Goal: Task Accomplishment & Management: Manage account settings

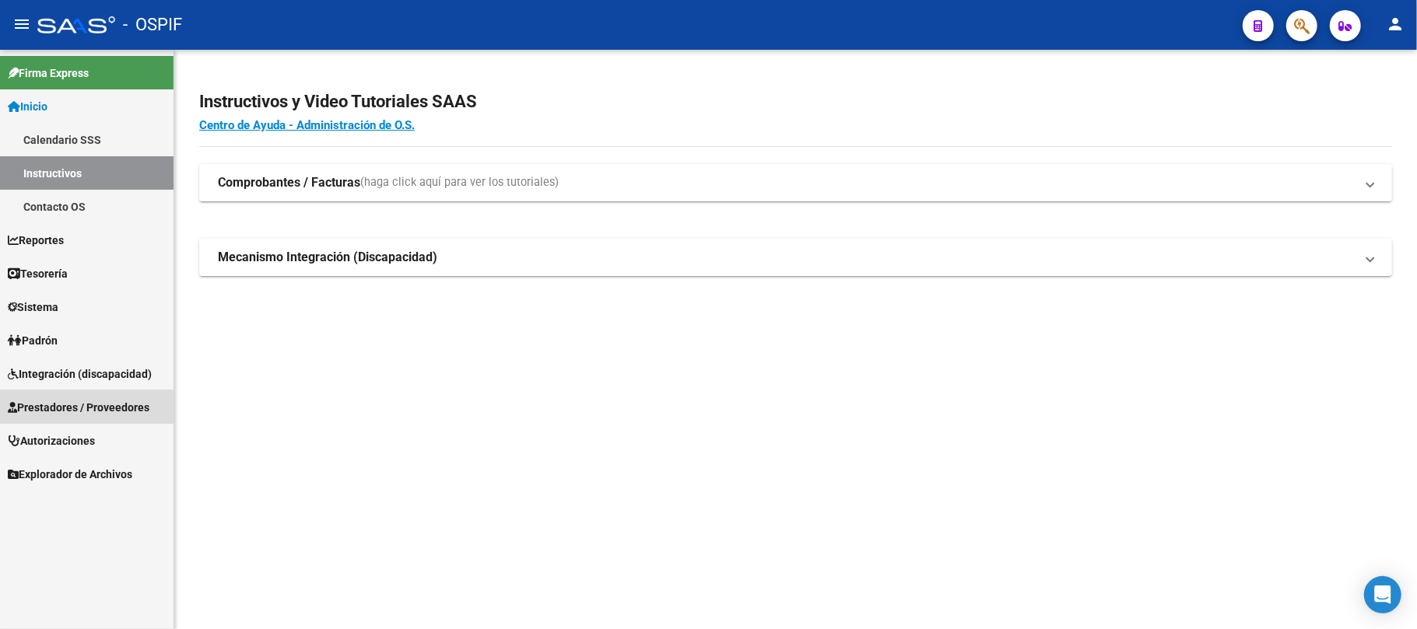
click at [45, 411] on span "Prestadores / Proveedores" at bounding box center [79, 407] width 142 height 17
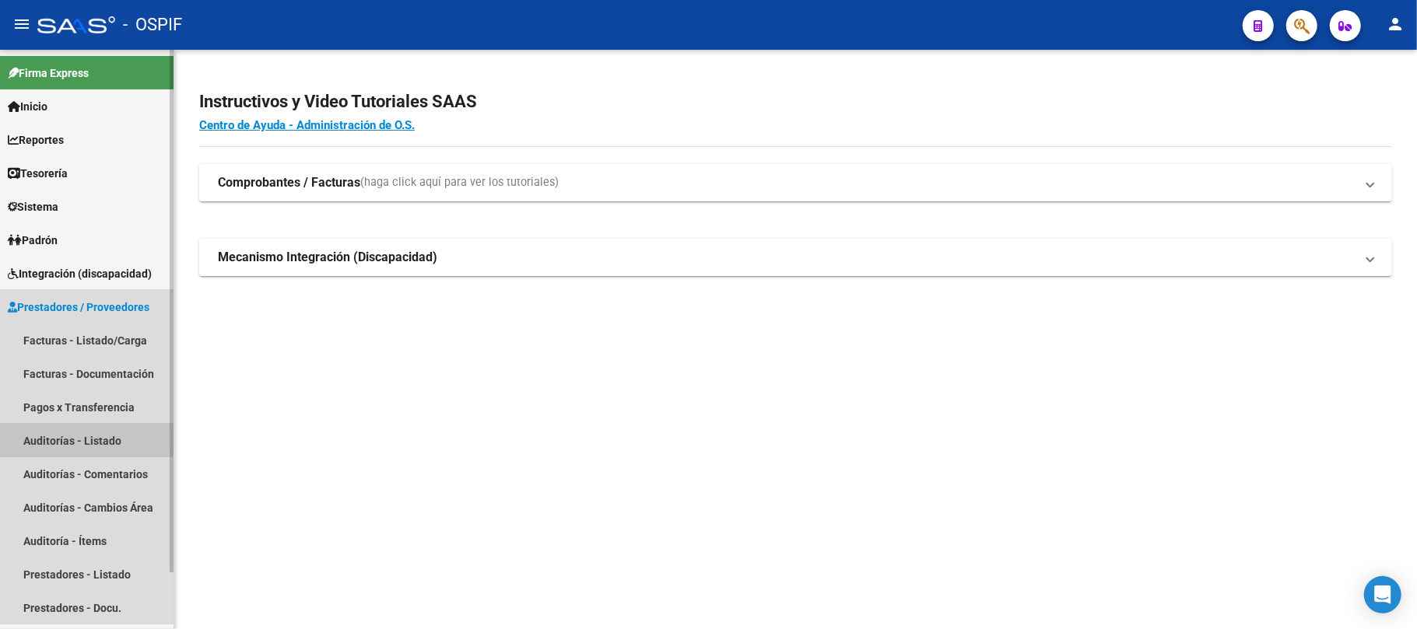
click at [51, 443] on link "Auditorías - Listado" at bounding box center [86, 440] width 173 height 33
click at [100, 328] on link "Facturas - Listado/Carga" at bounding box center [86, 340] width 173 height 33
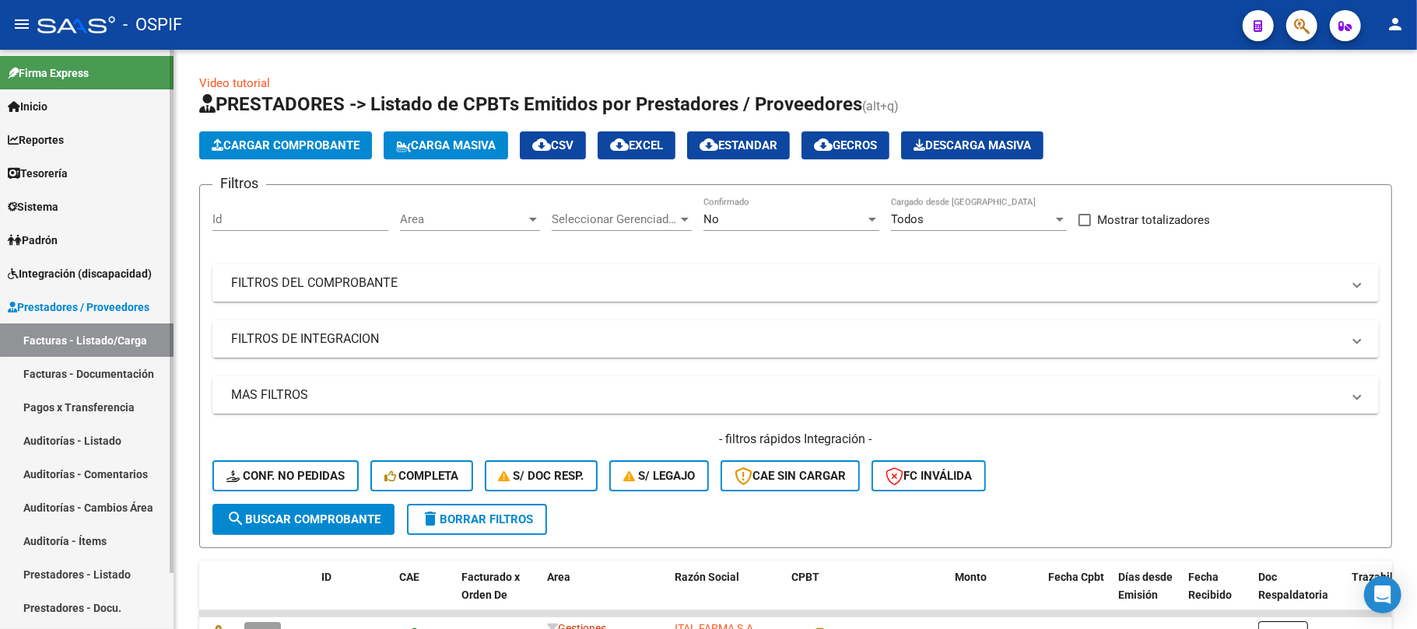
click at [100, 359] on link "Facturas - Documentación" at bounding box center [86, 373] width 173 height 33
click at [109, 344] on link "Facturas - Listado/Carga" at bounding box center [86, 340] width 173 height 33
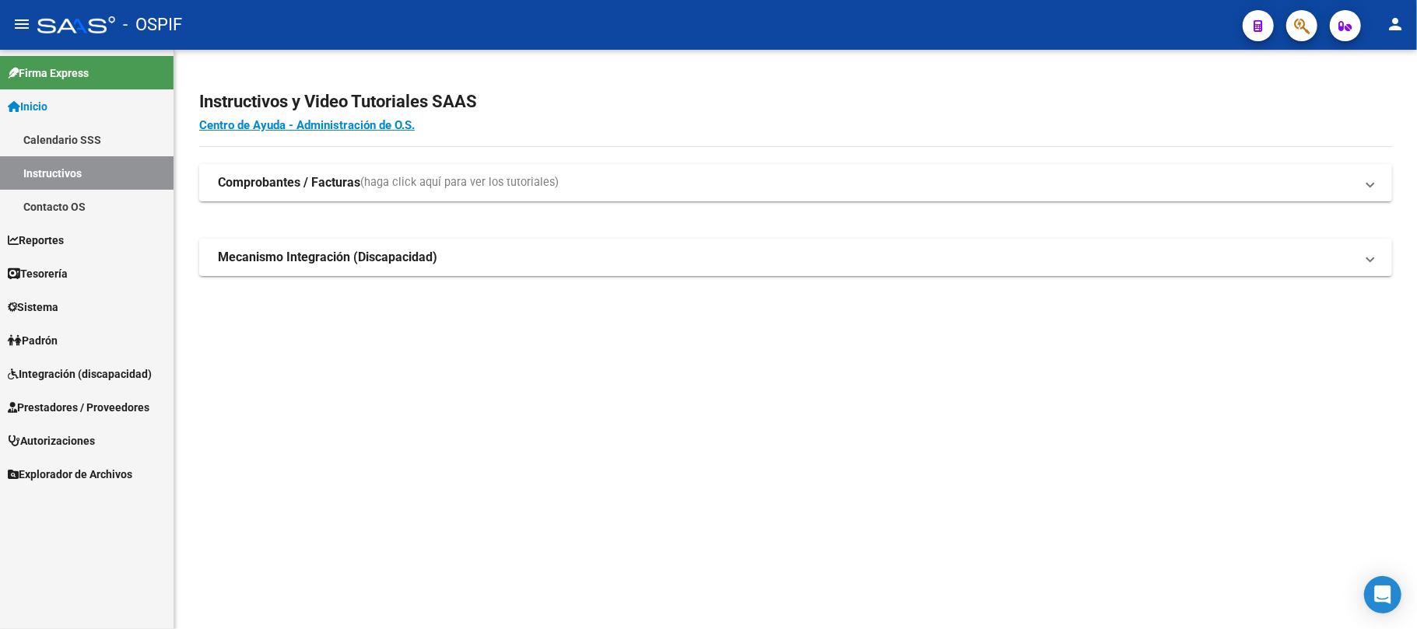
click at [75, 397] on link "Prestadores / Proveedores" at bounding box center [86, 407] width 173 height 33
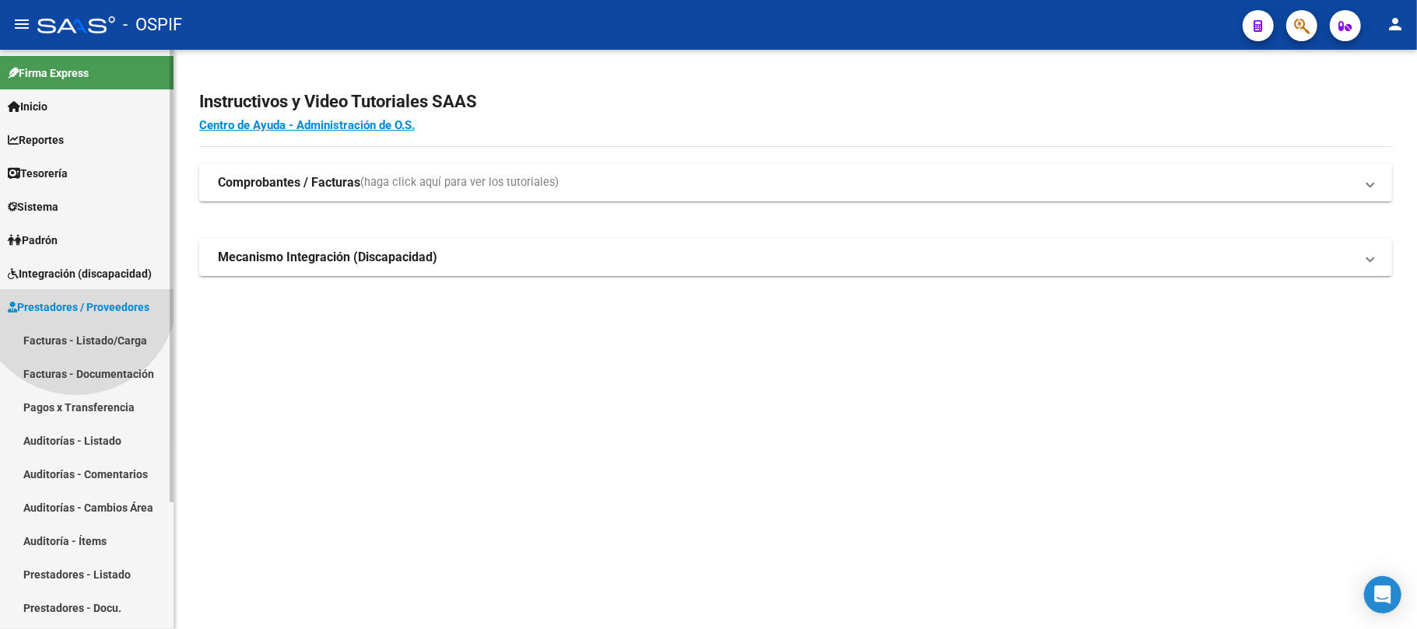
click at [89, 430] on link "Auditorías - Listado" at bounding box center [86, 440] width 173 height 33
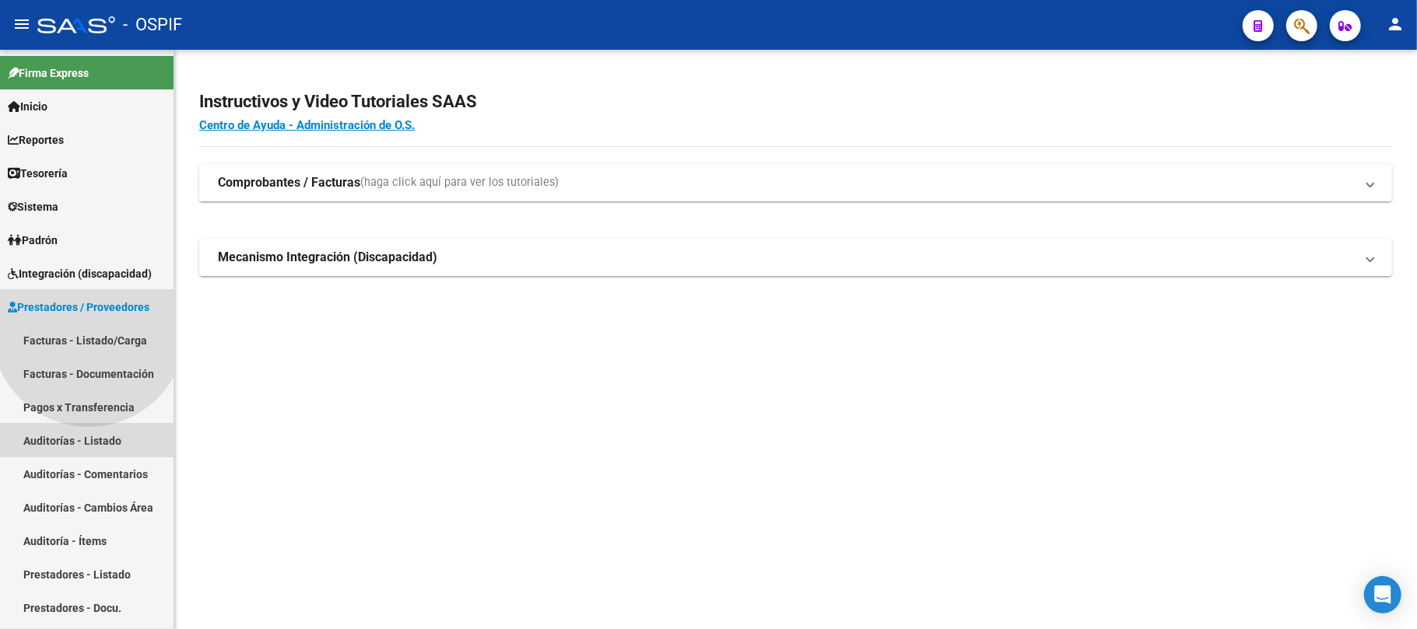
click at [129, 341] on link "Facturas - Listado/Carga" at bounding box center [86, 340] width 173 height 33
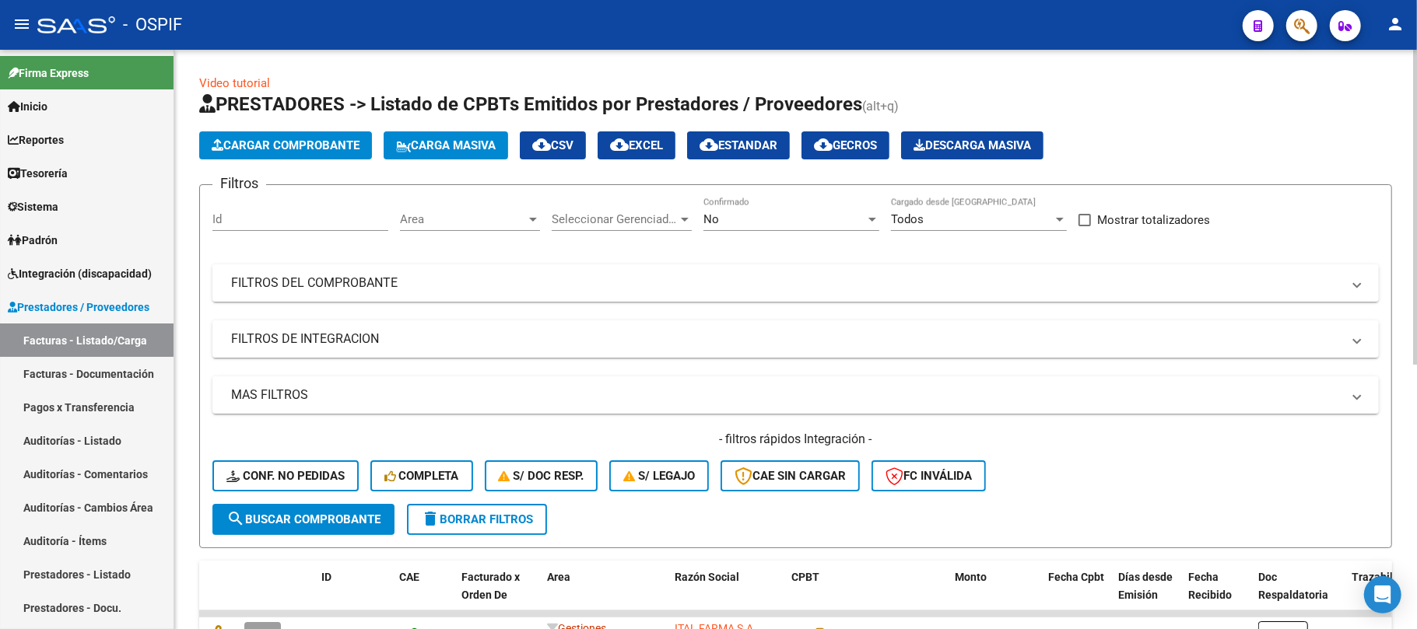
click at [453, 223] on span "Area" at bounding box center [463, 219] width 126 height 14
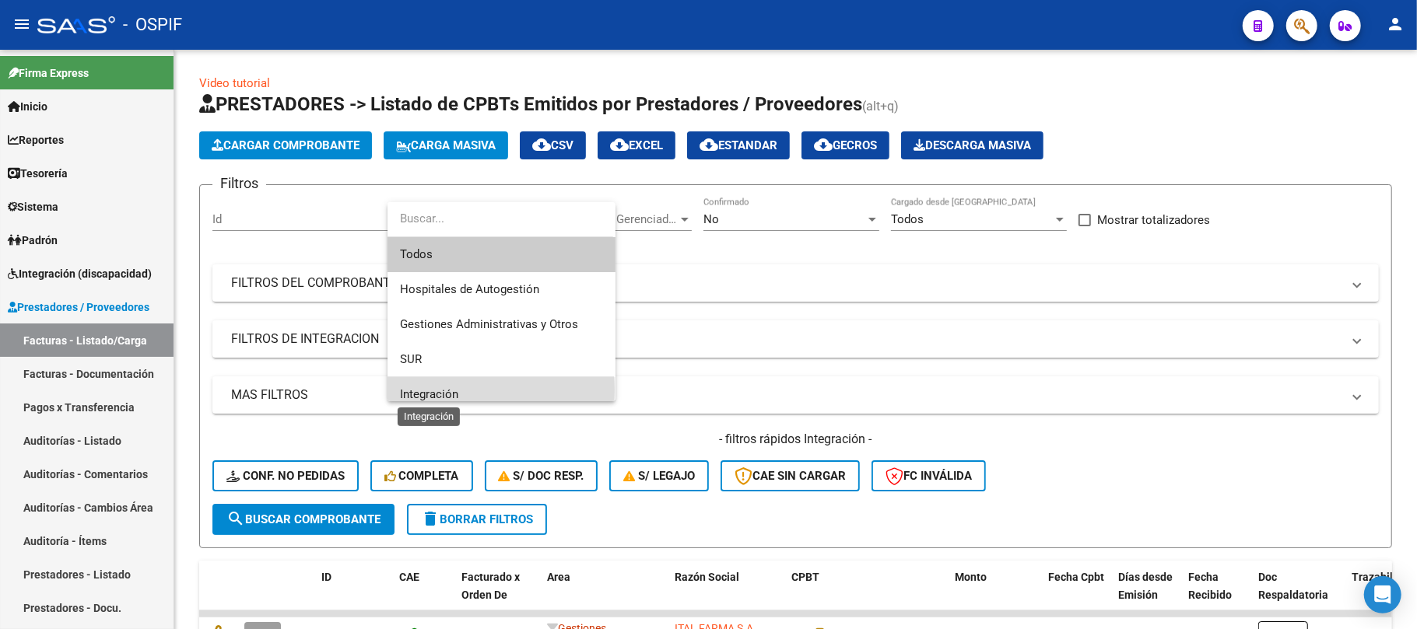
click at [456, 390] on span "Integración" at bounding box center [429, 394] width 58 height 14
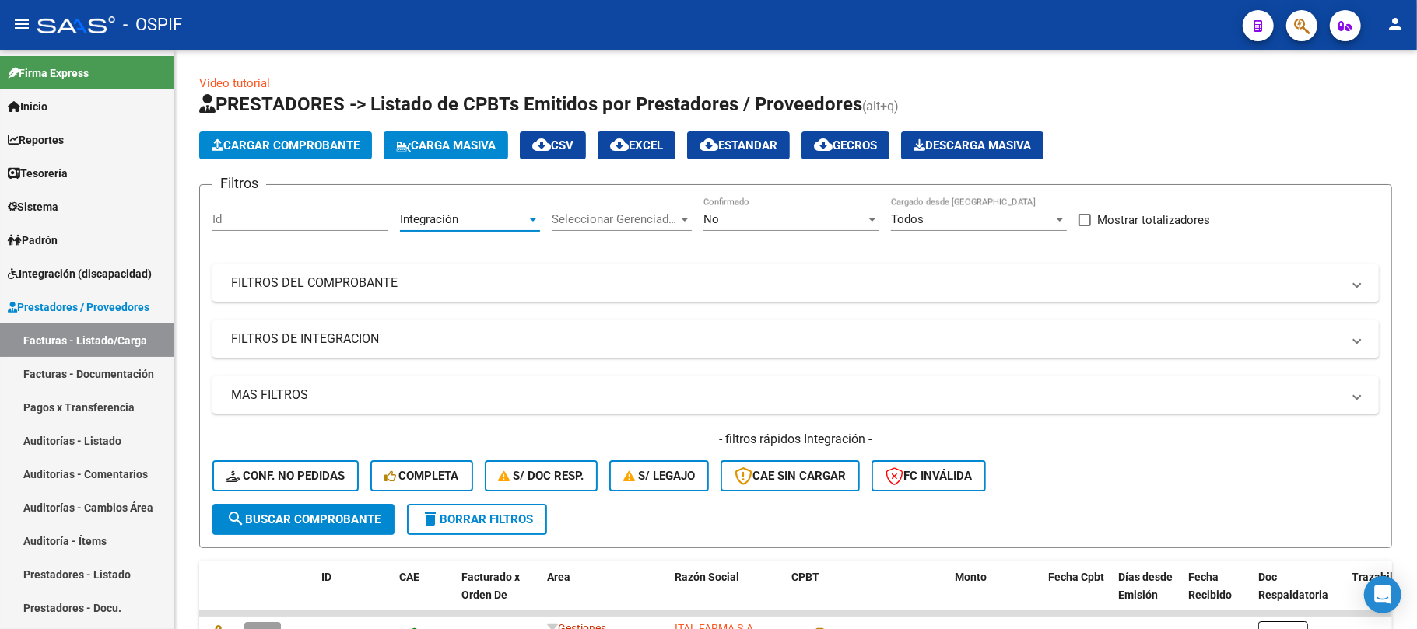
scroll to position [11, 0]
click at [296, 356] on mat-expansion-panel-header "FILTROS DE INTEGRACION" at bounding box center [795, 339] width 1166 height 37
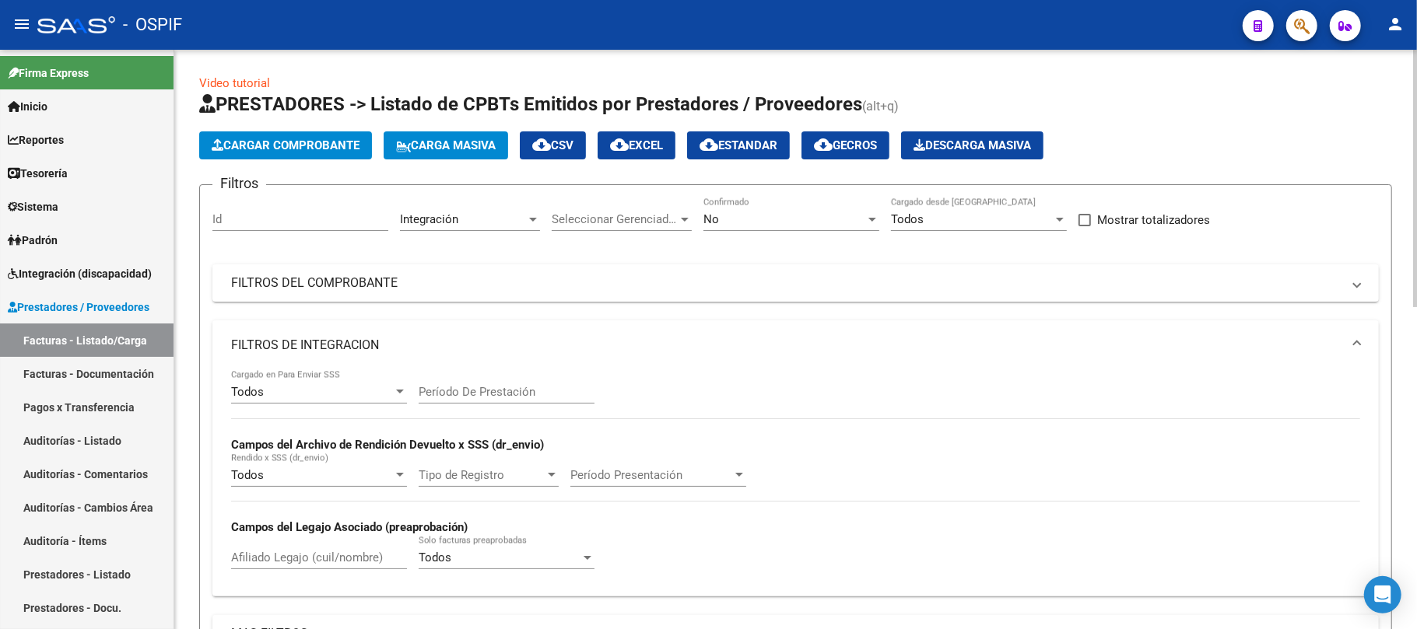
click at [530, 394] on input "Período De Prestación" at bounding box center [507, 392] width 176 height 14
type input "202508"
click at [419, 345] on mat-panel-title "FILTROS DE INTEGRACION" at bounding box center [786, 345] width 1110 height 17
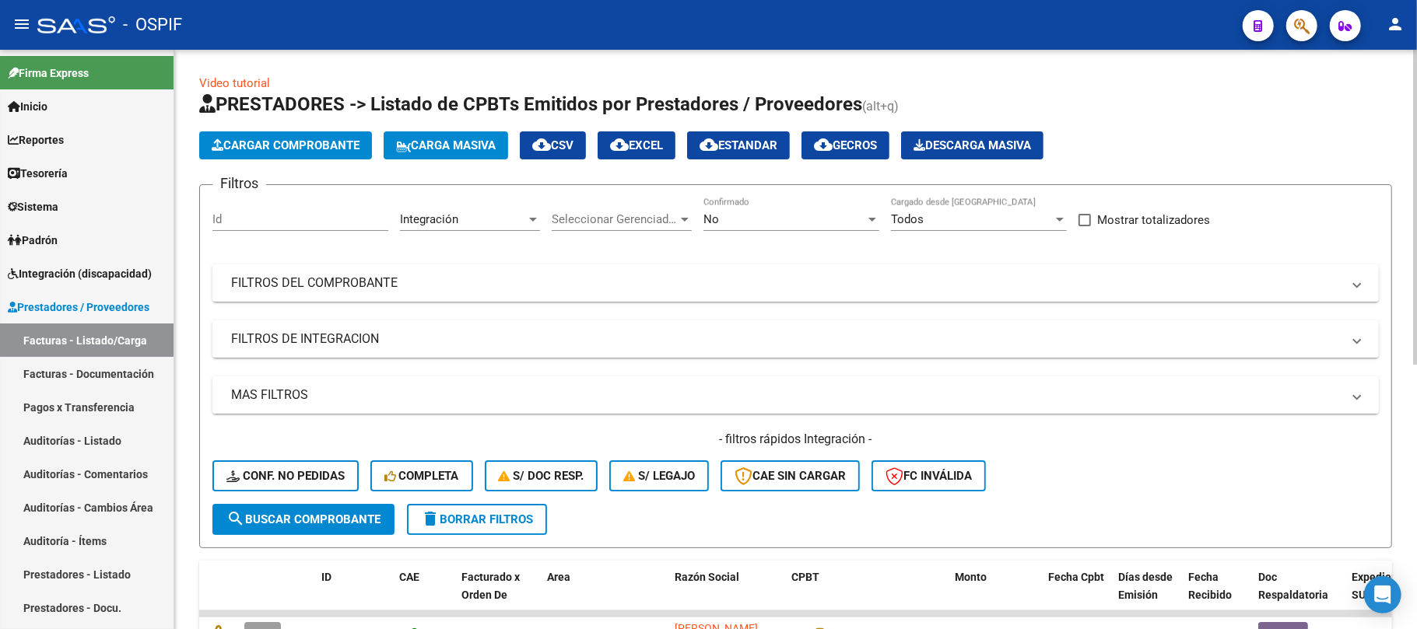
click at [394, 403] on mat-panel-title "MAS FILTROS" at bounding box center [786, 395] width 1110 height 17
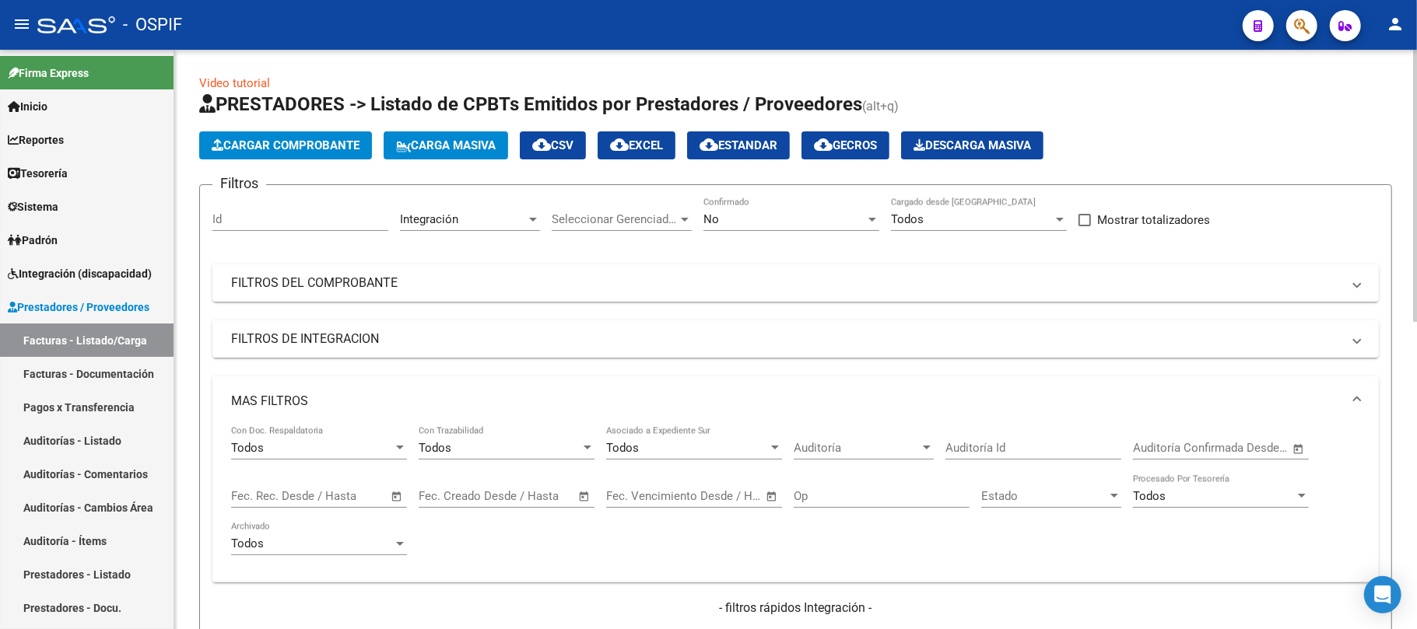
click at [397, 499] on span "Open calendar" at bounding box center [396, 496] width 37 height 37
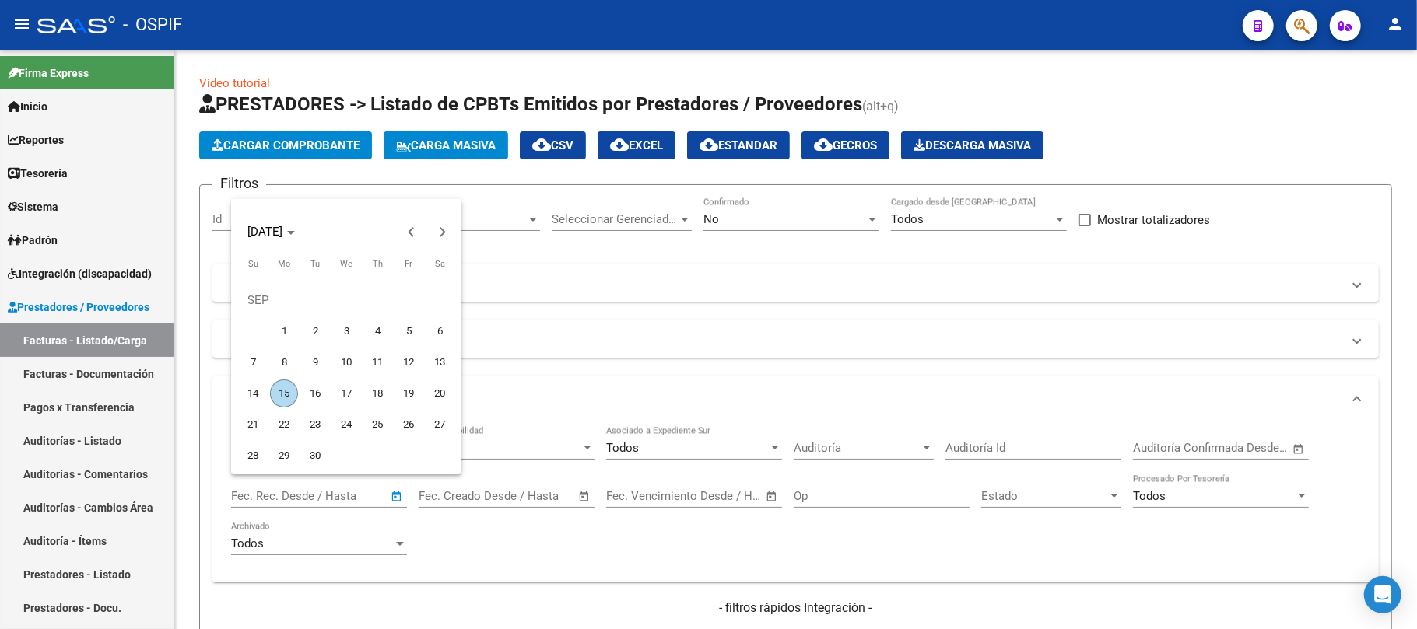
click at [447, 339] on span "6" at bounding box center [440, 331] width 28 height 28
type input "06/09/2025"
click at [261, 363] on span "7" at bounding box center [253, 363] width 28 height 28
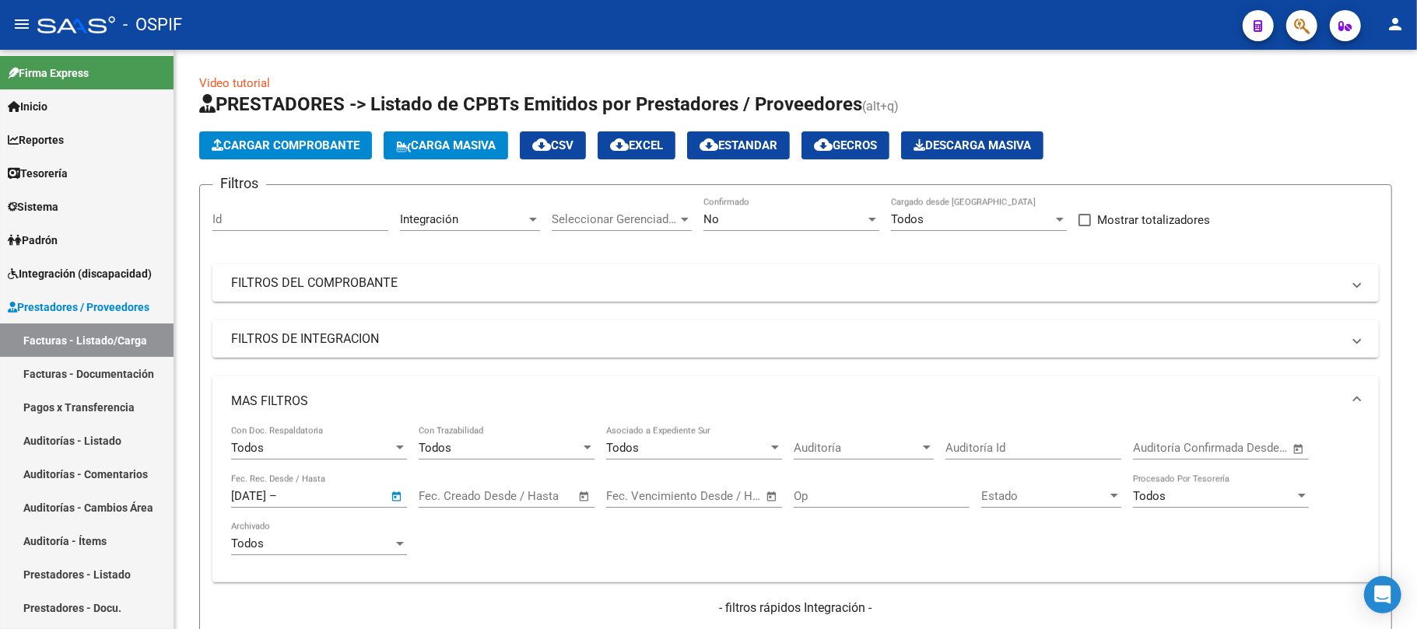
type input "[DATE]"
click at [408, 506] on span "Open calendar" at bounding box center [396, 496] width 37 height 37
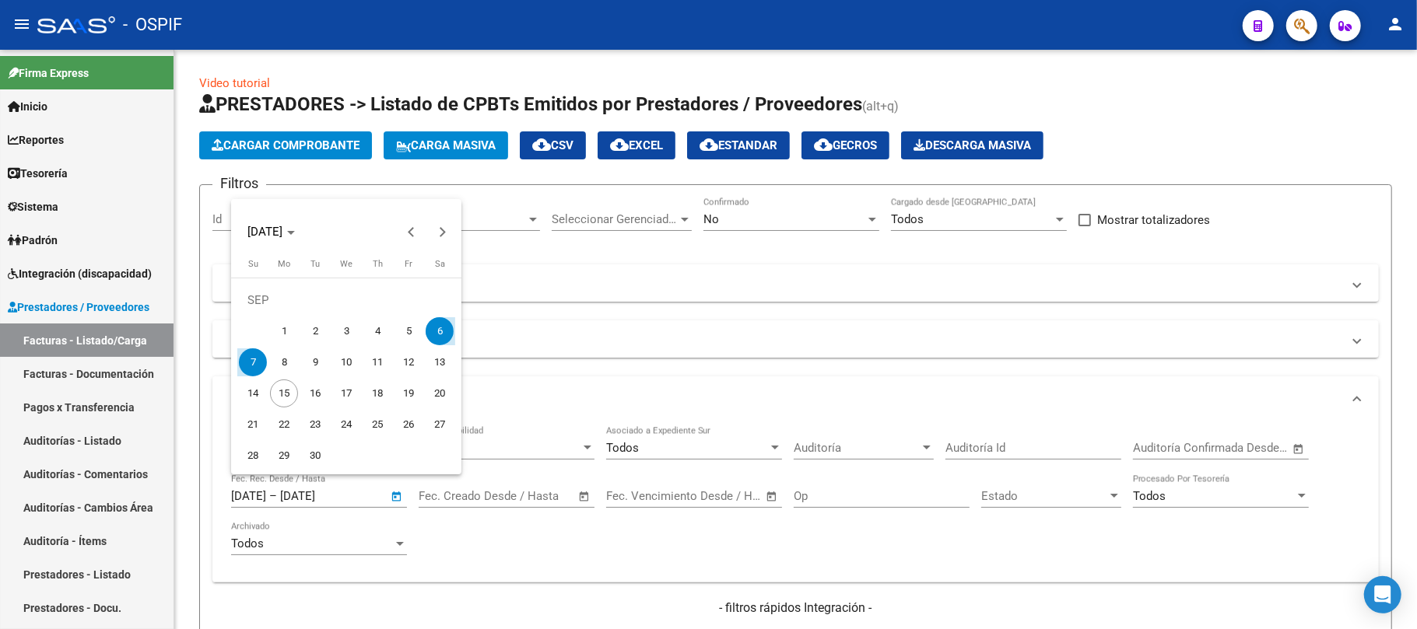
click at [400, 324] on span "5" at bounding box center [408, 331] width 28 height 28
type input "05/09/2025"
click at [257, 359] on span "7" at bounding box center [253, 363] width 28 height 28
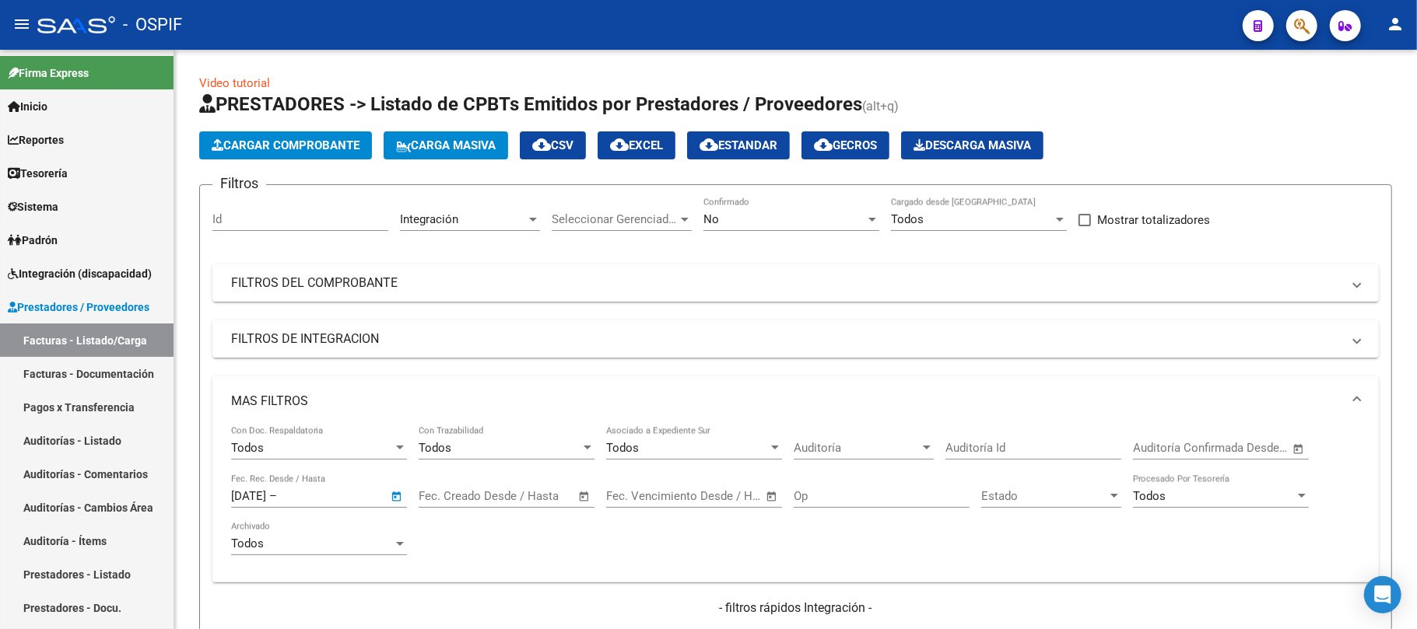
type input "[DATE]"
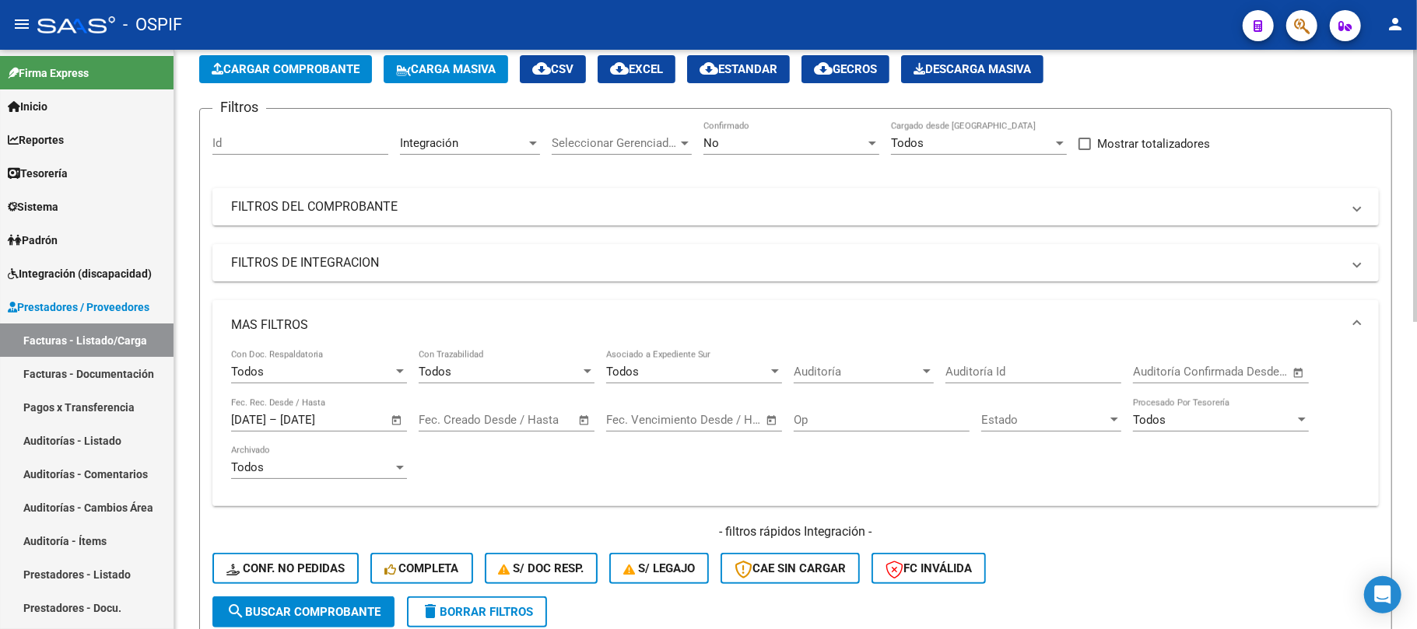
scroll to position [103, 0]
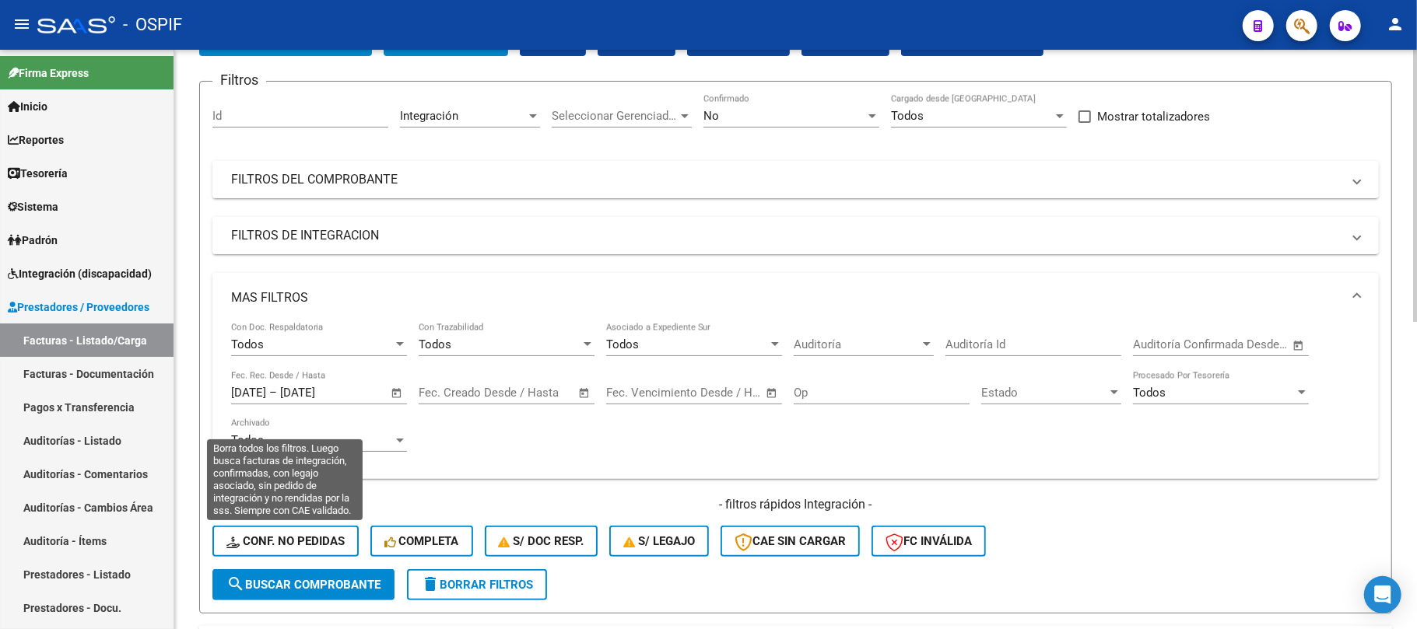
click at [327, 585] on span "search Buscar Comprobante" at bounding box center [303, 585] width 154 height 14
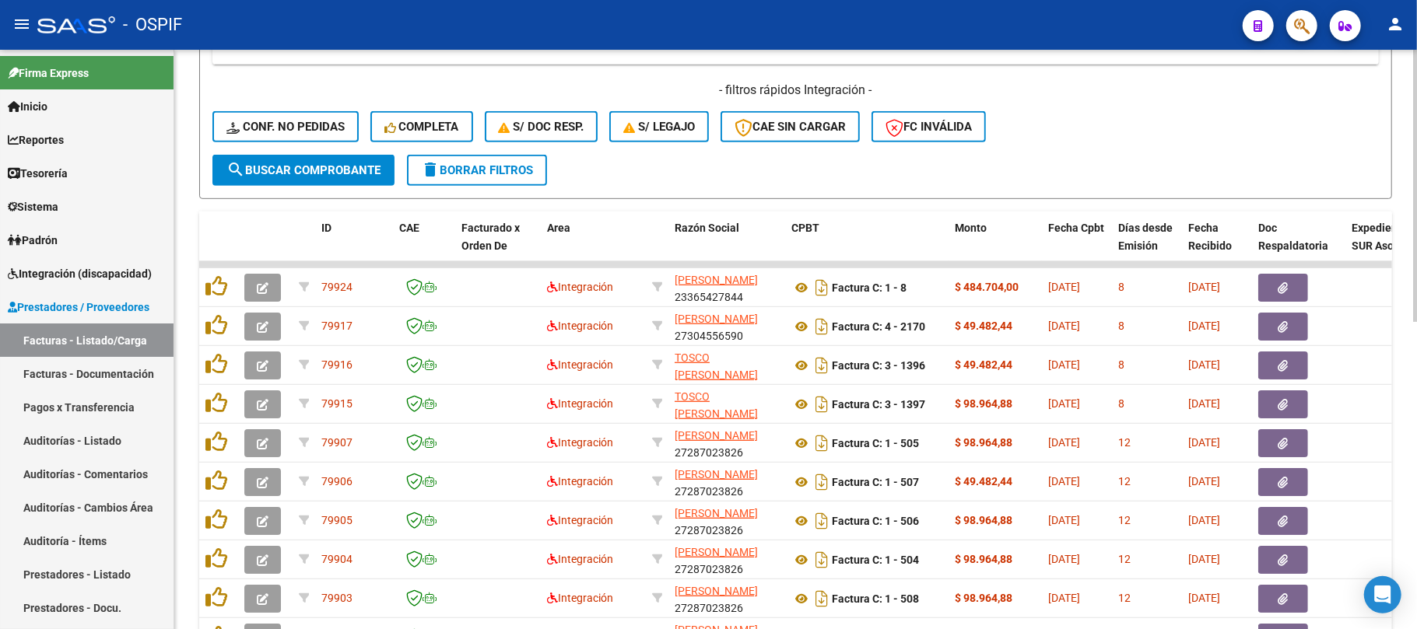
scroll to position [655, 0]
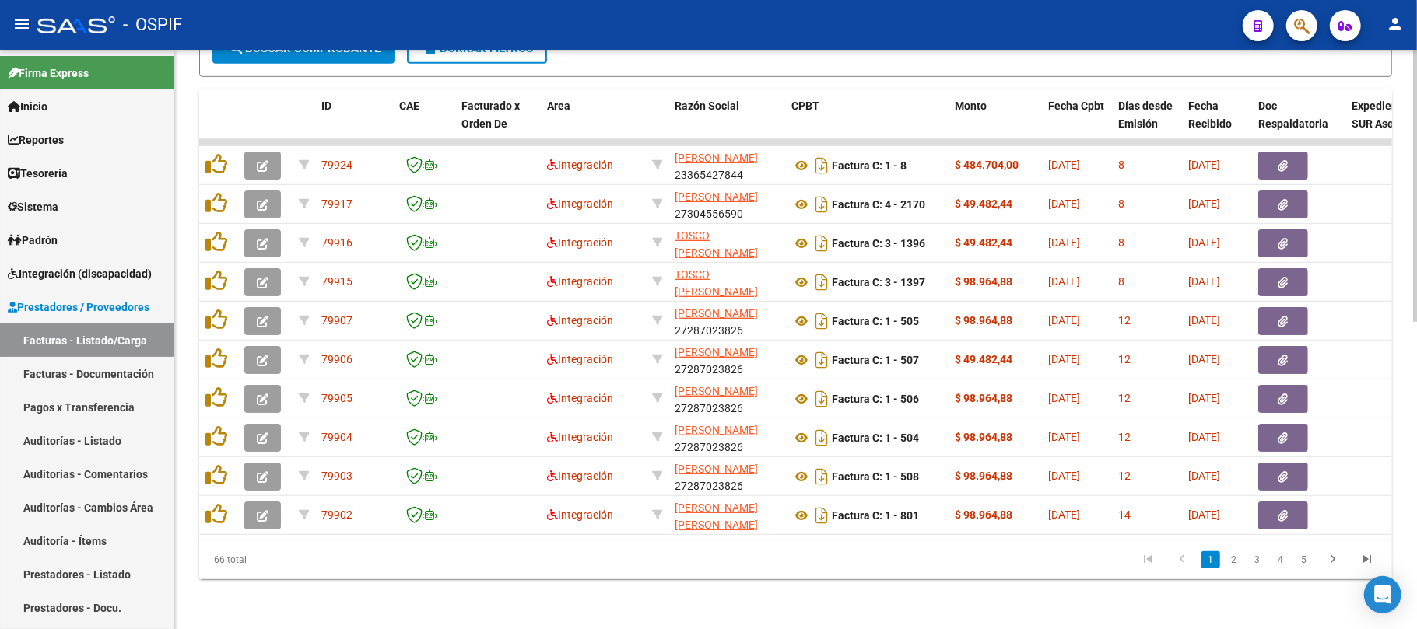
drag, startPoint x: 532, startPoint y: 540, endPoint x: 686, endPoint y: 562, distance: 155.6
click at [686, 562] on div "66 total 1 2 3 4 5" at bounding box center [795, 560] width 1193 height 39
click at [521, 545] on div "66 total 1 2 3 4 5" at bounding box center [795, 560] width 1193 height 39
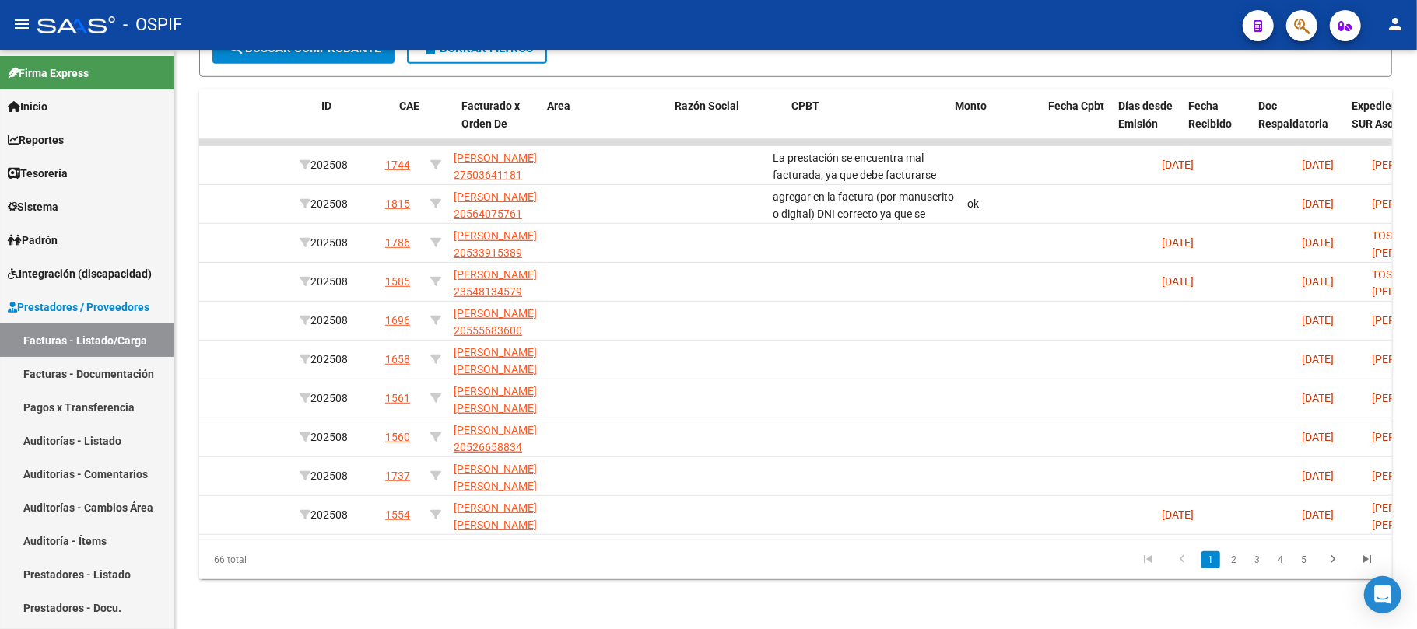
scroll to position [0, 0]
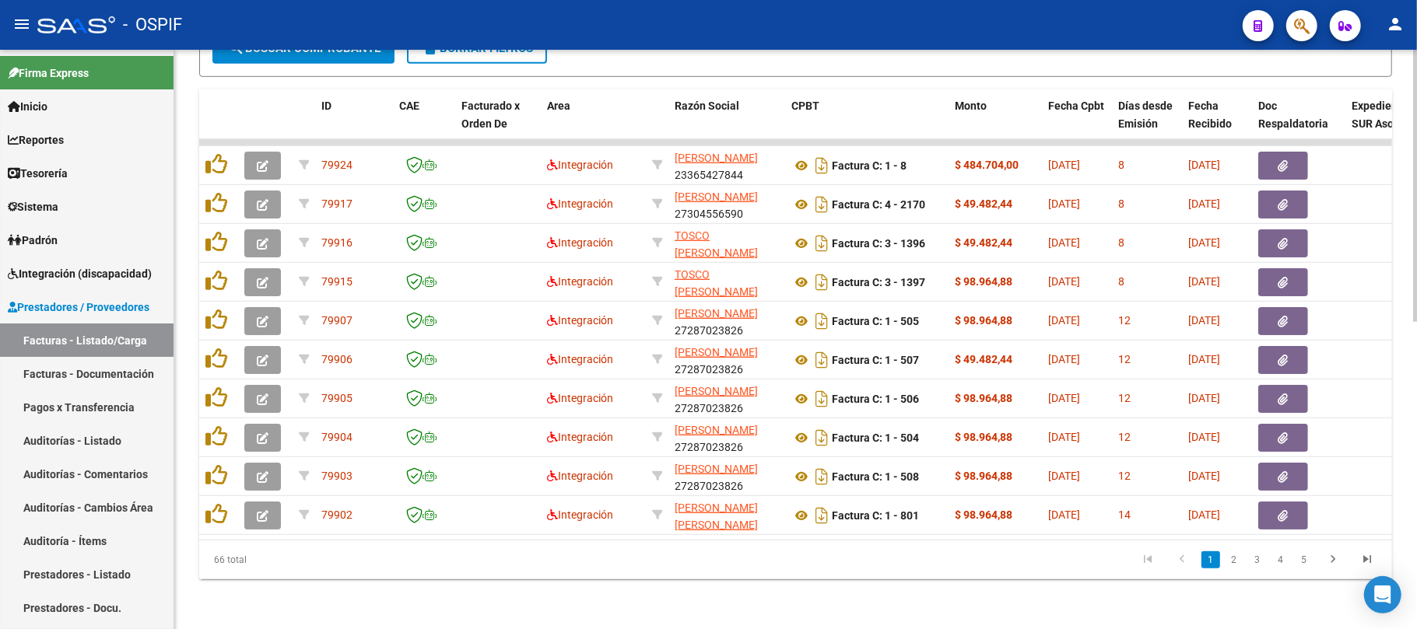
drag, startPoint x: 335, startPoint y: 520, endPoint x: 358, endPoint y: 524, distance: 23.7
click at [356, 524] on datatable-body "79924 Integración CABALLERO DAIANA SOLANGE 23365427844 Factura C: 1 - 8 $ 484.7…" at bounding box center [795, 339] width 1193 height 401
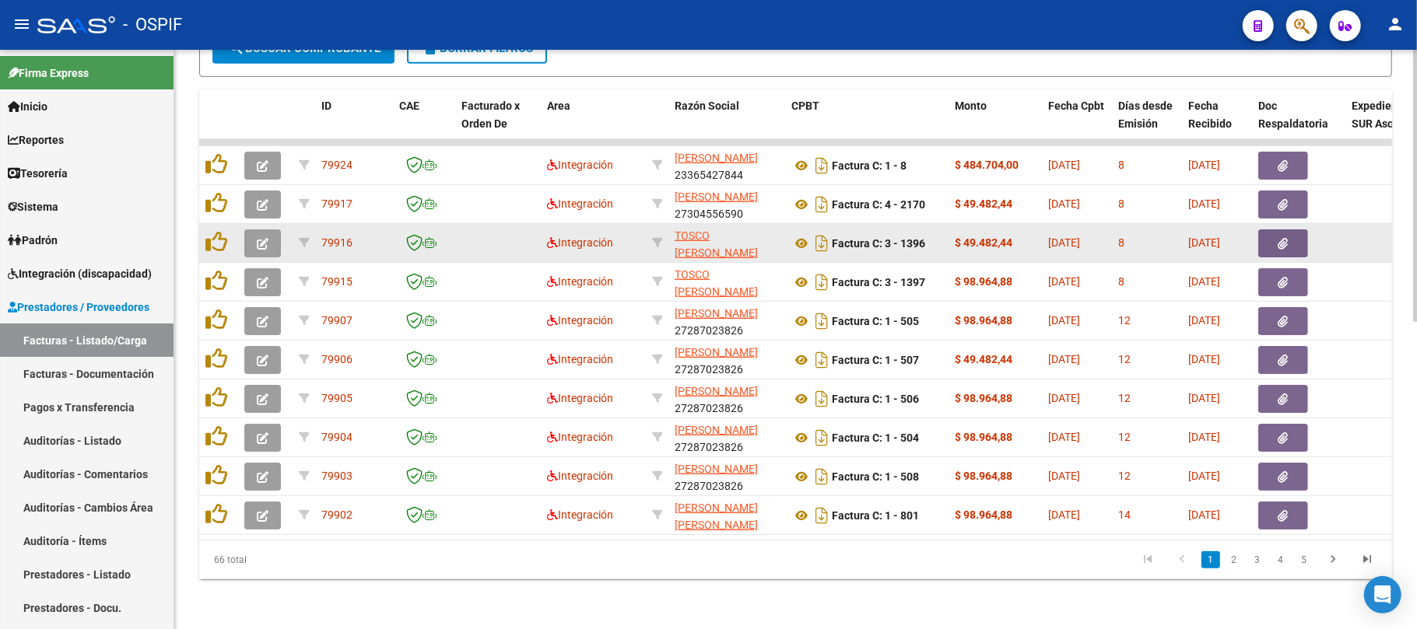
click at [259, 238] on icon "button" at bounding box center [263, 244] width 12 height 12
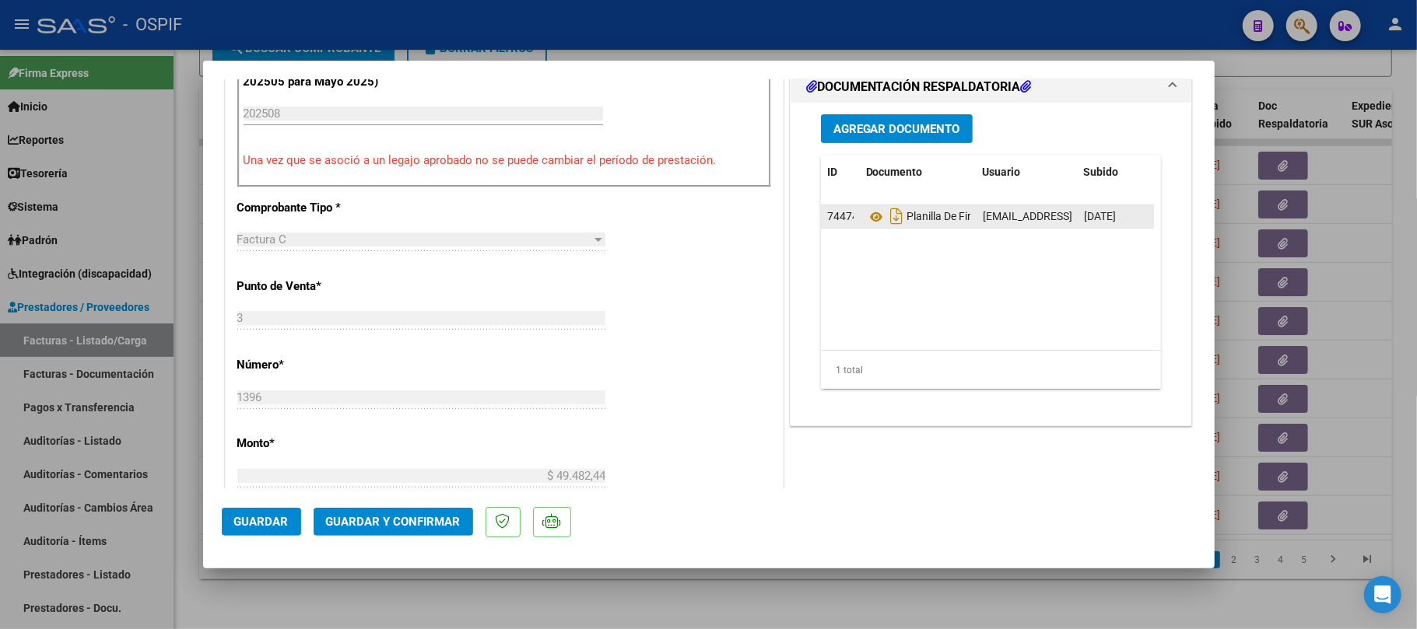
scroll to position [415, 0]
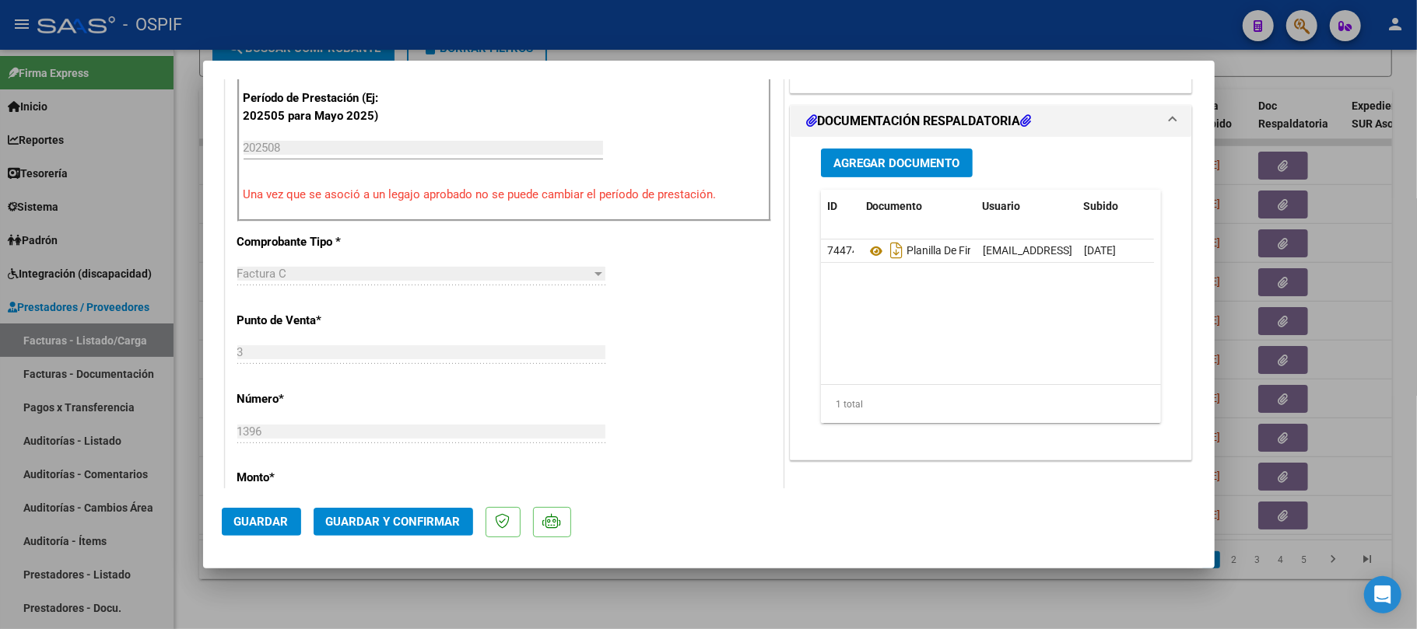
click at [411, 549] on mat-dialog-actions "Guardar Guardar y Confirmar" at bounding box center [709, 519] width 974 height 61
click at [417, 529] on button "Guardar y Confirmar" at bounding box center [393, 522] width 159 height 28
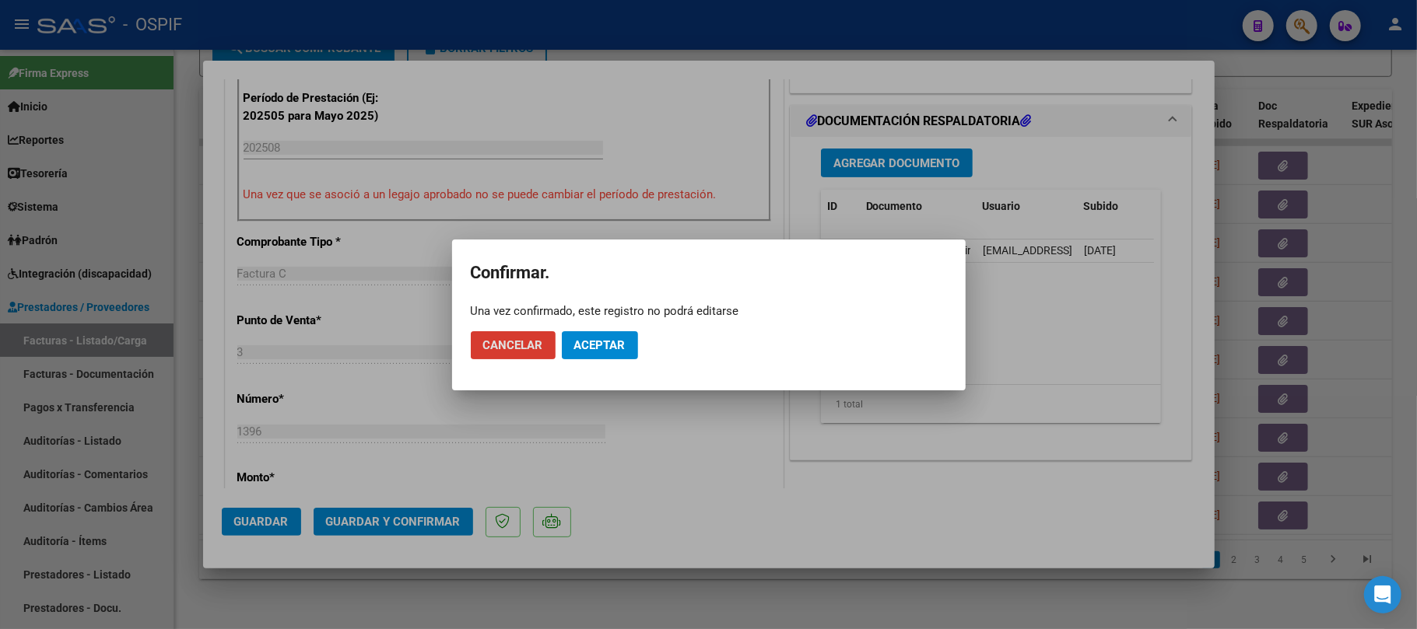
click at [605, 356] on button "Aceptar" at bounding box center [600, 345] width 76 height 28
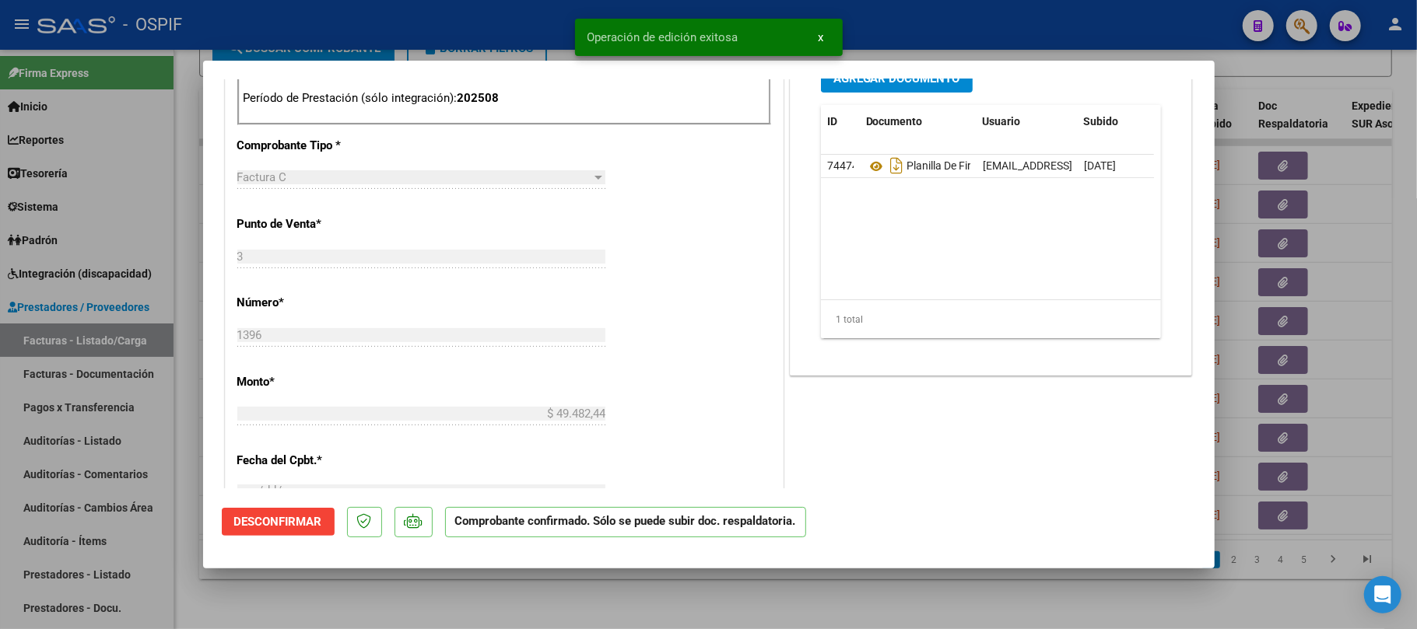
click at [515, 605] on div at bounding box center [708, 314] width 1417 height 629
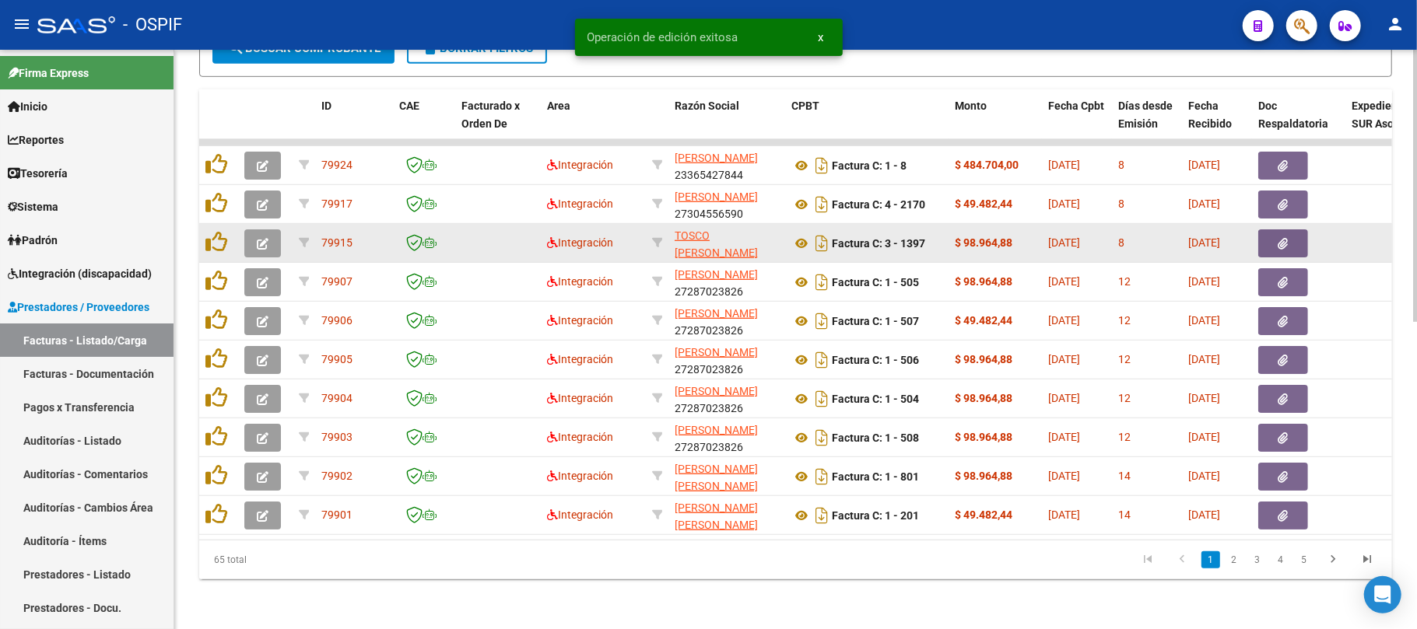
click at [253, 230] on button "button" at bounding box center [262, 244] width 37 height 28
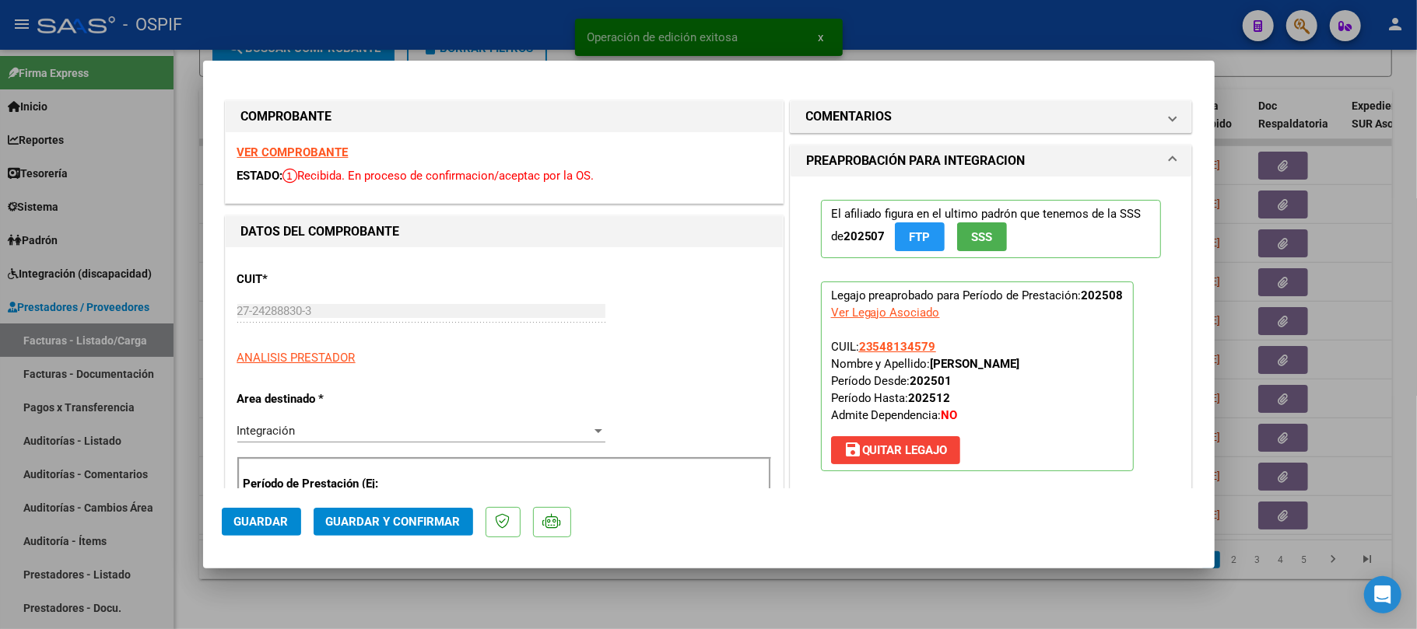
drag, startPoint x: 278, startPoint y: 157, endPoint x: 303, endPoint y: 156, distance: 24.9
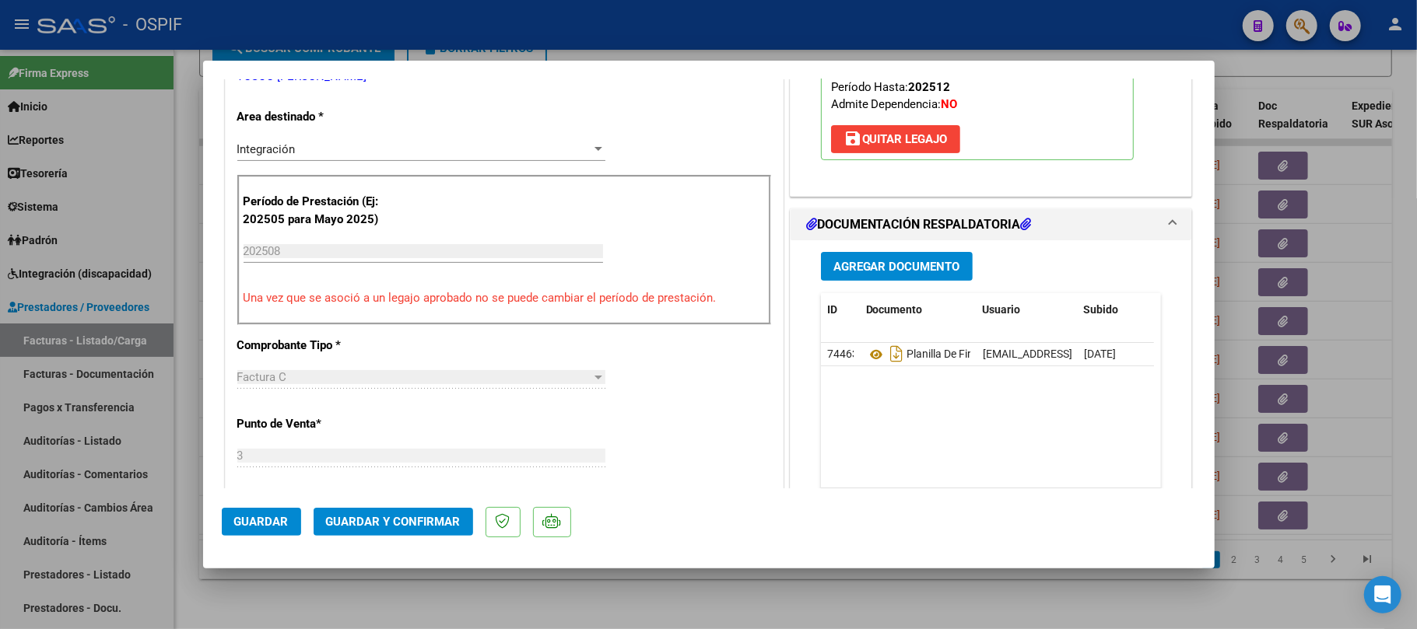
scroll to position [0, 0]
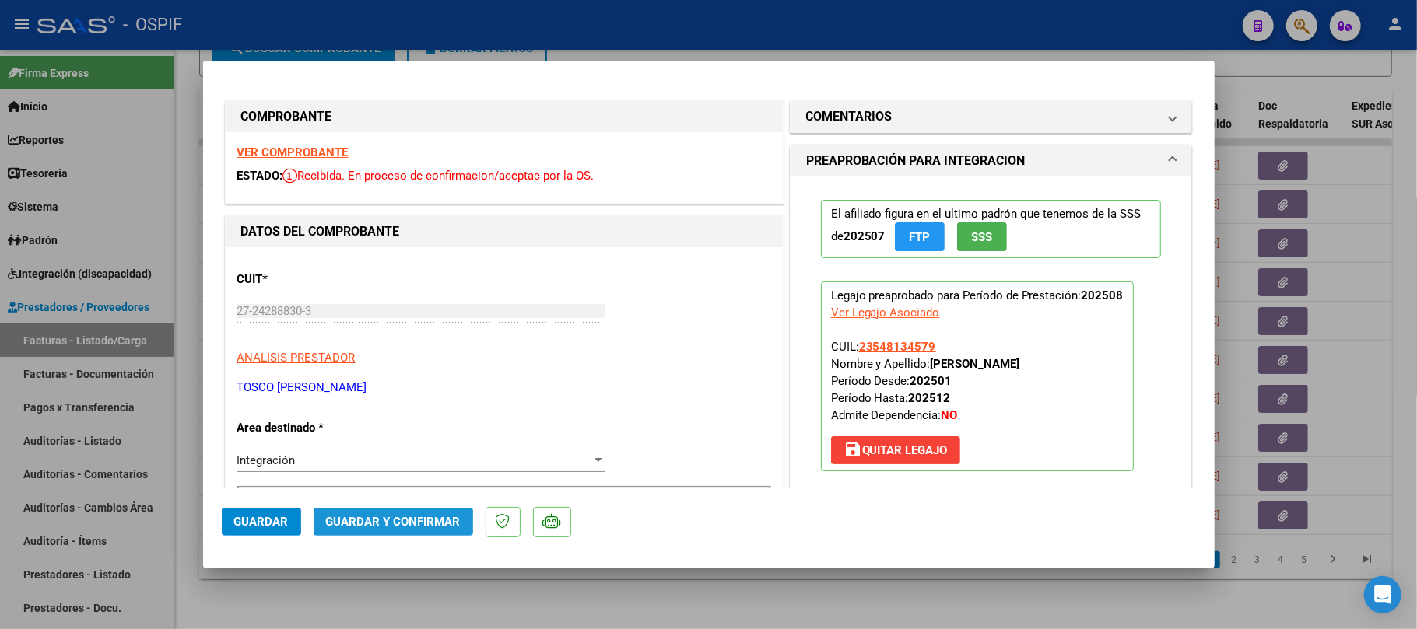
click at [384, 529] on span "Guardar y Confirmar" at bounding box center [393, 522] width 135 height 14
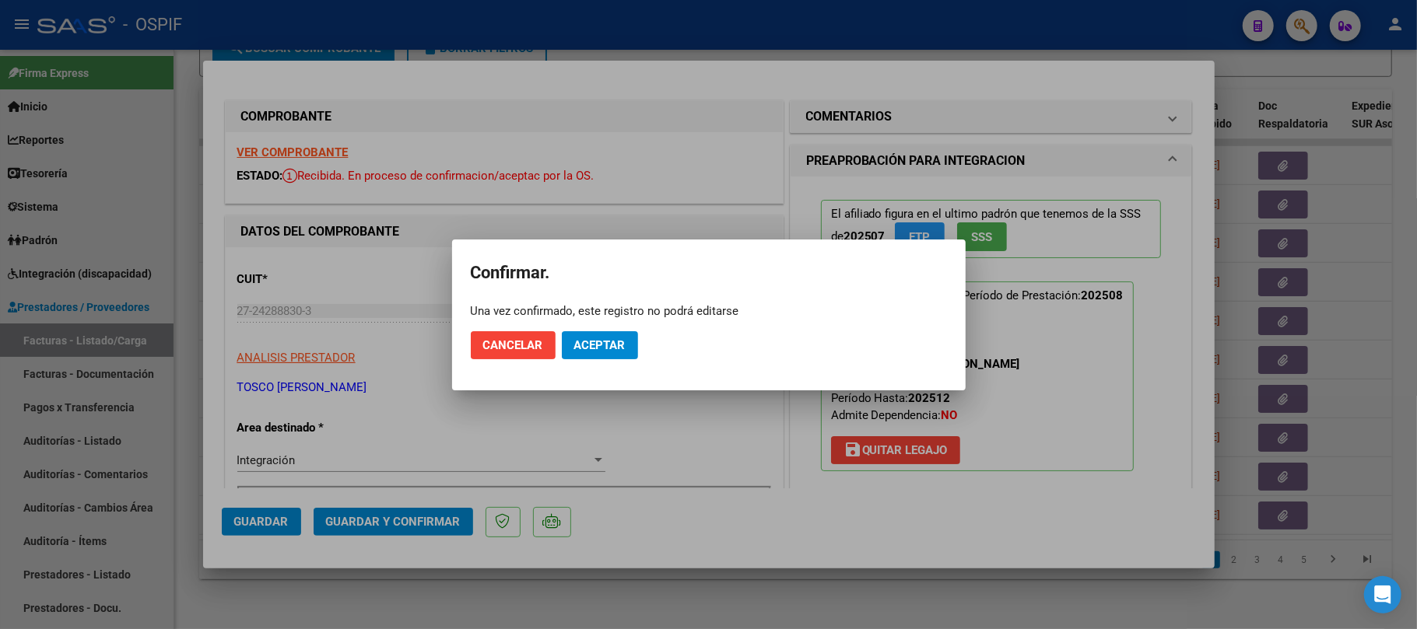
click at [701, 395] on div at bounding box center [708, 314] width 1417 height 629
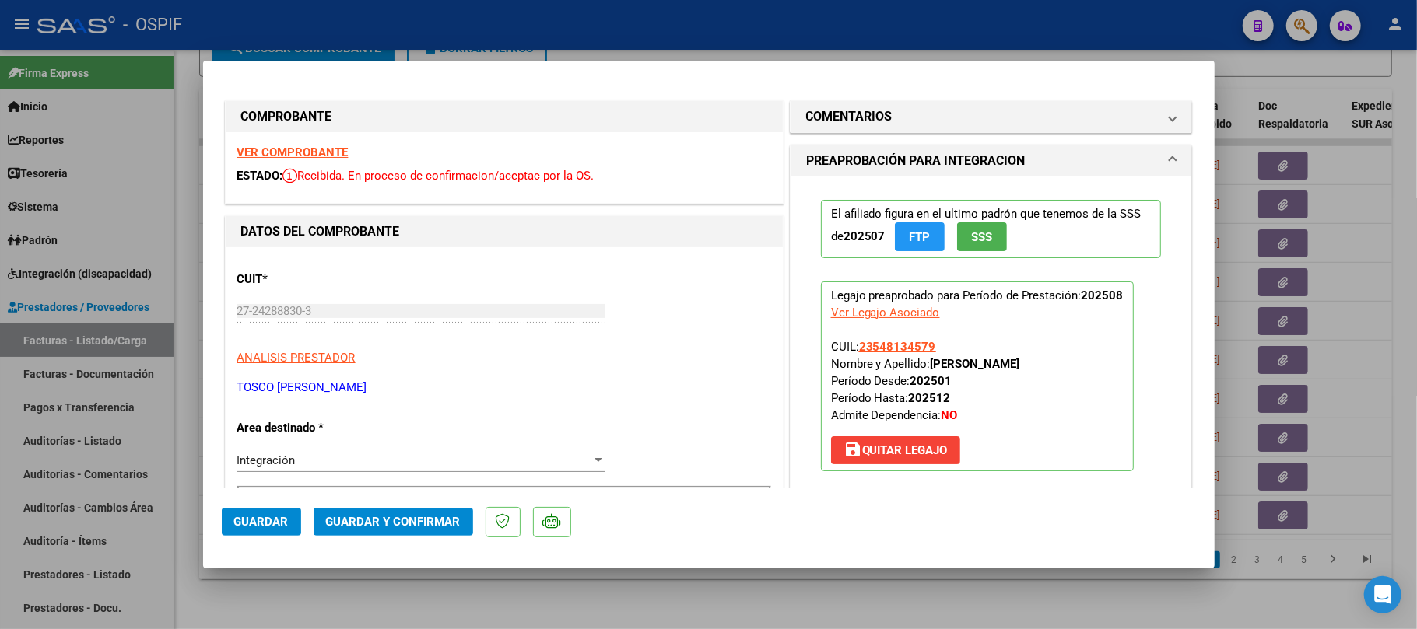
click at [387, 520] on span "Guardar y Confirmar" at bounding box center [393, 522] width 135 height 14
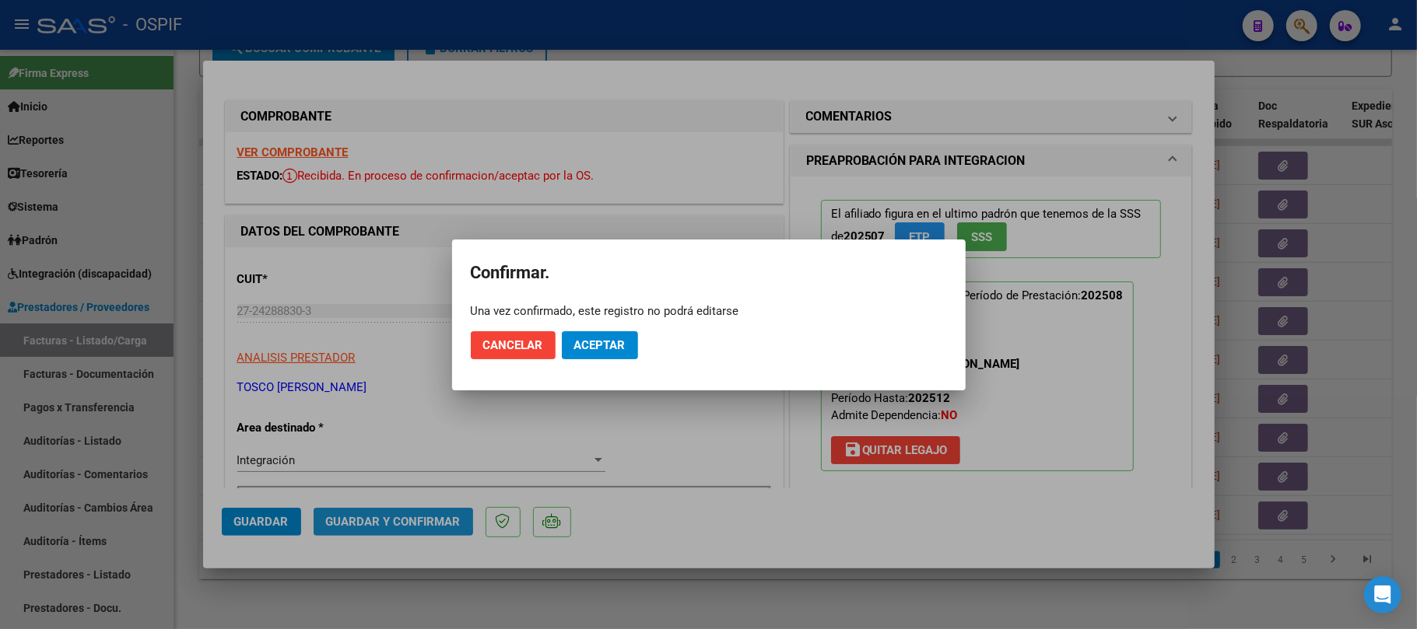
click at [622, 387] on mat-dialog-container "Confirmar. Una vez confirmado, este registro no podrá editarse Cancelar Aceptar" at bounding box center [708, 315] width 513 height 151
click at [615, 358] on button "Aceptar" at bounding box center [600, 345] width 76 height 28
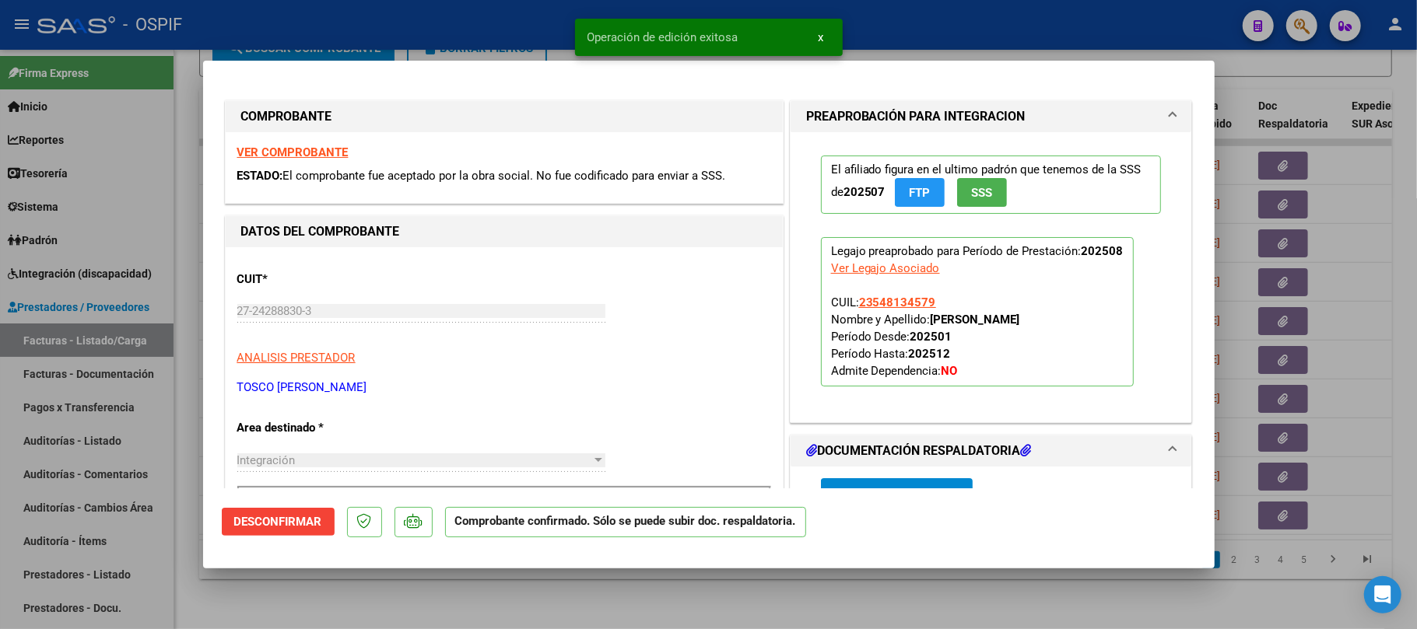
click at [604, 626] on div at bounding box center [708, 314] width 1417 height 629
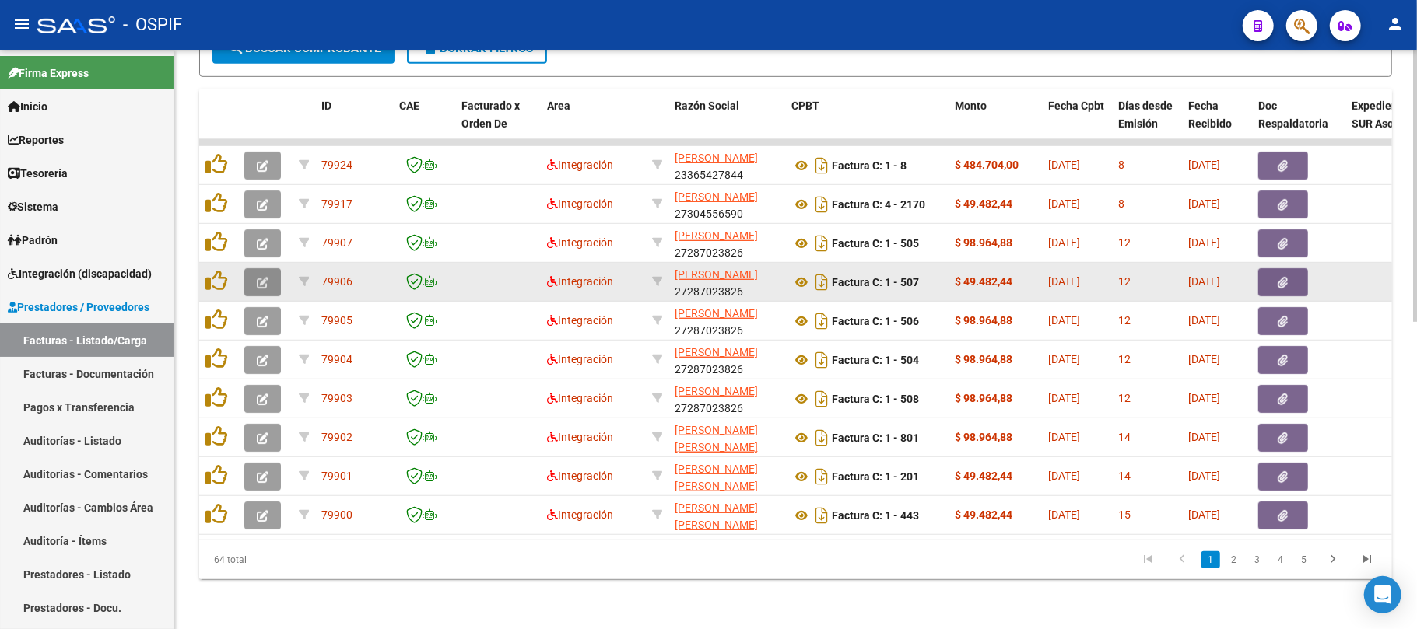
click at [266, 277] on icon "button" at bounding box center [263, 283] width 12 height 12
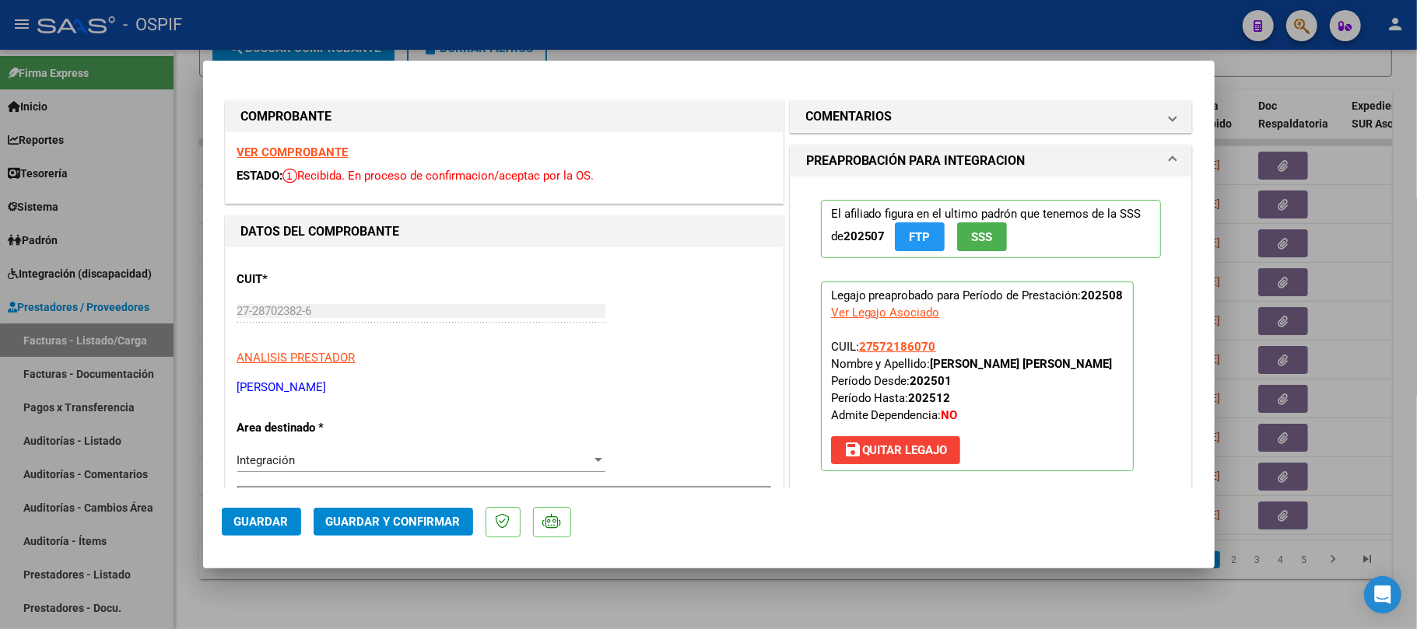
scroll to position [311, 0]
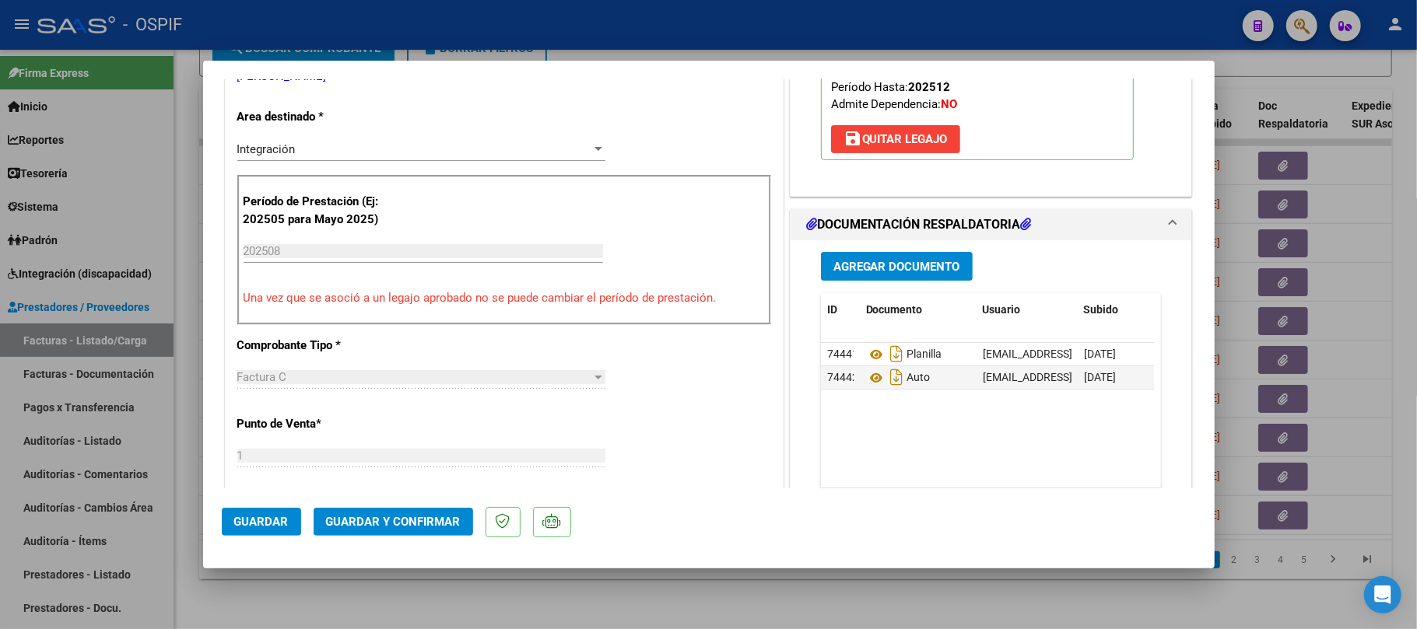
click at [436, 527] on span "Guardar y Confirmar" at bounding box center [393, 522] width 135 height 14
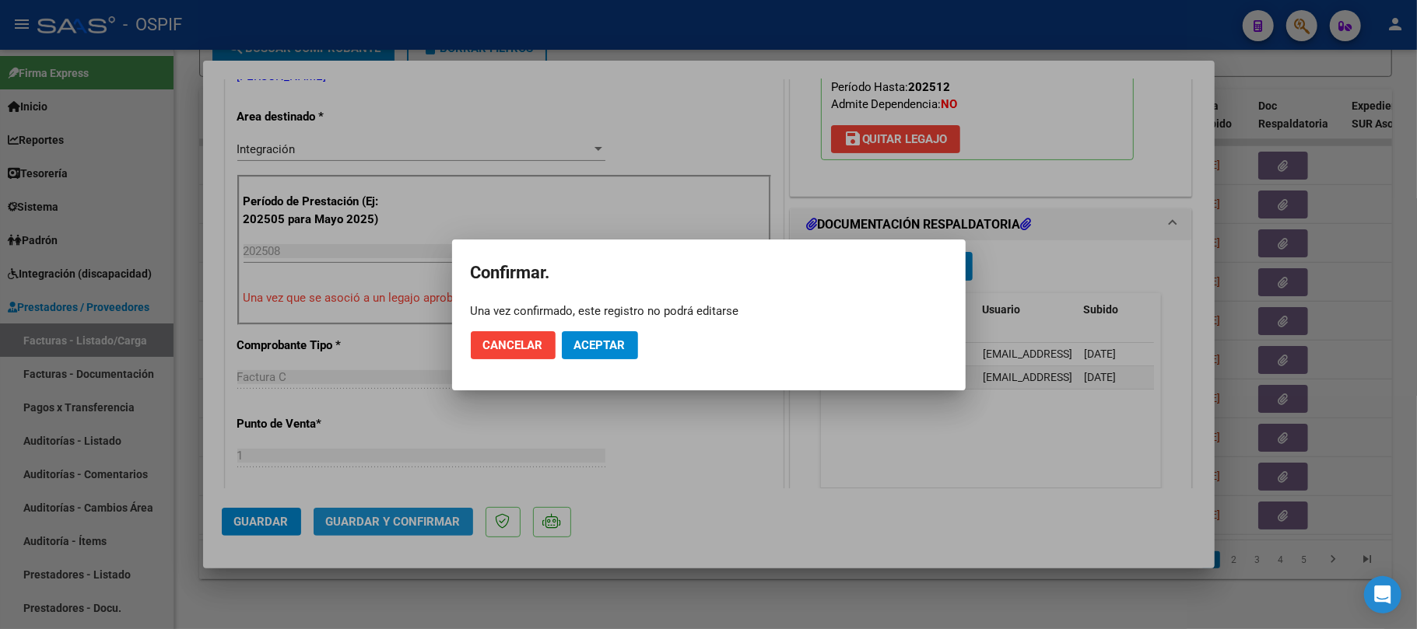
click at [607, 364] on mat-dialog-actions "Cancelar Aceptar" at bounding box center [709, 345] width 476 height 53
click at [632, 352] on button "Aceptar" at bounding box center [600, 345] width 76 height 28
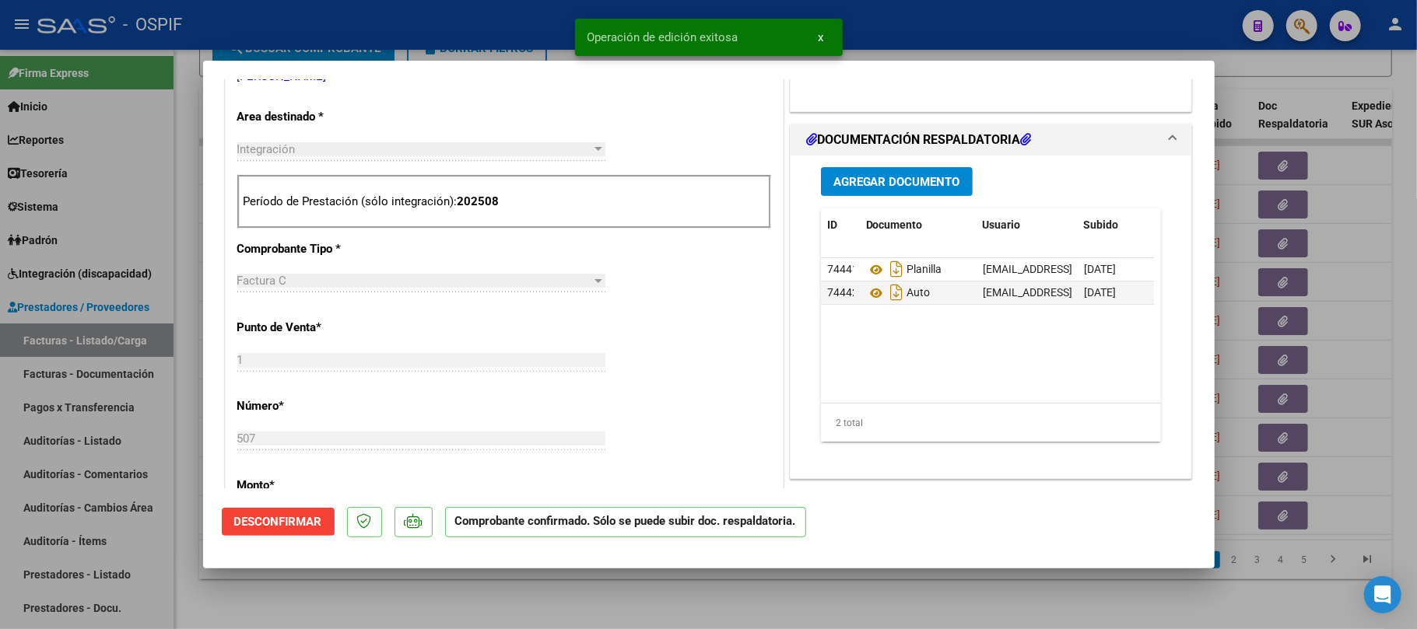
click at [823, 620] on div at bounding box center [708, 314] width 1417 height 629
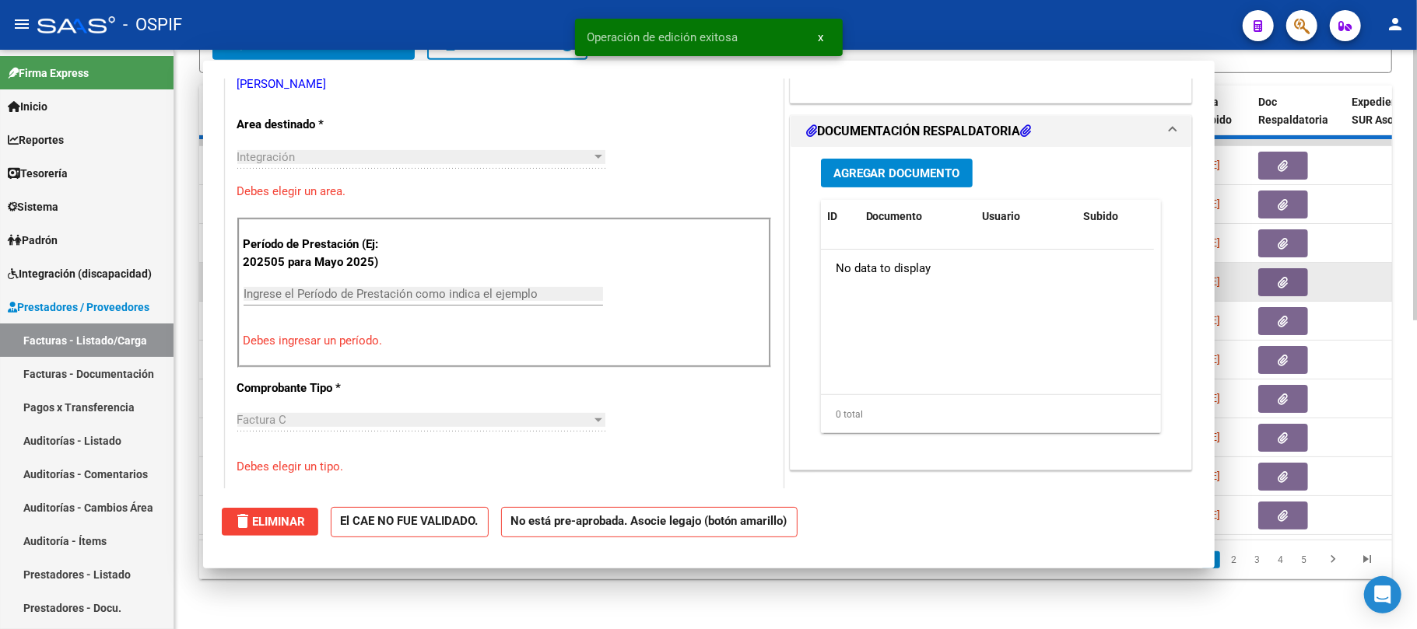
scroll to position [0, 0]
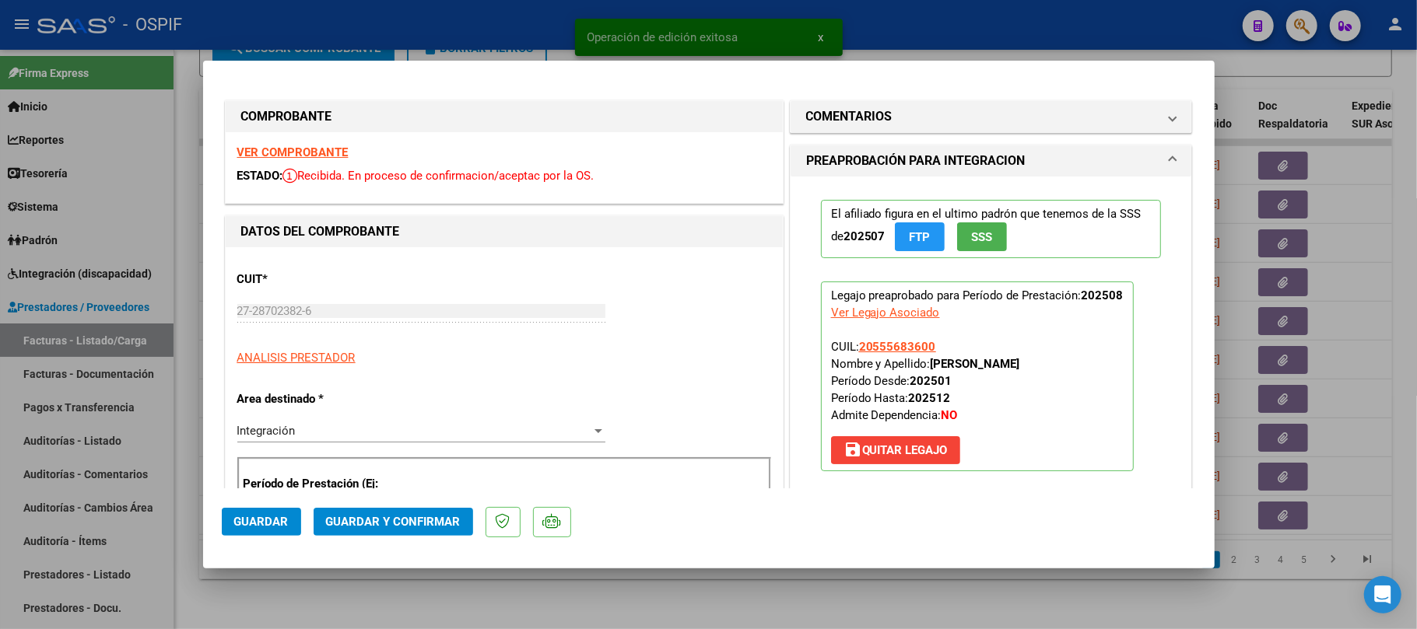
drag, startPoint x: 325, startPoint y: 156, endPoint x: 424, endPoint y: 195, distance: 106.2
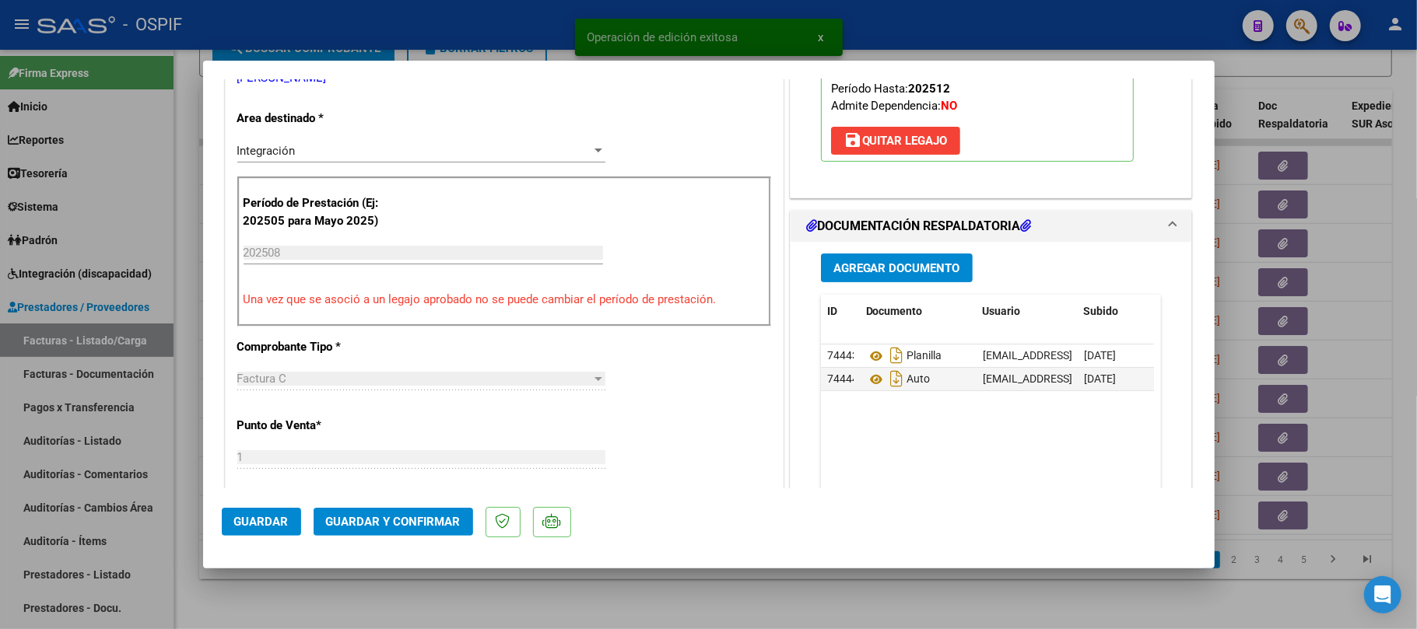
scroll to position [415, 0]
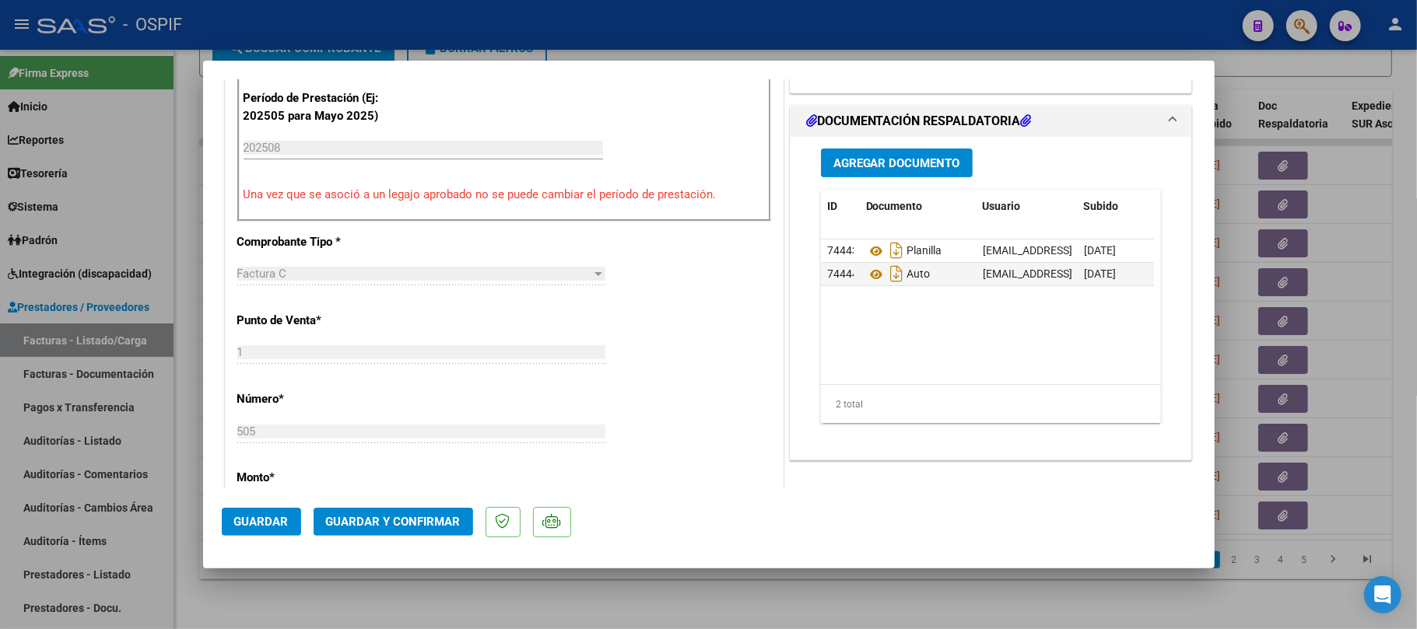
click at [380, 533] on button "Guardar y Confirmar" at bounding box center [393, 522] width 159 height 28
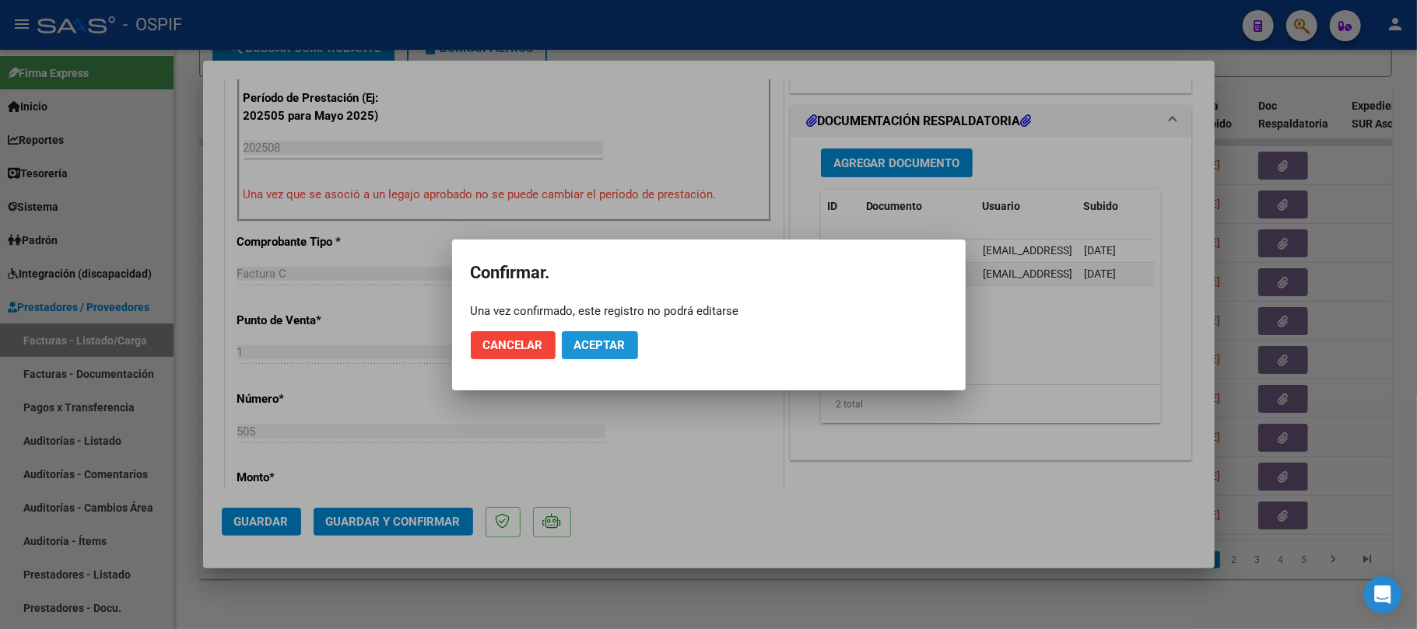
click at [608, 336] on button "Aceptar" at bounding box center [600, 345] width 76 height 28
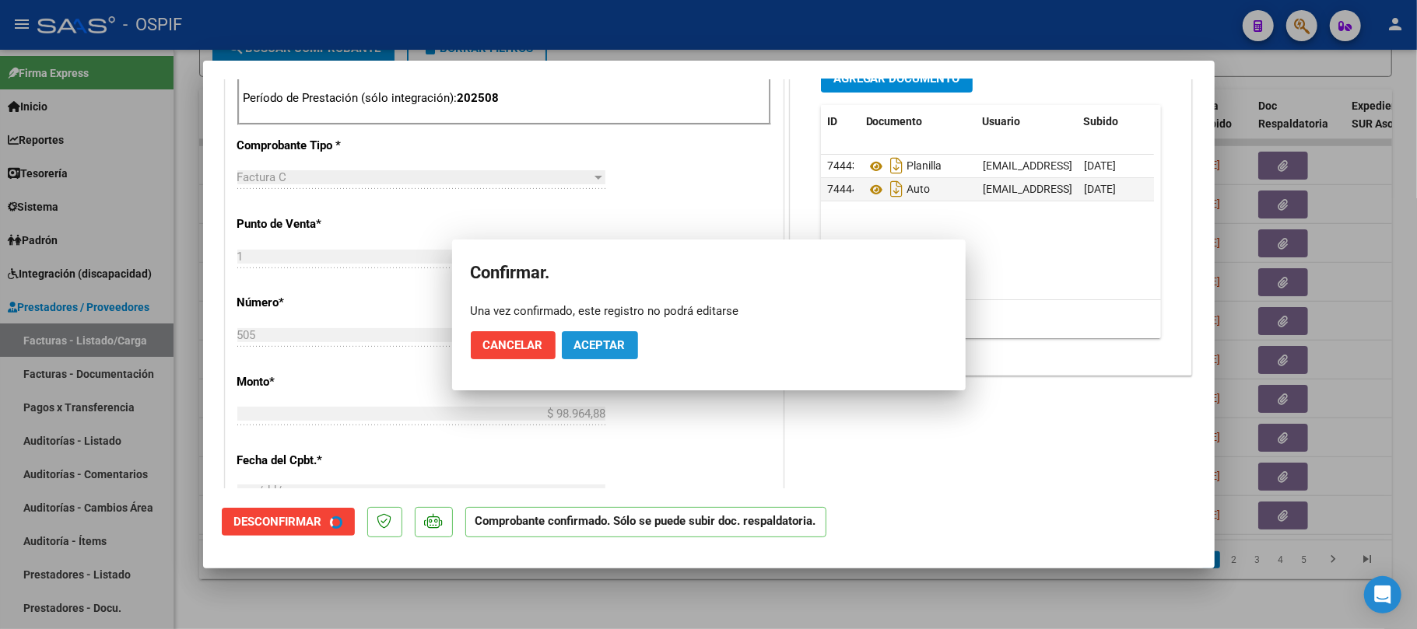
click at [626, 341] on div "CUIT * 27-28702382-6 Ingresar CUIT ANALISIS PRESTADOR VIANO MARIA CLARA ARCA Pa…" at bounding box center [504, 411] width 557 height 1156
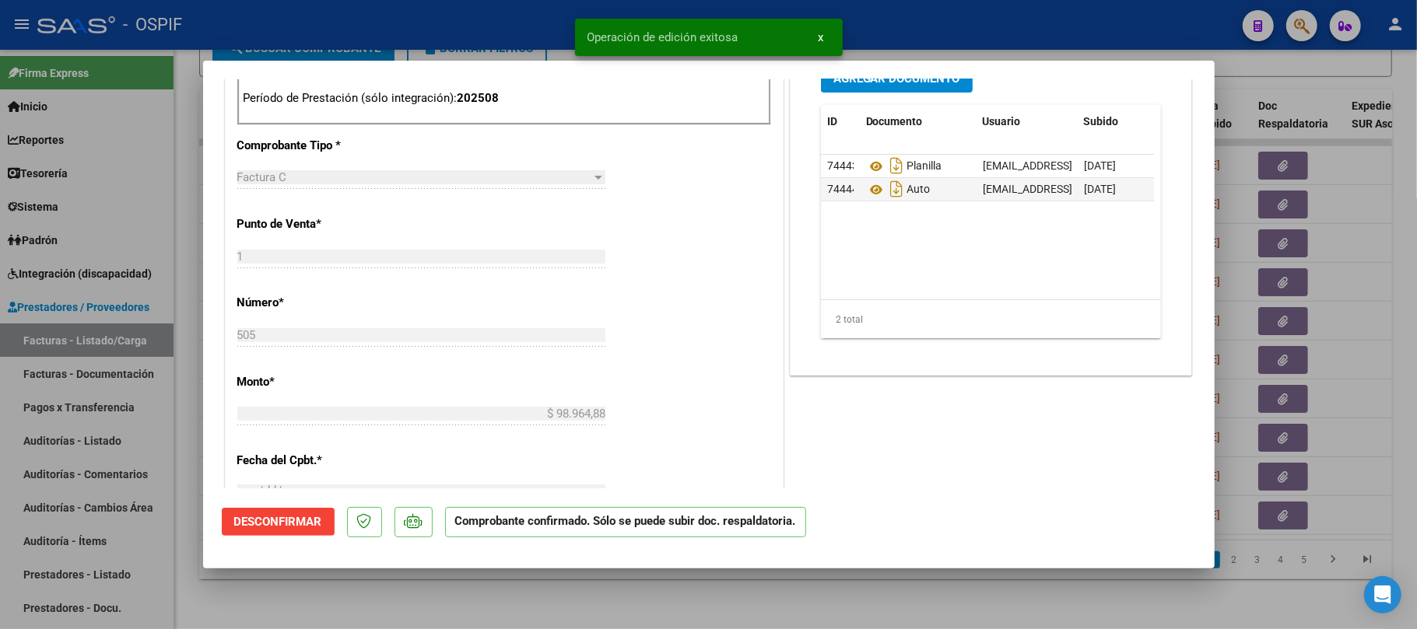
click at [769, 605] on div at bounding box center [708, 314] width 1417 height 629
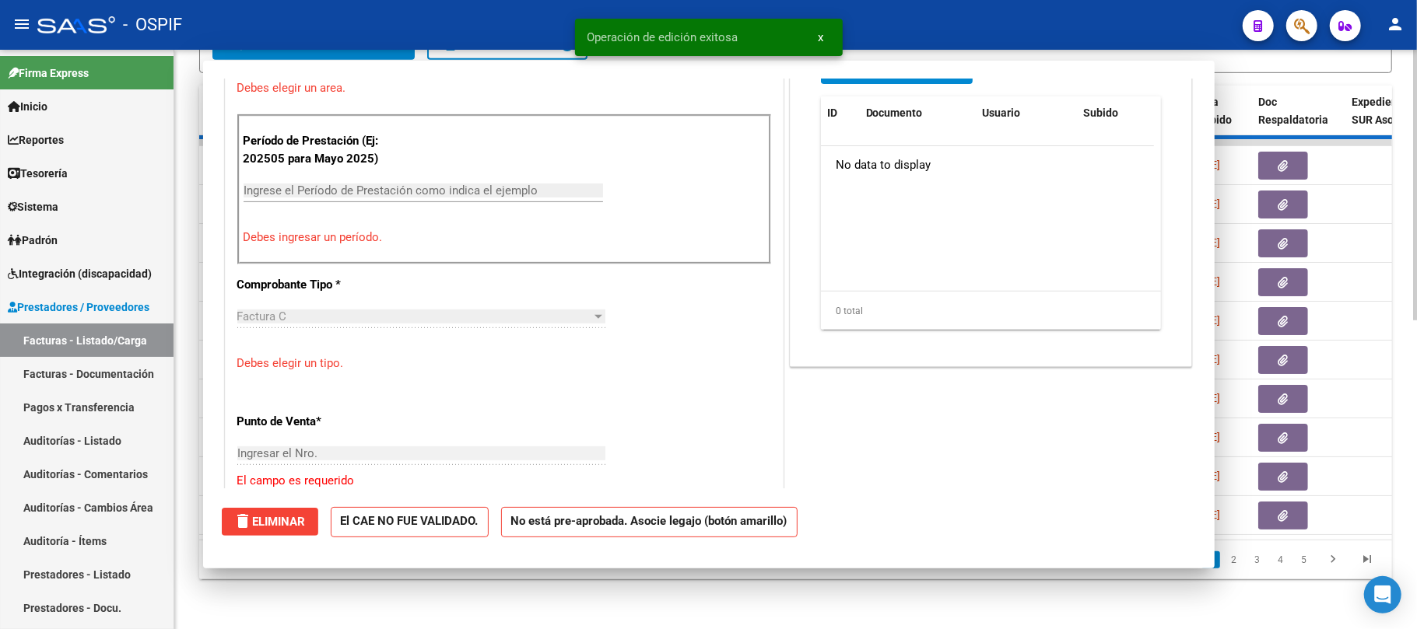
scroll to position [0, 0]
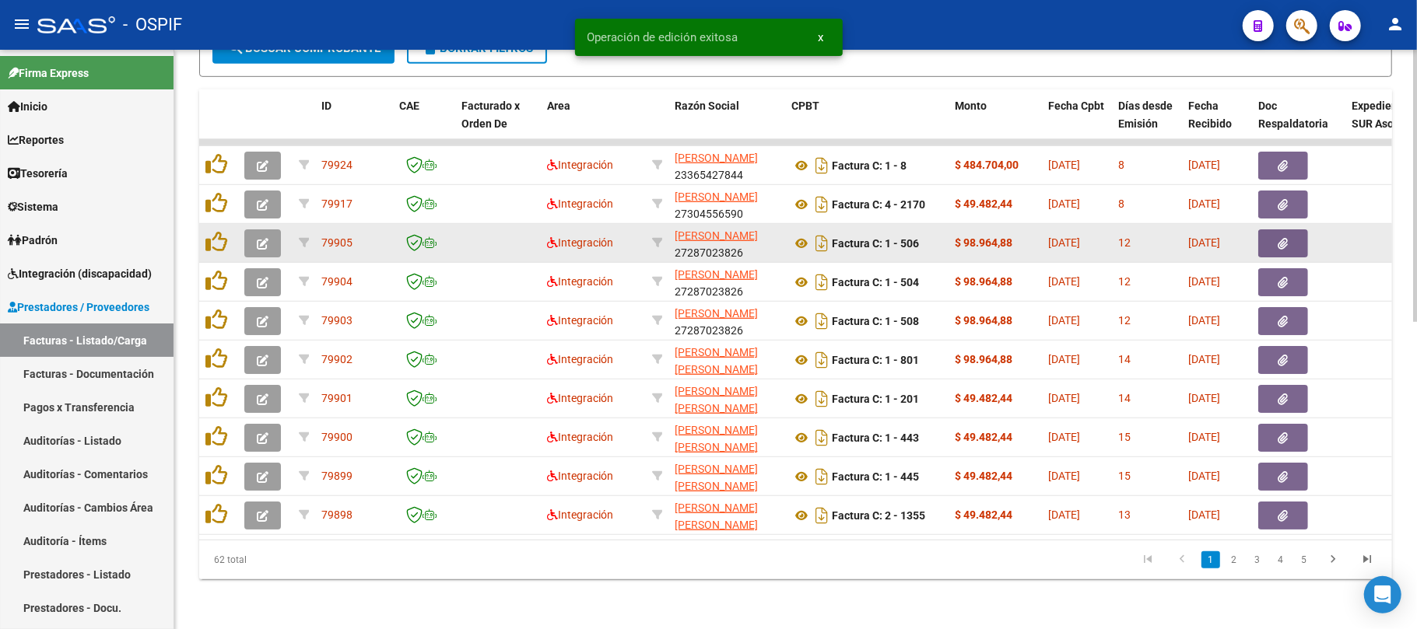
click at [257, 238] on icon "button" at bounding box center [263, 244] width 12 height 12
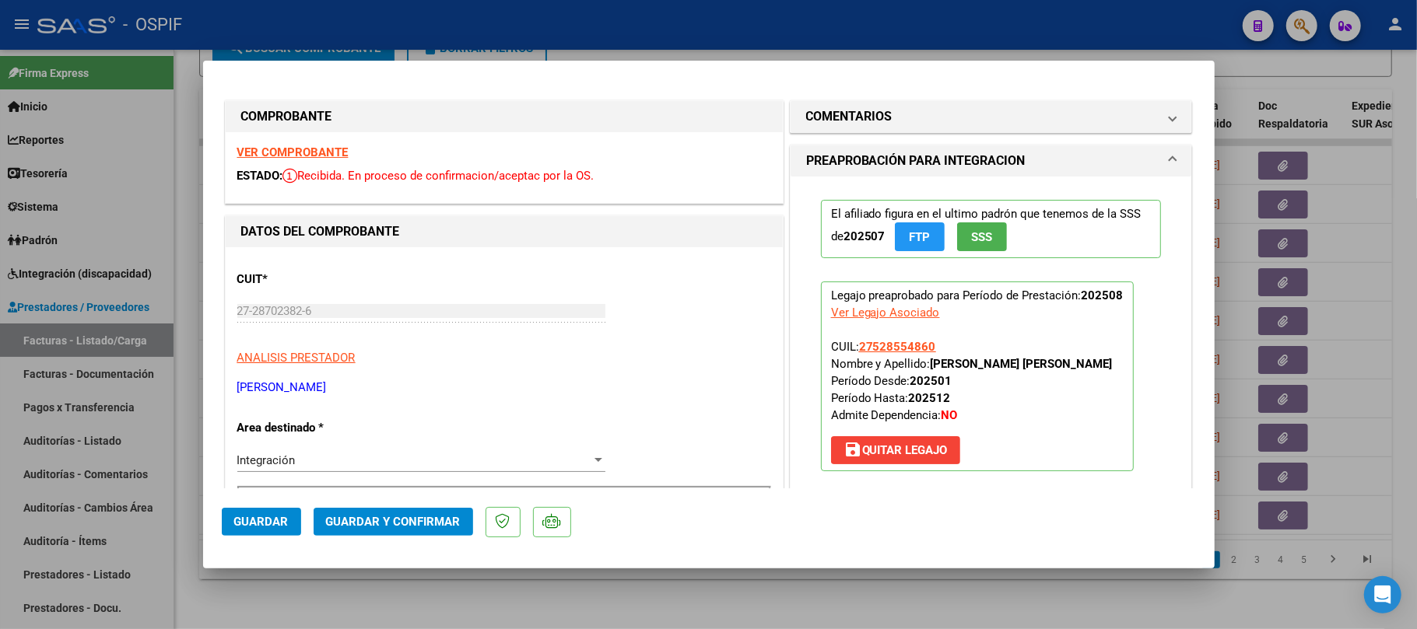
scroll to position [415, 0]
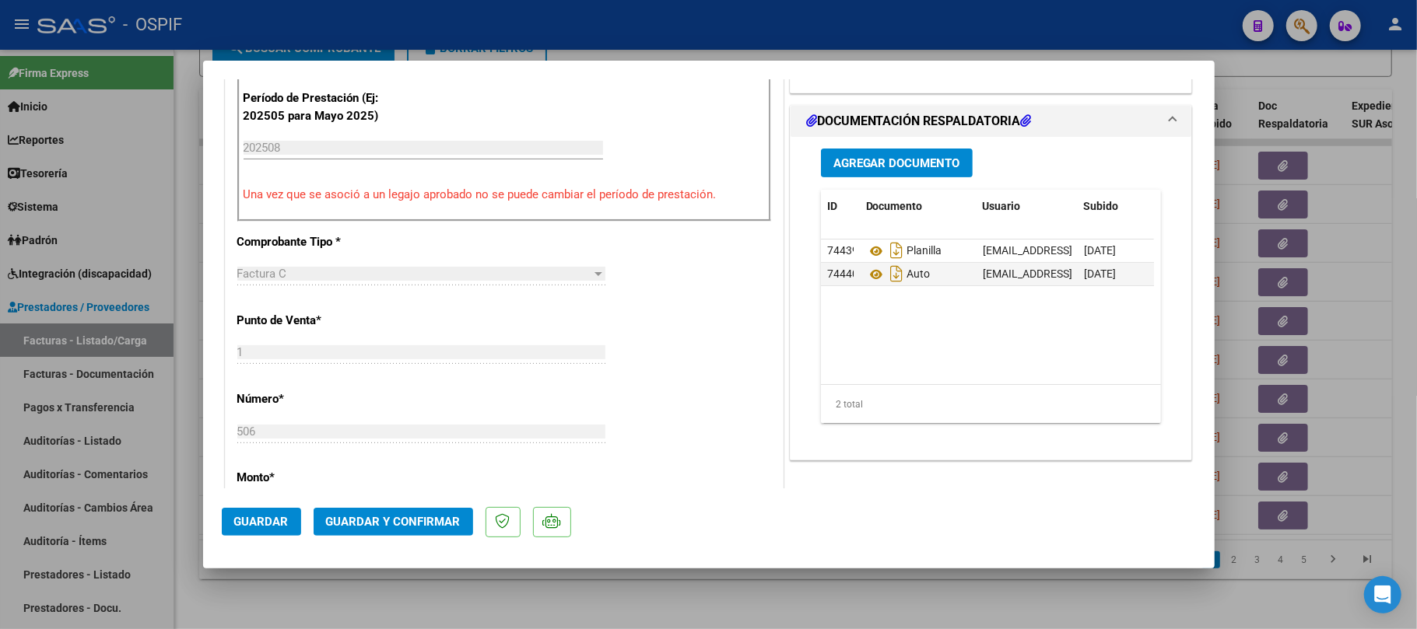
click at [450, 518] on span "Guardar y Confirmar" at bounding box center [393, 522] width 135 height 14
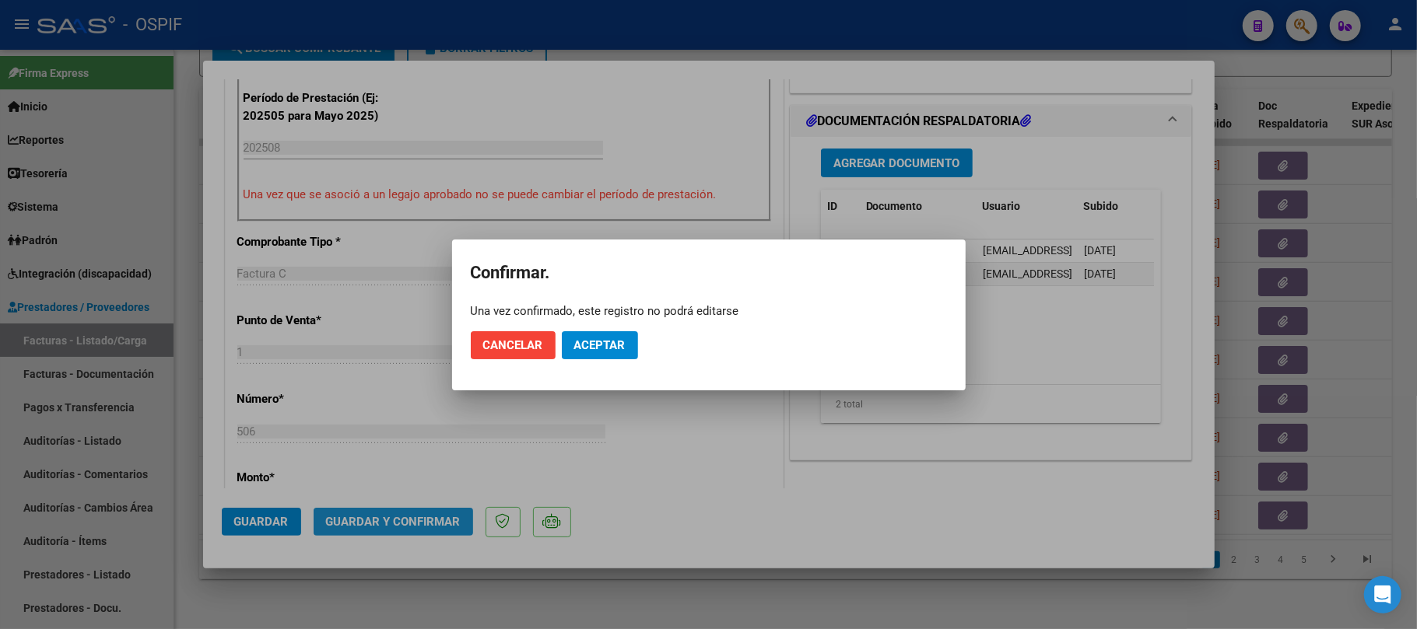
click at [590, 328] on mat-dialog-actions "Cancelar Aceptar" at bounding box center [709, 345] width 476 height 53
click at [590, 336] on button "Aceptar" at bounding box center [600, 345] width 76 height 28
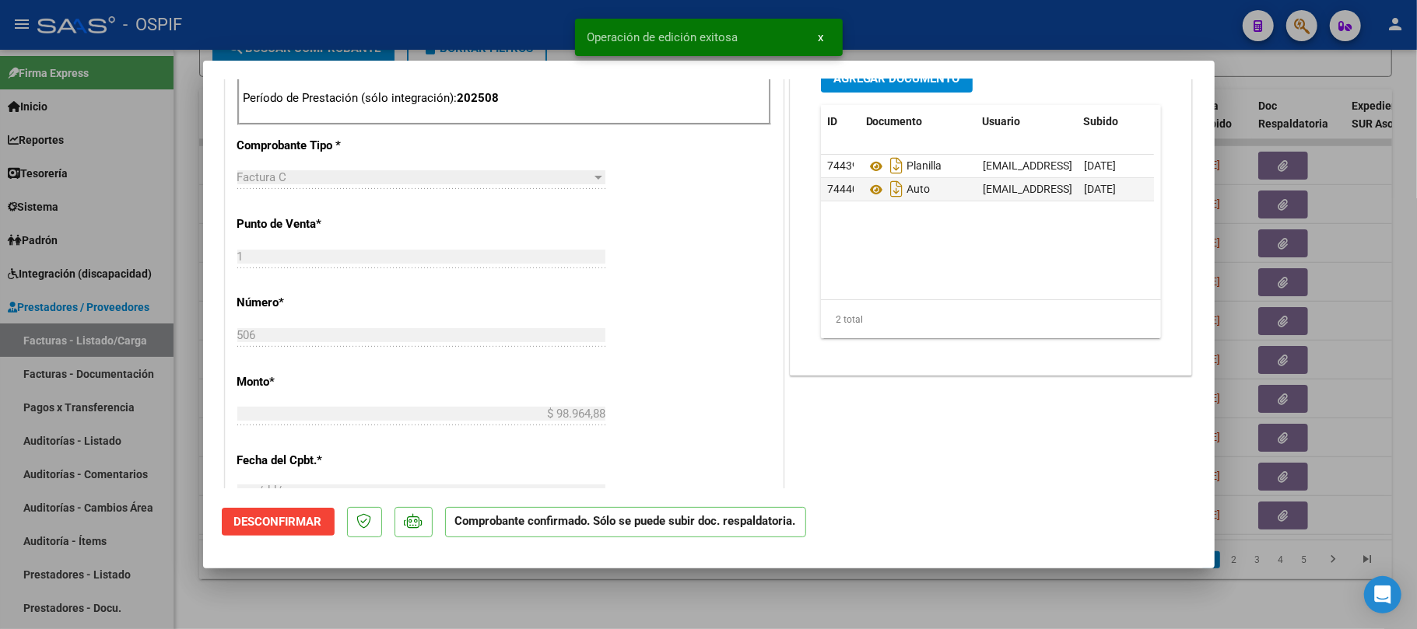
click at [679, 608] on div at bounding box center [708, 314] width 1417 height 629
type input "$ 0,00"
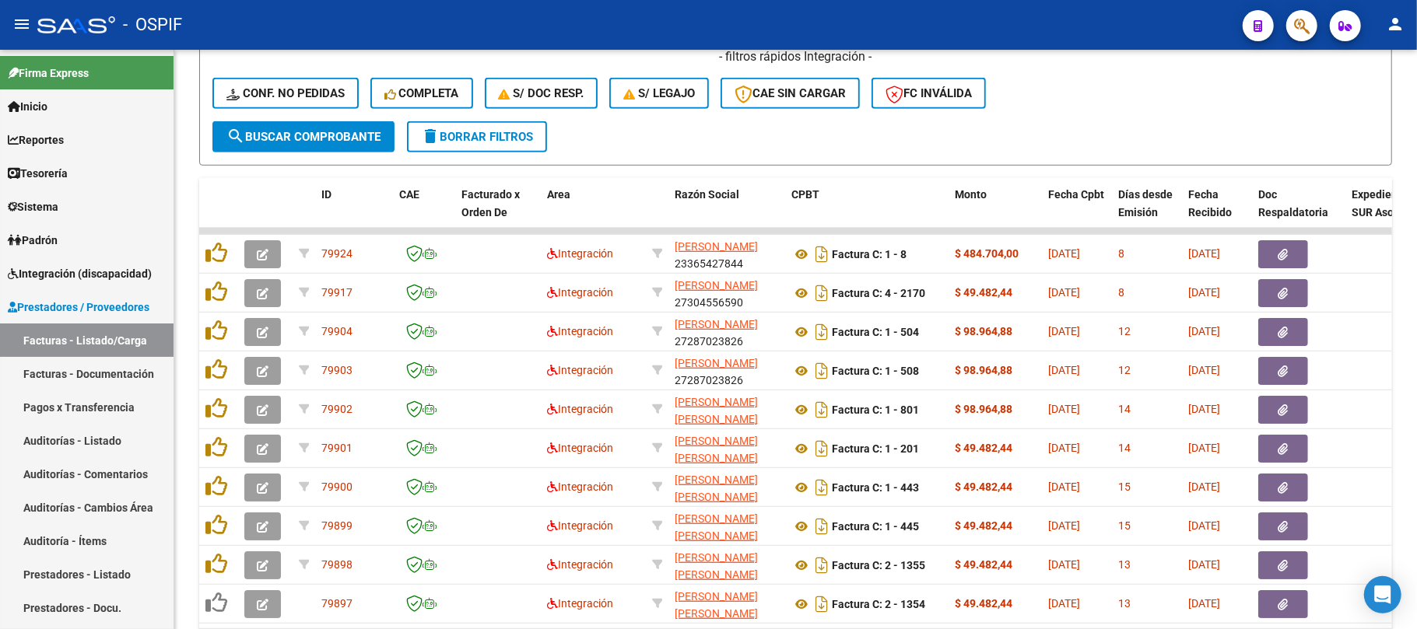
scroll to position [655, 0]
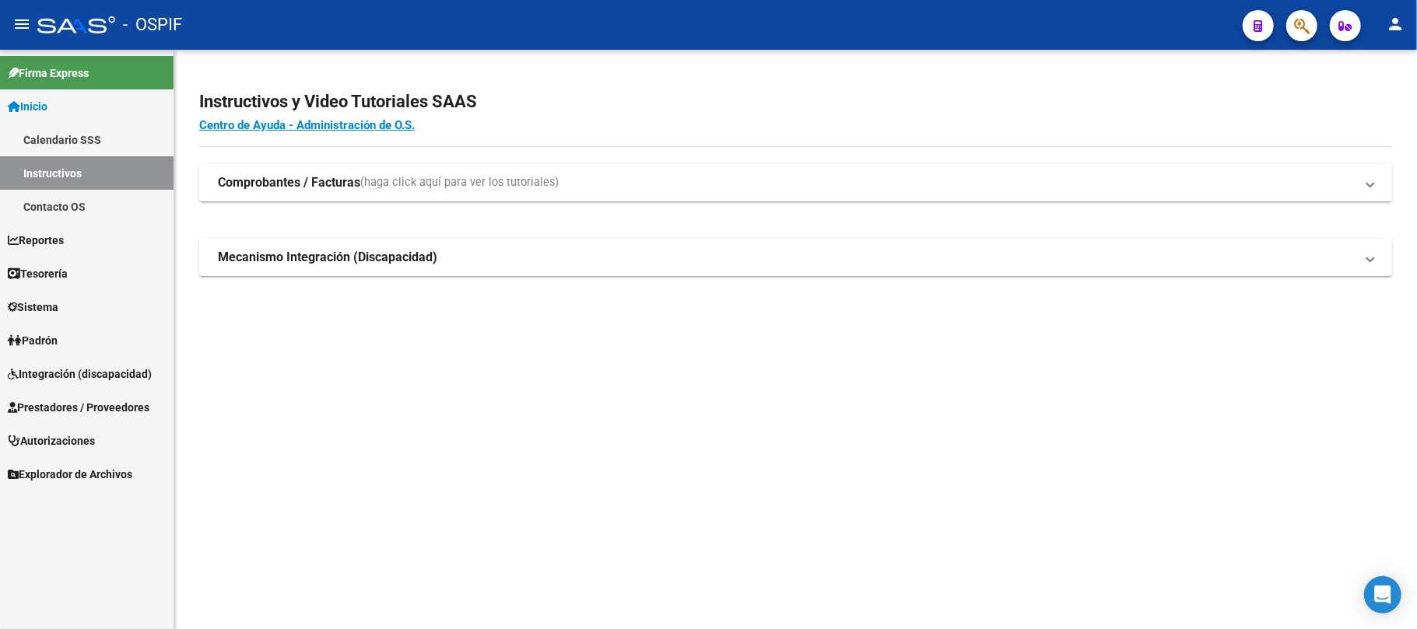
click at [88, 403] on span "Prestadores / Proveedores" at bounding box center [79, 407] width 142 height 17
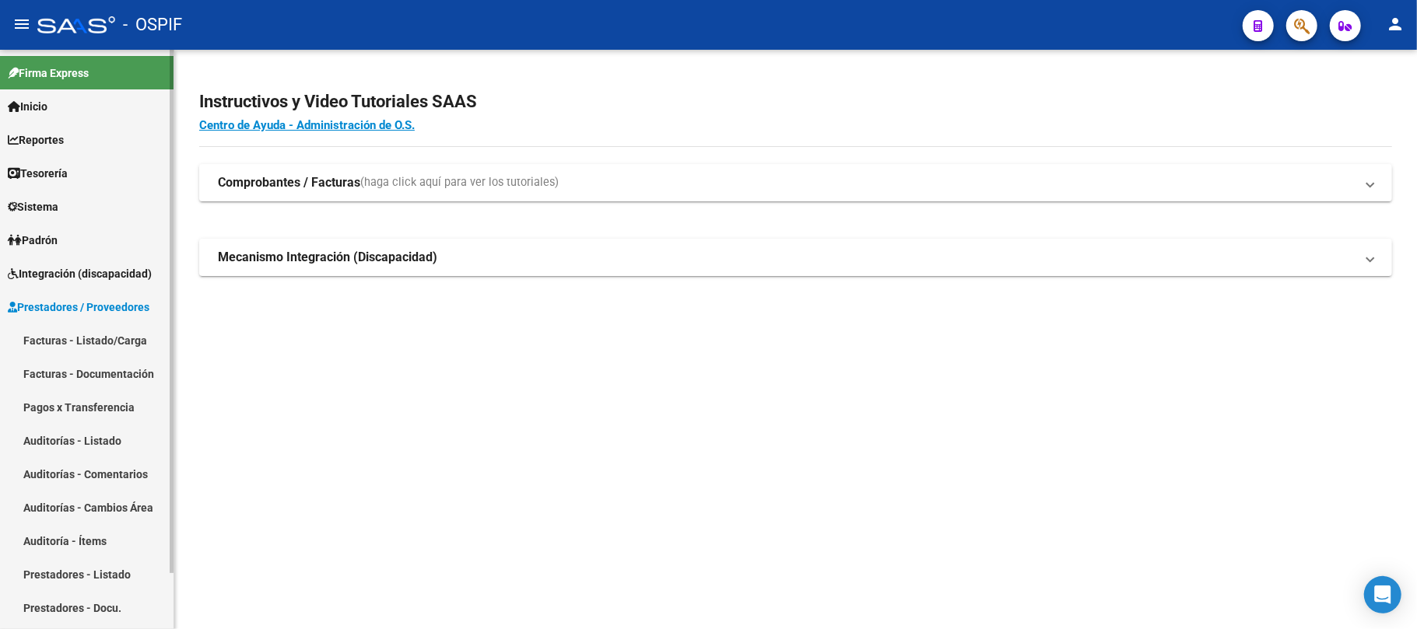
click at [119, 331] on link "Facturas - Listado/Carga" at bounding box center [86, 340] width 173 height 33
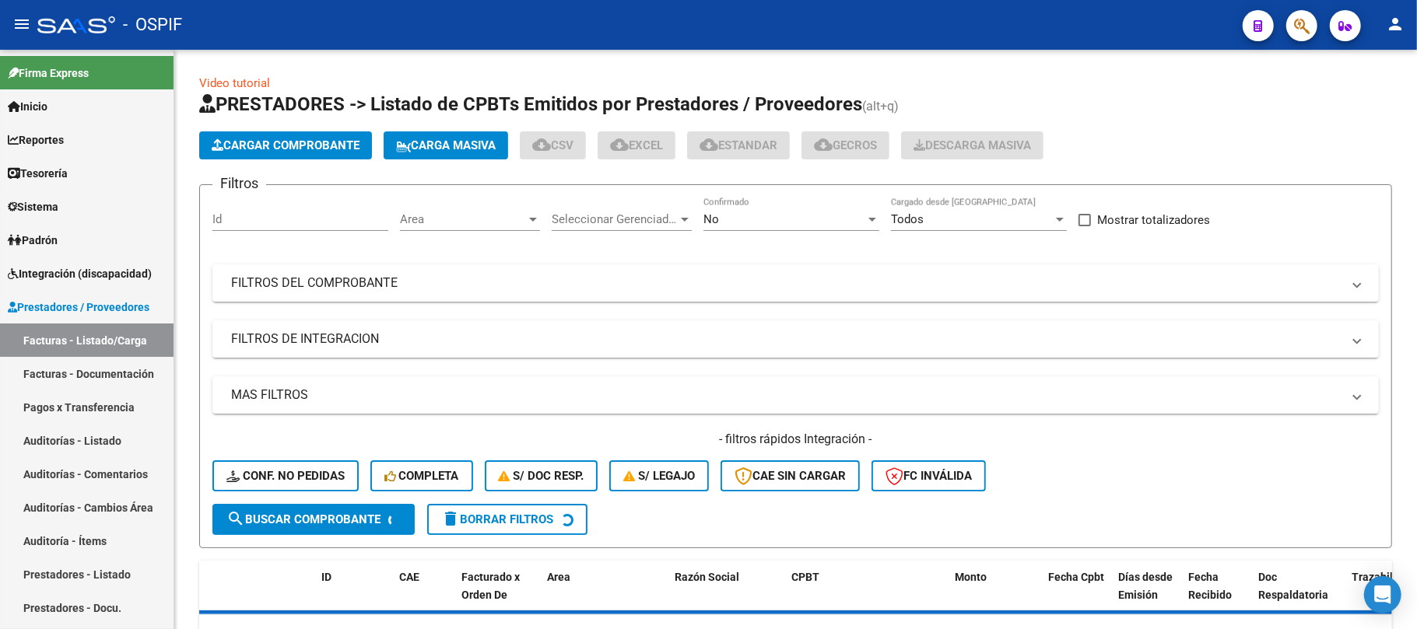
click at [446, 209] on div "Area Area" at bounding box center [470, 214] width 140 height 33
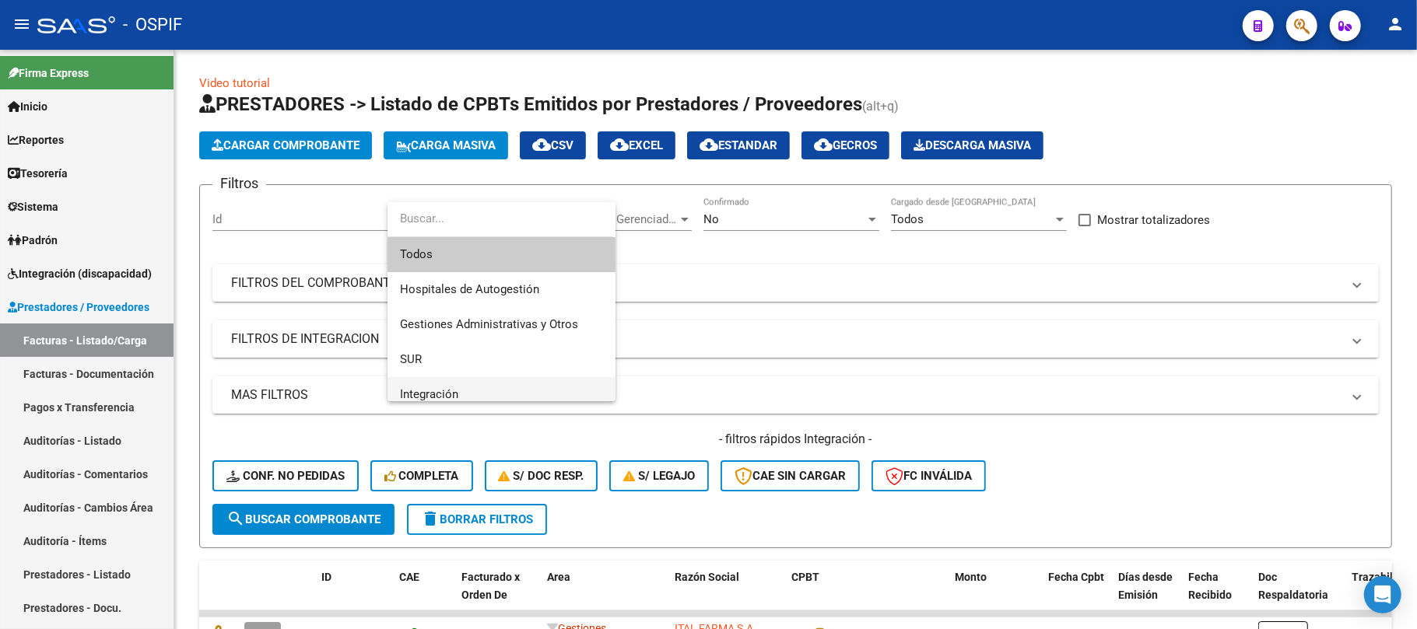
click at [495, 386] on span "Integración" at bounding box center [501, 394] width 203 height 35
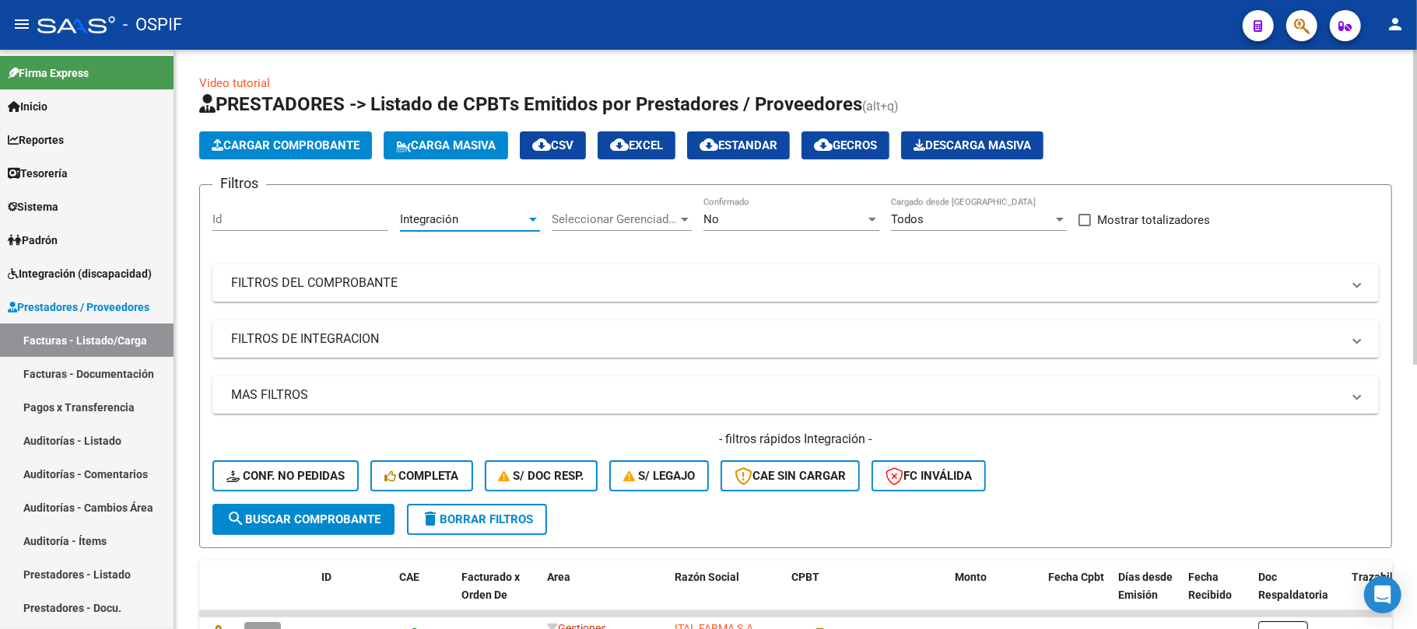
click at [319, 345] on mat-panel-title "FILTROS DE INTEGRACION" at bounding box center [786, 339] width 1110 height 17
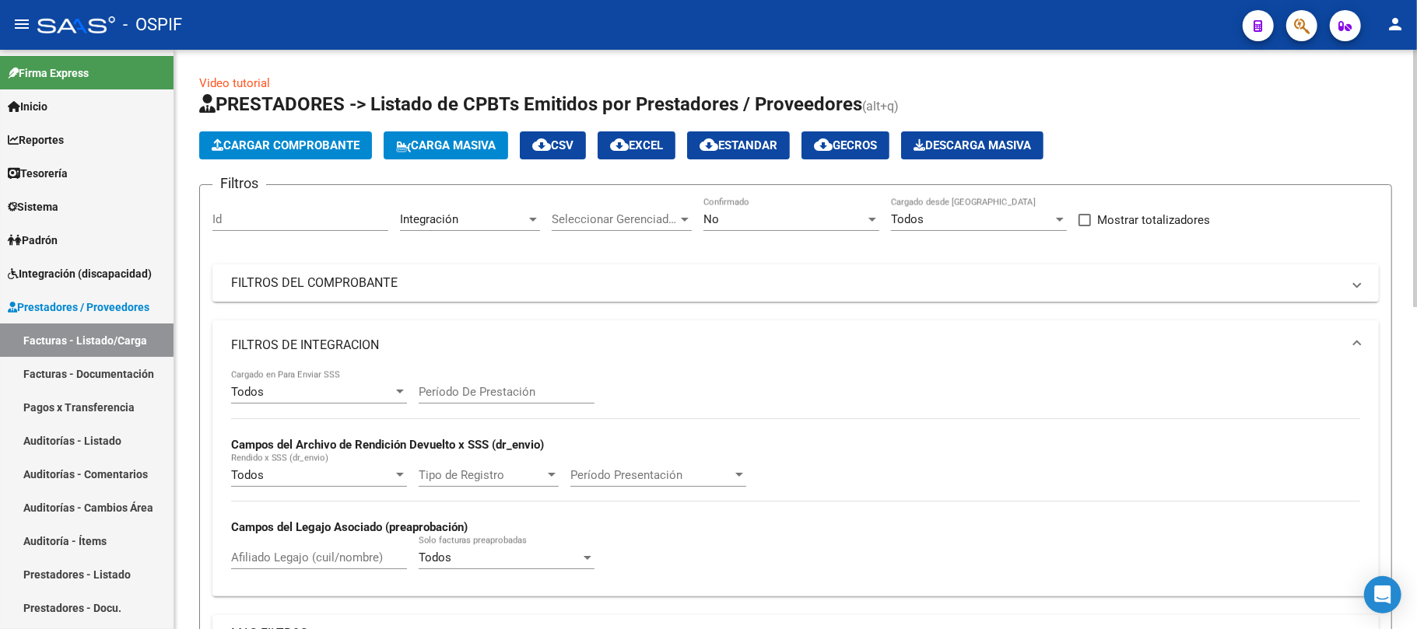
click at [420, 383] on div "Período De Prestación" at bounding box center [507, 386] width 176 height 33
click at [440, 394] on input "Período De Prestación" at bounding box center [507, 392] width 176 height 14
type input "202508"
click at [484, 342] on mat-panel-title "FILTROS DE INTEGRACION" at bounding box center [786, 345] width 1110 height 17
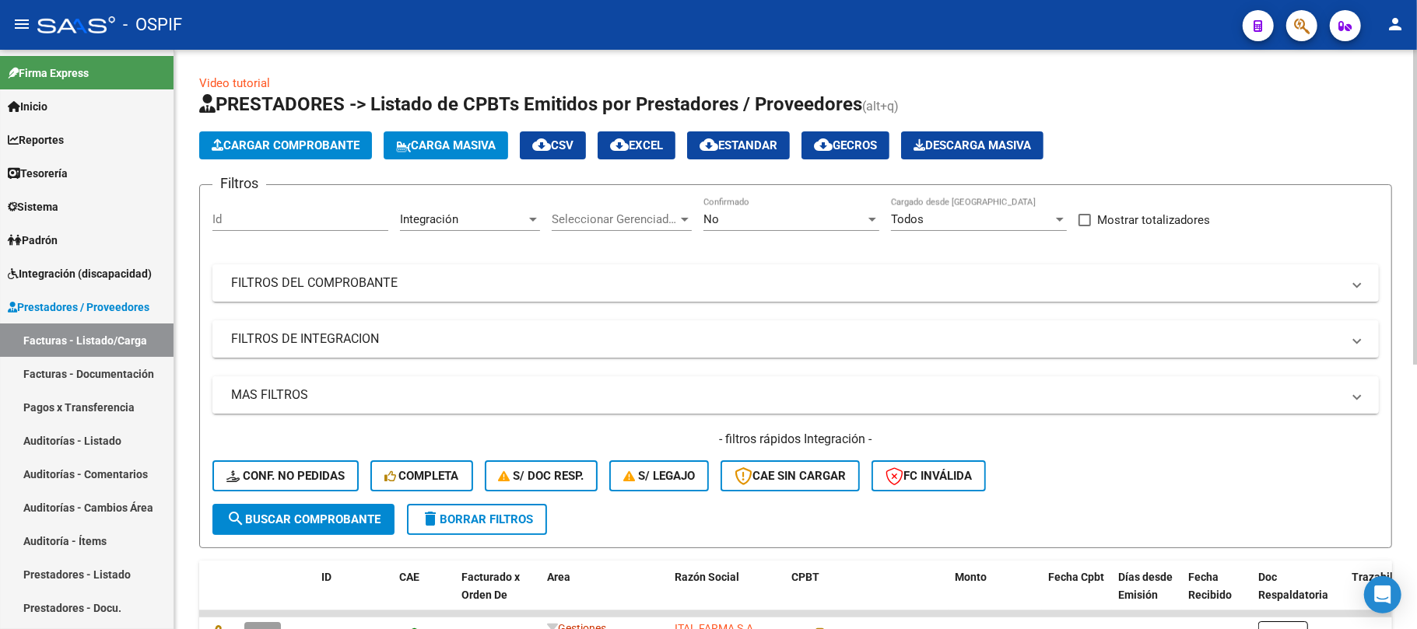
click at [387, 395] on mat-panel-title "MAS FILTROS" at bounding box center [786, 395] width 1110 height 17
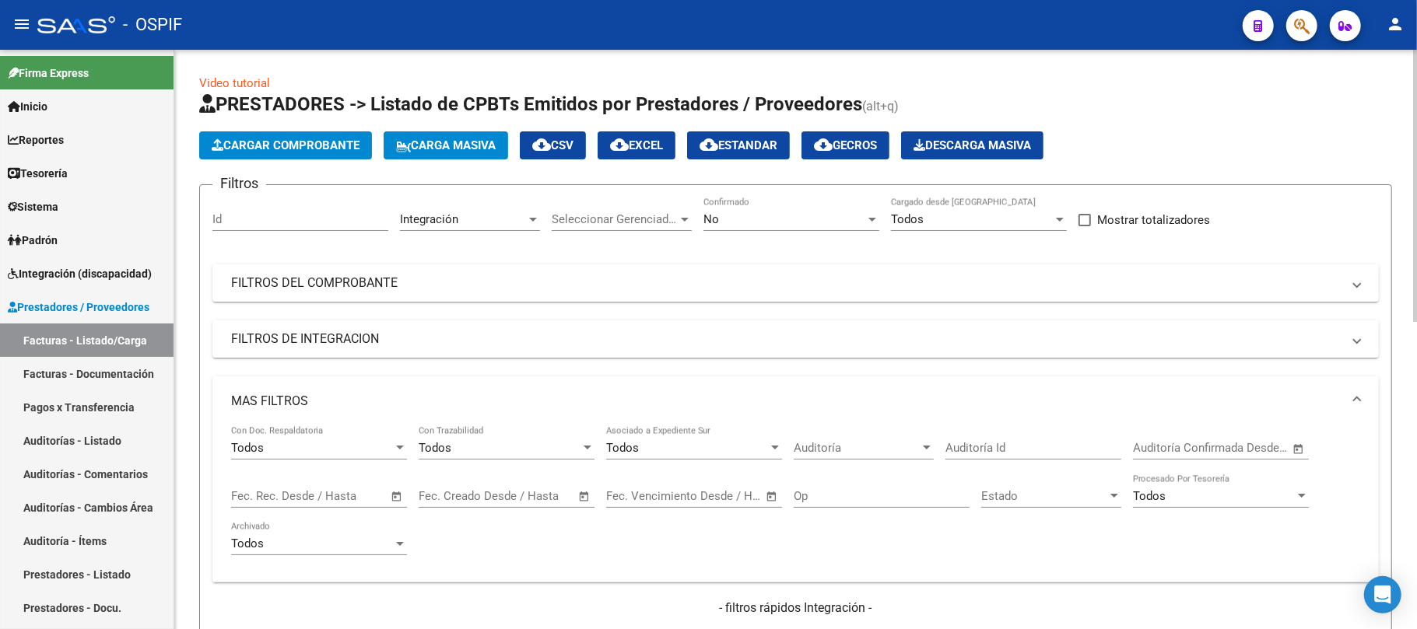
click at [397, 499] on span "Open calendar" at bounding box center [396, 496] width 37 height 37
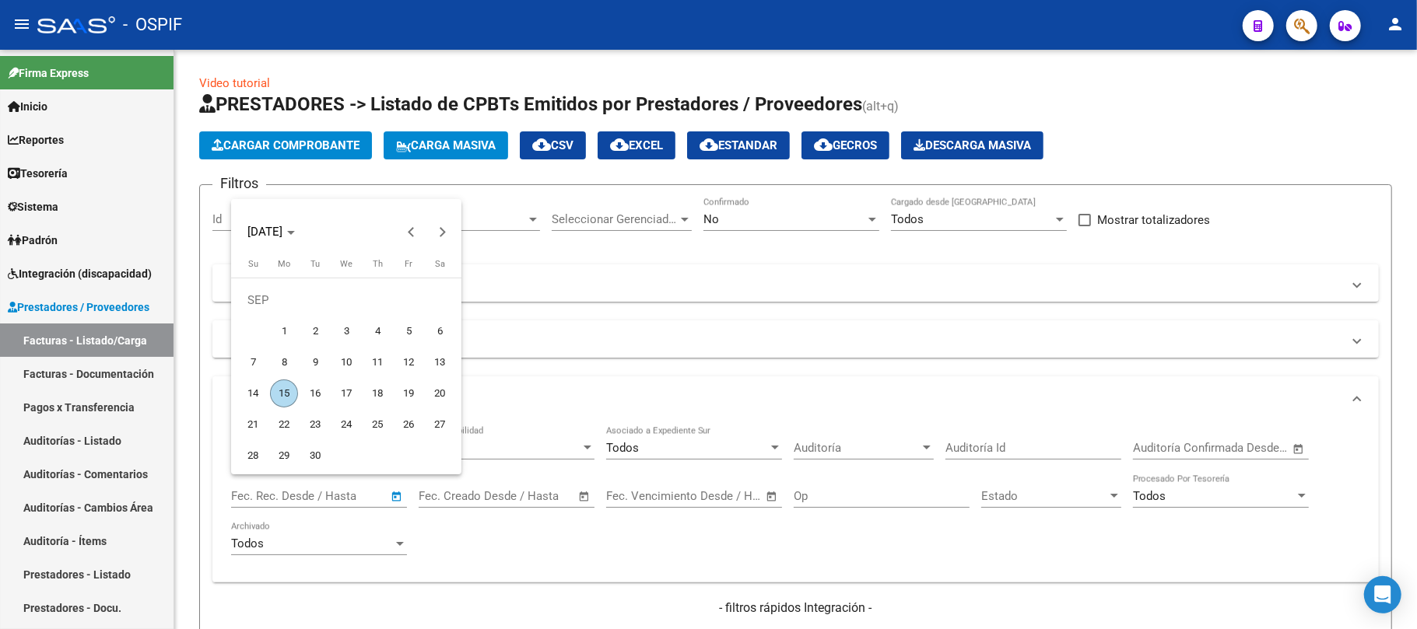
click at [408, 331] on span "5" at bounding box center [408, 331] width 28 height 28
type input "05/09/2025"
click at [260, 365] on span "7" at bounding box center [253, 363] width 28 height 28
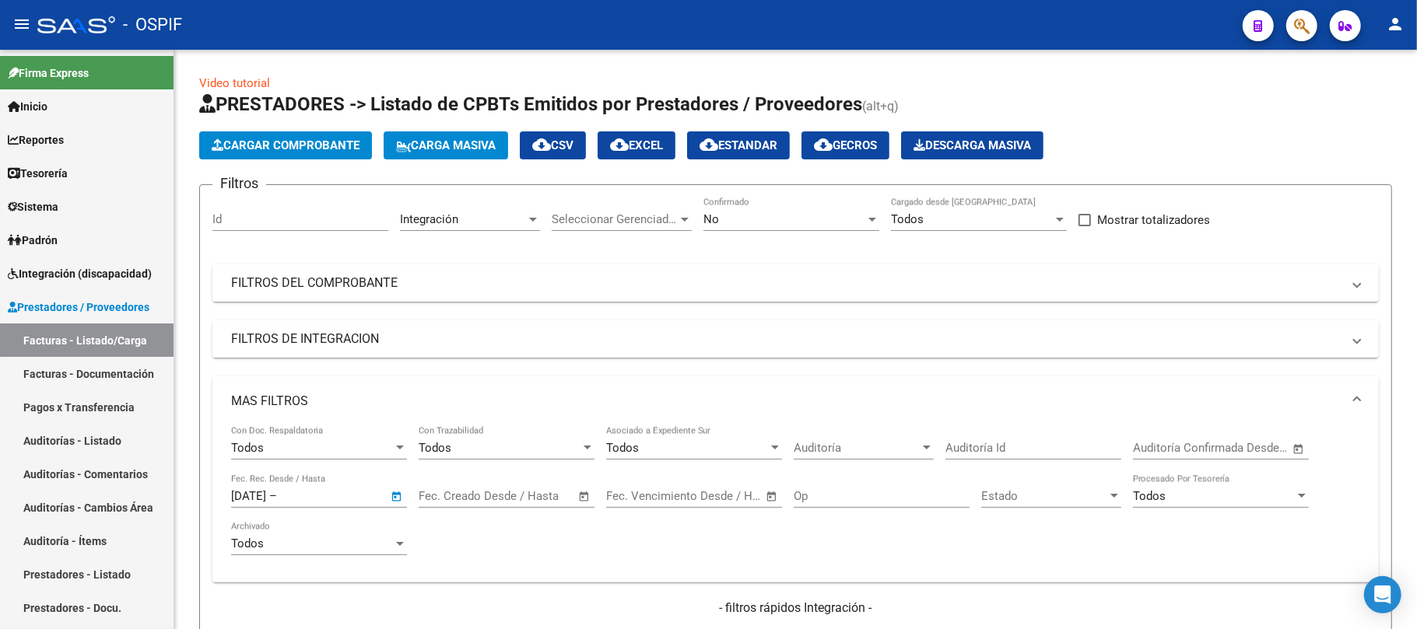
type input "[DATE]"
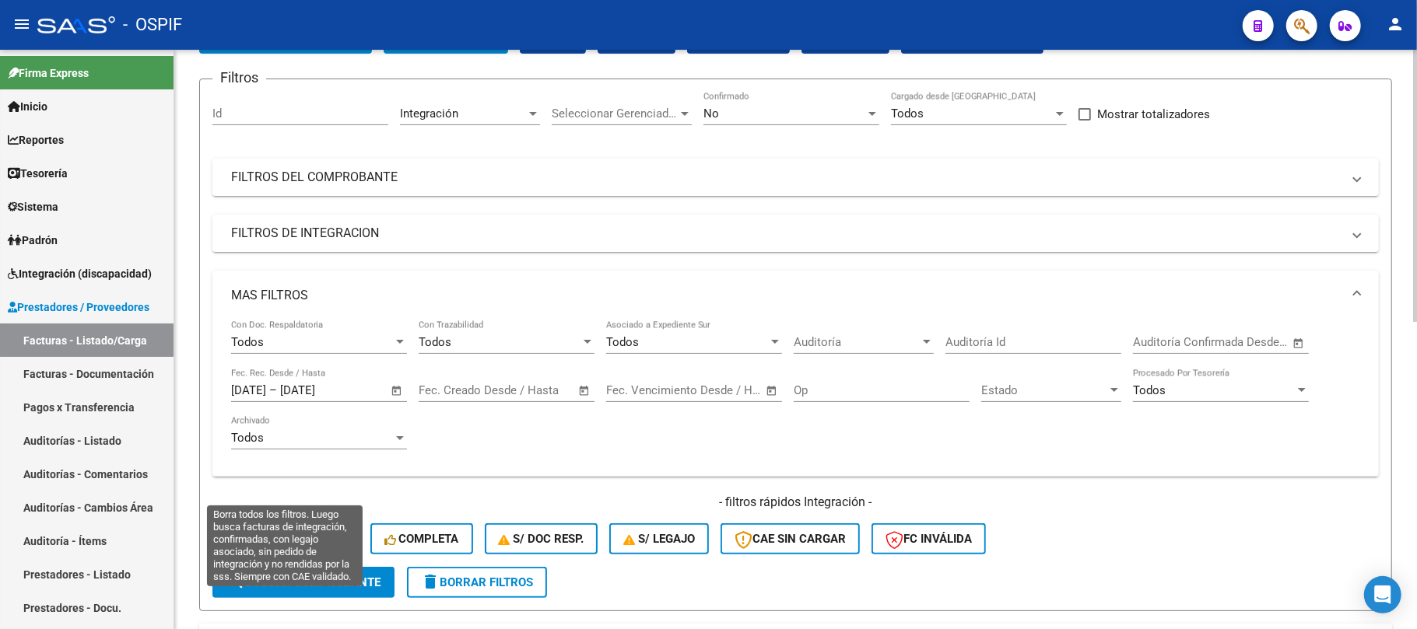
scroll to position [207, 0]
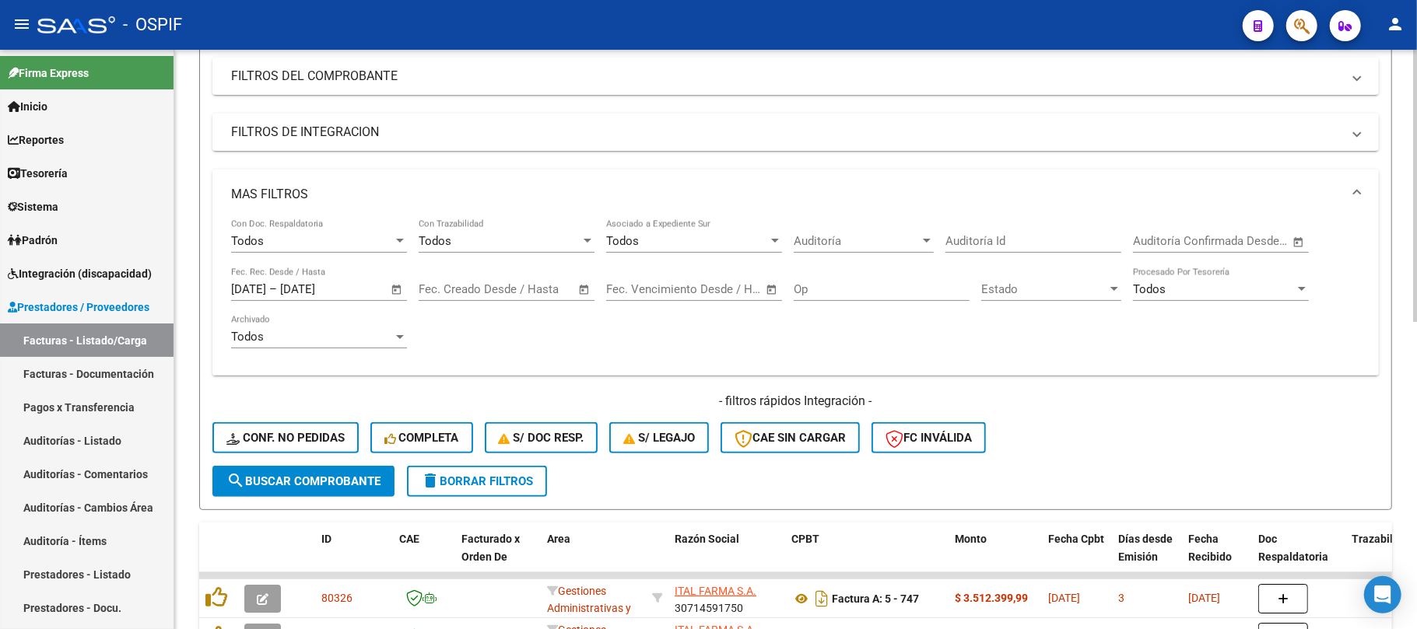
click at [349, 496] on form "Filtros Id Integración Area Seleccionar Gerenciador Seleccionar Gerenciador No …" at bounding box center [795, 243] width 1193 height 533
click at [359, 484] on span "search Buscar Comprobante" at bounding box center [303, 482] width 154 height 14
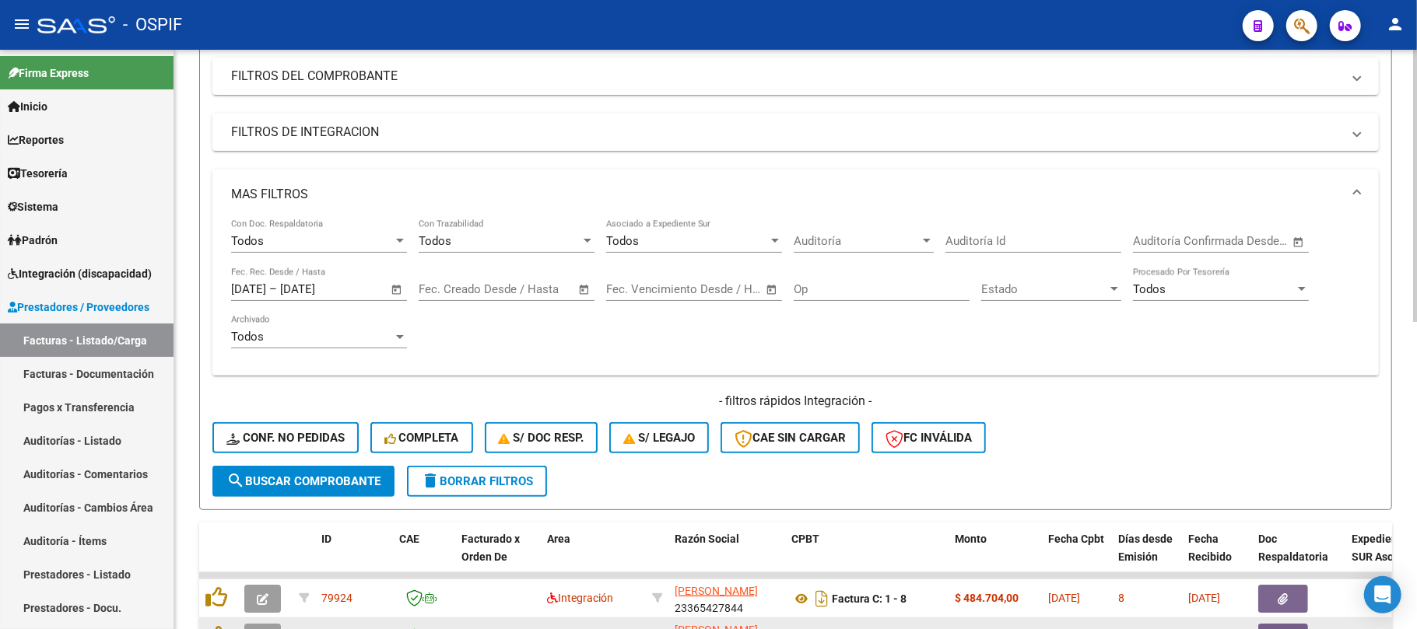
scroll to position [655, 0]
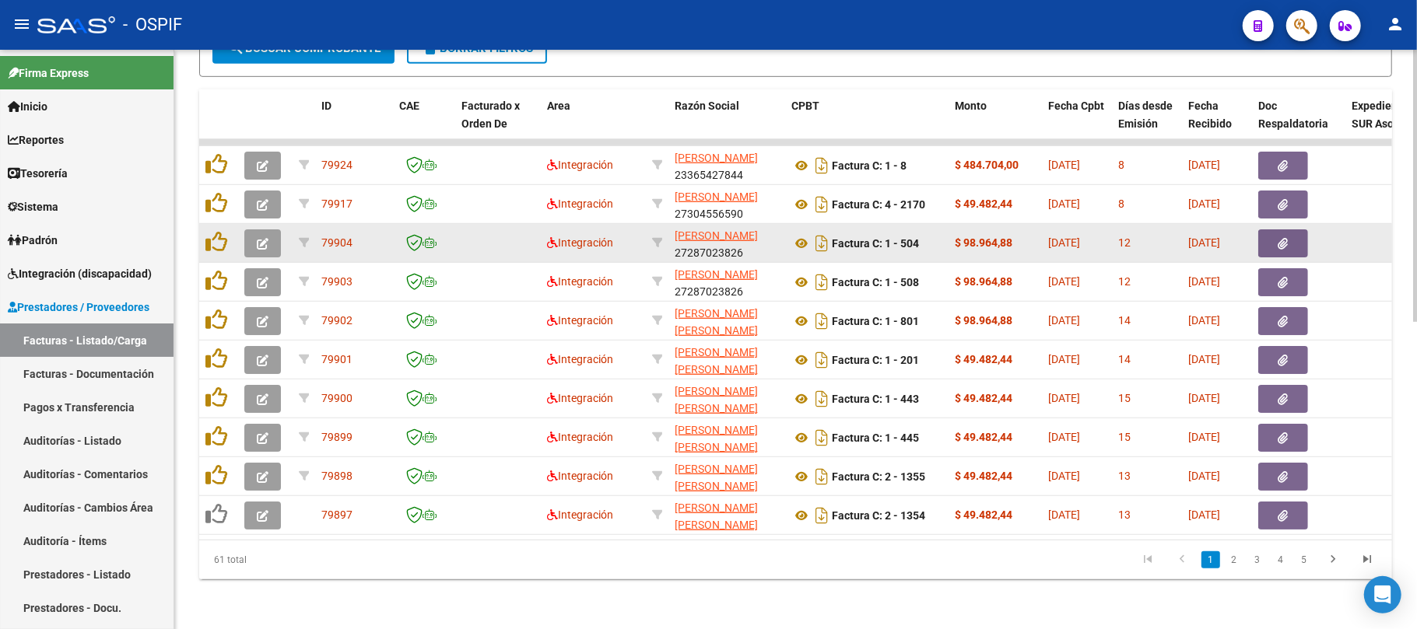
click at [254, 230] on button "button" at bounding box center [262, 244] width 37 height 28
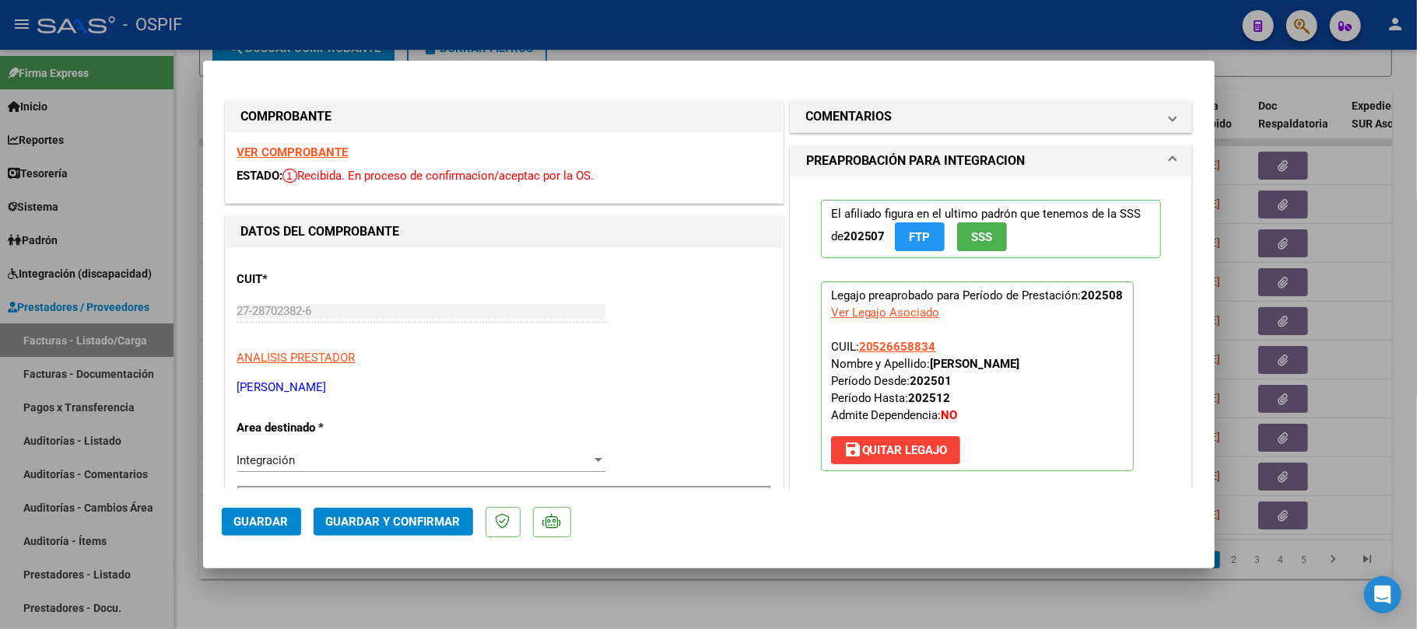
scroll to position [311, 0]
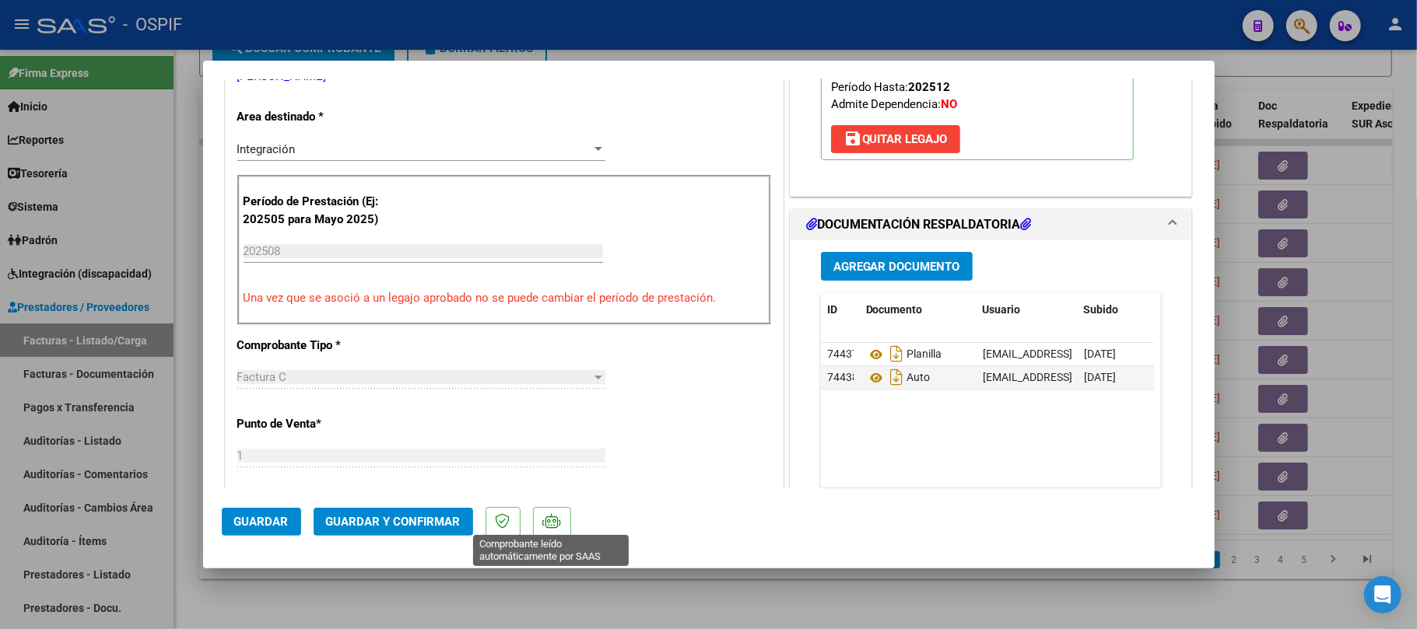
click at [457, 524] on span "Guardar y Confirmar" at bounding box center [393, 522] width 135 height 14
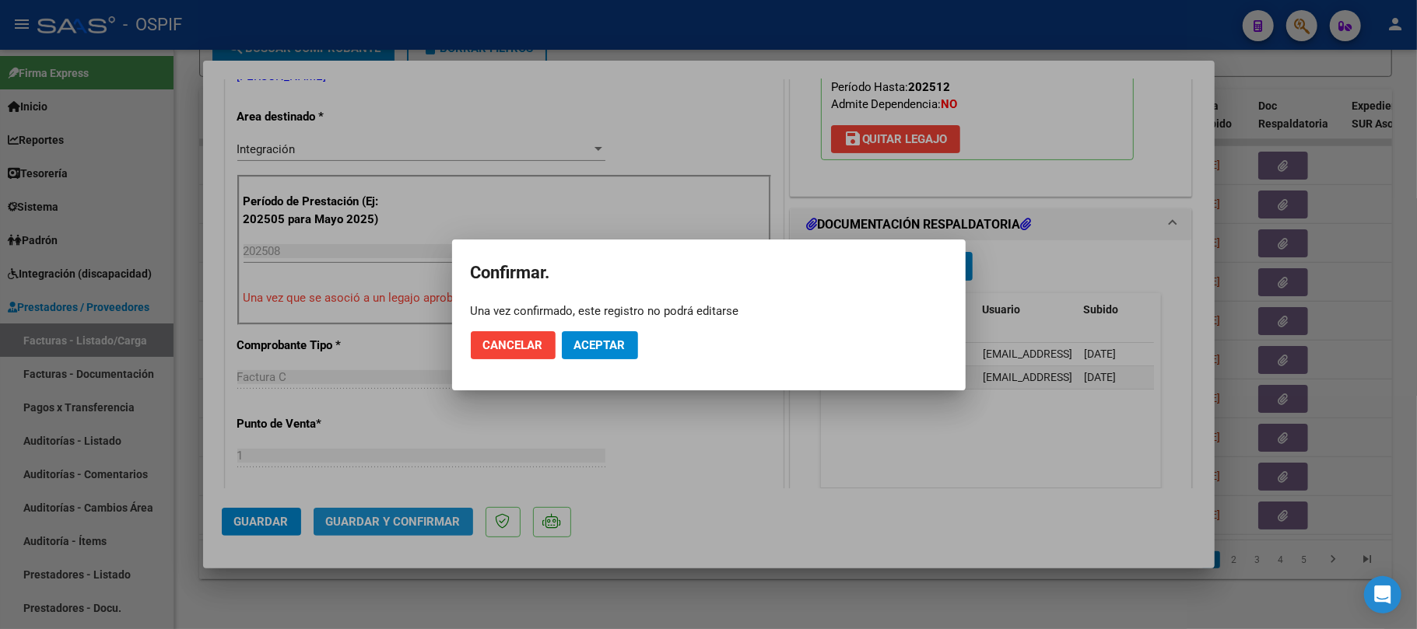
click at [602, 345] on span "Aceptar" at bounding box center [599, 345] width 51 height 14
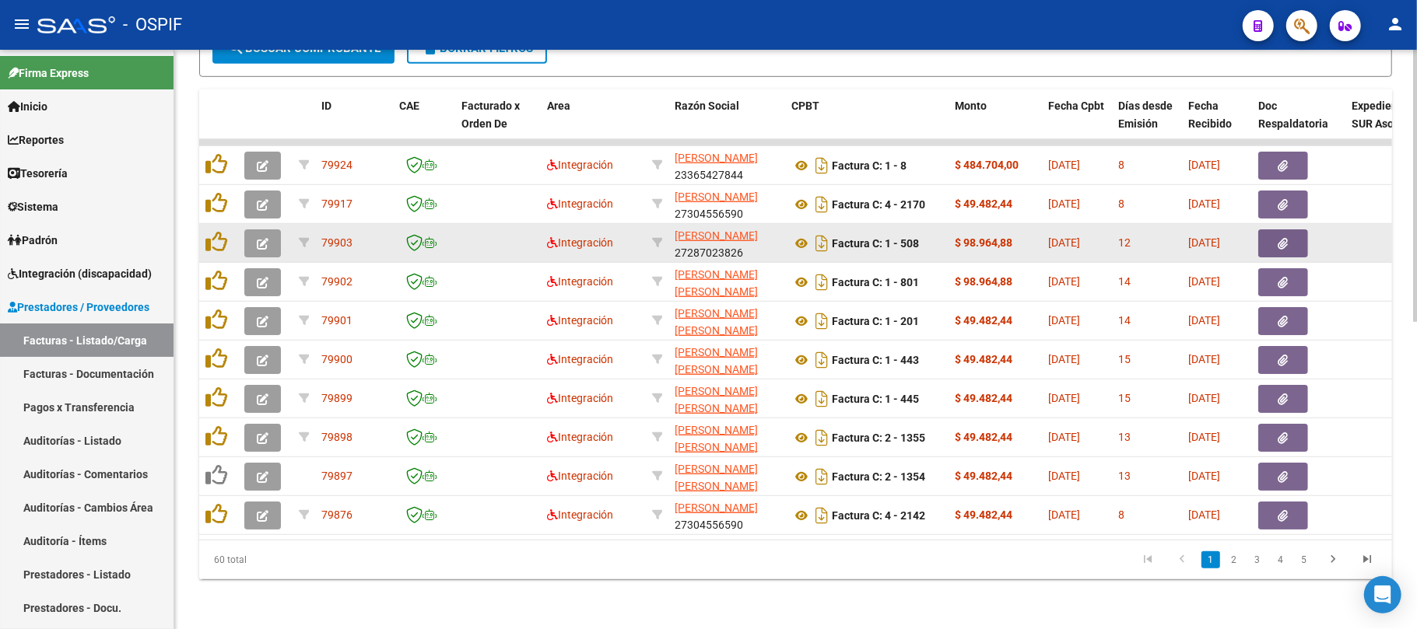
click at [268, 230] on button "button" at bounding box center [262, 244] width 37 height 28
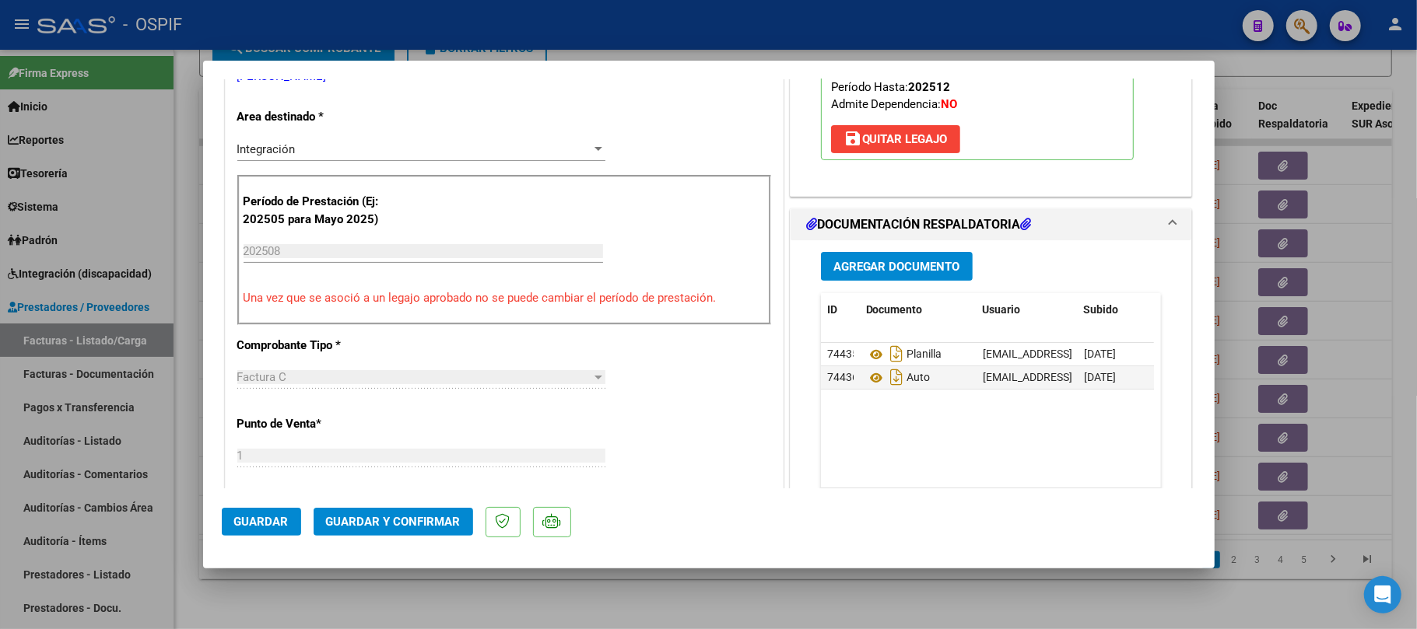
scroll to position [0, 0]
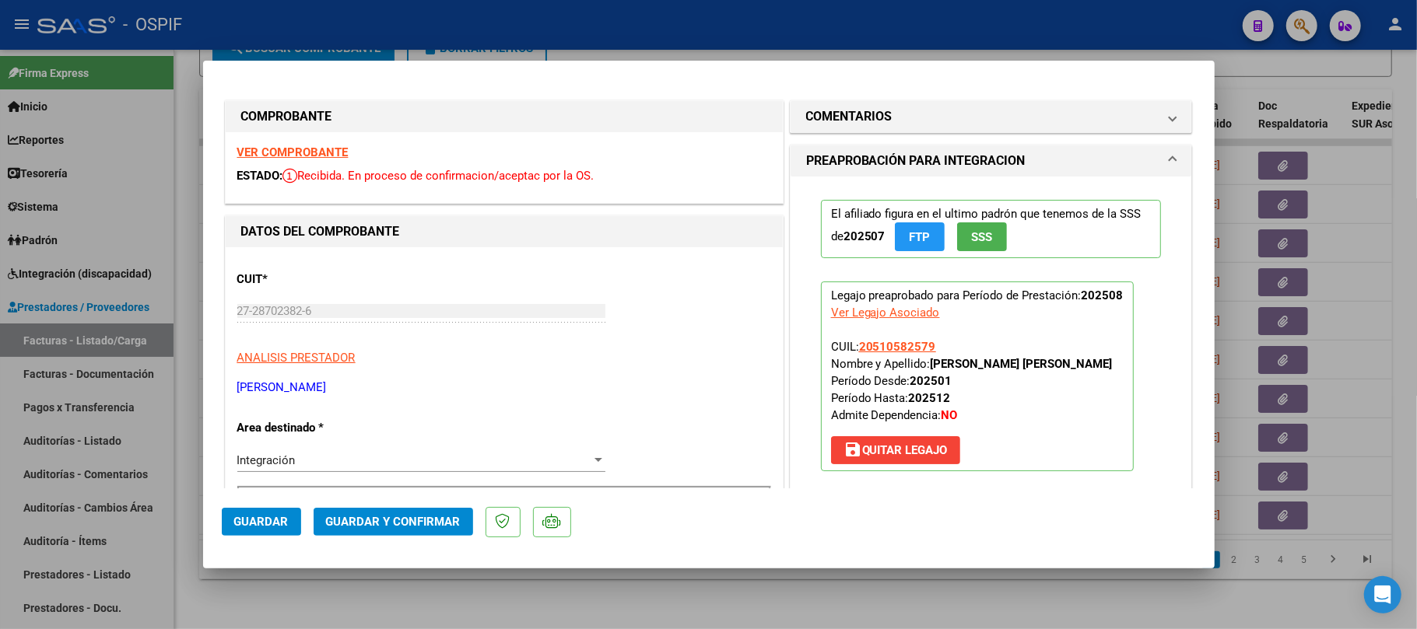
click at [417, 517] on span "Guardar y Confirmar" at bounding box center [393, 522] width 135 height 14
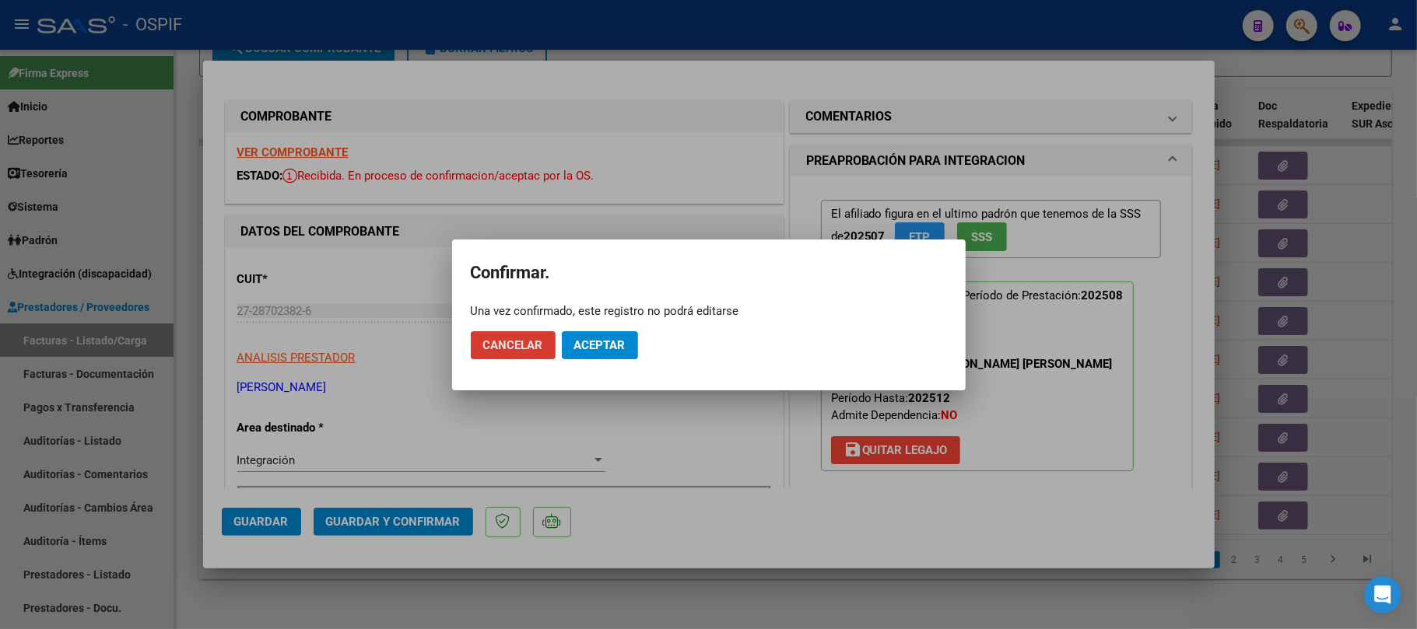
click at [615, 341] on span "Aceptar" at bounding box center [599, 345] width 51 height 14
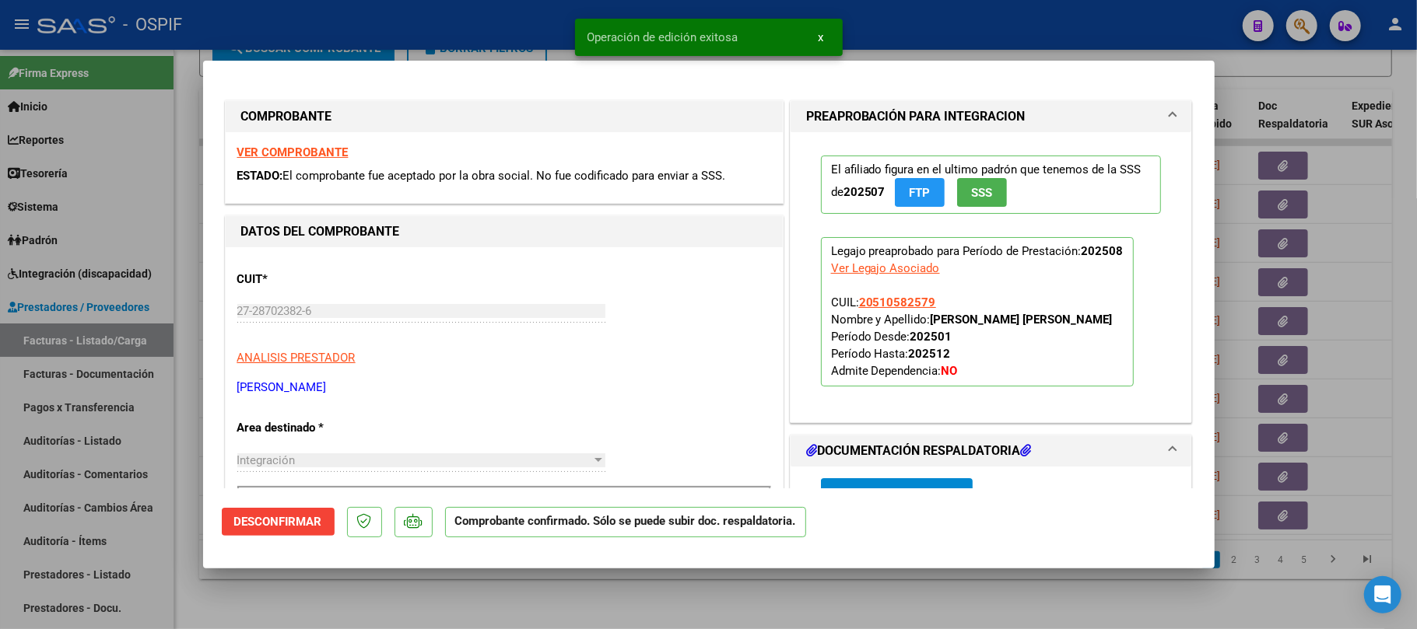
click at [682, 620] on div at bounding box center [708, 314] width 1417 height 629
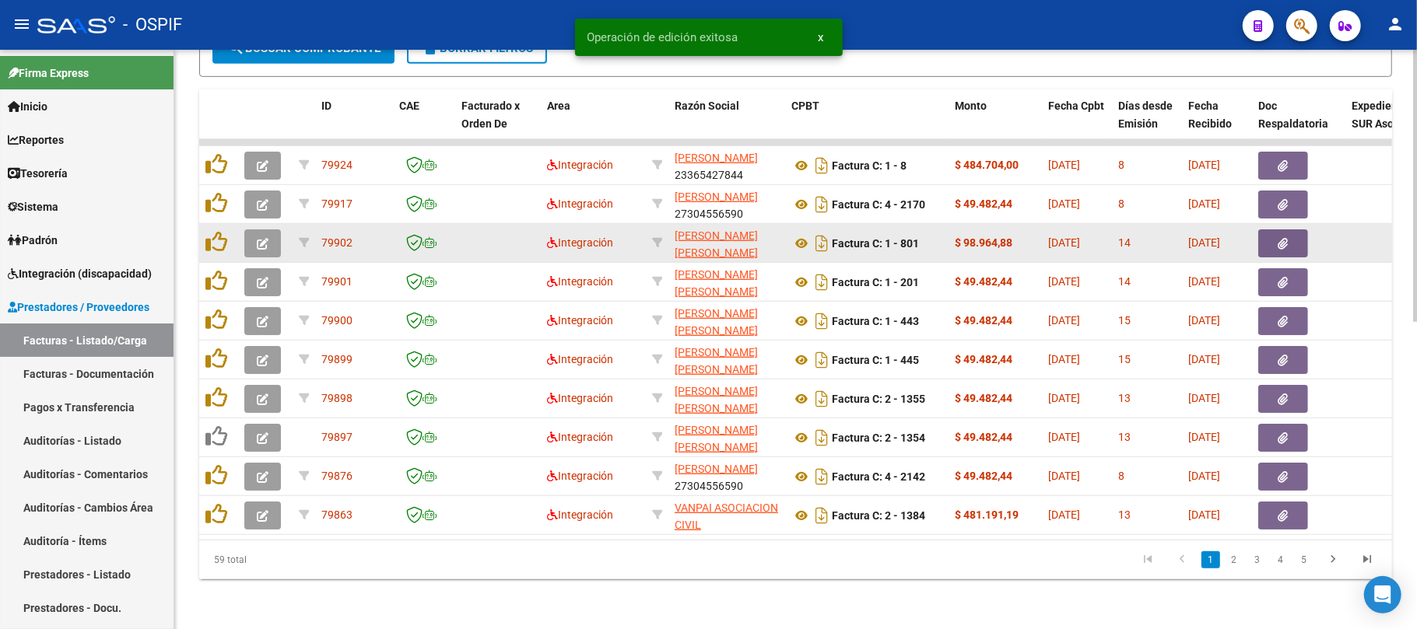
click at [266, 238] on icon "button" at bounding box center [263, 244] width 12 height 12
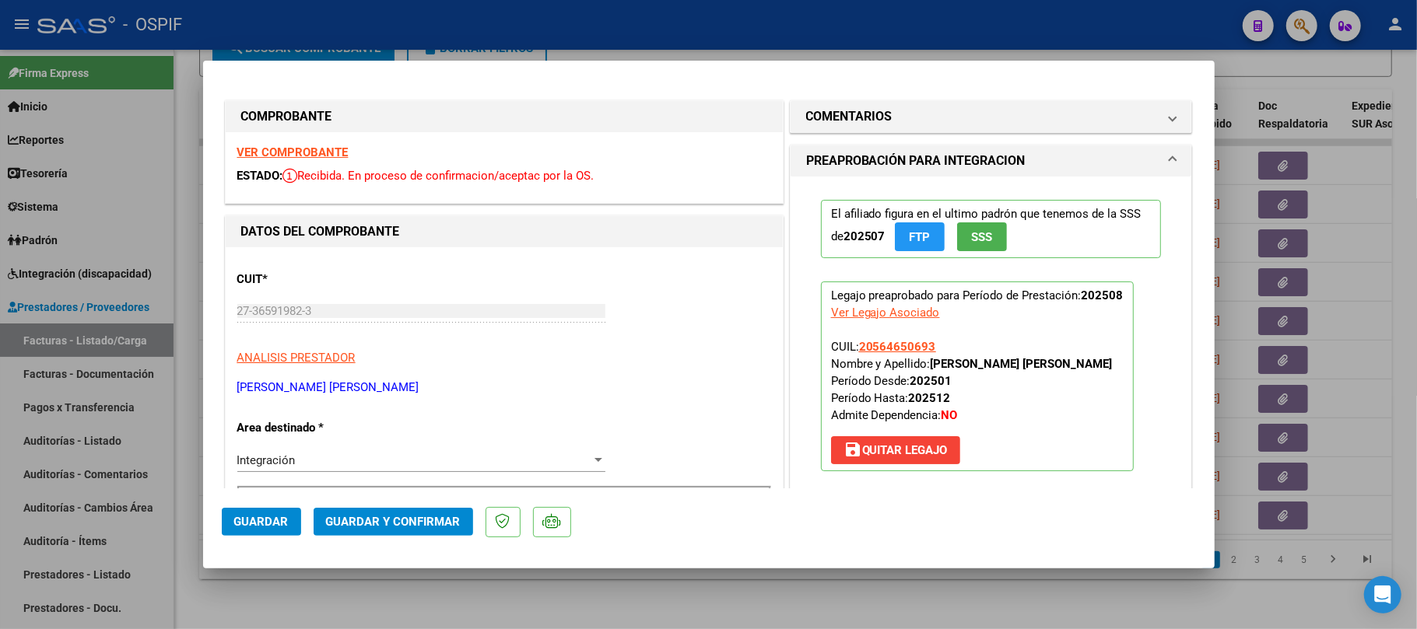
click at [401, 529] on button "Guardar y Confirmar" at bounding box center [393, 522] width 159 height 28
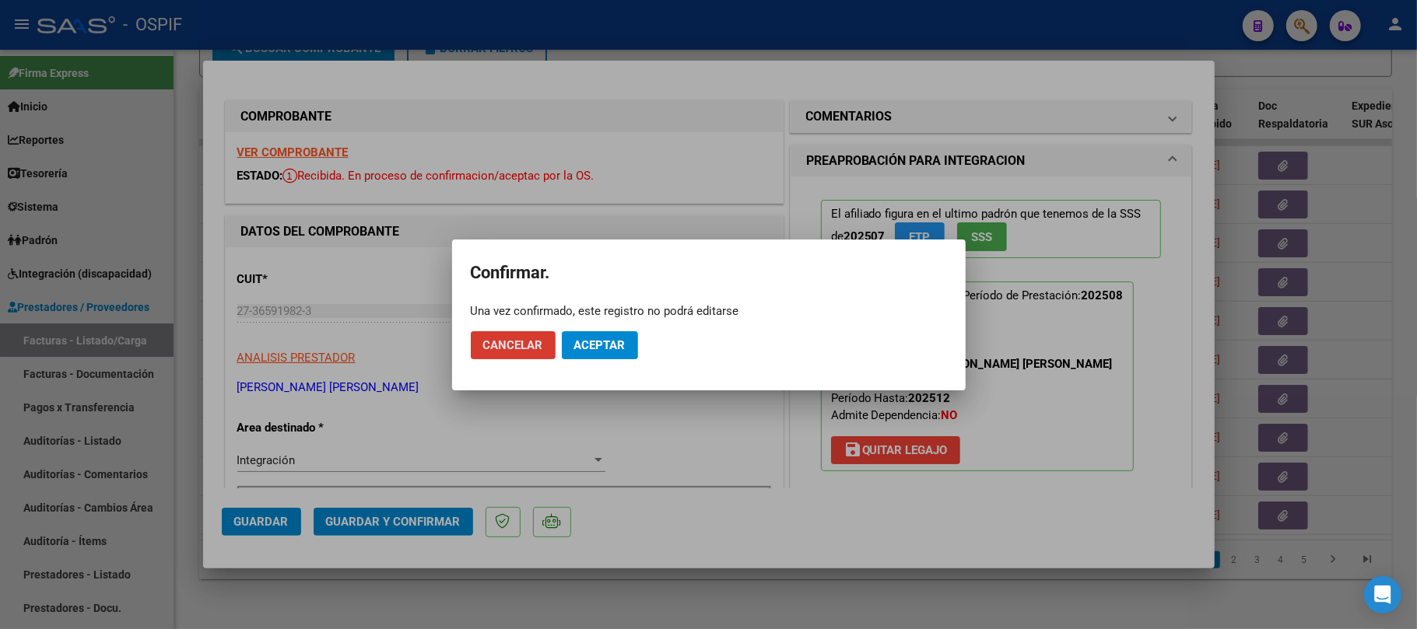
click at [621, 345] on span "Aceptar" at bounding box center [599, 345] width 51 height 14
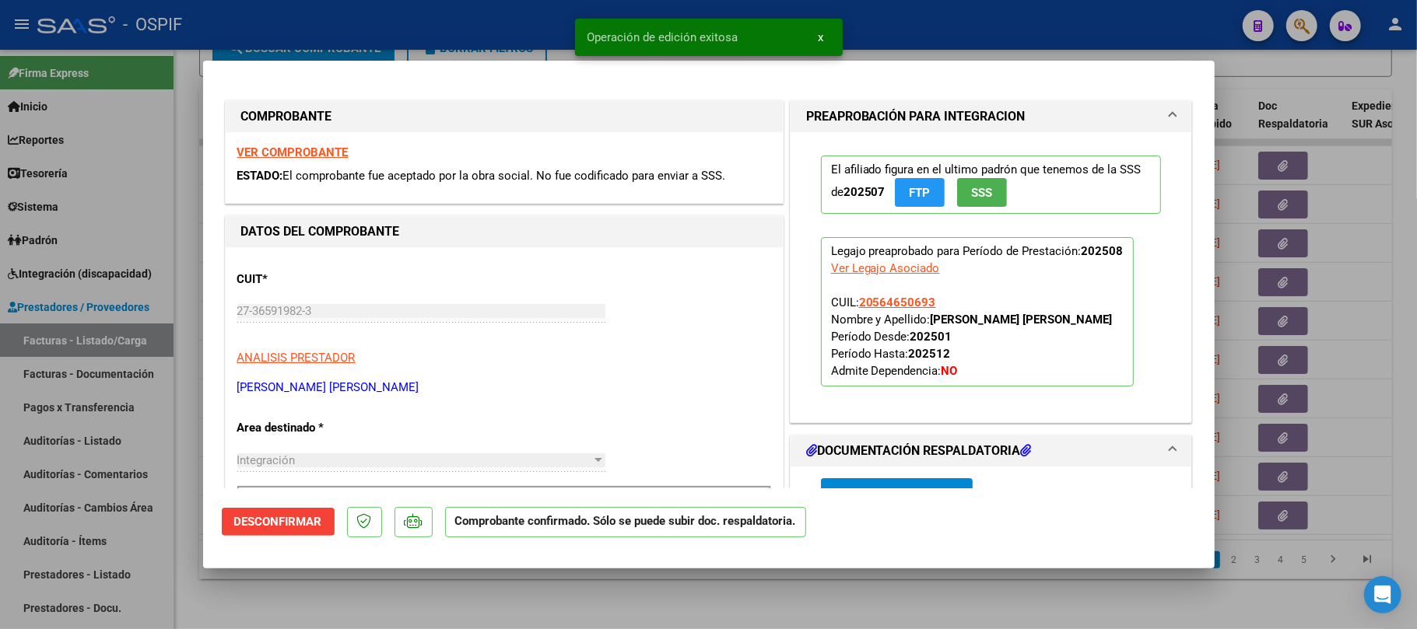
click at [850, 613] on div at bounding box center [708, 314] width 1417 height 629
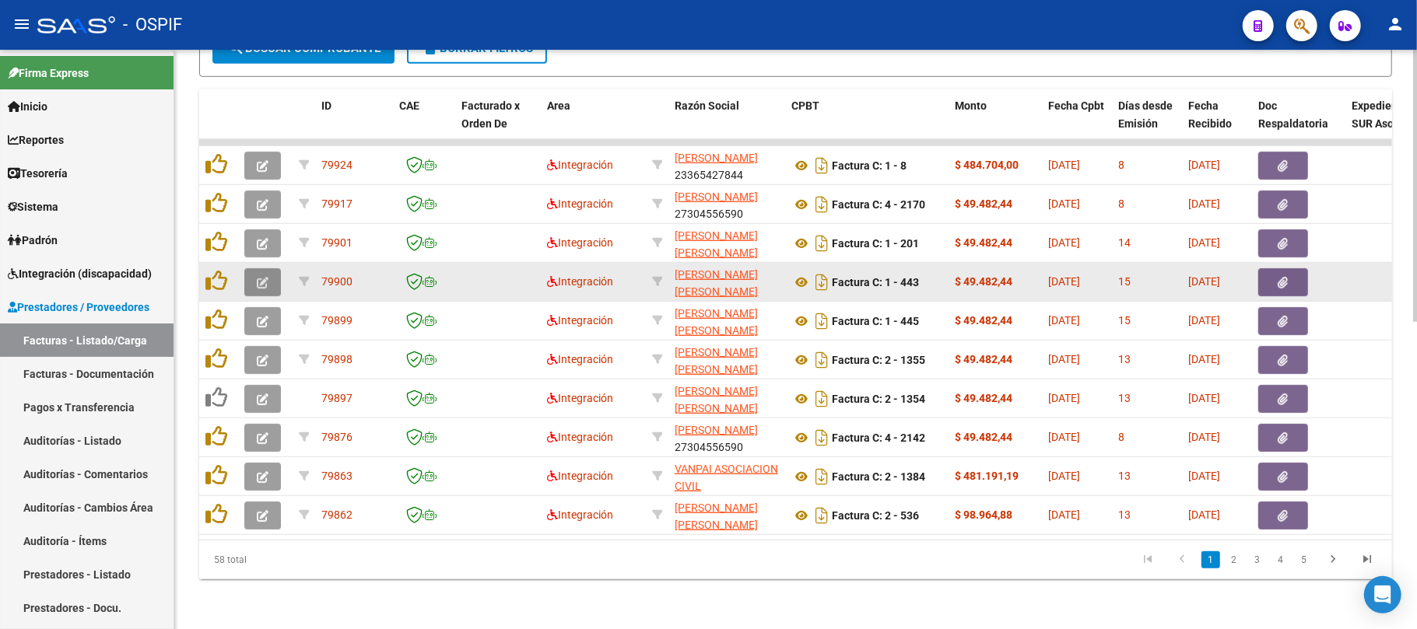
click at [275, 268] on button "button" at bounding box center [262, 282] width 37 height 28
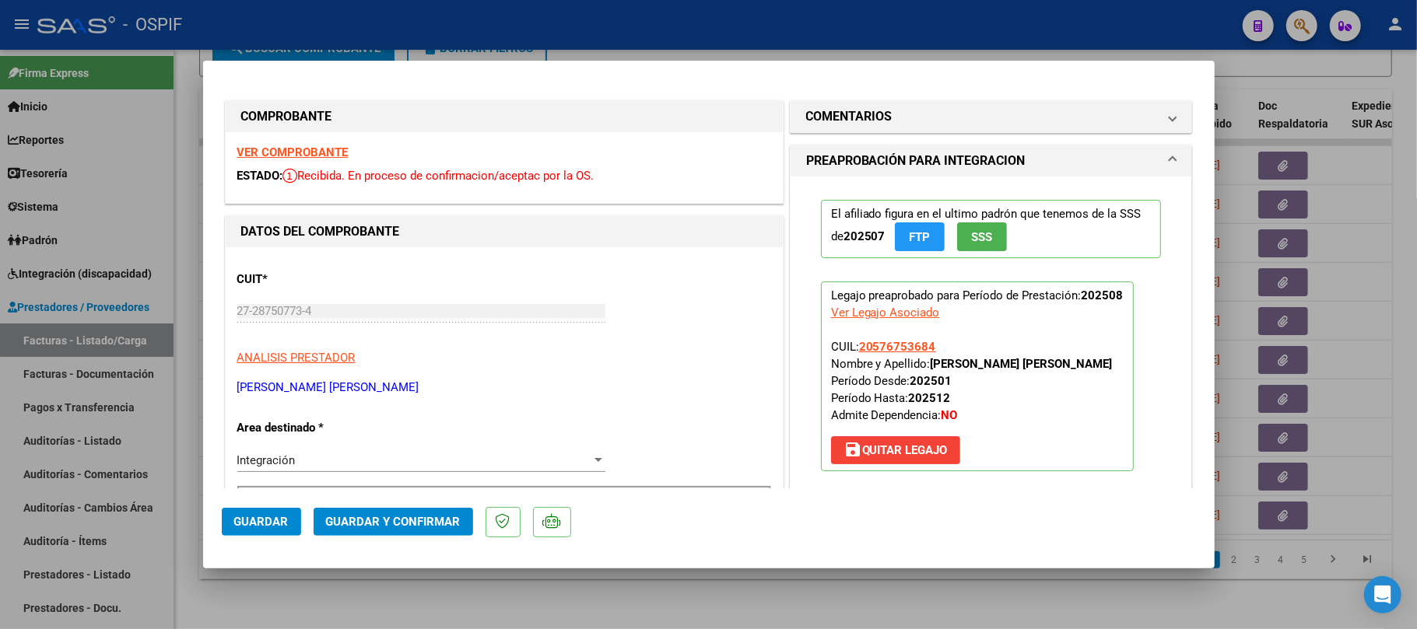
scroll to position [415, 0]
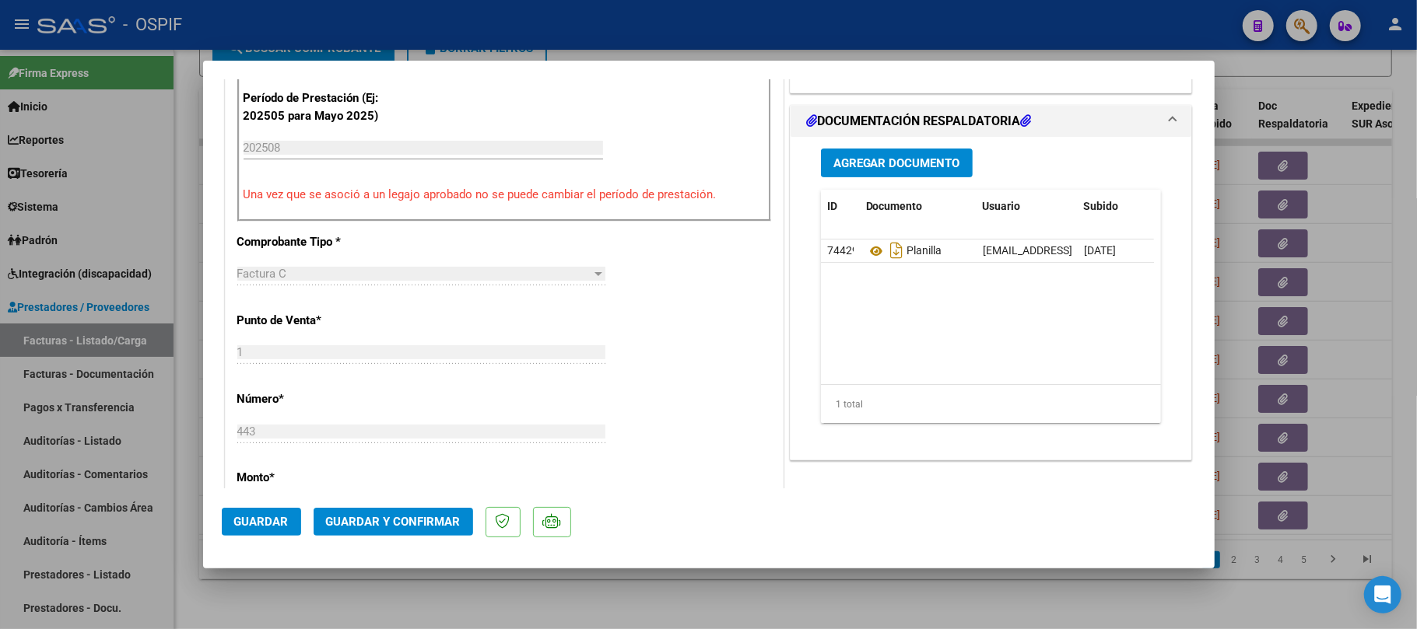
click at [459, 529] on button "Guardar y Confirmar" at bounding box center [393, 522] width 159 height 28
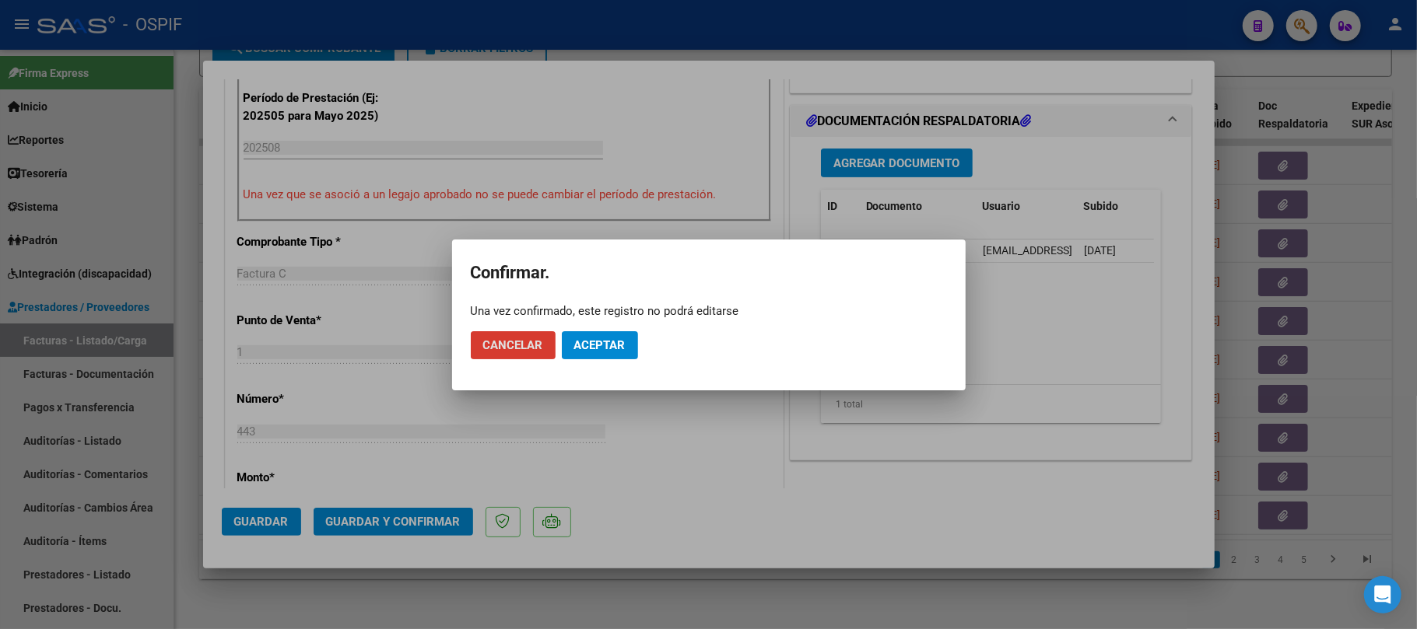
click at [605, 355] on button "Aceptar" at bounding box center [600, 345] width 76 height 28
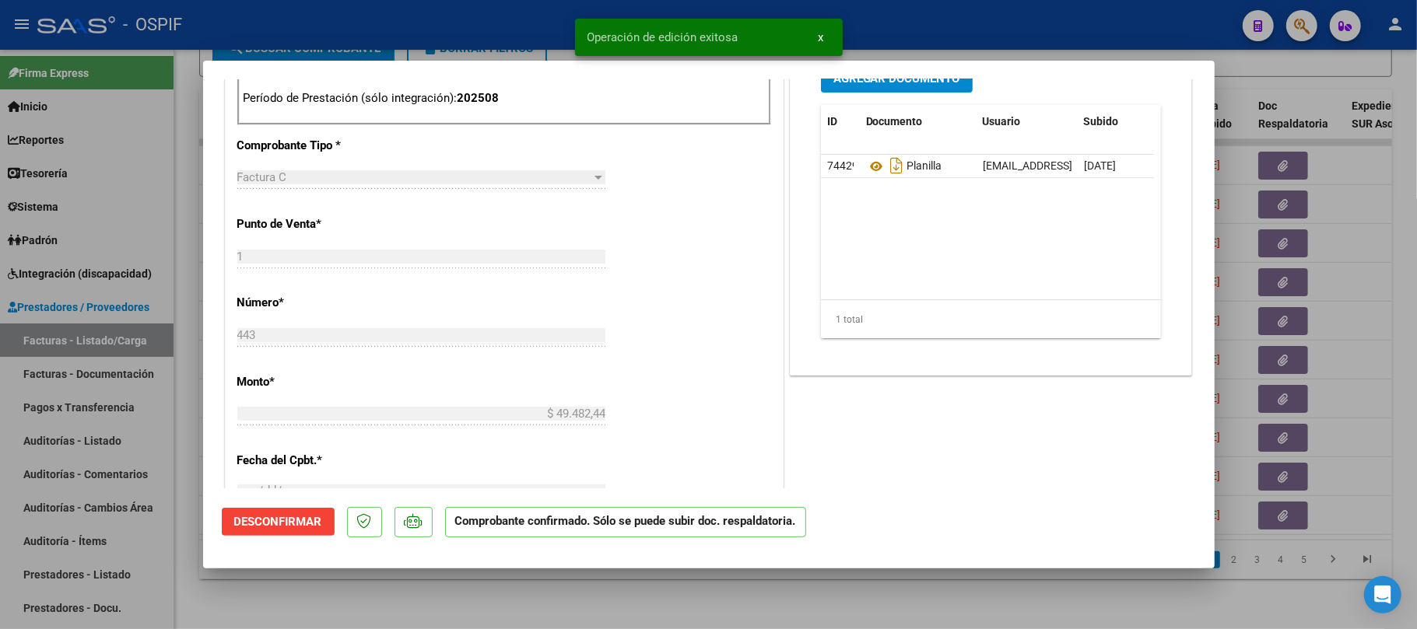
click at [682, 598] on div at bounding box center [708, 314] width 1417 height 629
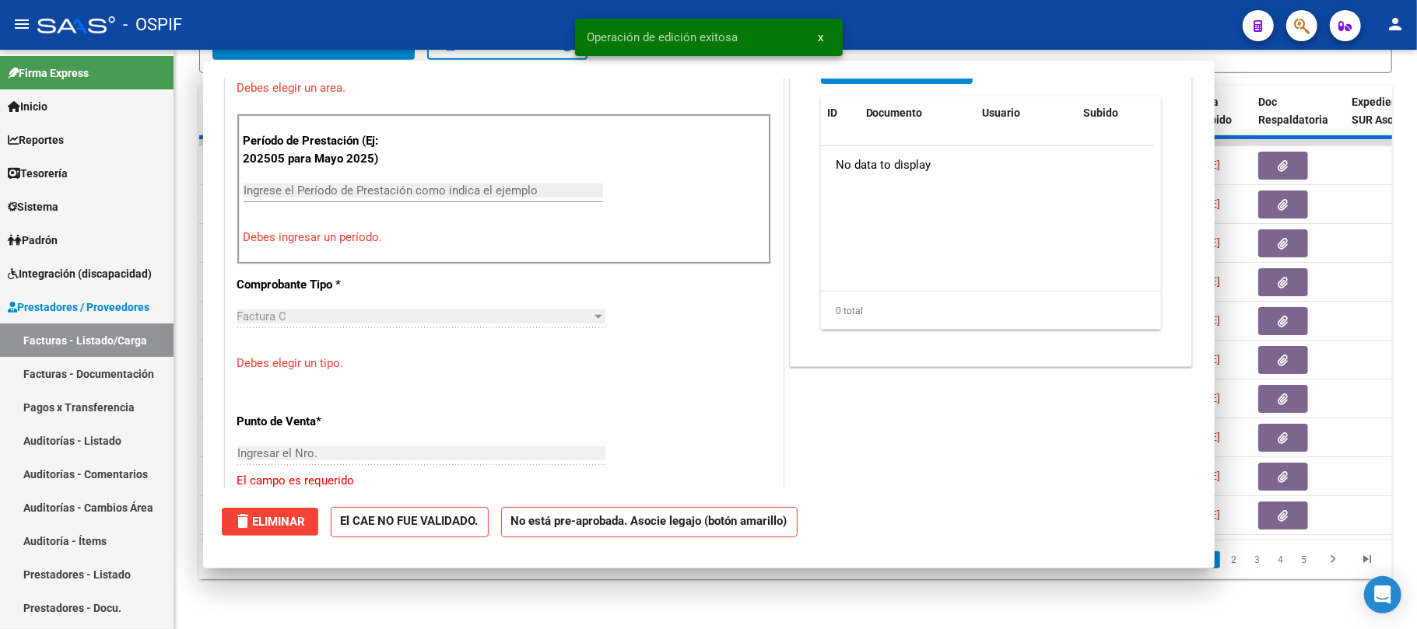
scroll to position [0, 0]
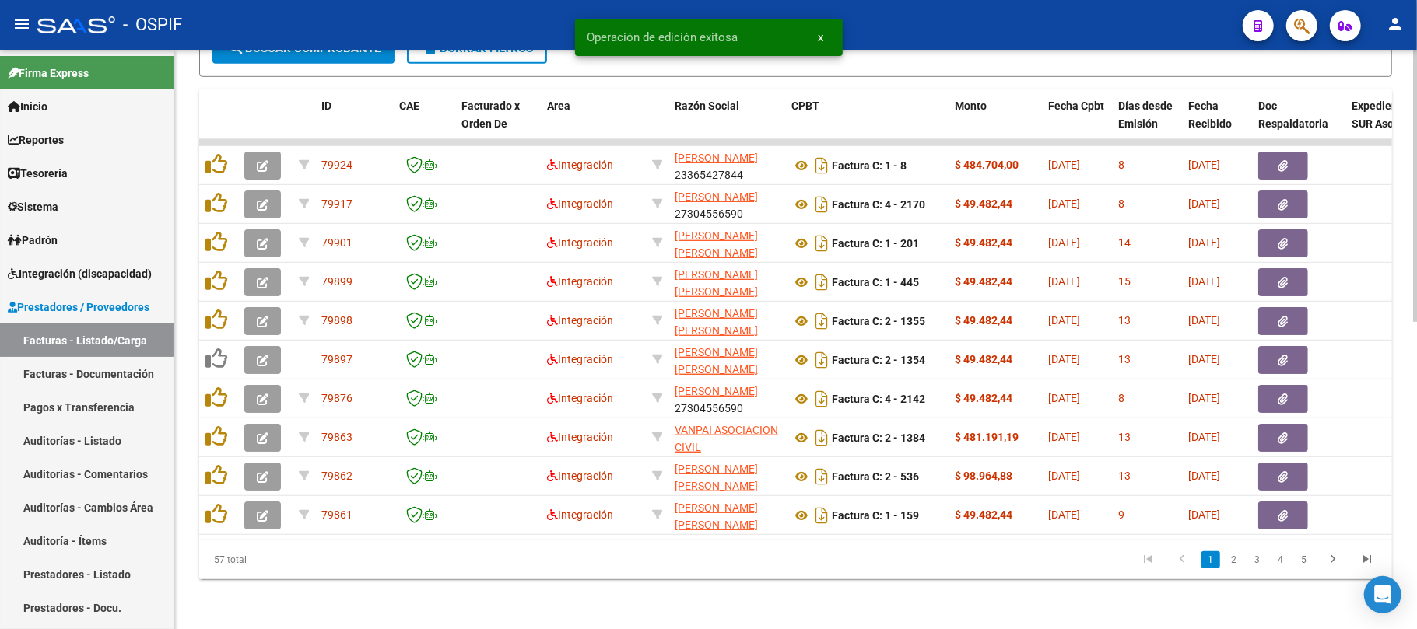
drag, startPoint x: 362, startPoint y: 510, endPoint x: 713, endPoint y: 546, distance: 352.7
click at [713, 546] on div "ID CAE Facturado x Orden De Area Razón Social CPBT Monto Fecha Cpbt Días desde …" at bounding box center [795, 334] width 1193 height 490
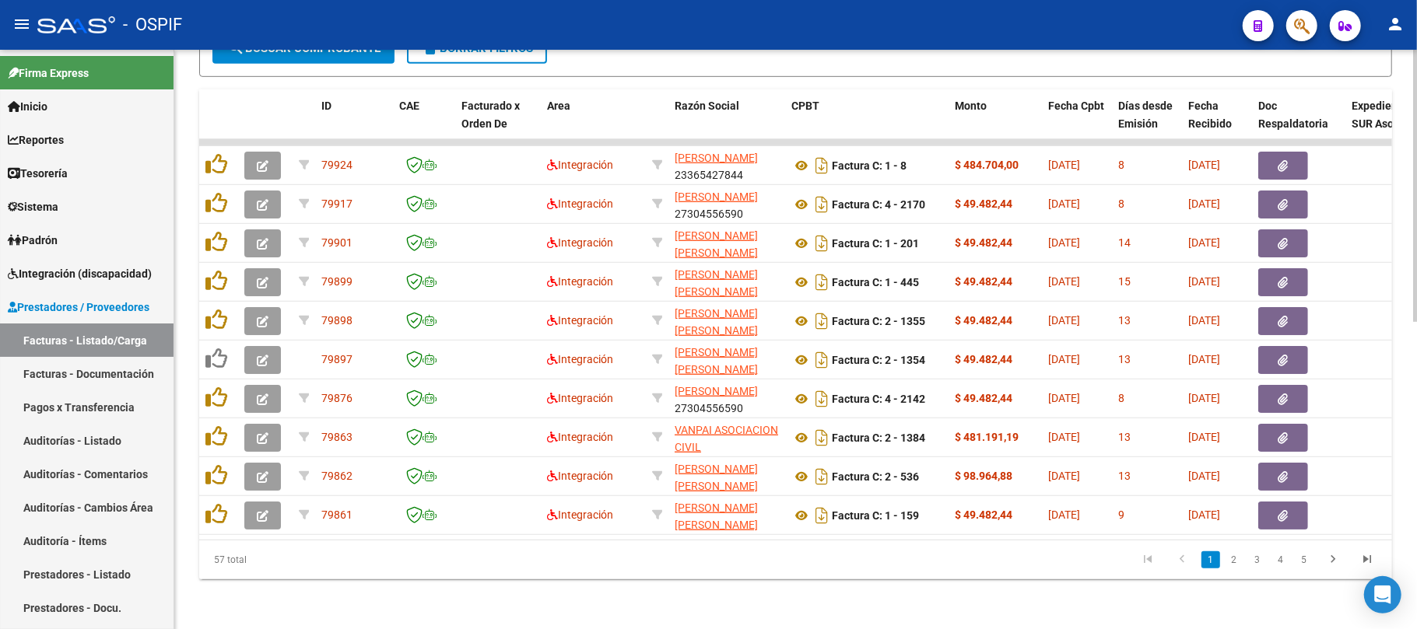
drag, startPoint x: 505, startPoint y: 557, endPoint x: 504, endPoint y: 546, distance: 10.9
click at [504, 557] on datatable-pager "1 2 3 4 5" at bounding box center [913, 560] width 941 height 26
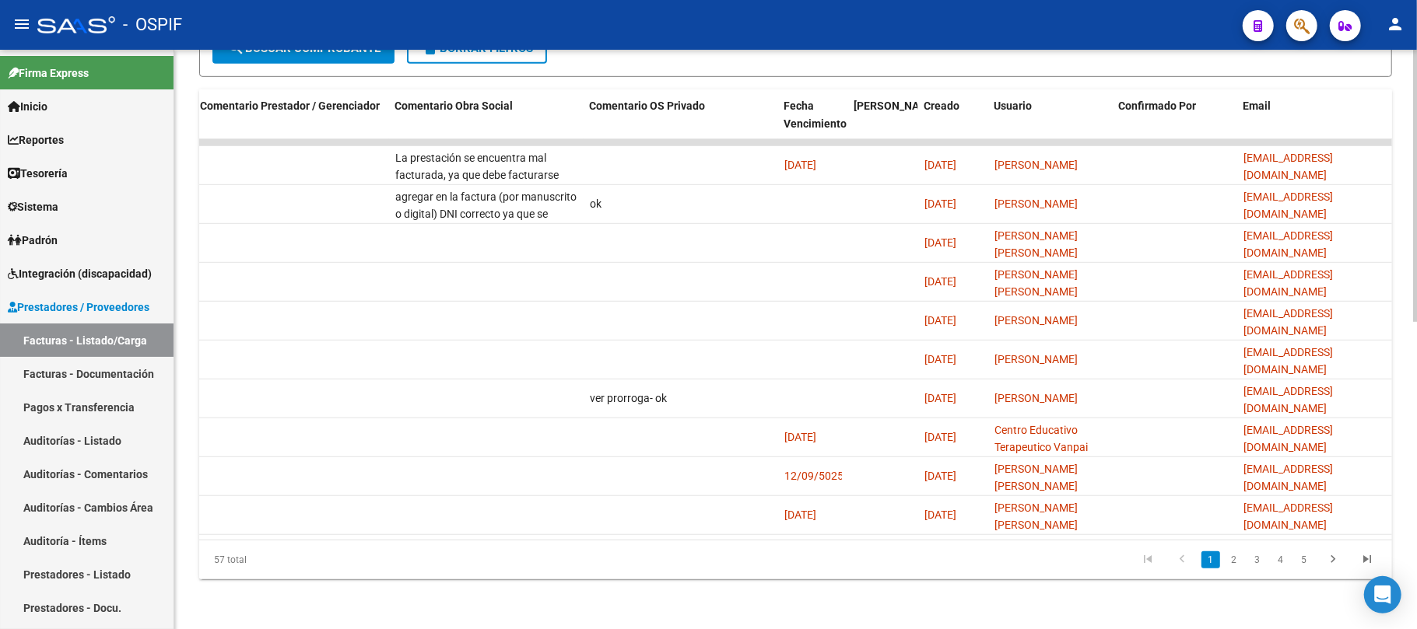
click at [1012, 602] on div "Video tutorial PRESTADORES -> Listado de CPBTs Emitidos por Prestadores / Prove…" at bounding box center [795, 19] width 1242 height 1220
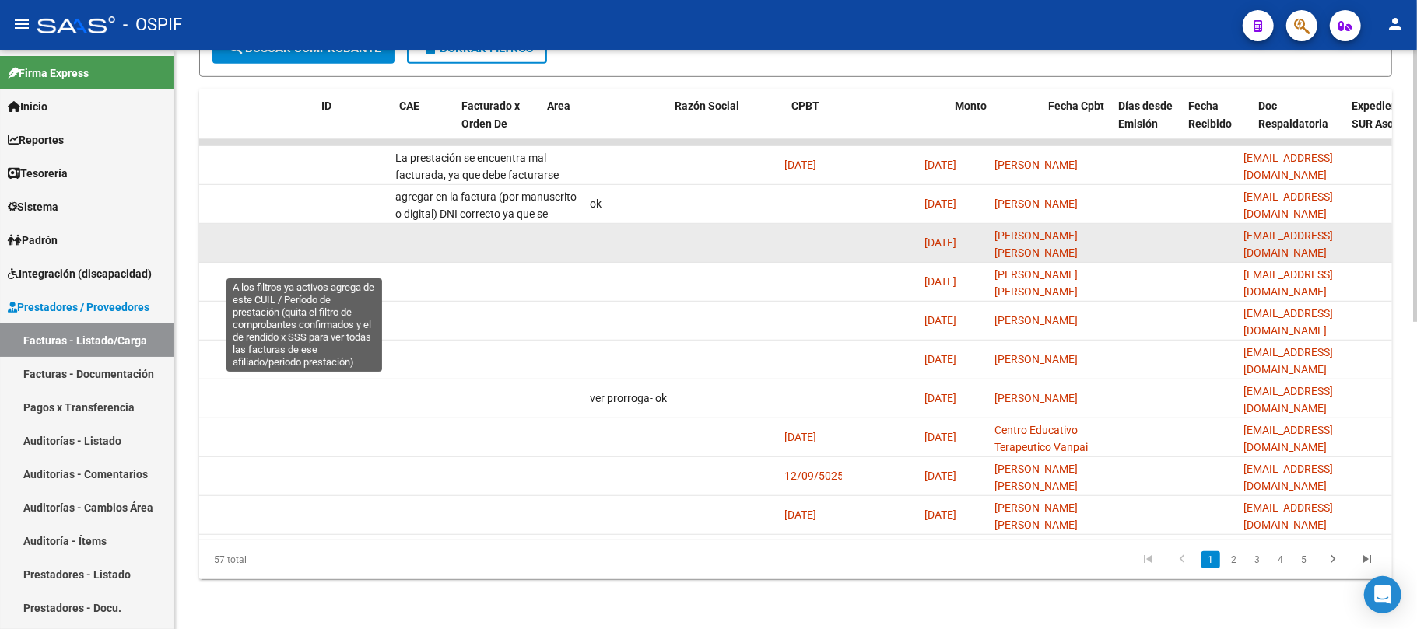
scroll to position [0, 0]
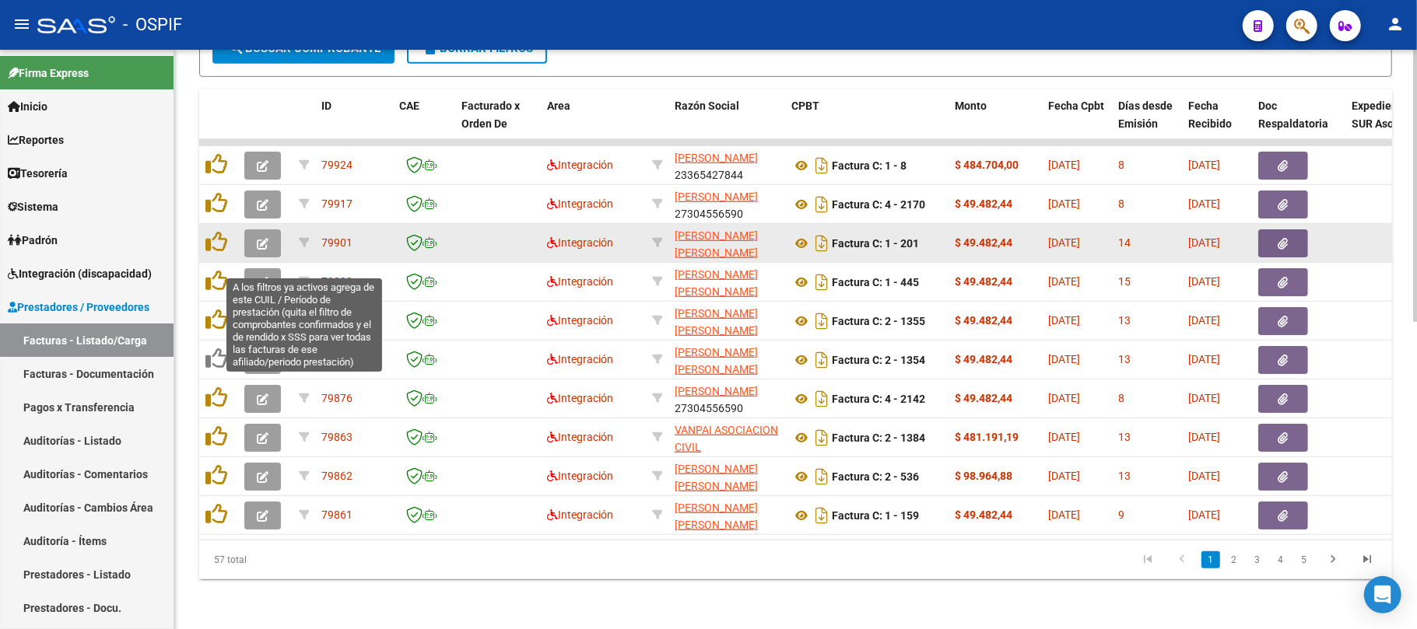
click at [265, 238] on icon "button" at bounding box center [263, 244] width 12 height 12
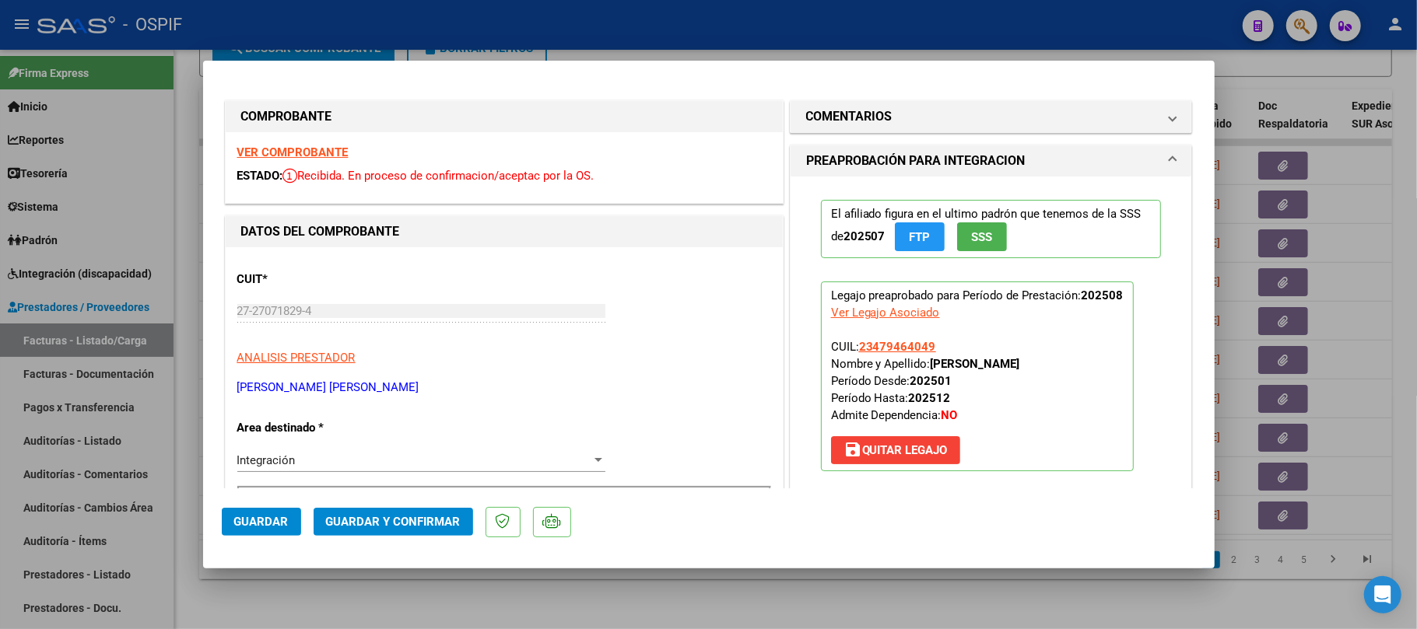
click at [403, 518] on span "Guardar y Confirmar" at bounding box center [393, 522] width 135 height 14
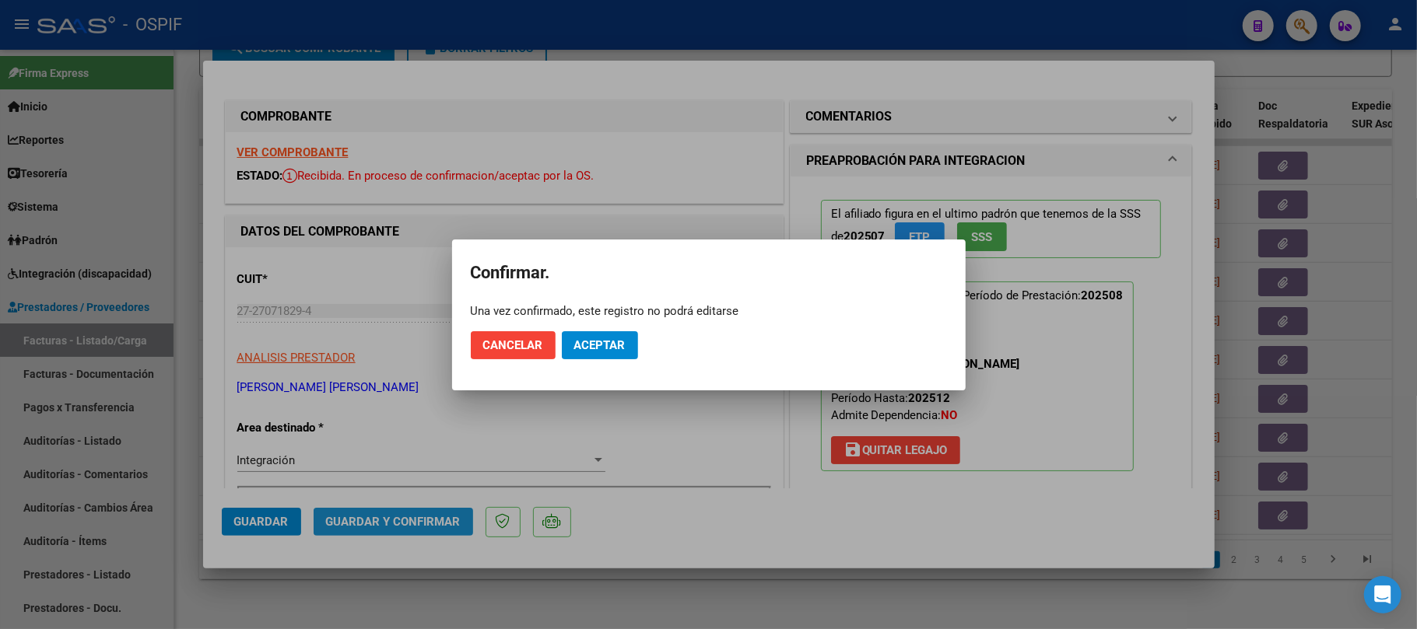
click at [596, 345] on span "Aceptar" at bounding box center [599, 345] width 51 height 14
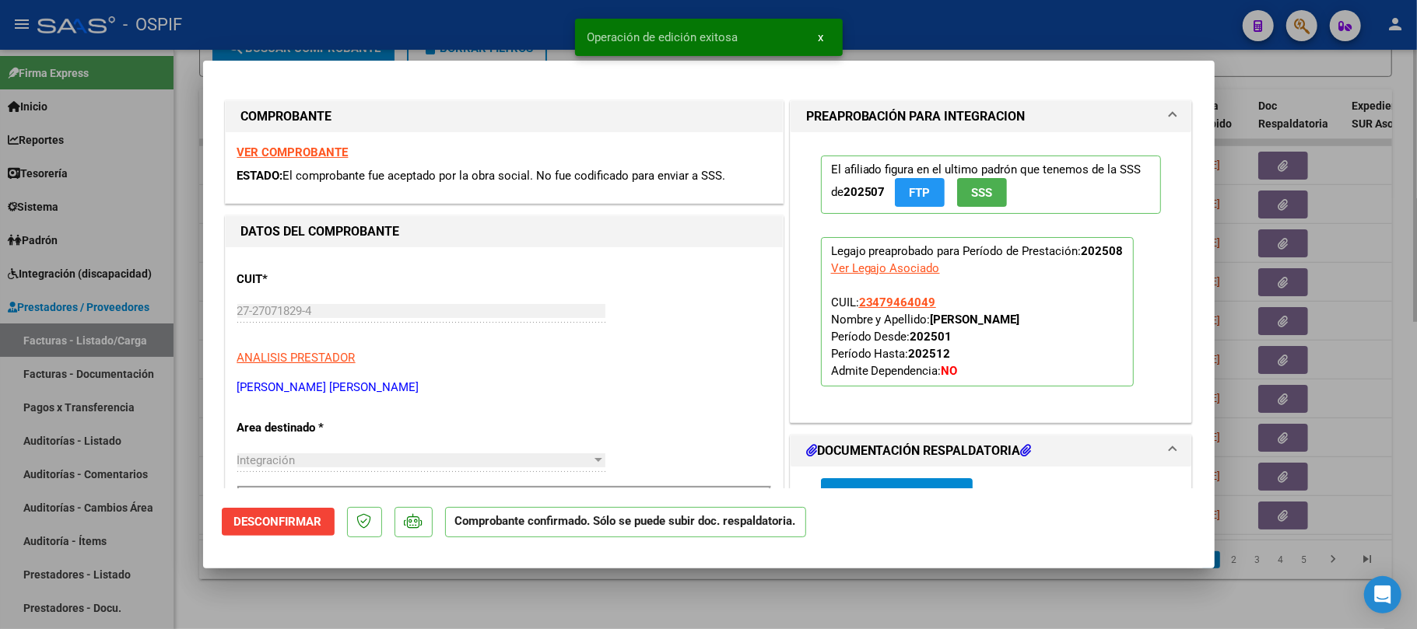
click at [654, 604] on div at bounding box center [708, 314] width 1417 height 629
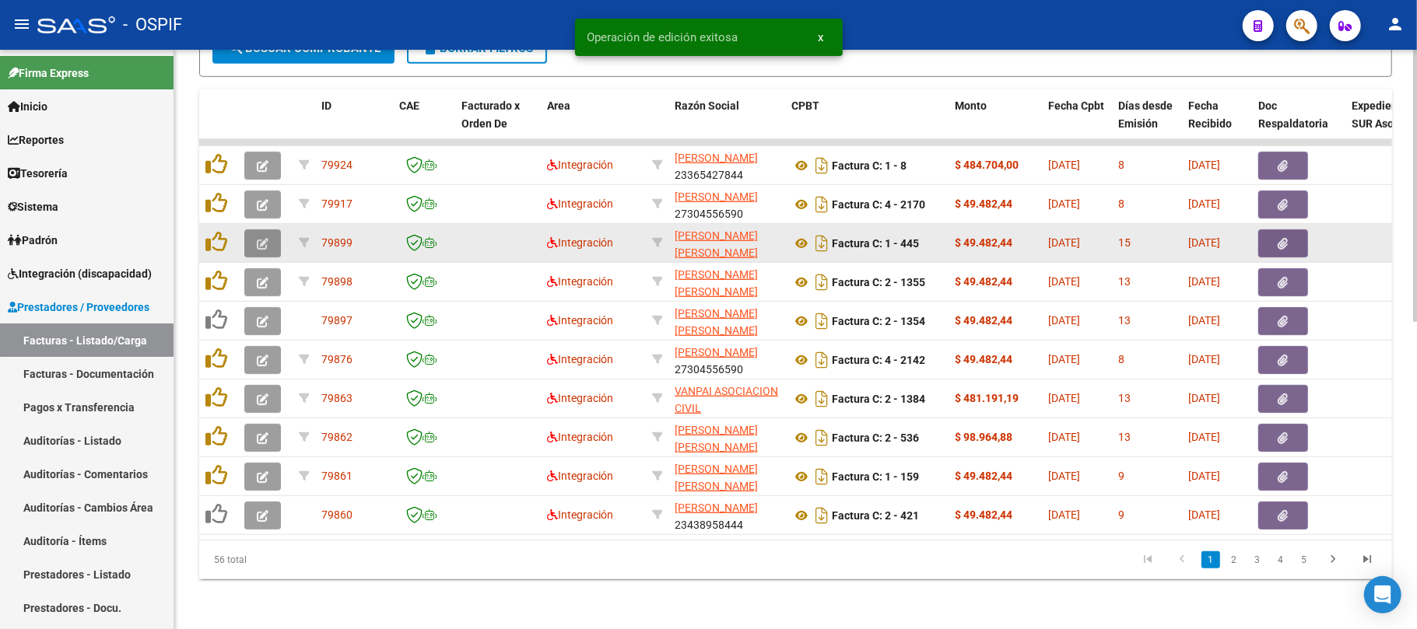
click at [278, 230] on button "button" at bounding box center [262, 244] width 37 height 28
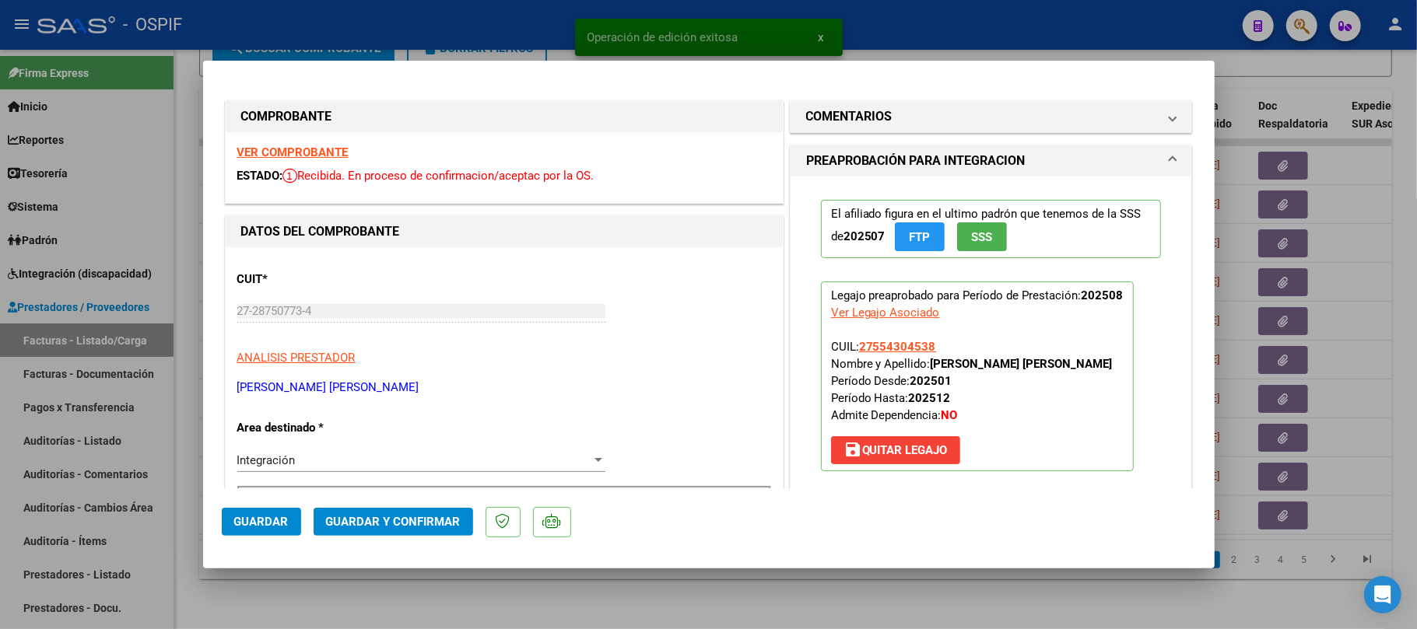
scroll to position [518, 0]
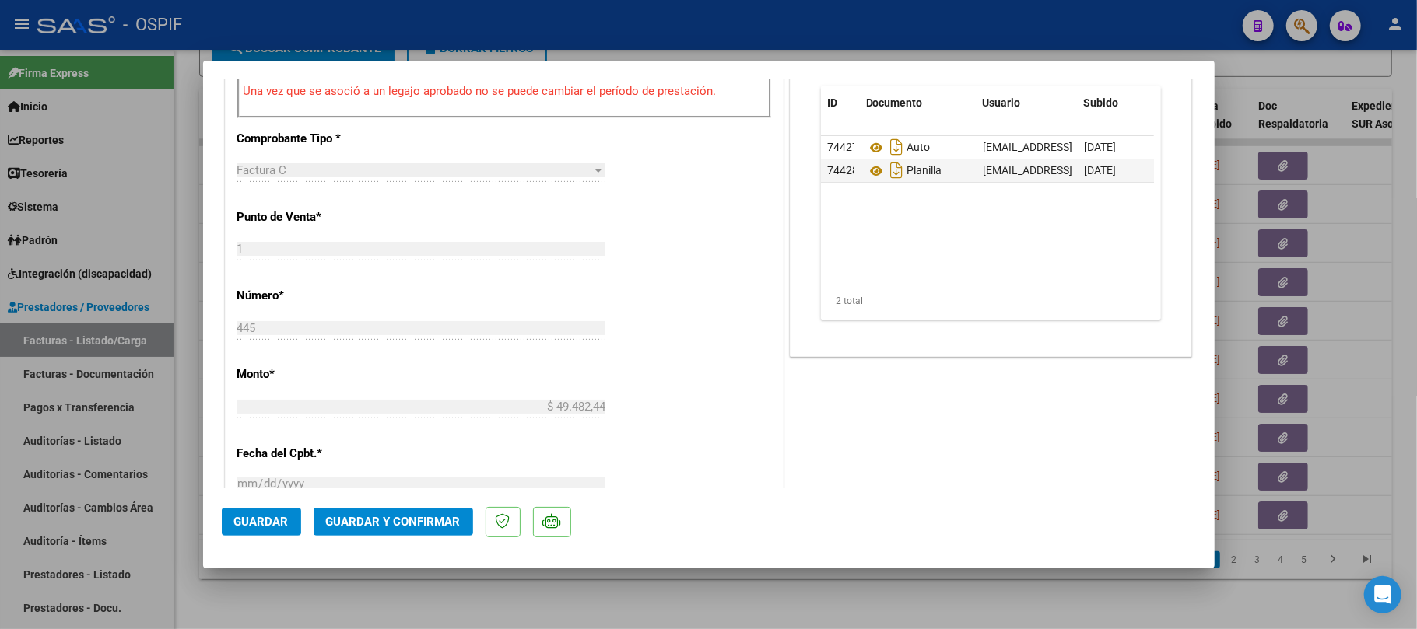
drag, startPoint x: 867, startPoint y: 135, endPoint x: 891, endPoint y: 216, distance: 84.4
drag, startPoint x: 891, startPoint y: 216, endPoint x: 890, endPoint y: 209, distance: 7.8
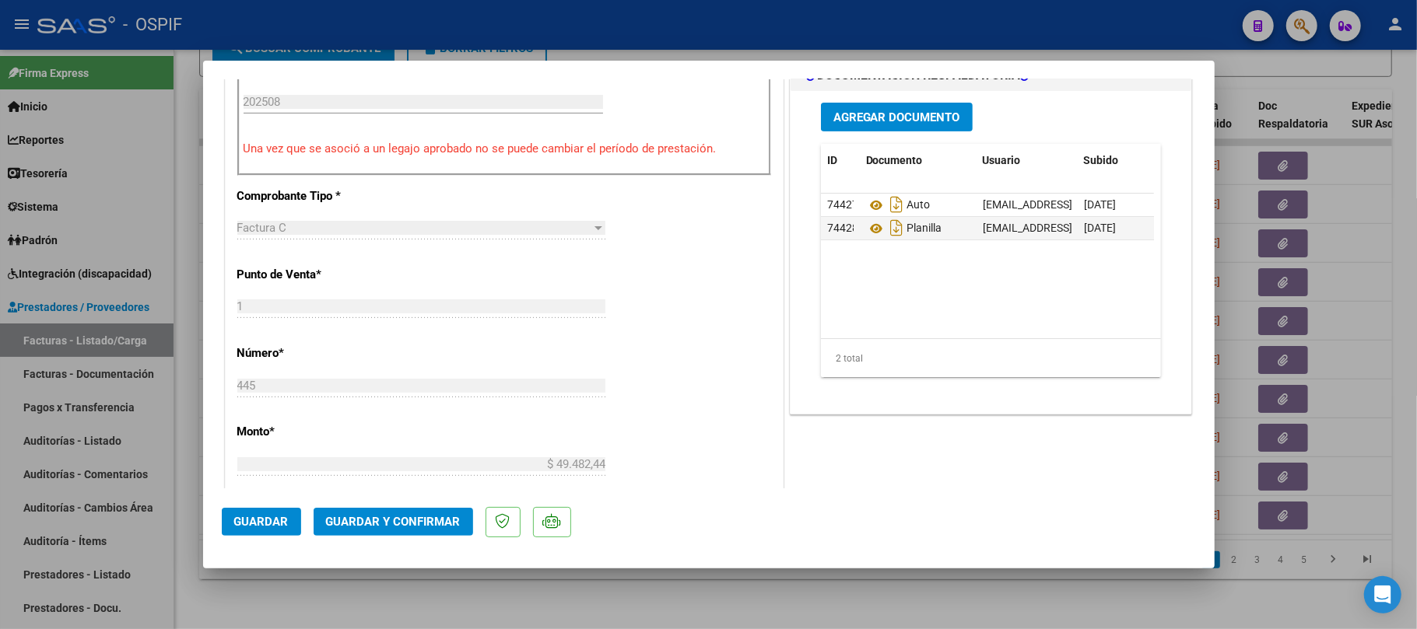
scroll to position [356, 0]
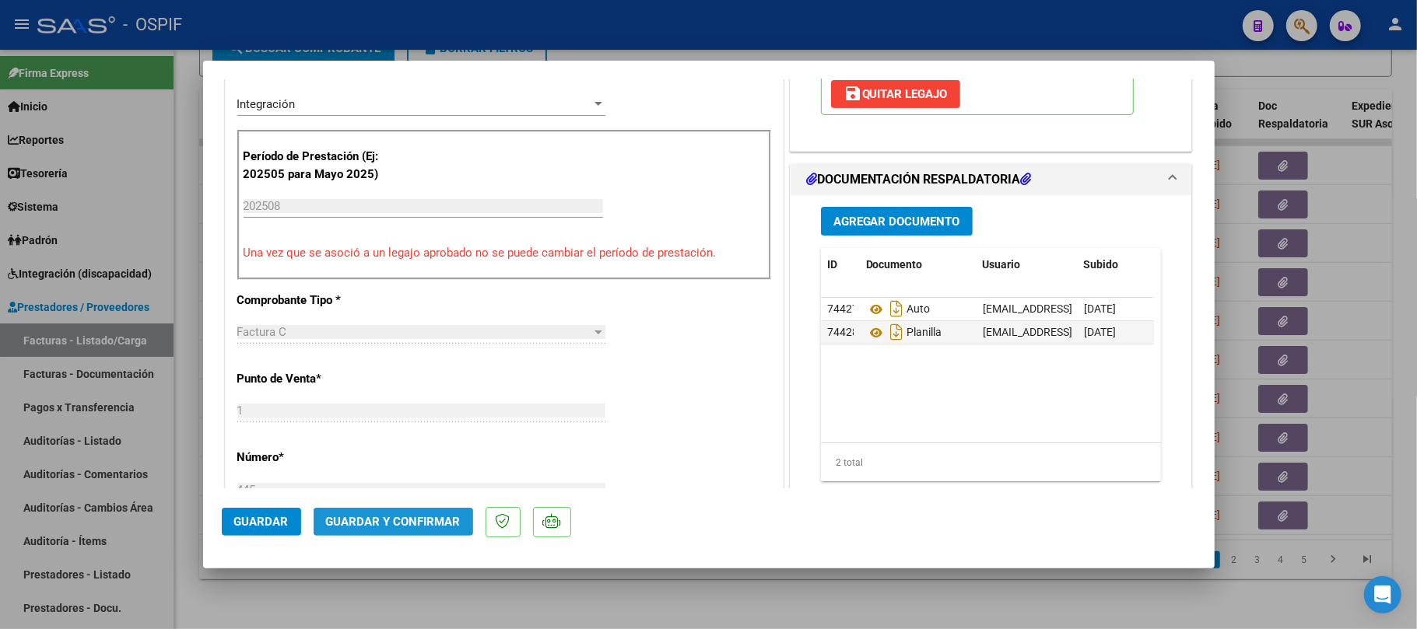
click at [403, 520] on span "Guardar y Confirmar" at bounding box center [393, 522] width 135 height 14
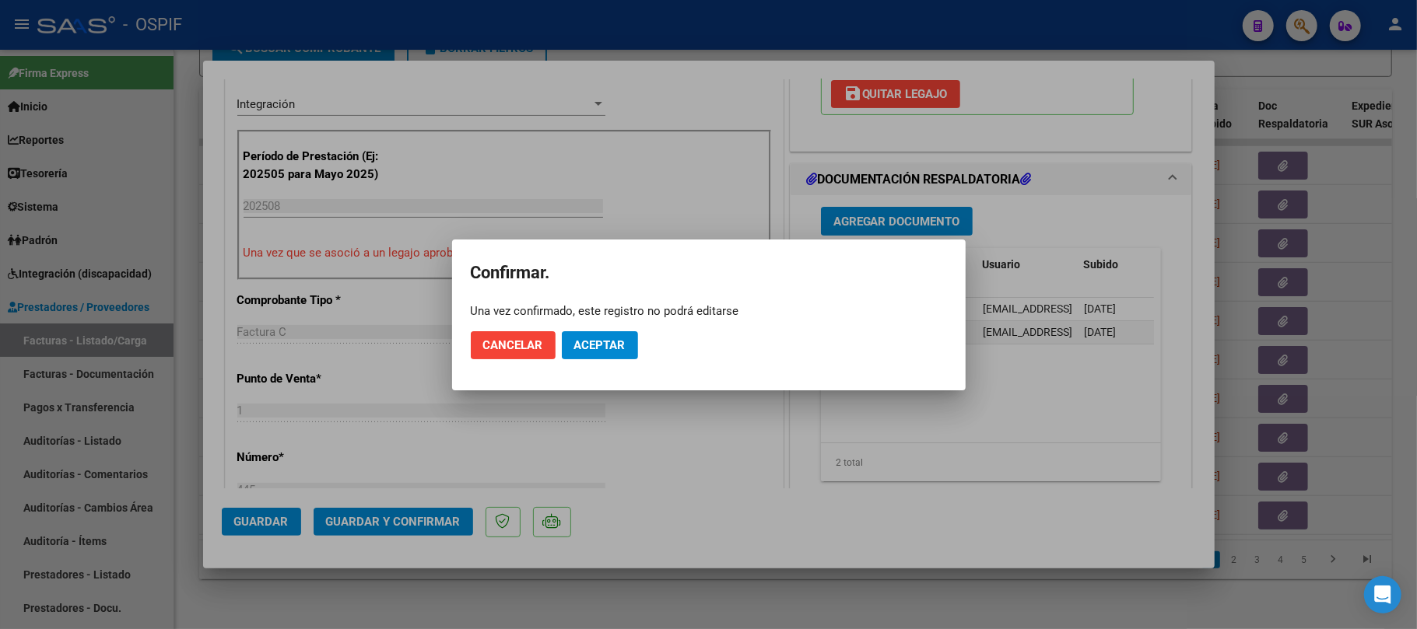
click at [632, 331] on button "Aceptar" at bounding box center [600, 345] width 76 height 28
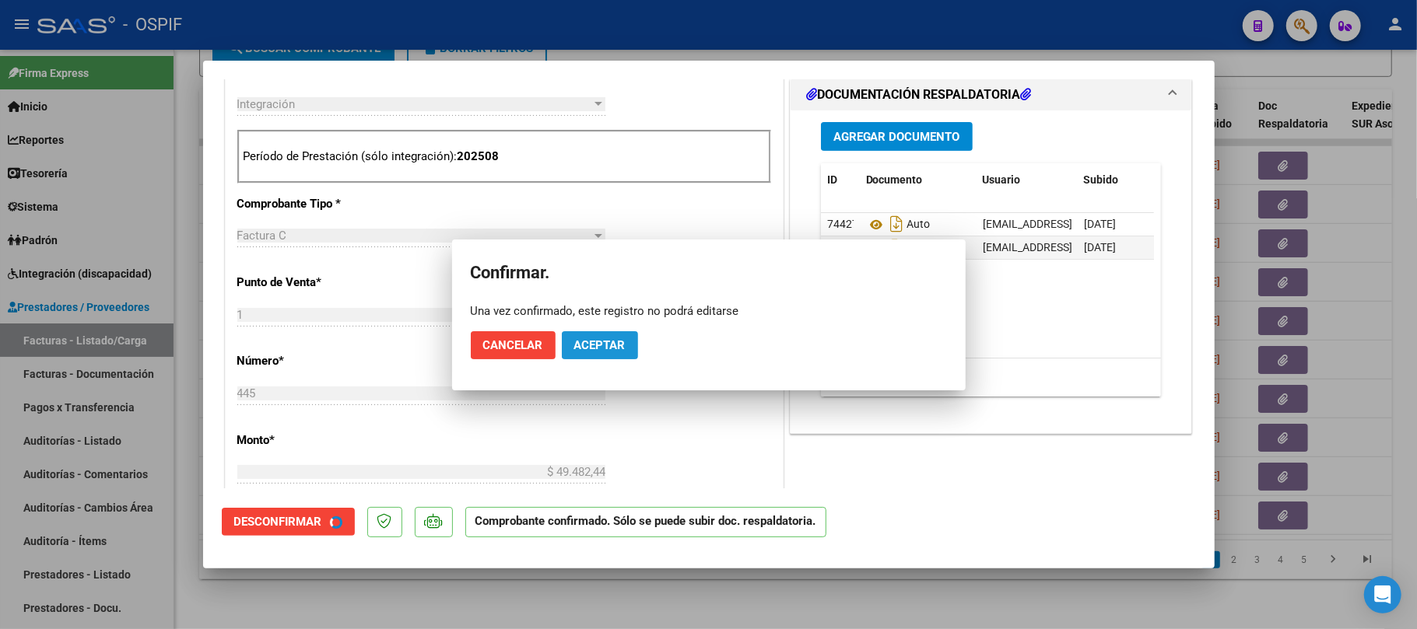
drag, startPoint x: 626, startPoint y: 334, endPoint x: 632, endPoint y: 343, distance: 11.2
click at [626, 335] on button "Aceptar" at bounding box center [600, 345] width 76 height 28
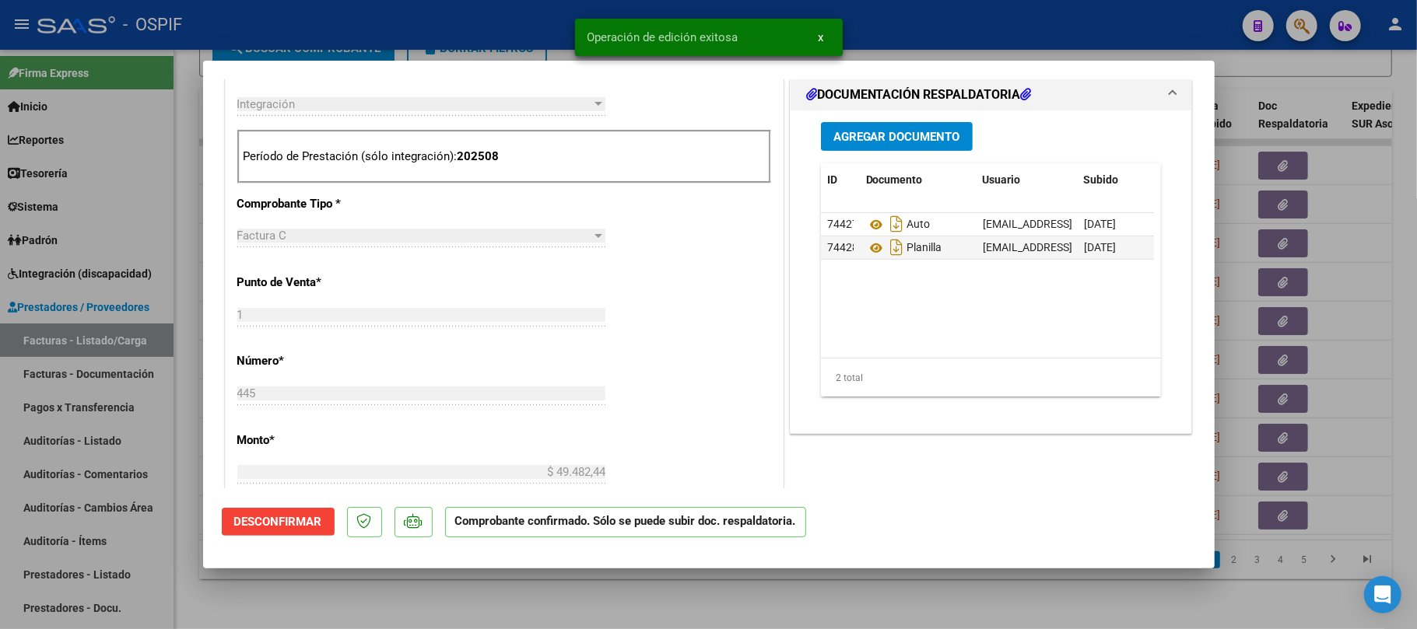
click at [598, 595] on div at bounding box center [708, 314] width 1417 height 629
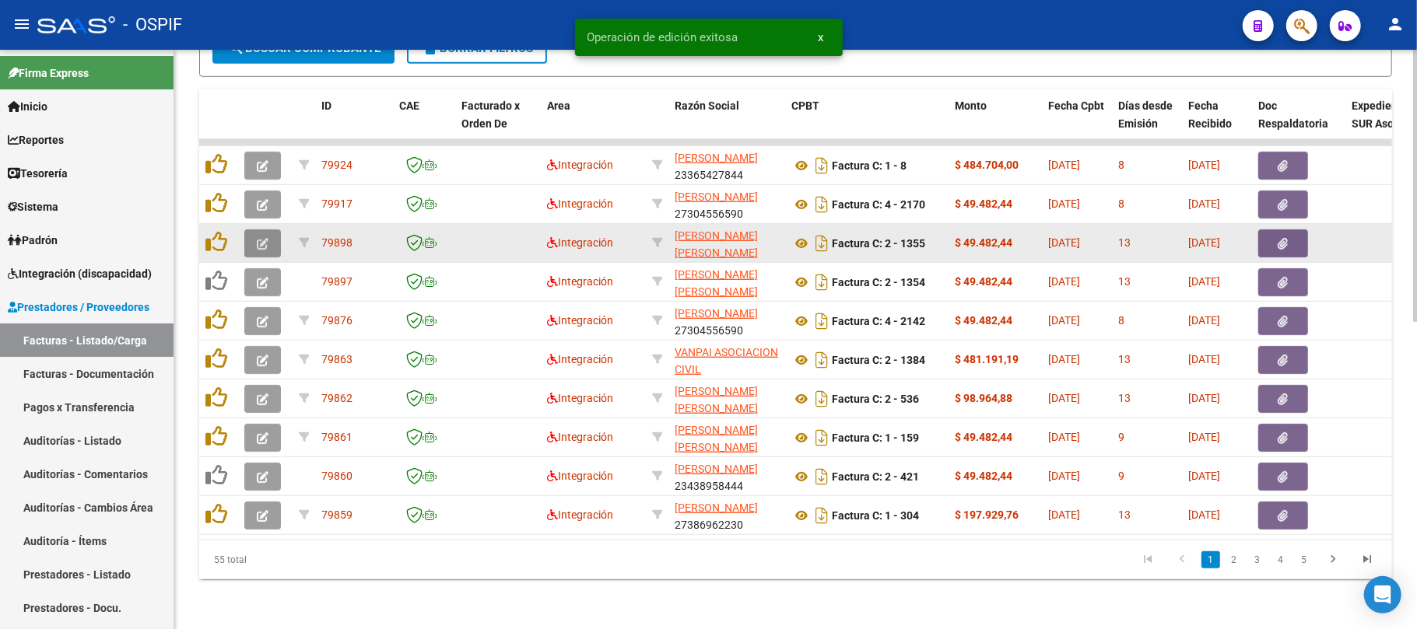
click at [262, 238] on icon "button" at bounding box center [263, 244] width 12 height 12
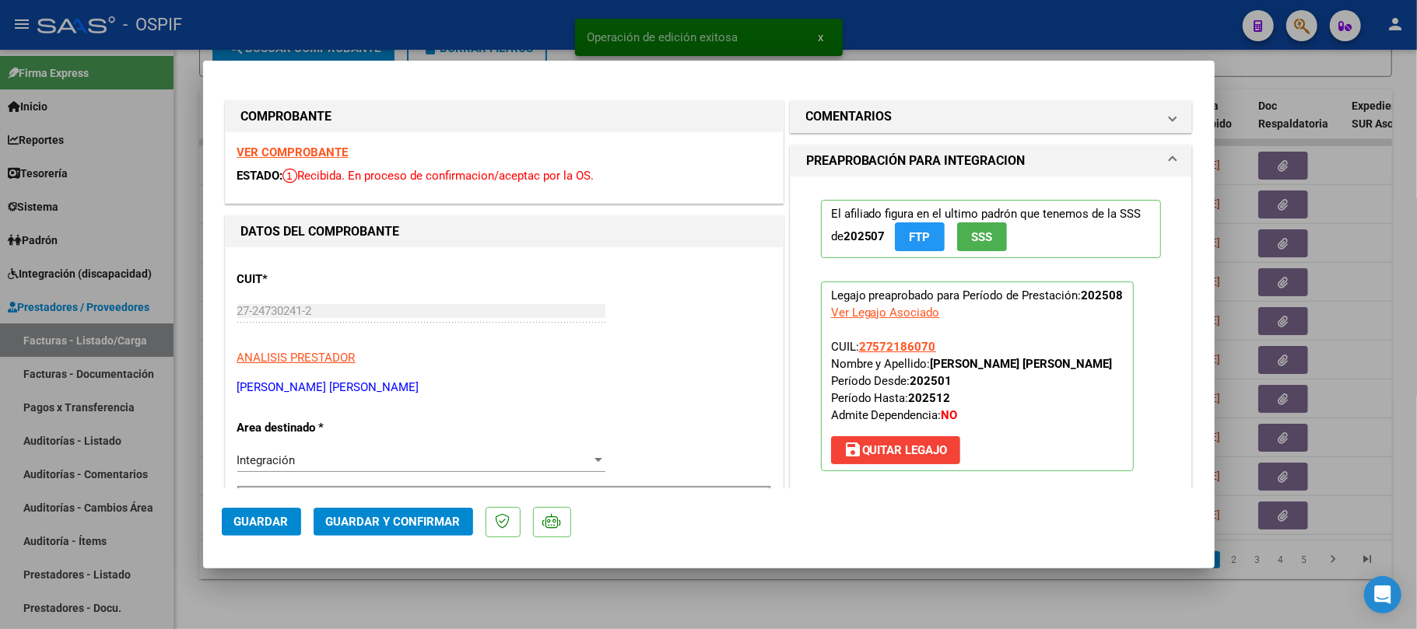
scroll to position [207, 0]
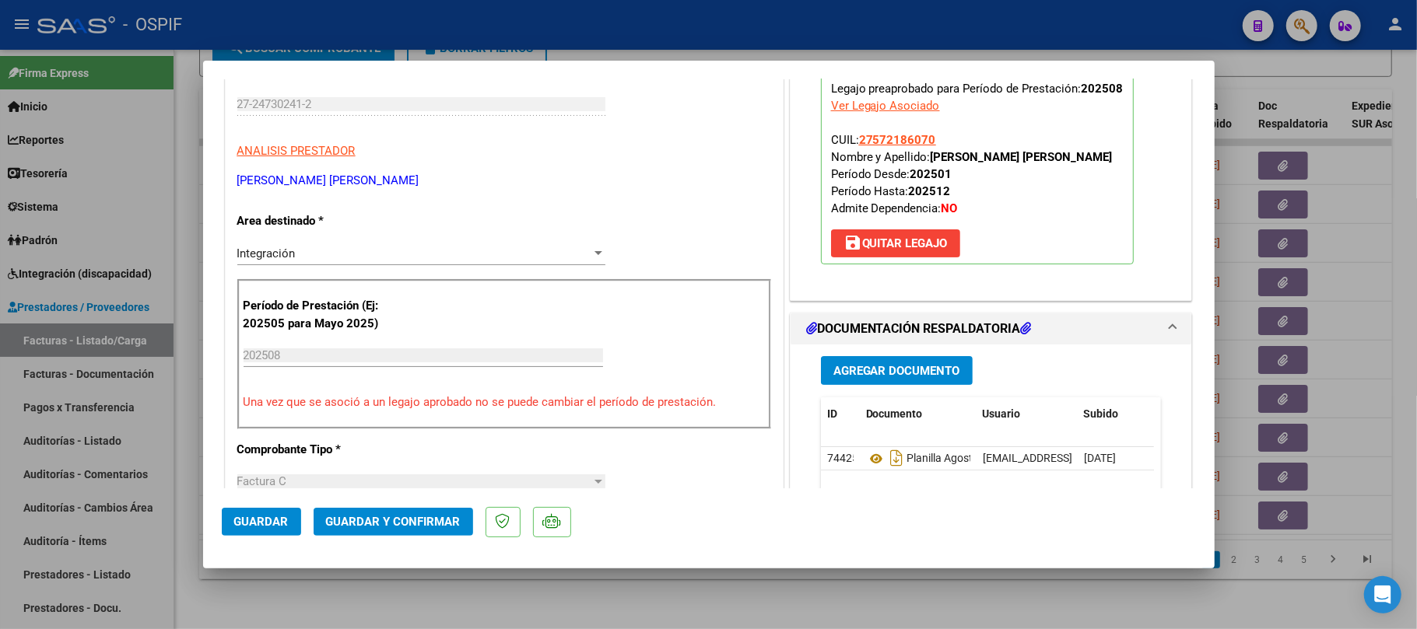
click at [439, 523] on span "Guardar y Confirmar" at bounding box center [393, 522] width 135 height 14
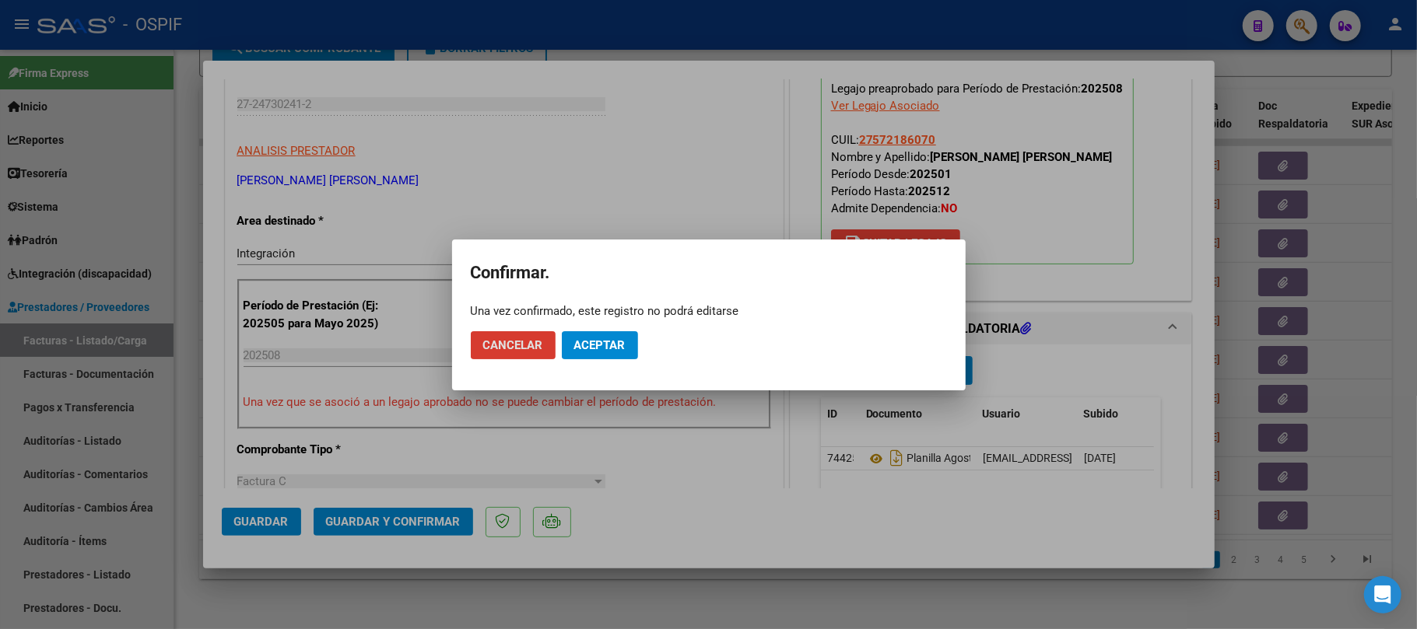
click at [595, 362] on mat-dialog-actions "Cancelar Aceptar" at bounding box center [709, 345] width 476 height 53
click at [601, 350] on span "Aceptar" at bounding box center [599, 345] width 51 height 14
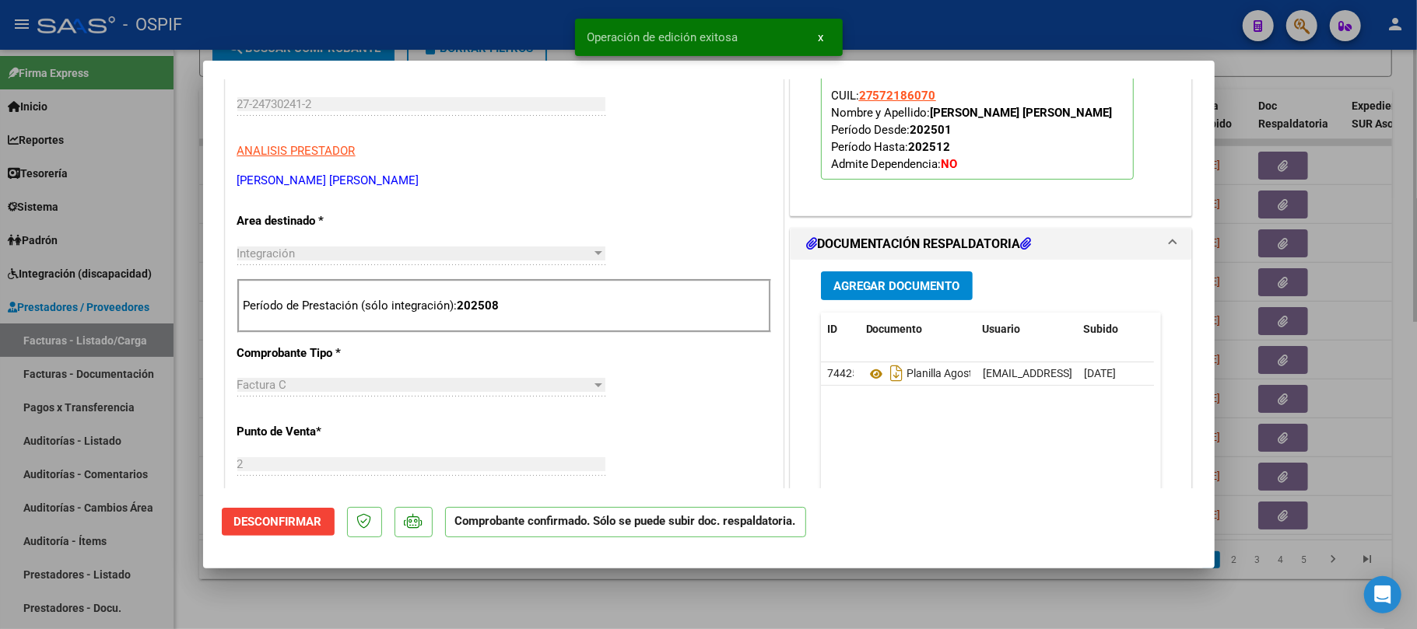
drag, startPoint x: 640, startPoint y: 616, endPoint x: 564, endPoint y: 593, distance: 79.0
click at [638, 615] on div at bounding box center [708, 314] width 1417 height 629
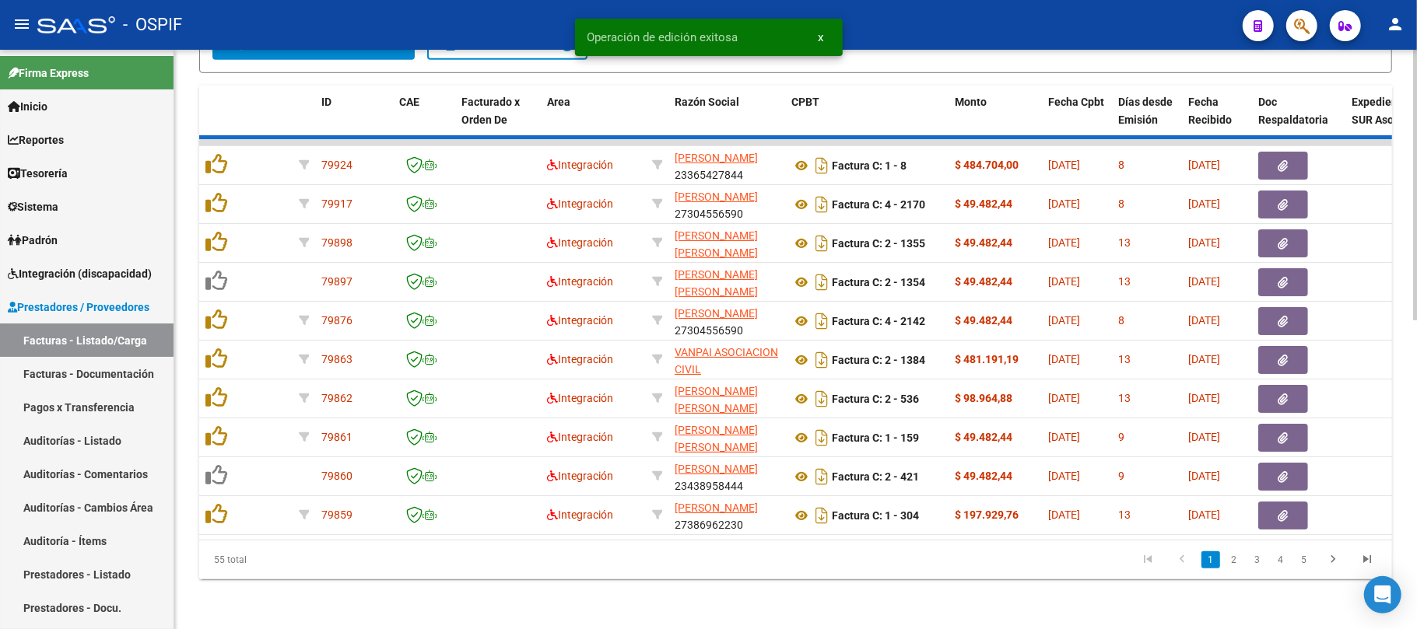
click at [564, 593] on div "Video tutorial PRESTADORES -> Listado de CPBTs Emitidos por Prestadores / Prove…" at bounding box center [795, 18] width 1242 height 1224
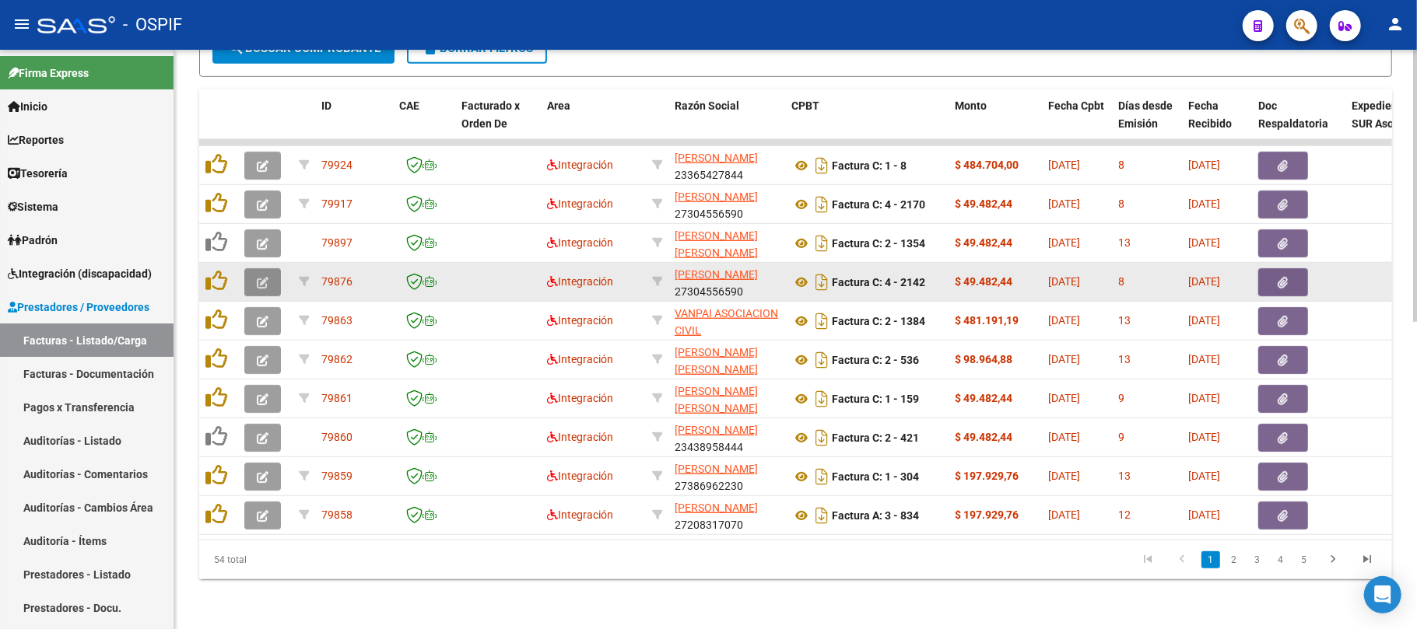
click at [280, 268] on button "button" at bounding box center [262, 282] width 37 height 28
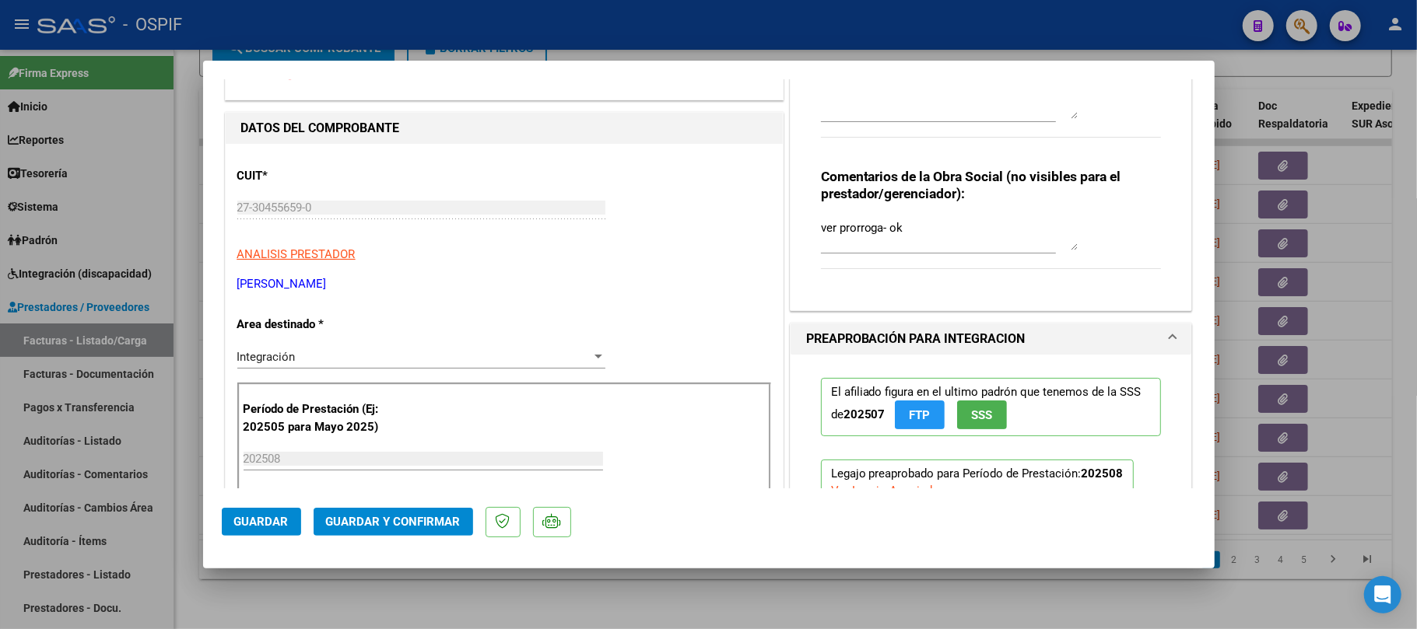
scroll to position [0, 0]
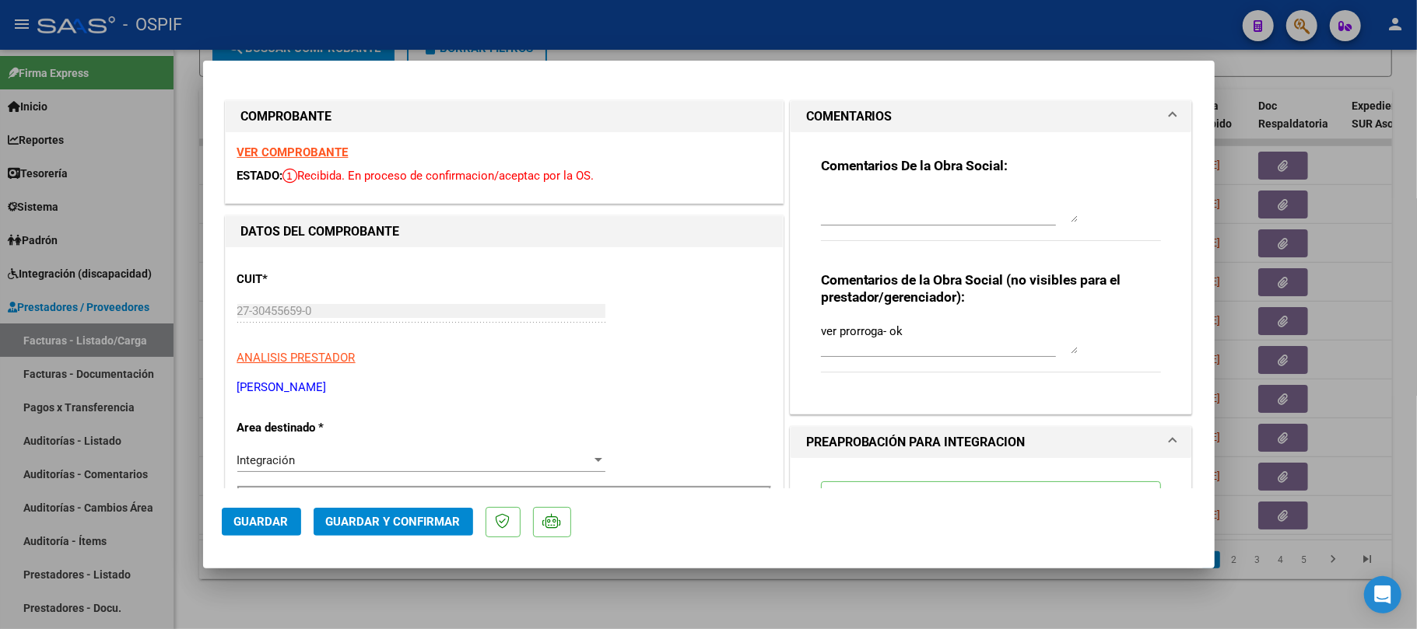
click at [963, 221] on textarea at bounding box center [949, 206] width 257 height 31
click at [923, 197] on textarea at bounding box center [949, 206] width 257 height 31
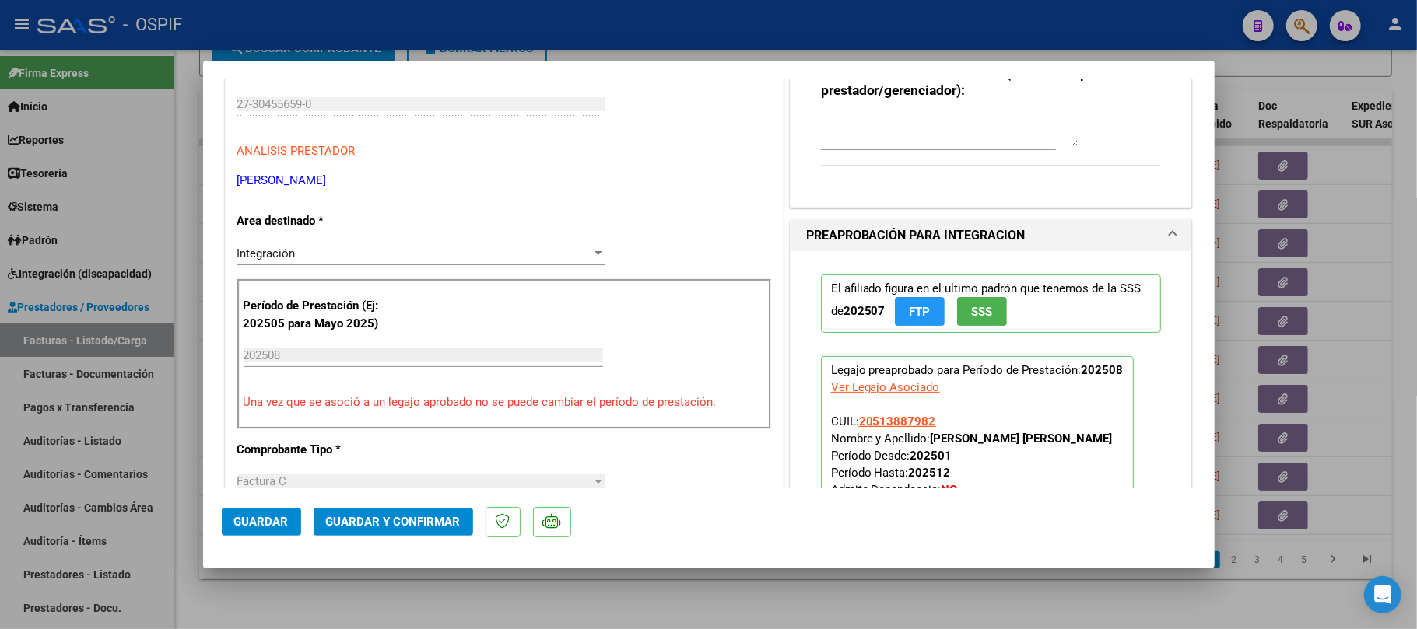
scroll to position [415, 0]
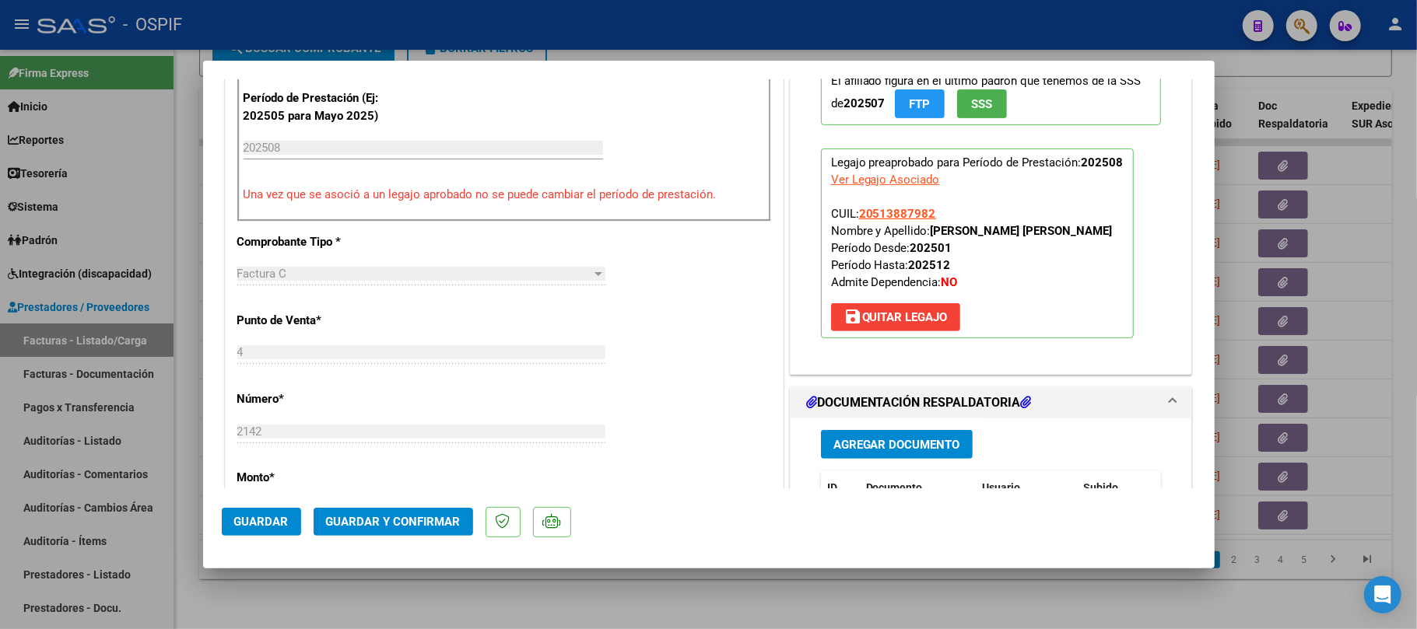
type textarea "realizar nota de crédito, prestacion autorizada hasta [DATE]"
click at [952, 243] on p "Legajo preaprobado para Período de Prestación: 202508 Ver Legajo Asociado CUIL:…" at bounding box center [977, 244] width 313 height 190
click at [950, 228] on strong "VILLANUEVA MAXIMO NICOLAS" at bounding box center [1022, 231] width 182 height 14
drag, startPoint x: 950, startPoint y: 228, endPoint x: 1068, endPoint y: 233, distance: 118.4
click at [1068, 233] on strong "VILLANUEVA MAXIMO NICOLAS" at bounding box center [1022, 231] width 182 height 14
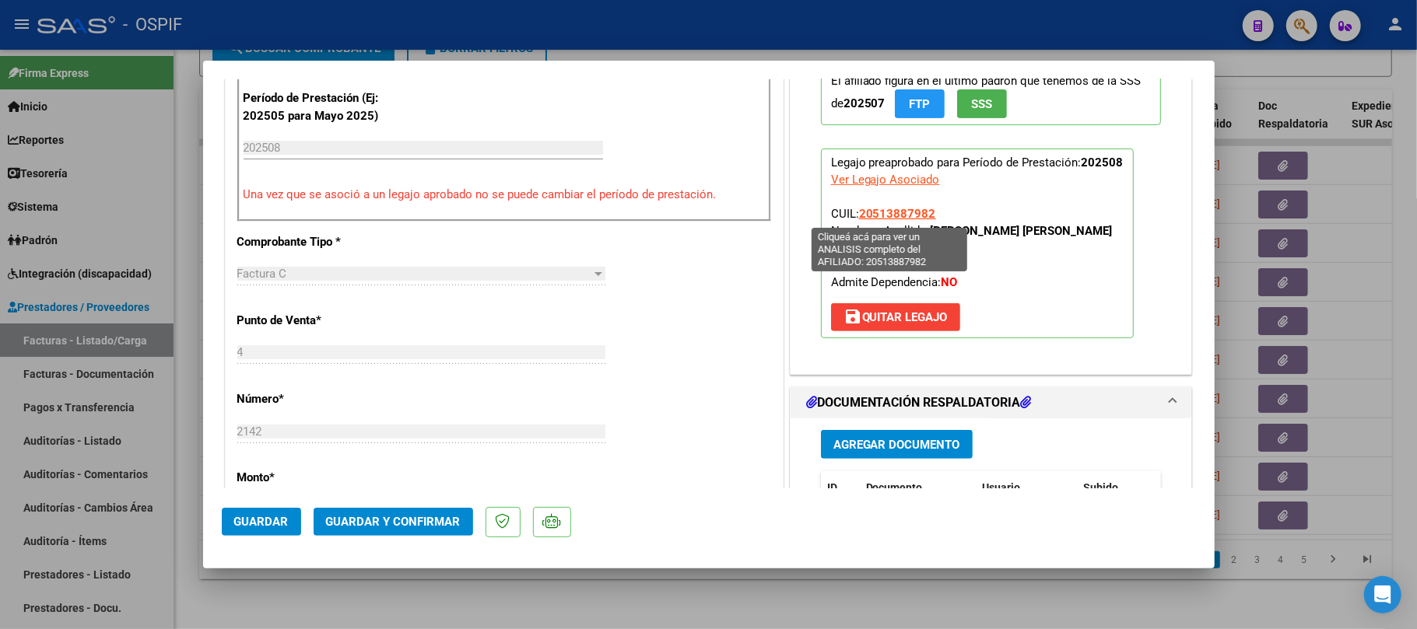
drag, startPoint x: 931, startPoint y: 213, endPoint x: 853, endPoint y: 221, distance: 79.0
click at [853, 221] on p "Legajo preaprobado para Período de Prestación: 202508 Ver Legajo Asociado CUIL:…" at bounding box center [977, 244] width 313 height 190
copy span "20513887982"
click at [218, 520] on mat-dialog-container "COMPROBANTE VER COMPROBANTE ESTADO: Recibida. En proceso de confirmacion/acepta…" at bounding box center [708, 314] width 1011 height 507
click at [219, 520] on mat-dialog-container "COMPROBANTE VER COMPROBANTE ESTADO: Recibida. En proceso de confirmacion/acepta…" at bounding box center [708, 314] width 1011 height 507
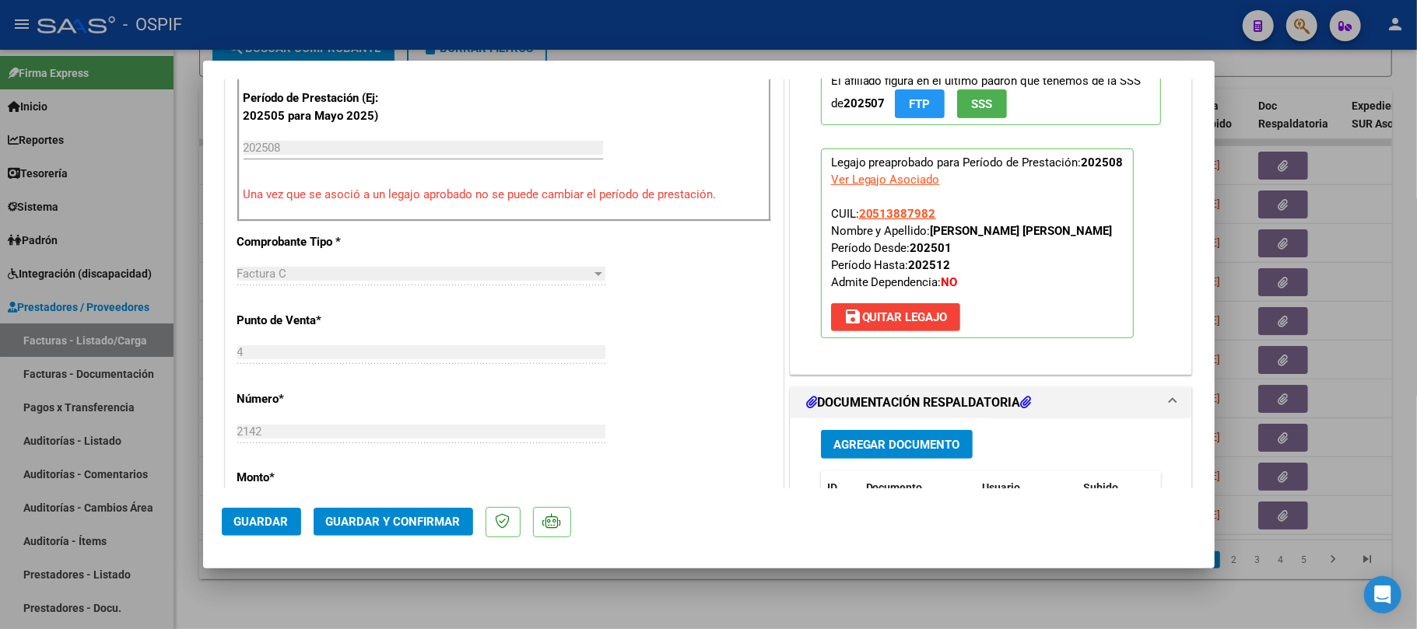
click at [223, 520] on button "Guardar" at bounding box center [261, 522] width 79 height 28
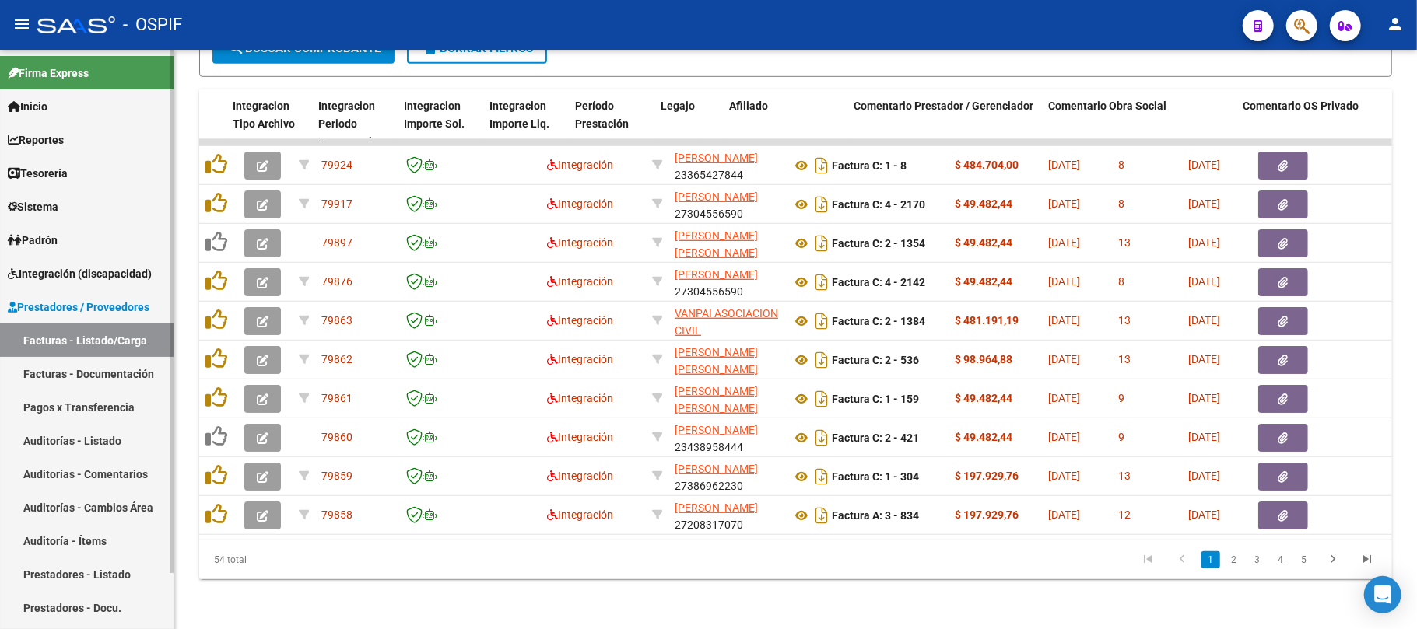
scroll to position [0, 0]
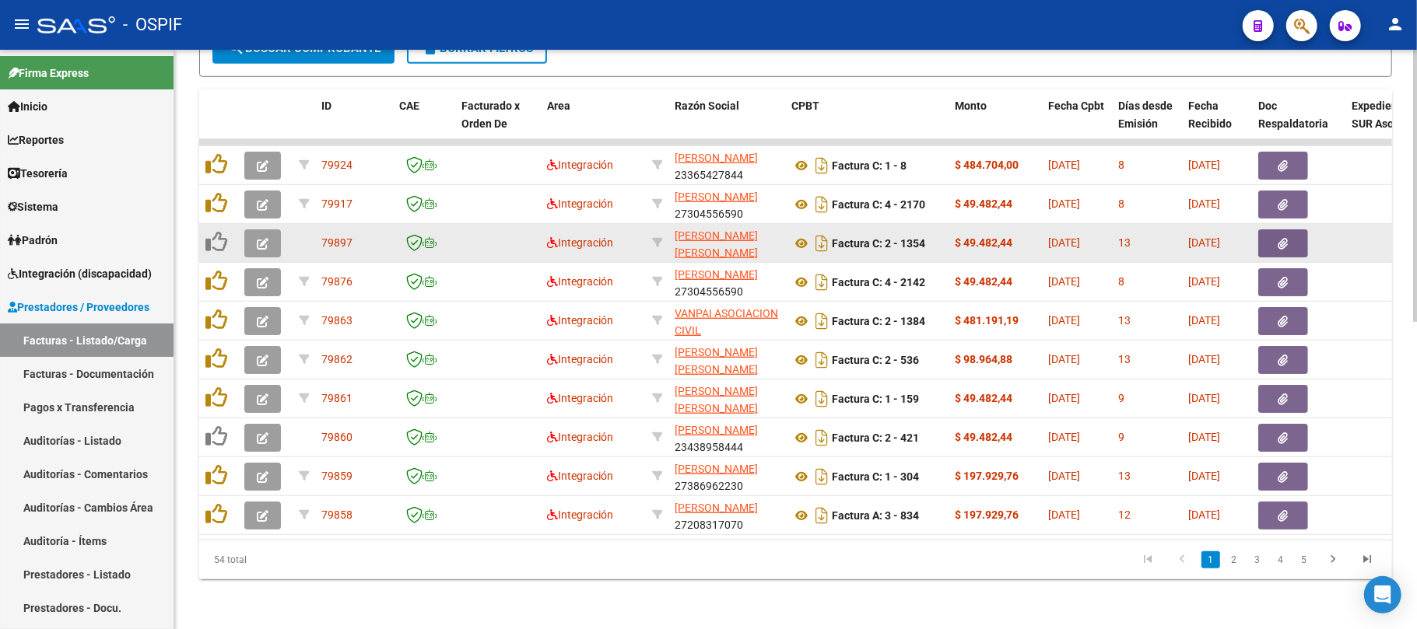
click at [257, 238] on icon "button" at bounding box center [263, 244] width 12 height 12
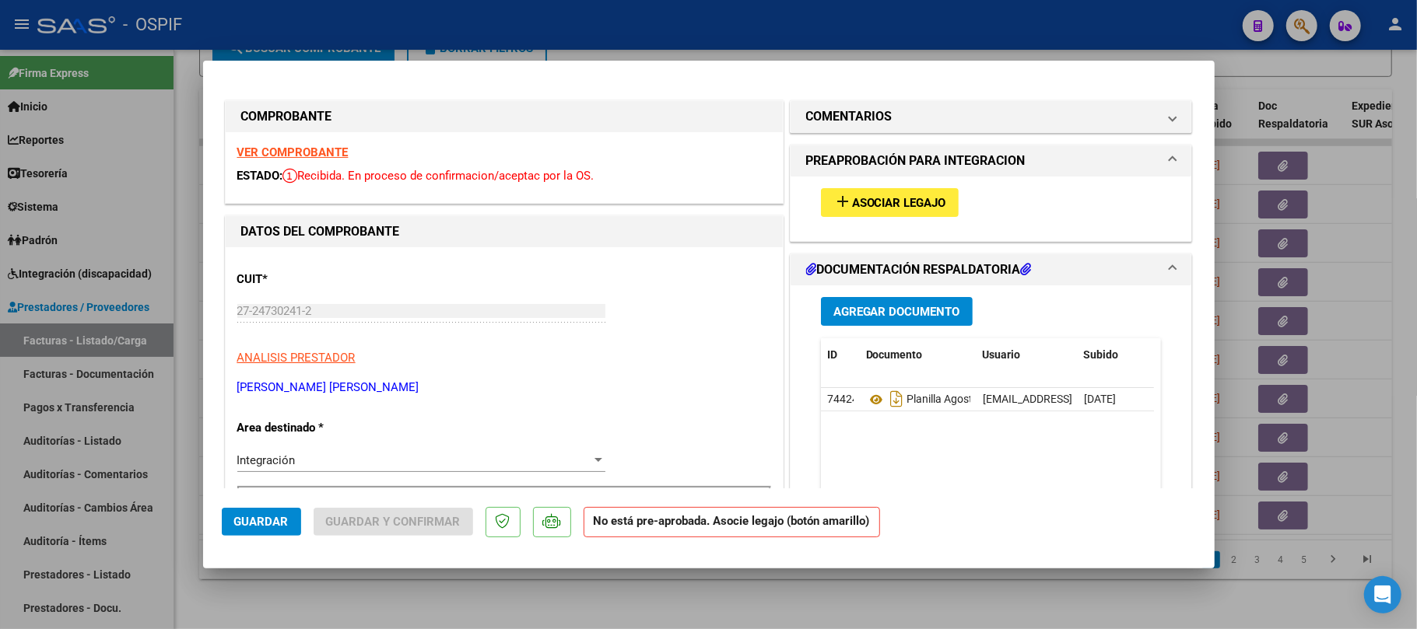
click at [277, 149] on strong "VER COMPROBANTE" at bounding box center [292, 152] width 111 height 14
drag, startPoint x: 868, startPoint y: 405, endPoint x: 951, endPoint y: 159, distance: 258.6
click at [885, 207] on span "Asociar Legajo" at bounding box center [899, 203] width 94 height 14
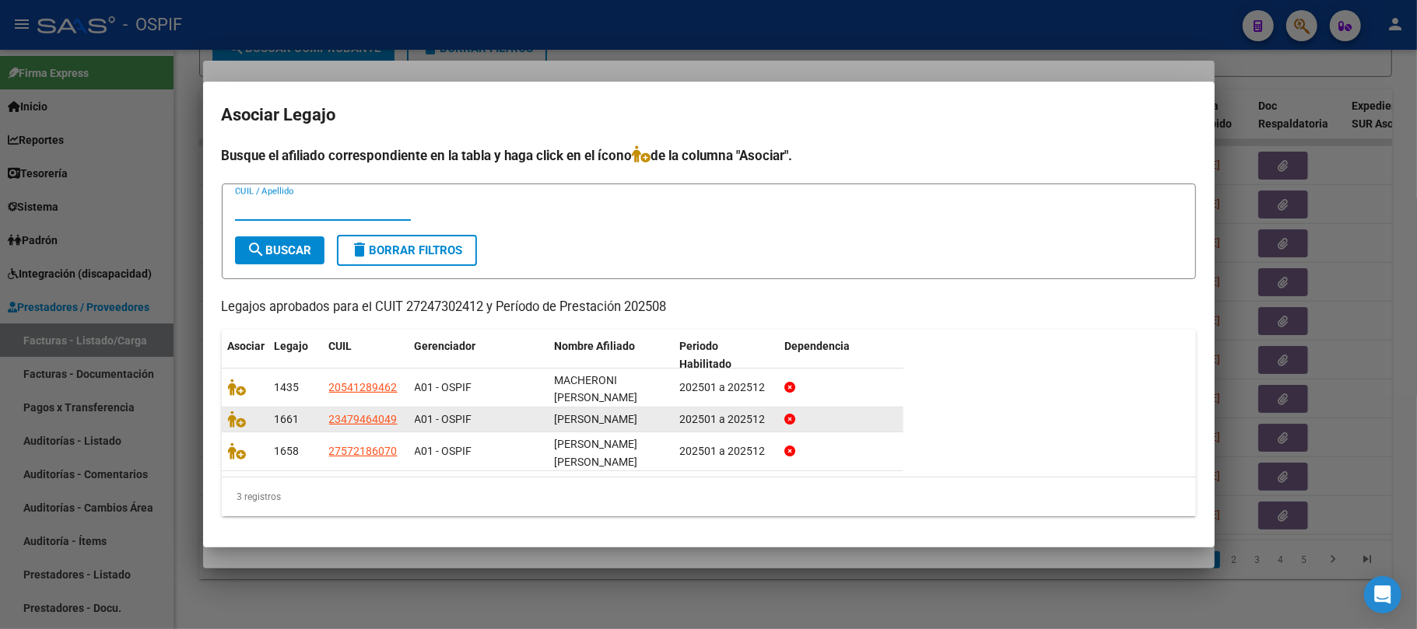
click at [240, 424] on icon at bounding box center [237, 419] width 19 height 17
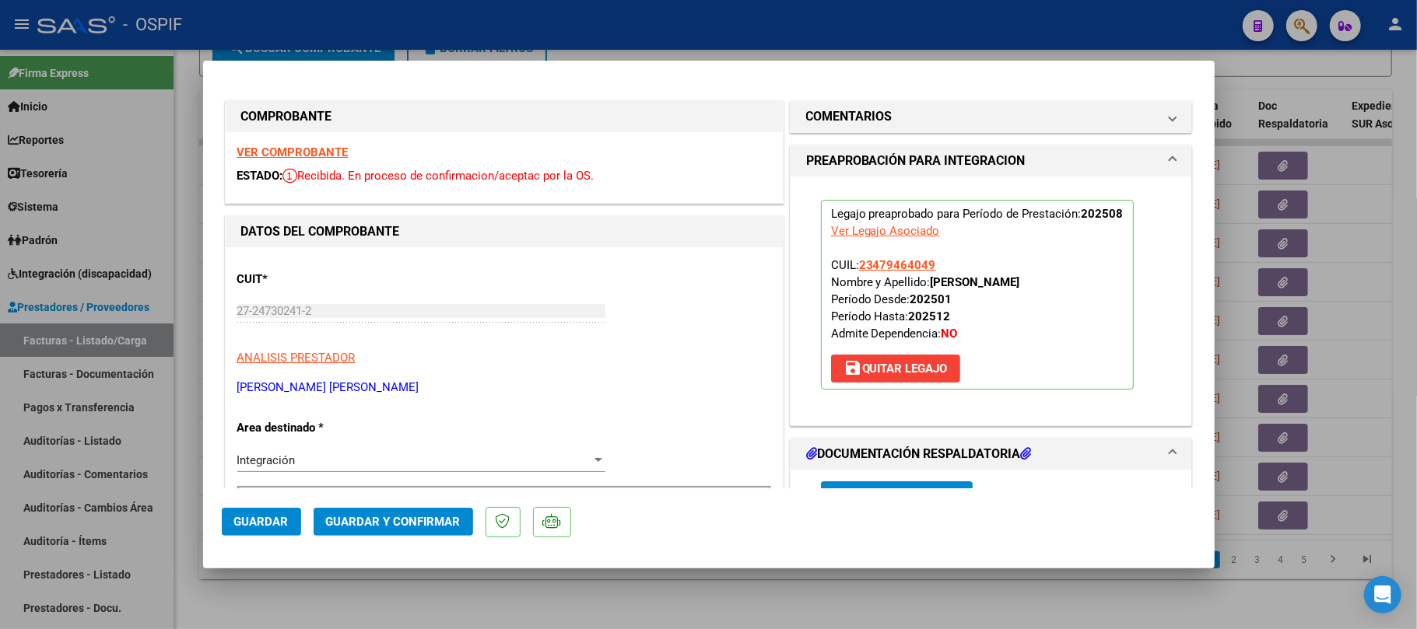
click at [446, 524] on span "Guardar y Confirmar" at bounding box center [393, 522] width 135 height 14
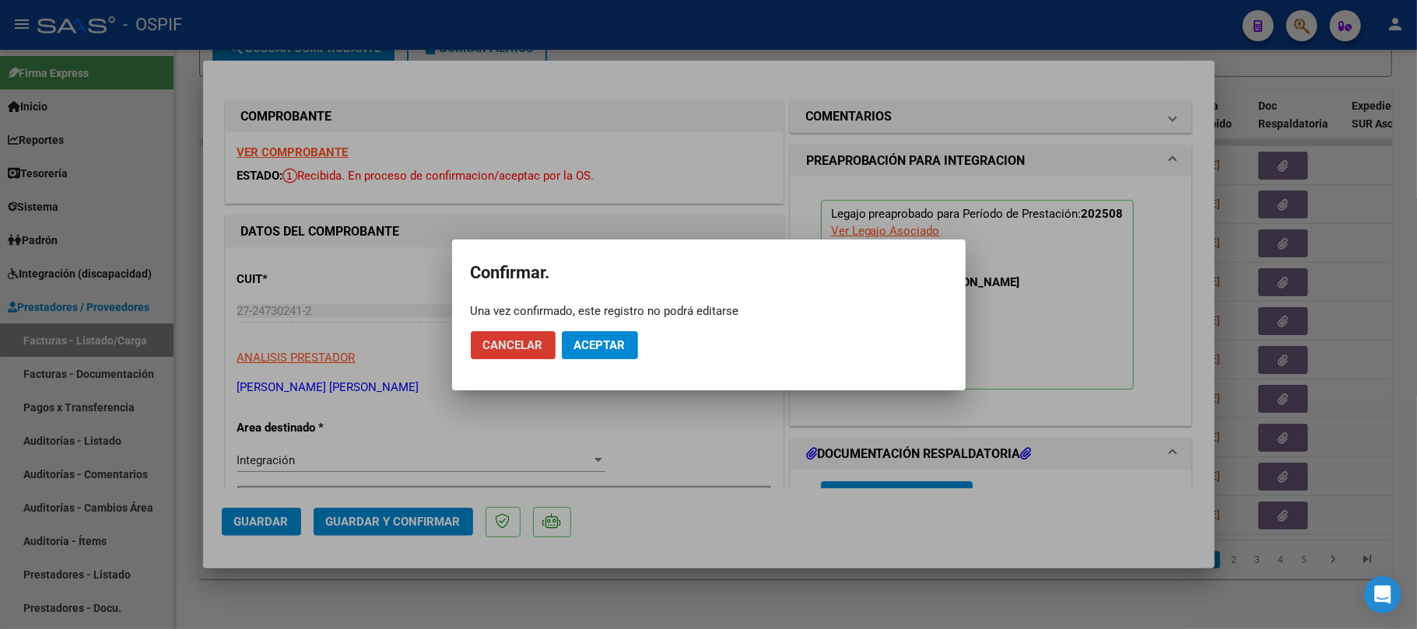
click at [598, 347] on span "Aceptar" at bounding box center [599, 345] width 51 height 14
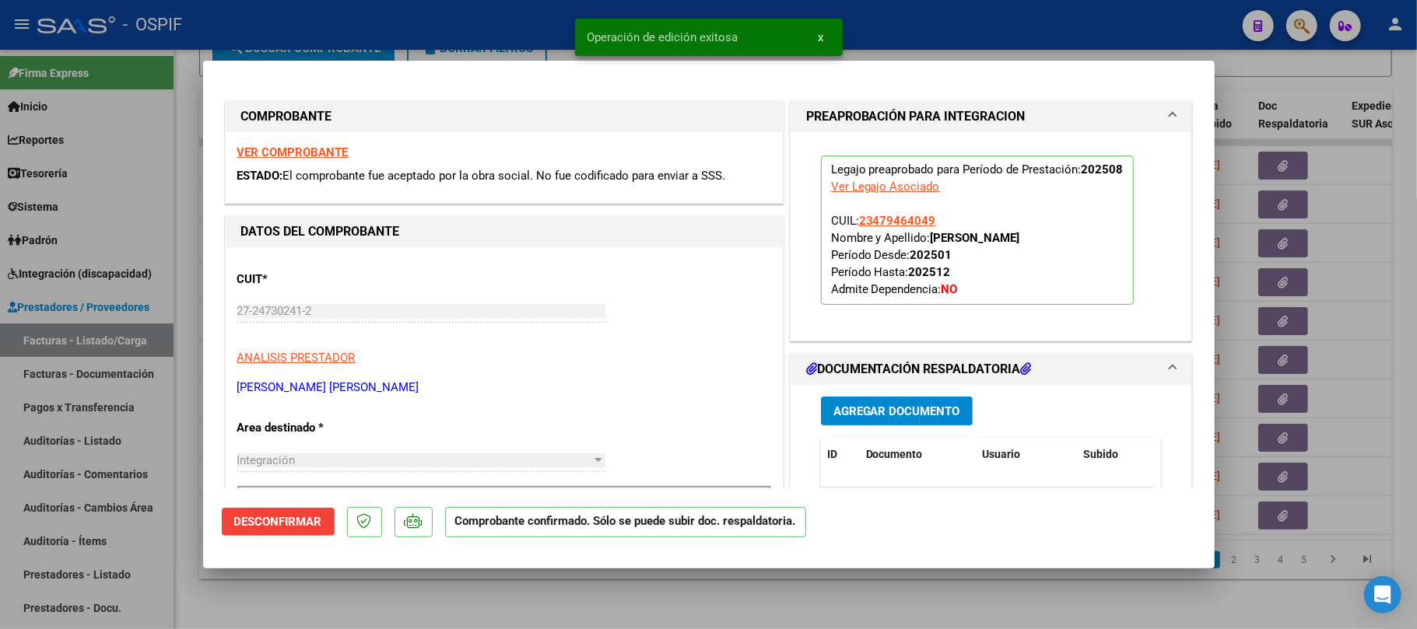
click at [932, 623] on div at bounding box center [708, 314] width 1417 height 629
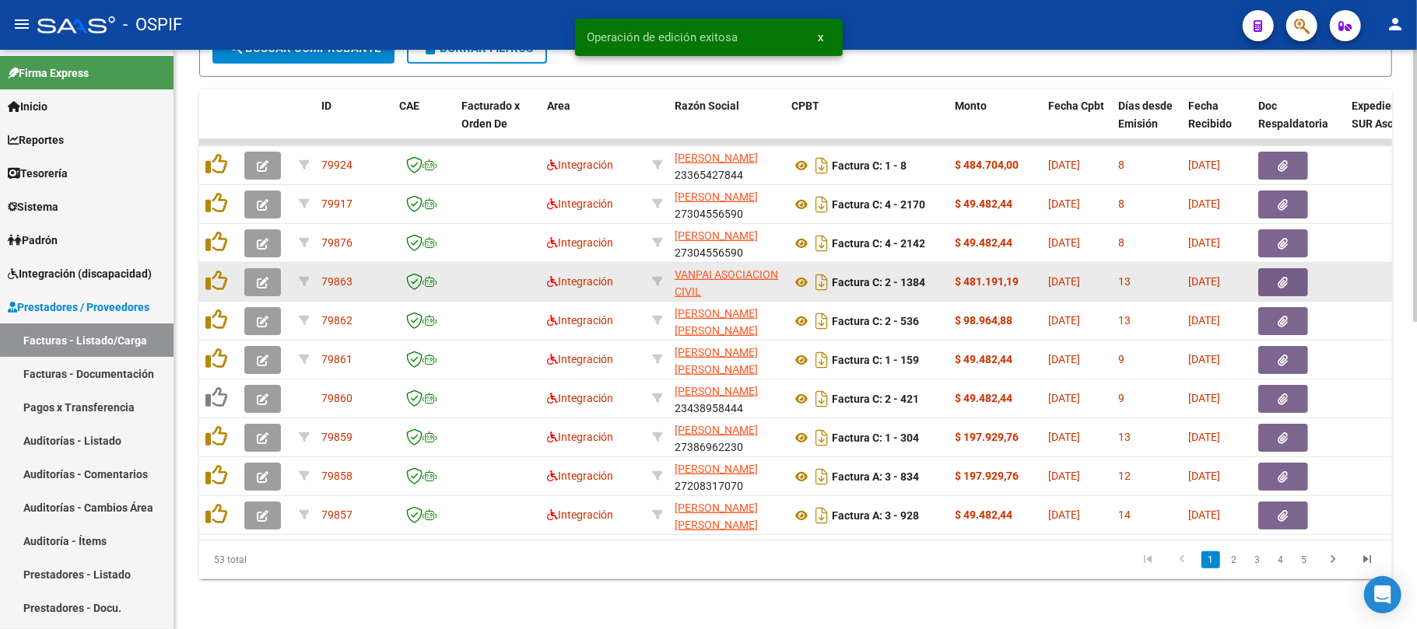
click at [272, 268] on button "button" at bounding box center [262, 282] width 37 height 28
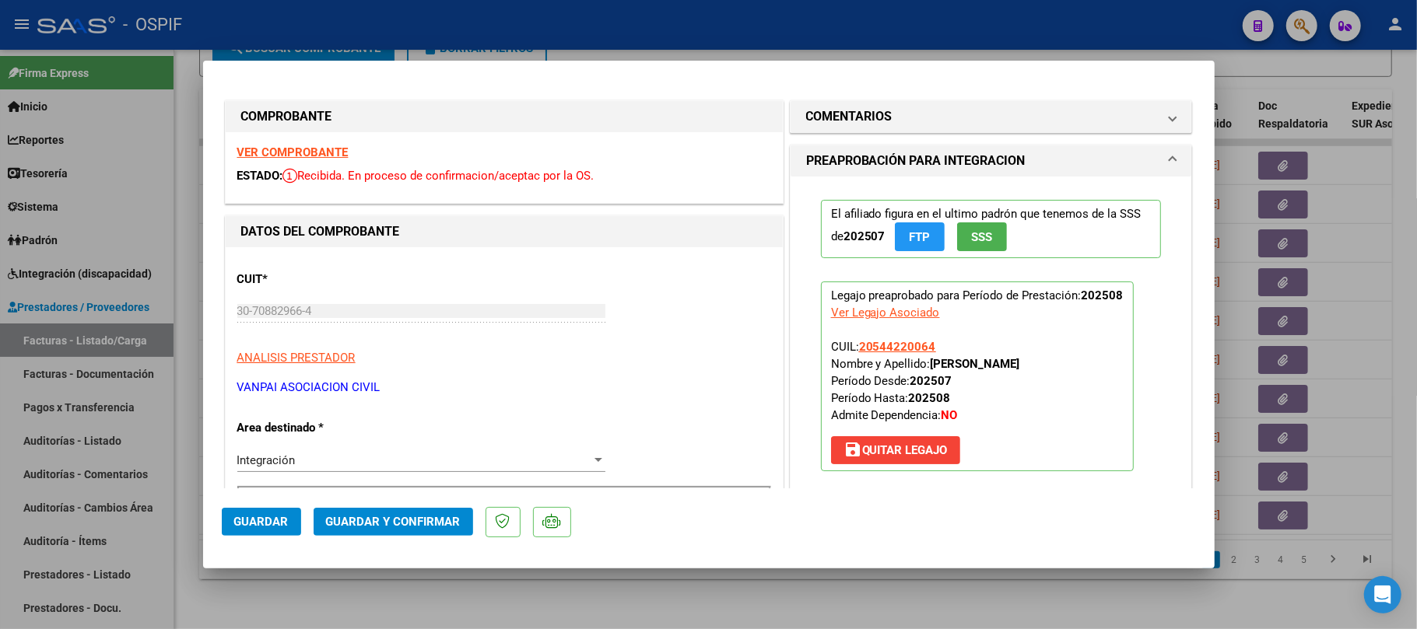
click at [377, 513] on button "Guardar y Confirmar" at bounding box center [393, 522] width 159 height 28
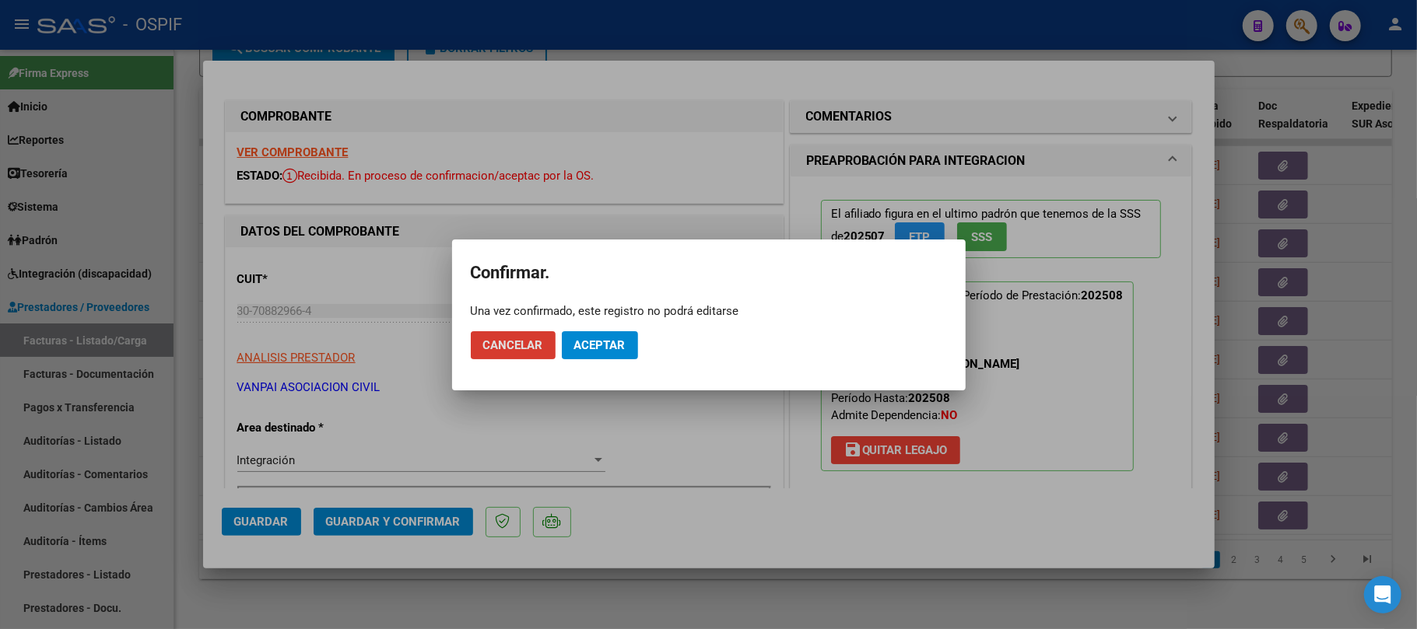
click at [590, 334] on button "Aceptar" at bounding box center [600, 345] width 76 height 28
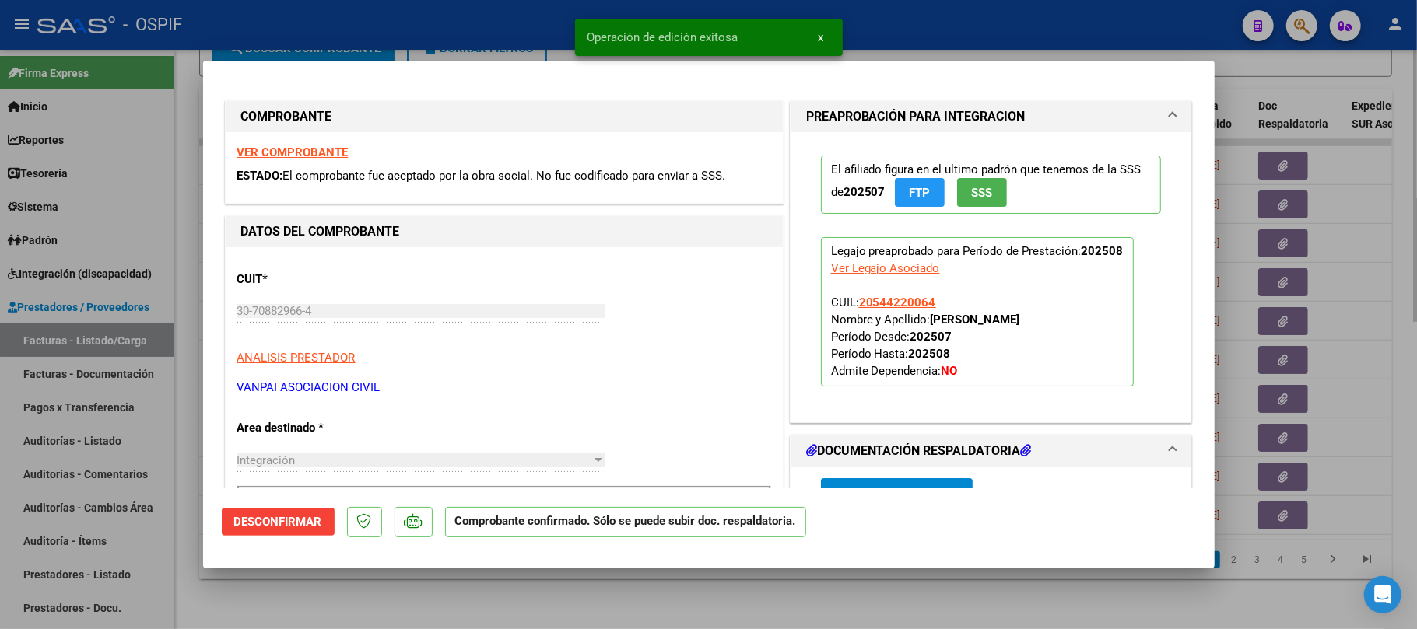
click at [643, 622] on div at bounding box center [708, 314] width 1417 height 629
type input "$ 0,00"
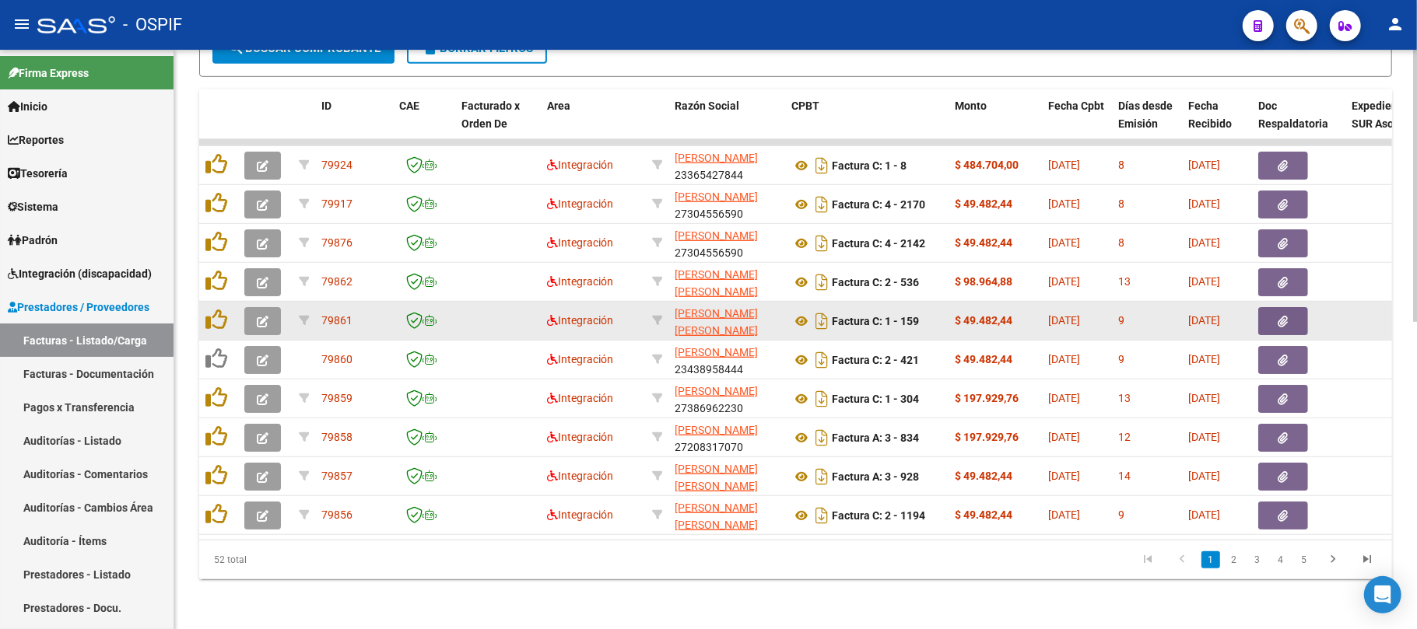
click at [257, 316] on icon "button" at bounding box center [263, 322] width 12 height 12
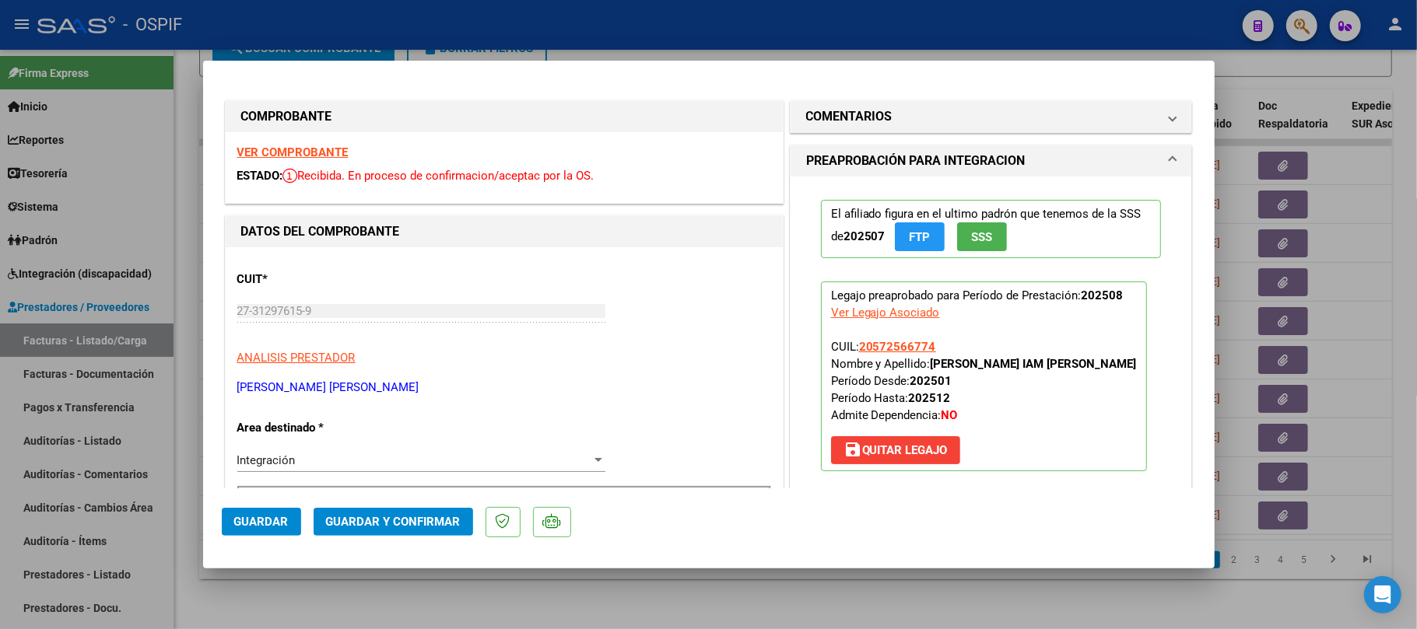
drag, startPoint x: 321, startPoint y: 151, endPoint x: 622, endPoint y: 278, distance: 327.4
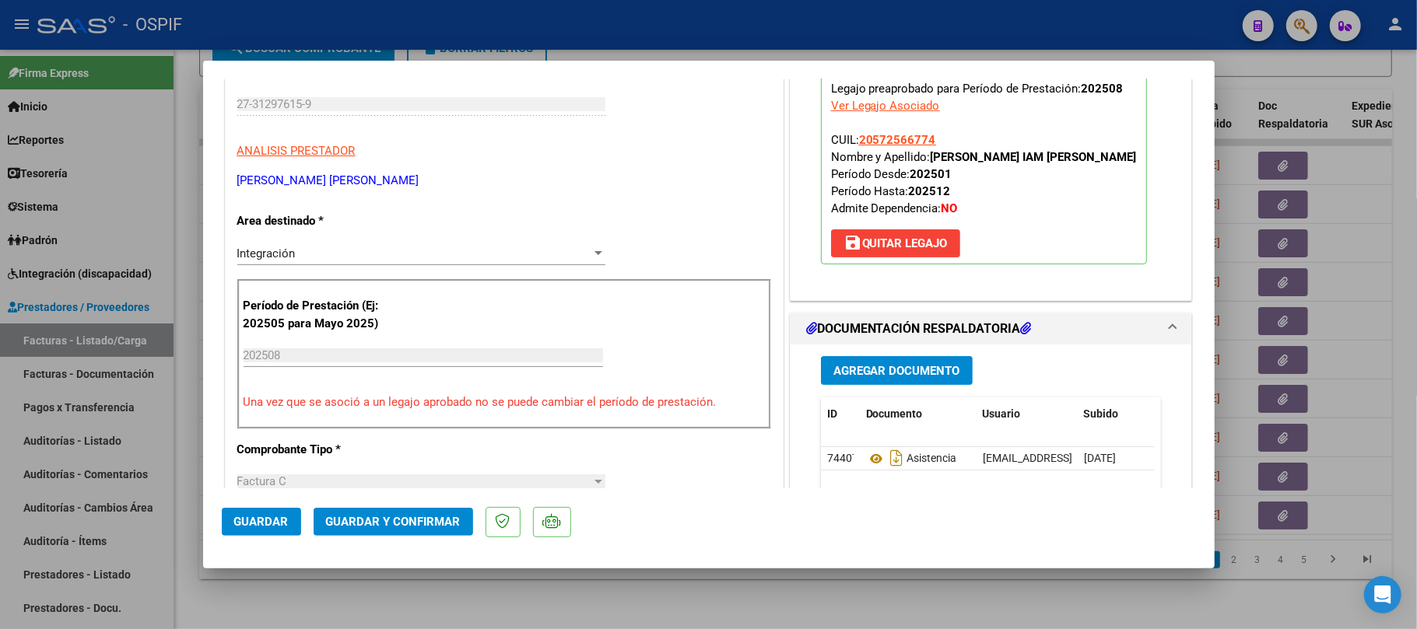
scroll to position [415, 0]
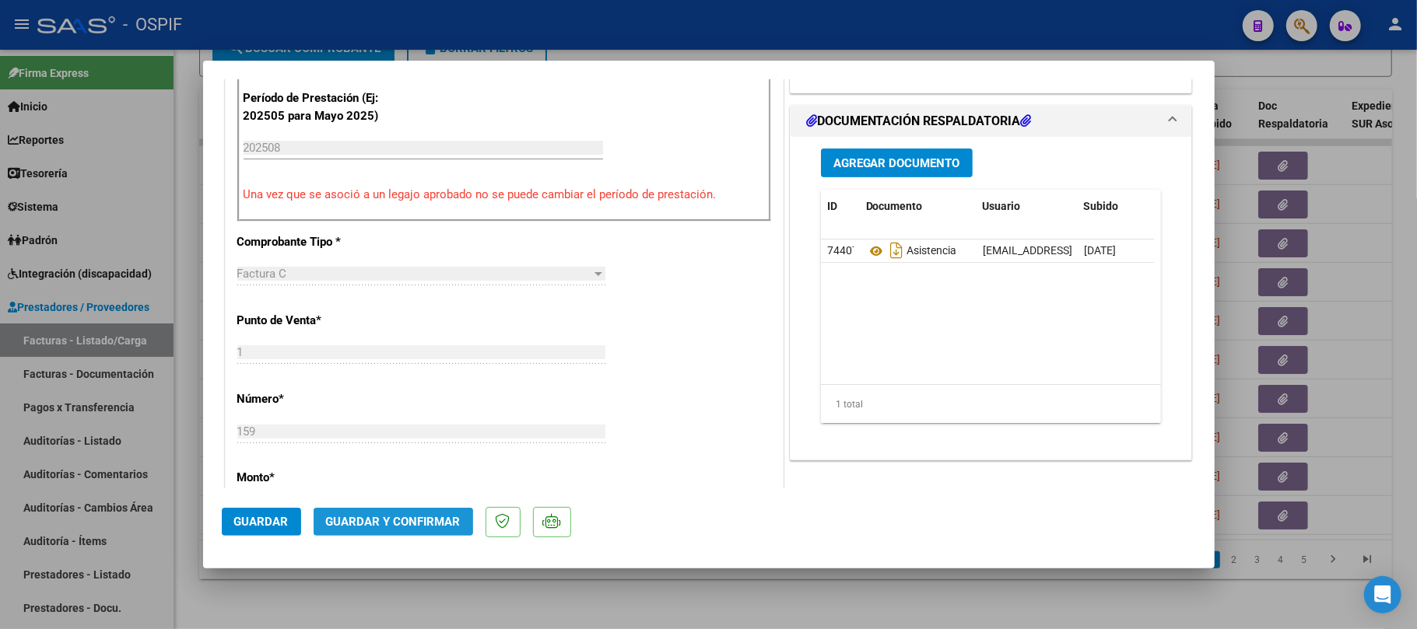
click at [387, 534] on button "Guardar y Confirmar" at bounding box center [393, 522] width 159 height 28
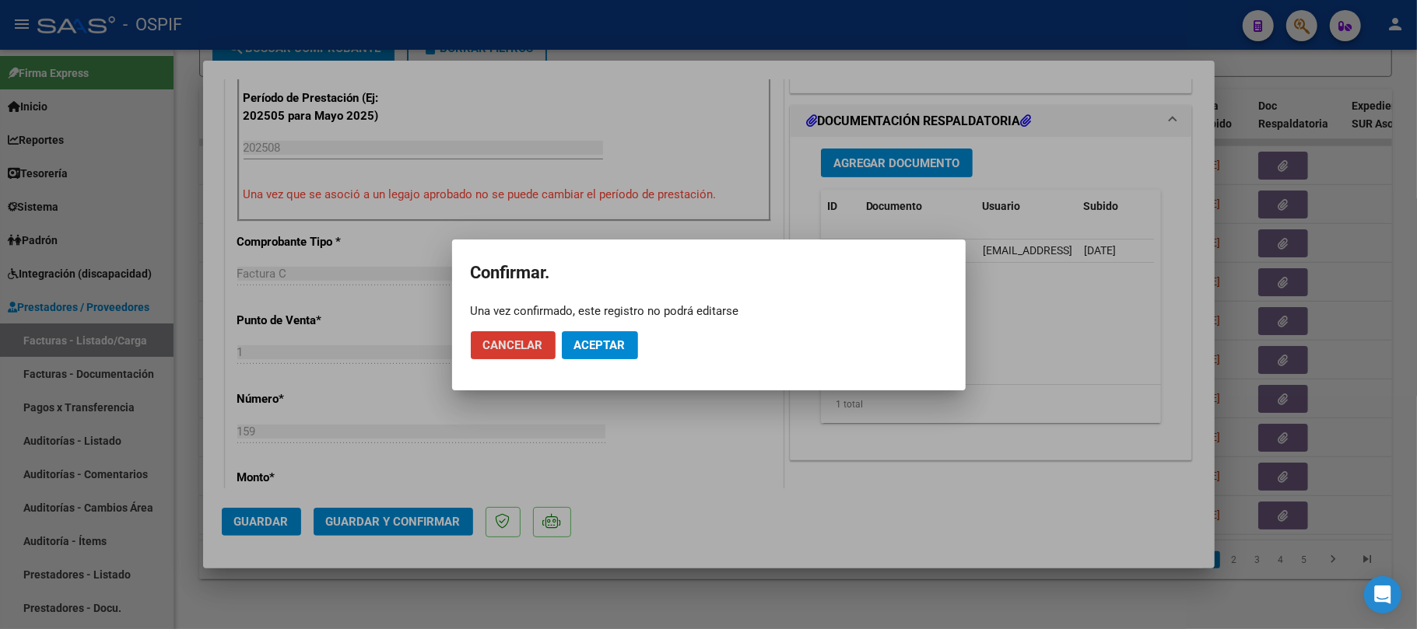
click at [610, 352] on button "Aceptar" at bounding box center [600, 345] width 76 height 28
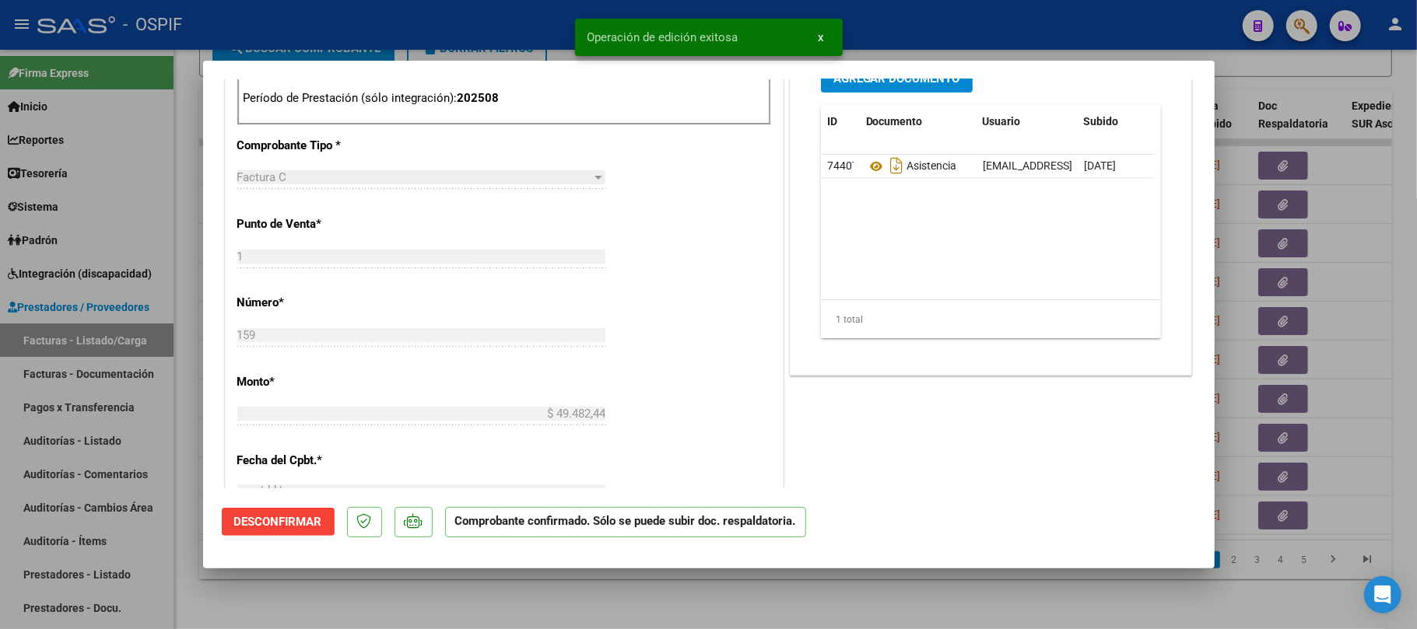
click at [632, 611] on div at bounding box center [708, 314] width 1417 height 629
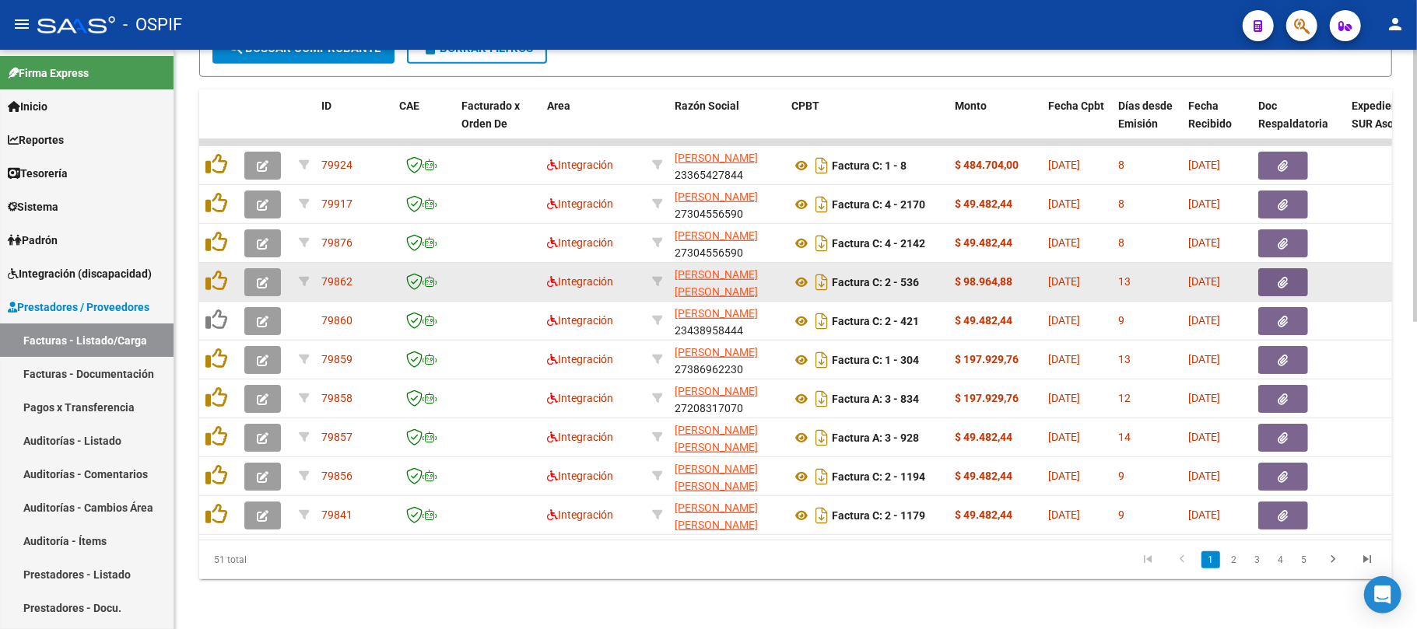
click at [277, 268] on div at bounding box center [265, 282] width 42 height 28
click at [265, 277] on icon "button" at bounding box center [263, 283] width 12 height 12
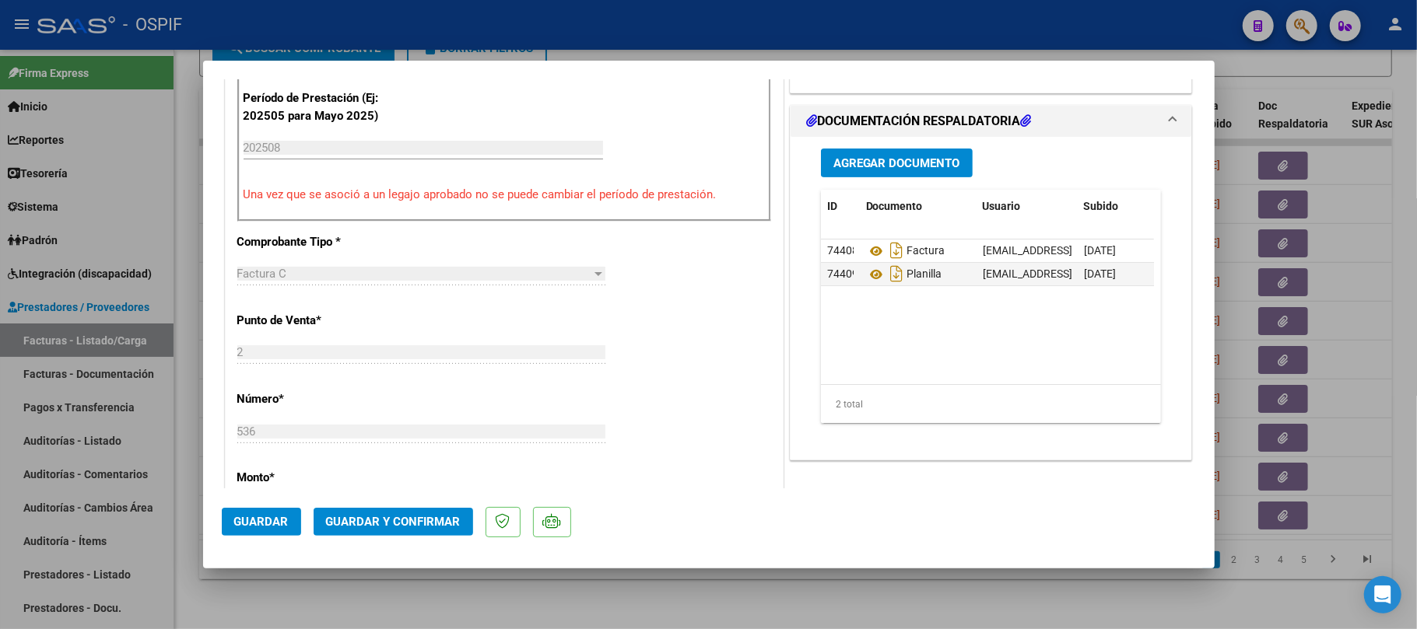
scroll to position [0, 0]
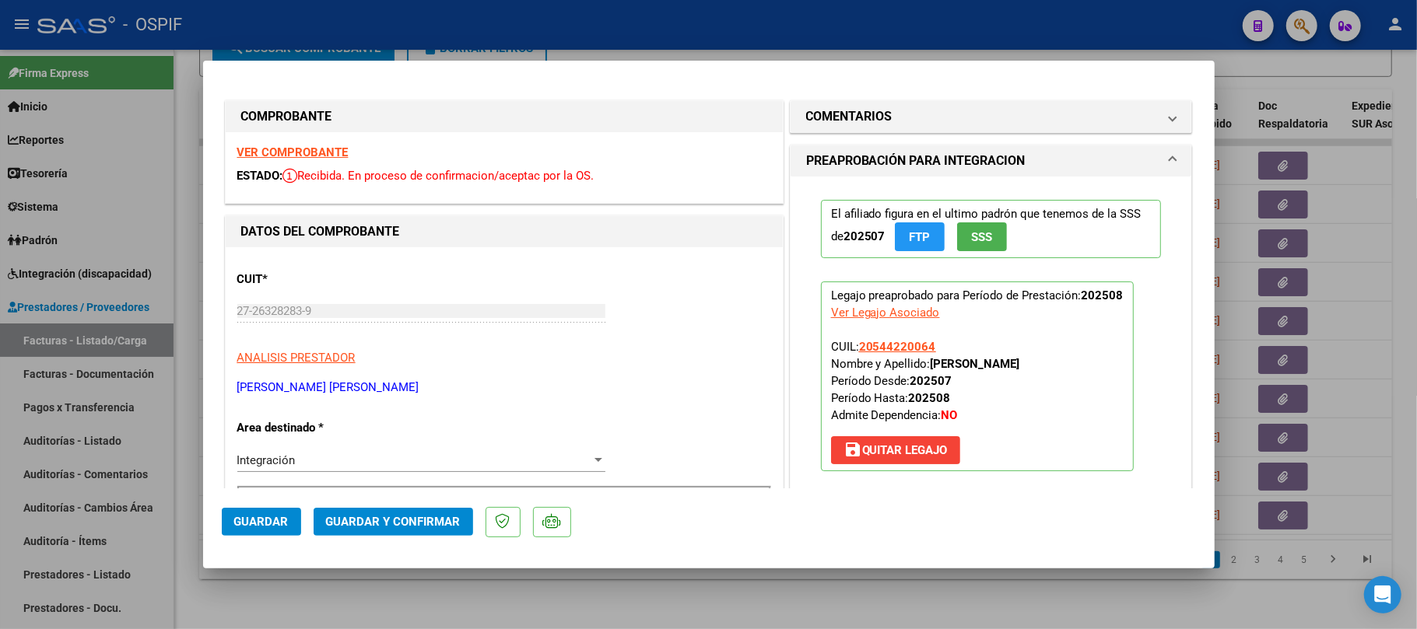
click at [439, 520] on span "Guardar y Confirmar" at bounding box center [393, 522] width 135 height 14
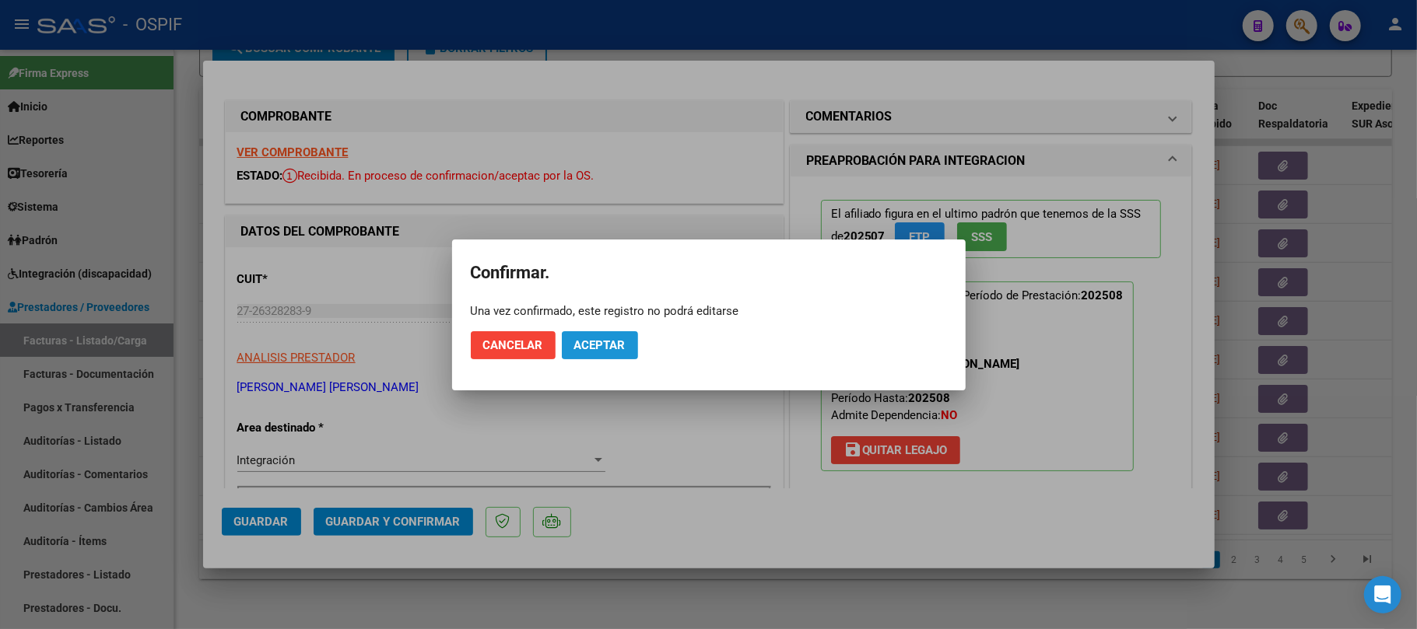
click at [629, 349] on button "Aceptar" at bounding box center [600, 345] width 76 height 28
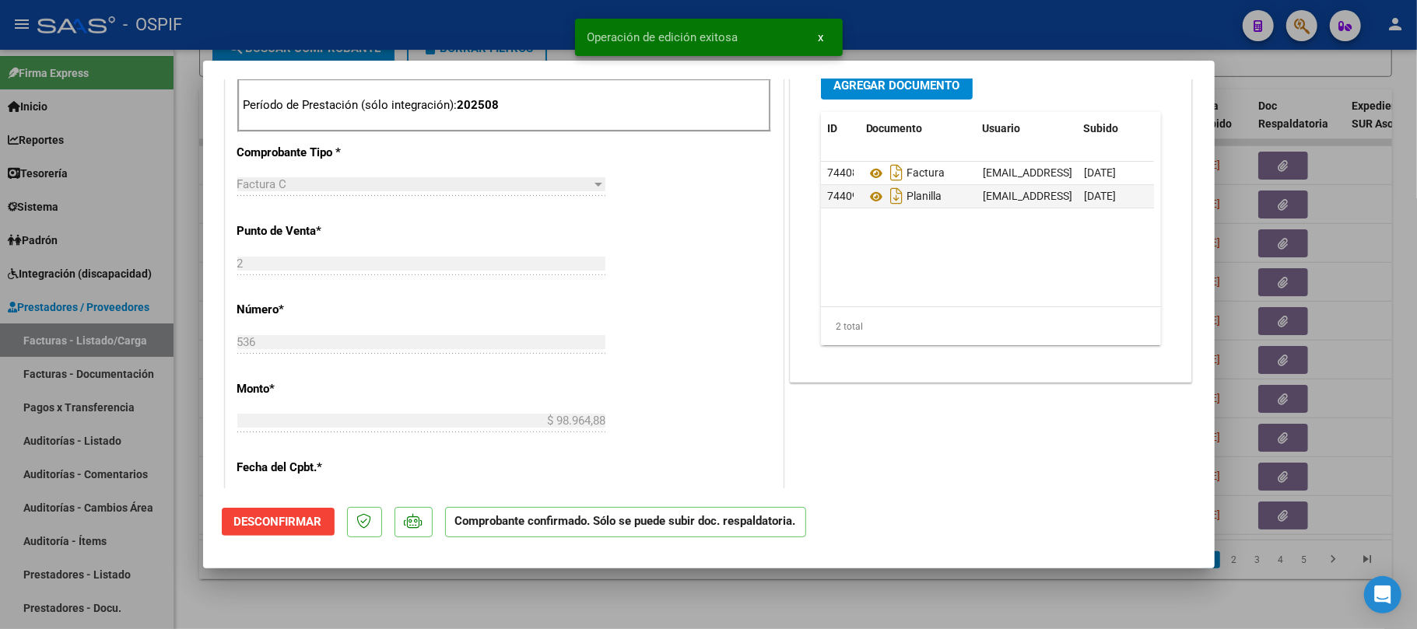
scroll to position [415, 0]
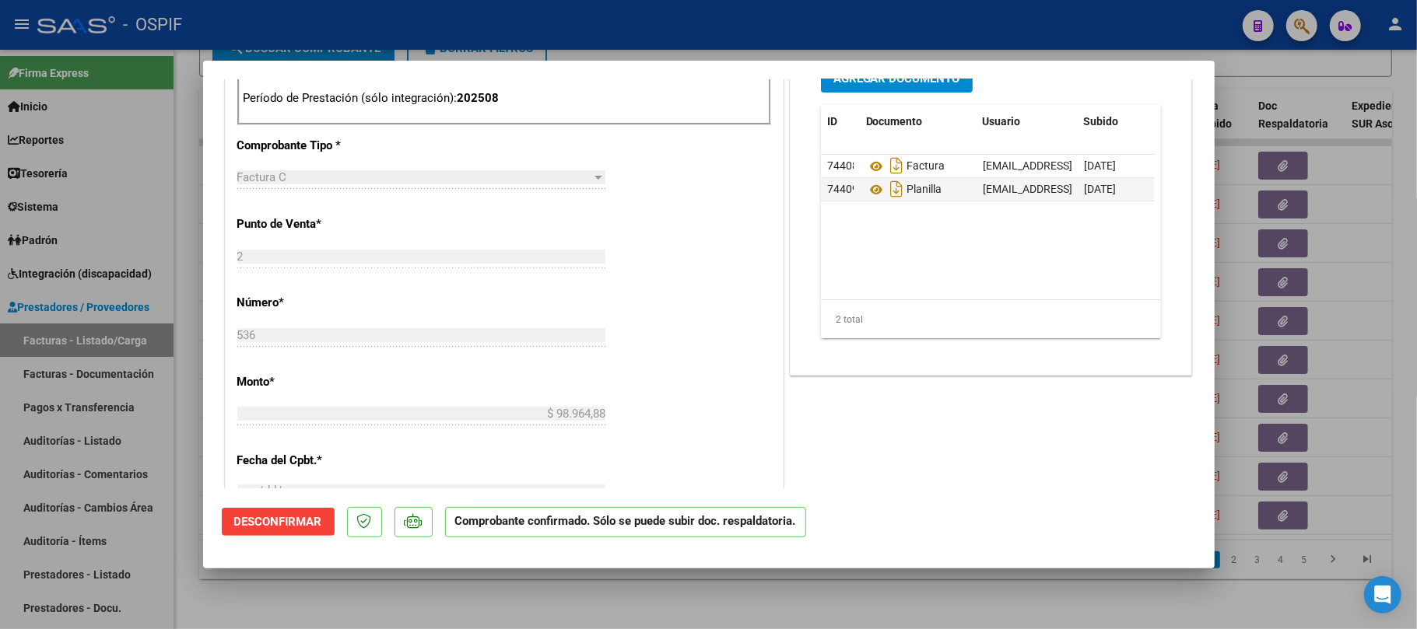
click at [365, 587] on div at bounding box center [708, 314] width 1417 height 629
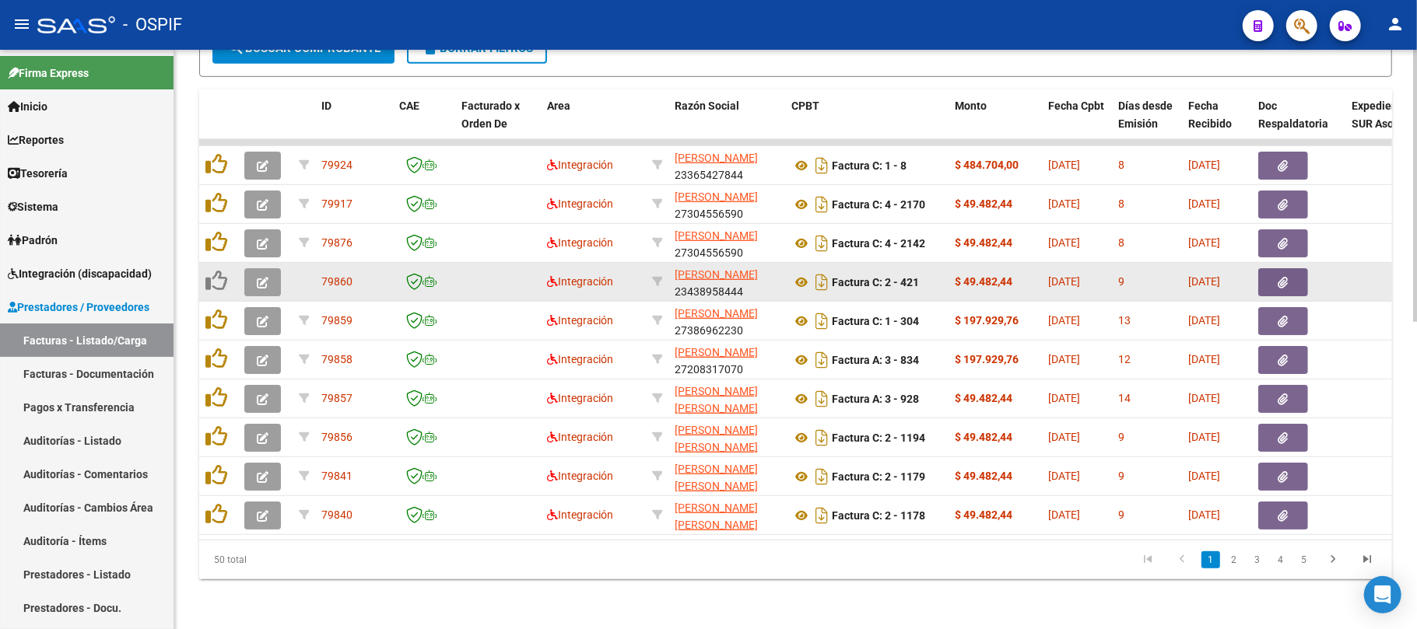
click at [279, 274] on button "button" at bounding box center [262, 282] width 37 height 28
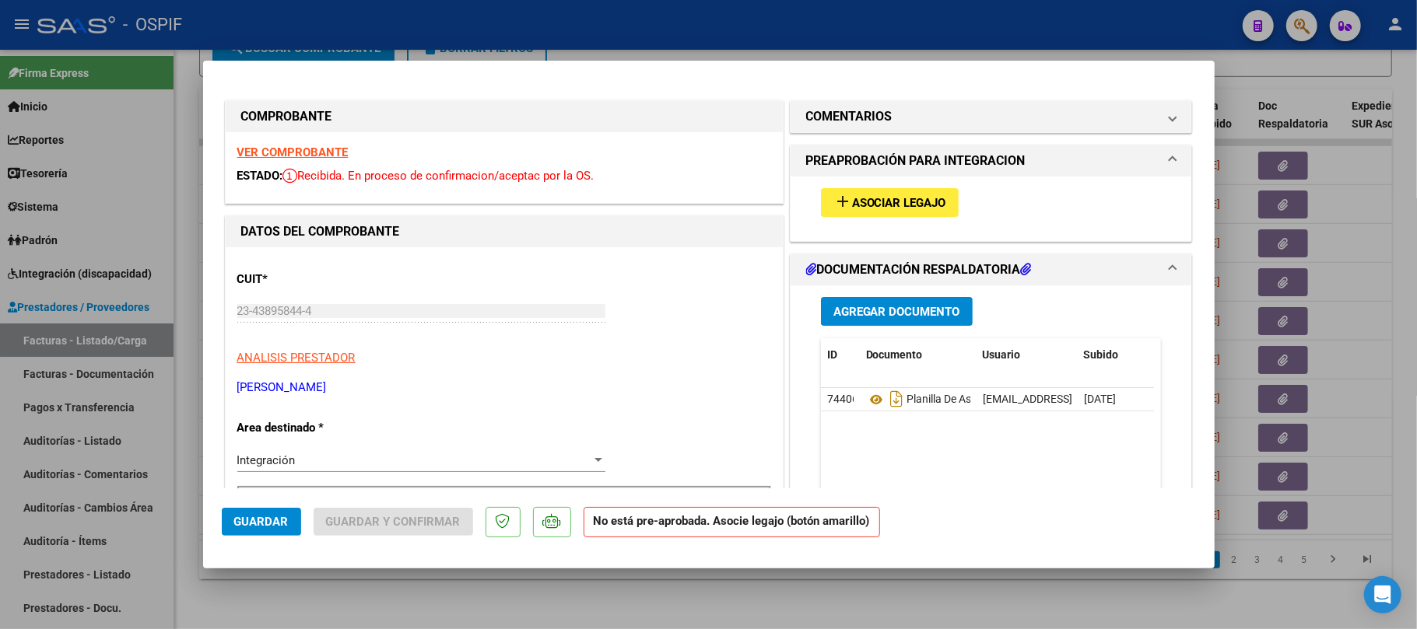
click at [891, 209] on span "Asociar Legajo" at bounding box center [899, 203] width 94 height 14
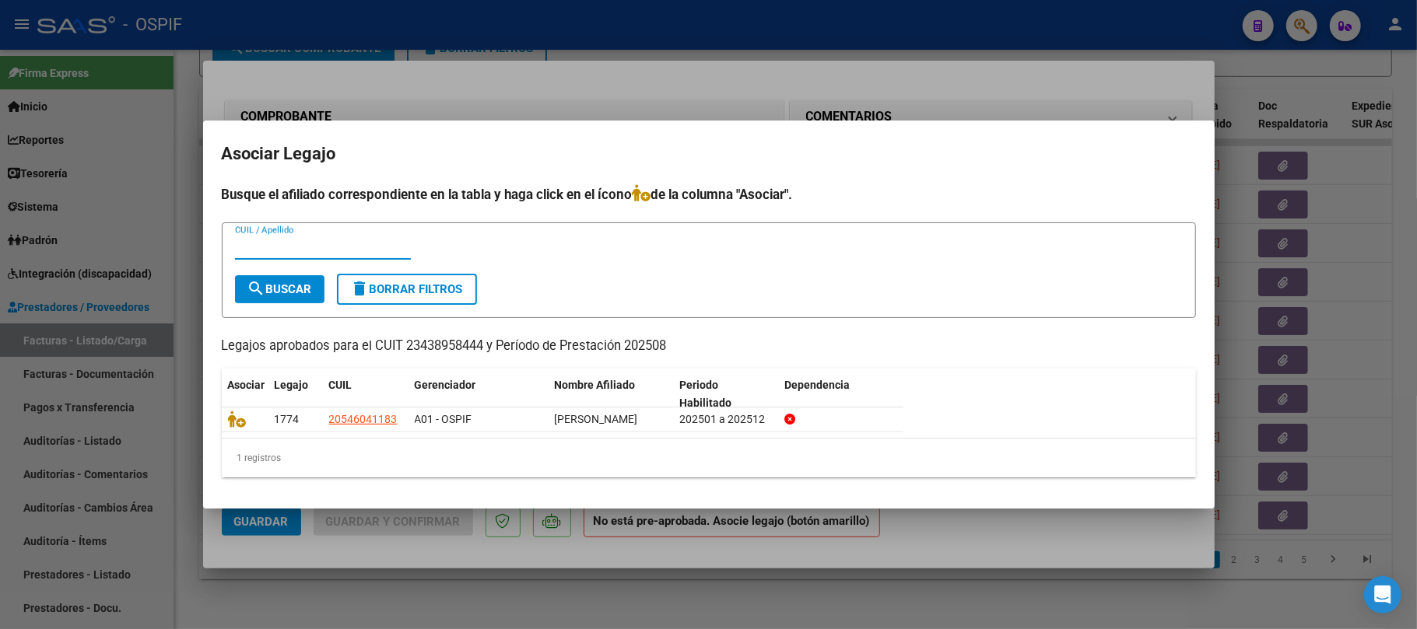
click at [238, 412] on icon at bounding box center [237, 419] width 19 height 17
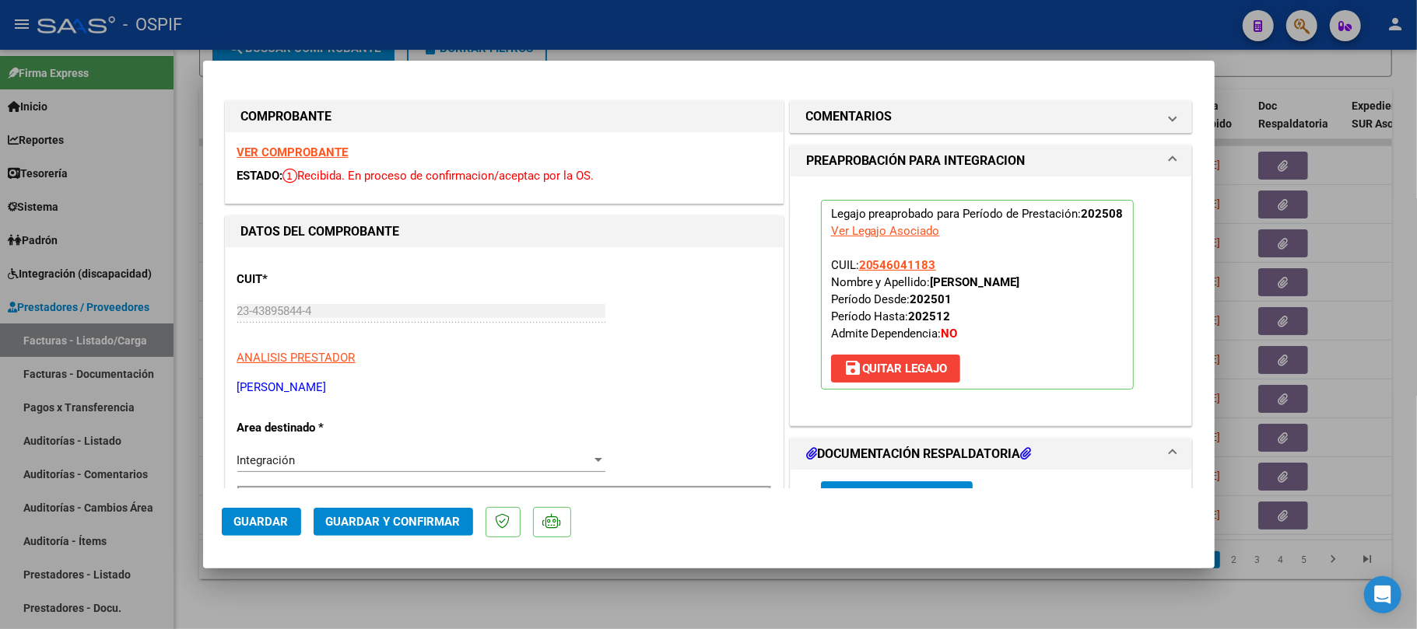
click at [395, 534] on button "Guardar y Confirmar" at bounding box center [393, 522] width 159 height 28
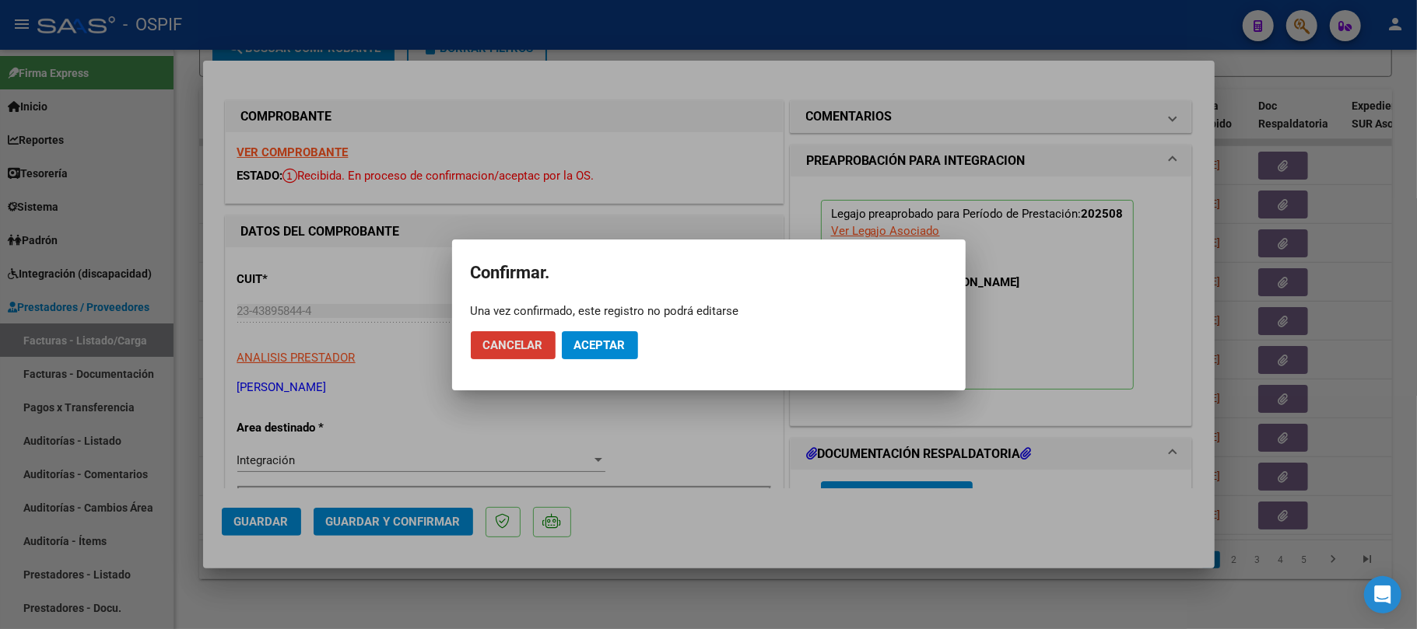
click at [605, 352] on span "Aceptar" at bounding box center [599, 345] width 51 height 14
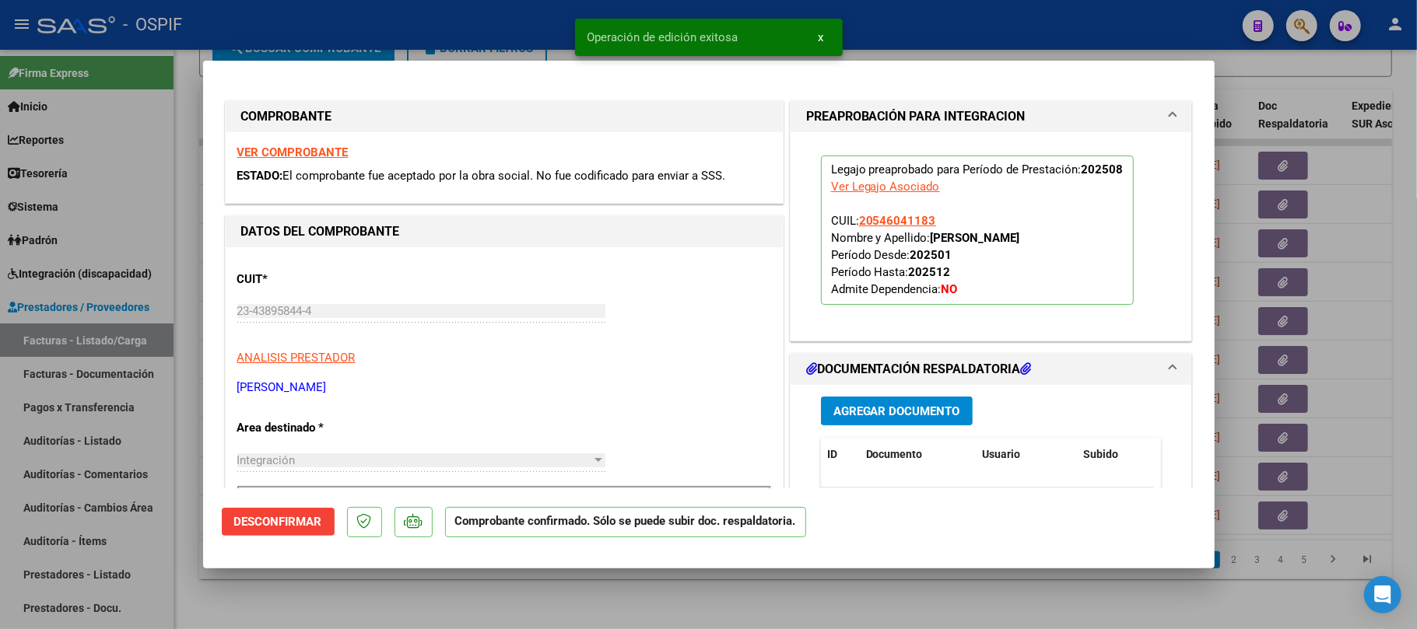
click at [560, 579] on div at bounding box center [708, 314] width 1417 height 629
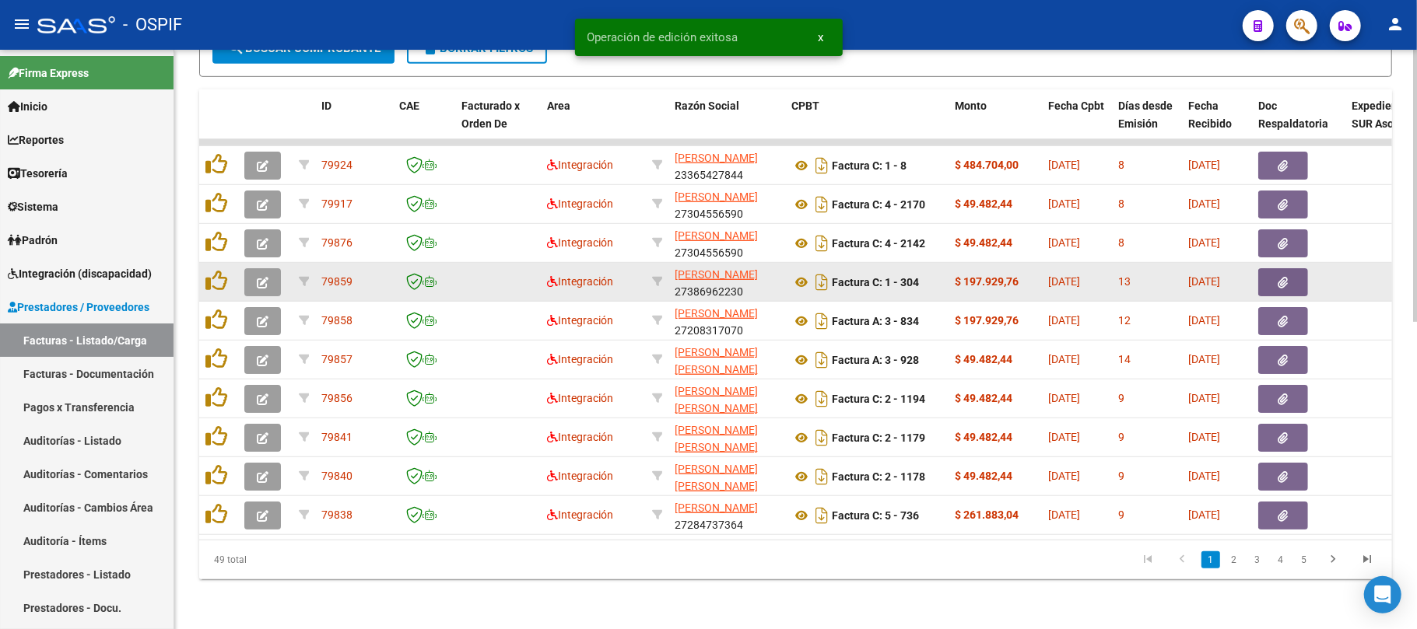
click at [257, 277] on icon "button" at bounding box center [263, 283] width 12 height 12
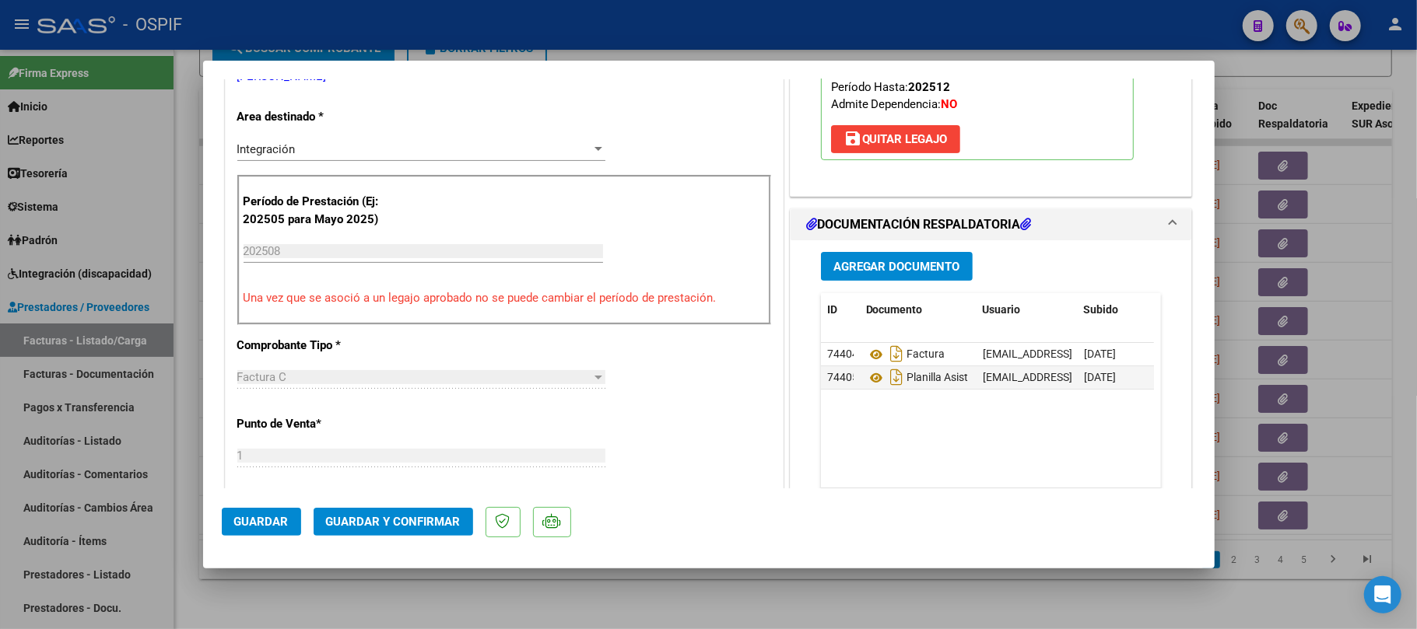
scroll to position [0, 0]
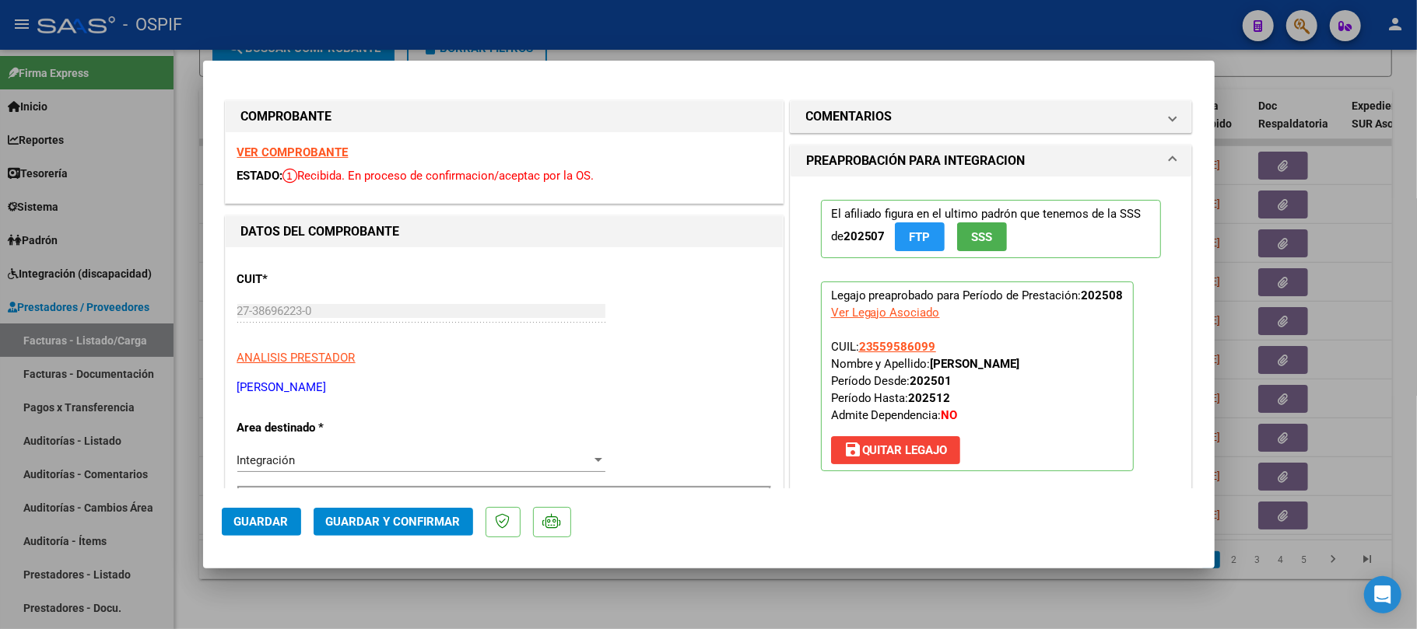
click at [358, 520] on span "Guardar y Confirmar" at bounding box center [393, 522] width 135 height 14
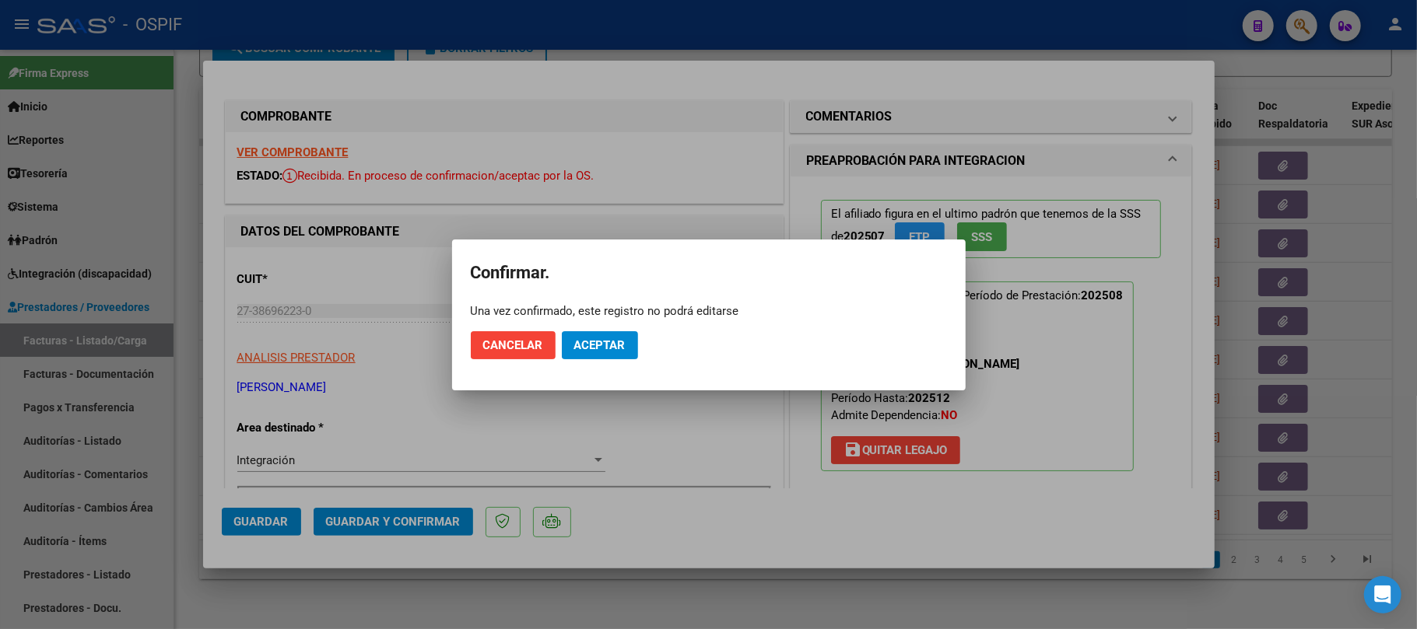
click at [643, 334] on mat-dialog-actions "Cancelar Aceptar" at bounding box center [709, 345] width 476 height 53
click at [624, 340] on span "Aceptar" at bounding box center [599, 345] width 51 height 14
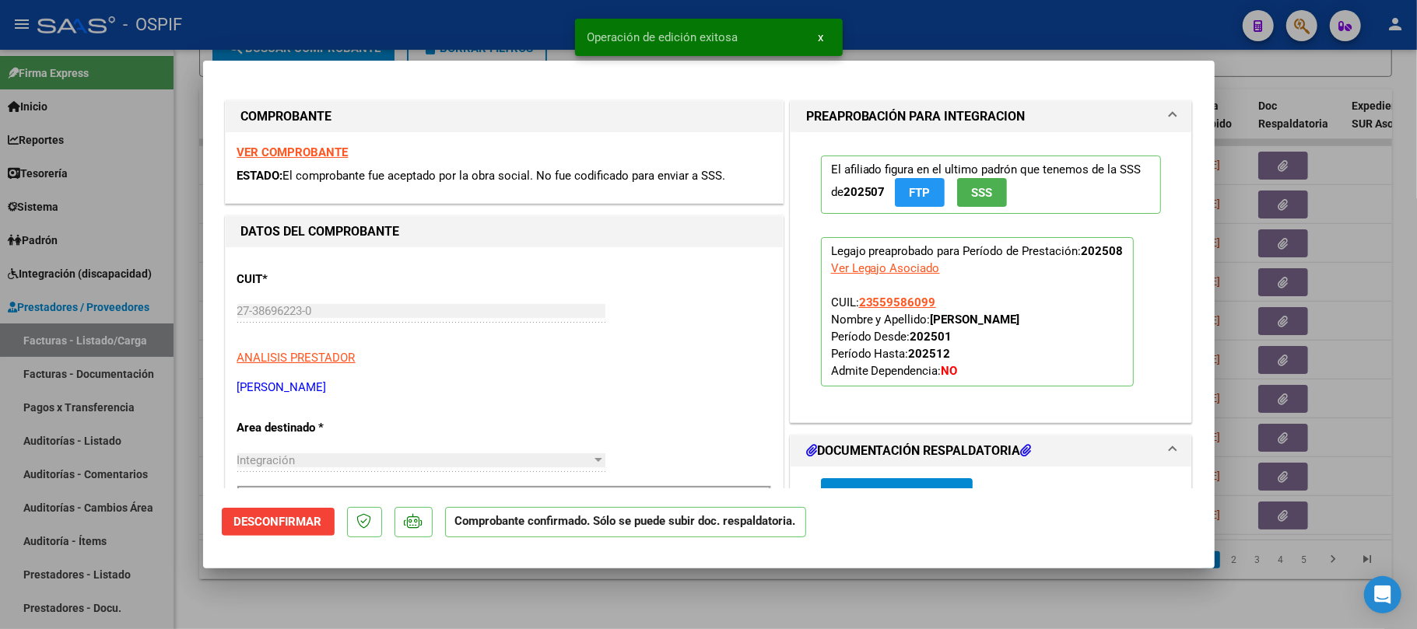
click at [661, 598] on div at bounding box center [708, 314] width 1417 height 629
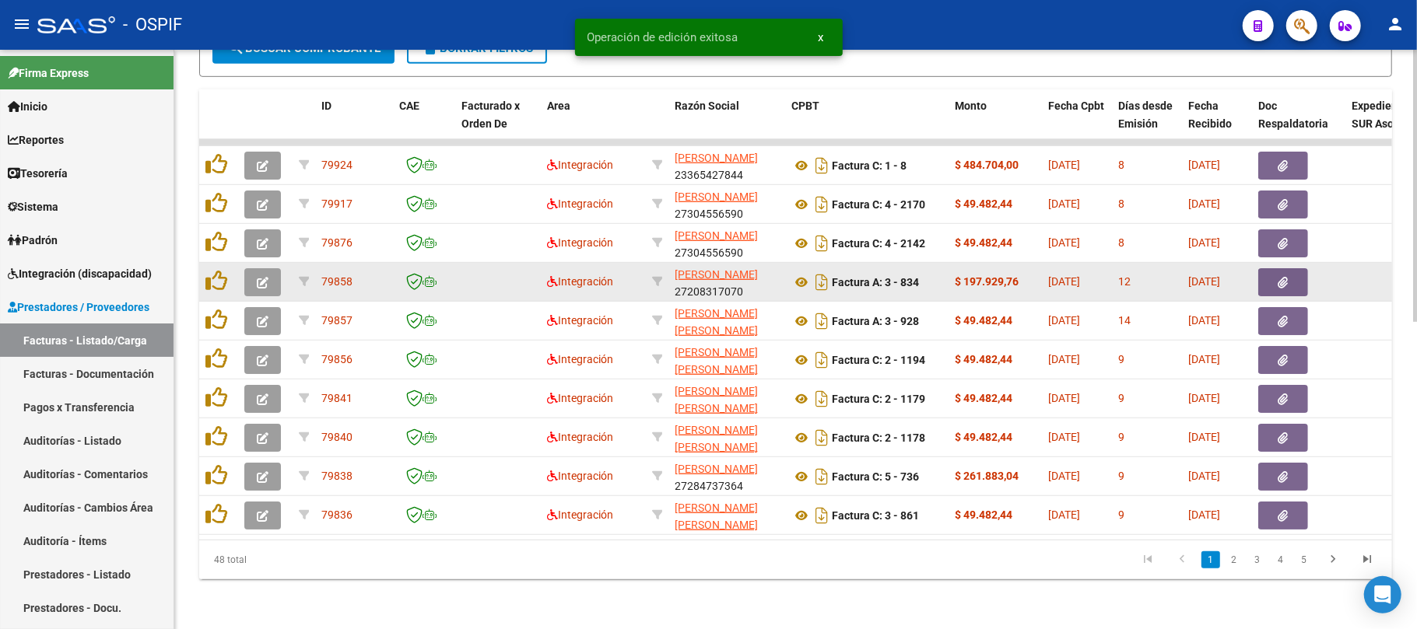
click at [268, 268] on button "button" at bounding box center [262, 282] width 37 height 28
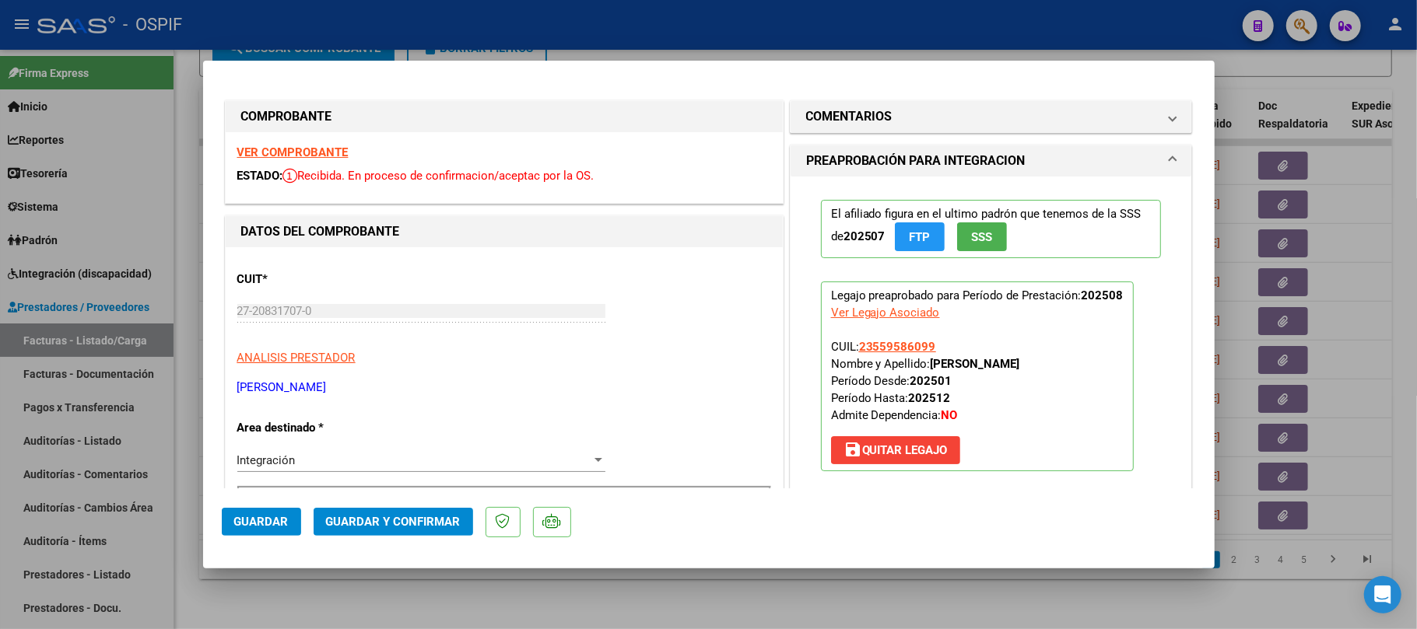
click at [425, 523] on span "Guardar y Confirmar" at bounding box center [393, 522] width 135 height 14
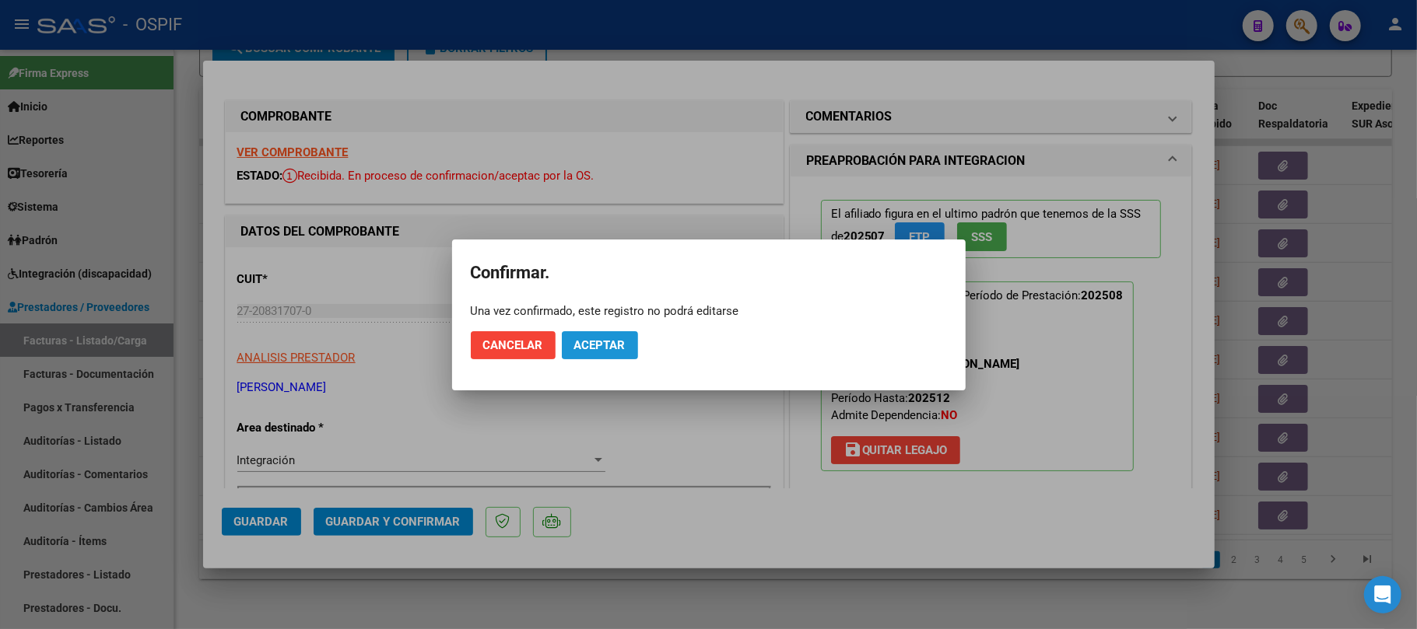
drag, startPoint x: 599, startPoint y: 342, endPoint x: 598, endPoint y: 369, distance: 26.5
click at [599, 340] on span "Aceptar" at bounding box center [599, 345] width 51 height 14
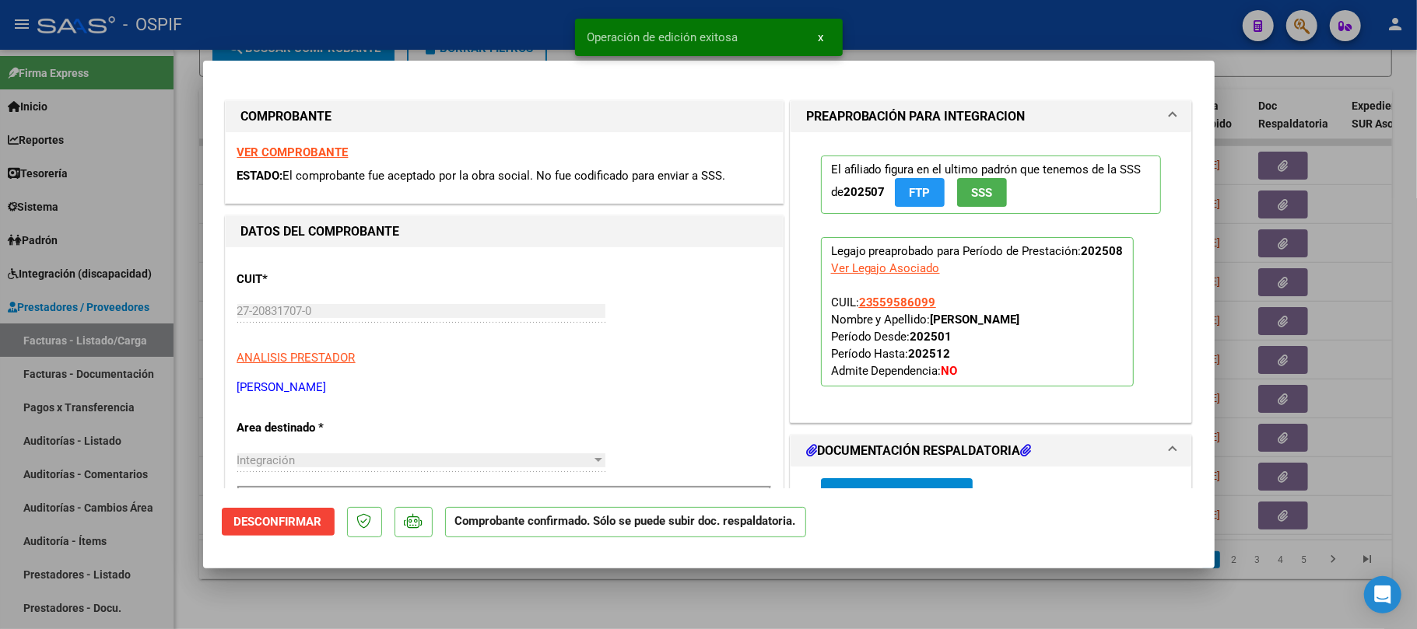
click at [596, 565] on mat-dialog-container "COMPROBANTE VER COMPROBANTE ESTADO: El comprobante fue aceptado por la obra soc…" at bounding box center [708, 314] width 1011 height 507
click at [403, 583] on div at bounding box center [708, 314] width 1417 height 629
type input "$ 0,00"
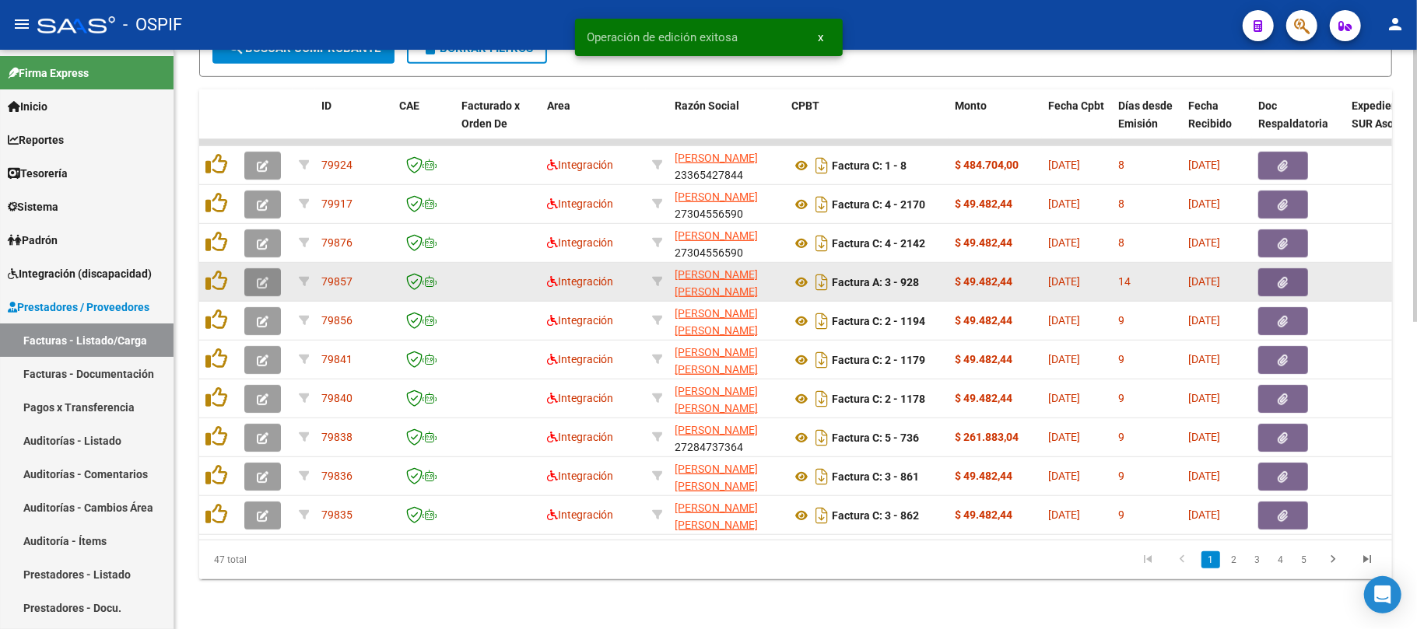
click at [258, 277] on icon "button" at bounding box center [263, 283] width 12 height 12
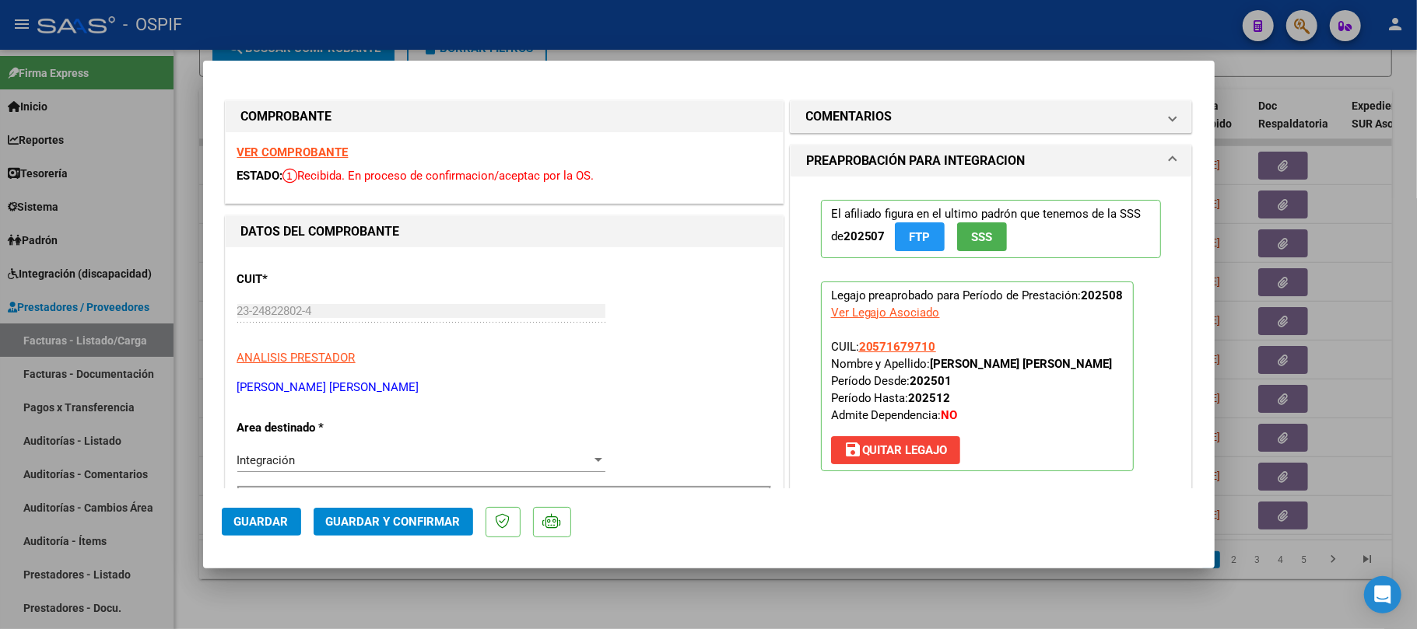
click at [426, 530] on button "Guardar y Confirmar" at bounding box center [393, 522] width 159 height 28
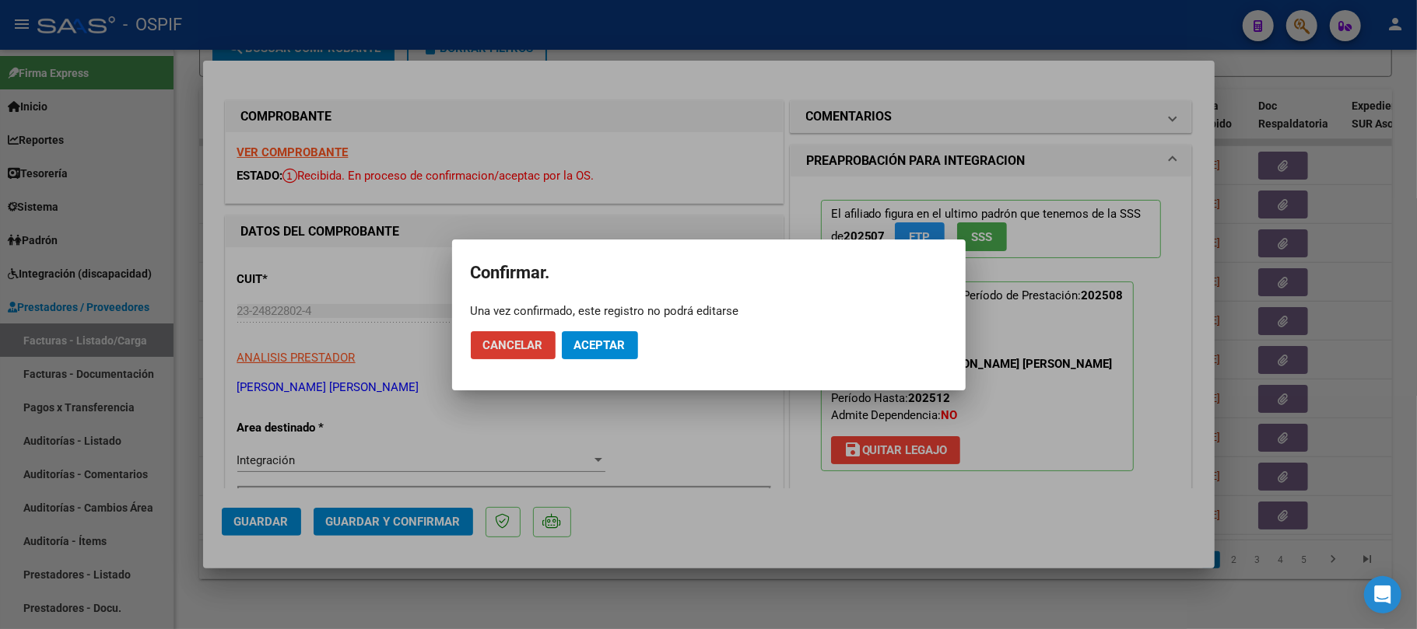
click at [614, 359] on mat-dialog-actions "Cancelar Aceptar" at bounding box center [709, 345] width 476 height 53
drag, startPoint x: 615, startPoint y: 346, endPoint x: 619, endPoint y: 359, distance: 14.0
click at [615, 345] on span "Aceptar" at bounding box center [599, 345] width 51 height 14
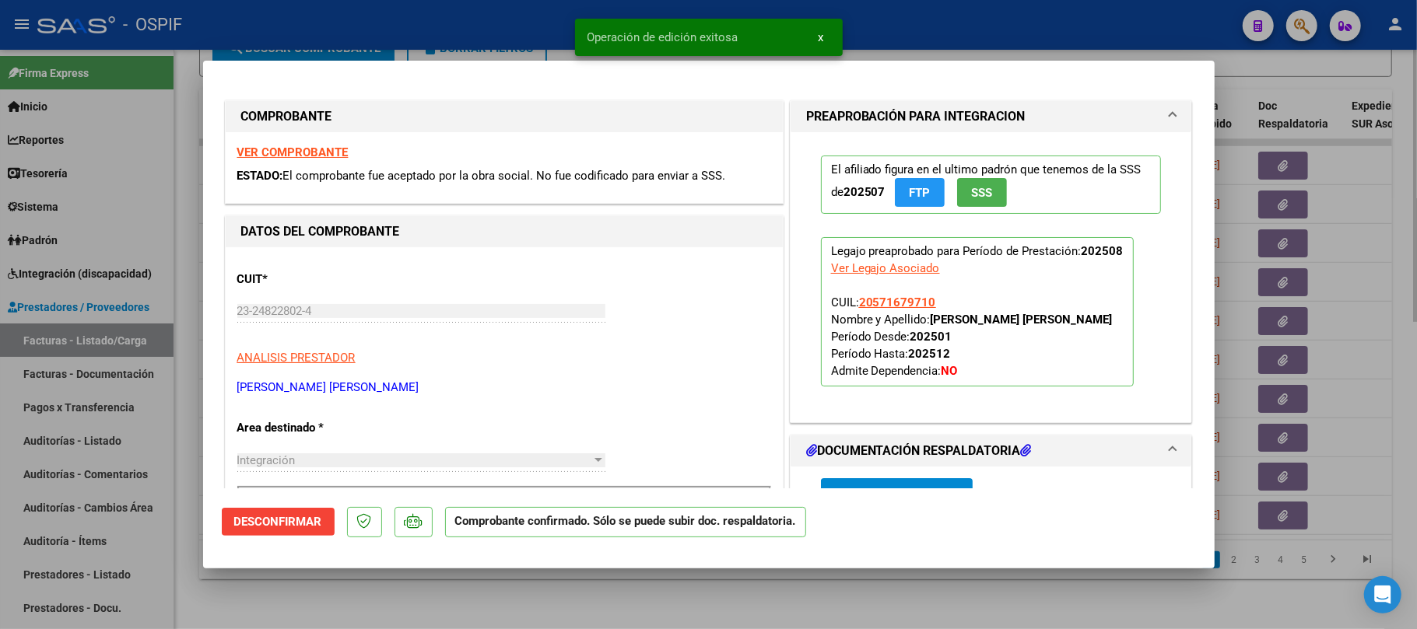
click at [645, 610] on div at bounding box center [708, 314] width 1417 height 629
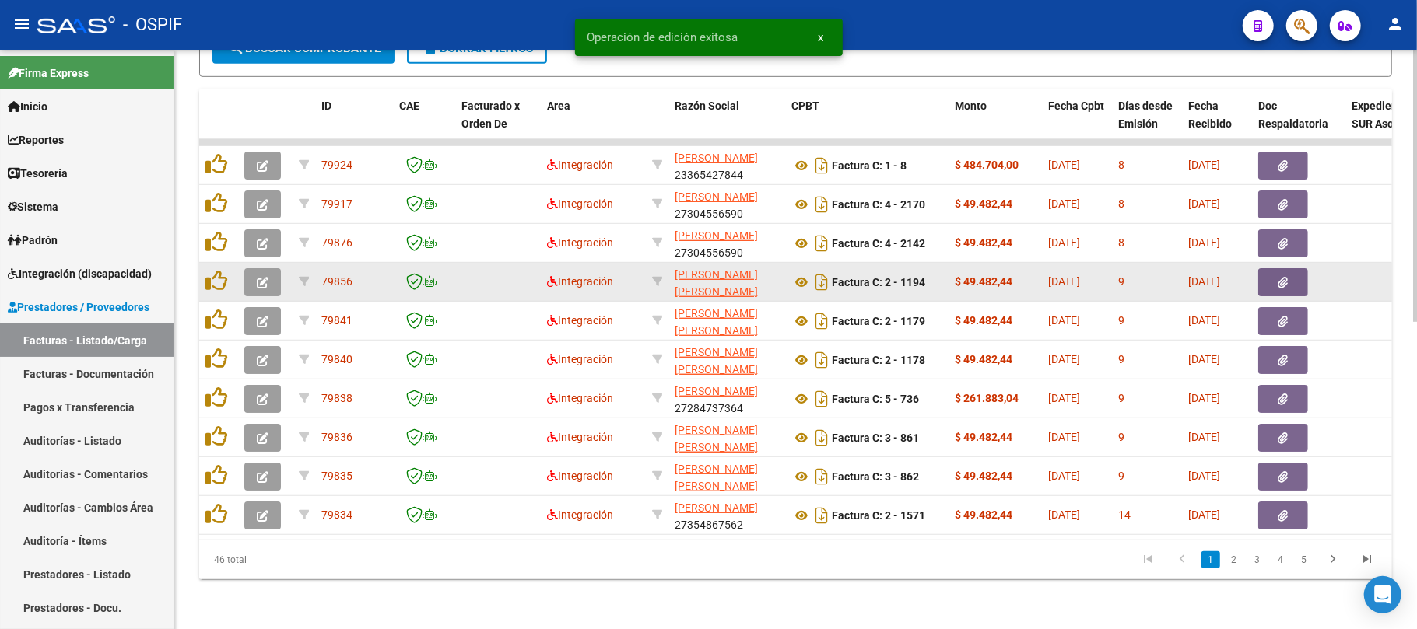
click at [266, 277] on icon "button" at bounding box center [263, 283] width 12 height 12
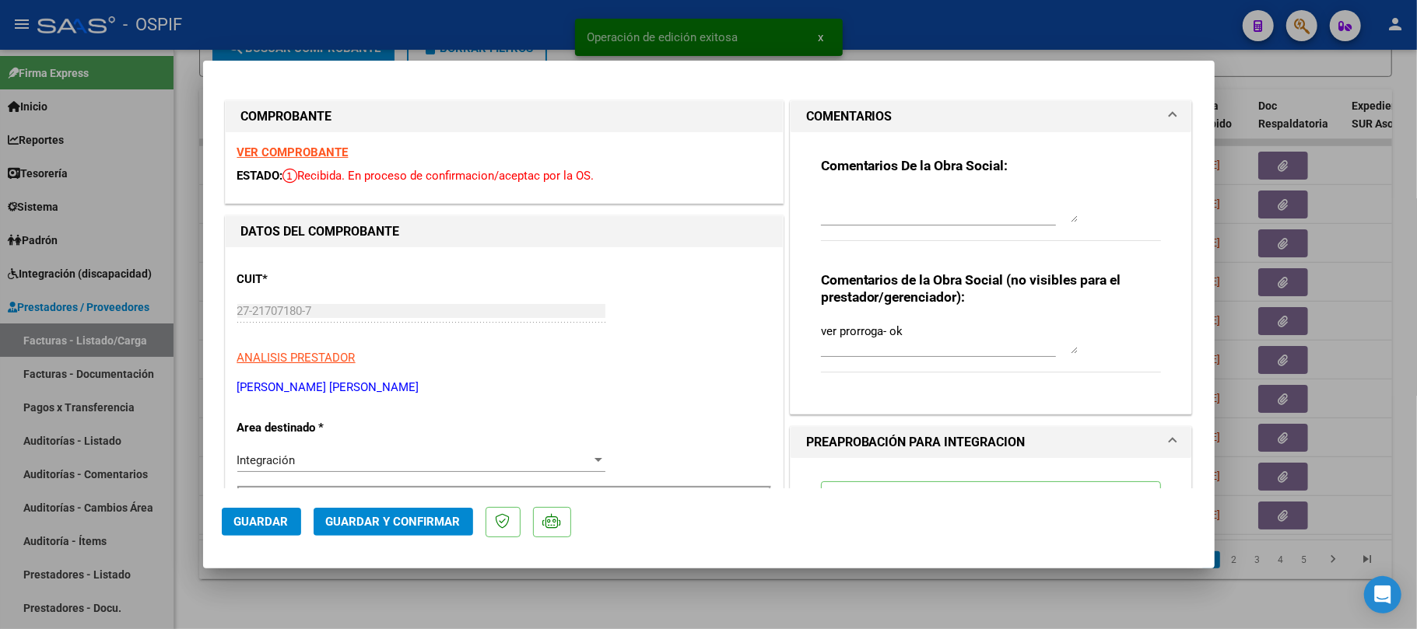
click at [440, 530] on button "Guardar y Confirmar" at bounding box center [393, 522] width 159 height 28
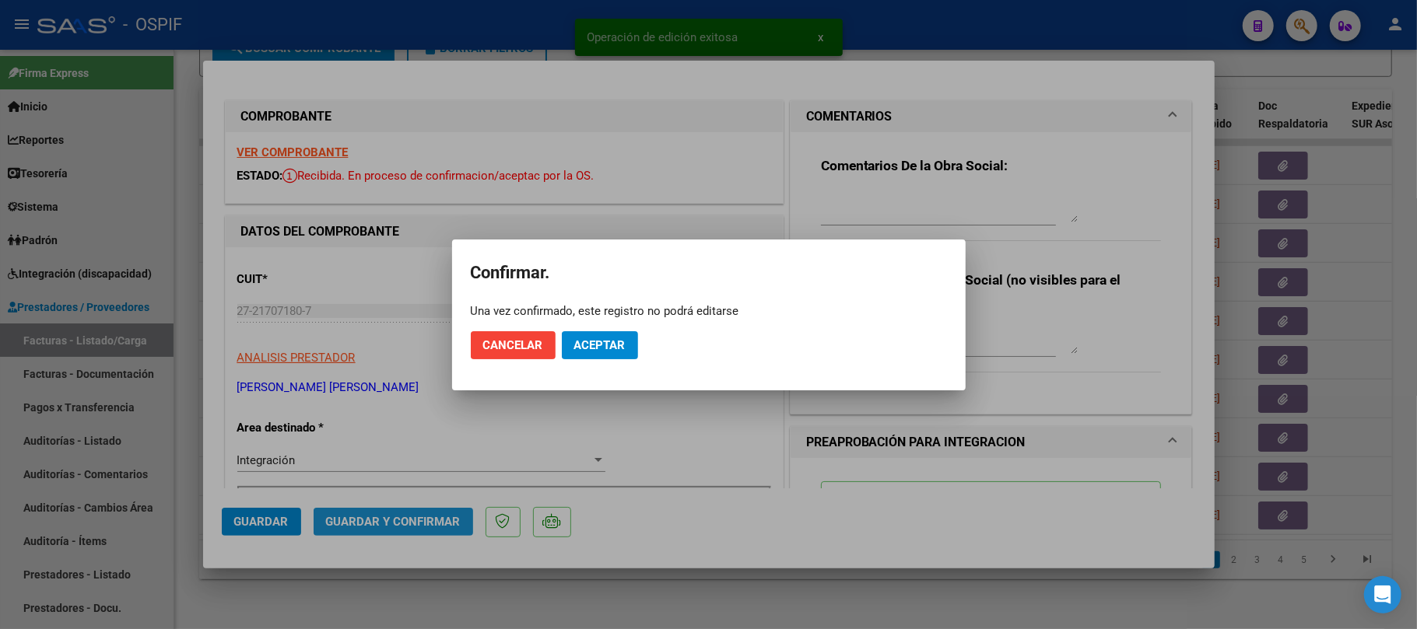
click at [601, 345] on span "Aceptar" at bounding box center [599, 345] width 51 height 14
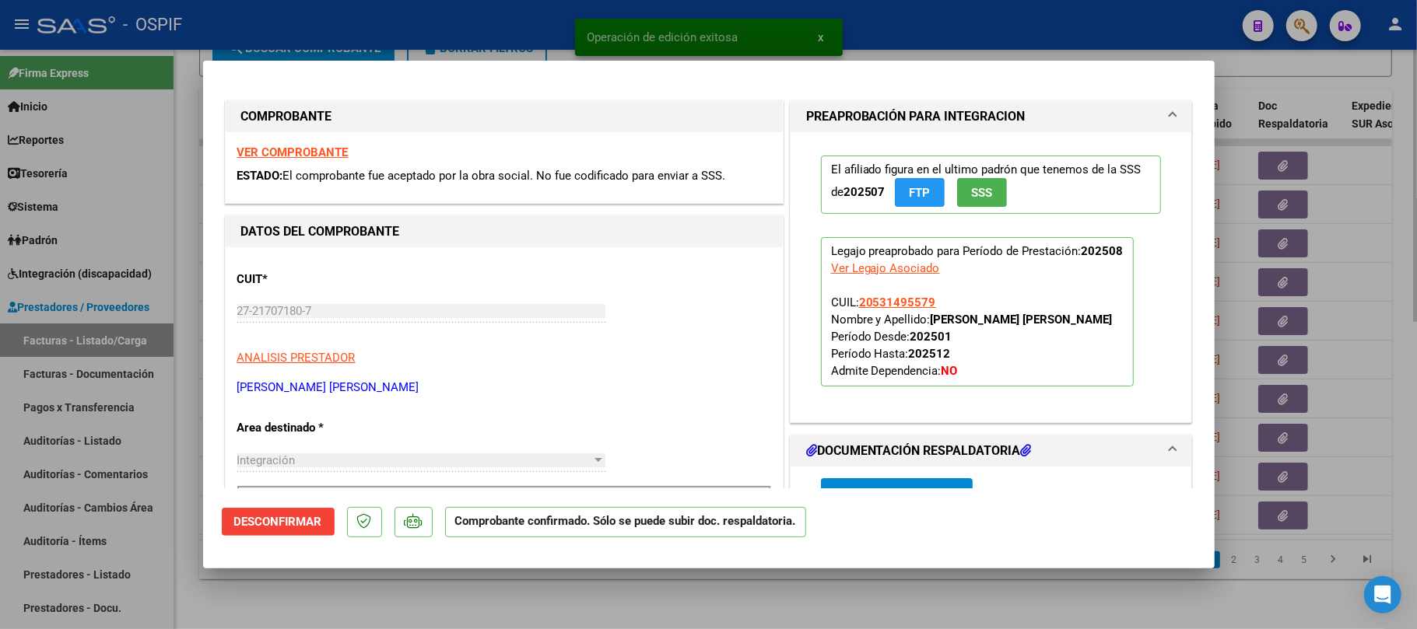
drag, startPoint x: 652, startPoint y: 571, endPoint x: 647, endPoint y: 617, distance: 46.1
click at [652, 573] on div at bounding box center [708, 314] width 1417 height 629
click at [646, 617] on div "Video tutorial PRESTADORES -> Listado de CPBTs Emitidos por Prestadores / Prove…" at bounding box center [795, 19] width 1242 height 1220
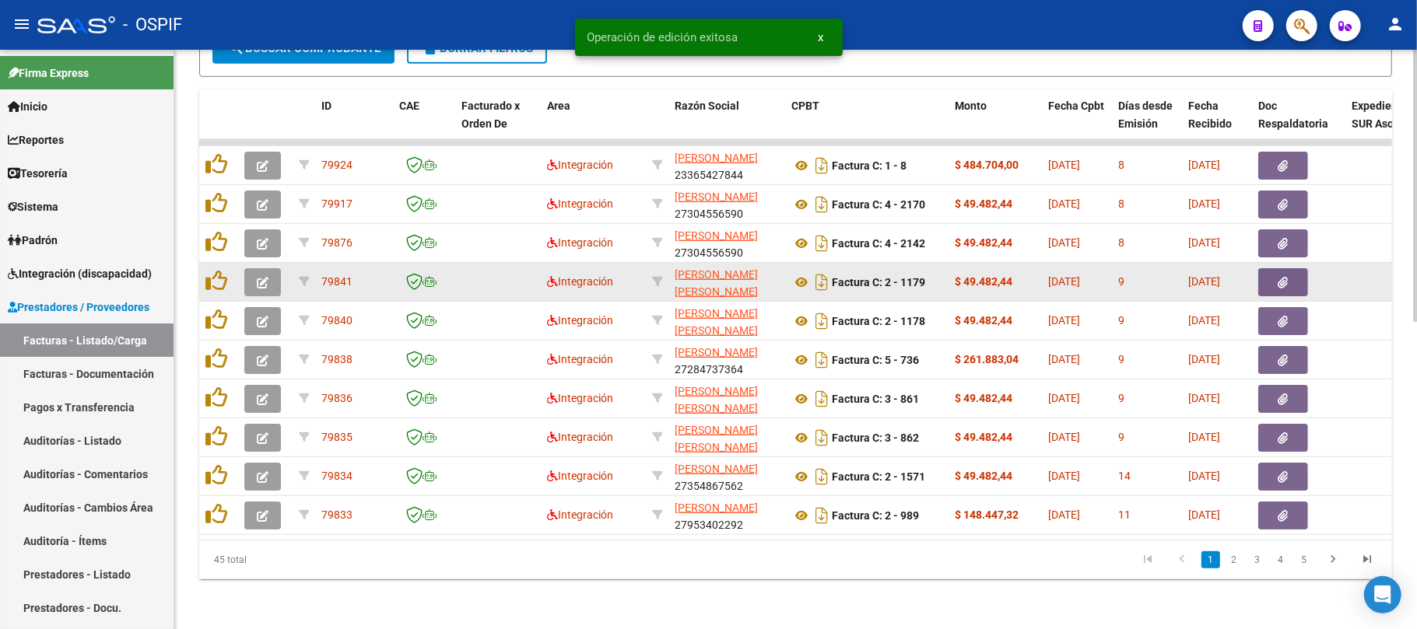
click at [263, 277] on icon "button" at bounding box center [263, 283] width 12 height 12
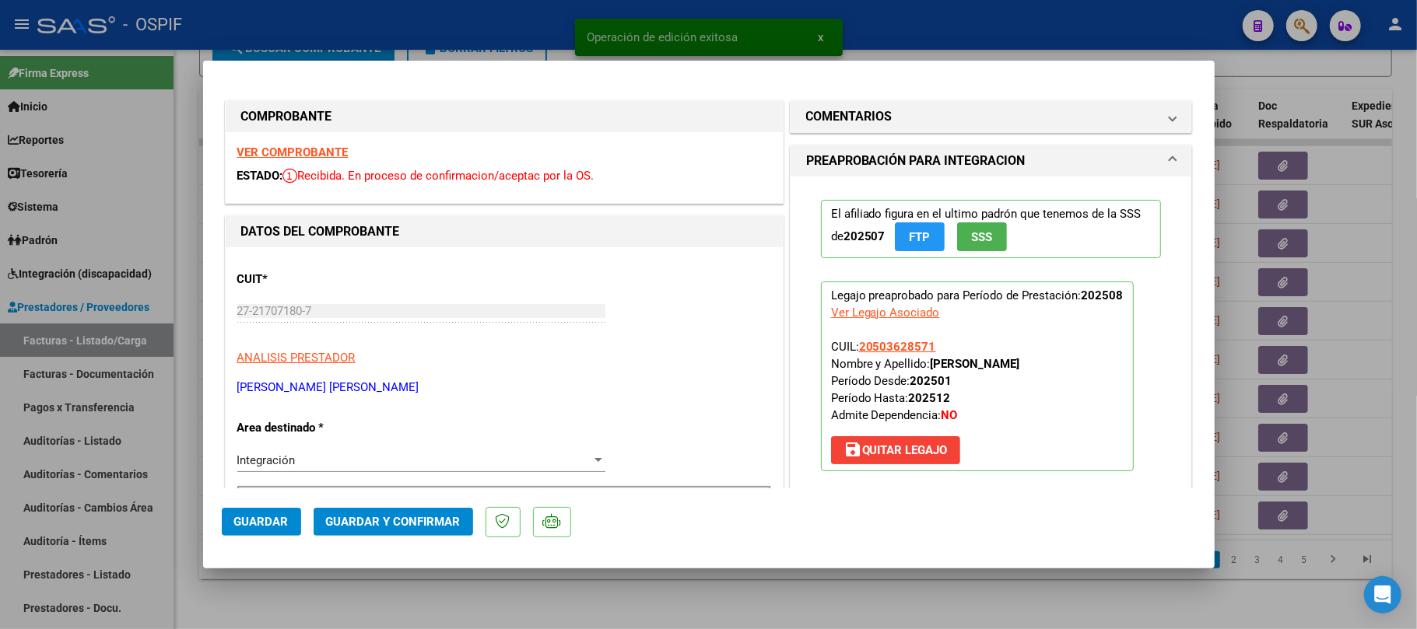
scroll to position [415, 0]
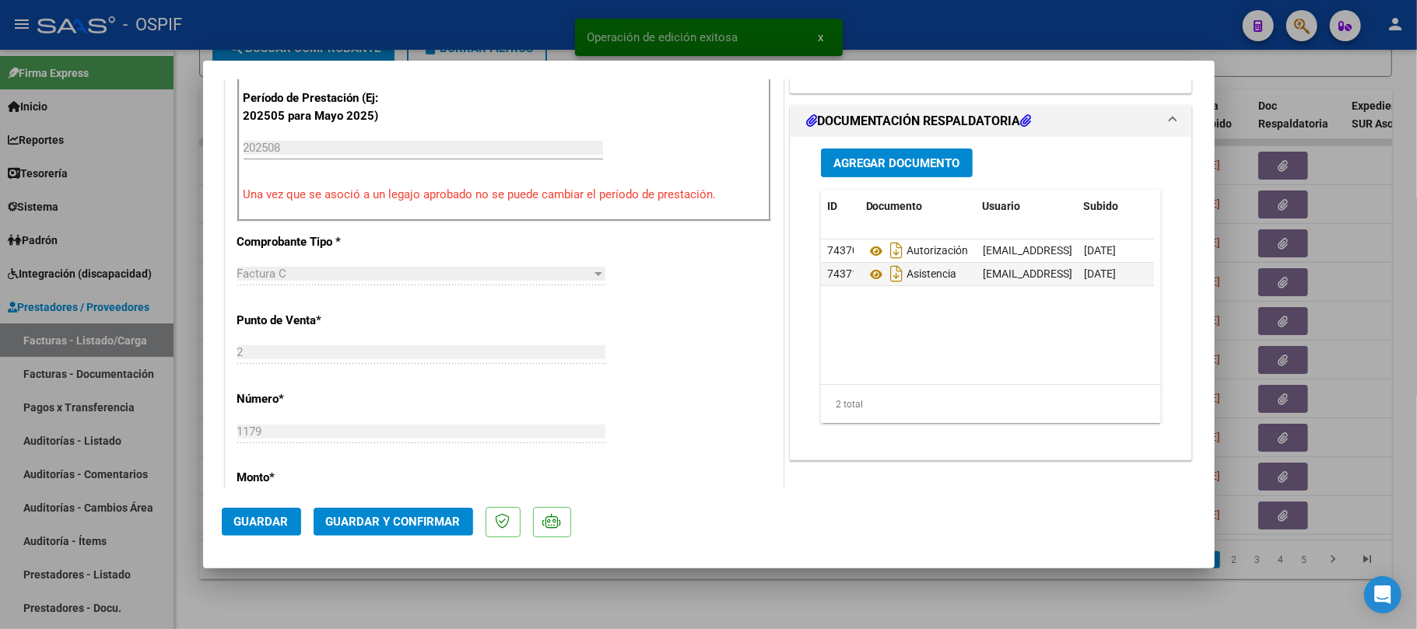
click at [356, 508] on button "Guardar y Confirmar" at bounding box center [393, 522] width 159 height 28
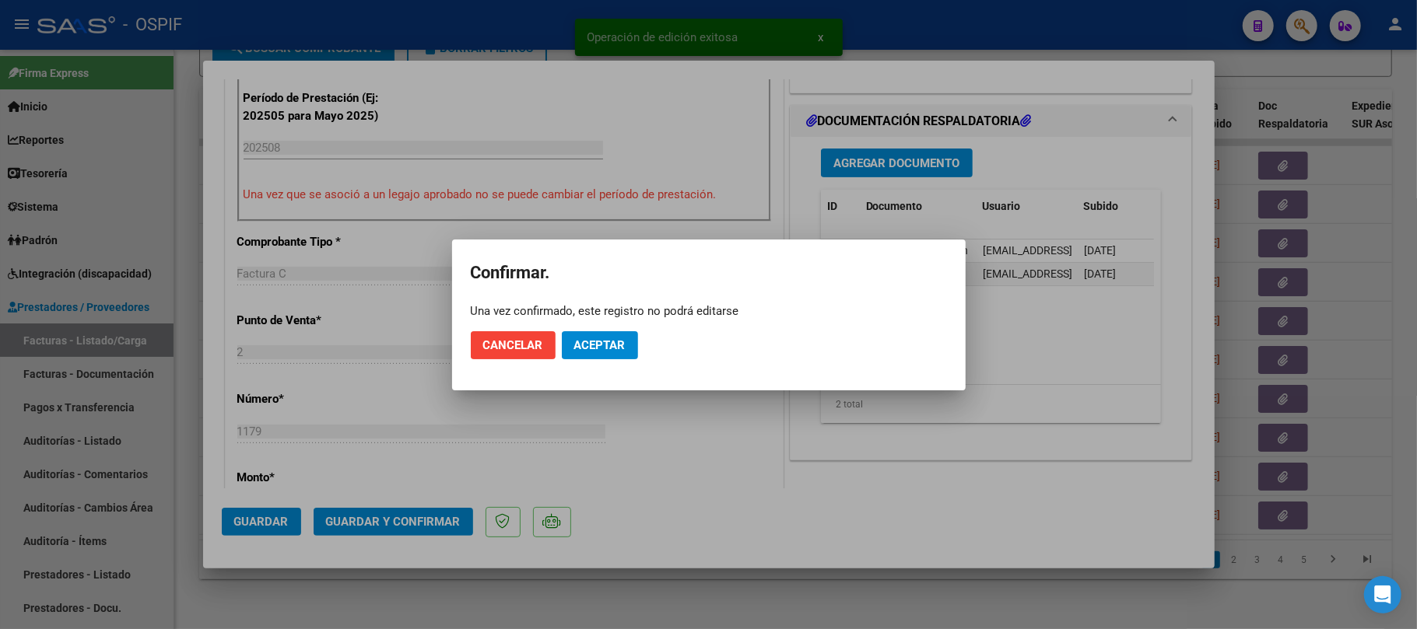
click at [623, 338] on span "Aceptar" at bounding box center [599, 345] width 51 height 14
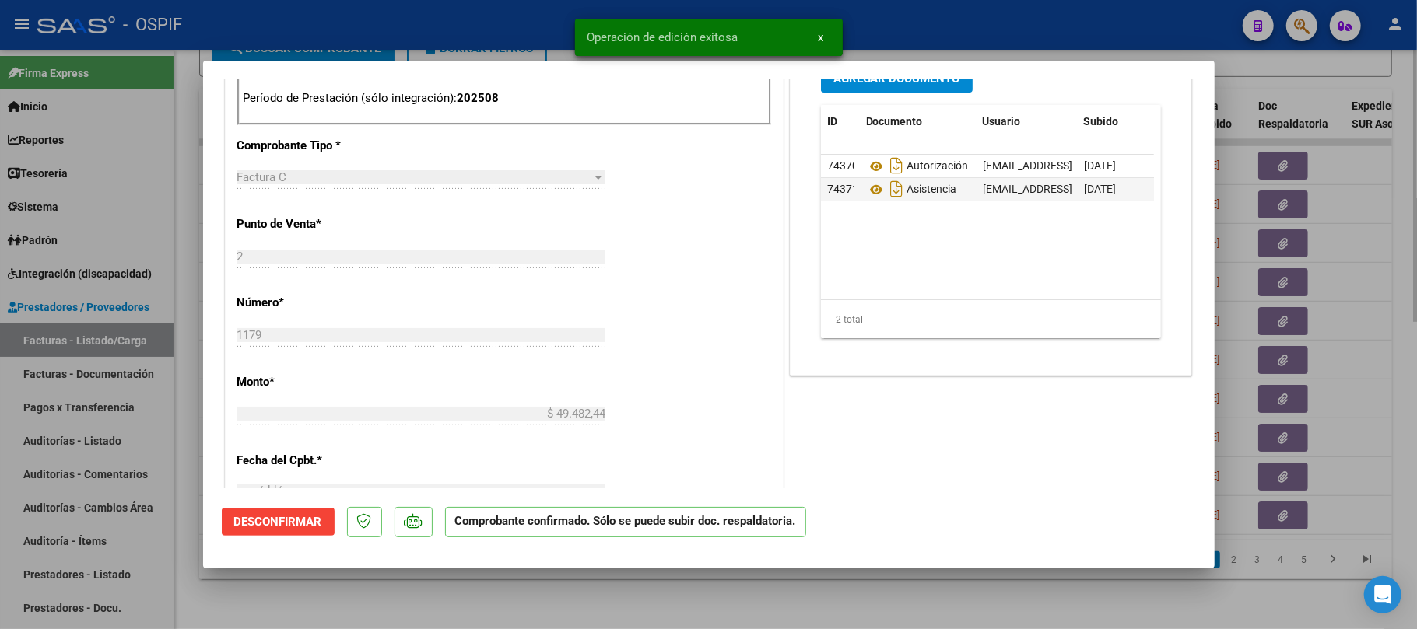
drag, startPoint x: 626, startPoint y: 626, endPoint x: 622, endPoint y: 619, distance: 8.0
click at [626, 626] on div at bounding box center [708, 314] width 1417 height 629
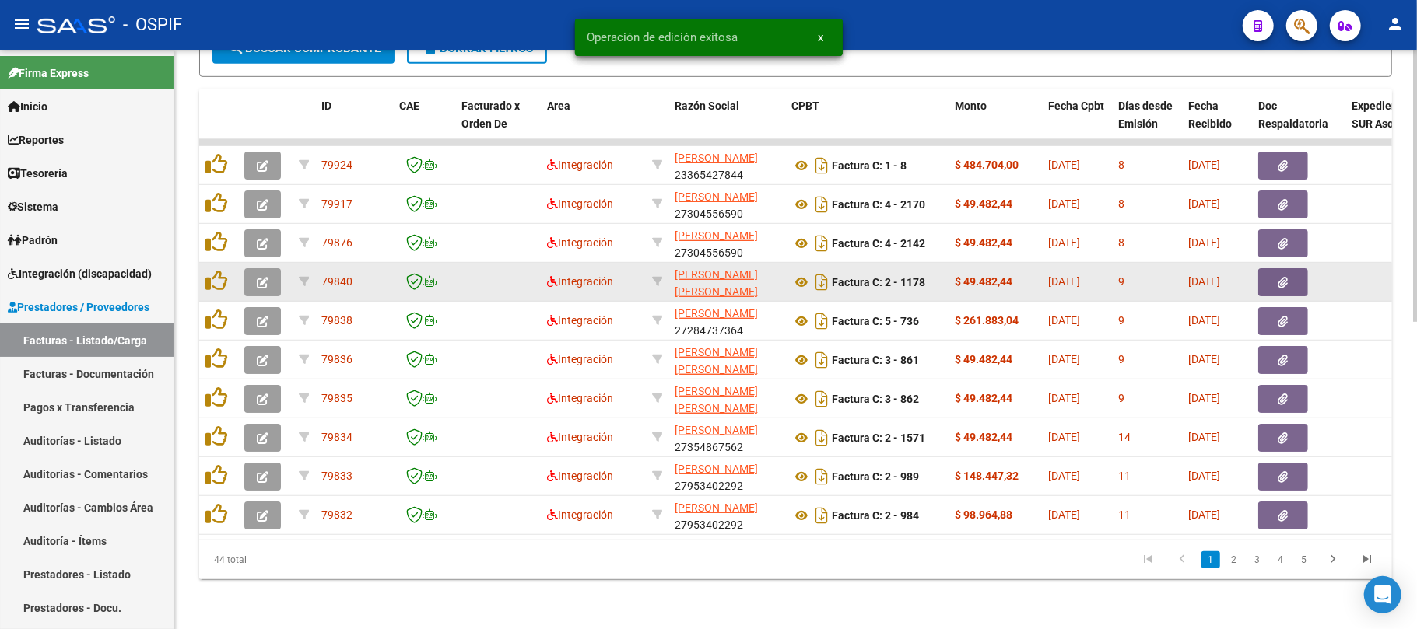
click at [263, 277] on icon "button" at bounding box center [263, 283] width 12 height 12
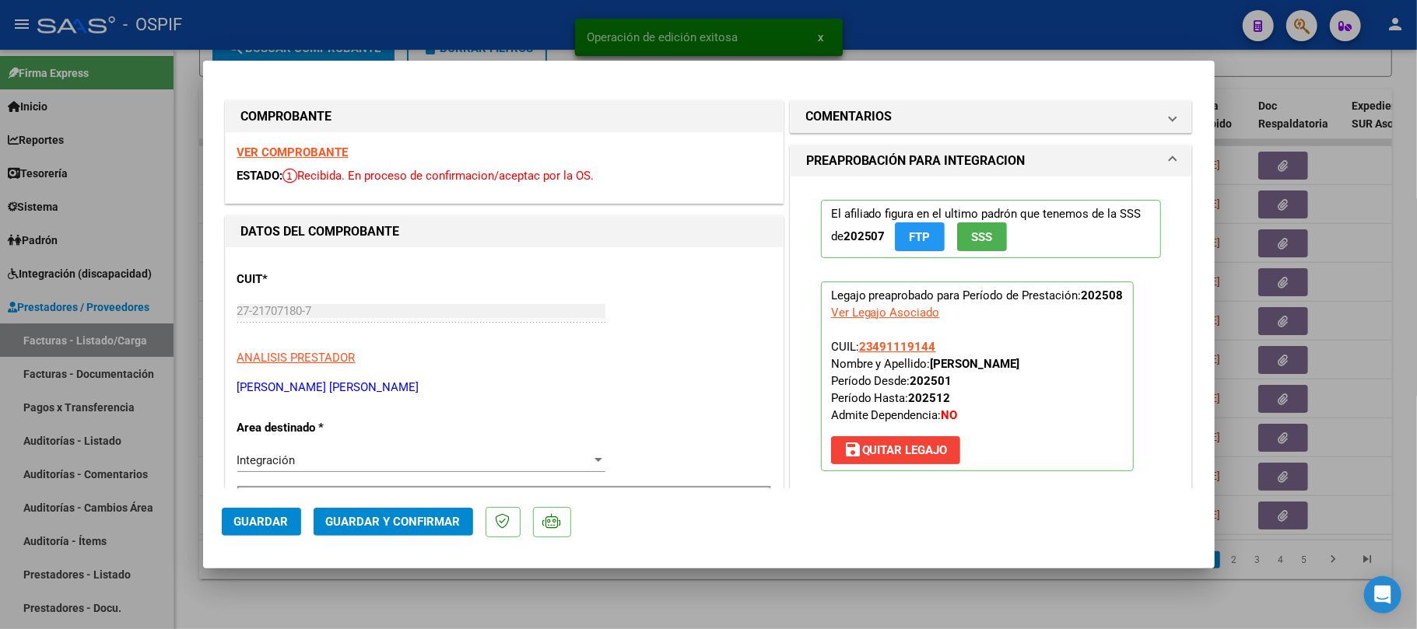
drag, startPoint x: 303, startPoint y: 152, endPoint x: 716, endPoint y: 325, distance: 447.1
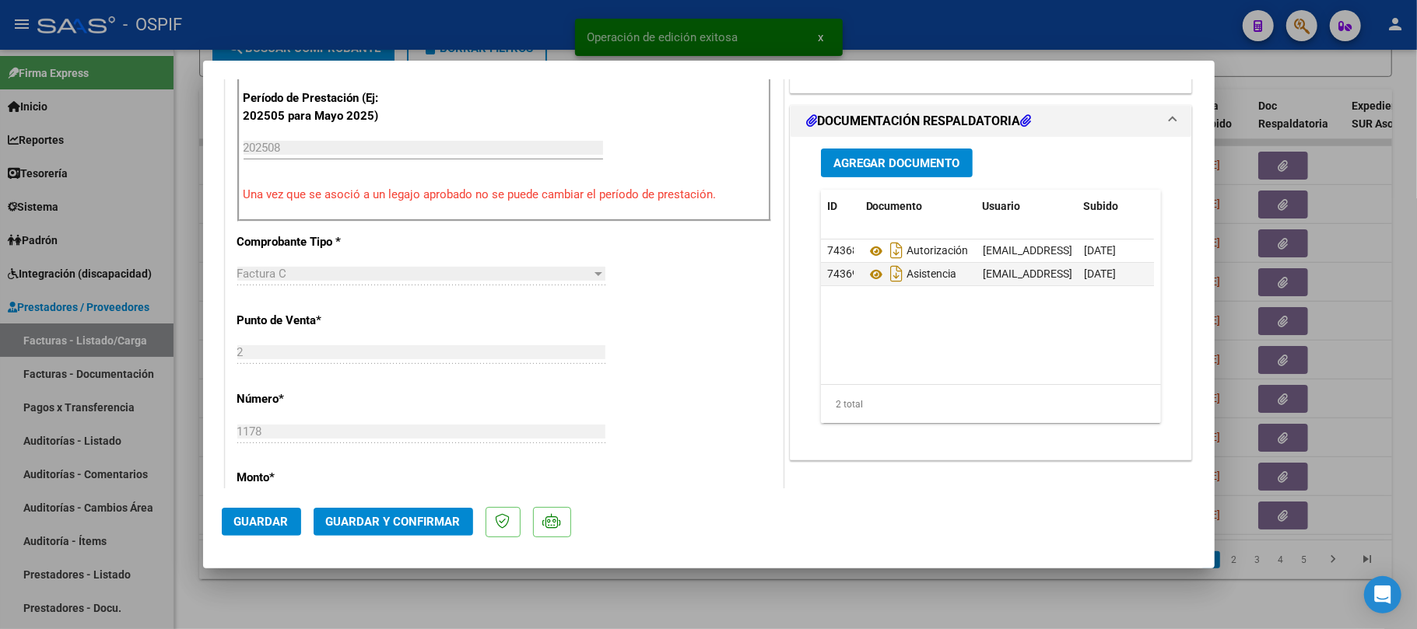
scroll to position [0, 0]
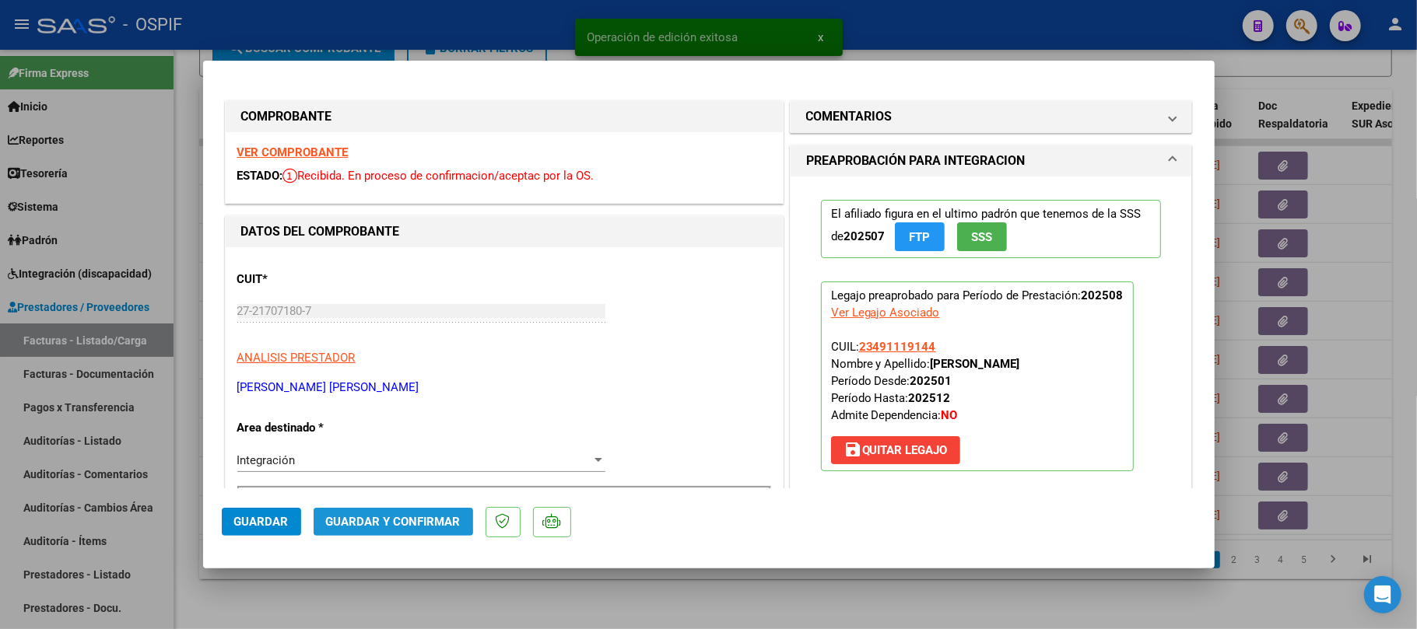
click at [363, 508] on button "Guardar y Confirmar" at bounding box center [393, 522] width 159 height 28
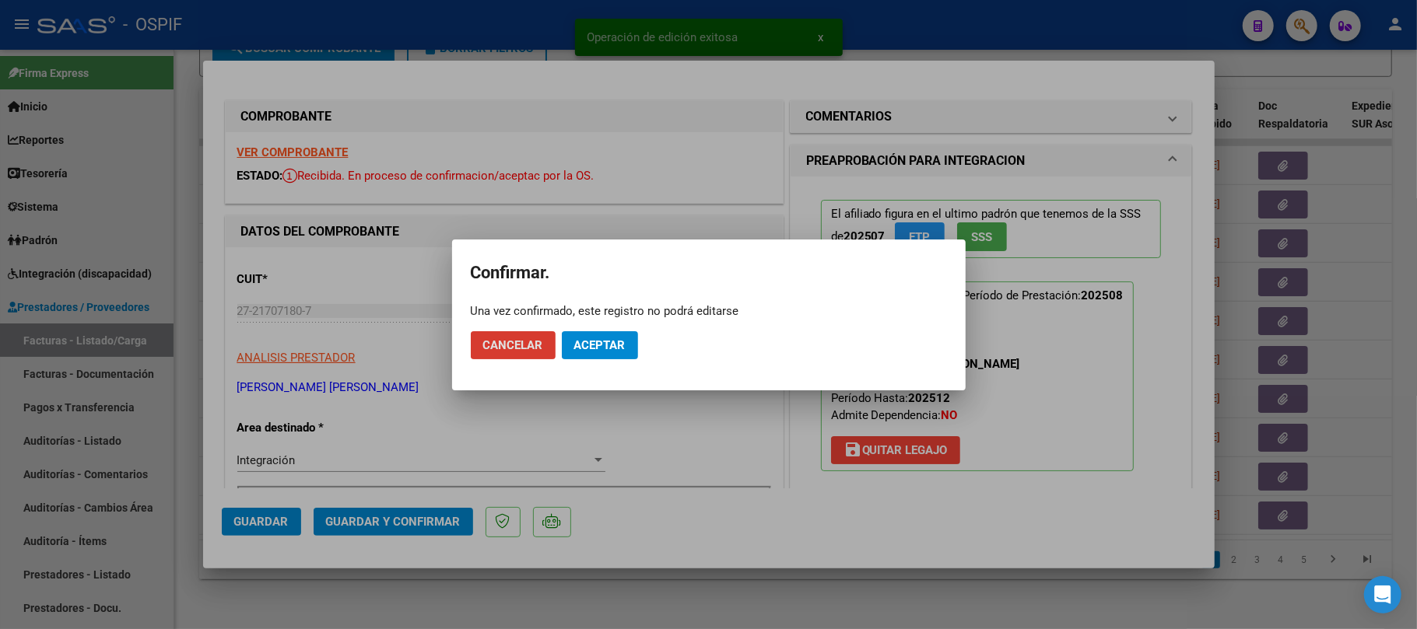
click at [626, 349] on button "Aceptar" at bounding box center [600, 345] width 76 height 28
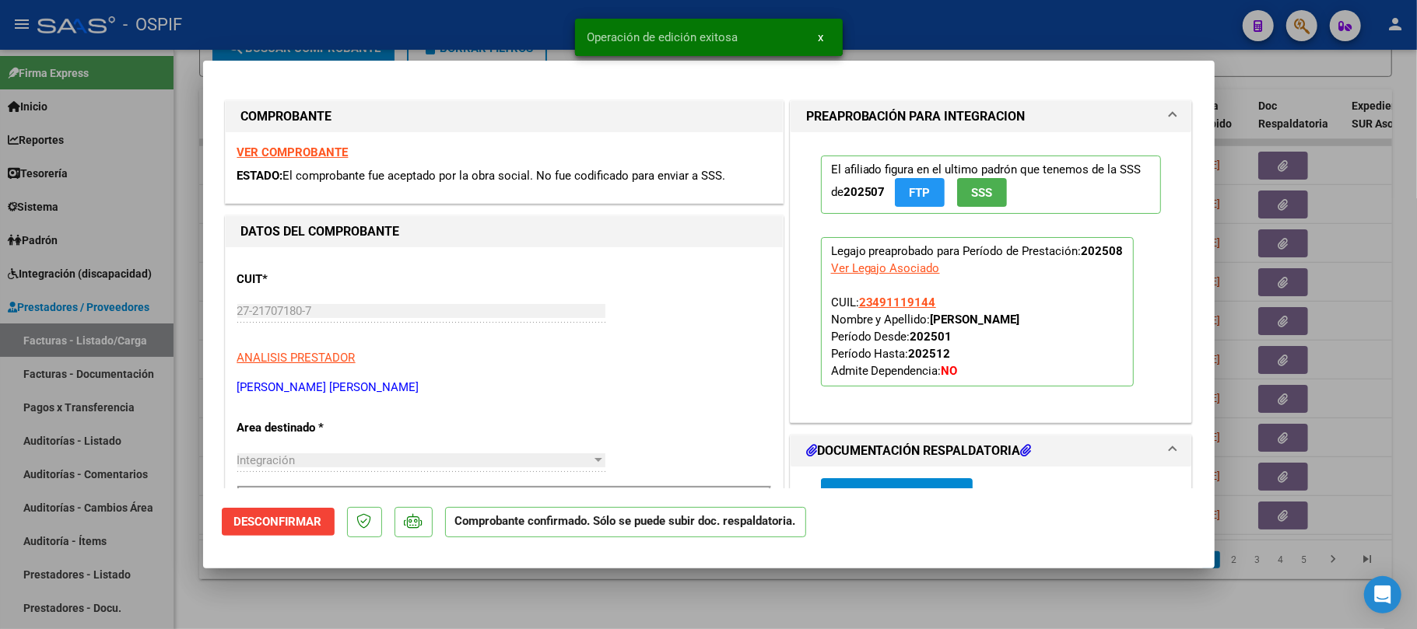
click at [453, 608] on div at bounding box center [708, 314] width 1417 height 629
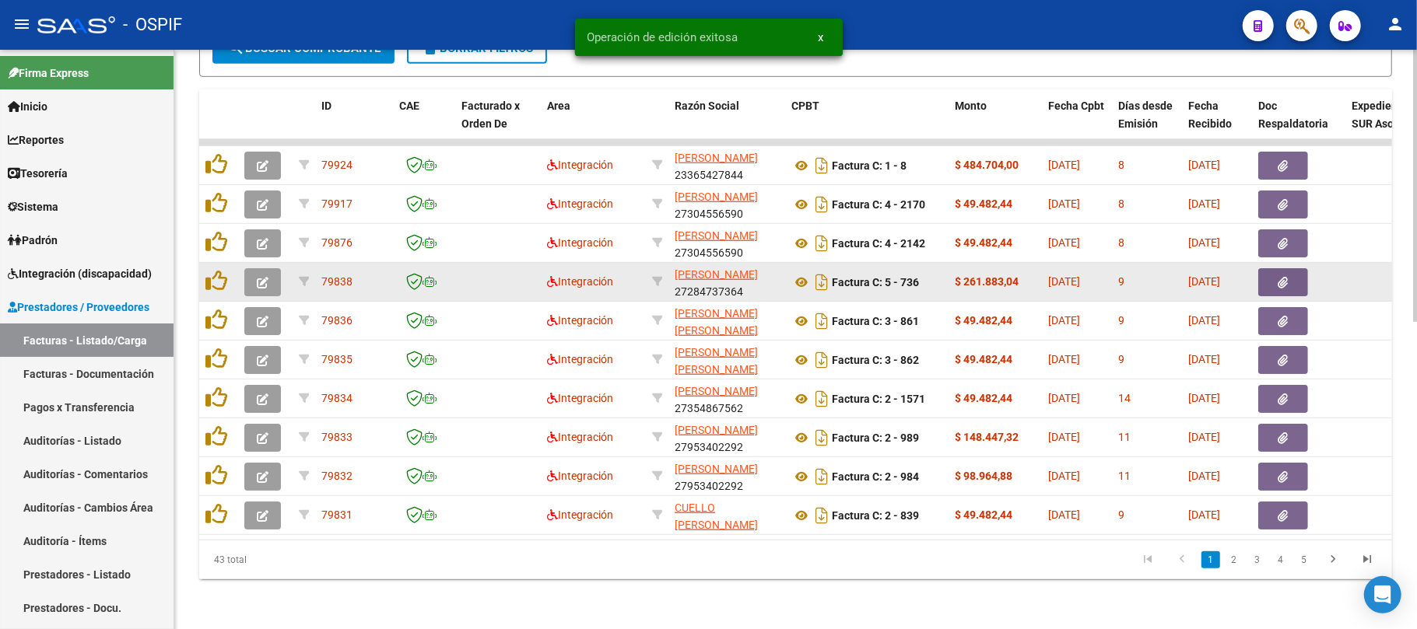
click at [251, 268] on button "button" at bounding box center [262, 282] width 37 height 28
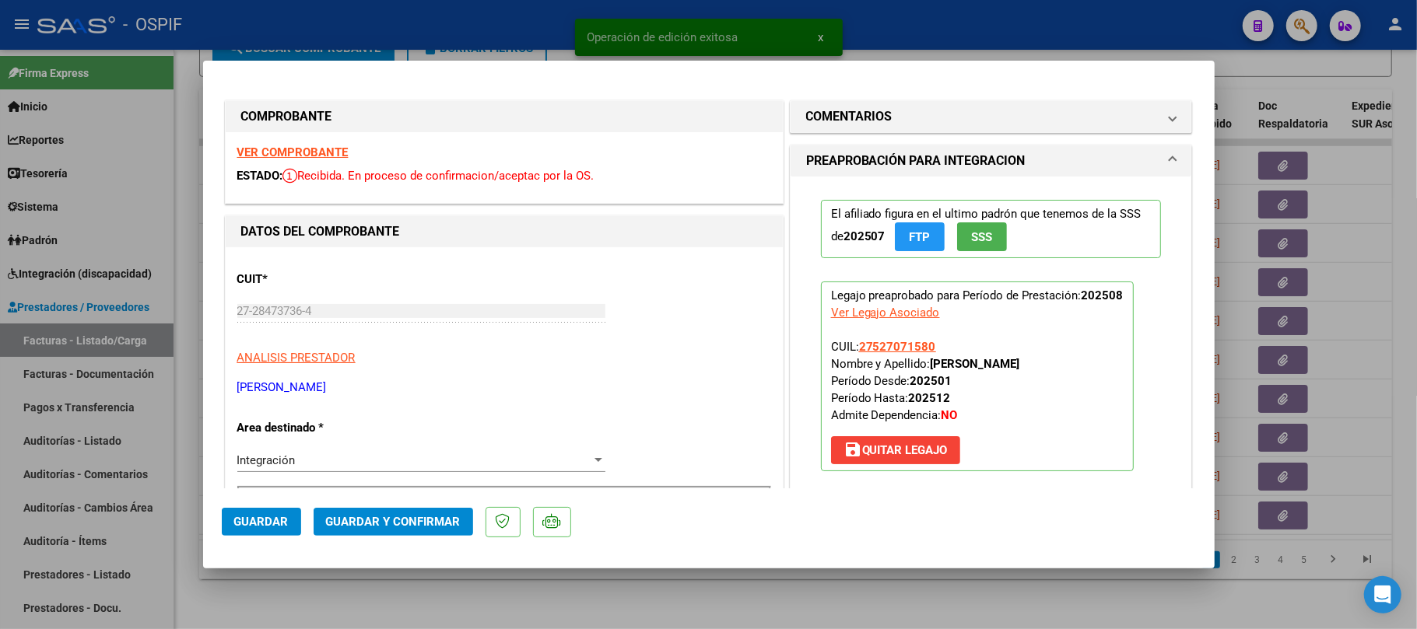
click at [402, 539] on mat-dialog-actions "Guardar Guardar y Confirmar" at bounding box center [709, 519] width 974 height 61
click at [420, 523] on span "Guardar y Confirmar" at bounding box center [393, 522] width 135 height 14
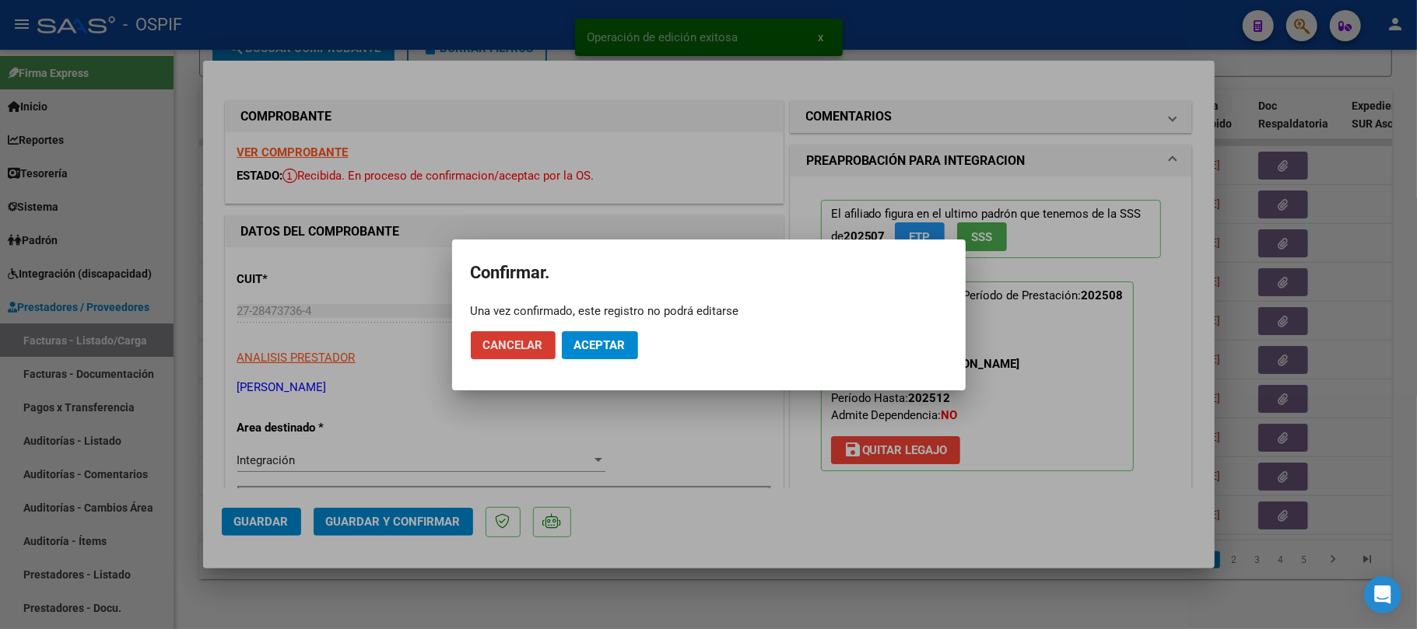
click at [620, 347] on span "Aceptar" at bounding box center [599, 345] width 51 height 14
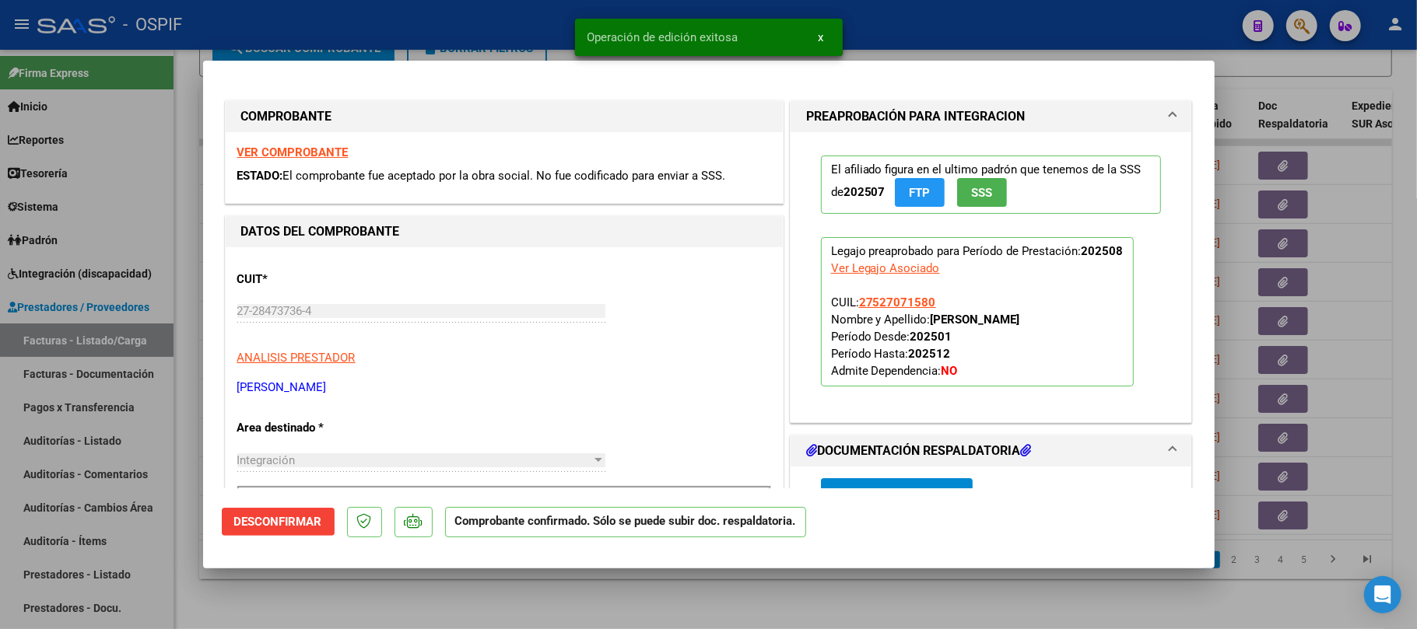
click at [492, 577] on div at bounding box center [708, 314] width 1417 height 629
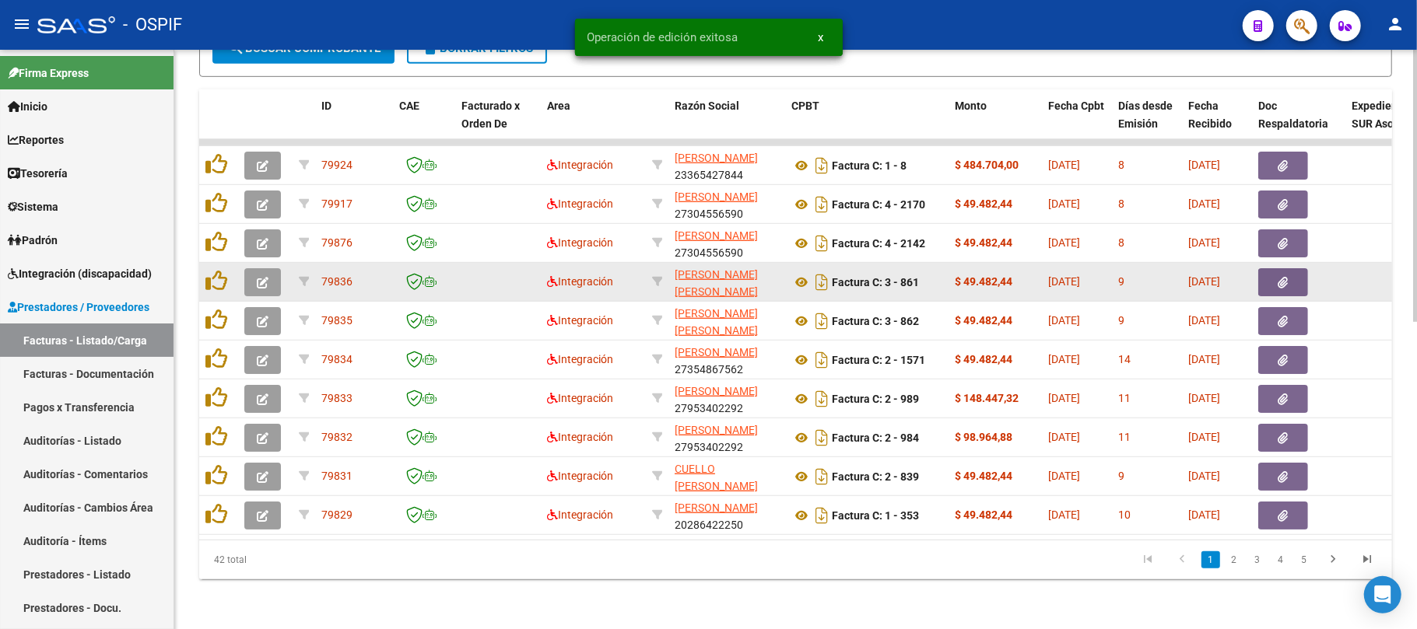
click at [257, 277] on icon "button" at bounding box center [263, 283] width 12 height 12
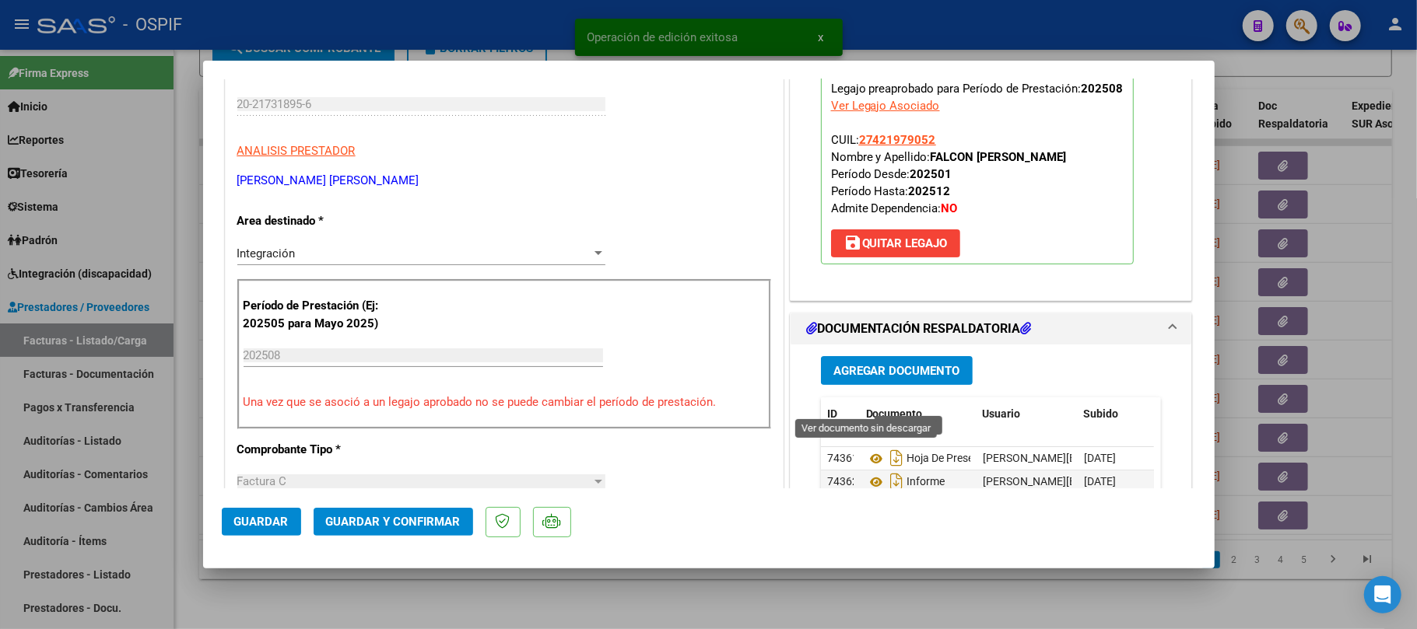
scroll to position [311, 0]
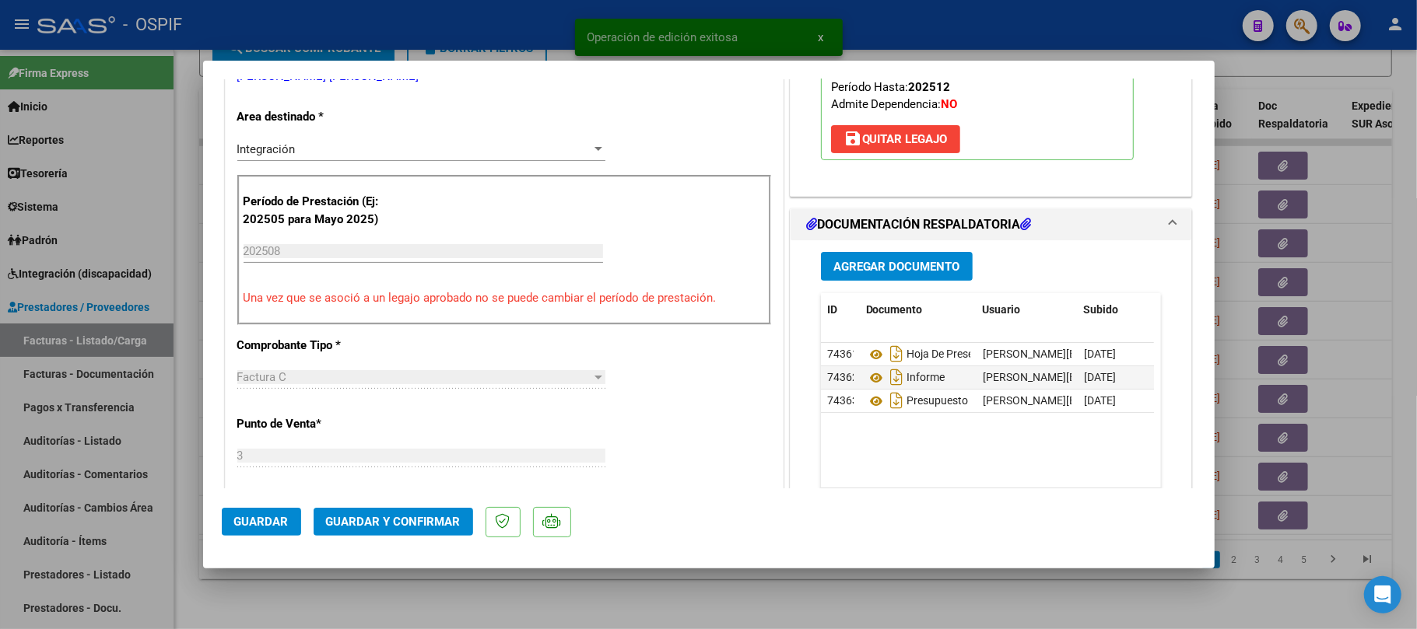
click at [347, 515] on span "Guardar y Confirmar" at bounding box center [393, 522] width 135 height 14
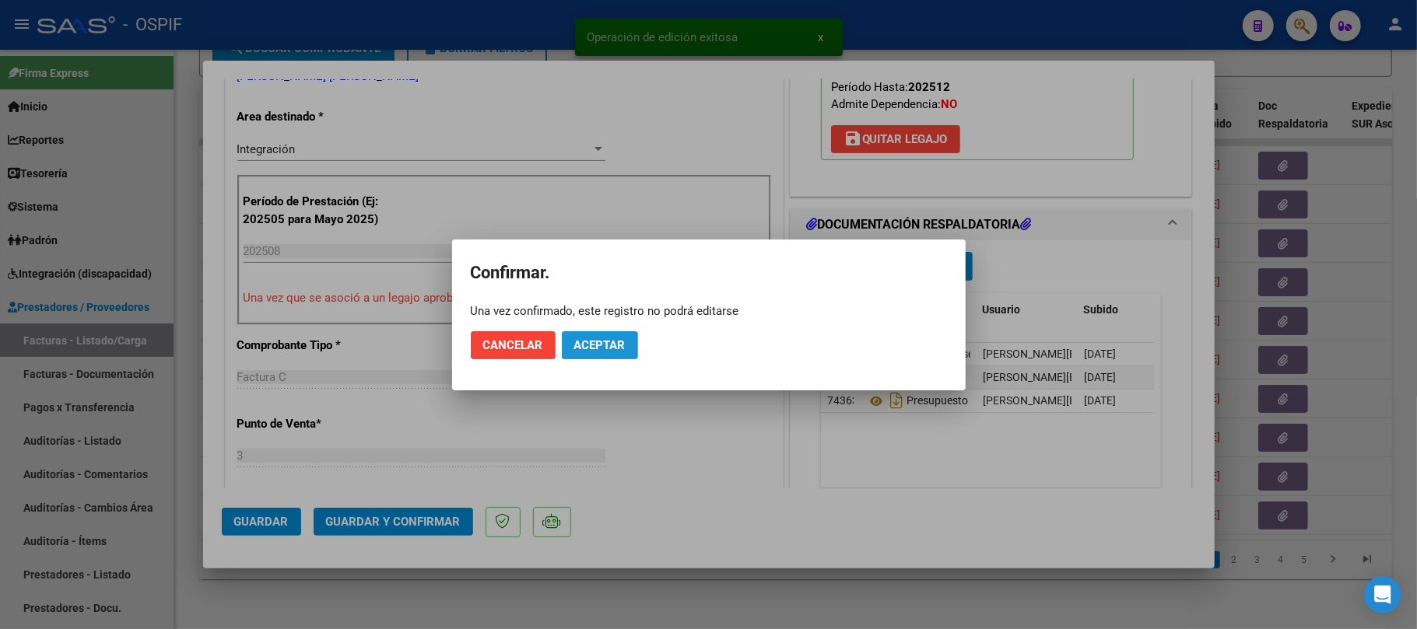
click at [605, 350] on span "Aceptar" at bounding box center [599, 345] width 51 height 14
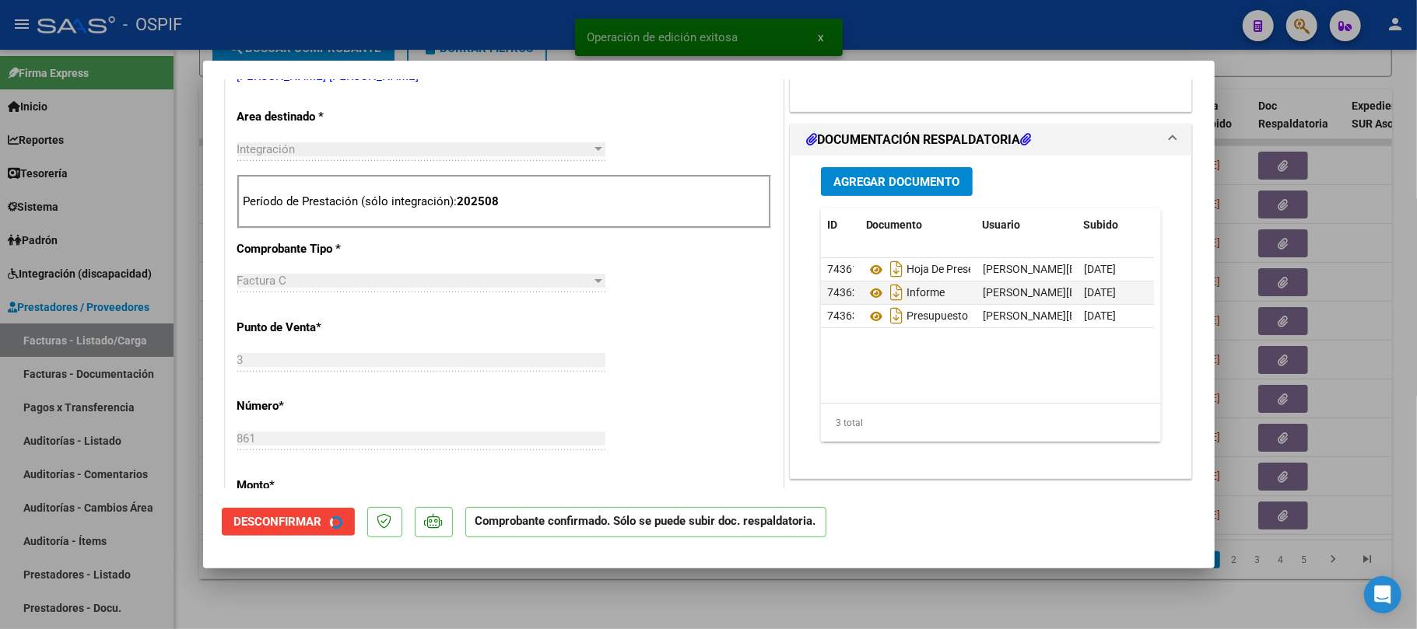
click at [532, 589] on div at bounding box center [708, 314] width 1417 height 629
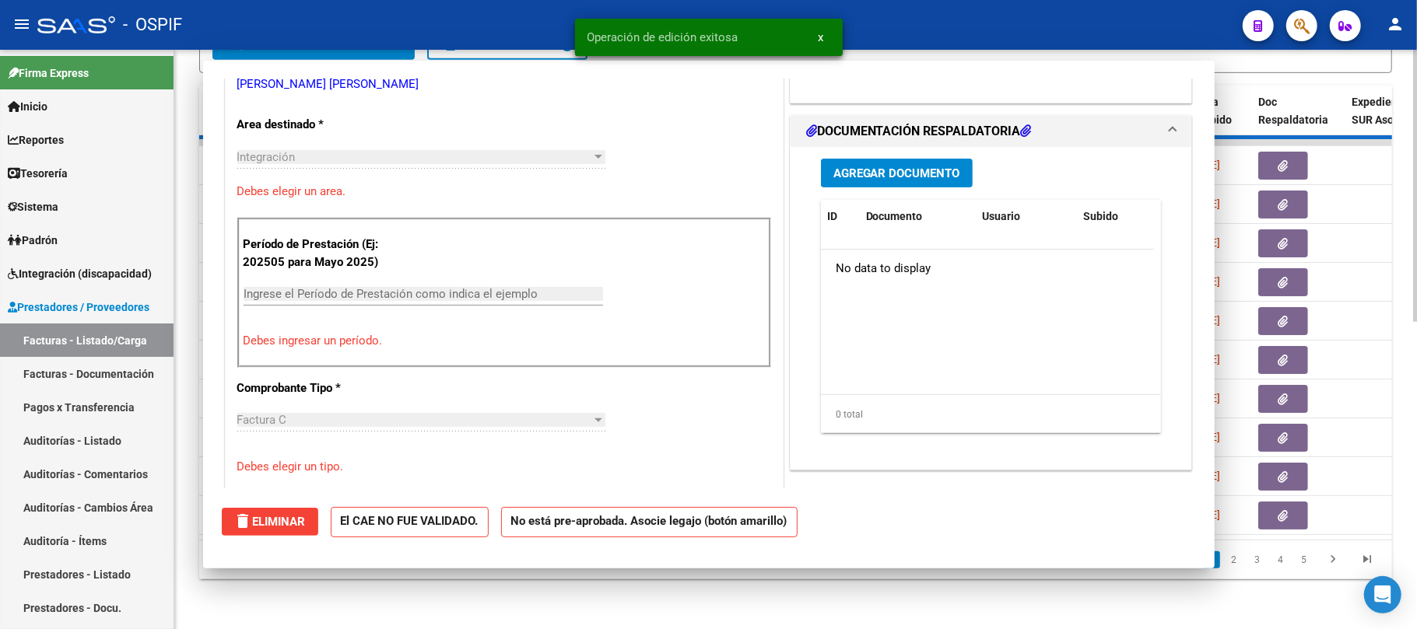
type input "$ 0,00"
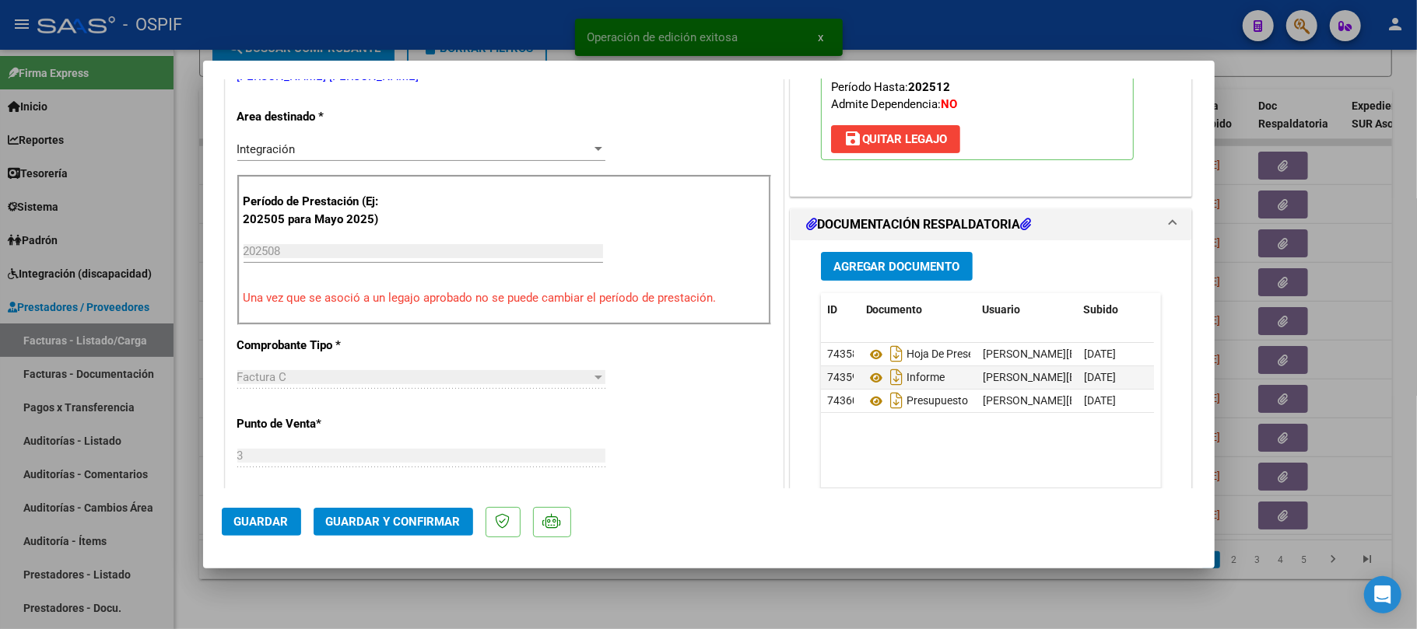
click at [429, 511] on button "Guardar y Confirmar" at bounding box center [393, 522] width 159 height 28
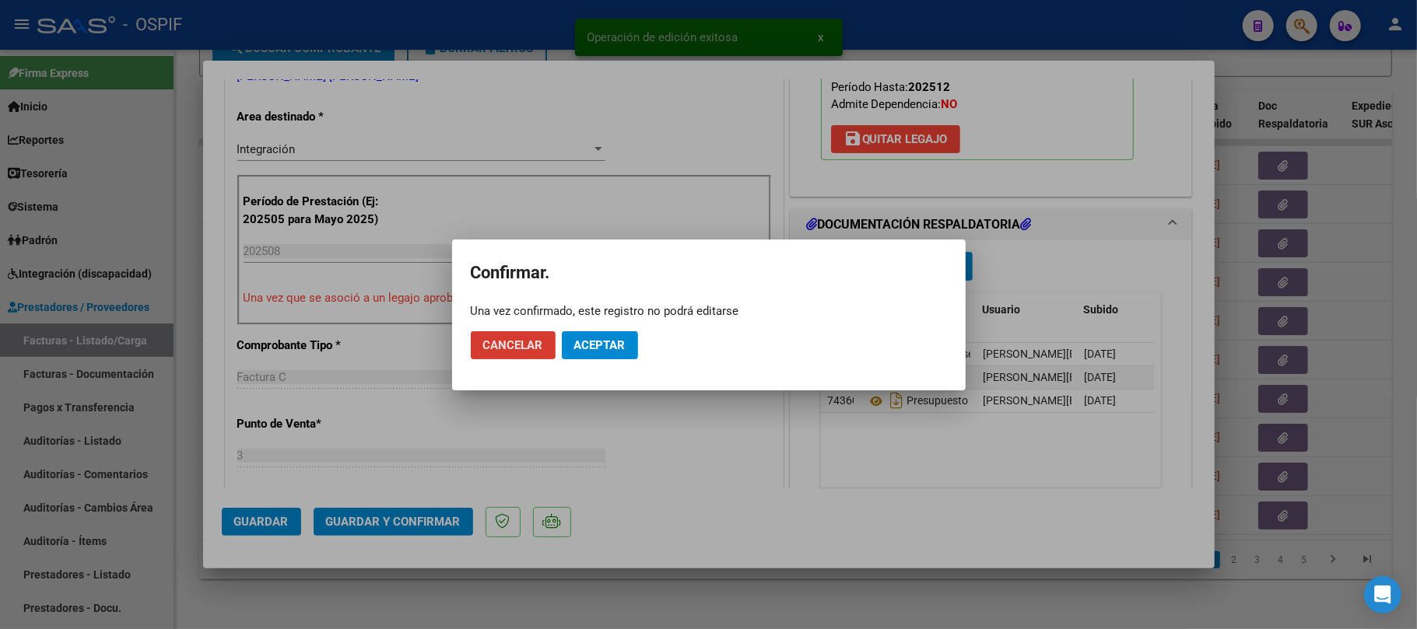
click at [610, 345] on span "Aceptar" at bounding box center [599, 345] width 51 height 14
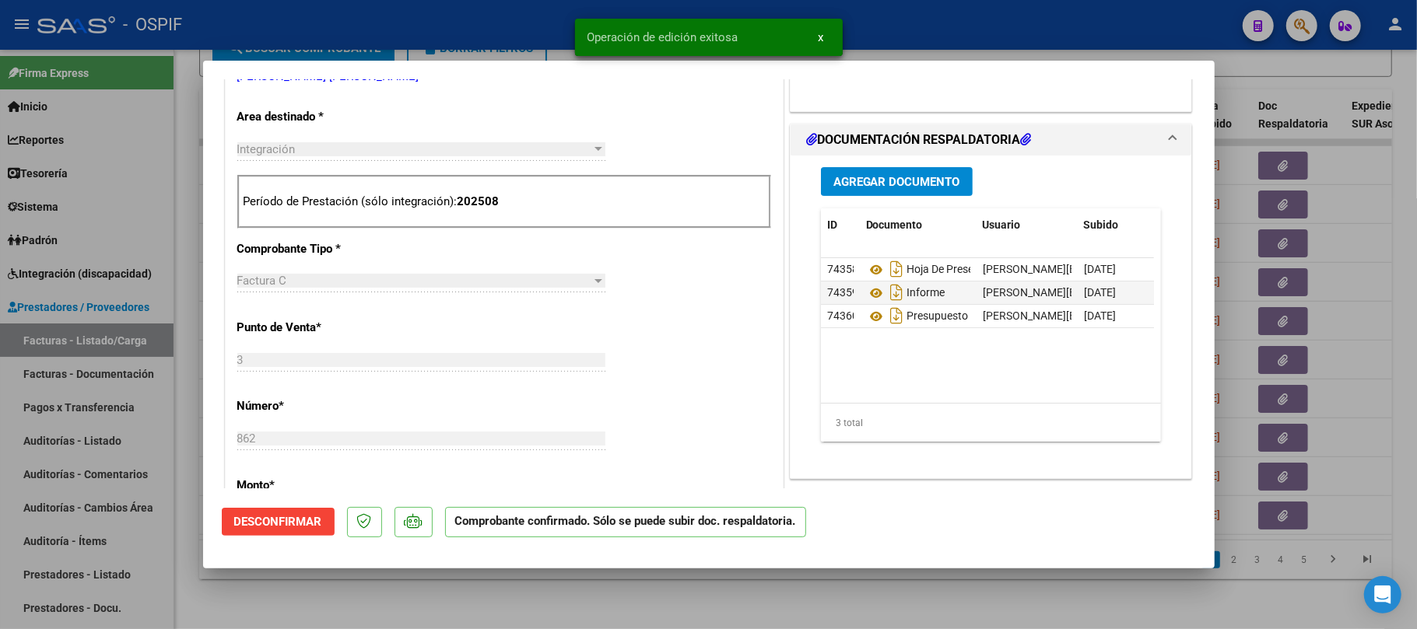
click at [524, 580] on div at bounding box center [708, 314] width 1417 height 629
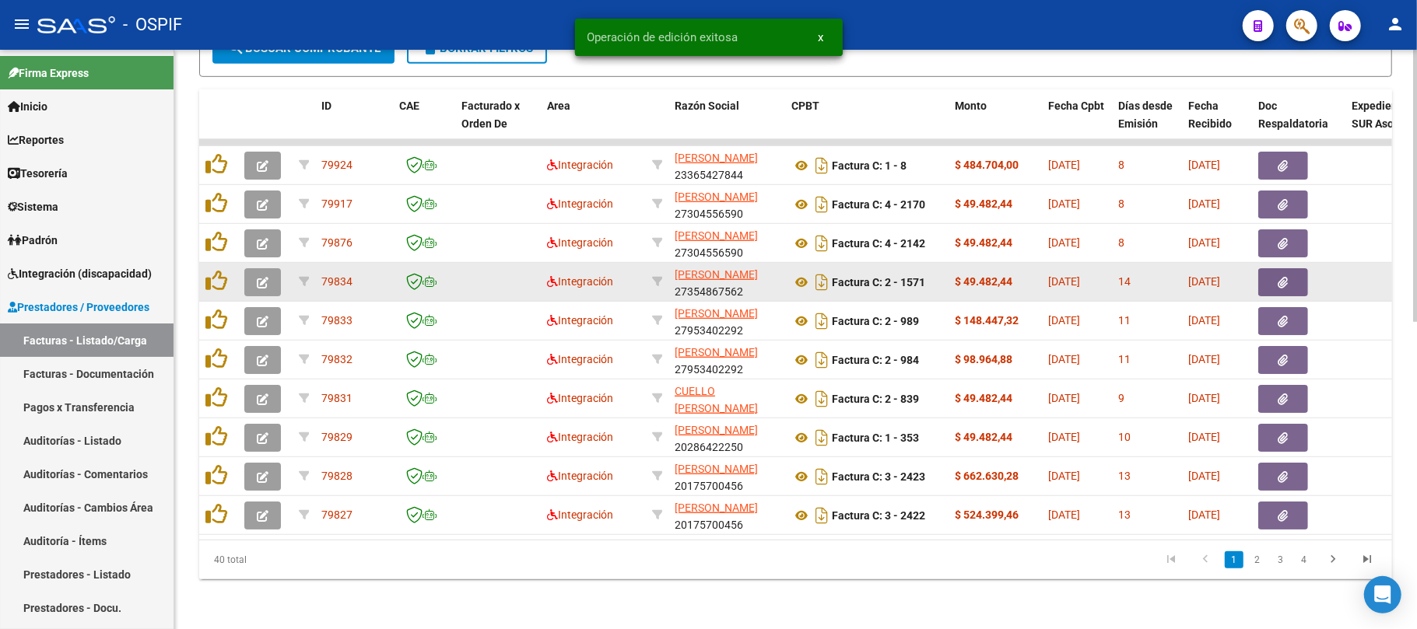
click at [261, 277] on icon "button" at bounding box center [263, 283] width 12 height 12
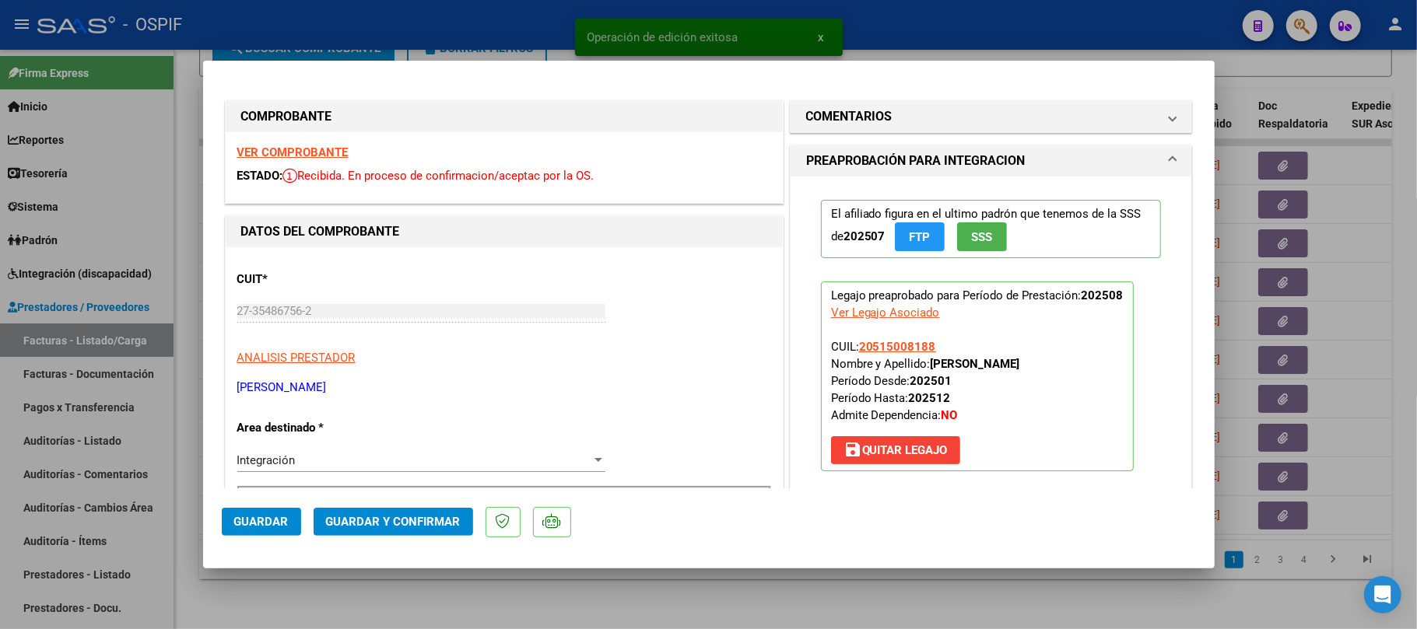
scroll to position [207, 0]
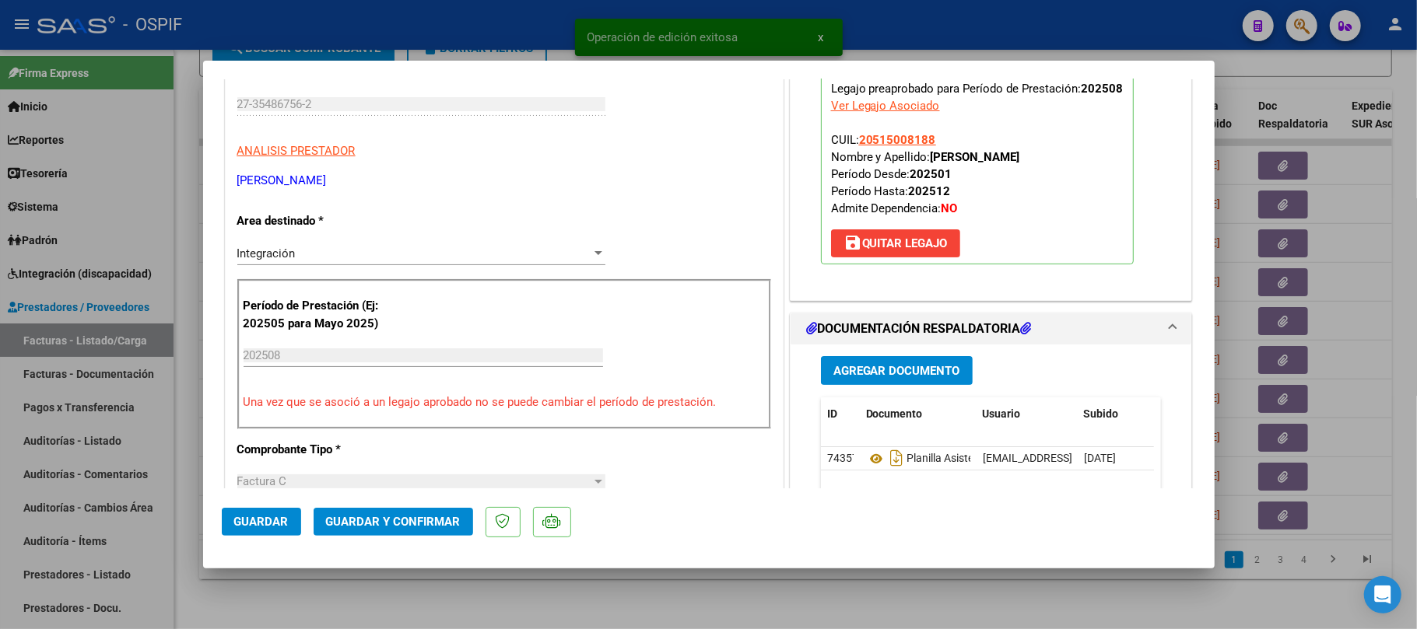
click at [402, 520] on span "Guardar y Confirmar" at bounding box center [393, 522] width 135 height 14
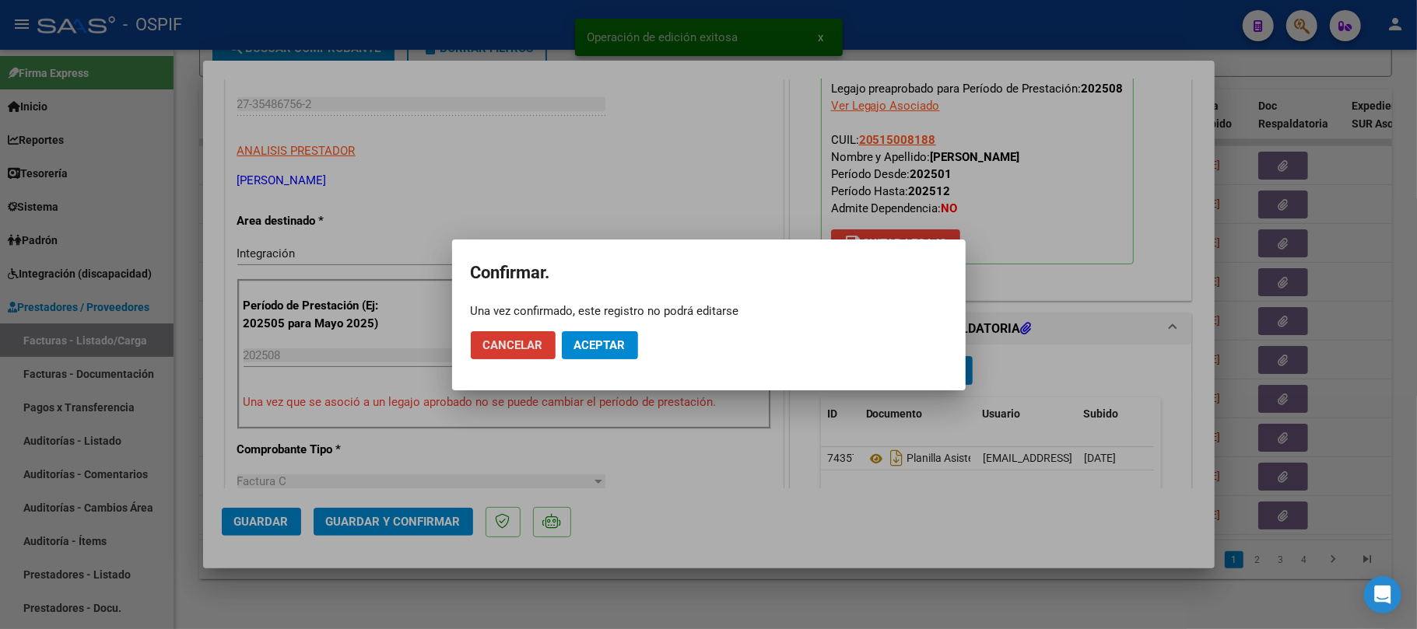
click at [605, 335] on button "Aceptar" at bounding box center [600, 345] width 76 height 28
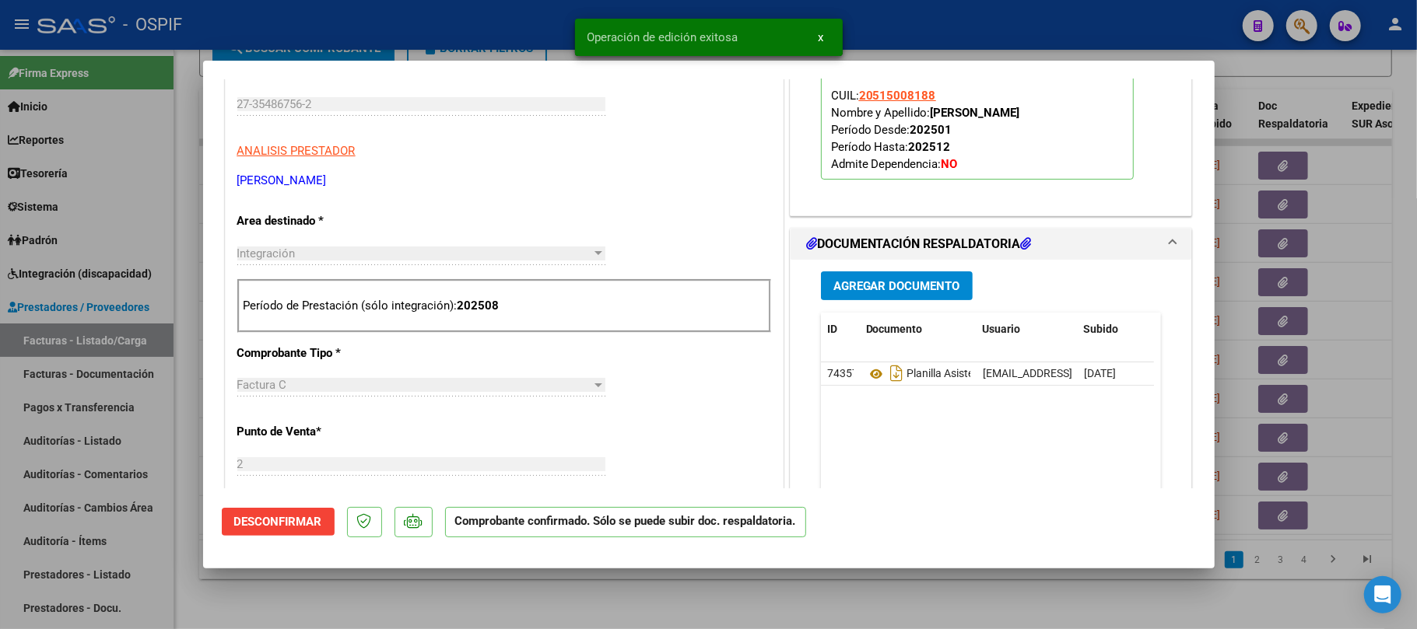
click at [489, 591] on div at bounding box center [708, 314] width 1417 height 629
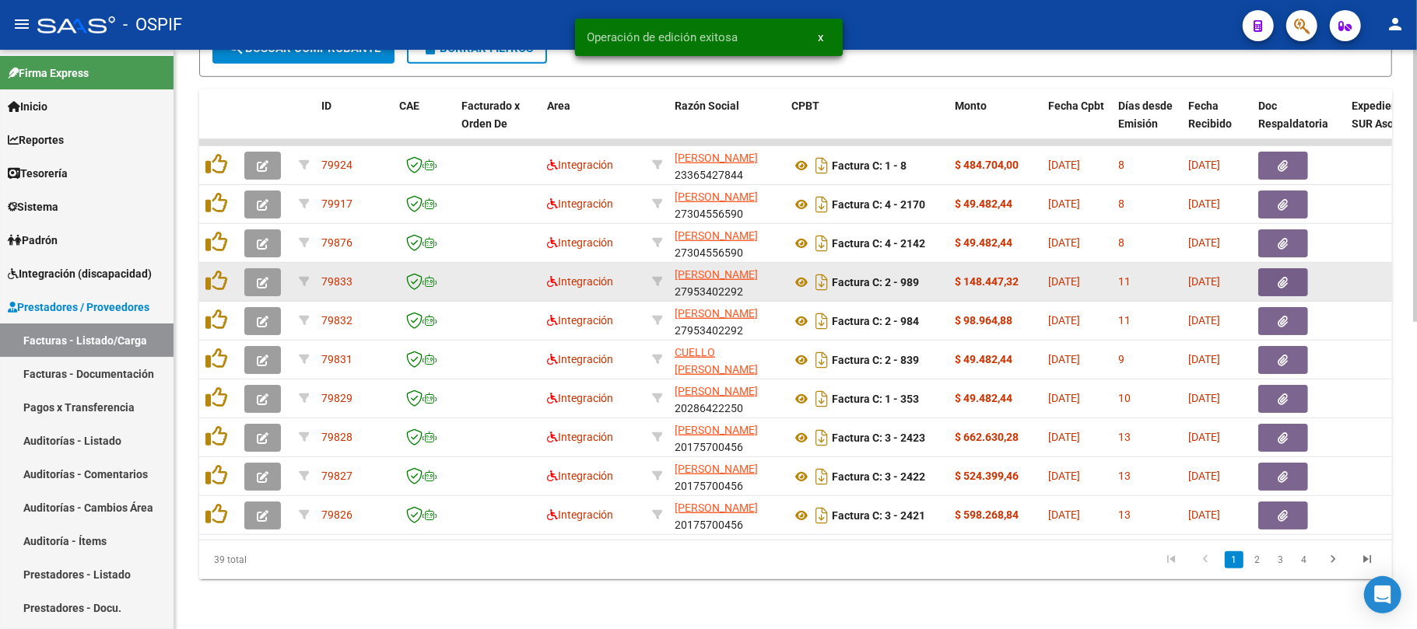
click at [266, 277] on icon "button" at bounding box center [263, 283] width 12 height 12
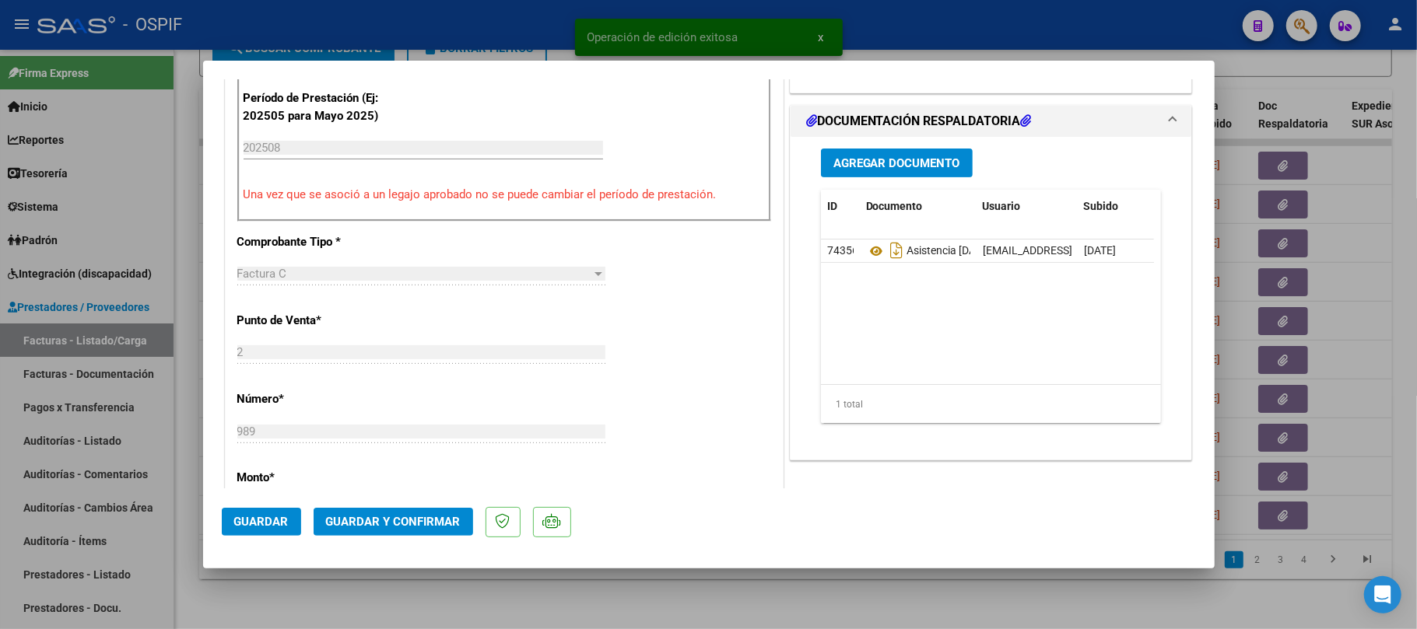
scroll to position [0, 0]
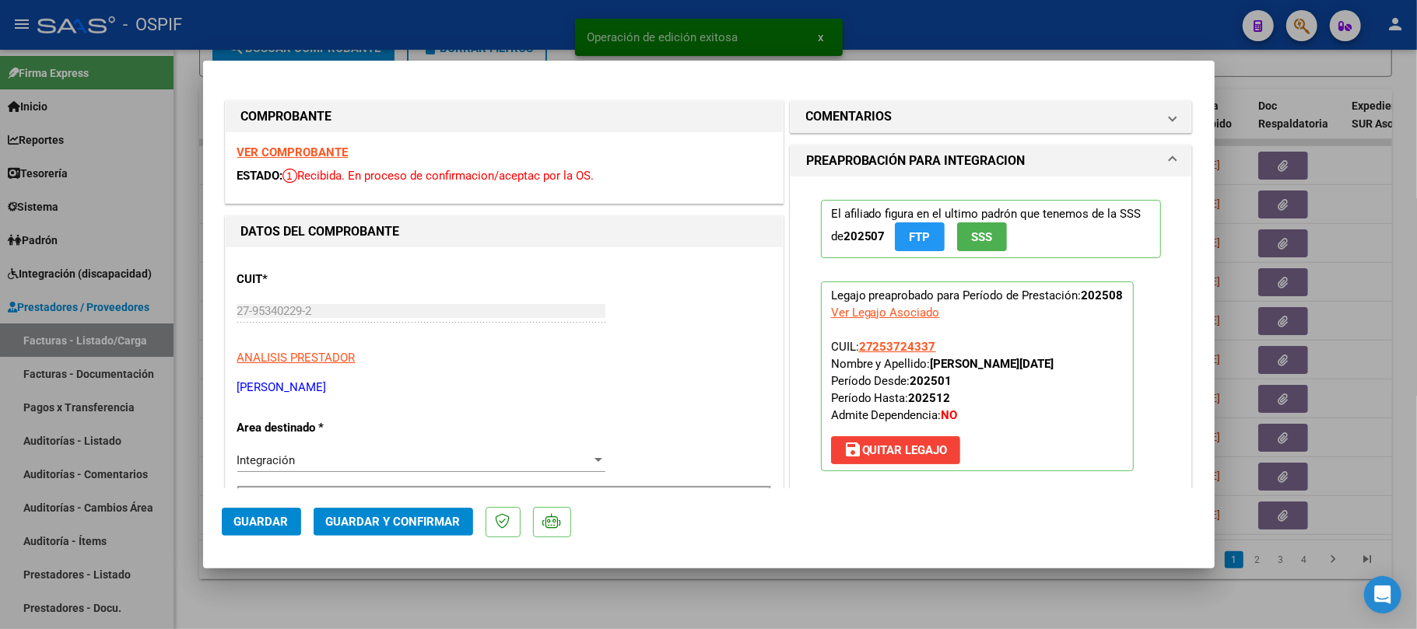
click at [431, 505] on mat-dialog-actions "Guardar Guardar y Confirmar" at bounding box center [709, 519] width 974 height 61
click at [431, 510] on button "Guardar y Confirmar" at bounding box center [393, 522] width 159 height 28
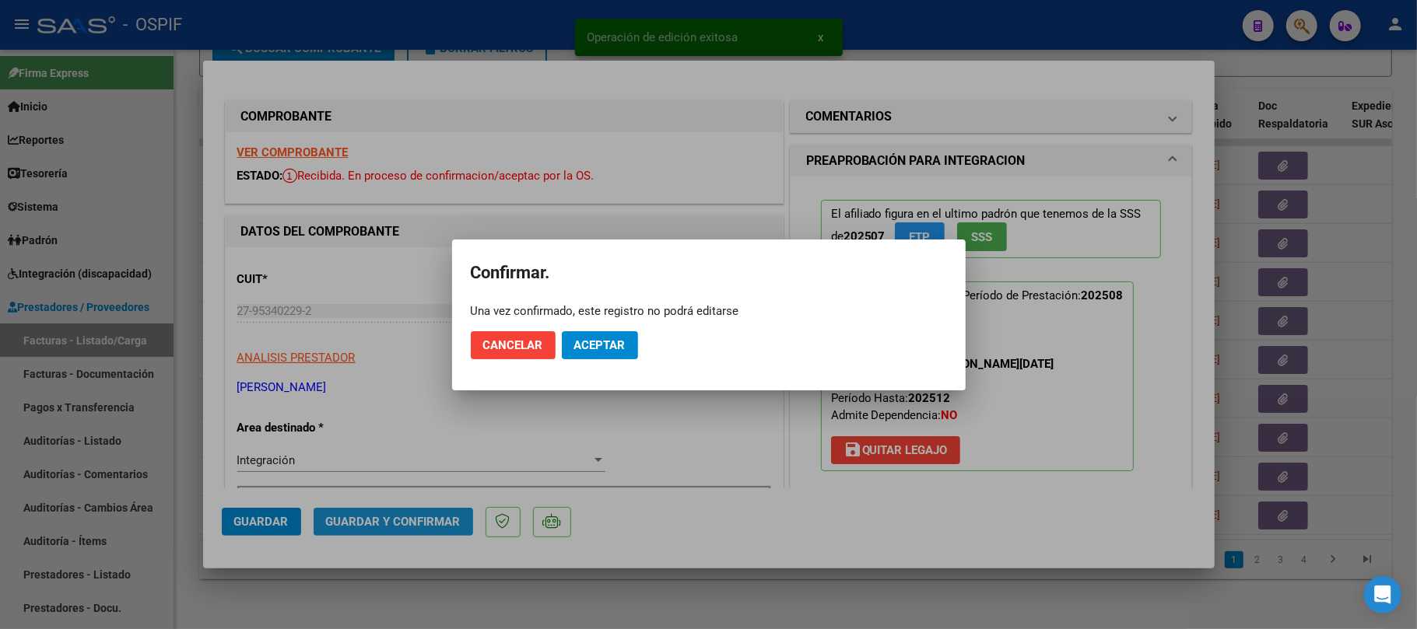
click at [602, 339] on span "Aceptar" at bounding box center [599, 345] width 51 height 14
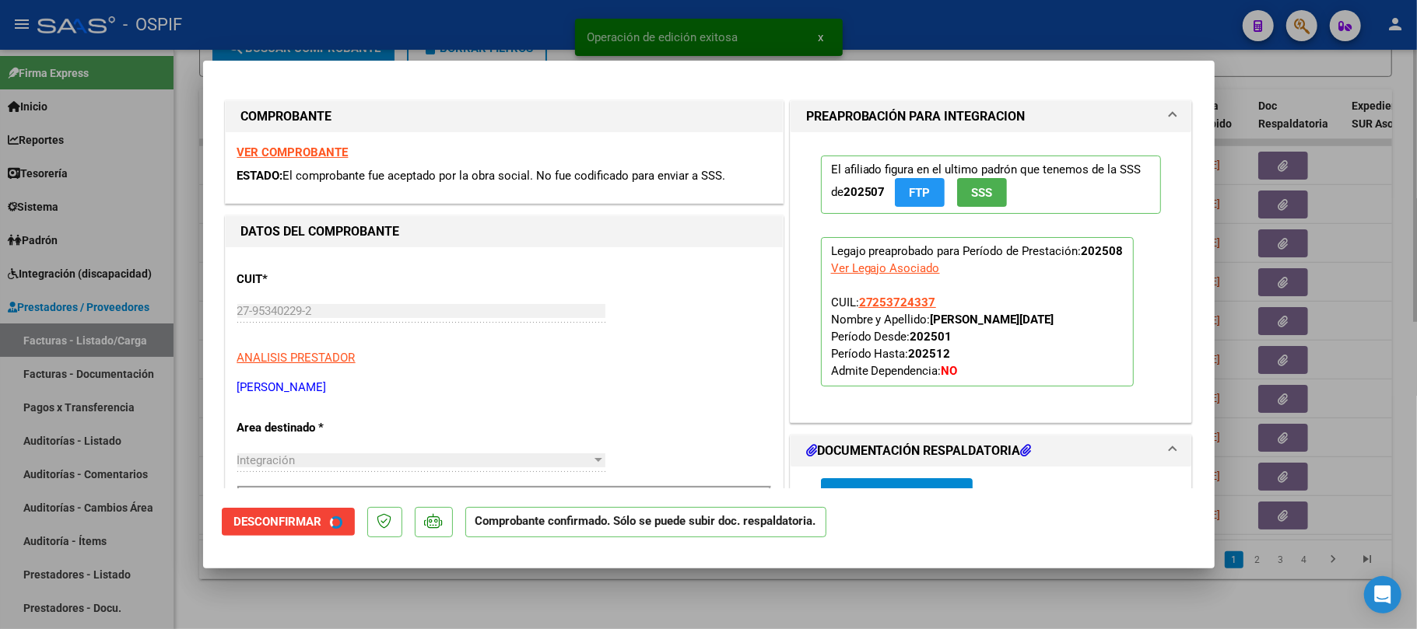
click at [614, 585] on div at bounding box center [708, 314] width 1417 height 629
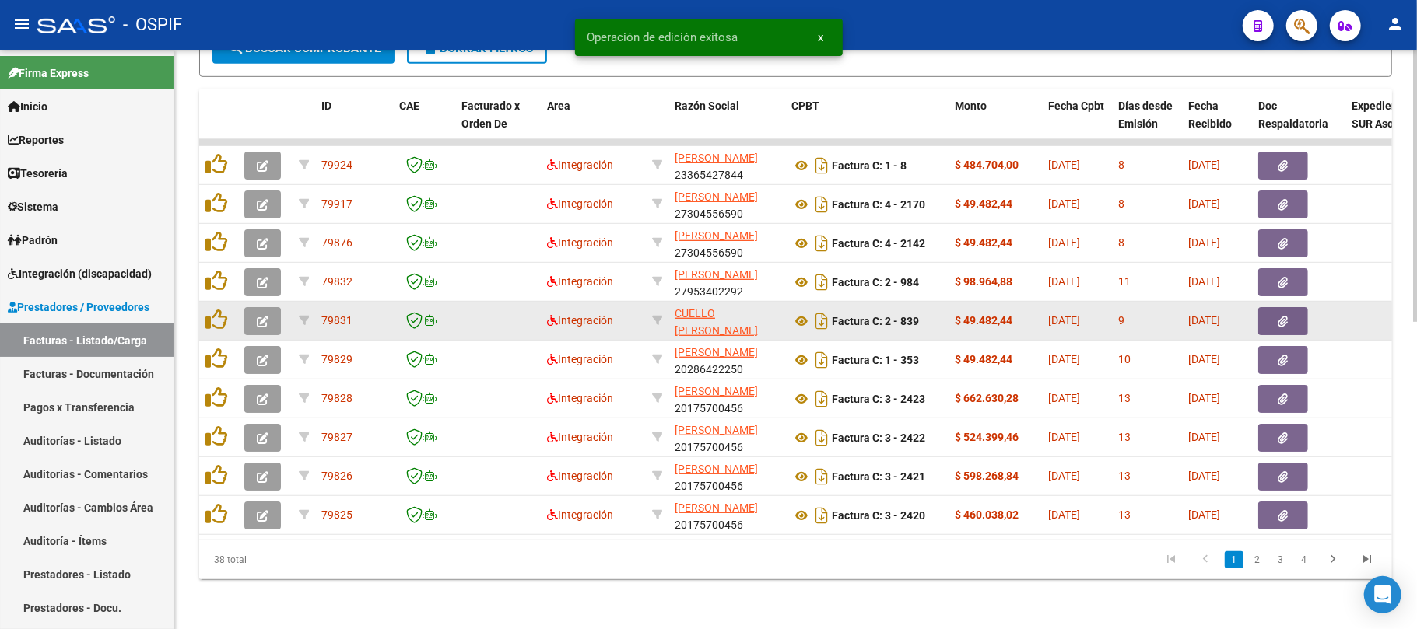
click at [695, 307] on span "CUELLO CARMEN ANAHI" at bounding box center [716, 322] width 83 height 30
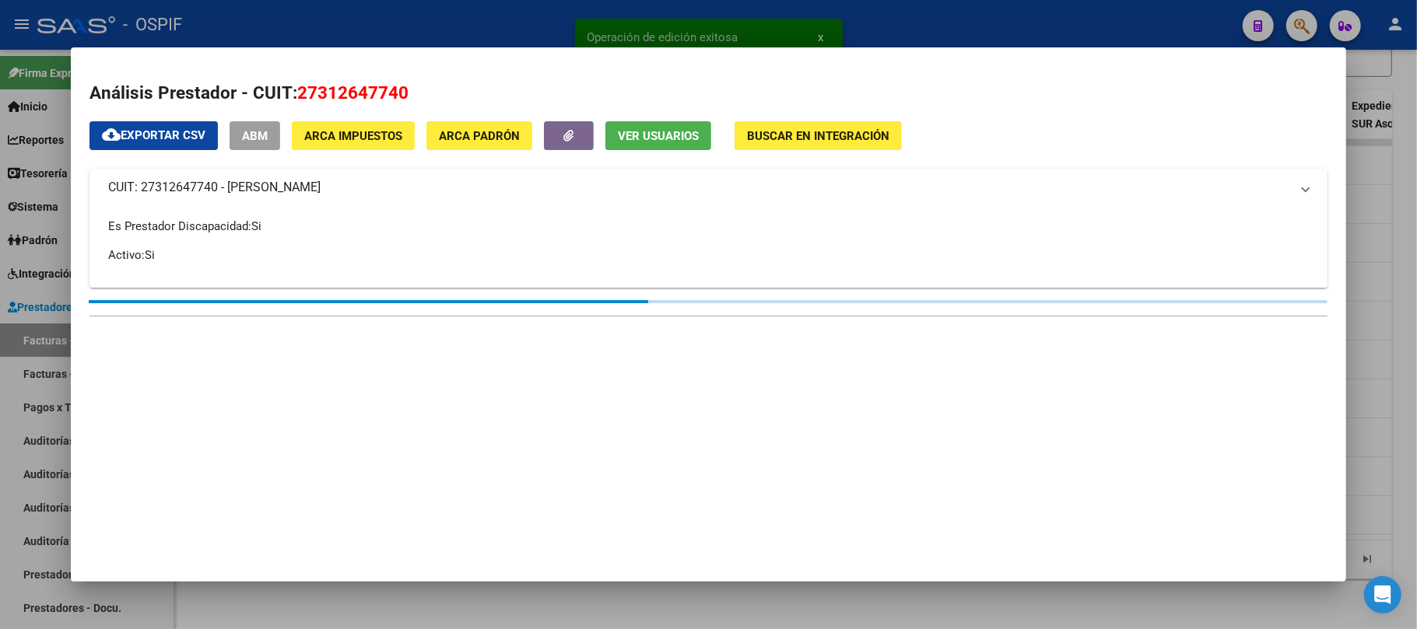
click at [573, 623] on div at bounding box center [708, 314] width 1417 height 629
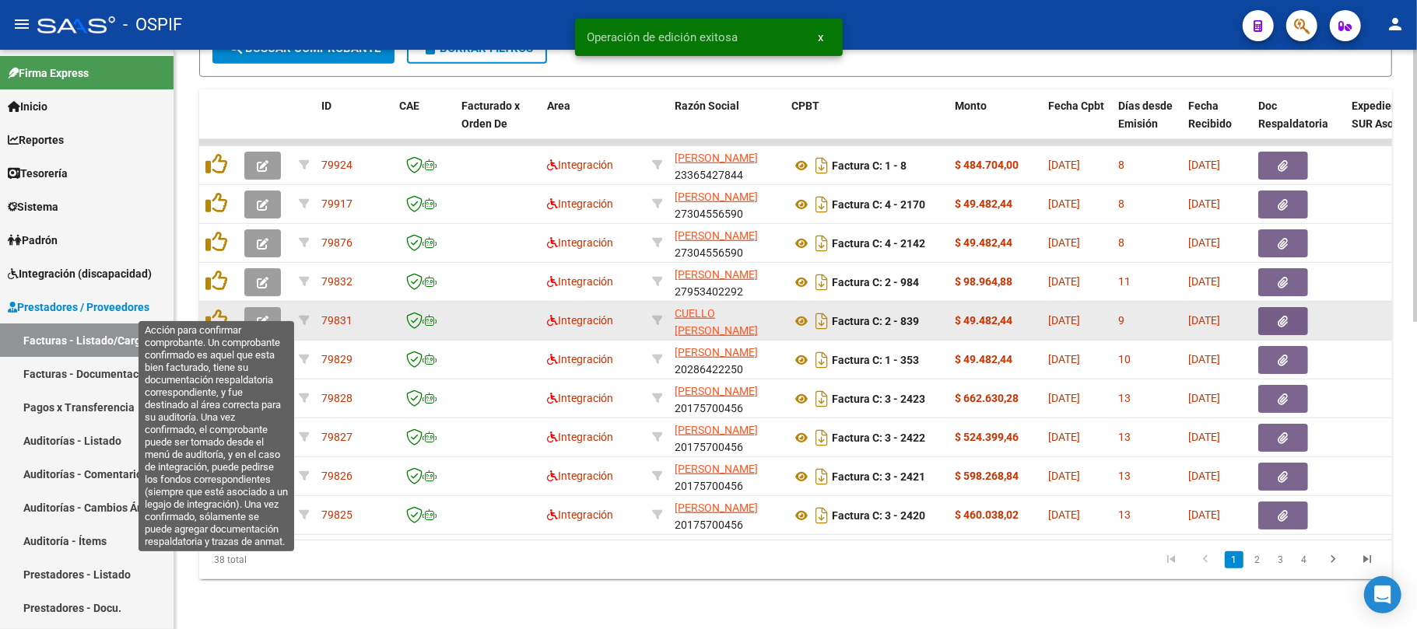
click at [254, 307] on button "button" at bounding box center [262, 321] width 37 height 28
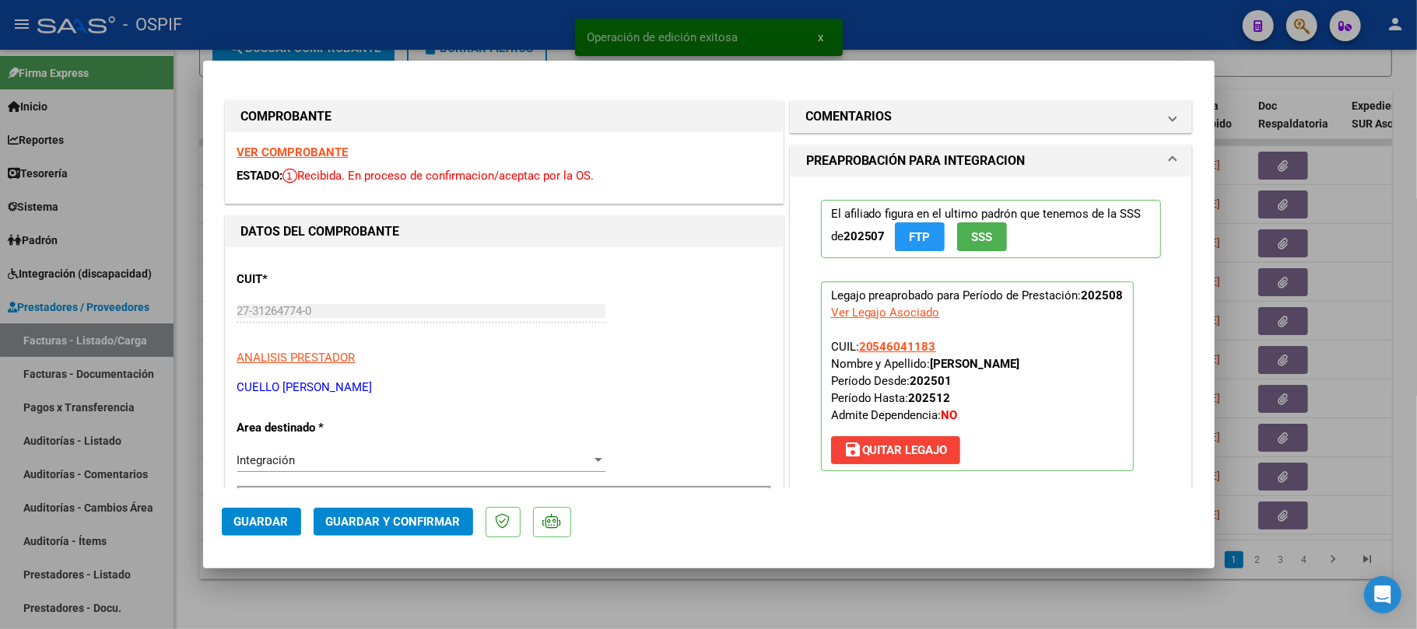
click at [428, 510] on button "Guardar y Confirmar" at bounding box center [393, 522] width 159 height 28
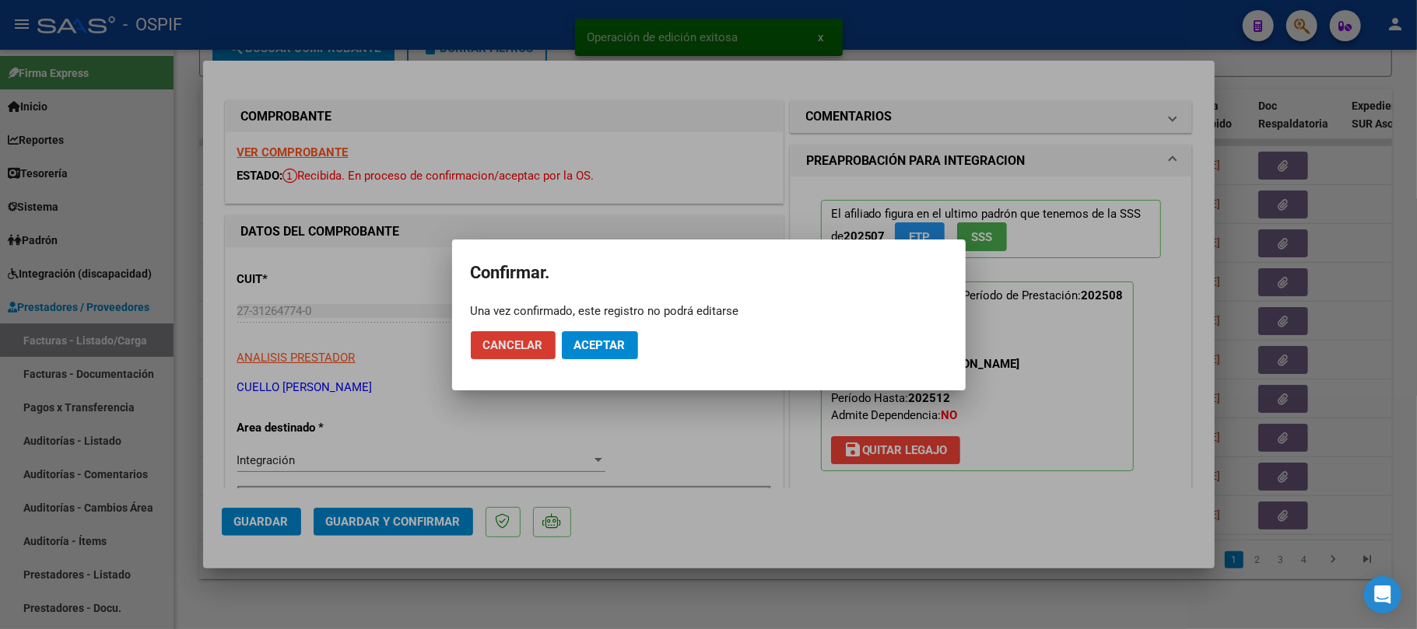
click at [601, 324] on mat-dialog-actions "Cancelar Aceptar" at bounding box center [709, 345] width 476 height 53
click at [601, 340] on span "Aceptar" at bounding box center [599, 345] width 51 height 14
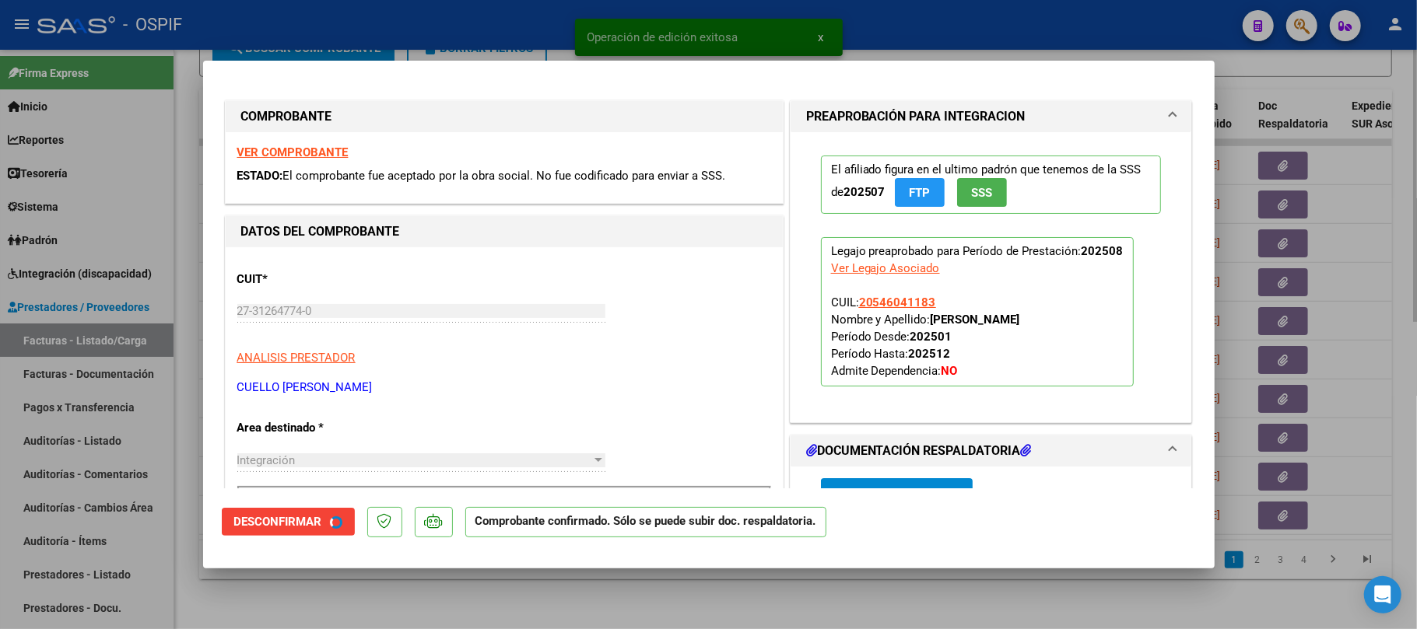
click at [543, 582] on div at bounding box center [708, 314] width 1417 height 629
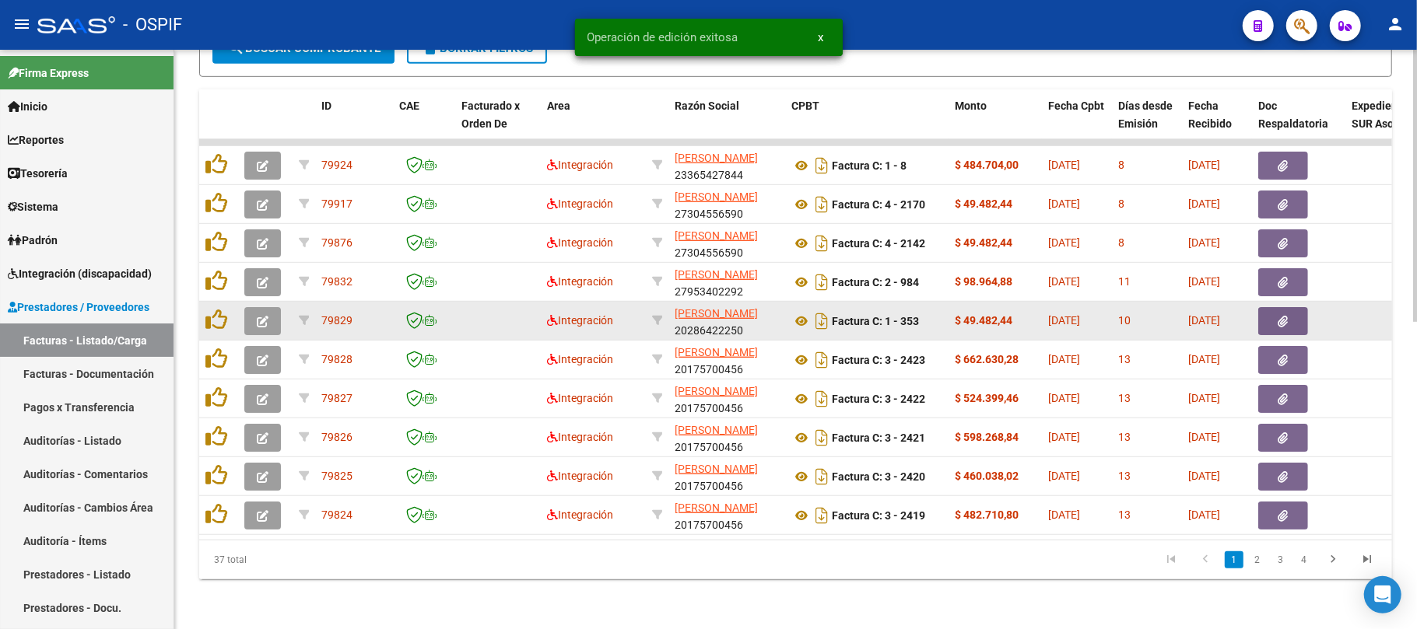
click at [263, 316] on icon "button" at bounding box center [263, 322] width 12 height 12
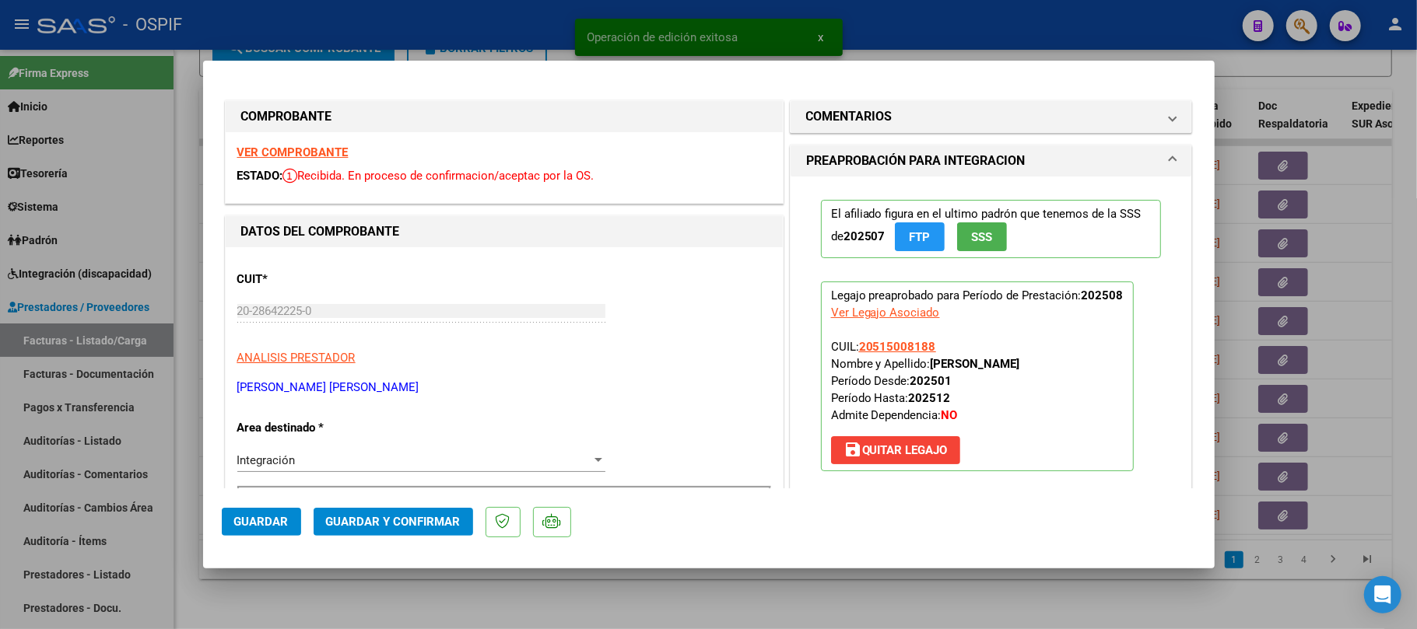
click at [371, 530] on button "Guardar y Confirmar" at bounding box center [393, 522] width 159 height 28
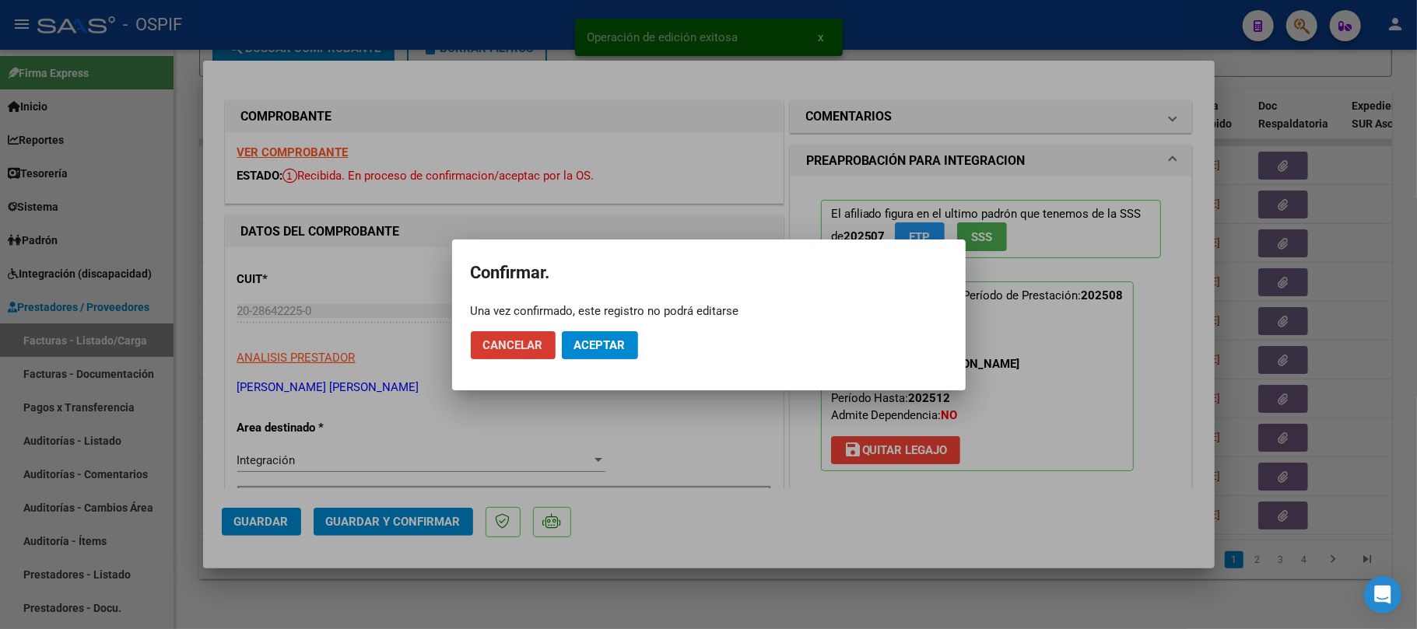
click at [624, 349] on span "Aceptar" at bounding box center [599, 345] width 51 height 14
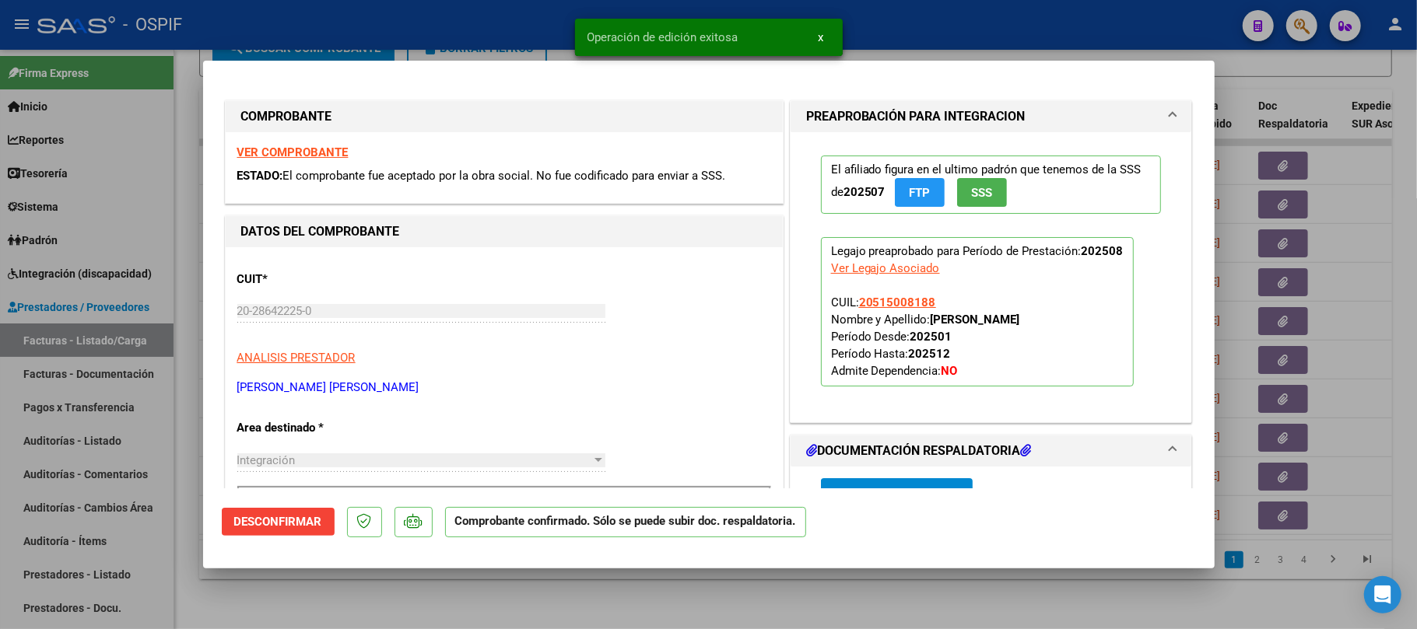
drag, startPoint x: 405, startPoint y: 604, endPoint x: 387, endPoint y: 147, distance: 457.0
click at [406, 604] on div at bounding box center [708, 314] width 1417 height 629
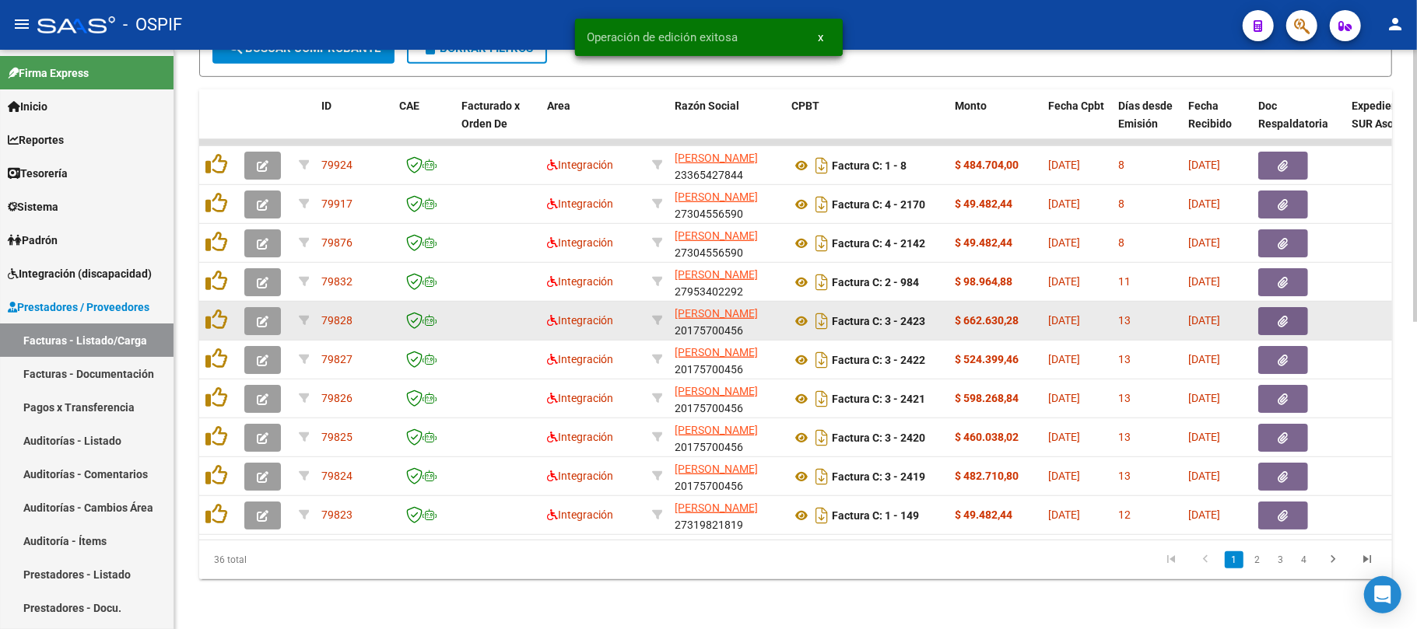
click at [268, 307] on button "button" at bounding box center [262, 321] width 37 height 28
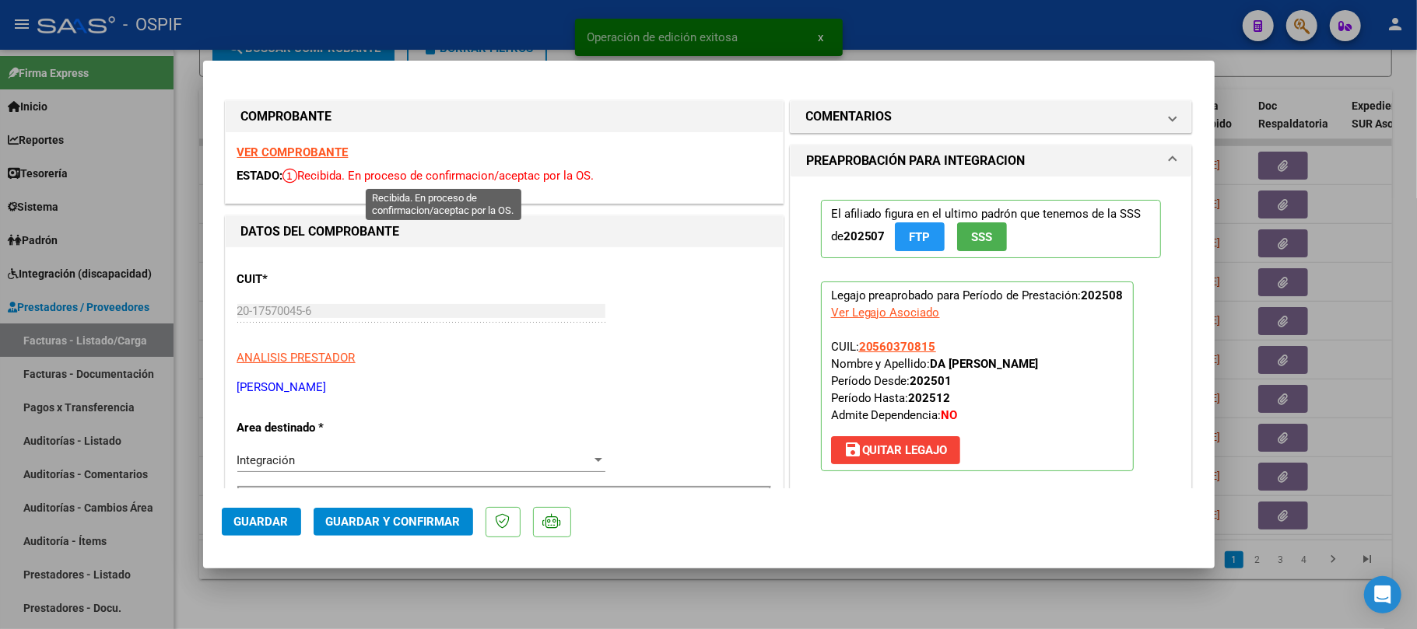
scroll to position [415, 0]
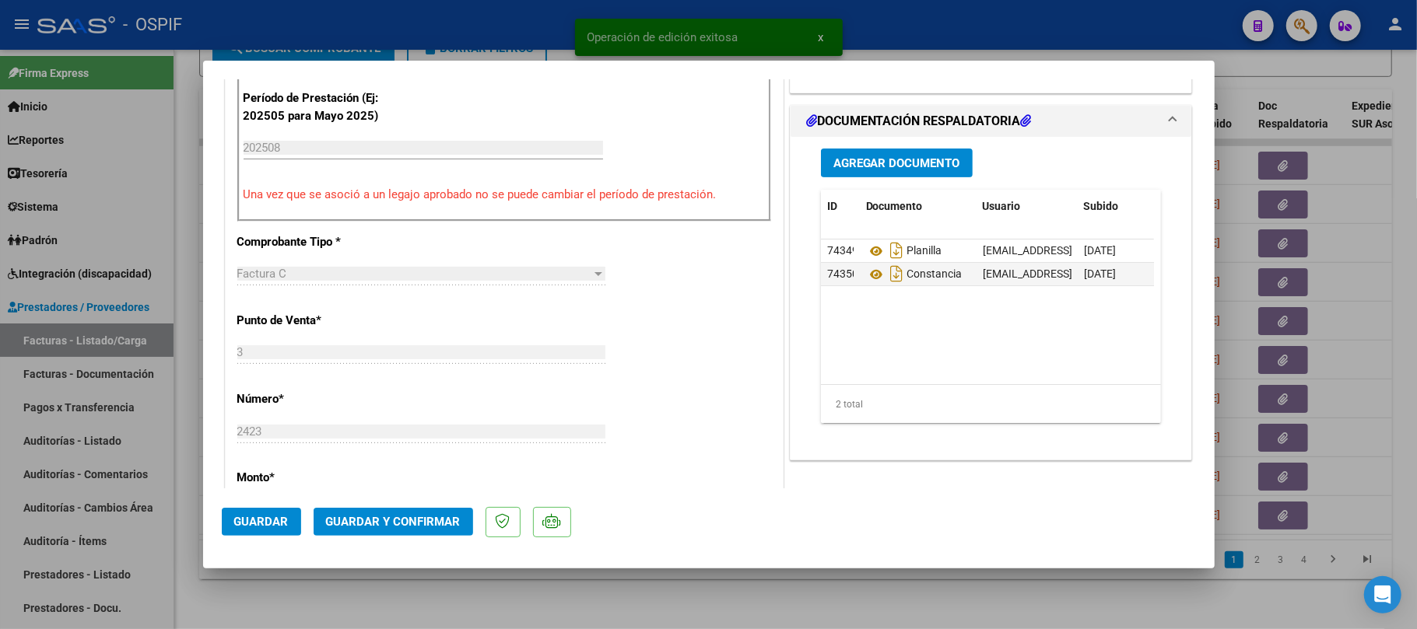
click at [375, 513] on button "Guardar y Confirmar" at bounding box center [393, 522] width 159 height 28
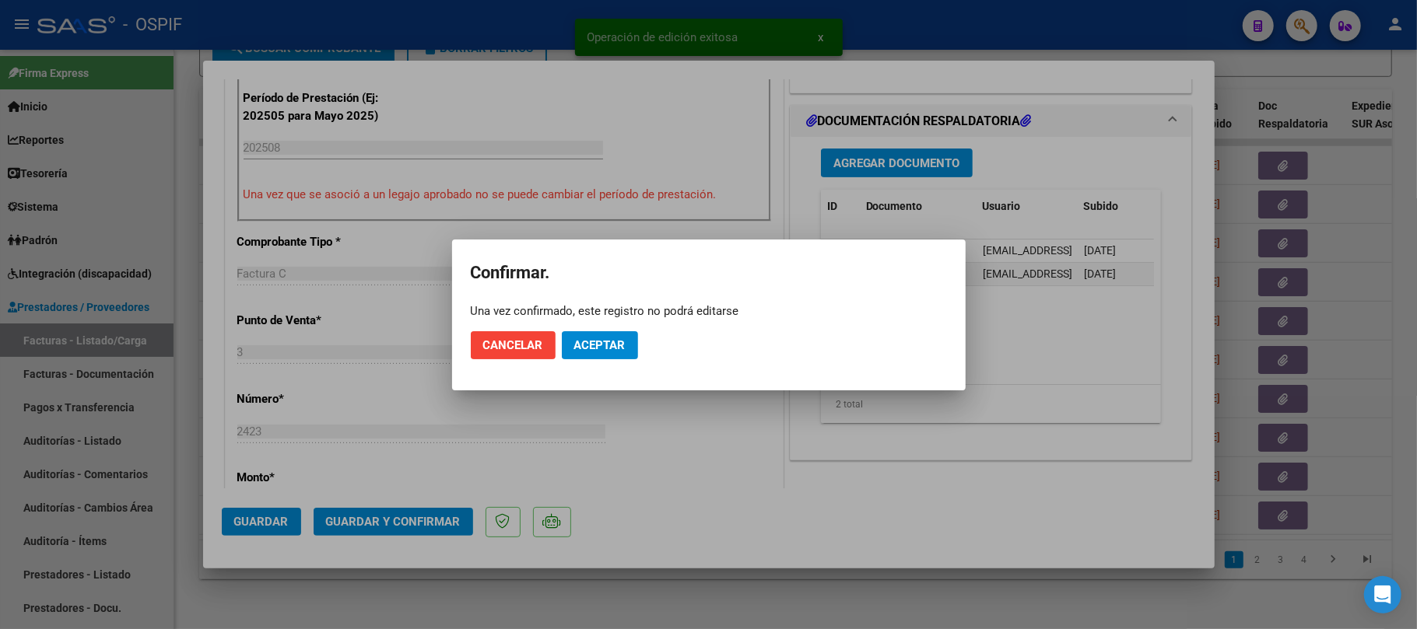
click at [598, 361] on mat-dialog-actions "Cancelar Aceptar" at bounding box center [709, 345] width 476 height 53
click at [601, 359] on button "Aceptar" at bounding box center [600, 345] width 76 height 28
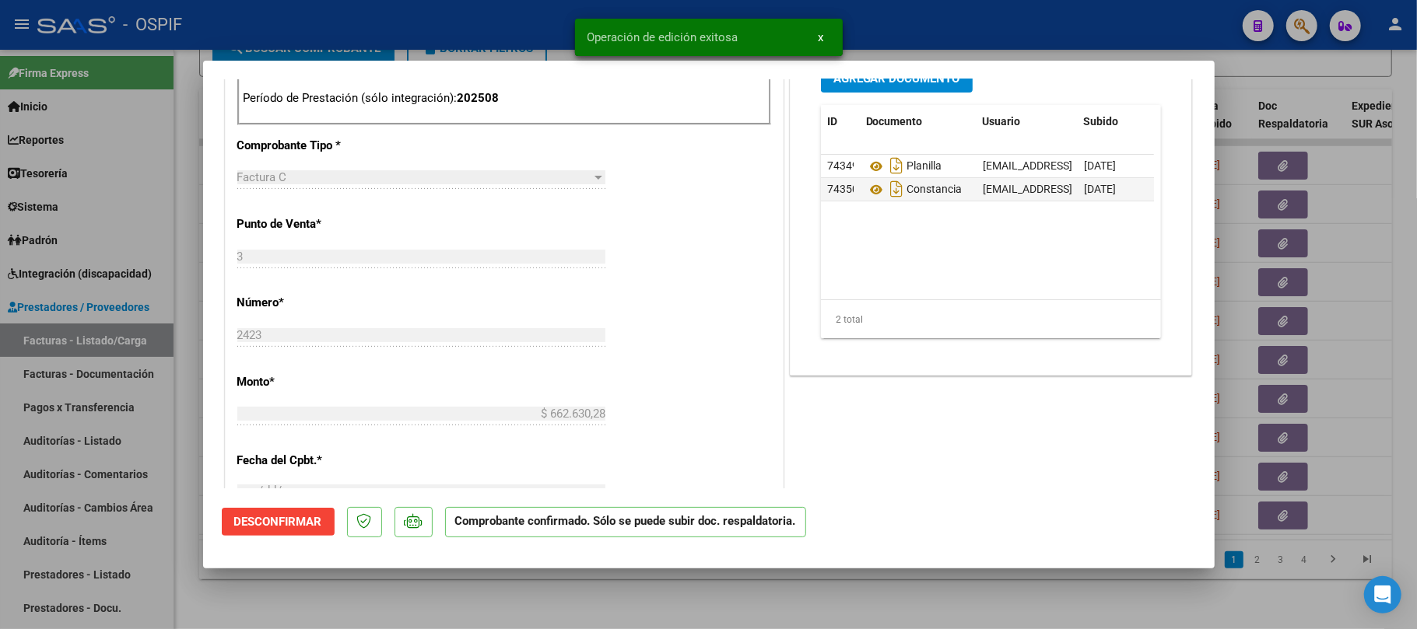
click at [483, 605] on div at bounding box center [708, 314] width 1417 height 629
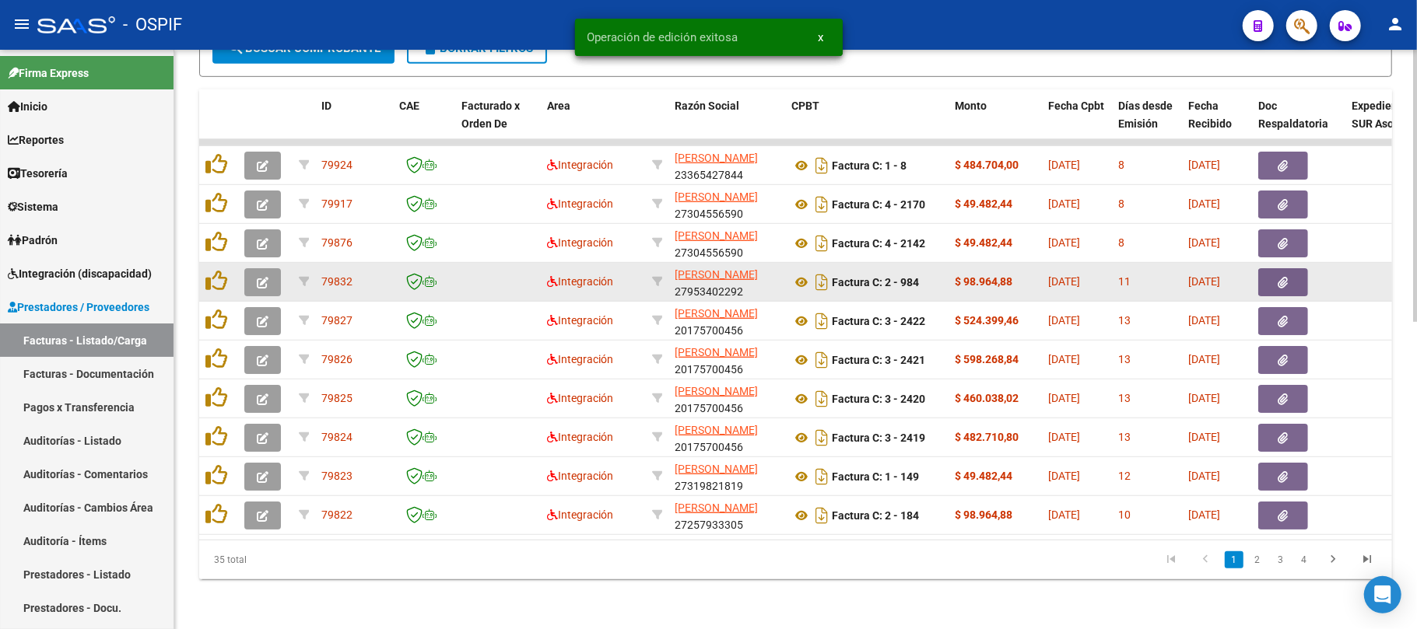
click at [268, 268] on button "button" at bounding box center [262, 282] width 37 height 28
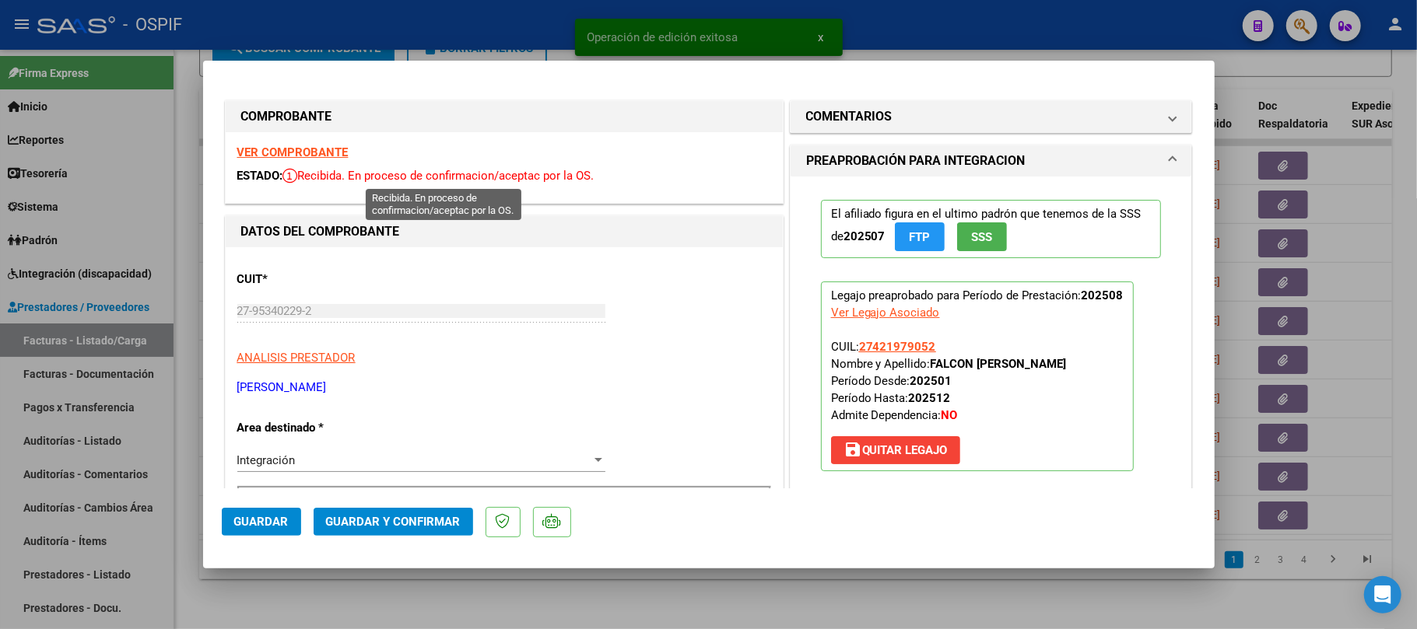
scroll to position [207, 0]
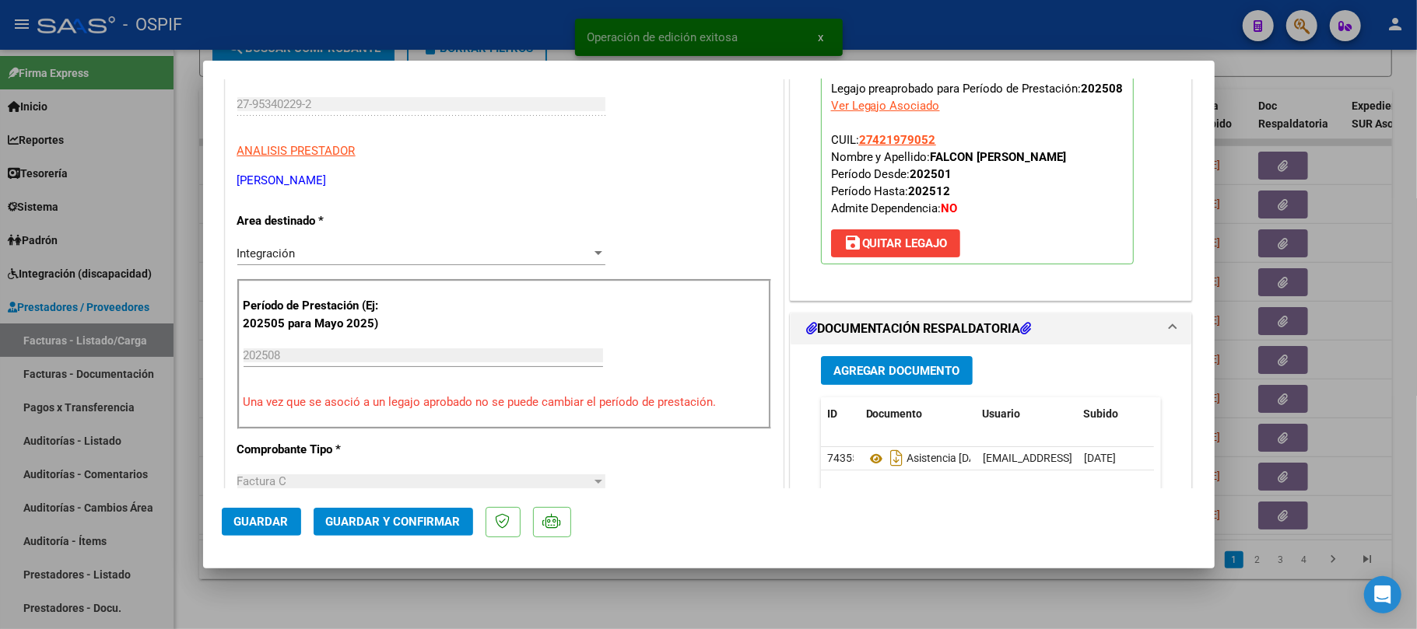
click at [400, 513] on button "Guardar y Confirmar" at bounding box center [393, 522] width 159 height 28
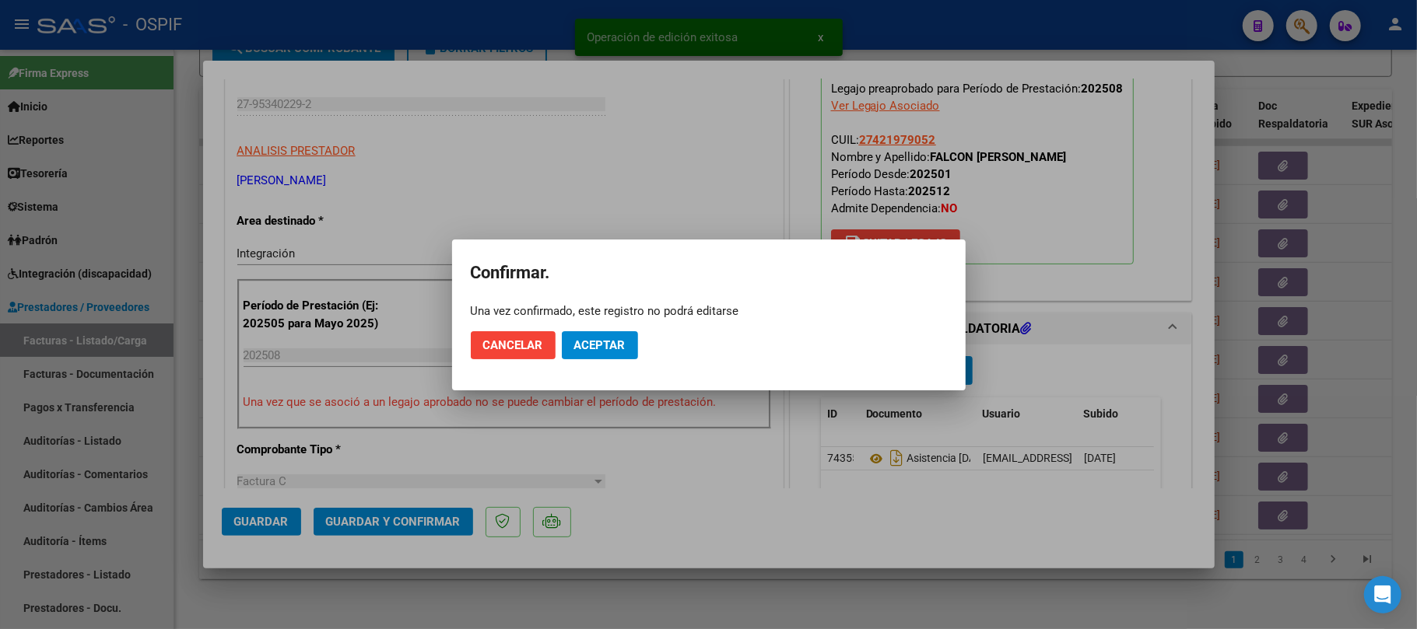
click at [598, 359] on mat-dialog-actions "Cancelar Aceptar" at bounding box center [709, 345] width 476 height 53
click at [610, 331] on button "Aceptar" at bounding box center [600, 345] width 76 height 28
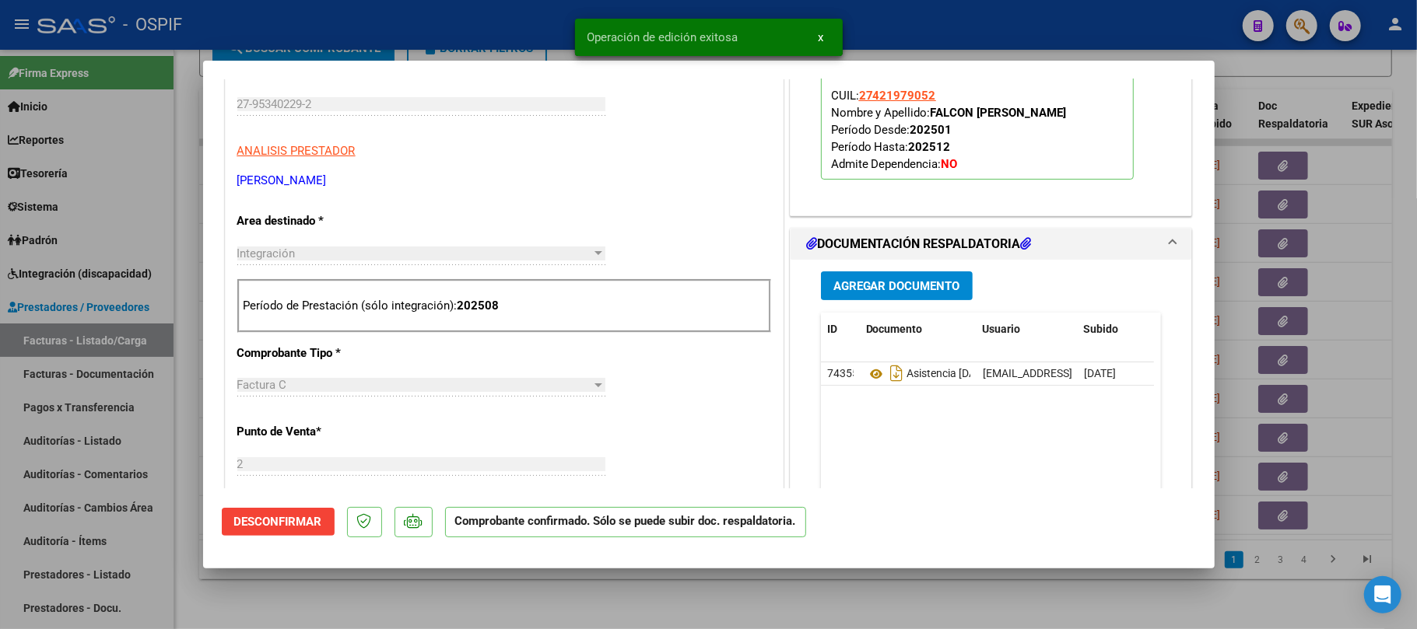
click at [680, 612] on div at bounding box center [708, 314] width 1417 height 629
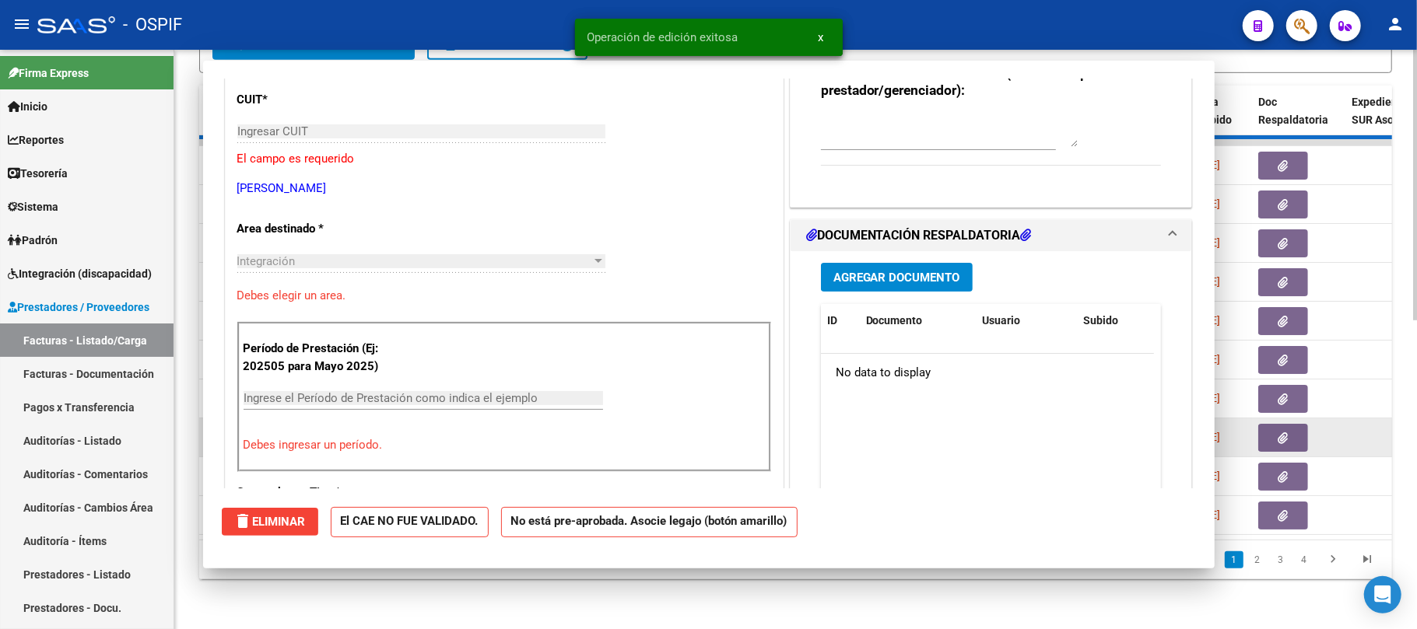
scroll to position [0, 0]
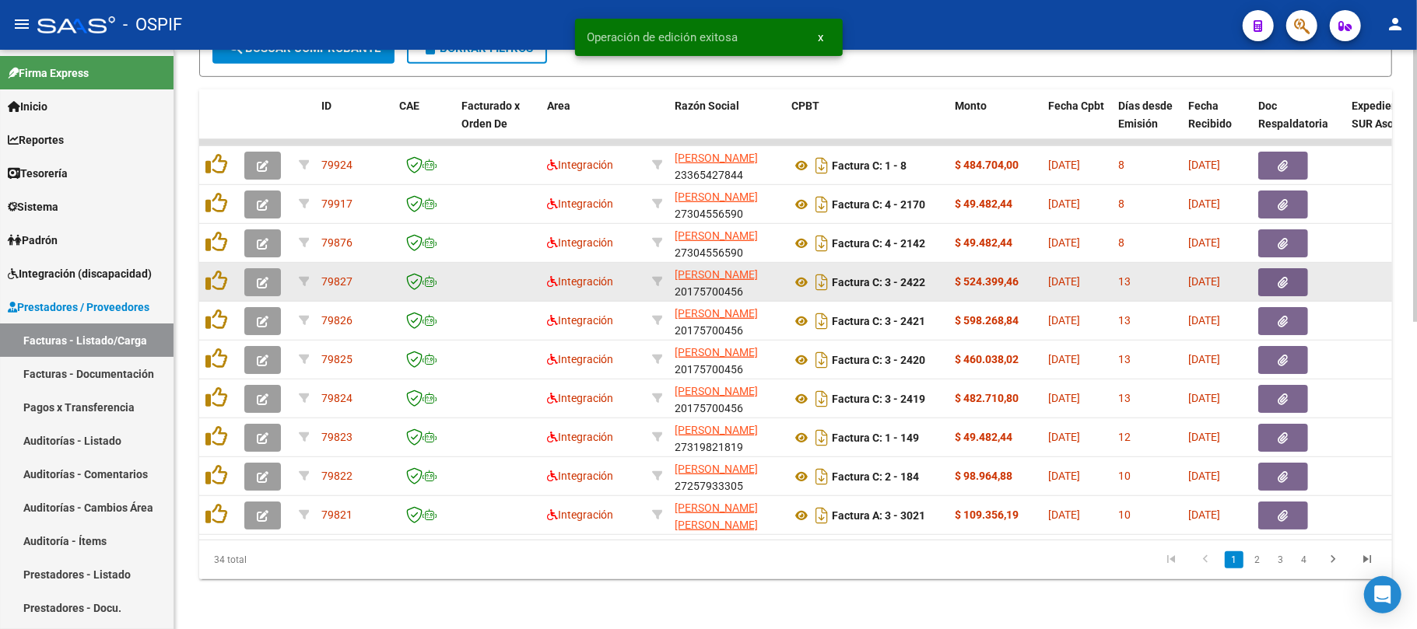
click at [268, 277] on button "button" at bounding box center [262, 282] width 37 height 28
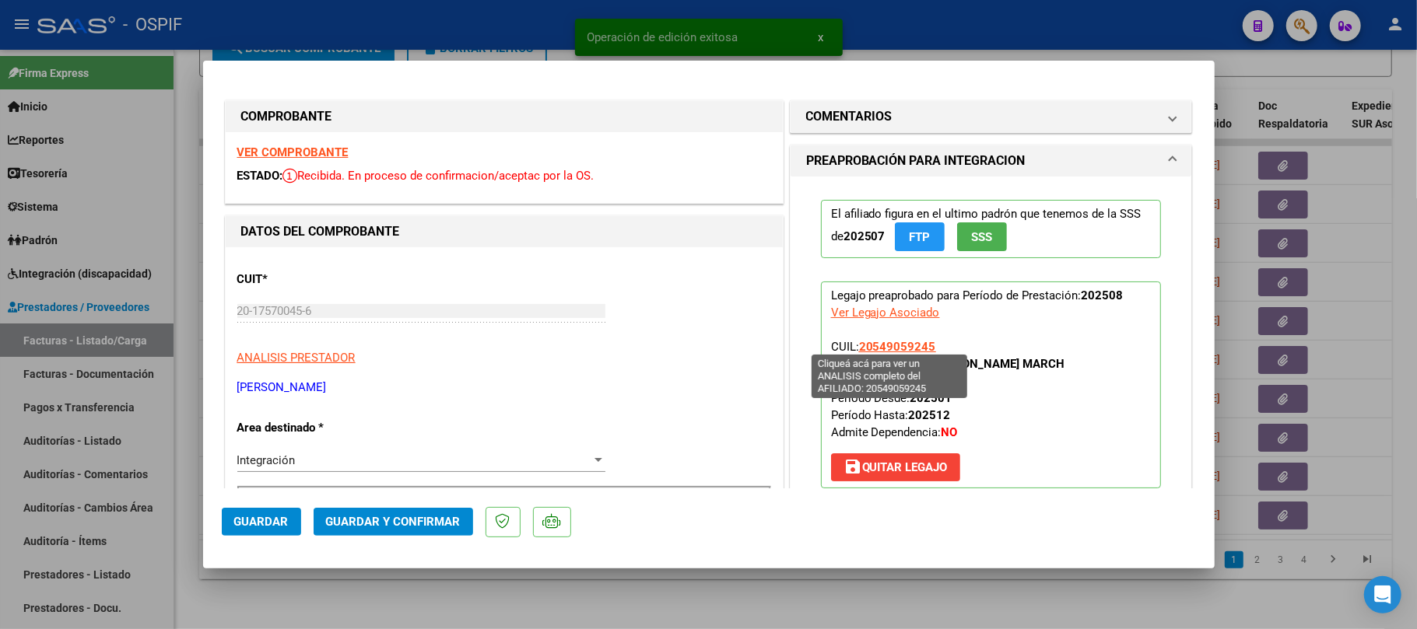
scroll to position [311, 0]
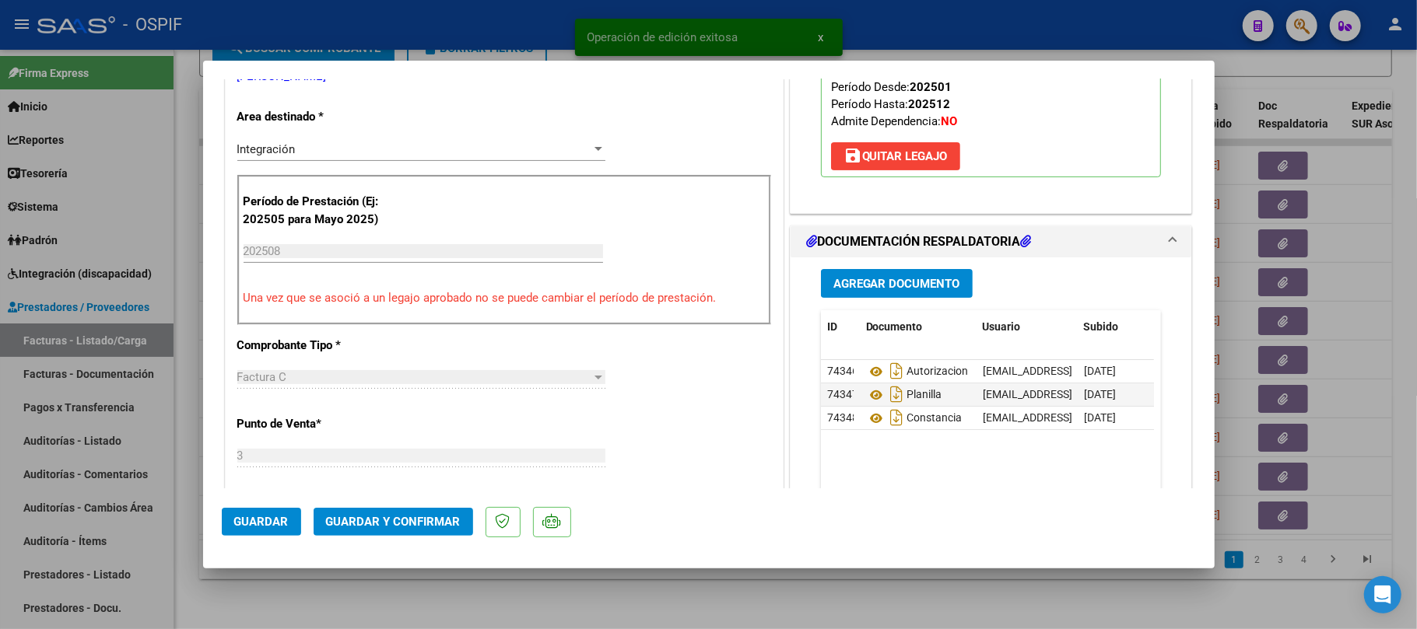
click at [375, 517] on span "Guardar y Confirmar" at bounding box center [393, 522] width 135 height 14
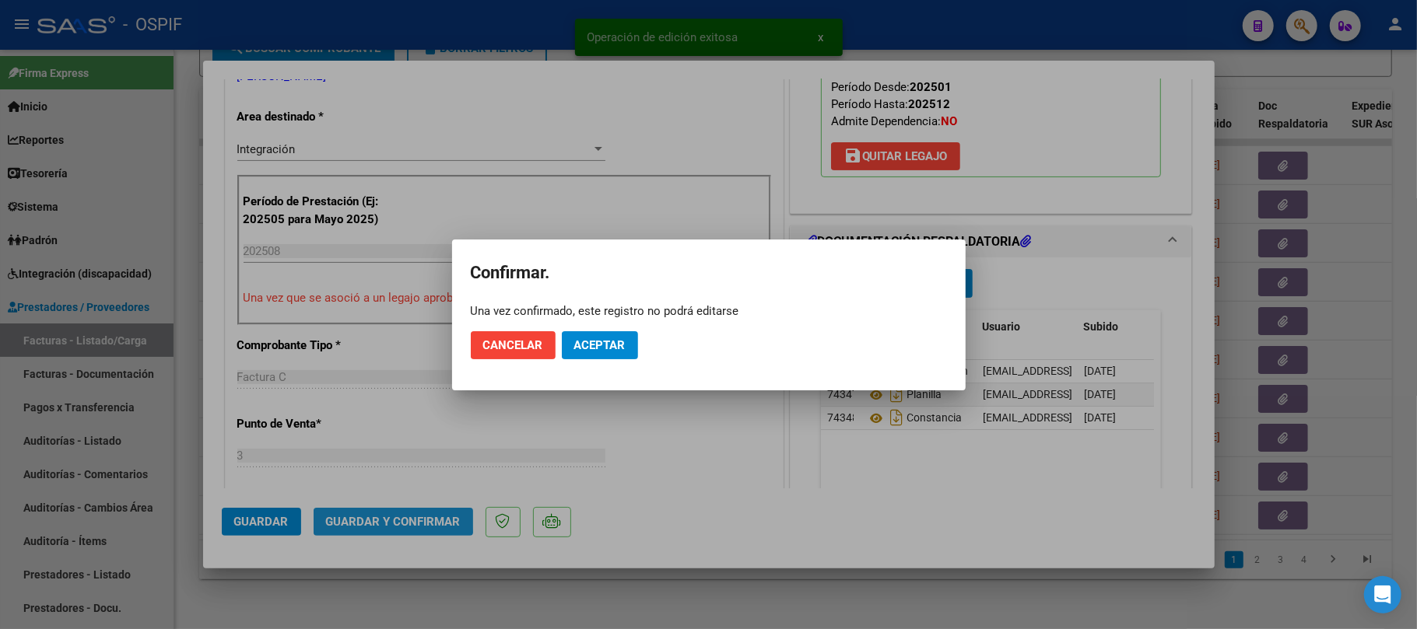
click at [613, 336] on mat-dialog-actions "Cancelar Aceptar" at bounding box center [709, 345] width 476 height 53
click at [624, 356] on button "Aceptar" at bounding box center [600, 345] width 76 height 28
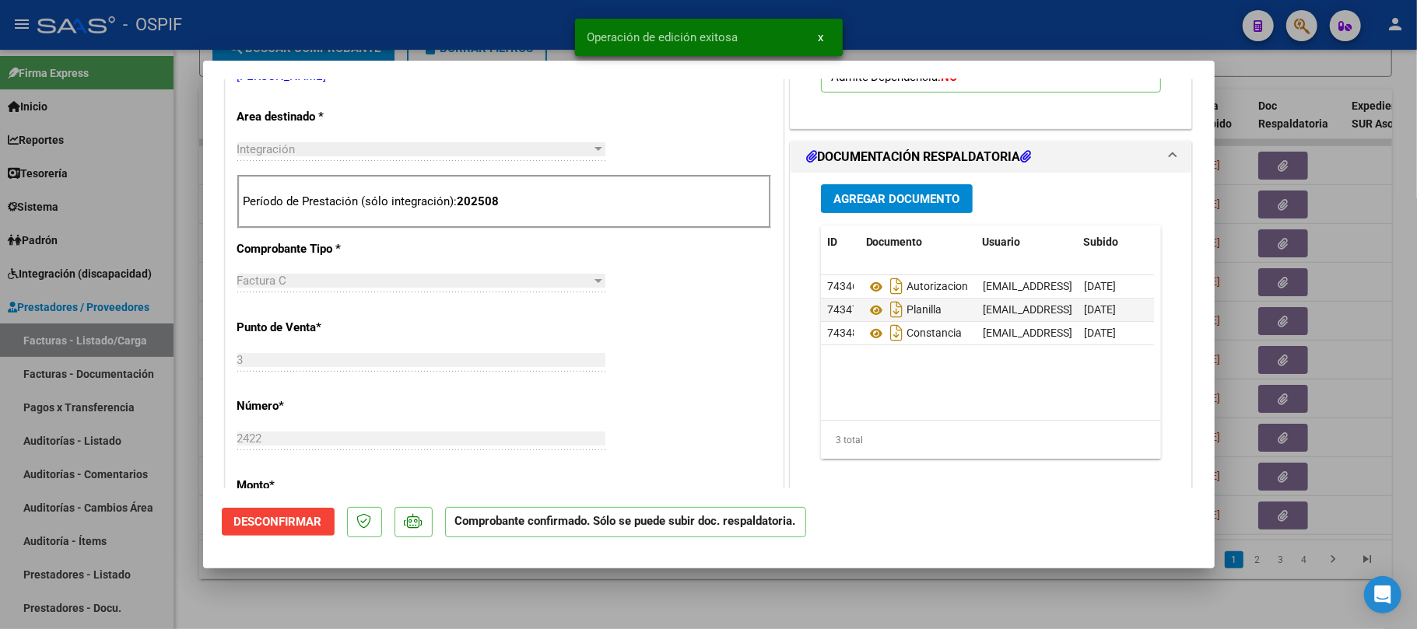
click at [562, 596] on div at bounding box center [708, 314] width 1417 height 629
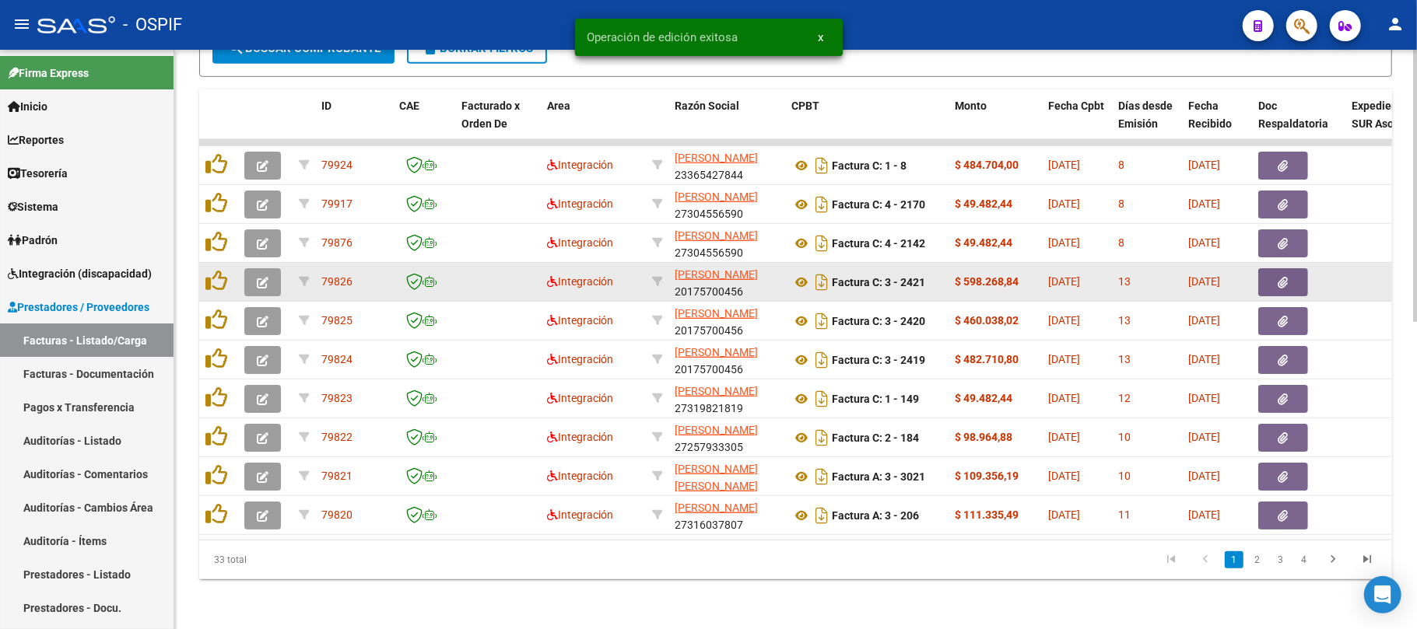
click at [274, 268] on button "button" at bounding box center [262, 282] width 37 height 28
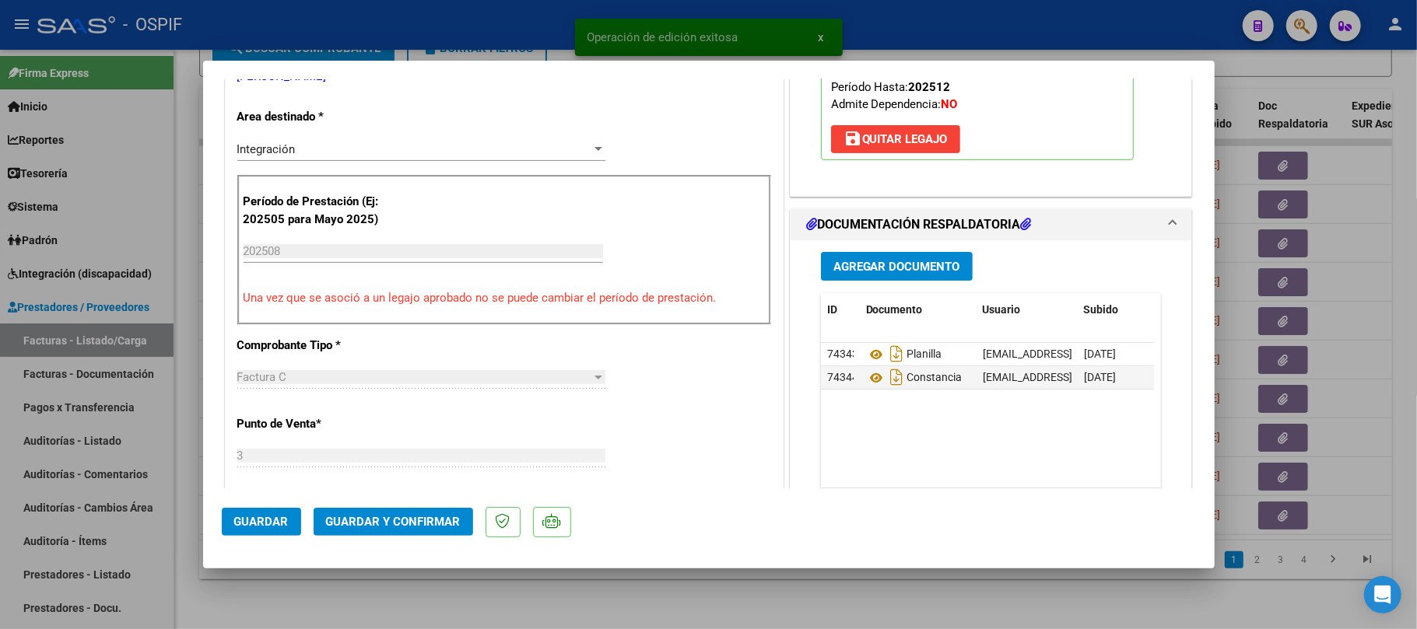
scroll to position [0, 0]
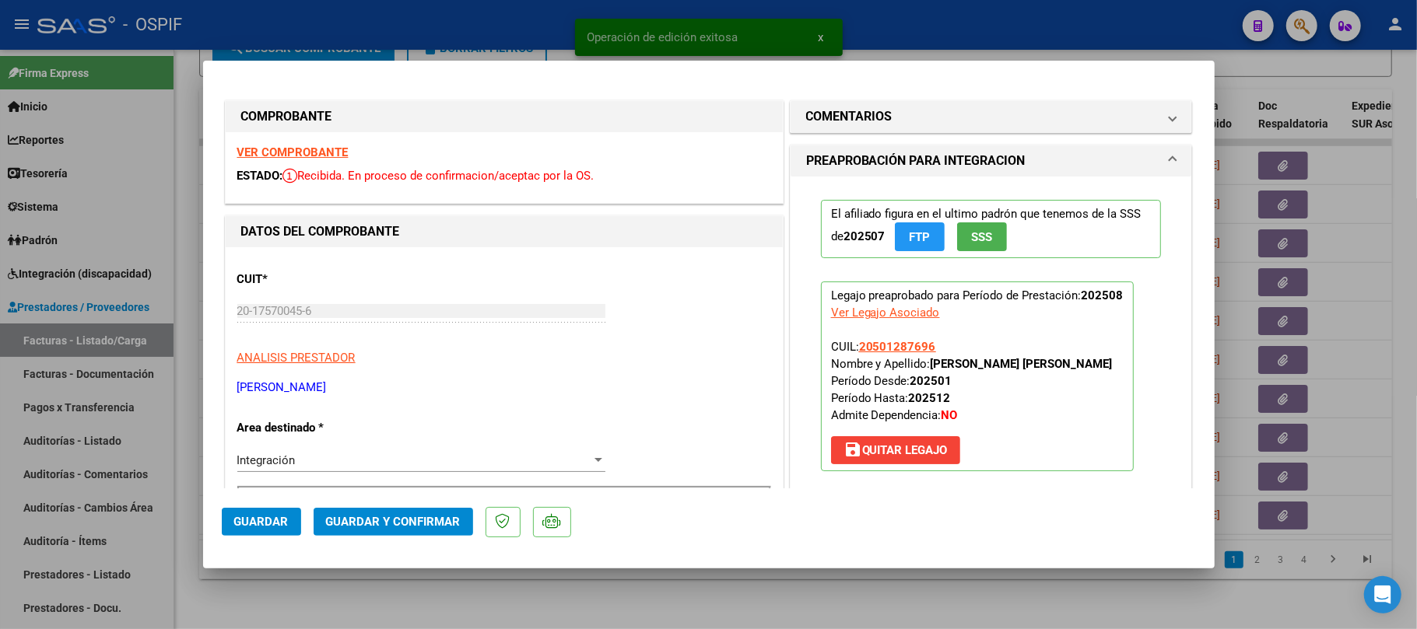
click at [359, 527] on span "Guardar y Confirmar" at bounding box center [393, 522] width 135 height 14
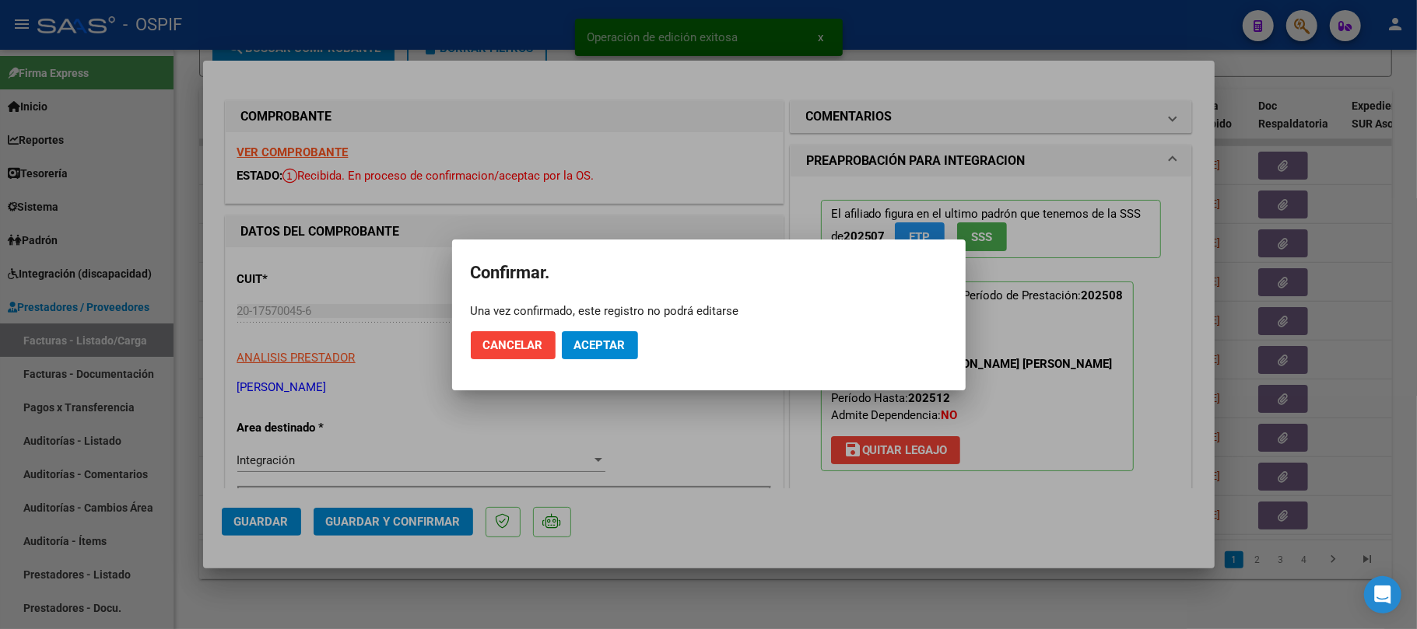
drag, startPoint x: 584, startPoint y: 367, endPoint x: 613, endPoint y: 349, distance: 35.0
click at [586, 365] on mat-dialog-actions "Cancelar Aceptar" at bounding box center [709, 345] width 476 height 53
click at [615, 343] on span "Aceptar" at bounding box center [599, 345] width 51 height 14
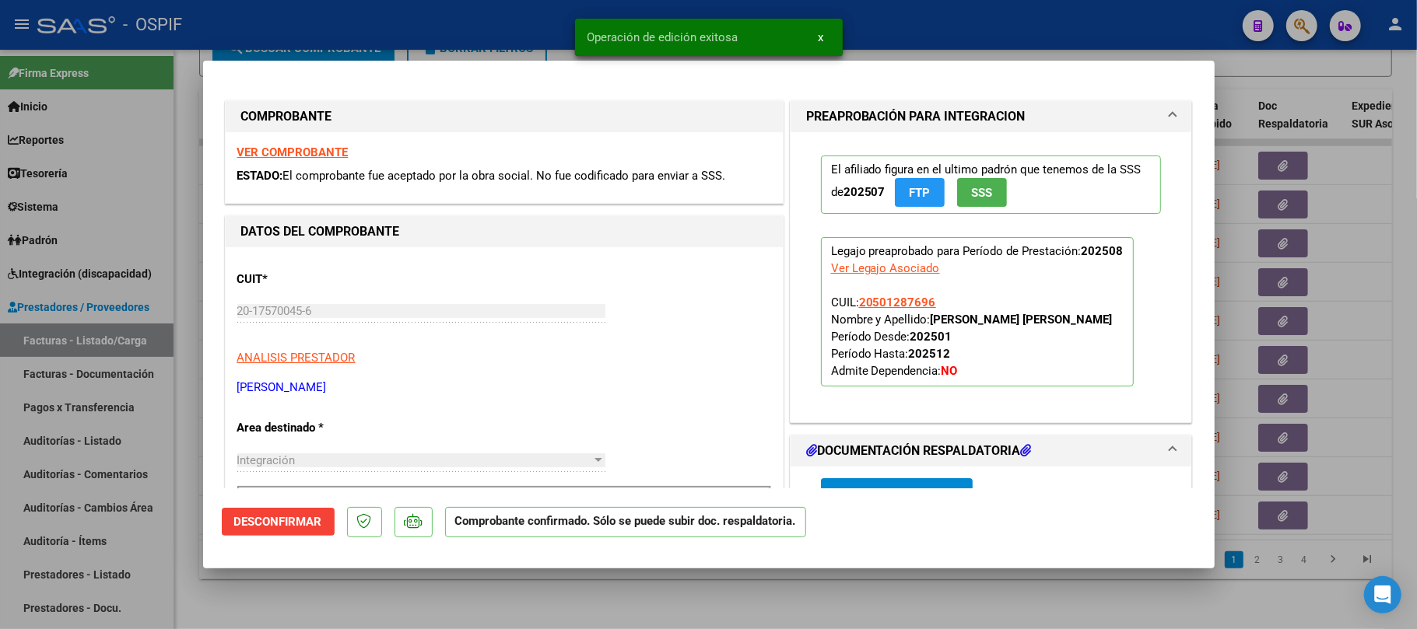
drag, startPoint x: 406, startPoint y: 576, endPoint x: 291, endPoint y: 347, distance: 256.1
click at [405, 576] on div at bounding box center [708, 314] width 1417 height 629
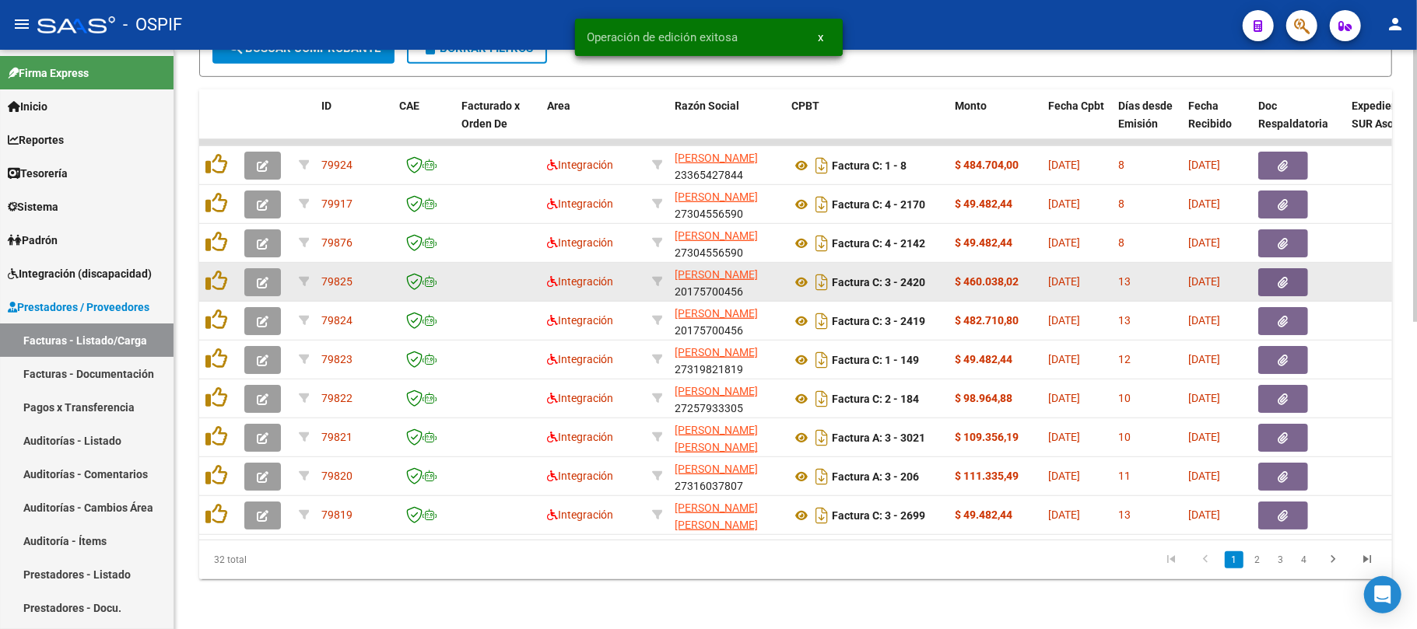
click at [261, 277] on icon "button" at bounding box center [263, 283] width 12 height 12
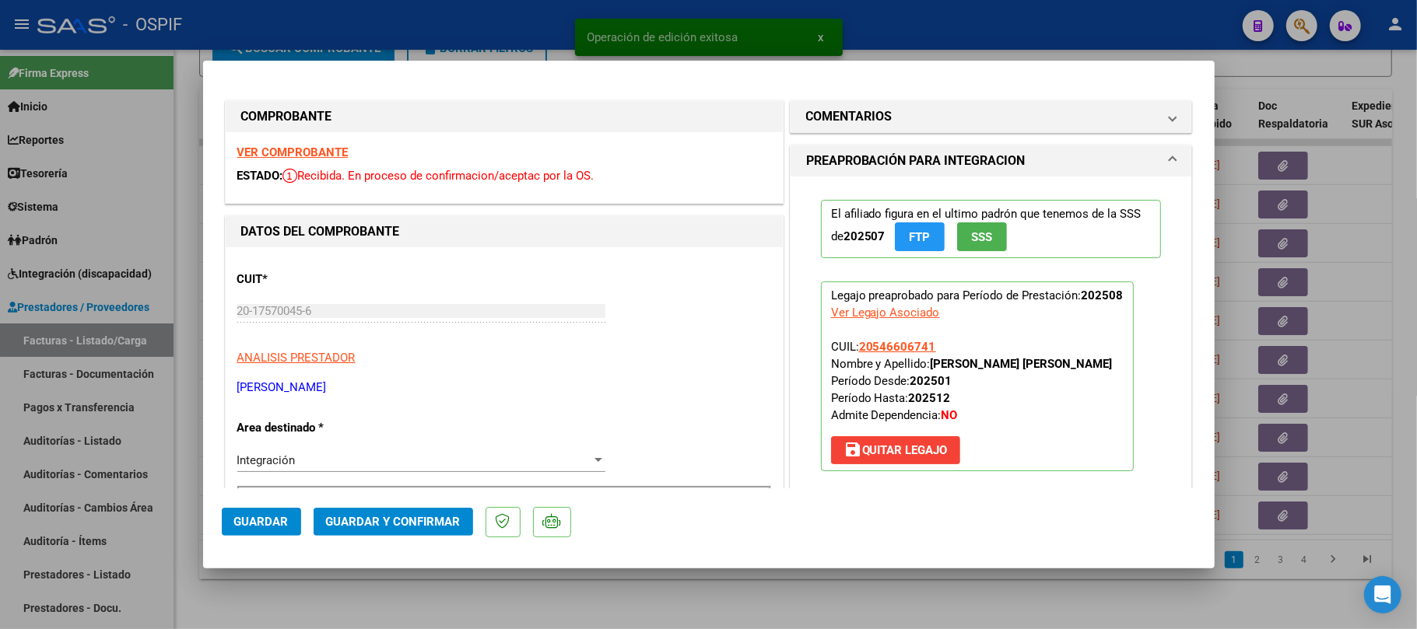
click at [419, 523] on span "Guardar y Confirmar" at bounding box center [393, 522] width 135 height 14
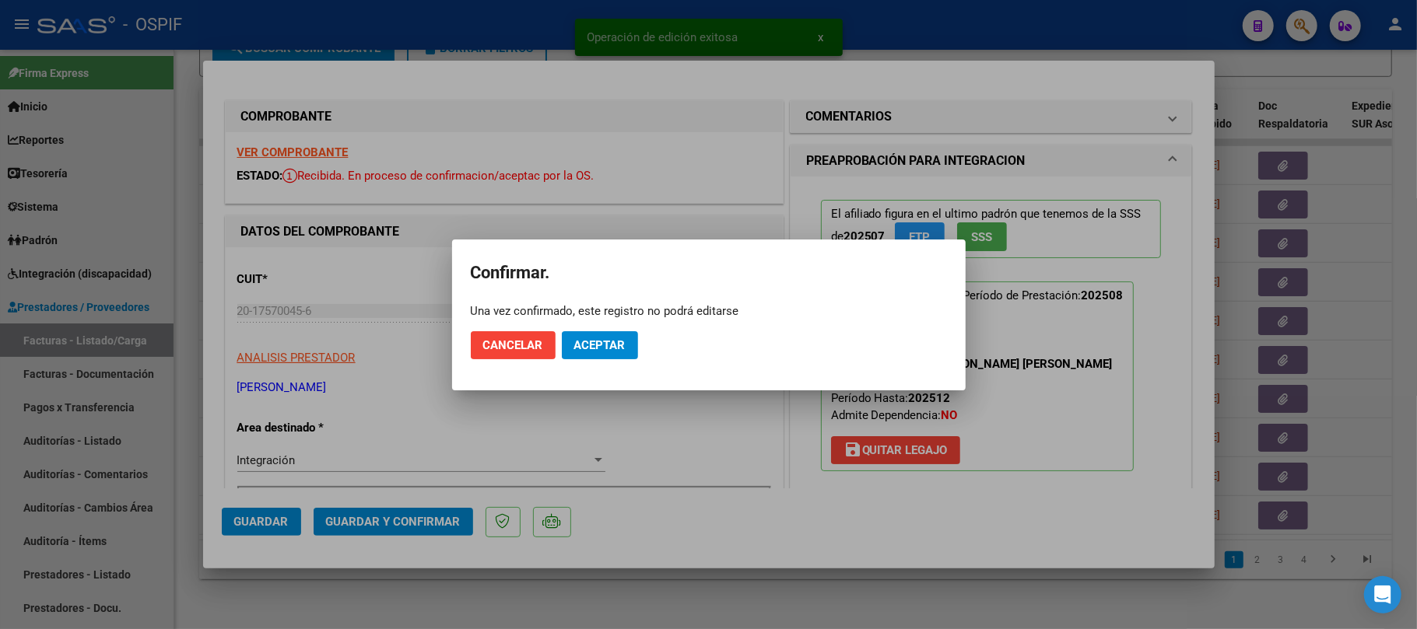
click at [596, 344] on span "Aceptar" at bounding box center [599, 345] width 51 height 14
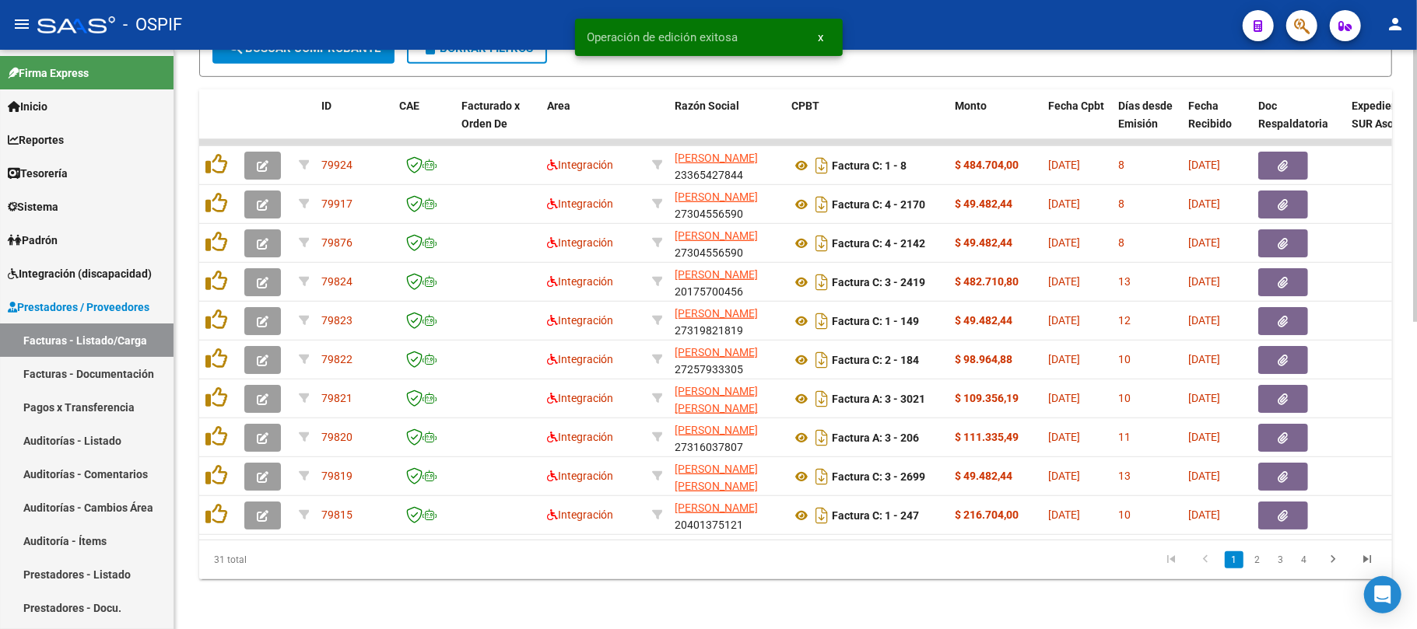
click at [520, 584] on div "Video tutorial PRESTADORES -> Listado de CPBTs Emitidos por Prestadores / Prove…" at bounding box center [795, 19] width 1242 height 1220
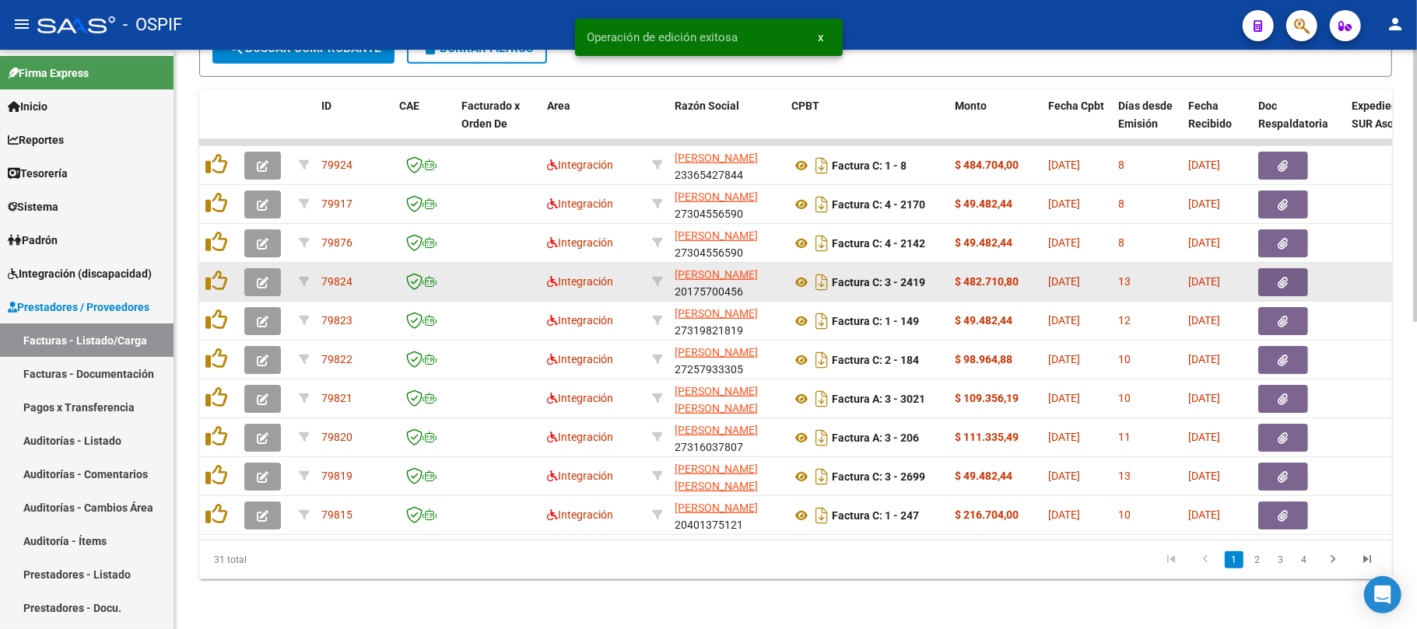
click at [268, 277] on icon "button" at bounding box center [263, 283] width 12 height 12
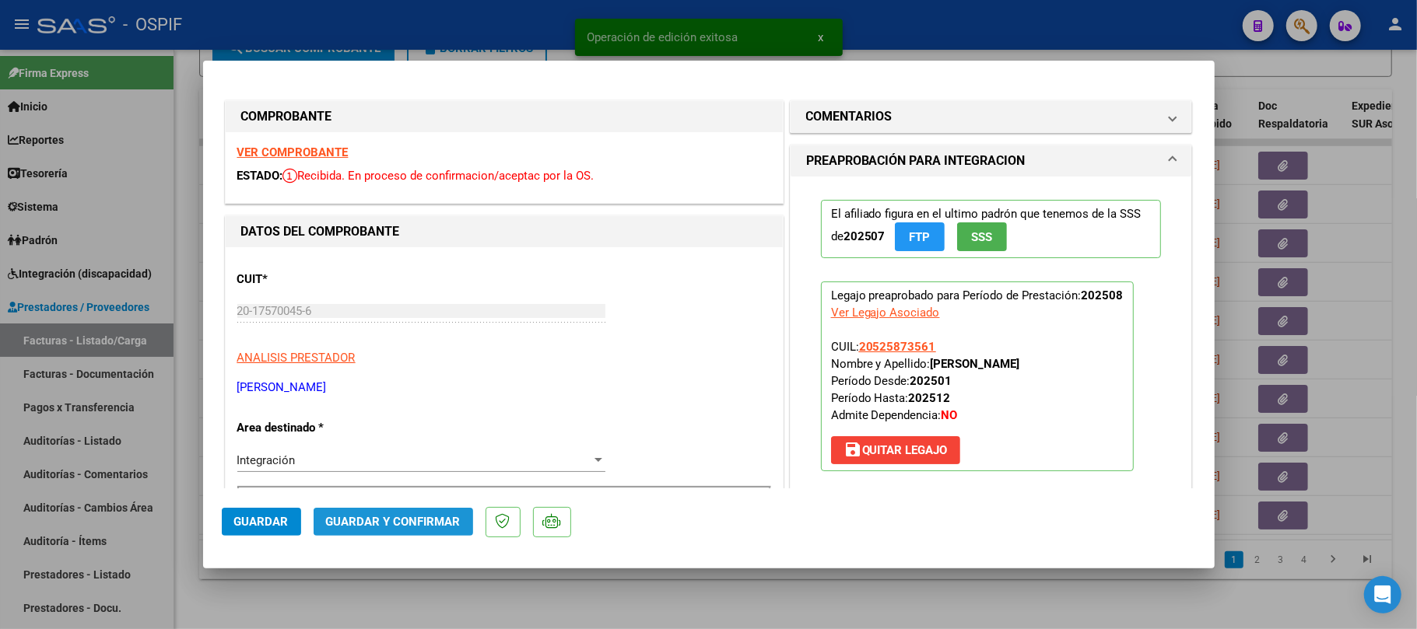
click at [427, 515] on span "Guardar y Confirmar" at bounding box center [393, 522] width 135 height 14
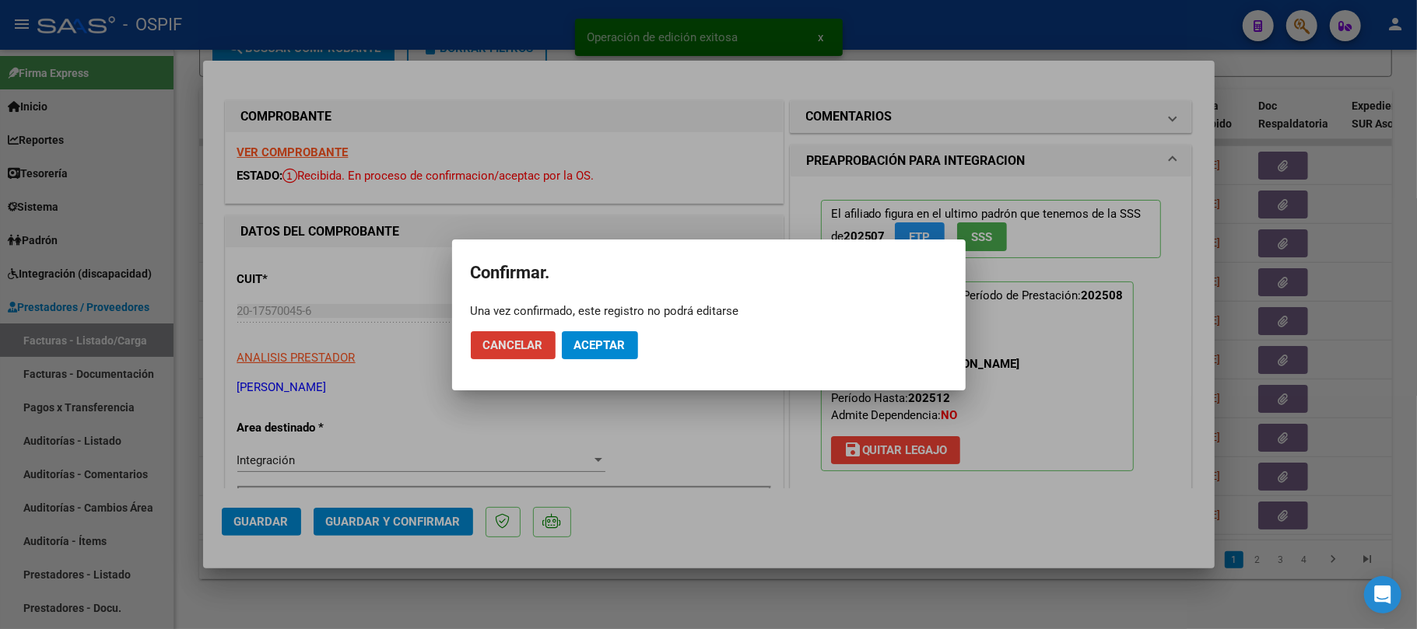
click at [605, 321] on mat-dialog-actions "Cancelar Aceptar" at bounding box center [709, 345] width 476 height 53
click at [608, 342] on span "Aceptar" at bounding box center [599, 345] width 51 height 14
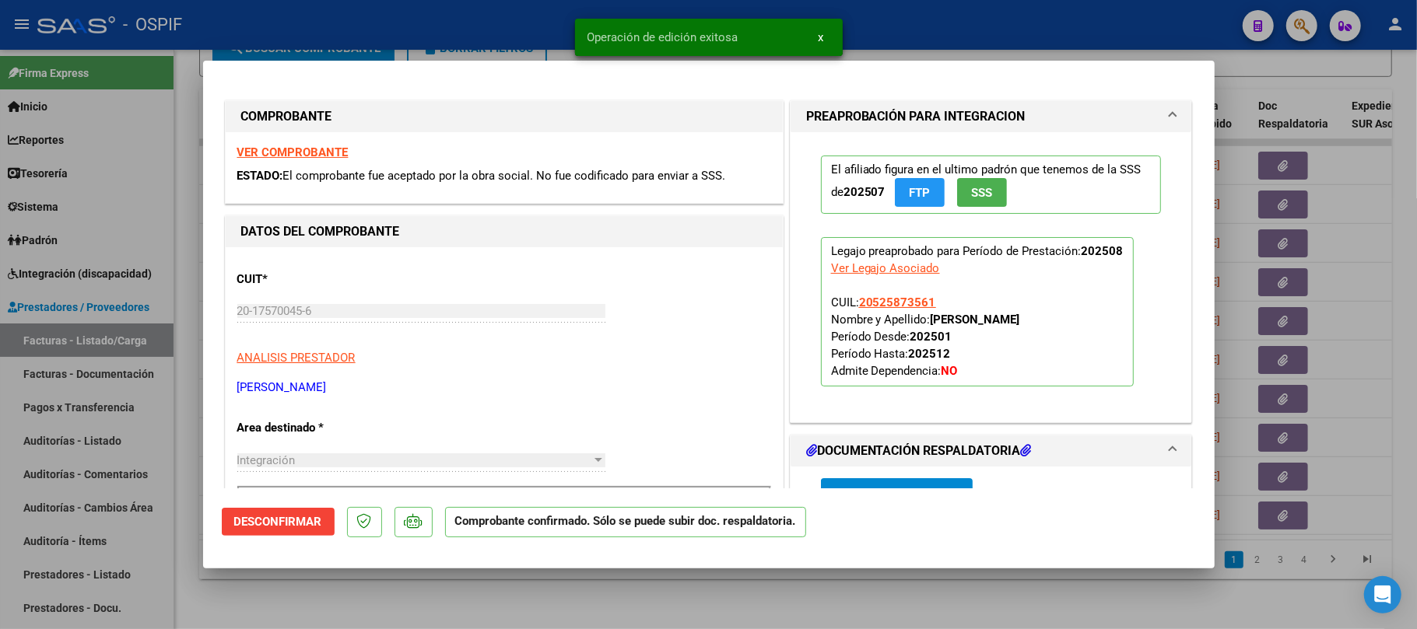
click at [1368, 322] on div at bounding box center [708, 314] width 1417 height 629
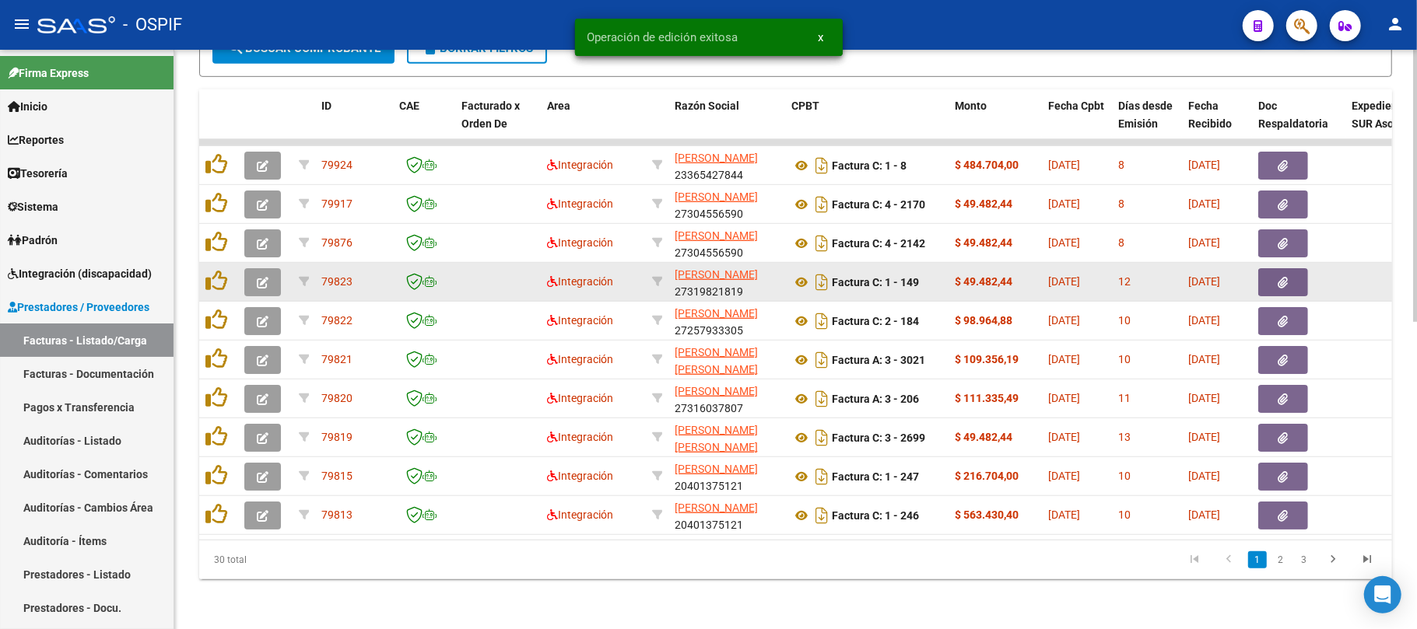
click at [259, 277] on icon "button" at bounding box center [263, 283] width 12 height 12
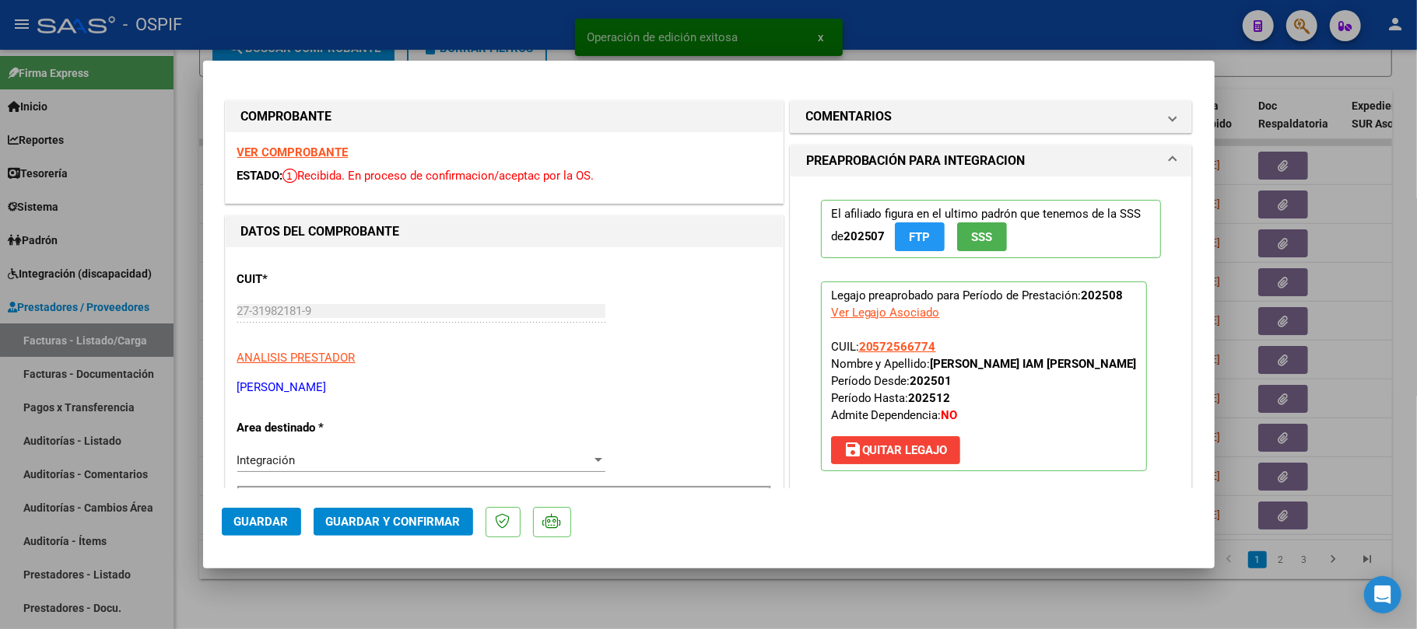
click at [380, 524] on span "Guardar y Confirmar" at bounding box center [393, 522] width 135 height 14
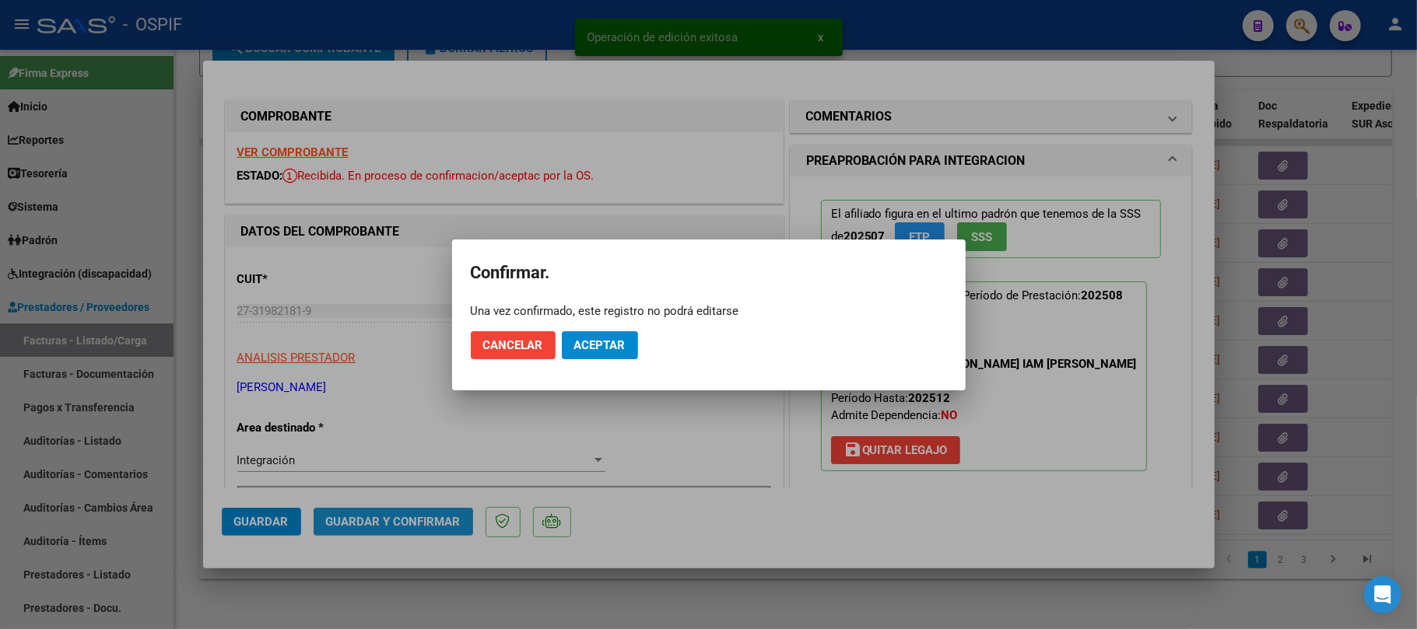
click at [605, 338] on span "Aceptar" at bounding box center [599, 345] width 51 height 14
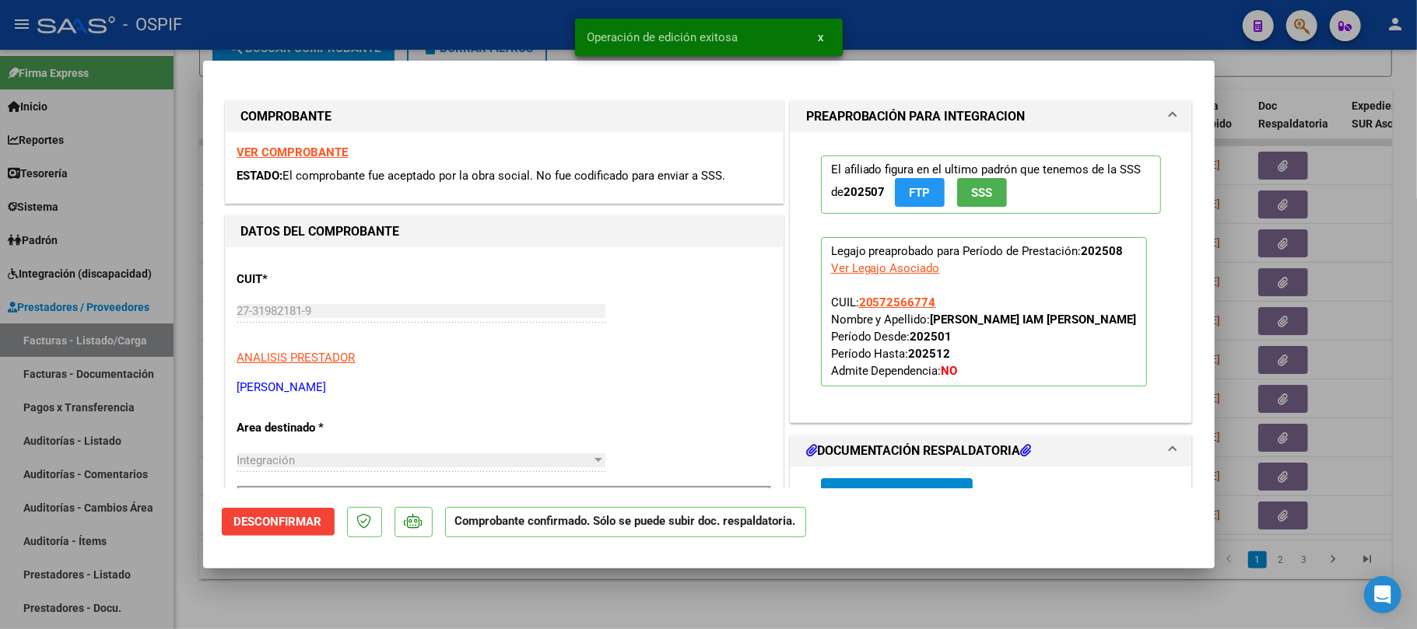
click at [558, 615] on div at bounding box center [708, 314] width 1417 height 629
type input "$ 0,00"
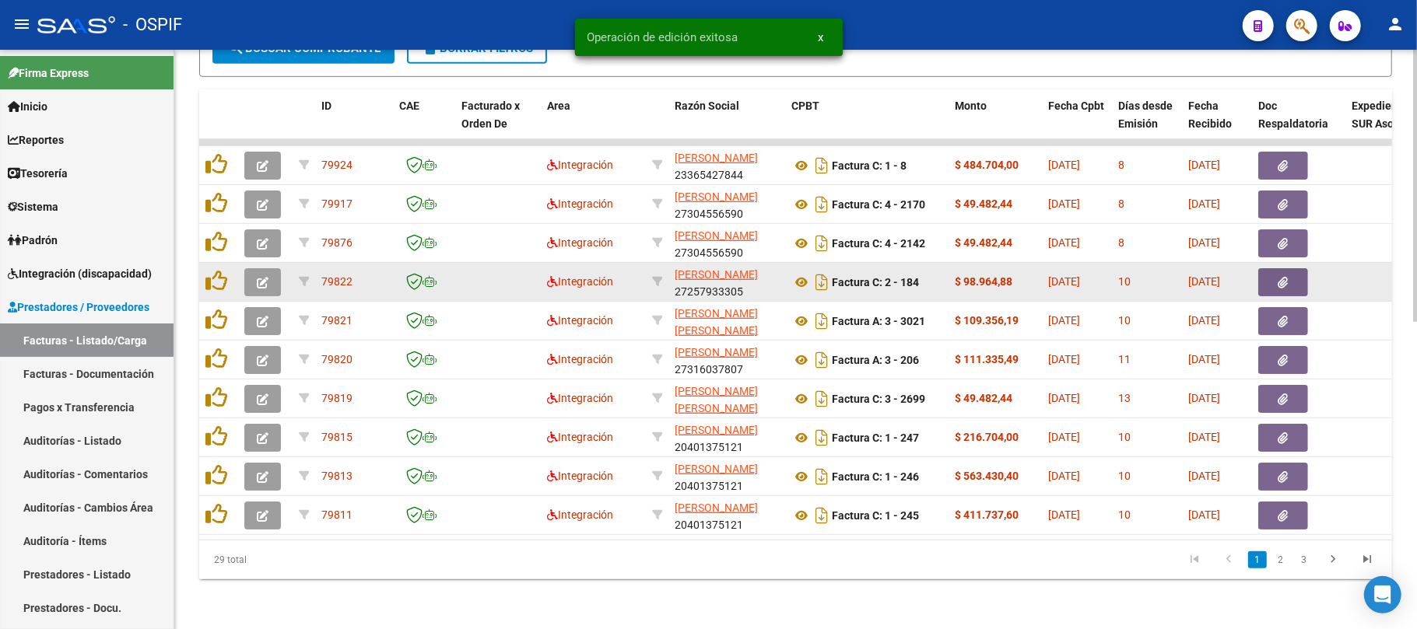
click at [263, 277] on icon "button" at bounding box center [263, 283] width 12 height 12
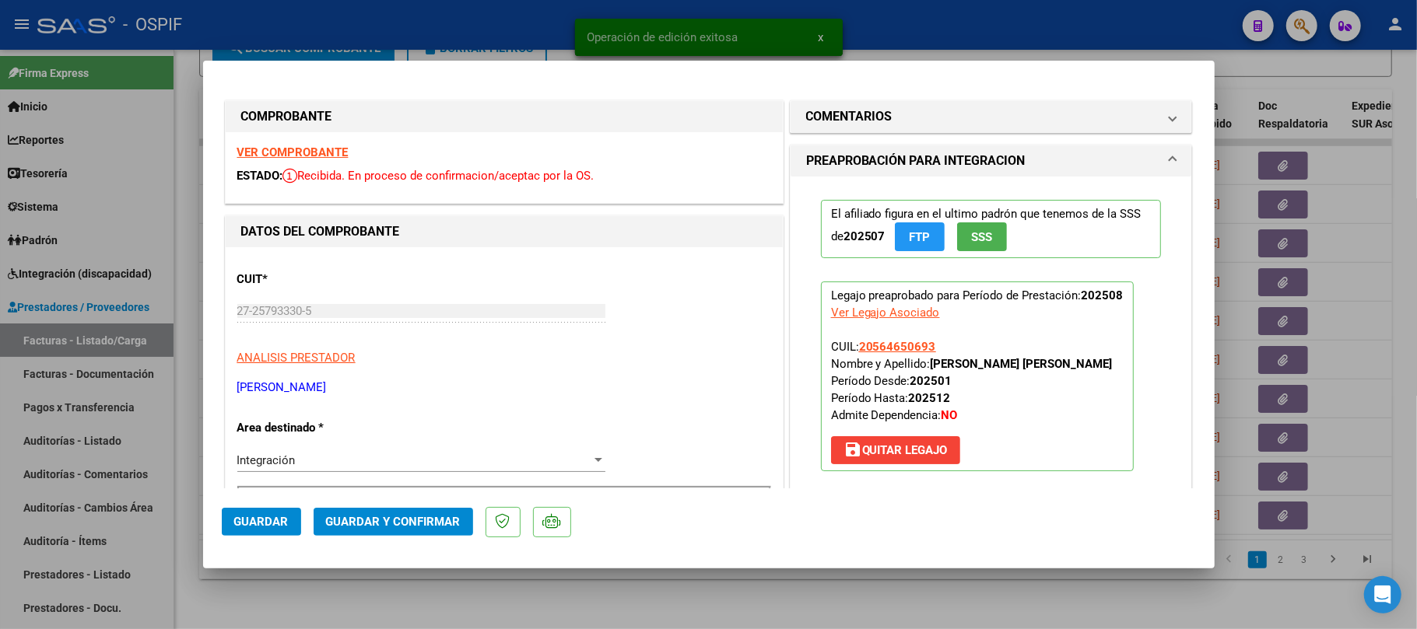
scroll to position [207, 0]
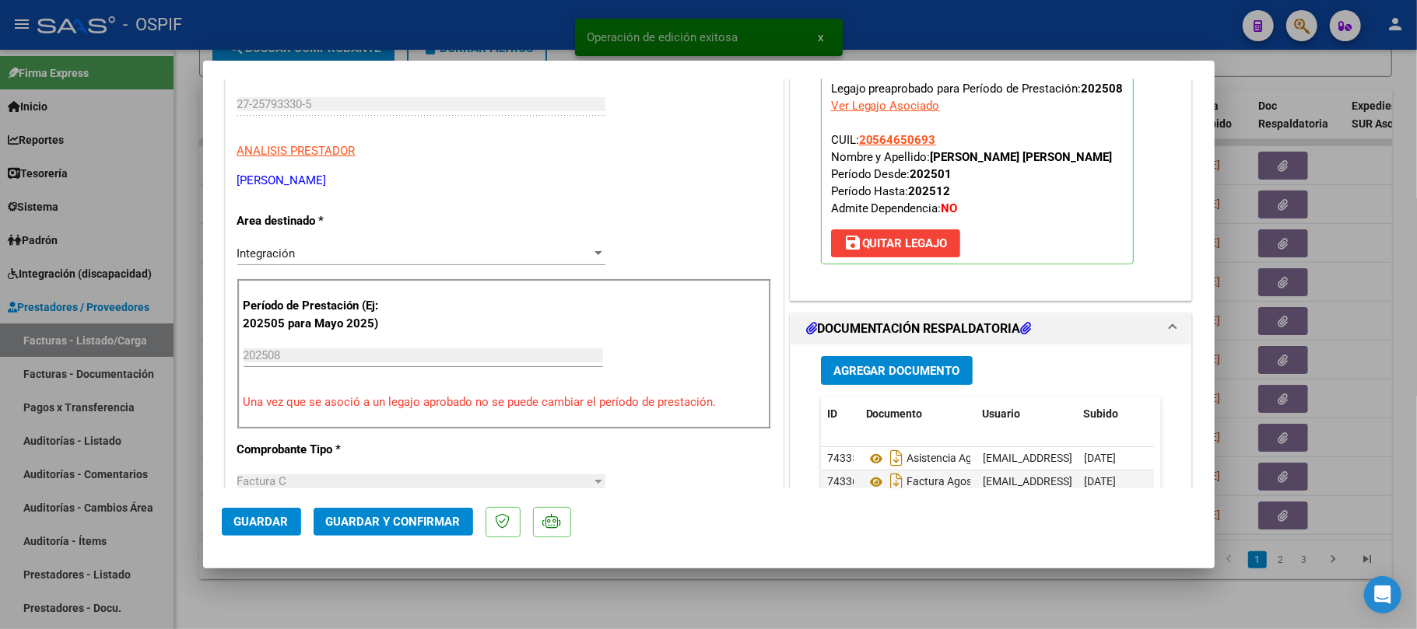
click at [428, 526] on span "Guardar y Confirmar" at bounding box center [393, 522] width 135 height 14
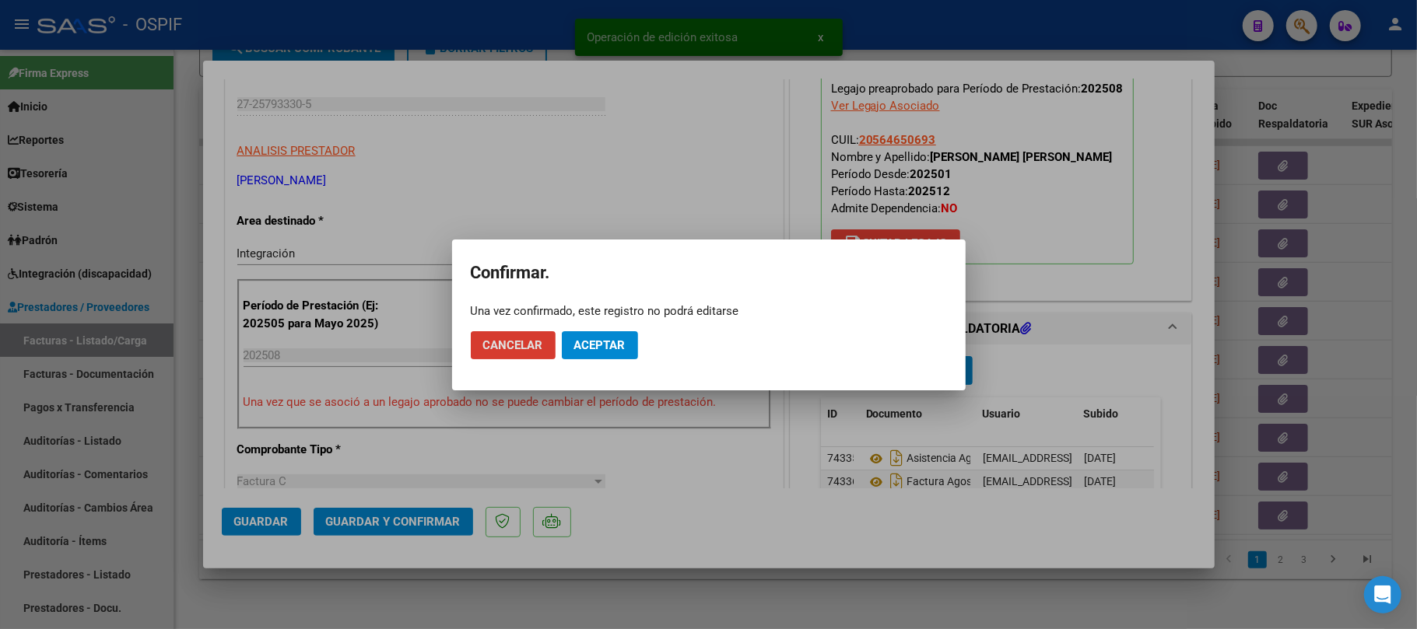
click at [590, 333] on button "Aceptar" at bounding box center [600, 345] width 76 height 28
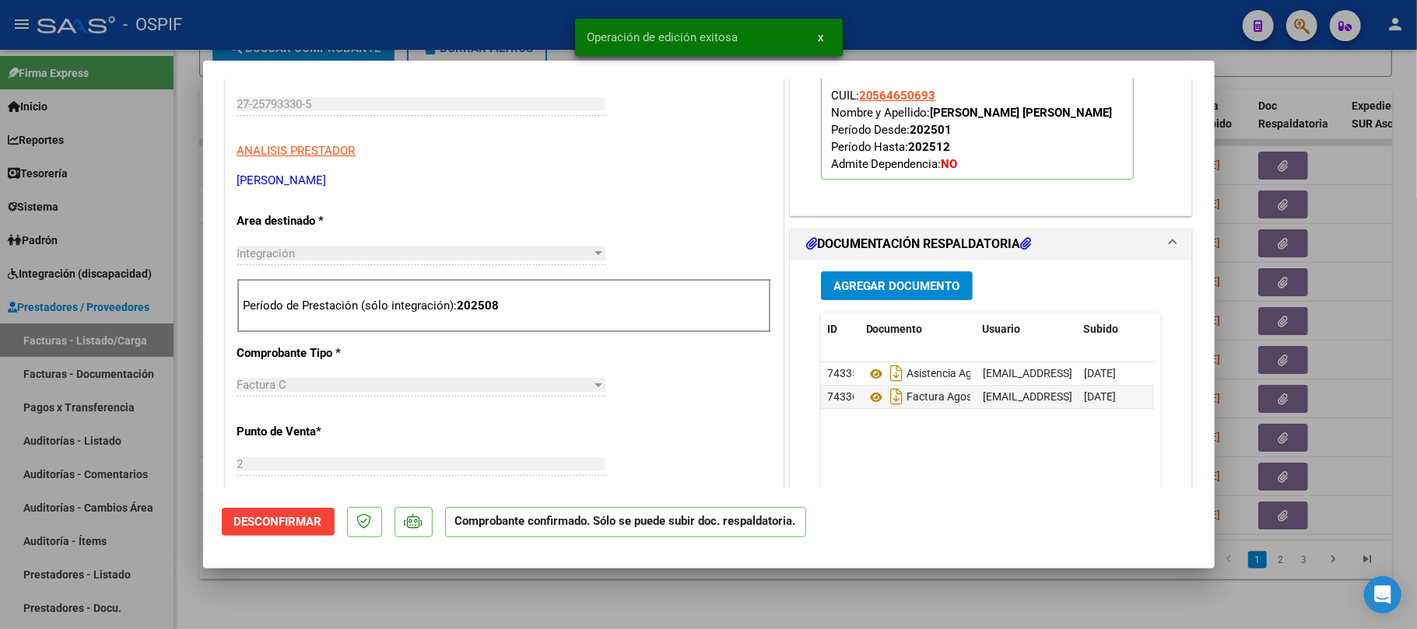
click at [580, 604] on div at bounding box center [708, 314] width 1417 height 629
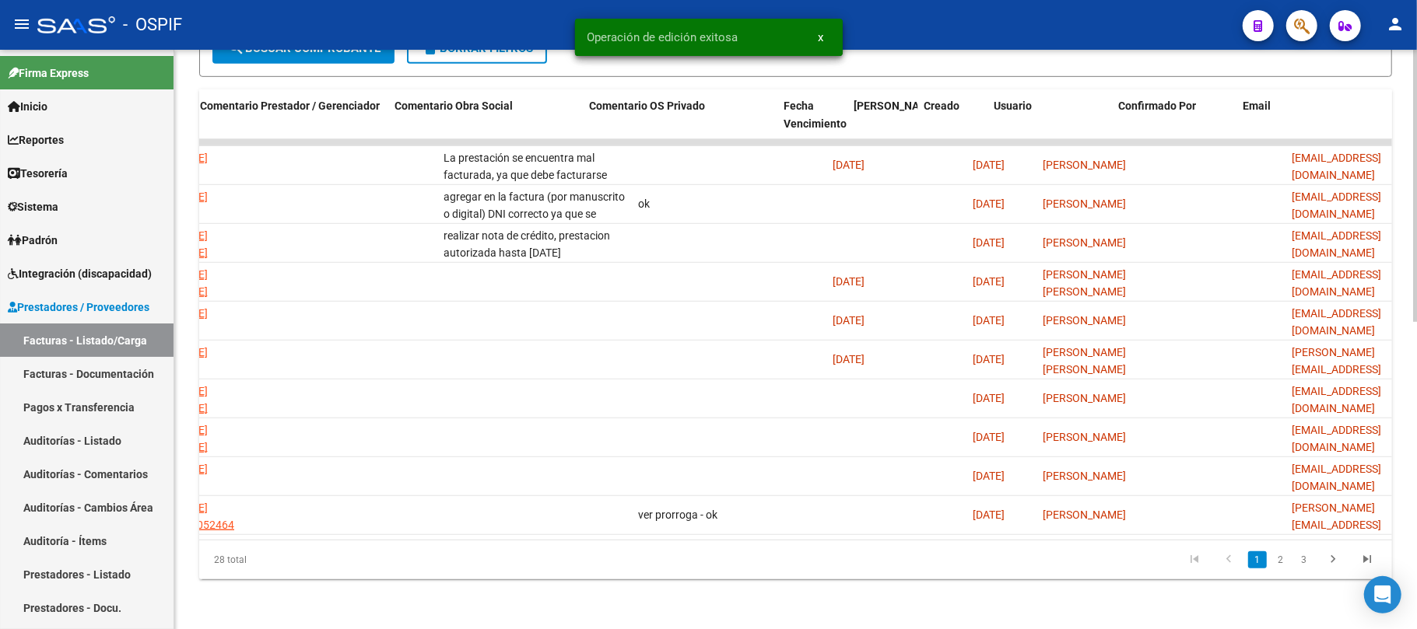
scroll to position [0, 2185]
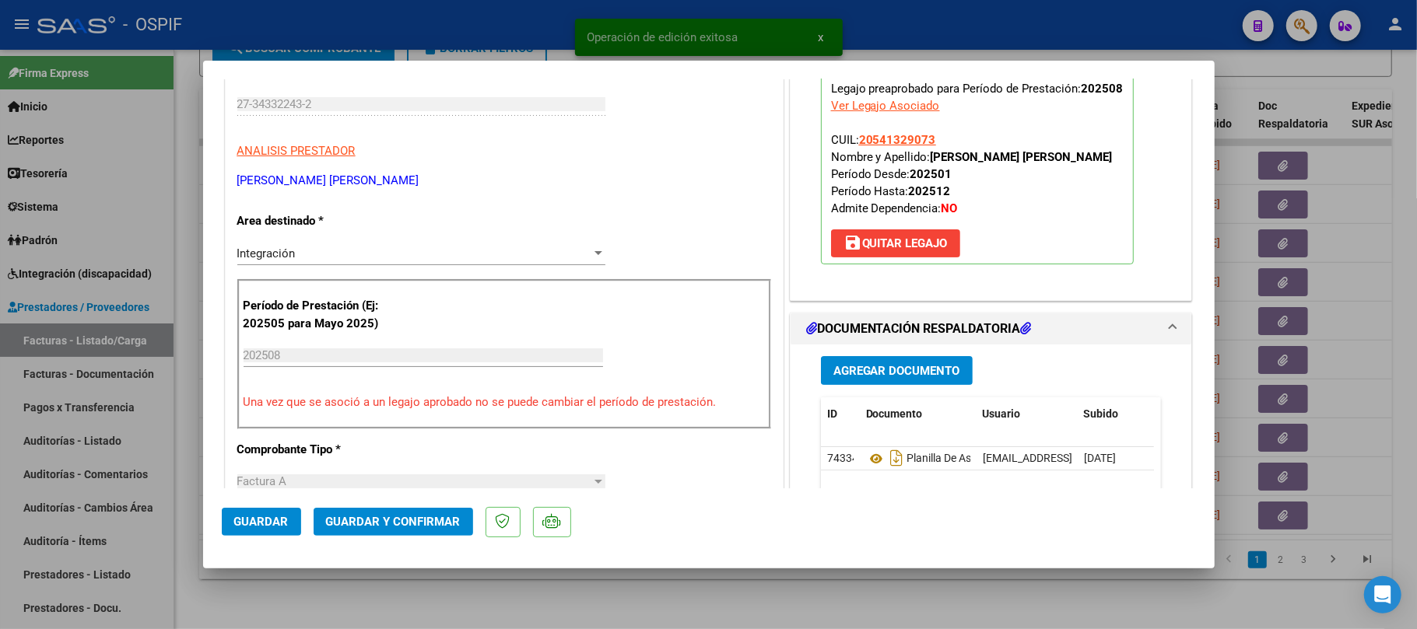
scroll to position [0, 0]
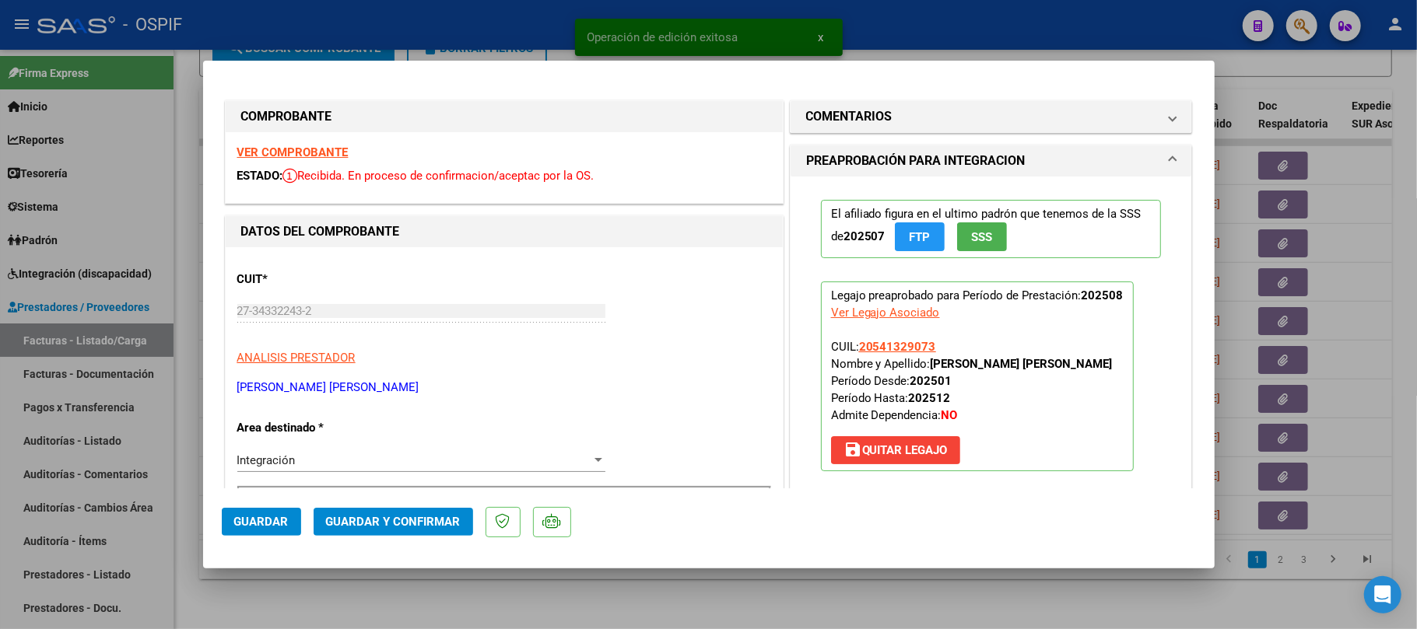
drag, startPoint x: 415, startPoint y: 506, endPoint x: 402, endPoint y: 536, distance: 32.8
click at [412, 507] on mat-dialog-actions "Guardar Guardar y Confirmar" at bounding box center [709, 519] width 974 height 61
click at [401, 537] on mat-dialog-actions "Guardar Guardar y Confirmar" at bounding box center [709, 519] width 974 height 61
click at [412, 530] on button "Guardar y Confirmar" at bounding box center [393, 522] width 159 height 28
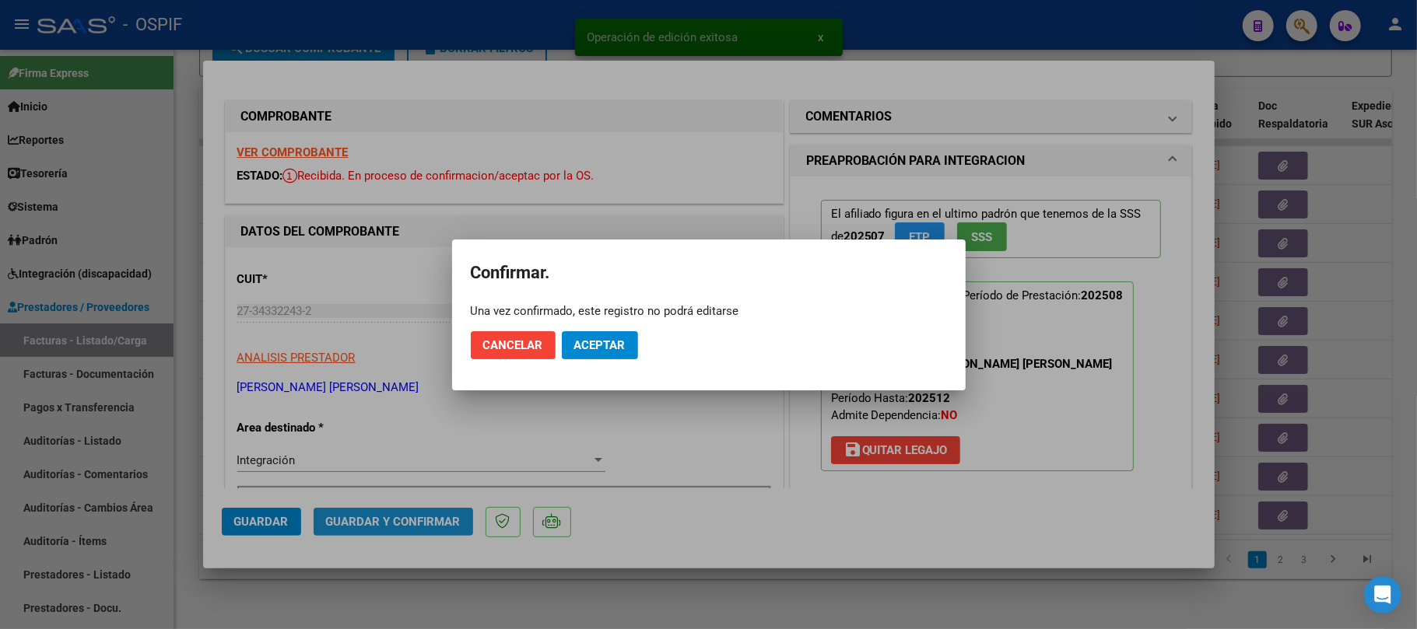
click at [613, 342] on span "Aceptar" at bounding box center [599, 345] width 51 height 14
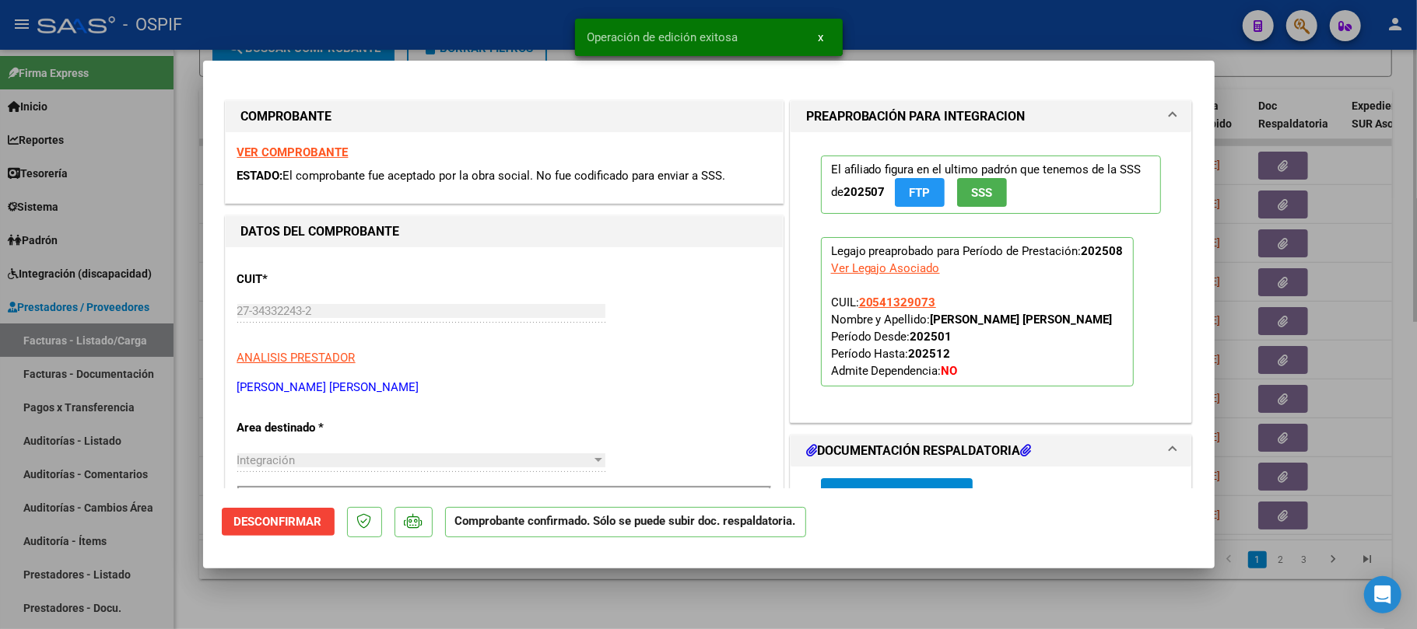
drag, startPoint x: 602, startPoint y: 586, endPoint x: 543, endPoint y: 590, distance: 59.3
click at [601, 586] on div at bounding box center [708, 314] width 1417 height 629
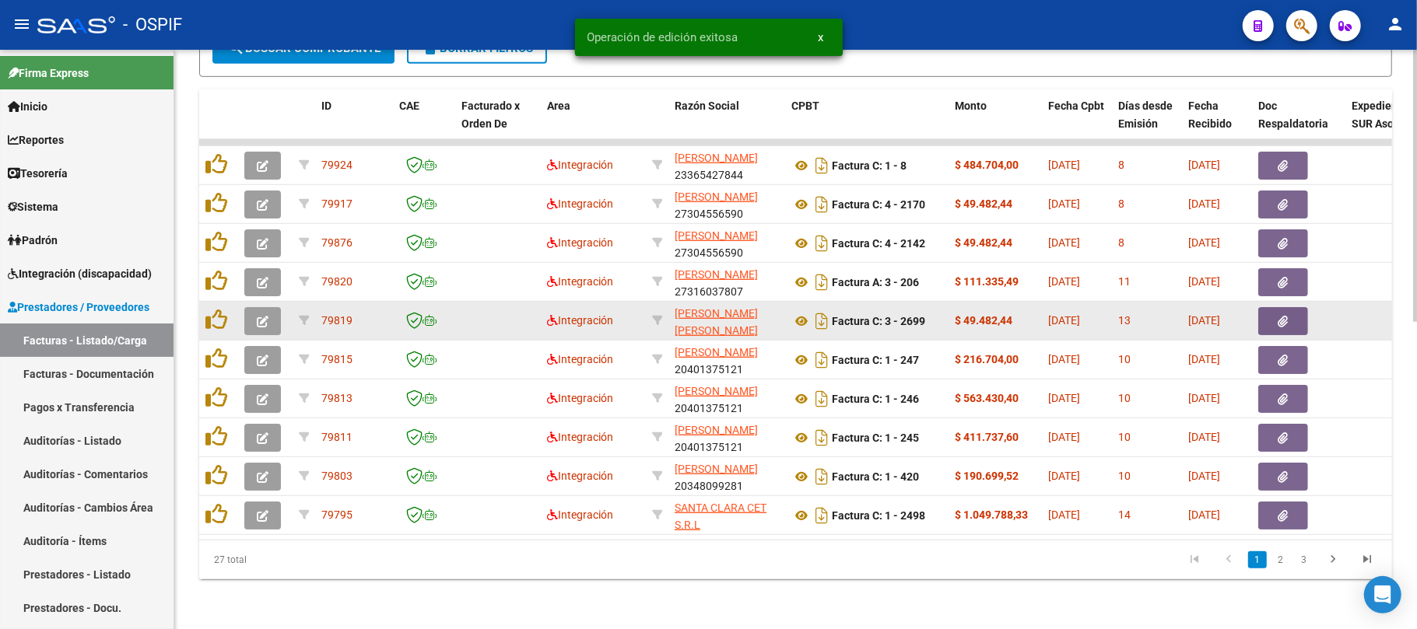
click at [254, 308] on button "button" at bounding box center [262, 321] width 37 height 28
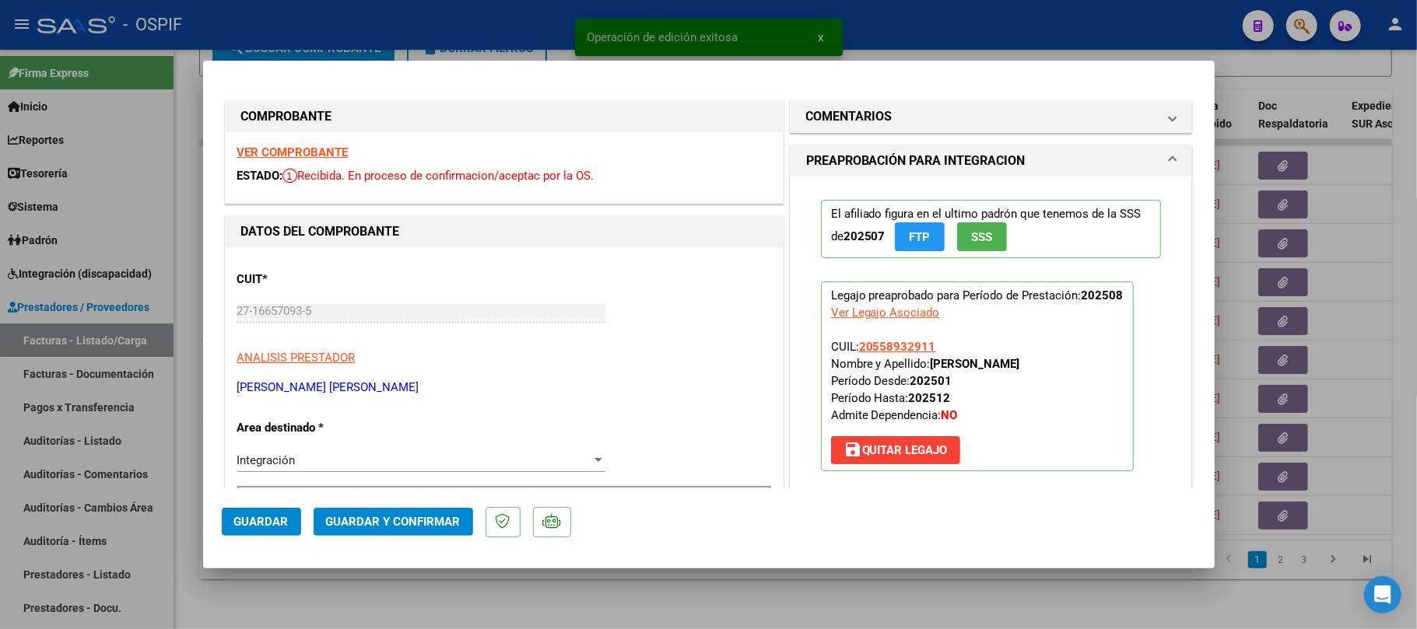
click at [471, 564] on mat-dialog-container "COMPROBANTE VER COMPROBANTE ESTADO: Recibida. En proceso de confirmacion/acepta…" at bounding box center [708, 314] width 1011 height 507
drag, startPoint x: 478, startPoint y: 576, endPoint x: 477, endPoint y: 589, distance: 13.2
click at [479, 577] on div at bounding box center [708, 314] width 1417 height 629
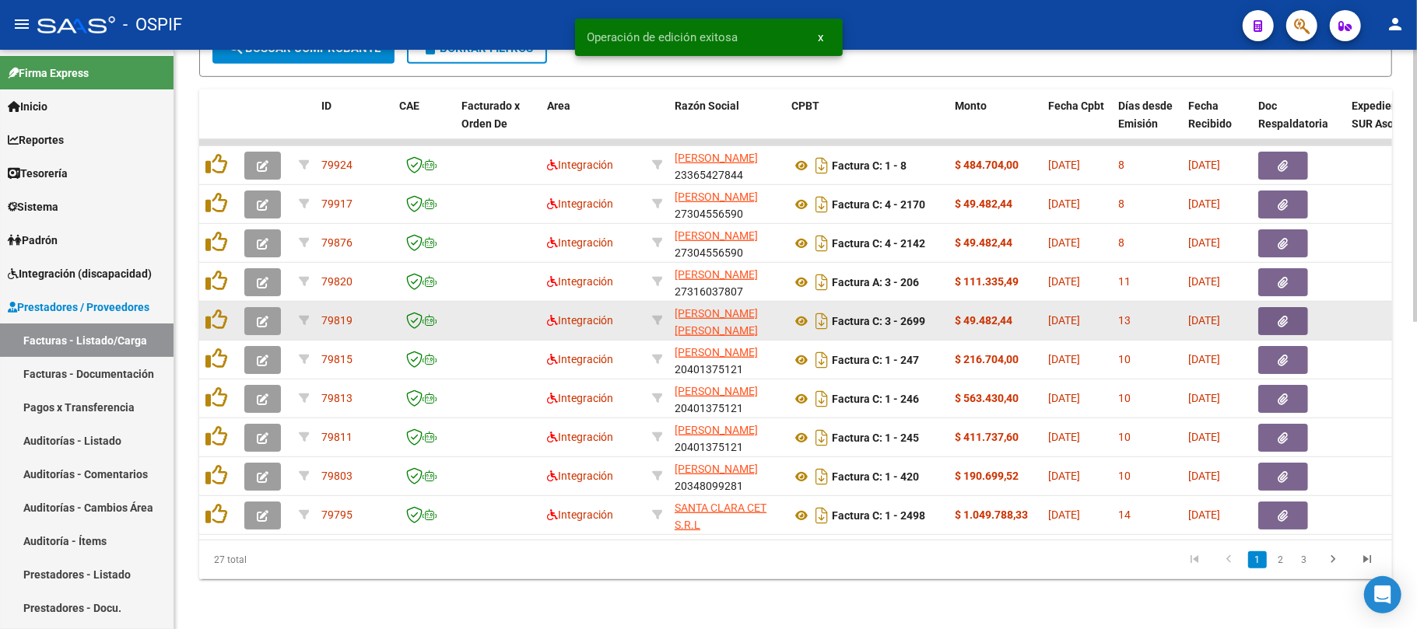
click at [259, 316] on icon "button" at bounding box center [263, 322] width 12 height 12
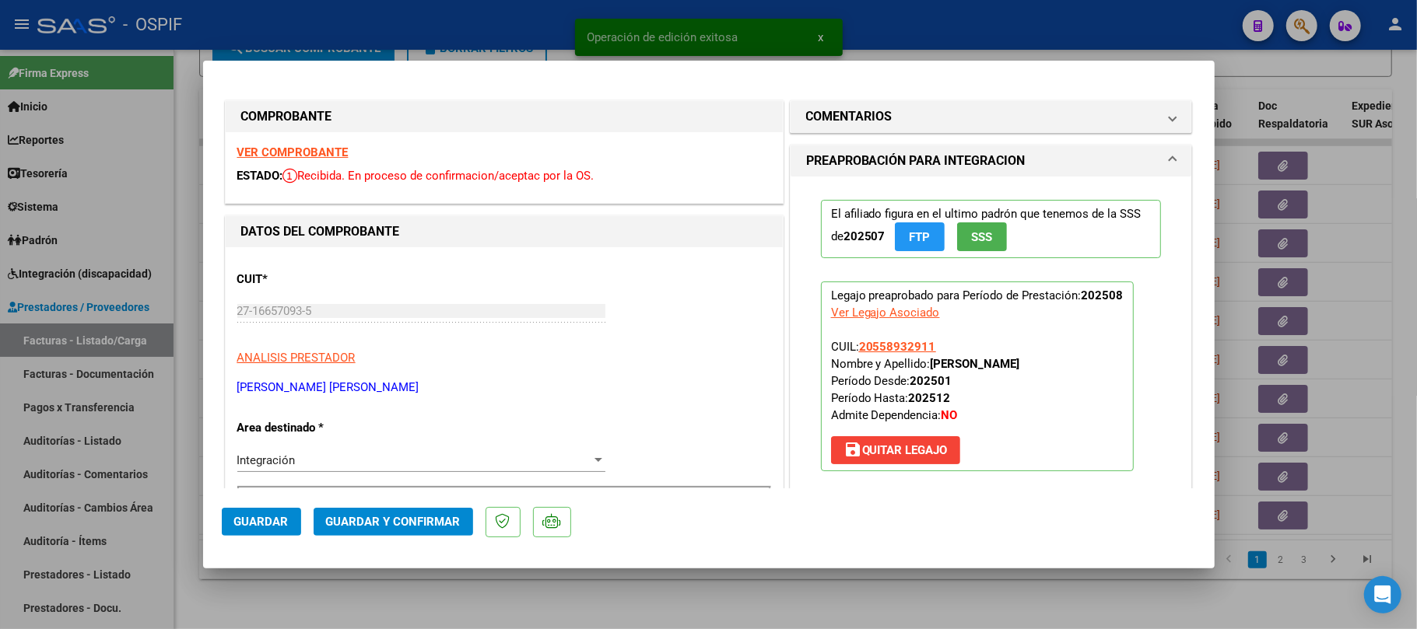
scroll to position [311, 0]
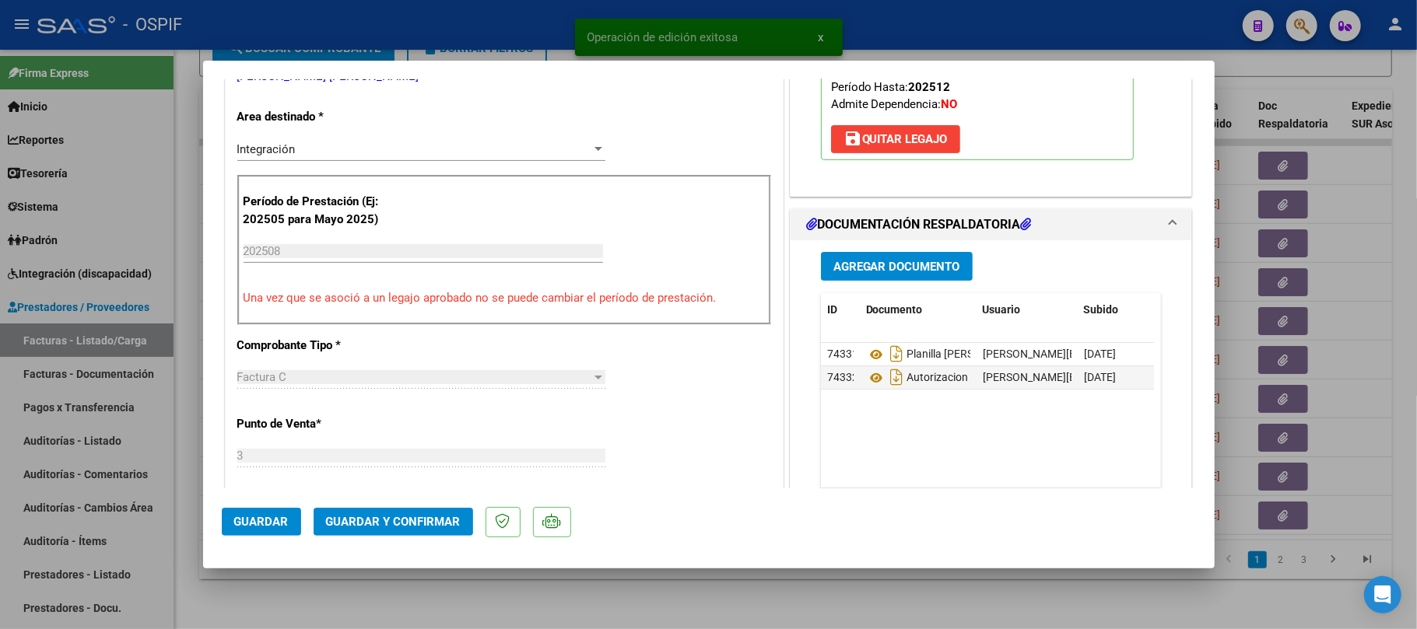
click at [408, 537] on mat-dialog-actions "Guardar Guardar y Confirmar" at bounding box center [709, 519] width 974 height 61
click at [424, 537] on mat-dialog-actions "Guardar Guardar y Confirmar" at bounding box center [709, 519] width 974 height 61
click at [434, 530] on button "Guardar y Confirmar" at bounding box center [393, 522] width 159 height 28
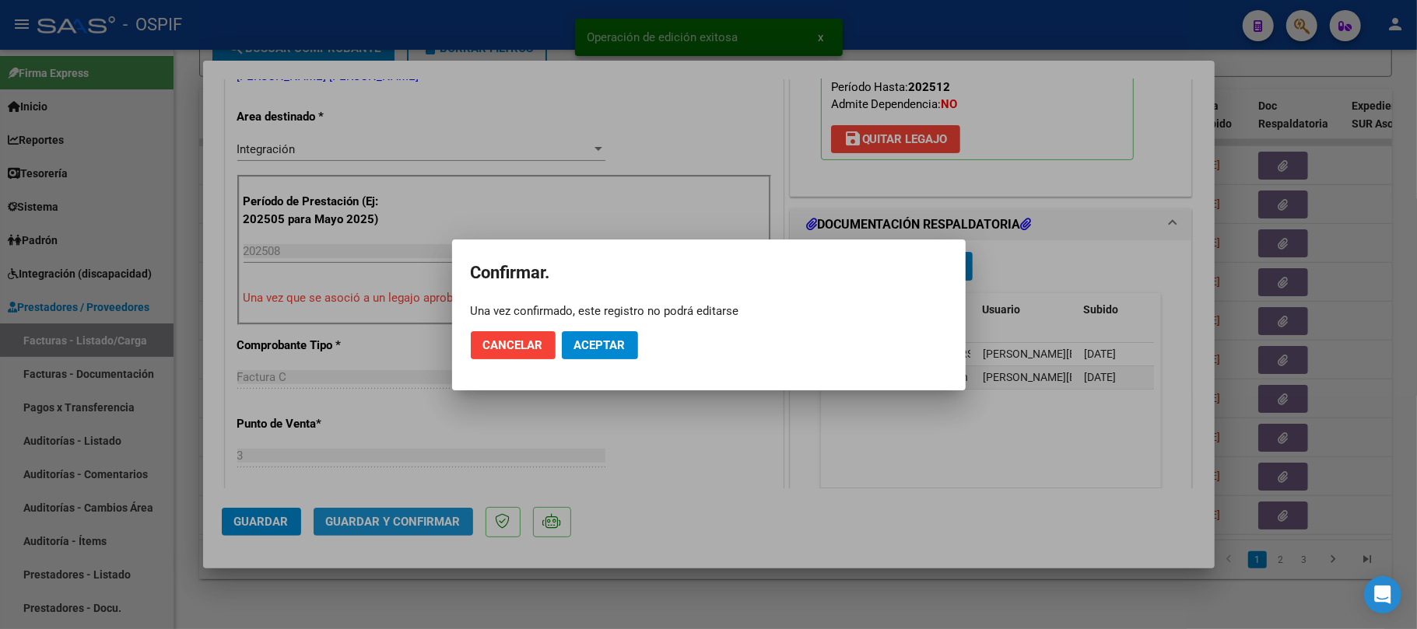
click at [552, 378] on mat-dialog-container "Confirmar. Una vez confirmado, este registro no podrá editarse Cancelar Aceptar" at bounding box center [708, 315] width 513 height 151
click at [601, 349] on span "Aceptar" at bounding box center [599, 345] width 51 height 14
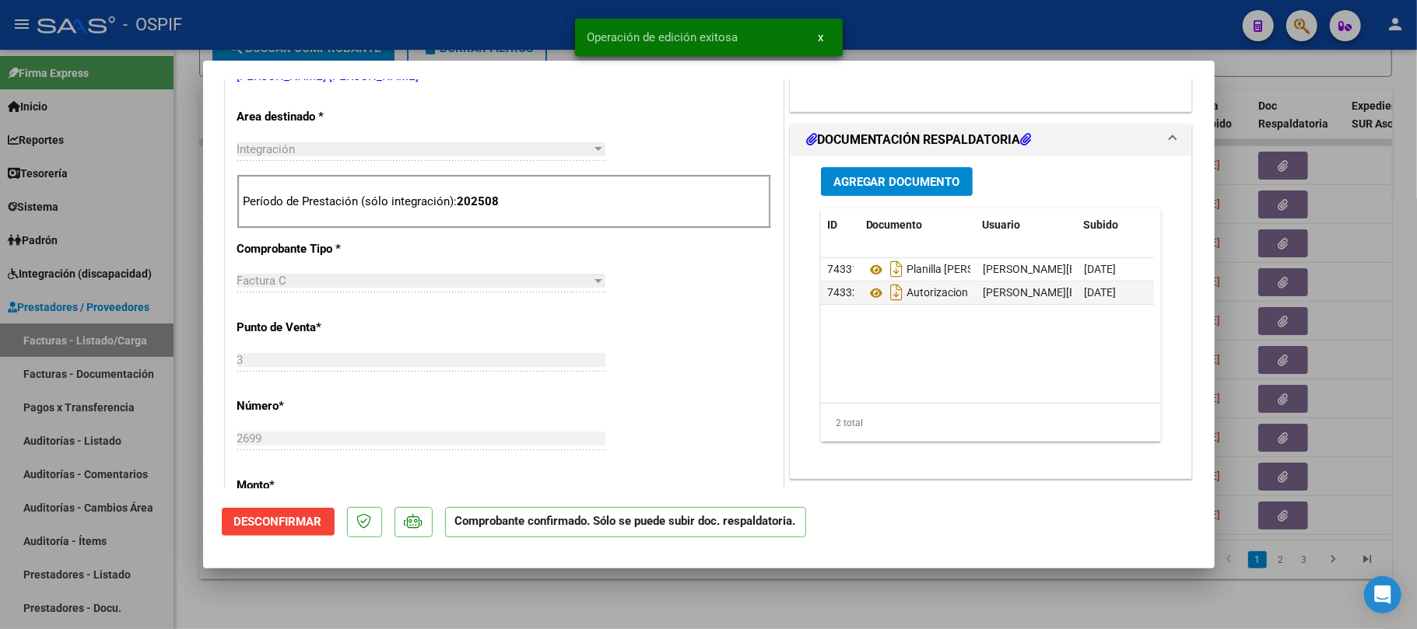
click at [611, 596] on div at bounding box center [708, 314] width 1417 height 629
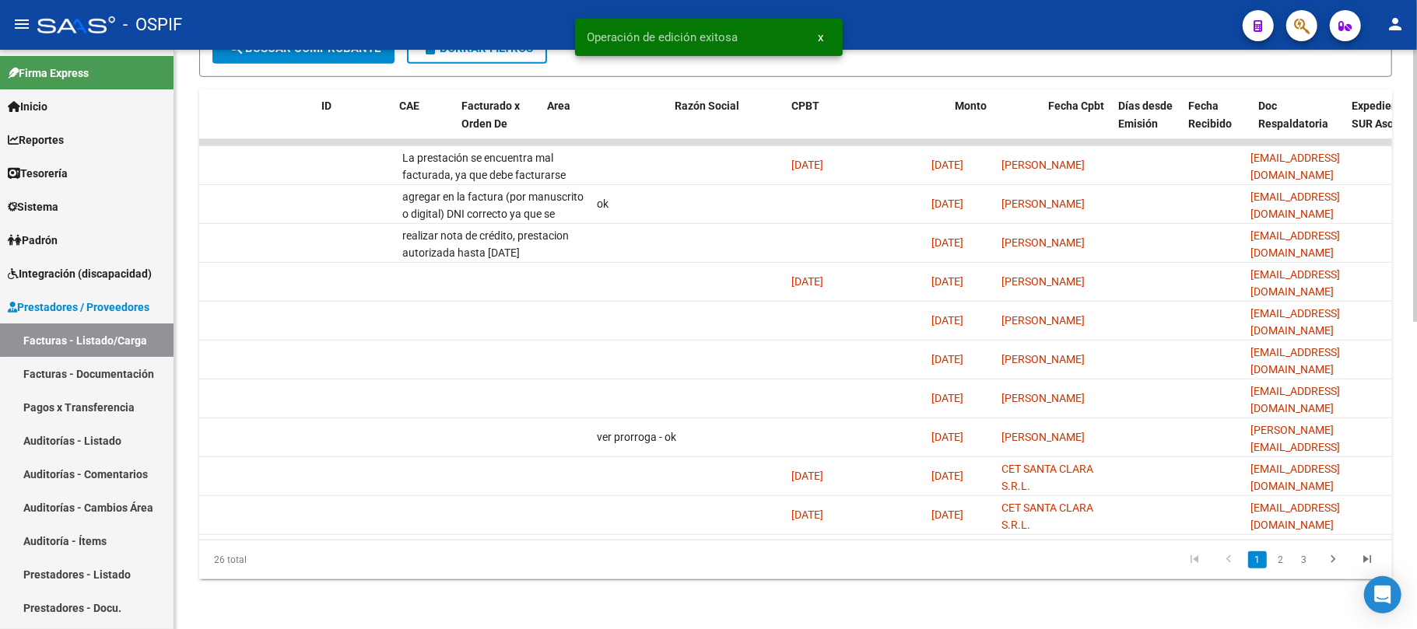
scroll to position [0, 0]
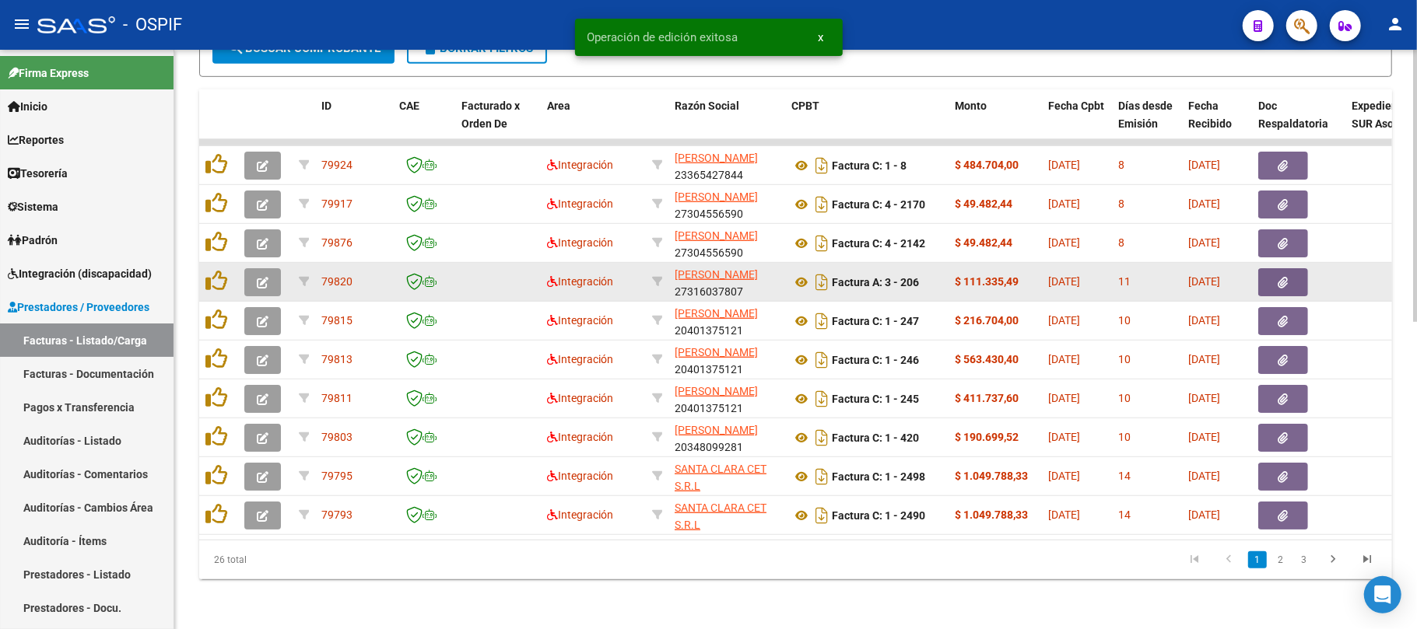
click at [274, 281] on datatable-body-cell at bounding box center [265, 282] width 54 height 38
click at [269, 275] on button "button" at bounding box center [262, 282] width 37 height 28
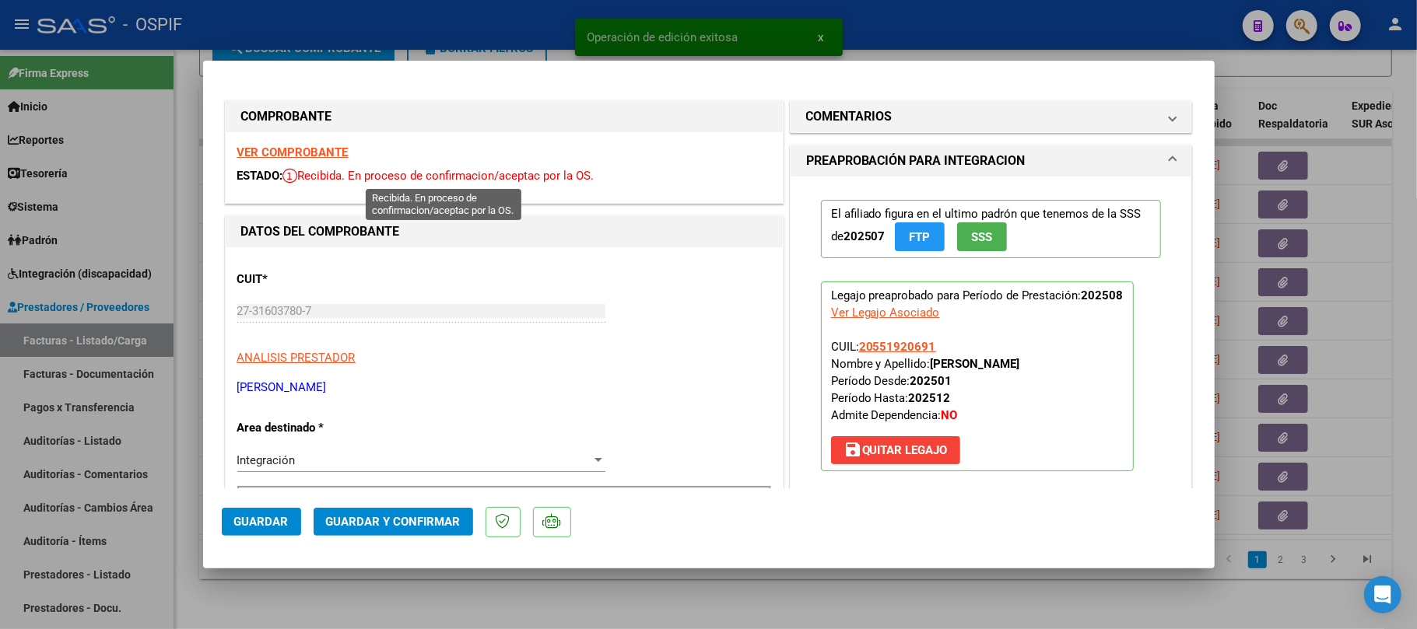
scroll to position [415, 0]
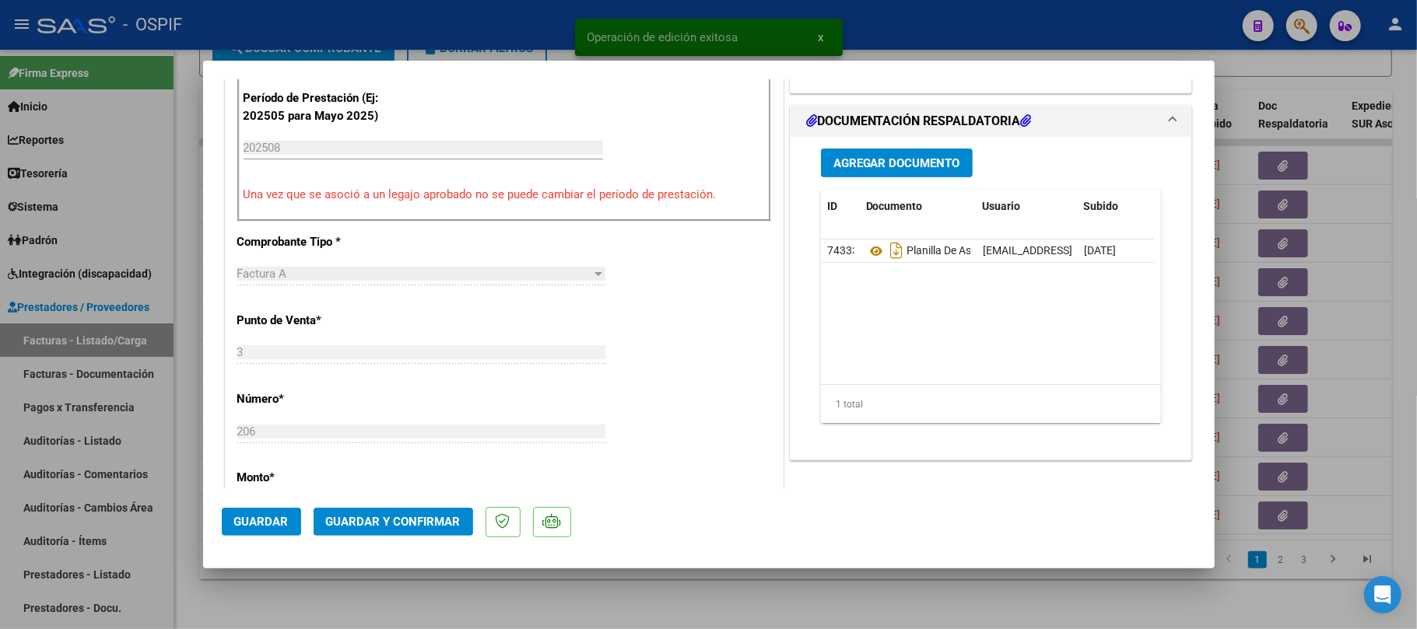
click at [369, 508] on button "Guardar y Confirmar" at bounding box center [393, 522] width 159 height 28
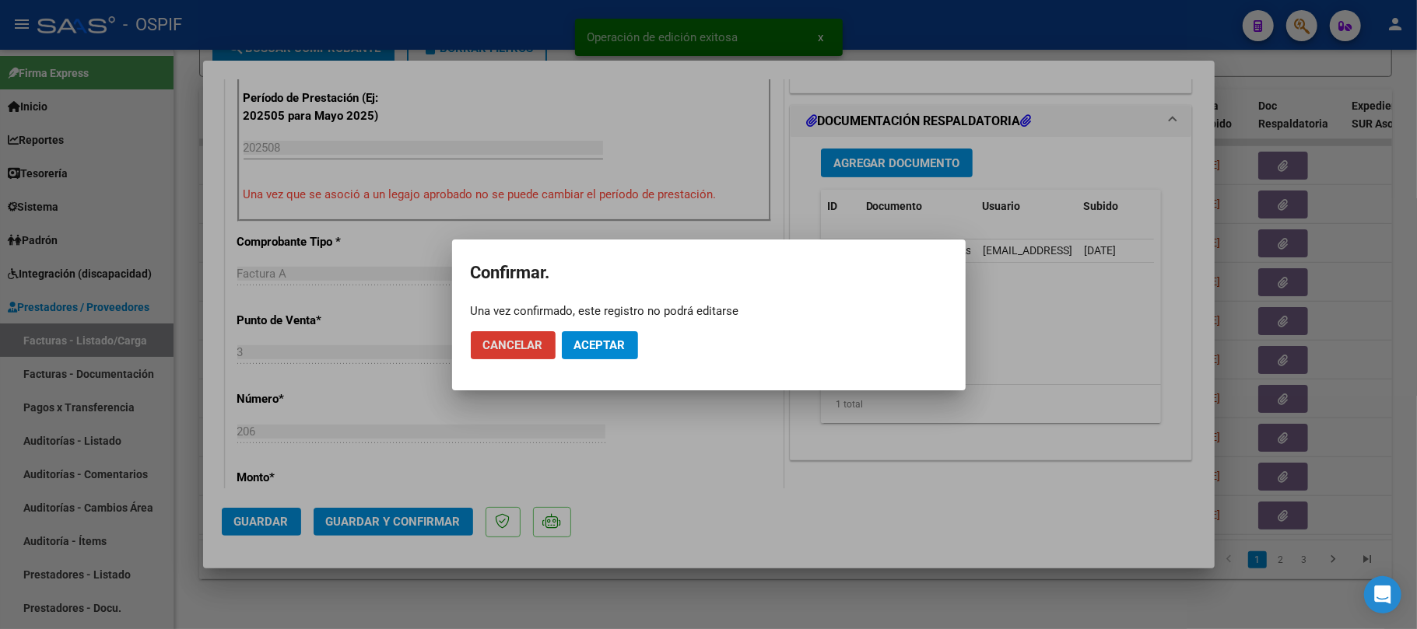
click at [591, 344] on span "Aceptar" at bounding box center [599, 345] width 51 height 14
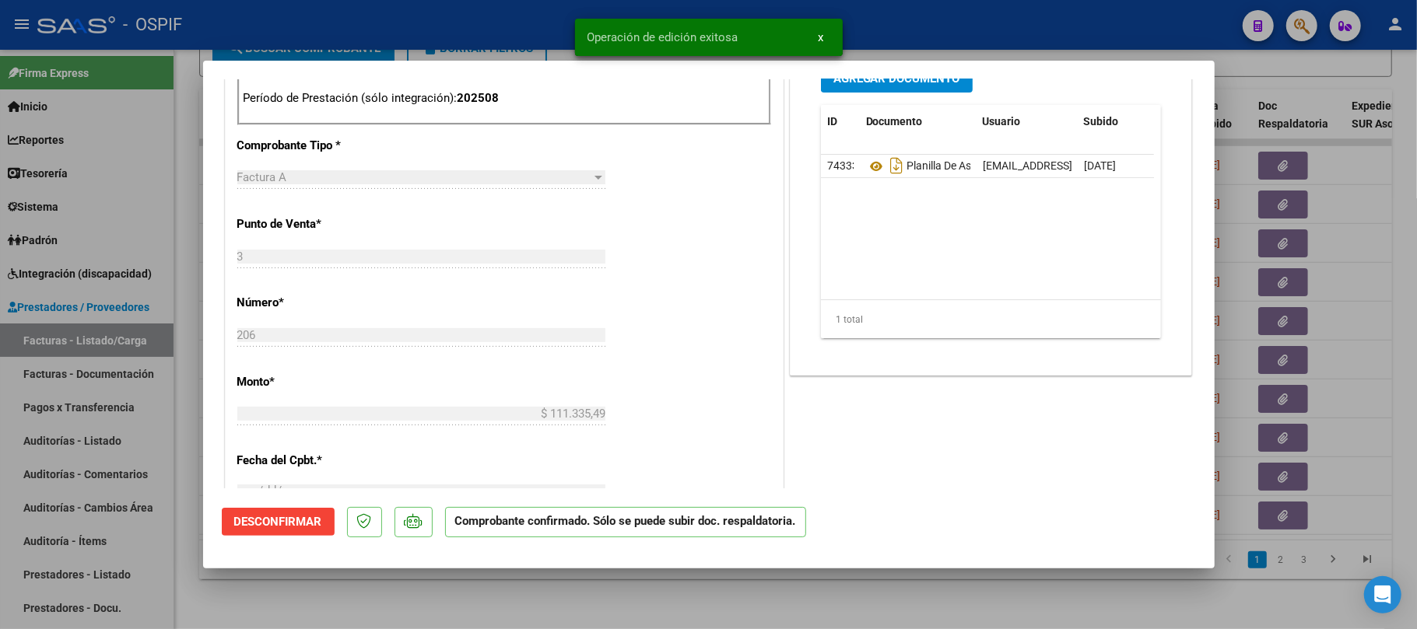
scroll to position [0, 0]
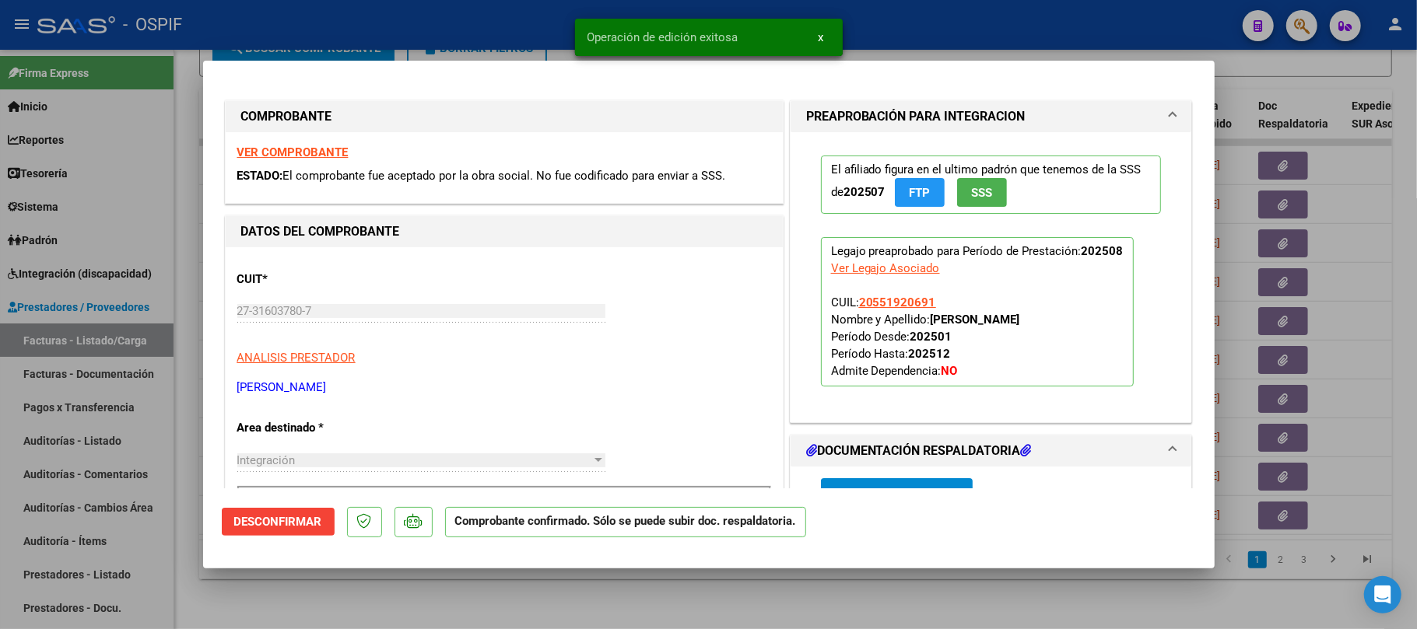
click at [770, 591] on div at bounding box center [708, 314] width 1417 height 629
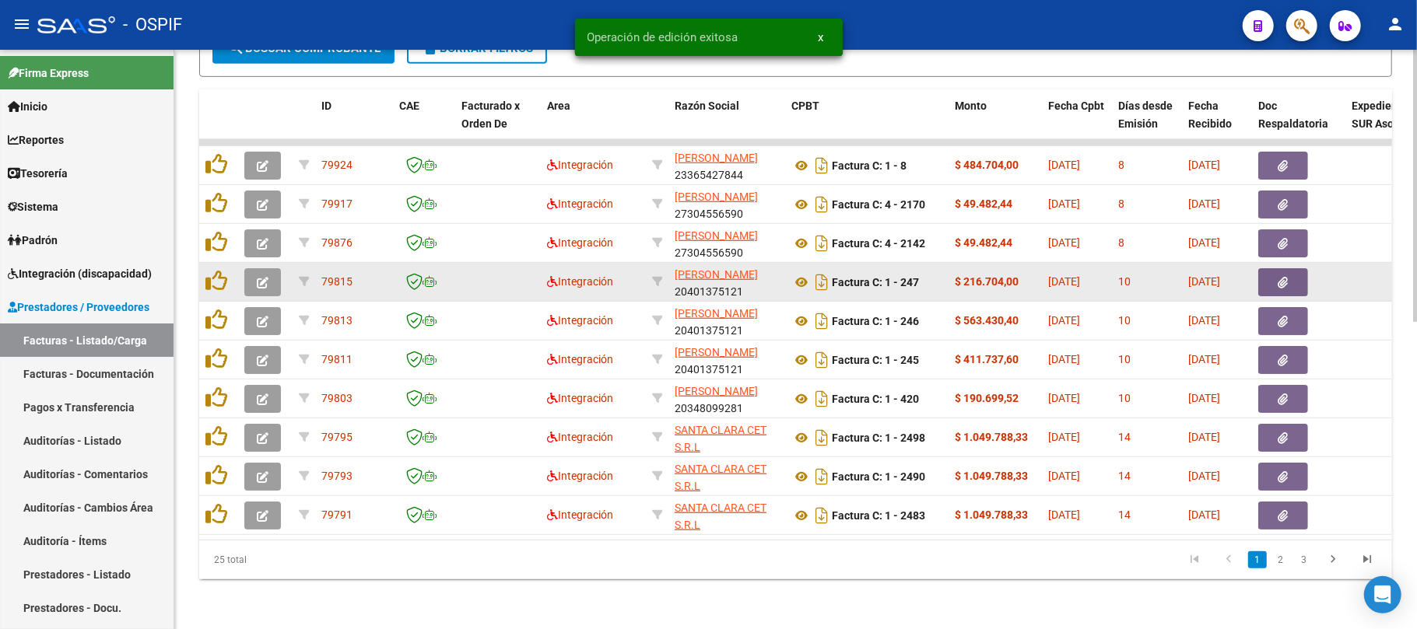
click at [259, 274] on button "button" at bounding box center [262, 282] width 37 height 28
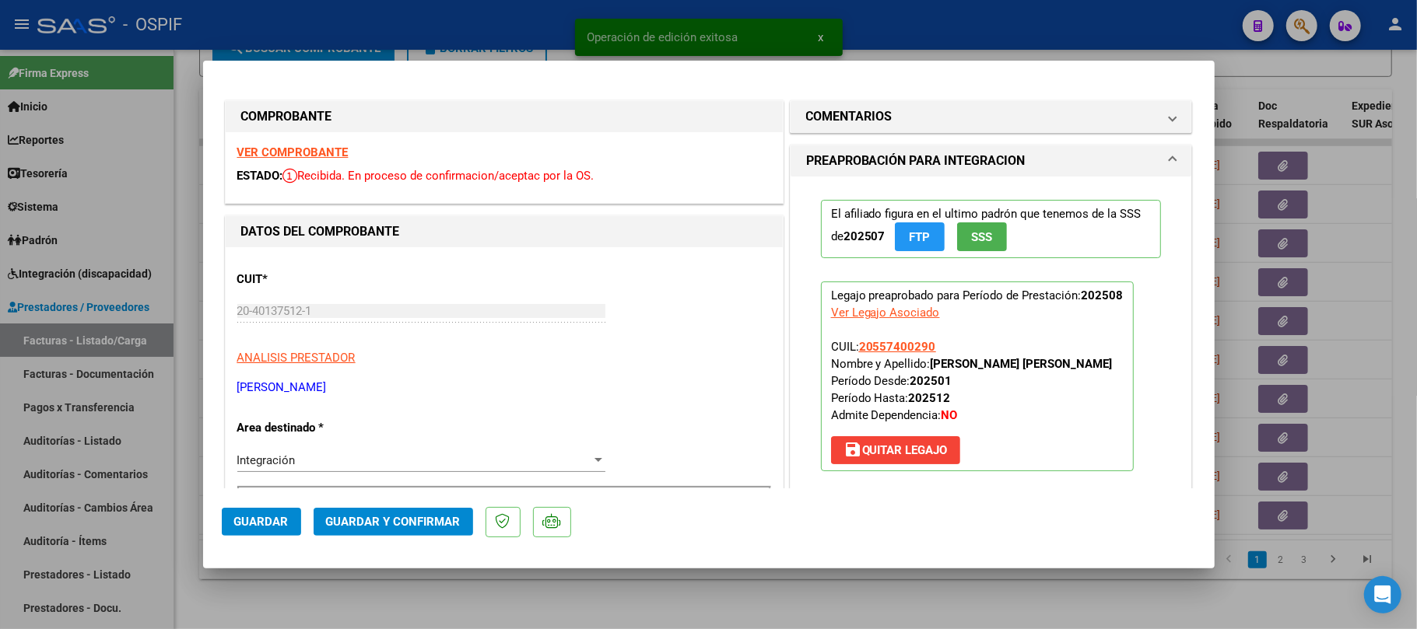
click at [443, 515] on span "Guardar y Confirmar" at bounding box center [393, 522] width 135 height 14
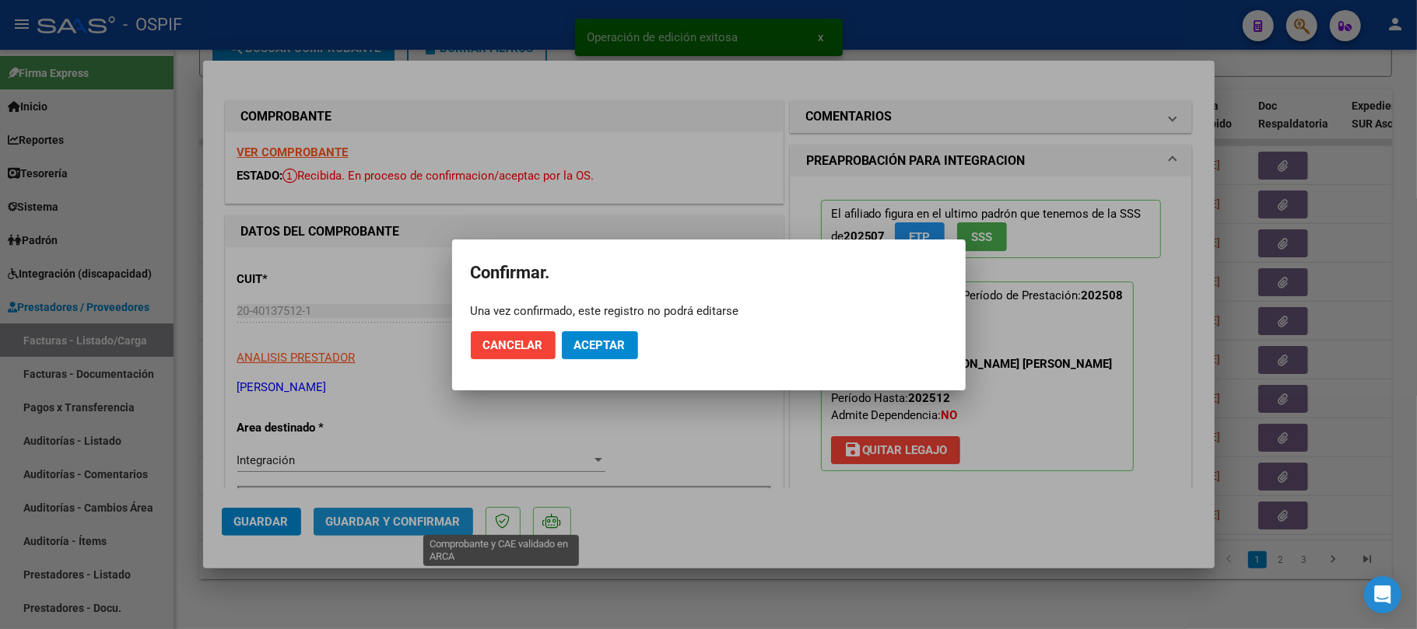
click at [622, 322] on mat-dialog-actions "Cancelar Aceptar" at bounding box center [709, 345] width 476 height 53
click at [622, 339] on span "Aceptar" at bounding box center [599, 345] width 51 height 14
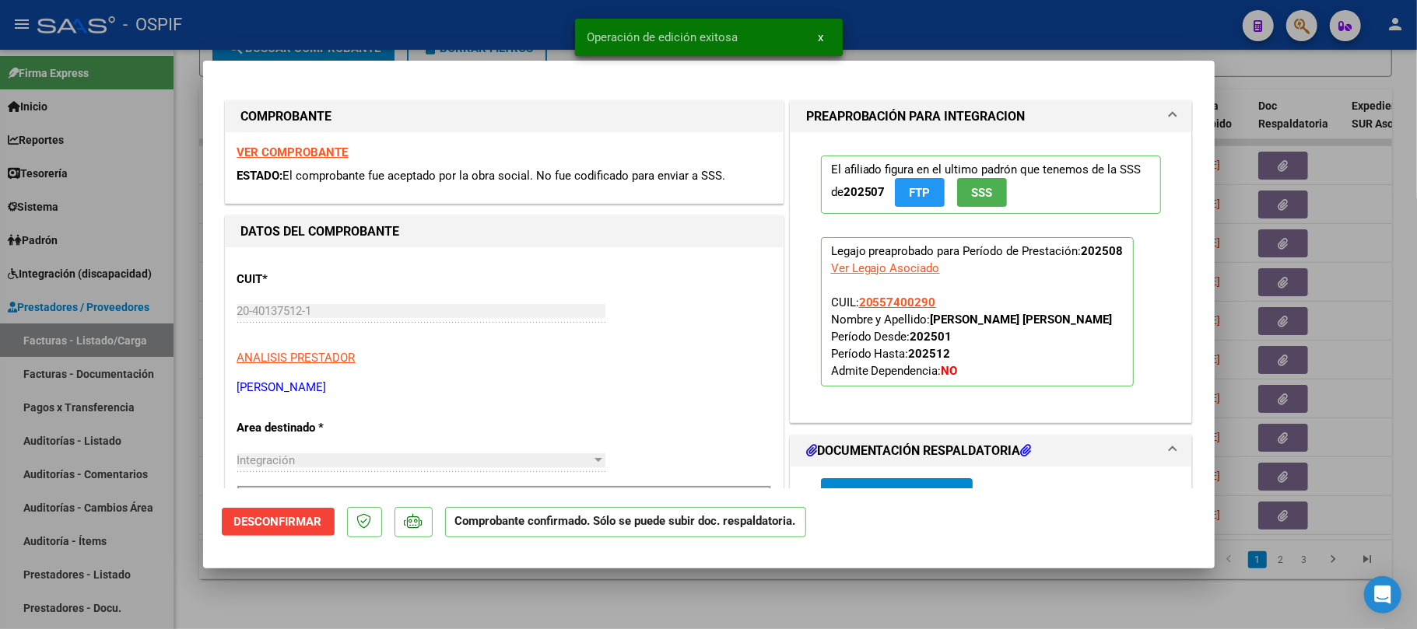
click at [745, 604] on div at bounding box center [708, 314] width 1417 height 629
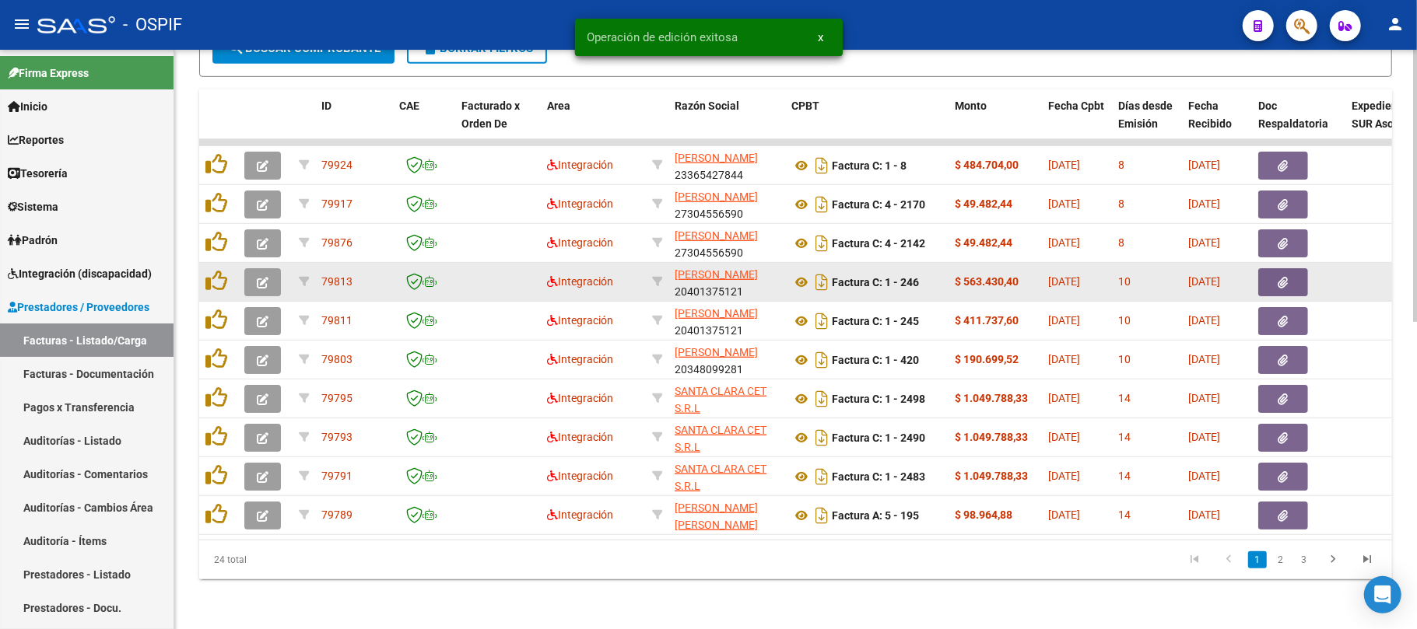
click at [261, 272] on button "button" at bounding box center [262, 282] width 37 height 28
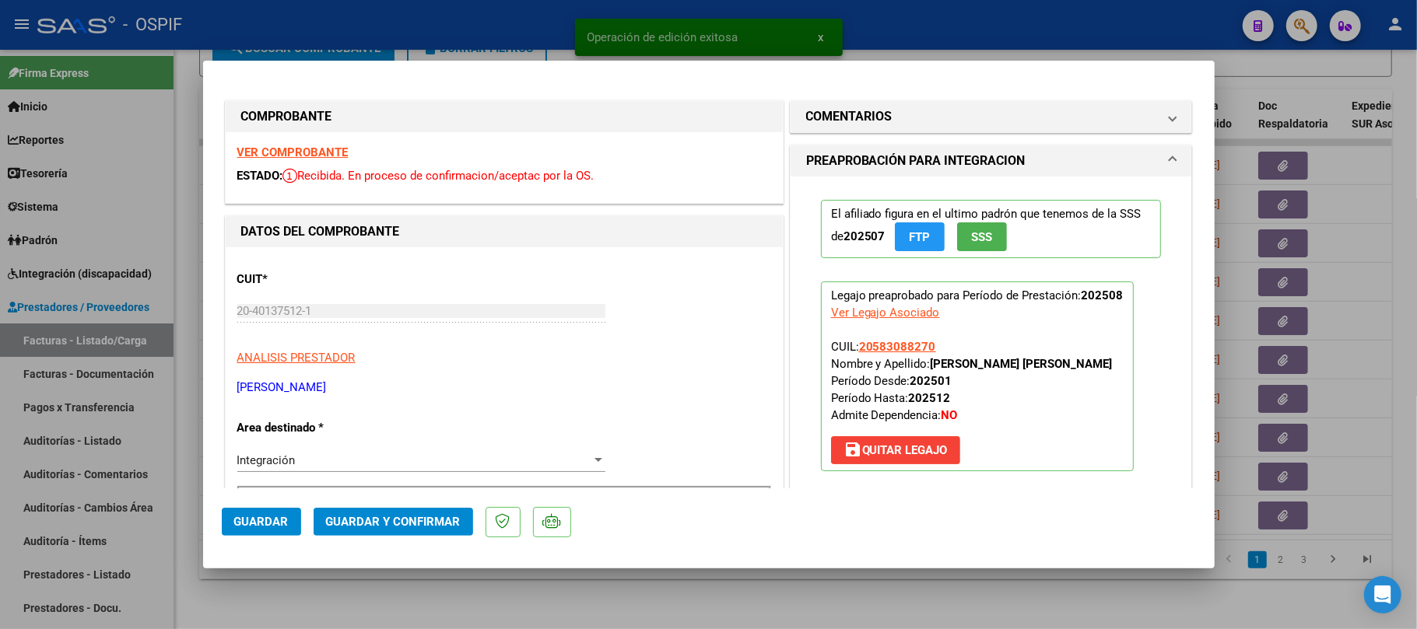
click at [440, 512] on button "Guardar y Confirmar" at bounding box center [393, 522] width 159 height 28
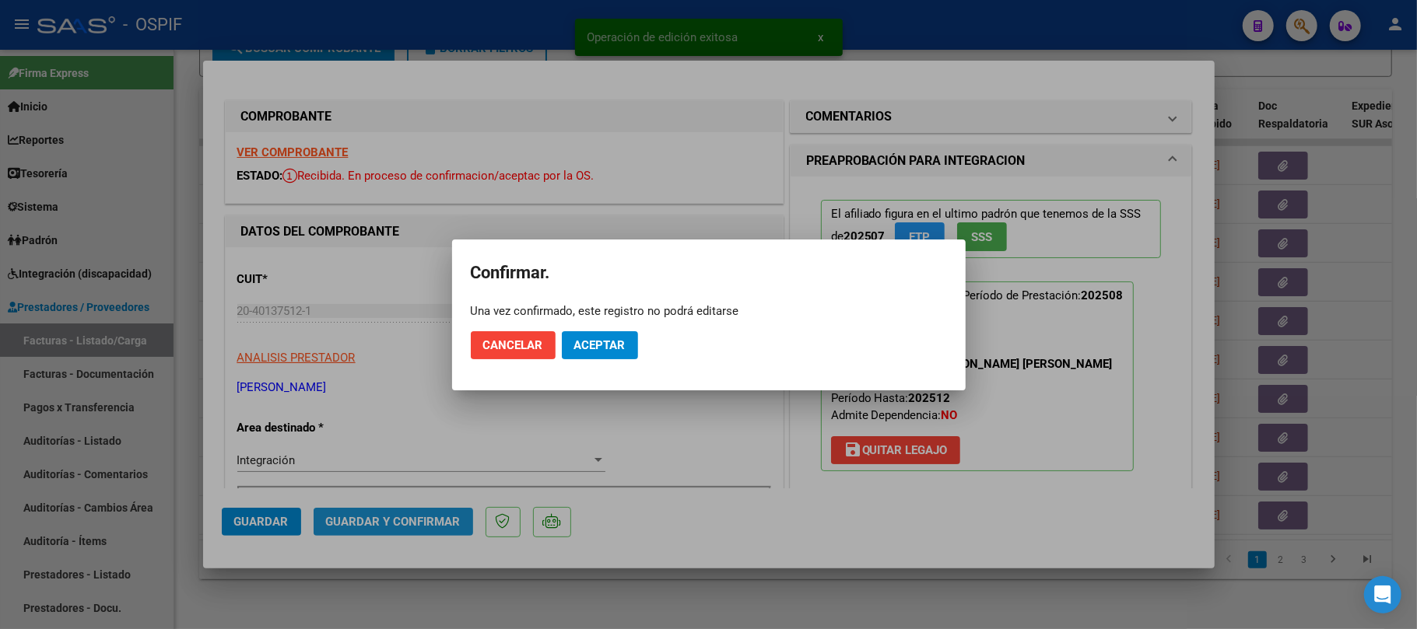
click at [586, 352] on span "Aceptar" at bounding box center [599, 345] width 51 height 14
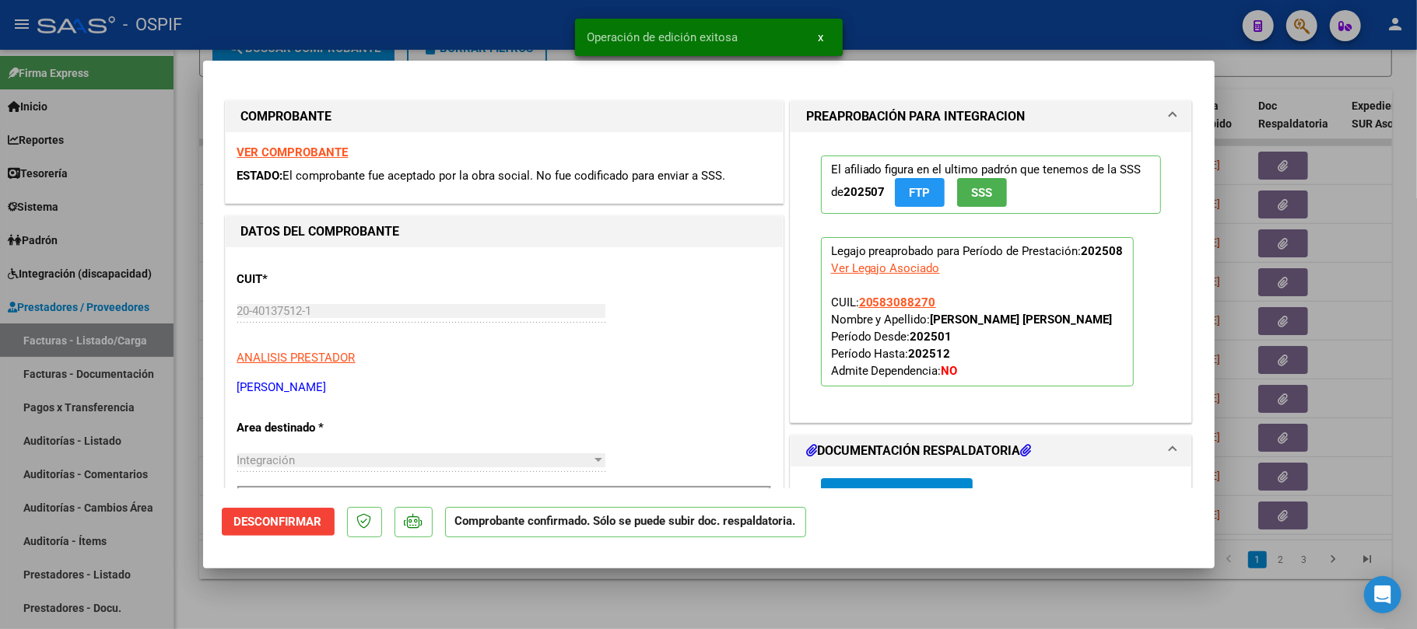
click at [719, 621] on div at bounding box center [708, 314] width 1417 height 629
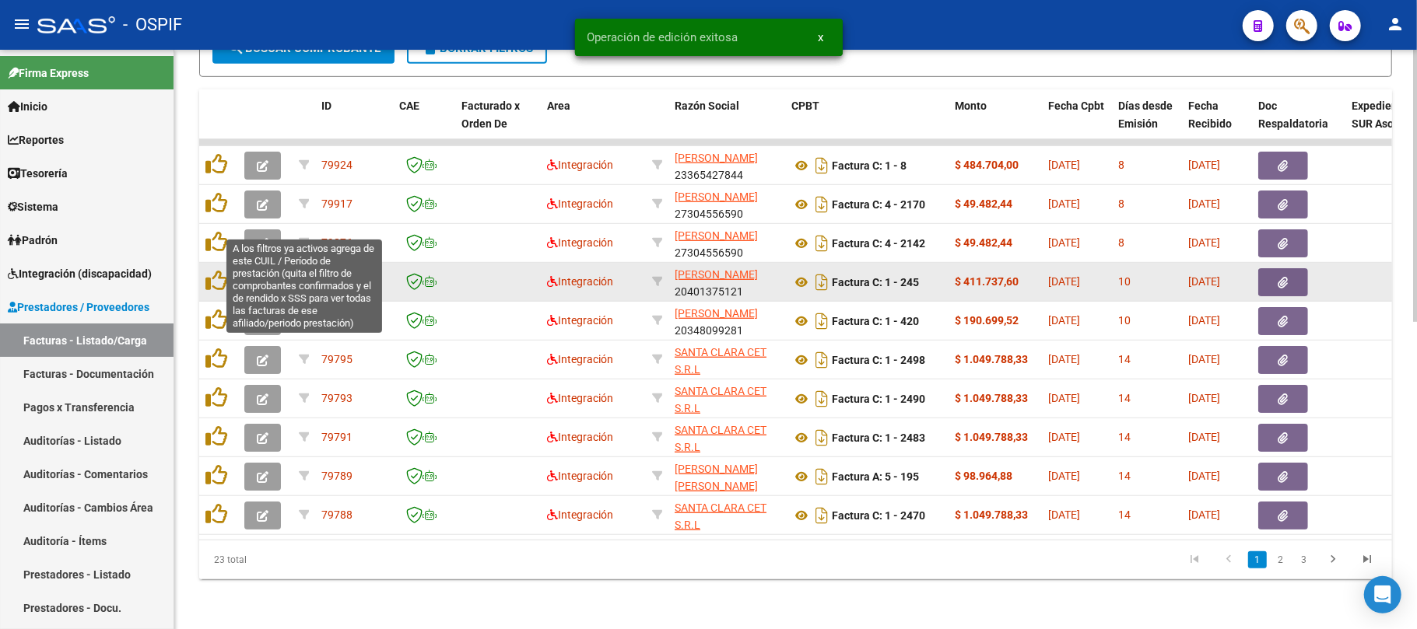
click at [278, 268] on button "button" at bounding box center [262, 282] width 37 height 28
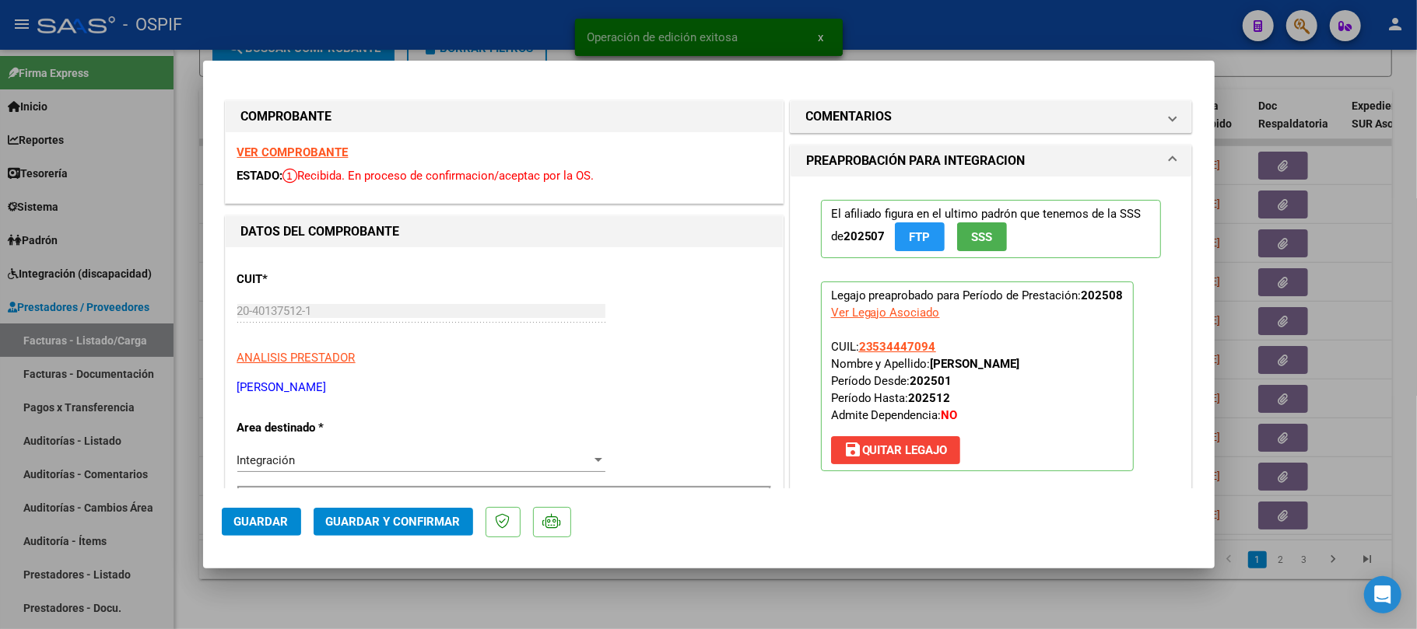
drag, startPoint x: 284, startPoint y: 148, endPoint x: 300, endPoint y: 144, distance: 16.0
click at [433, 512] on button "Guardar y Confirmar" at bounding box center [393, 522] width 159 height 28
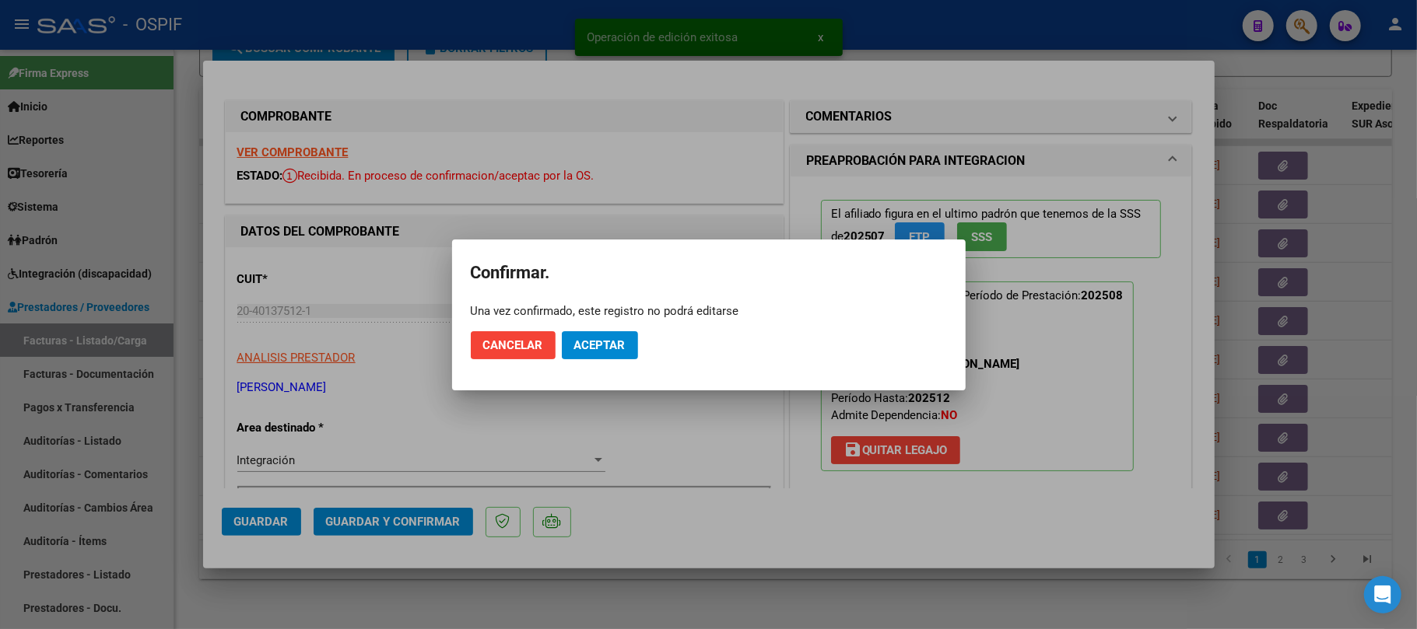
click at [598, 333] on button "Aceptar" at bounding box center [600, 345] width 76 height 28
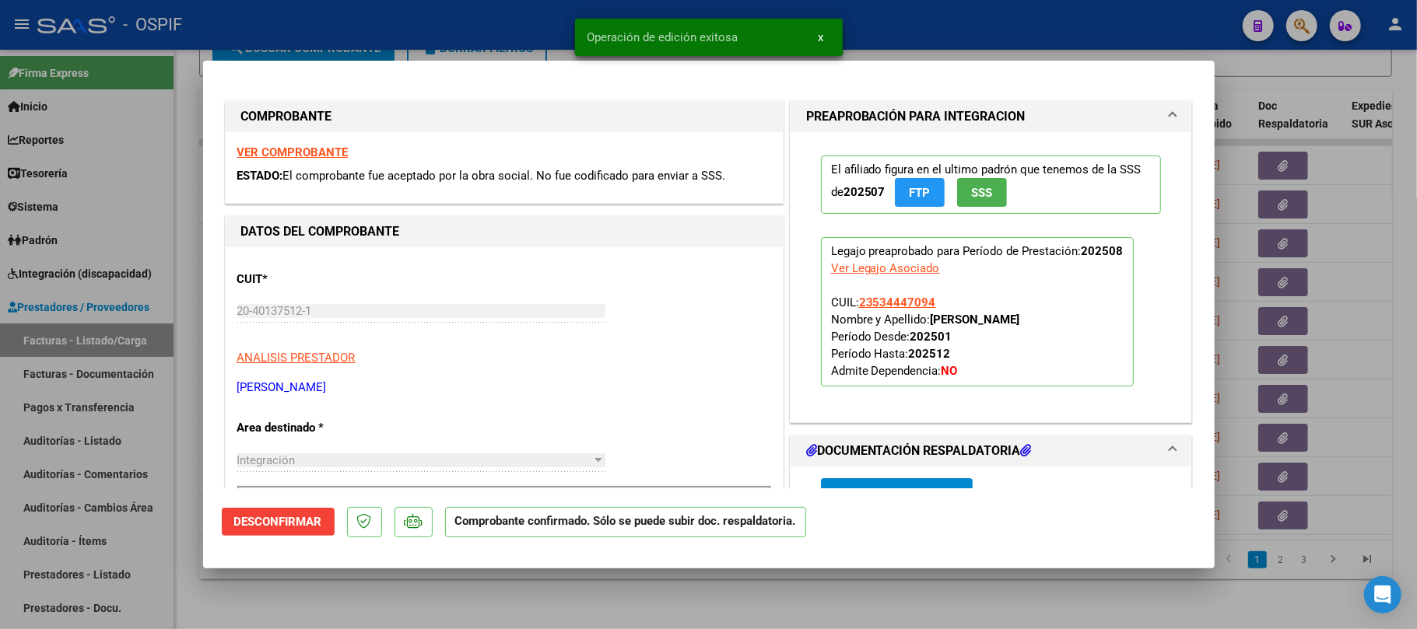
drag, startPoint x: 678, startPoint y: 598, endPoint x: 489, endPoint y: 440, distance: 245.8
click at [674, 580] on div at bounding box center [708, 314] width 1417 height 629
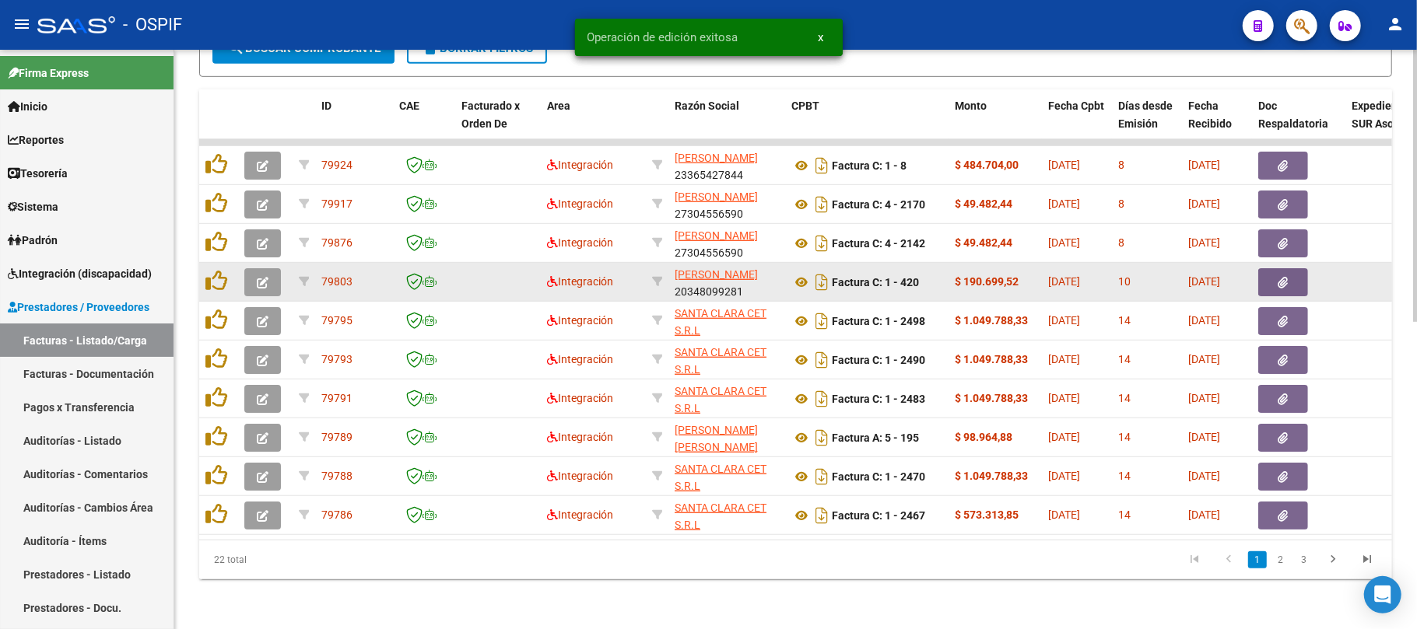
click at [261, 275] on span "button" at bounding box center [263, 282] width 12 height 14
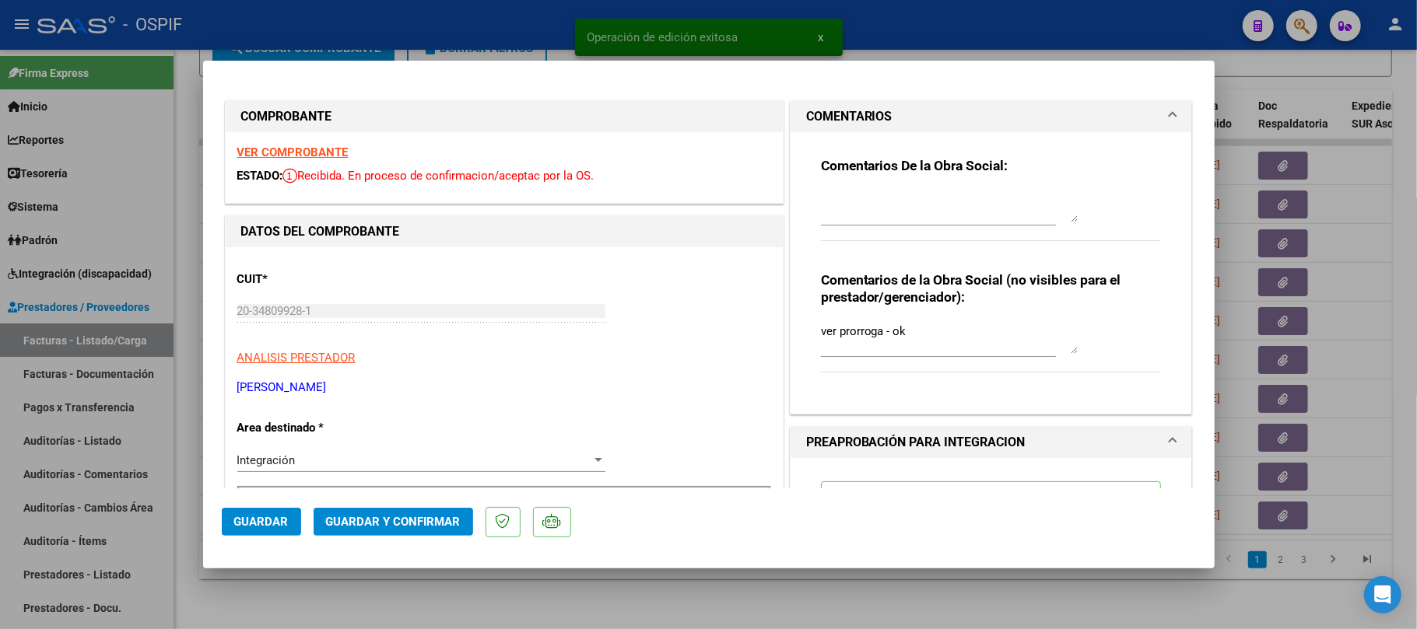
click at [380, 529] on span "Guardar y Confirmar" at bounding box center [393, 522] width 135 height 14
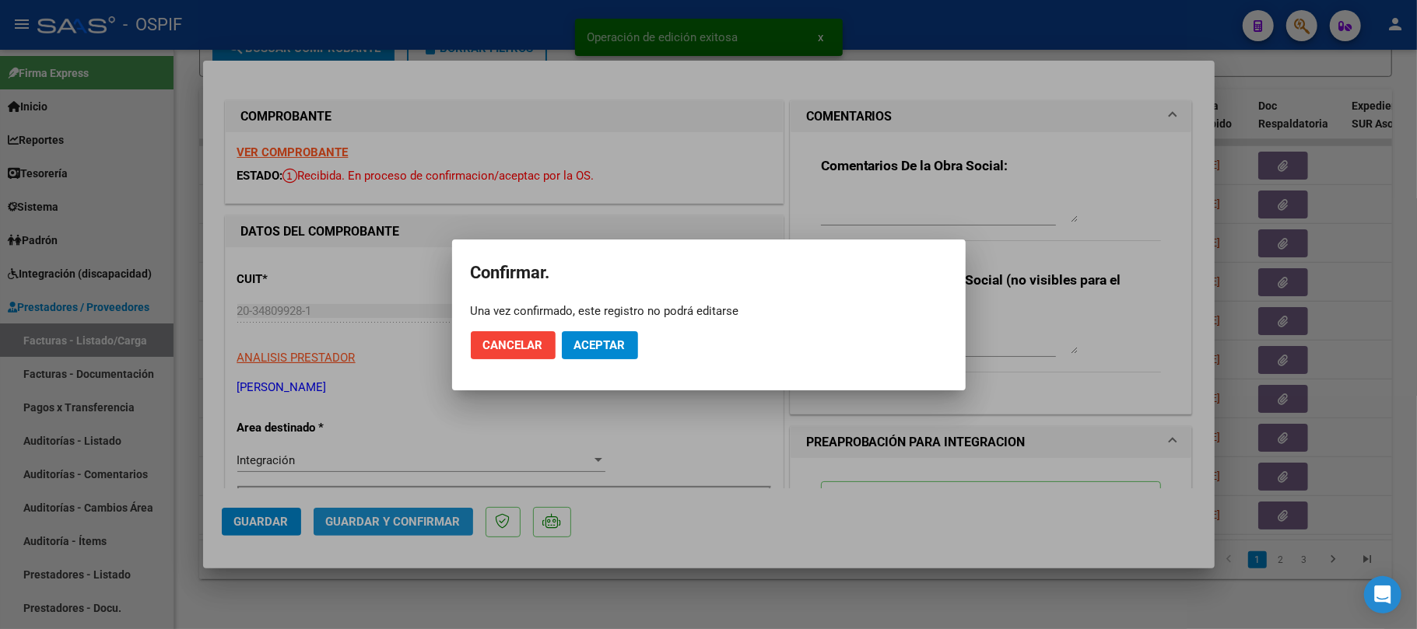
click at [599, 331] on button "Aceptar" at bounding box center [600, 345] width 76 height 28
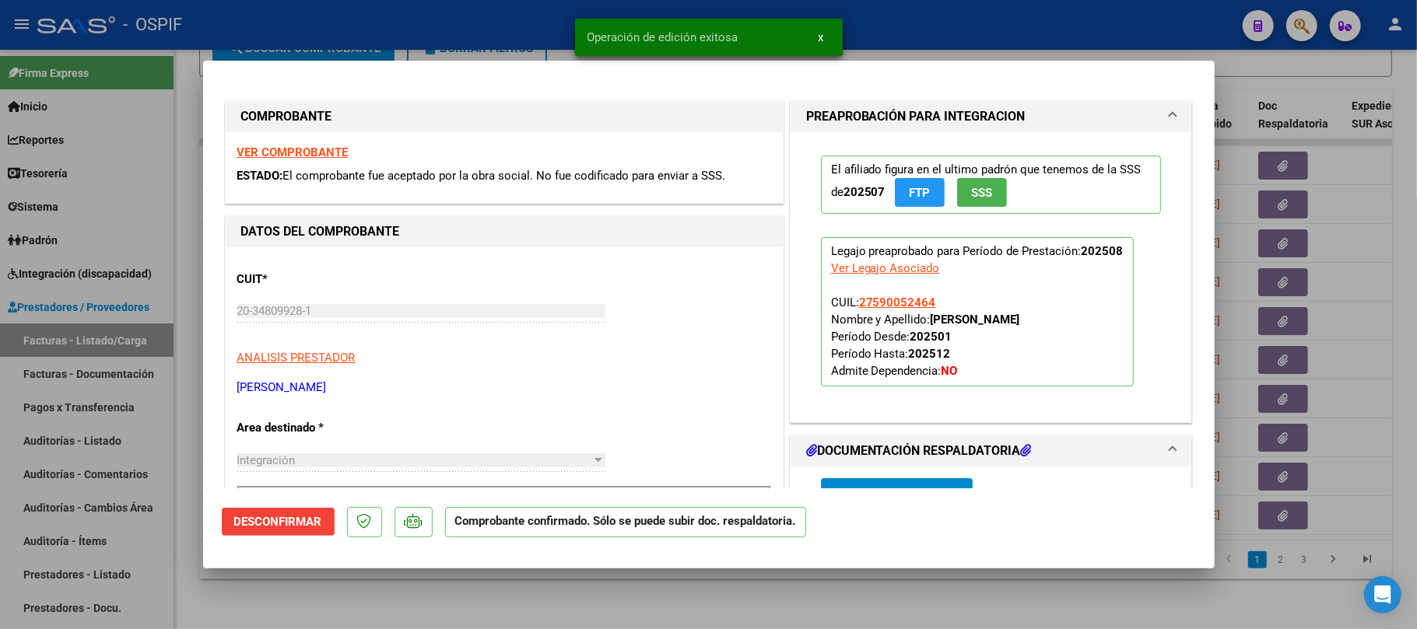
click at [734, 589] on div at bounding box center [708, 314] width 1417 height 629
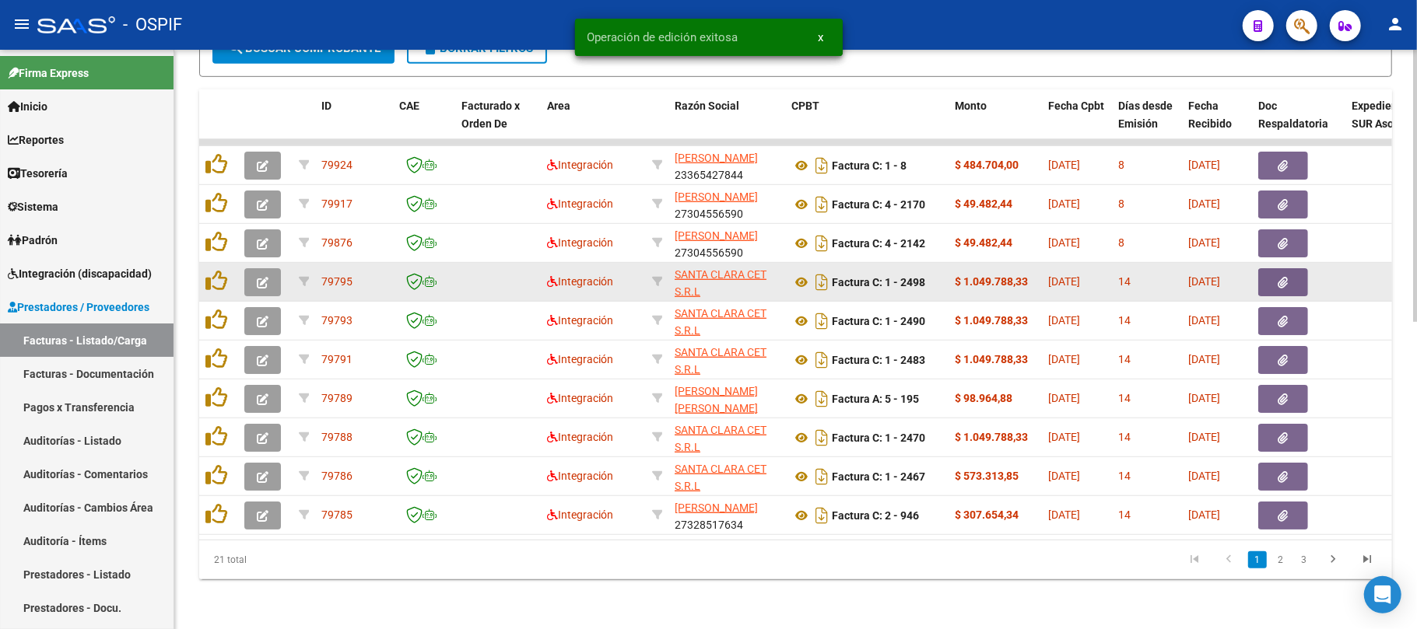
click at [250, 269] on button "button" at bounding box center [262, 282] width 37 height 28
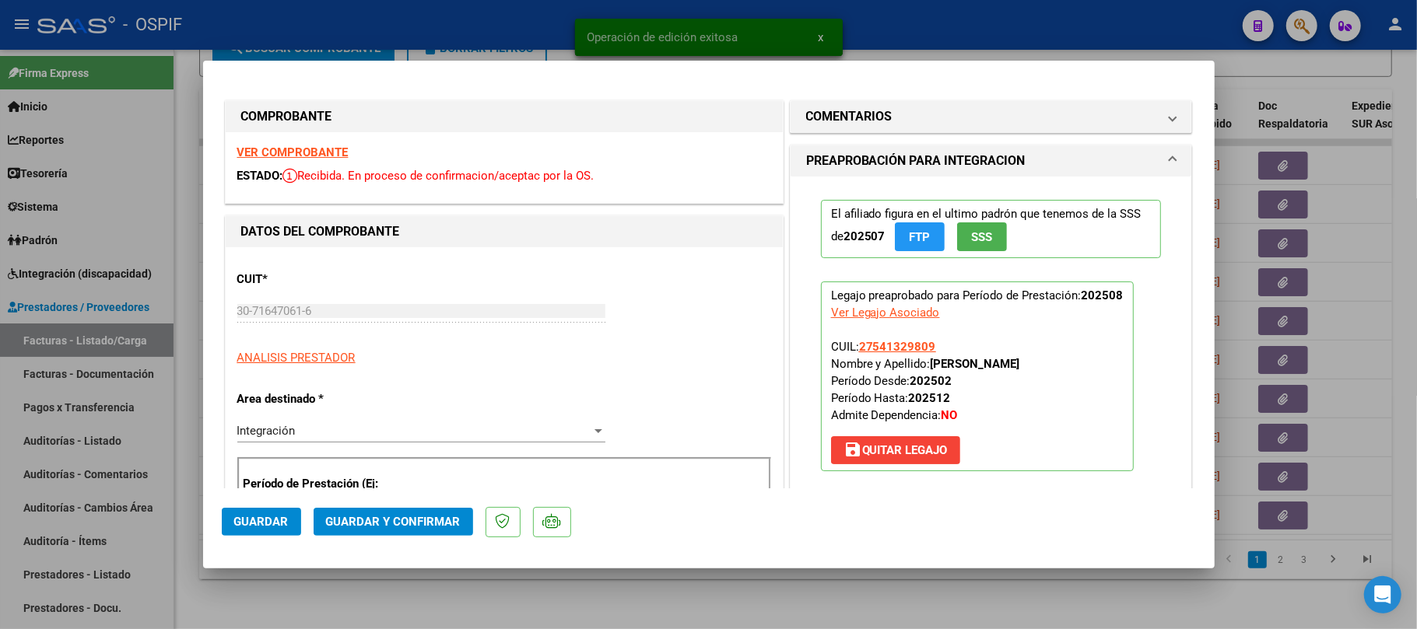
drag, startPoint x: 321, startPoint y: 147, endPoint x: 533, endPoint y: 146, distance: 212.4
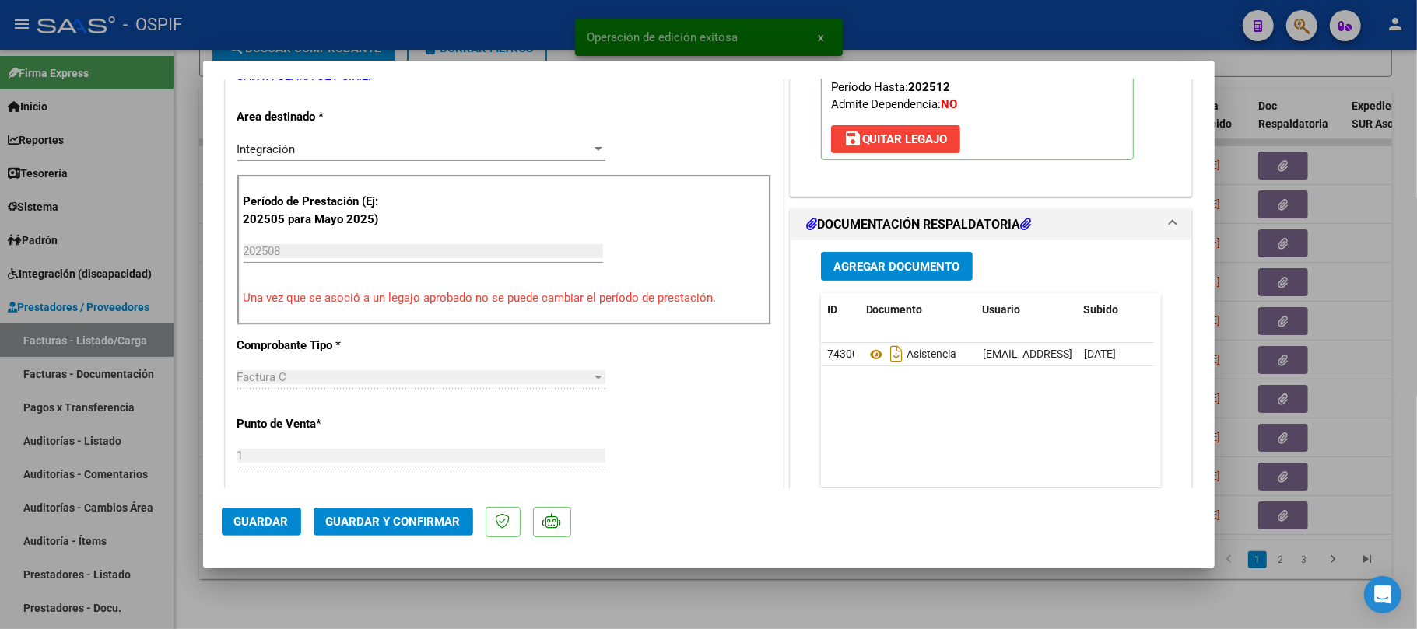
click at [369, 526] on span "Guardar y Confirmar" at bounding box center [393, 522] width 135 height 14
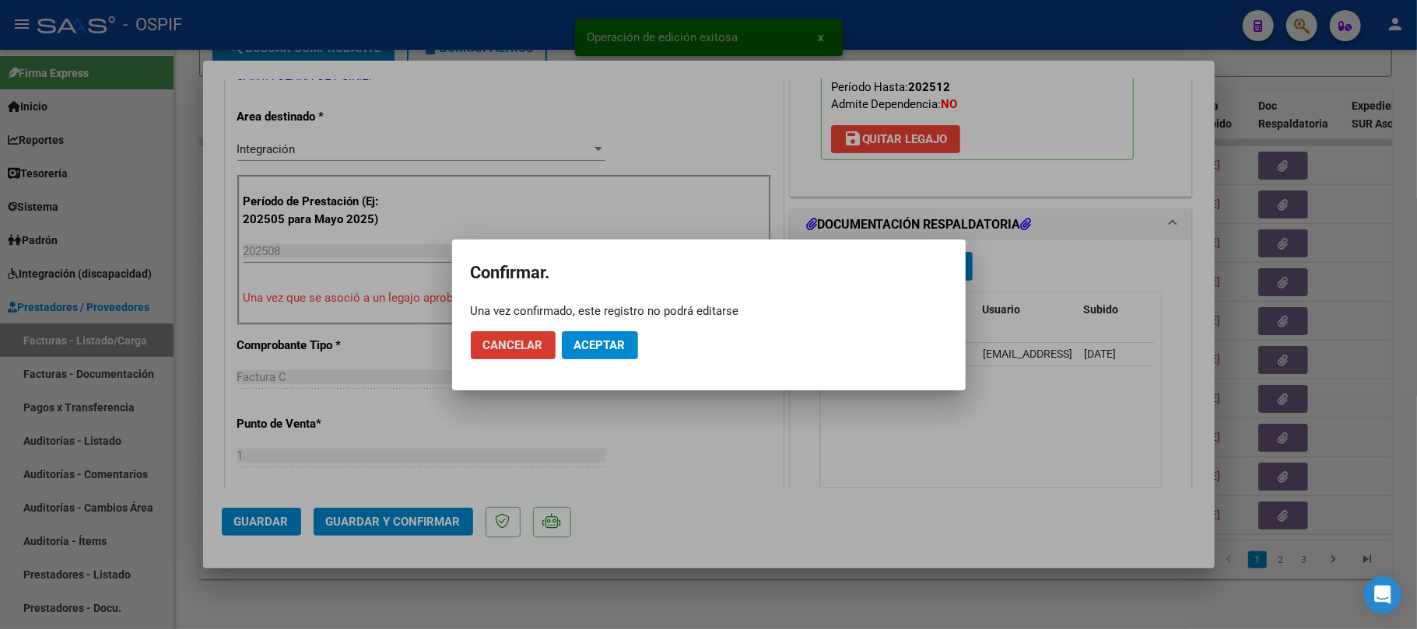
click at [583, 347] on span "Aceptar" at bounding box center [599, 345] width 51 height 14
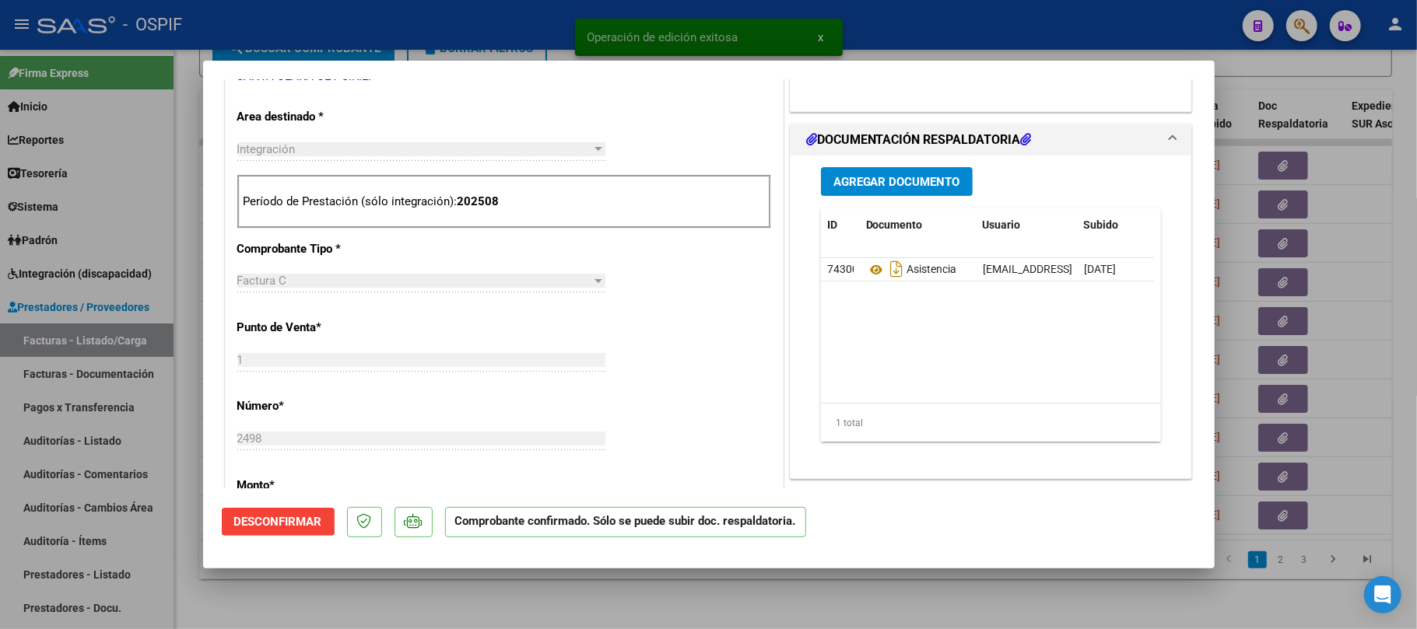
click at [876, 591] on div at bounding box center [708, 314] width 1417 height 629
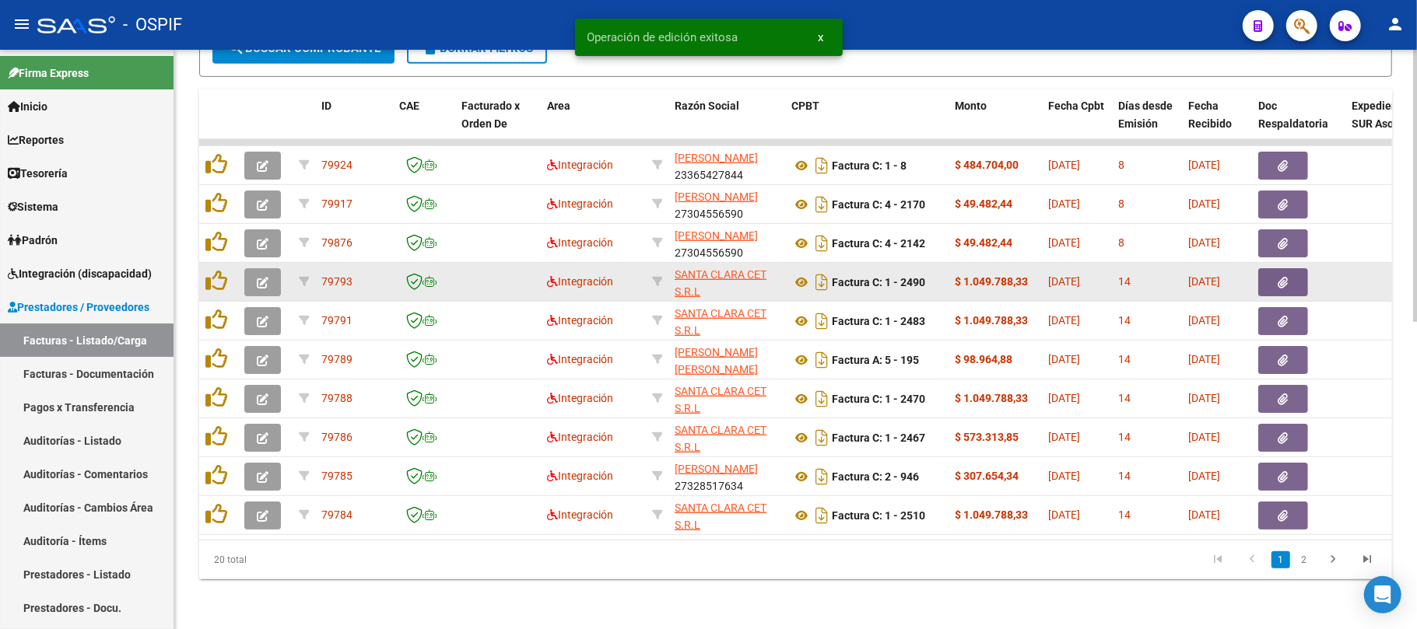
click at [254, 275] on button "button" at bounding box center [262, 282] width 37 height 28
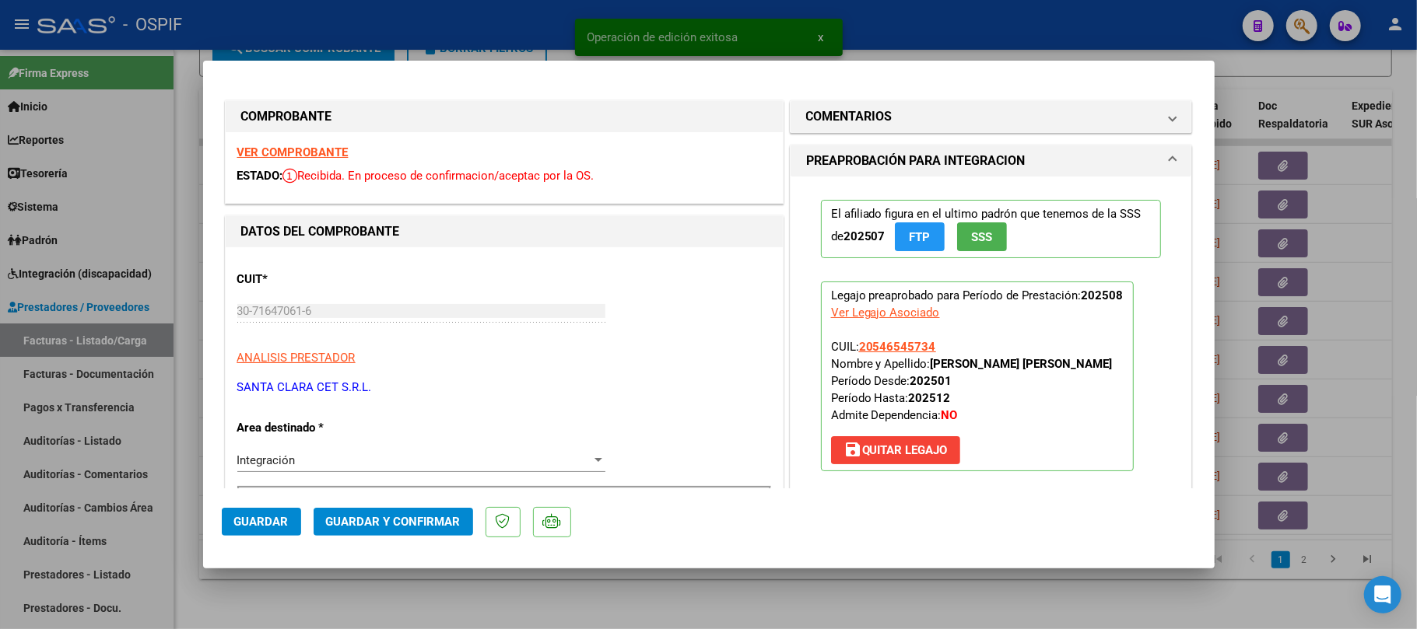
scroll to position [207, 0]
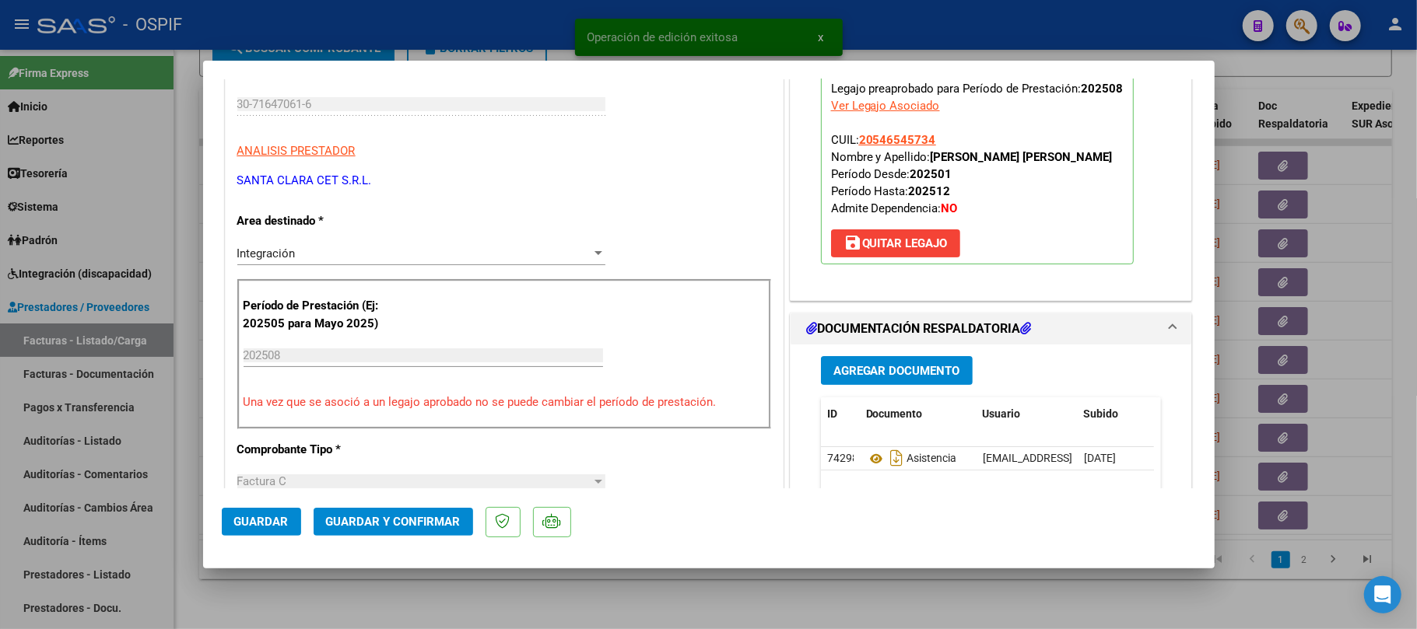
click at [418, 527] on span "Guardar y Confirmar" at bounding box center [393, 522] width 135 height 14
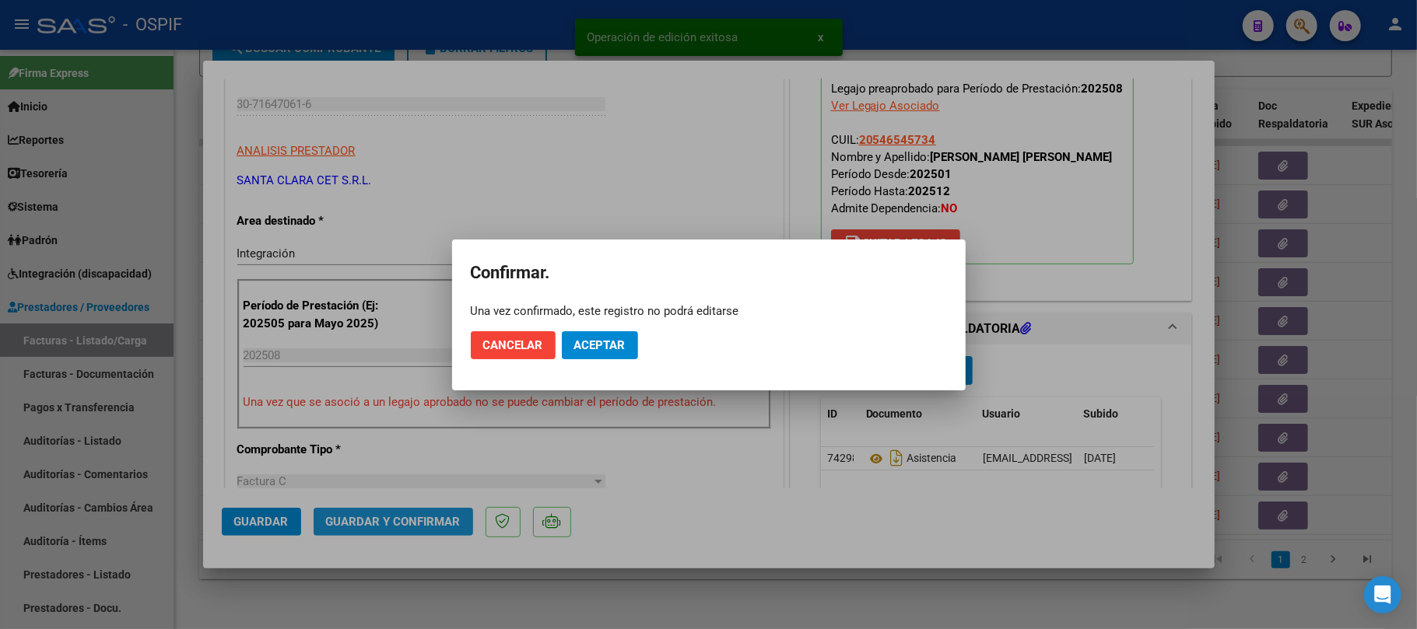
click at [596, 352] on button "Aceptar" at bounding box center [600, 345] width 76 height 28
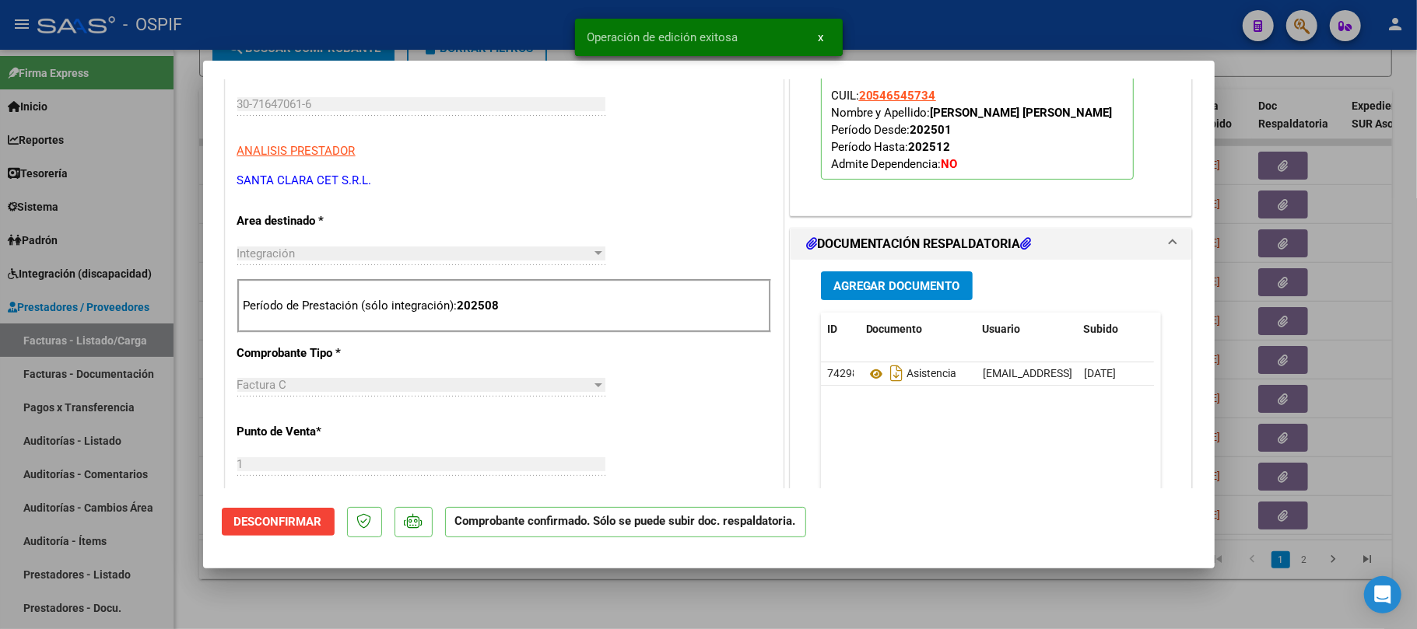
click at [776, 611] on div at bounding box center [708, 314] width 1417 height 629
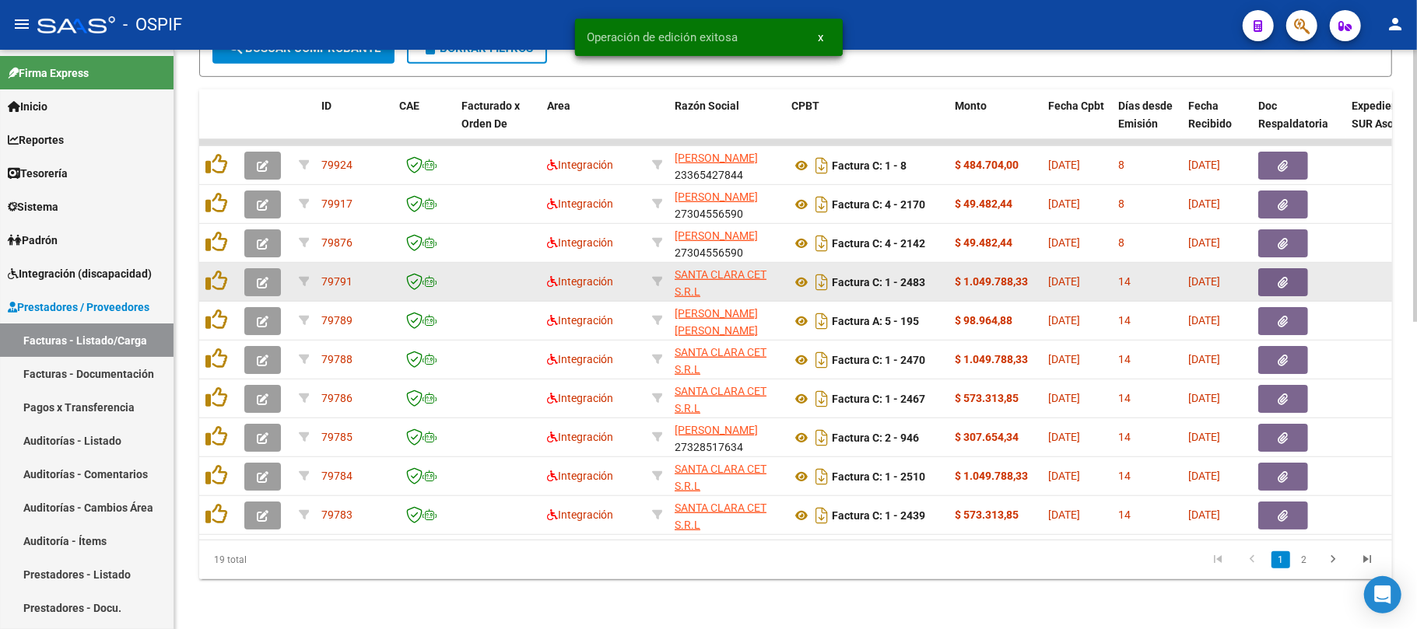
click at [259, 277] on icon "button" at bounding box center [263, 283] width 12 height 12
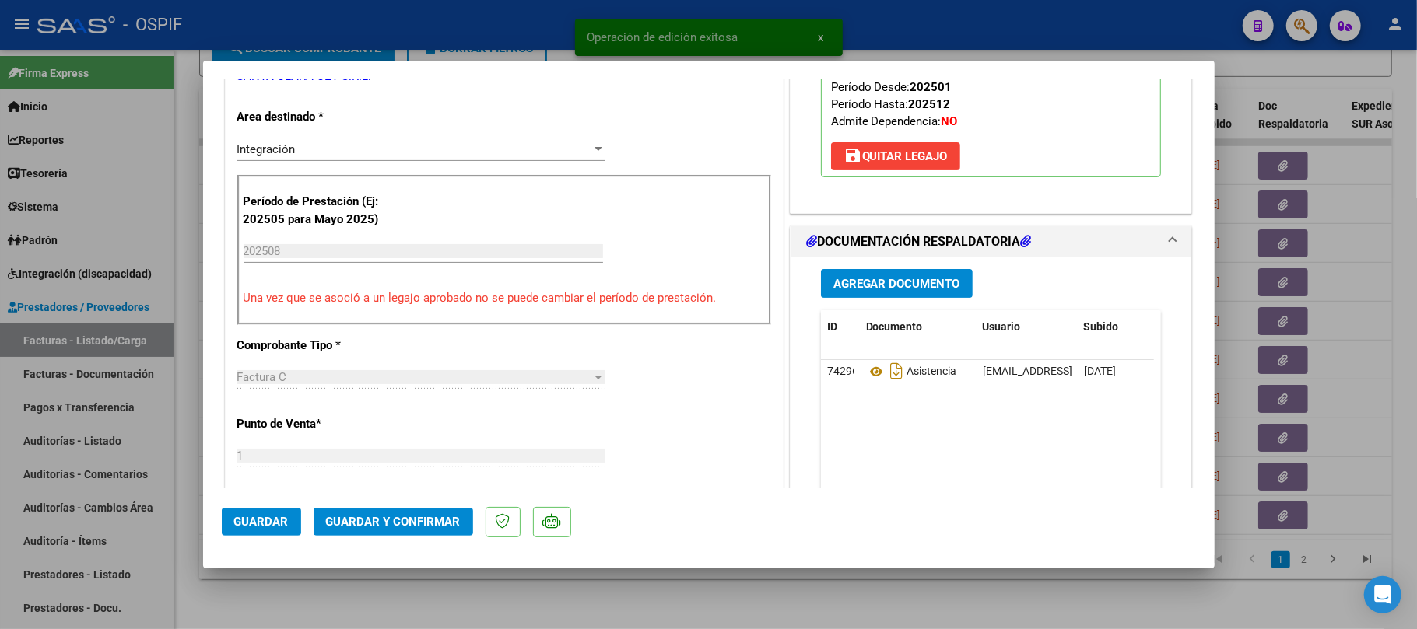
scroll to position [0, 0]
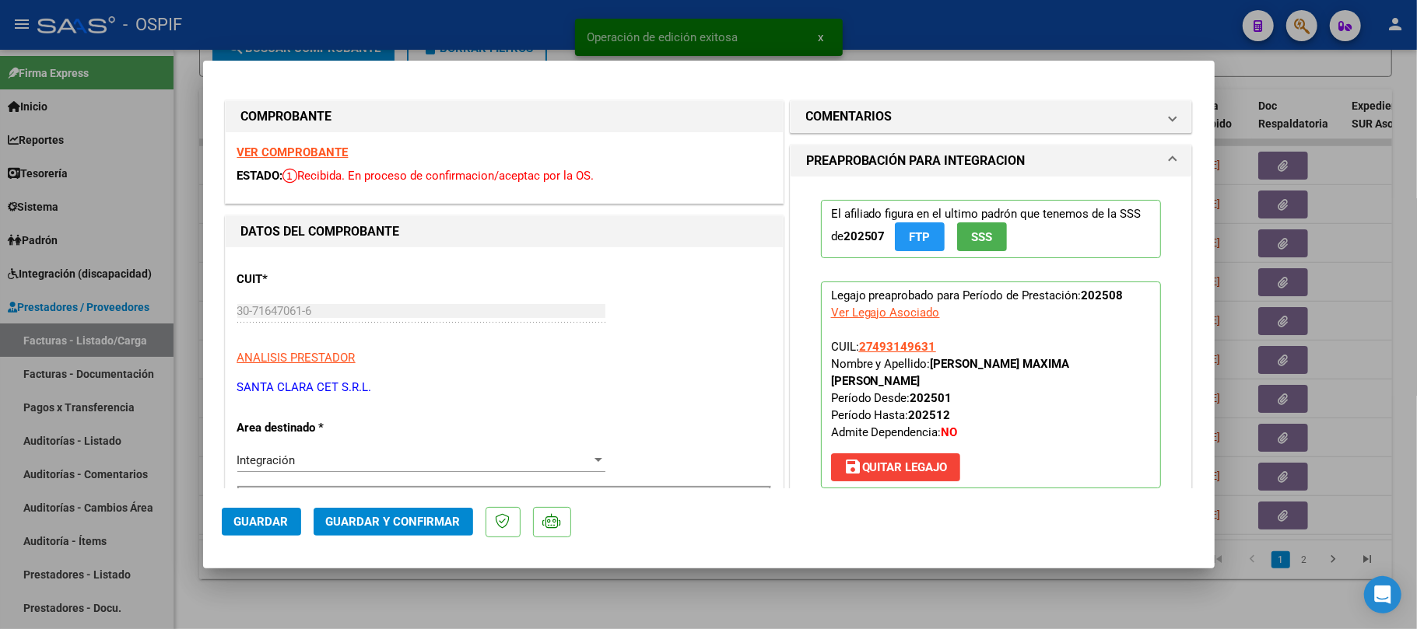
click at [380, 515] on span "Guardar y Confirmar" at bounding box center [393, 522] width 135 height 14
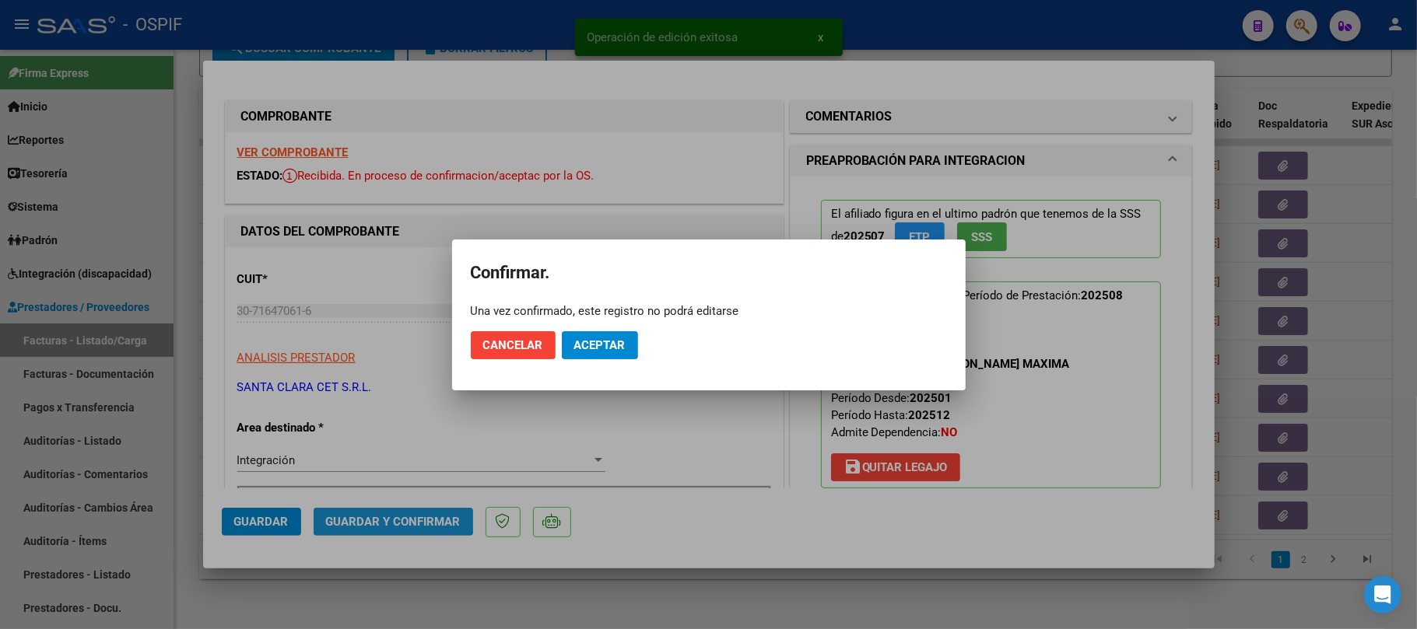
click at [626, 335] on button "Aceptar" at bounding box center [600, 345] width 76 height 28
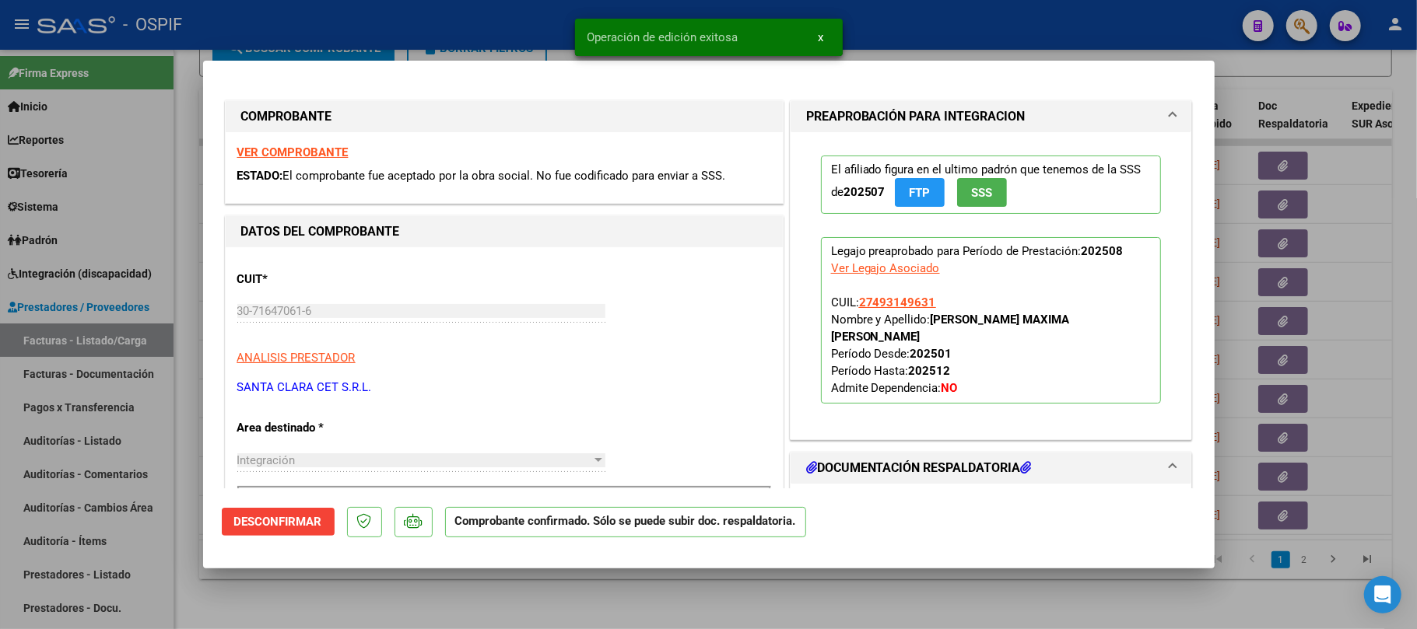
click at [717, 601] on div at bounding box center [708, 314] width 1417 height 629
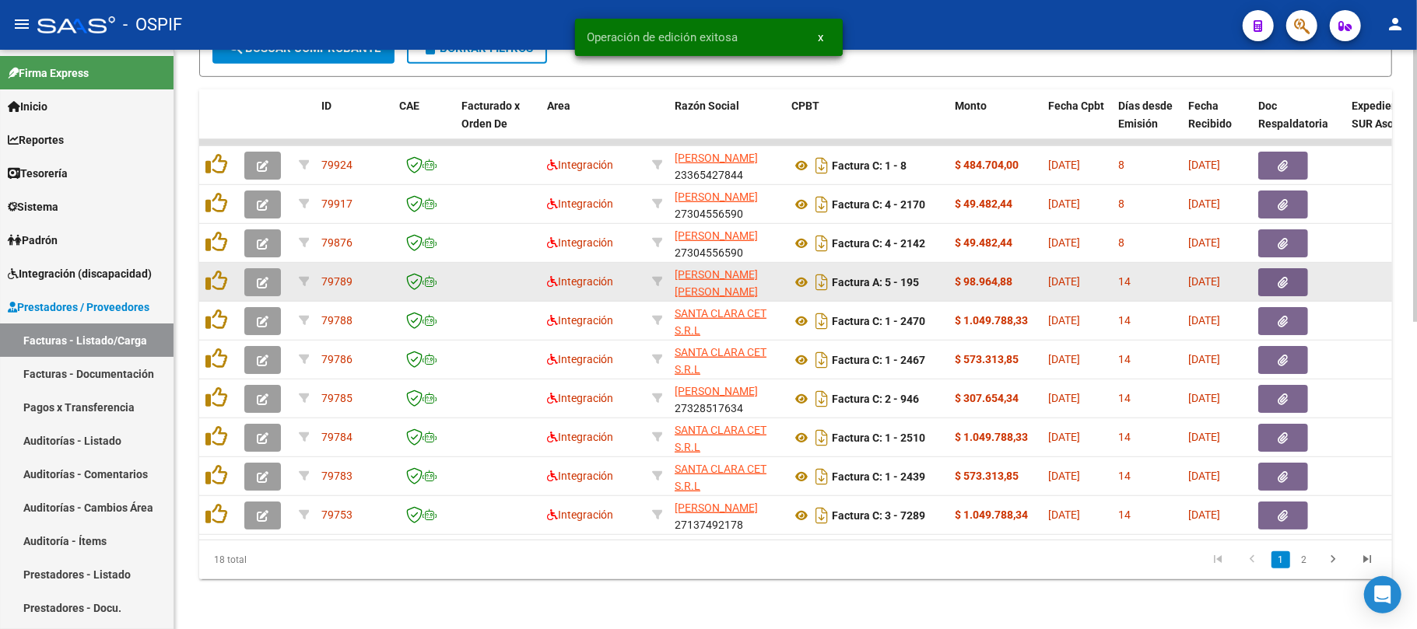
click at [262, 277] on icon "button" at bounding box center [263, 283] width 12 height 12
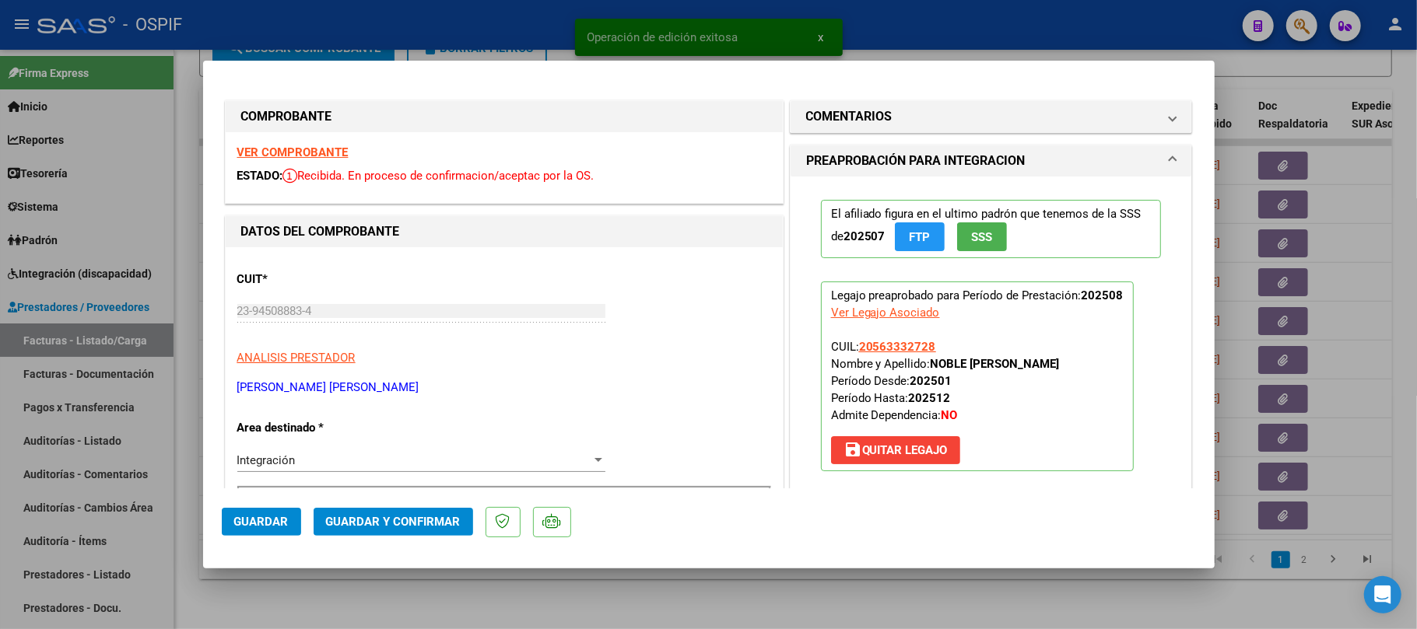
click at [401, 539] on mat-dialog-actions "Guardar Guardar y Confirmar" at bounding box center [709, 519] width 974 height 61
click at [412, 527] on span "Guardar y Confirmar" at bounding box center [393, 522] width 135 height 14
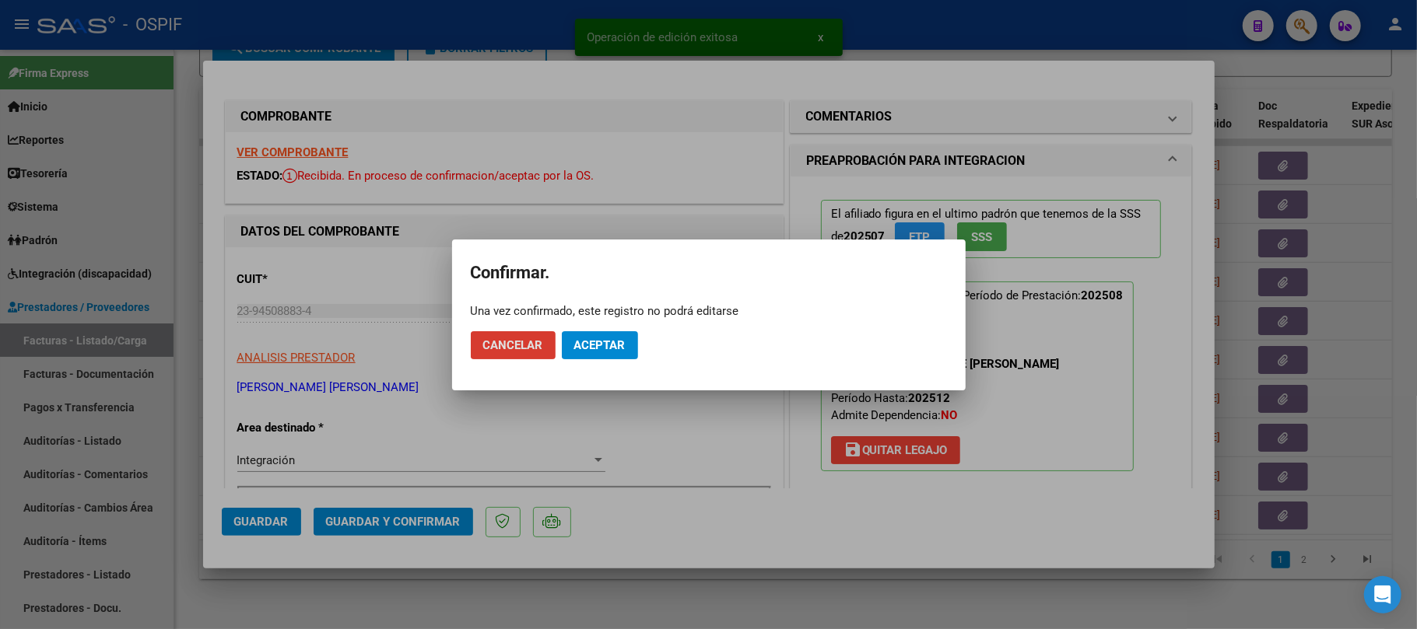
click at [601, 356] on button "Aceptar" at bounding box center [600, 345] width 76 height 28
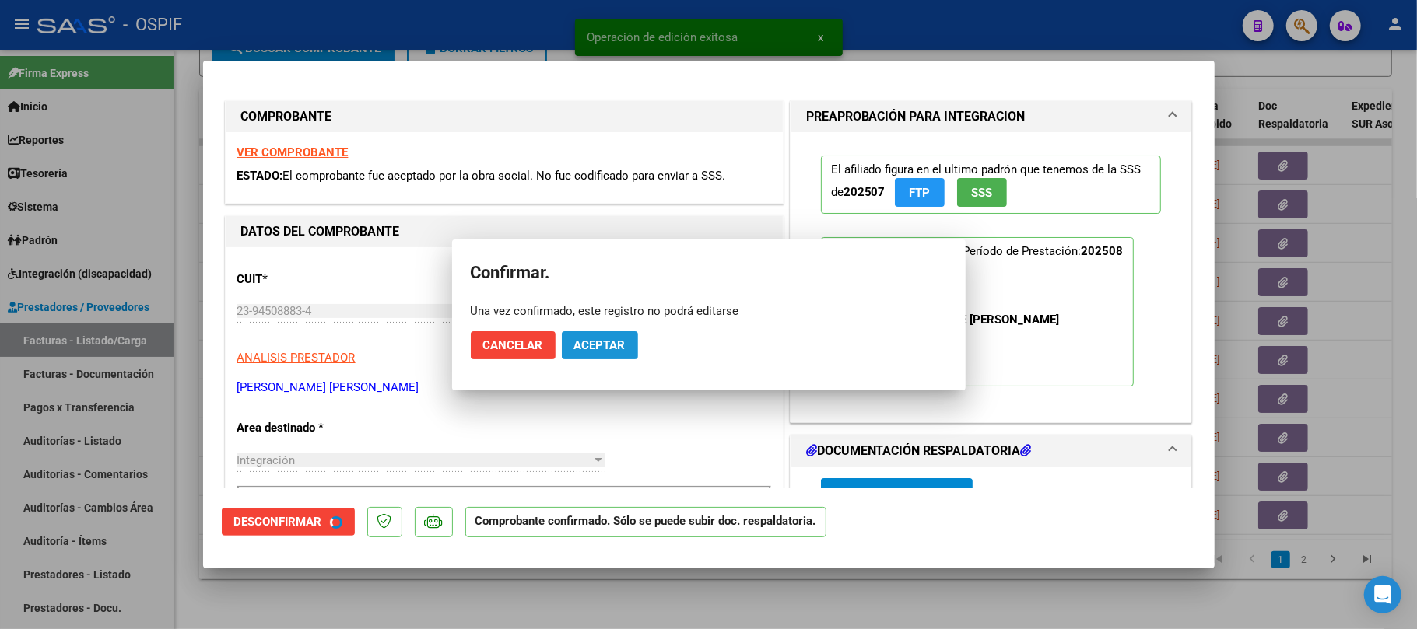
click at [604, 350] on p "ANALISIS PRESTADOR" at bounding box center [504, 358] width 534 height 18
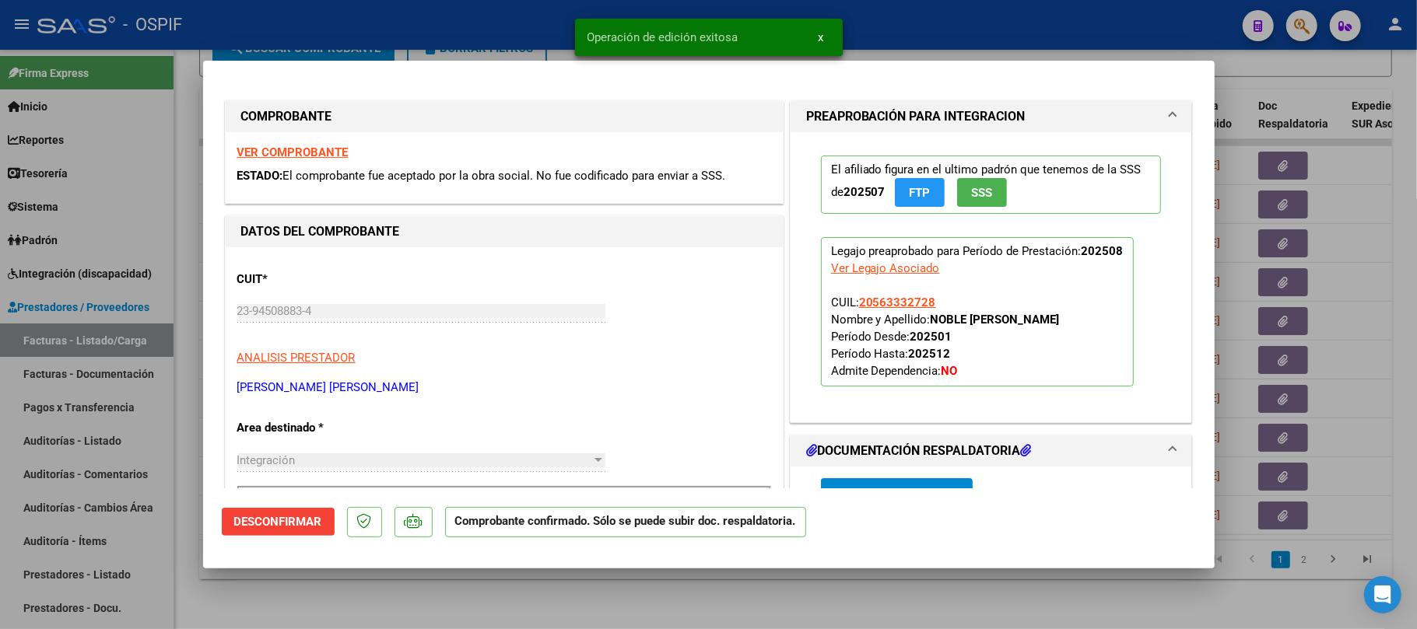
click at [758, 582] on div at bounding box center [708, 314] width 1417 height 629
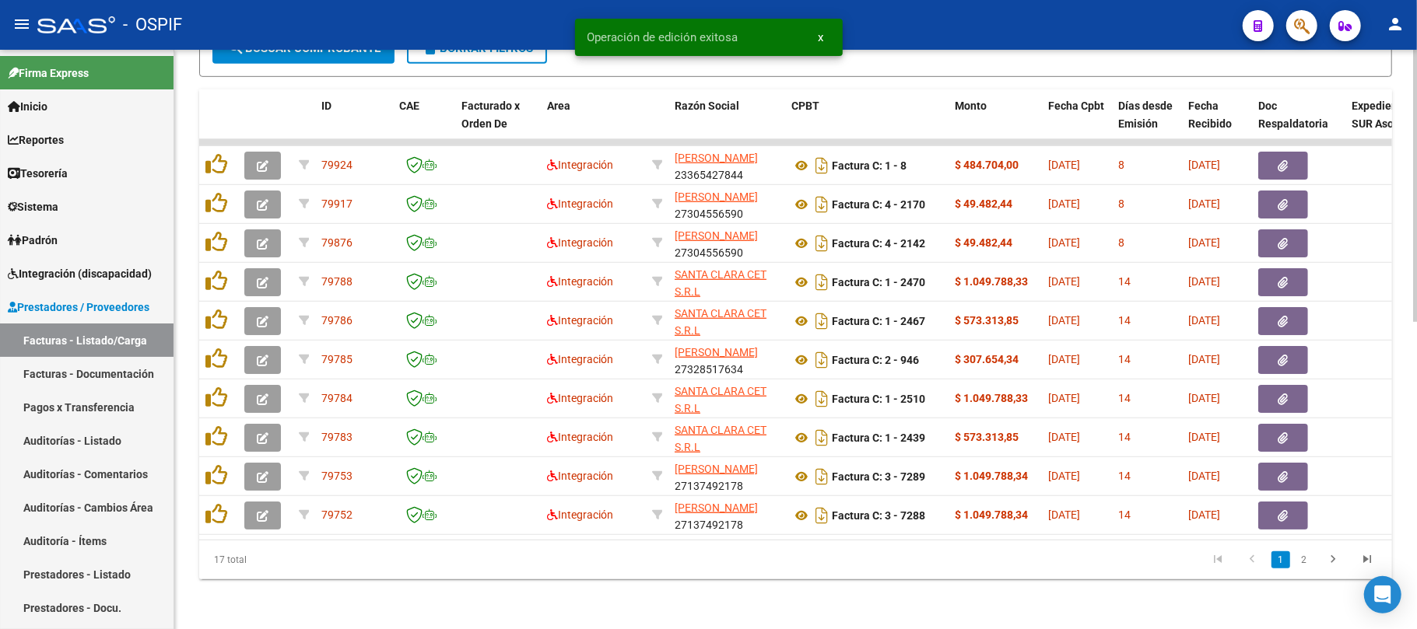
click at [599, 570] on datatable-pager "1 2" at bounding box center [913, 560] width 941 height 26
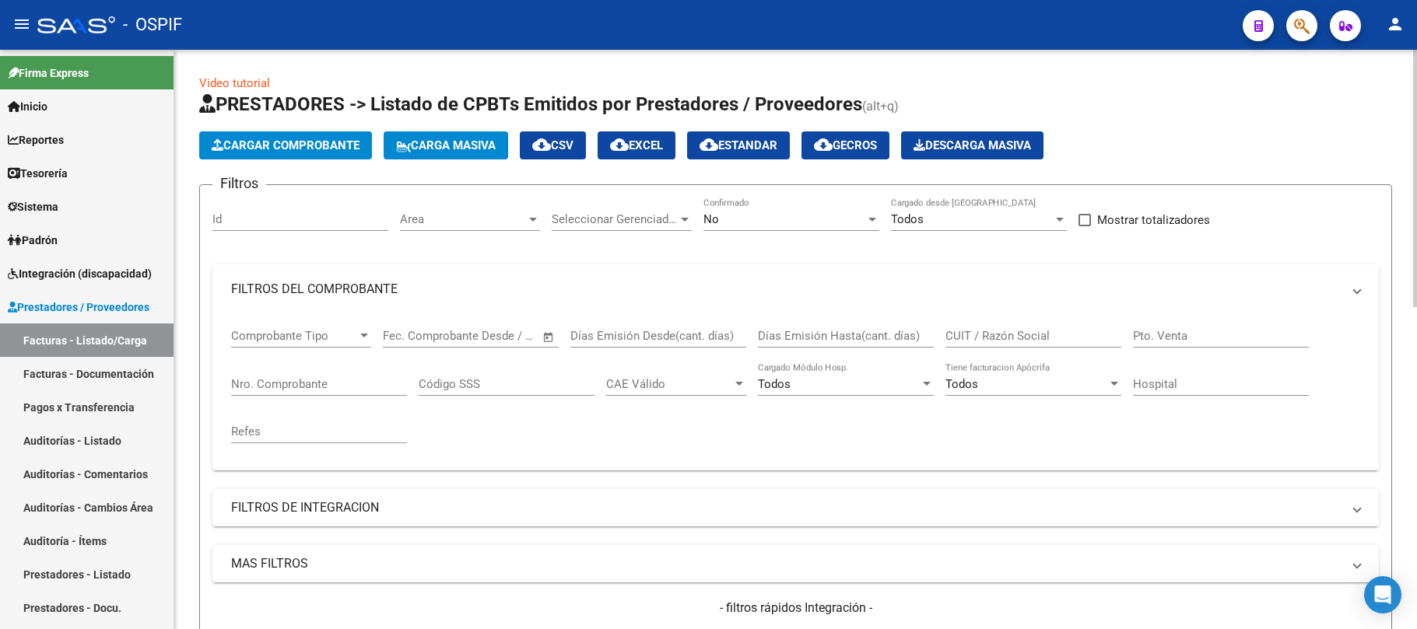
click at [455, 489] on mat-expansion-panel-header "FILTROS DE INTEGRACION" at bounding box center [795, 507] width 1166 height 37
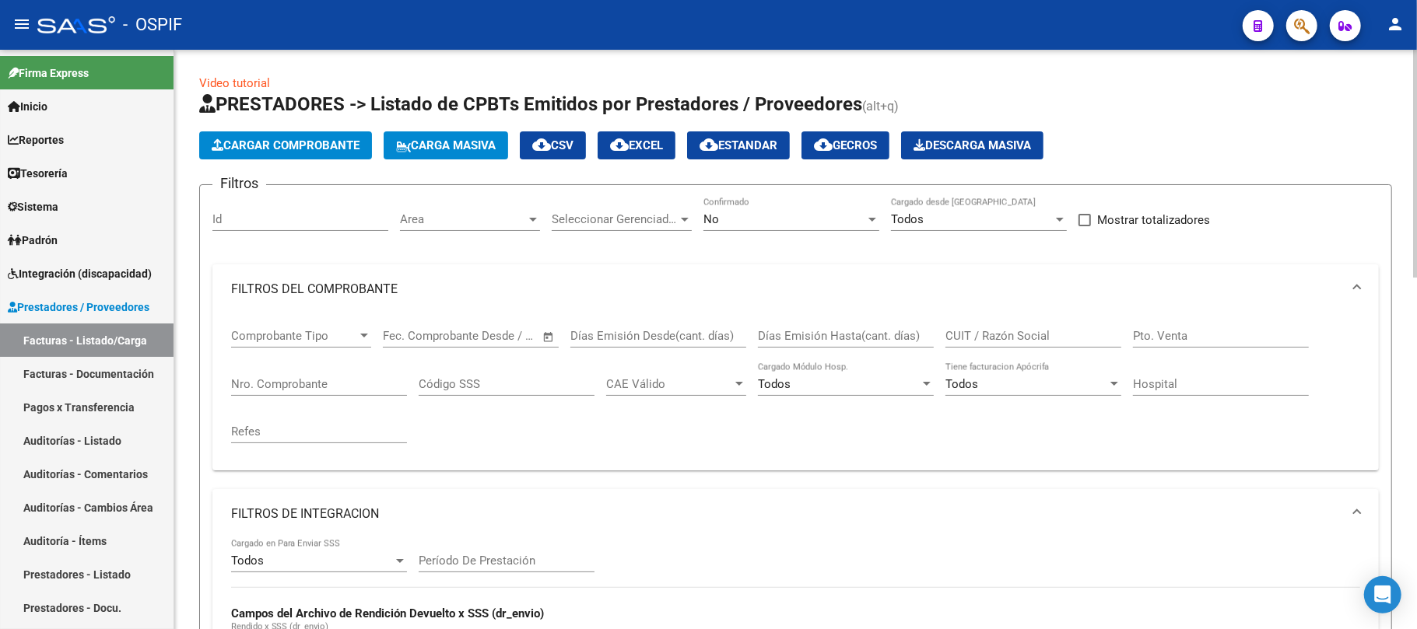
scroll to position [103, 0]
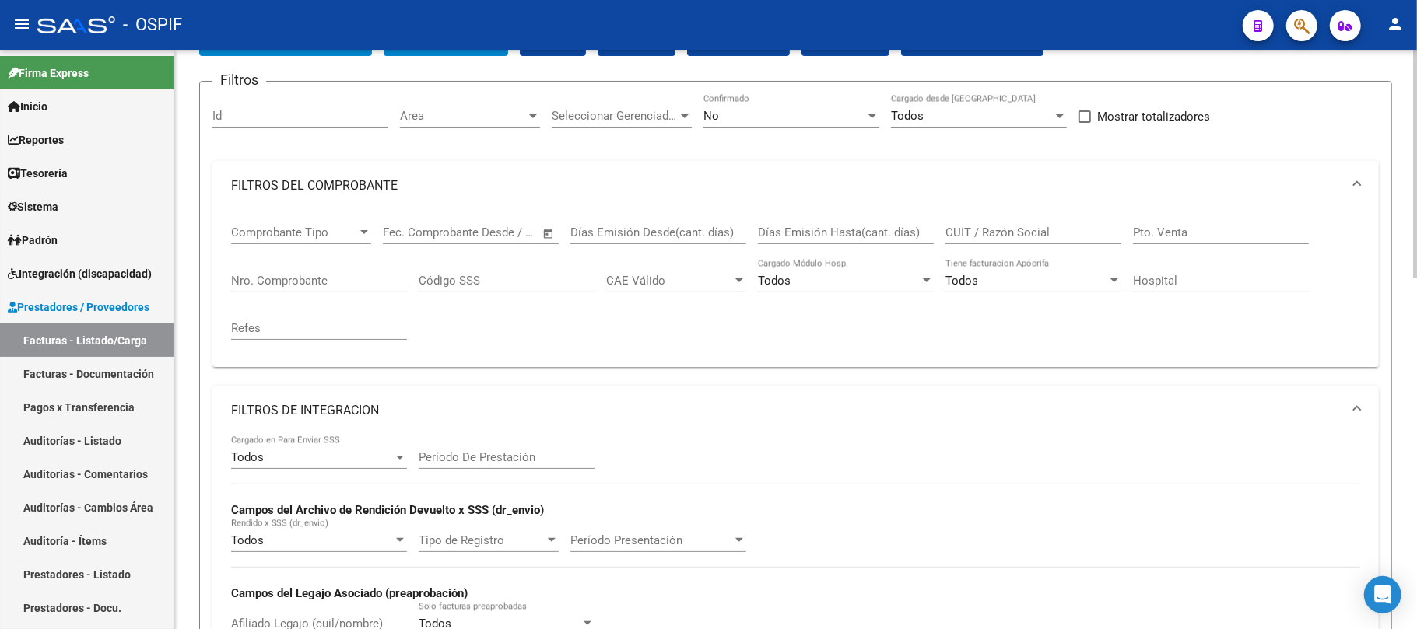
click at [1416, 92] on div at bounding box center [1415, 205] width 4 height 228
click at [980, 224] on div "CUIT / Razón Social" at bounding box center [1033, 227] width 176 height 33
click at [826, 124] on div "No Confirmado" at bounding box center [791, 110] width 176 height 33
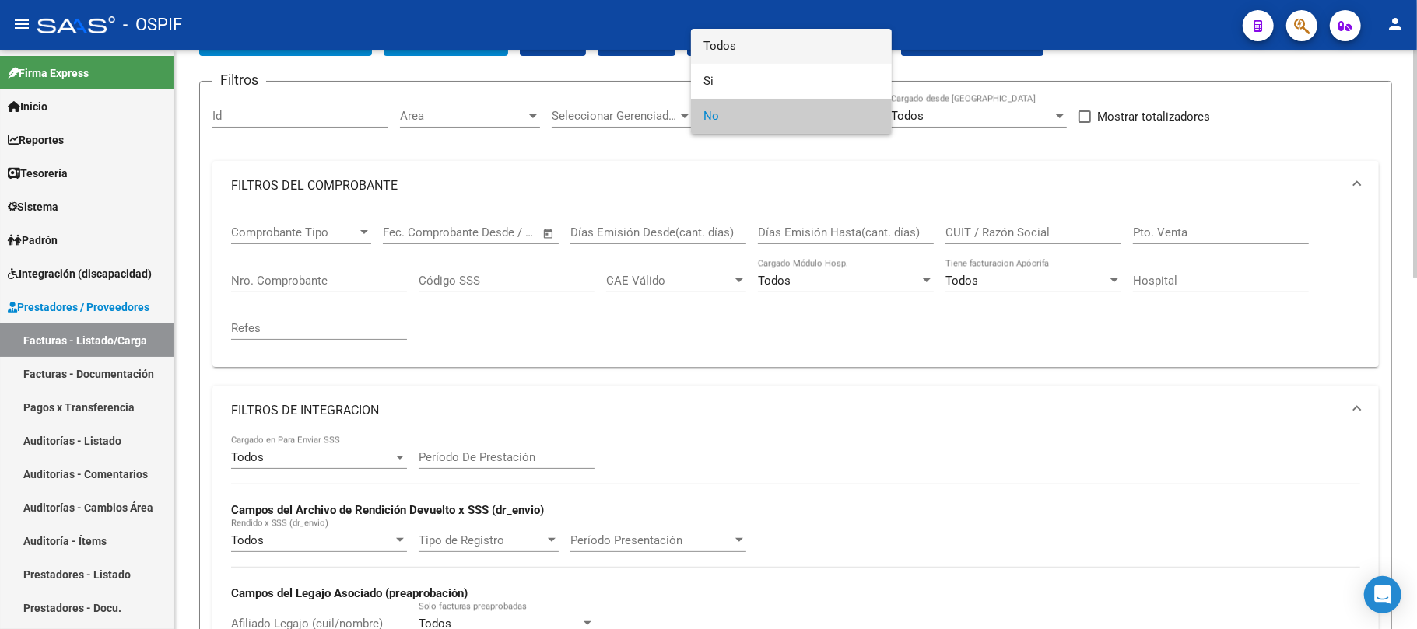
drag, startPoint x: 812, startPoint y: 57, endPoint x: 860, endPoint y: 142, distance: 97.6
click at [812, 57] on span "Todos" at bounding box center [791, 46] width 176 height 35
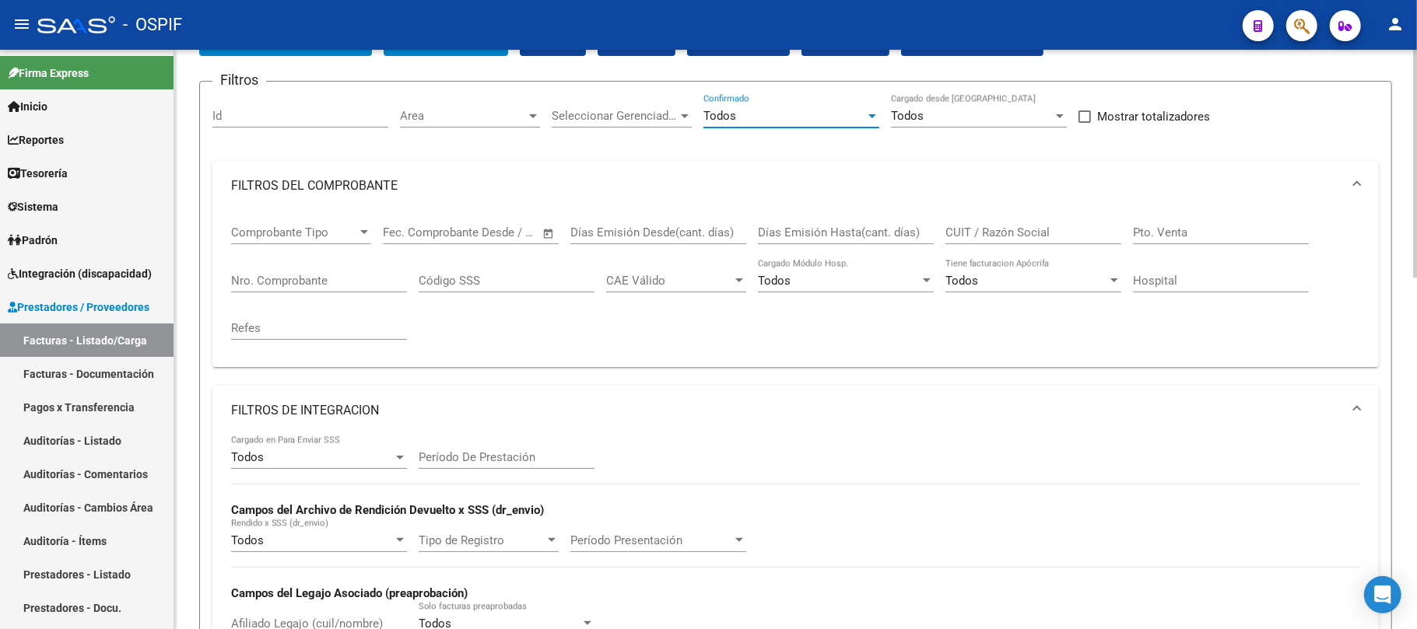
click at [1037, 230] on input "CUIT / Razón Social" at bounding box center [1033, 233] width 176 height 14
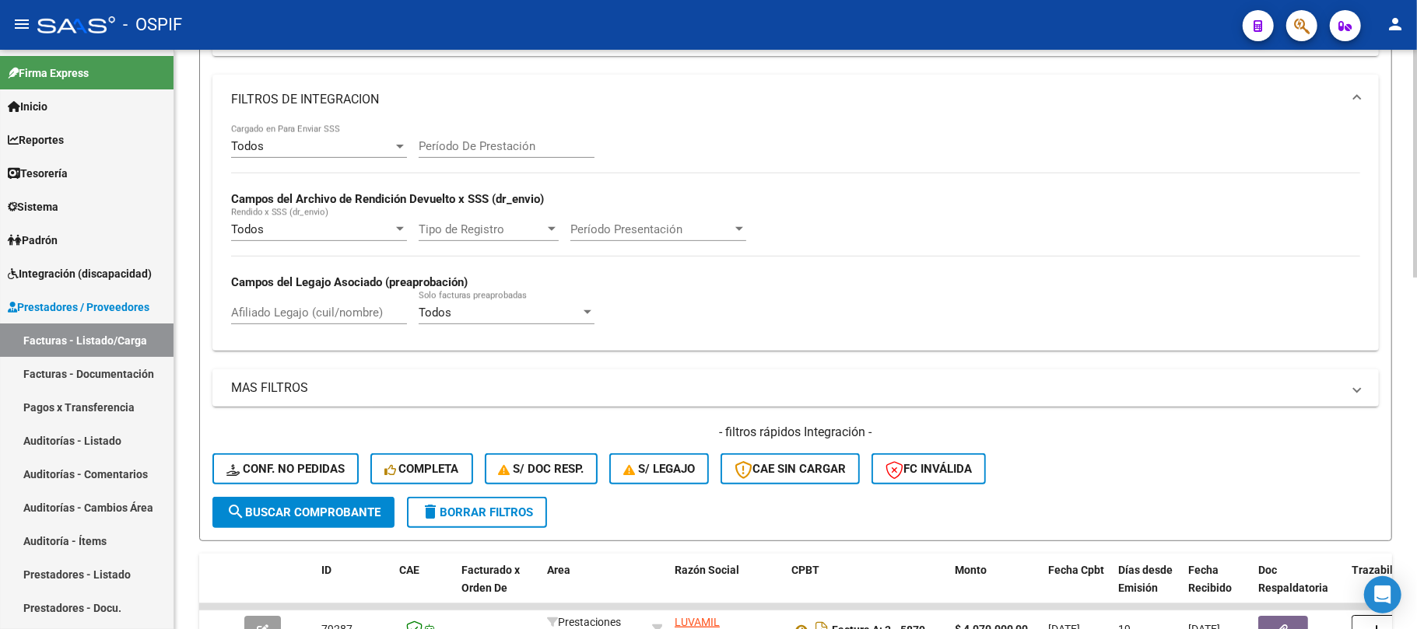
scroll to position [895, 0]
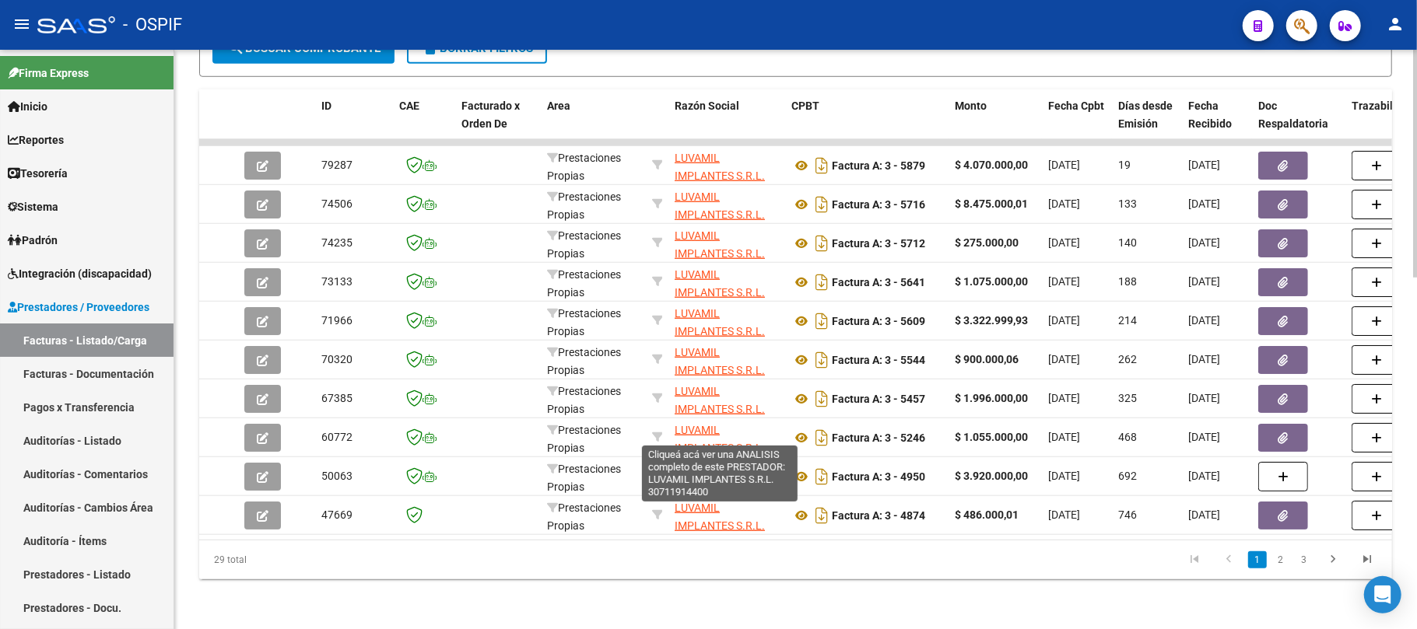
type input "luvamil"
